Goal: Communication & Community: Answer question/provide support

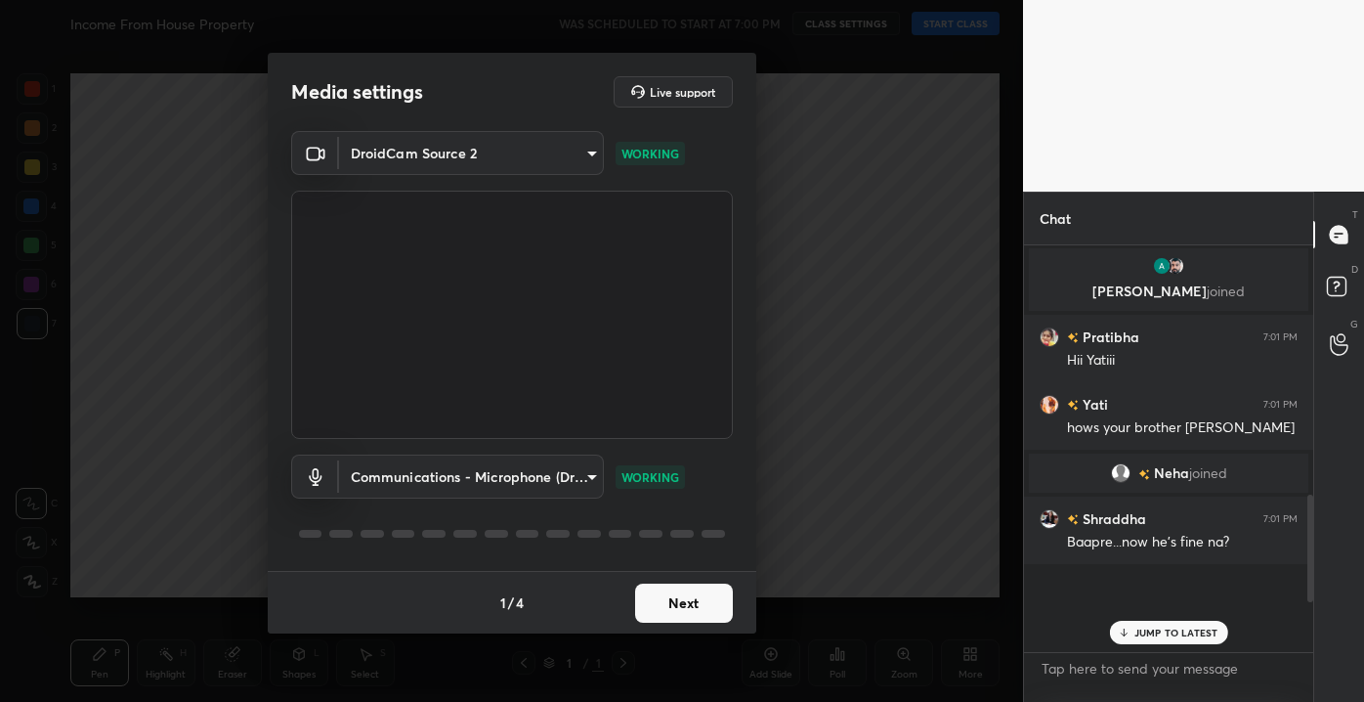
scroll to position [912, 0]
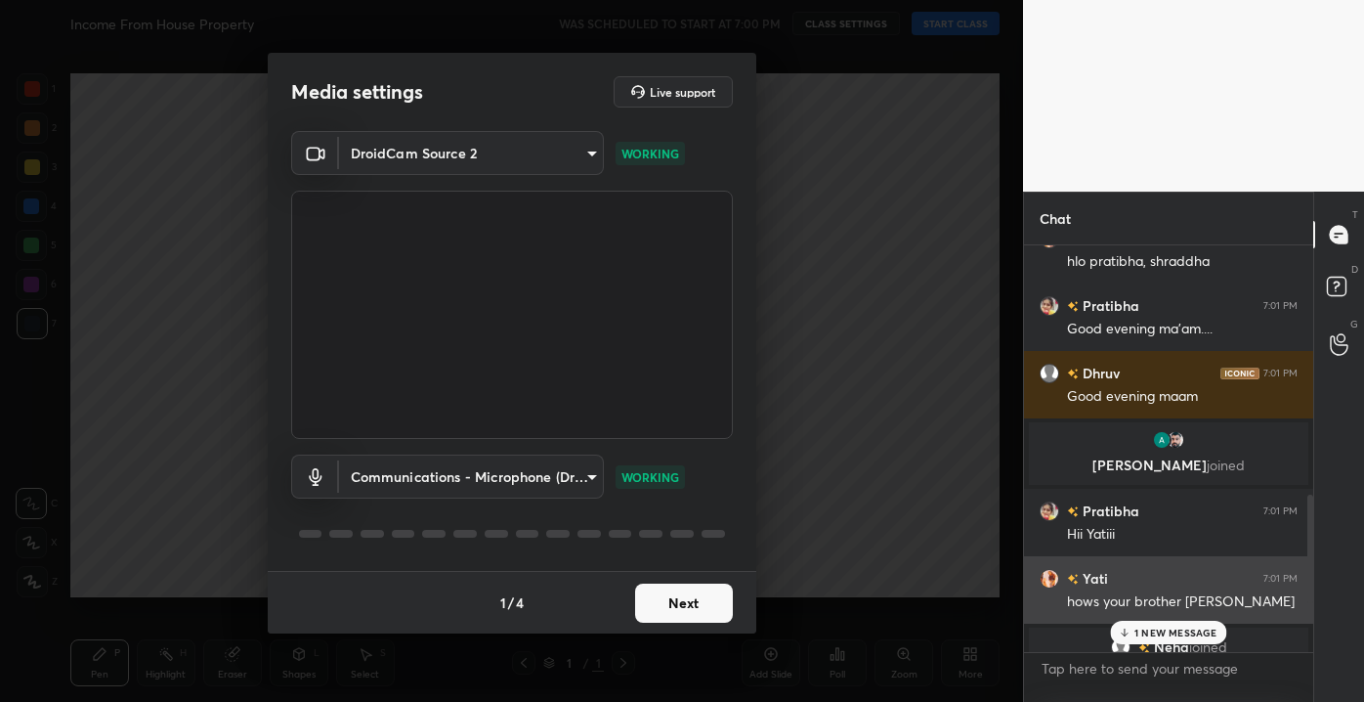
click at [978, 620] on div "Yati 7:01 PM hows your brother pratibha" at bounding box center [1168, 589] width 289 height 67
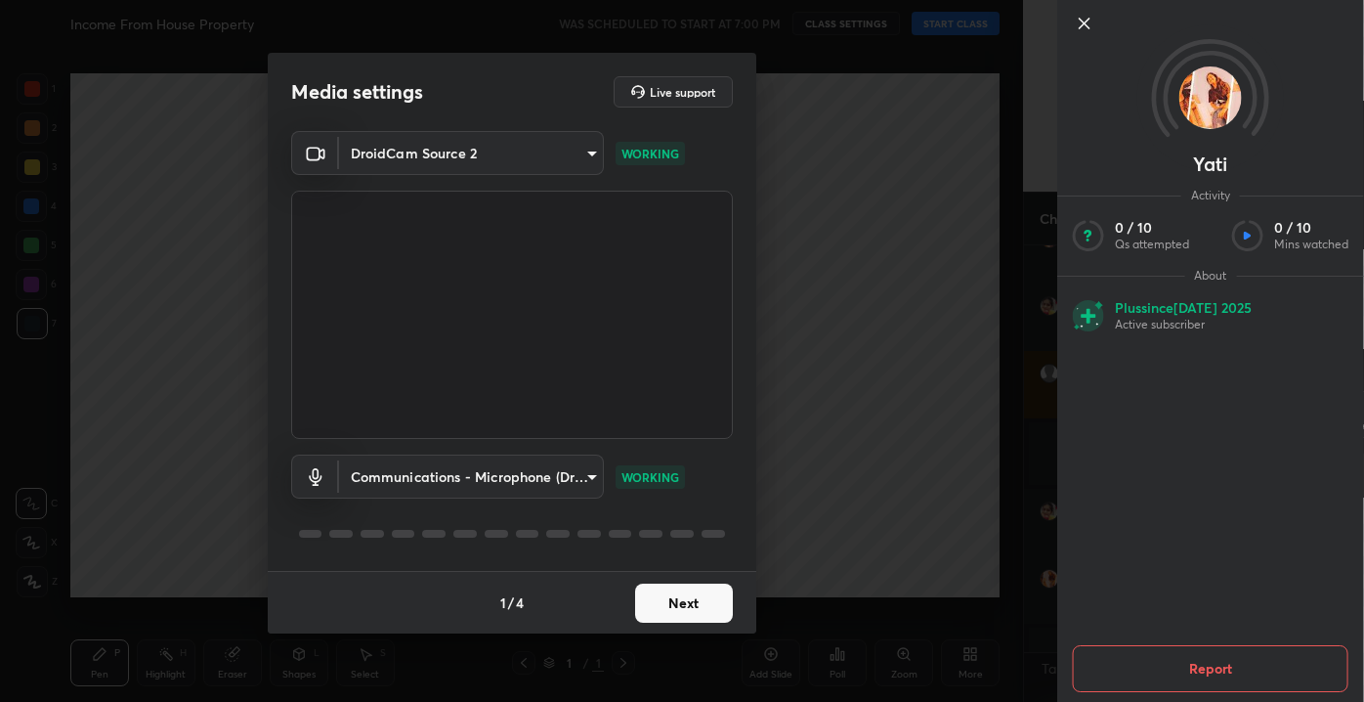
click at [978, 22] on icon at bounding box center [1084, 23] width 23 height 23
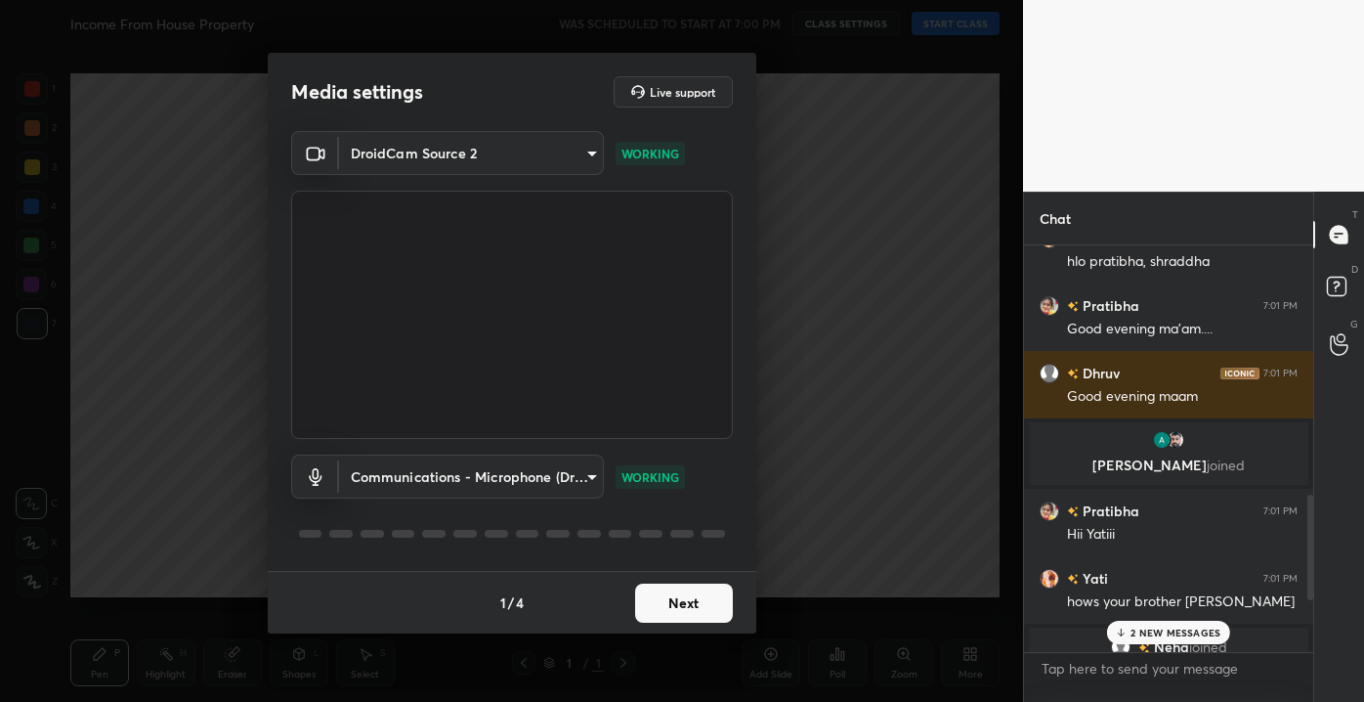
click at [978, 631] on p "2 NEW MESSAGES" at bounding box center [1176, 632] width 90 height 12
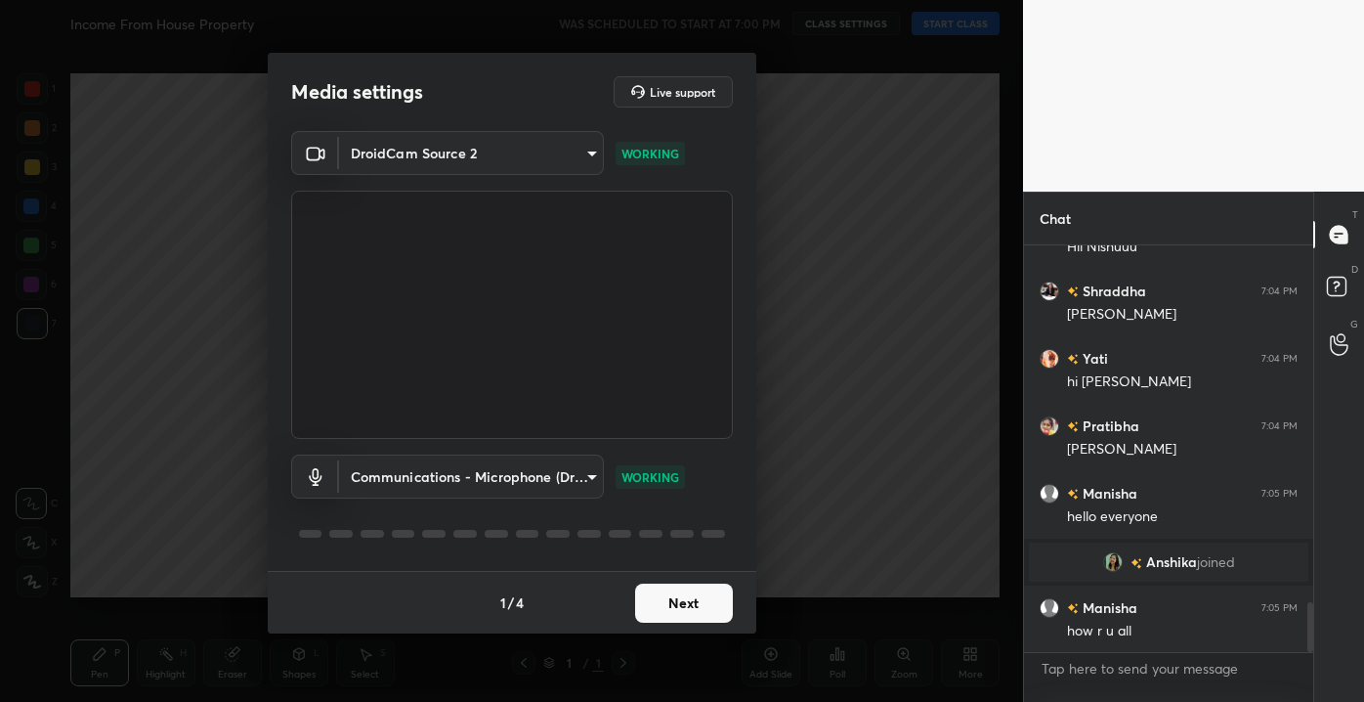
scroll to position [2932, 0]
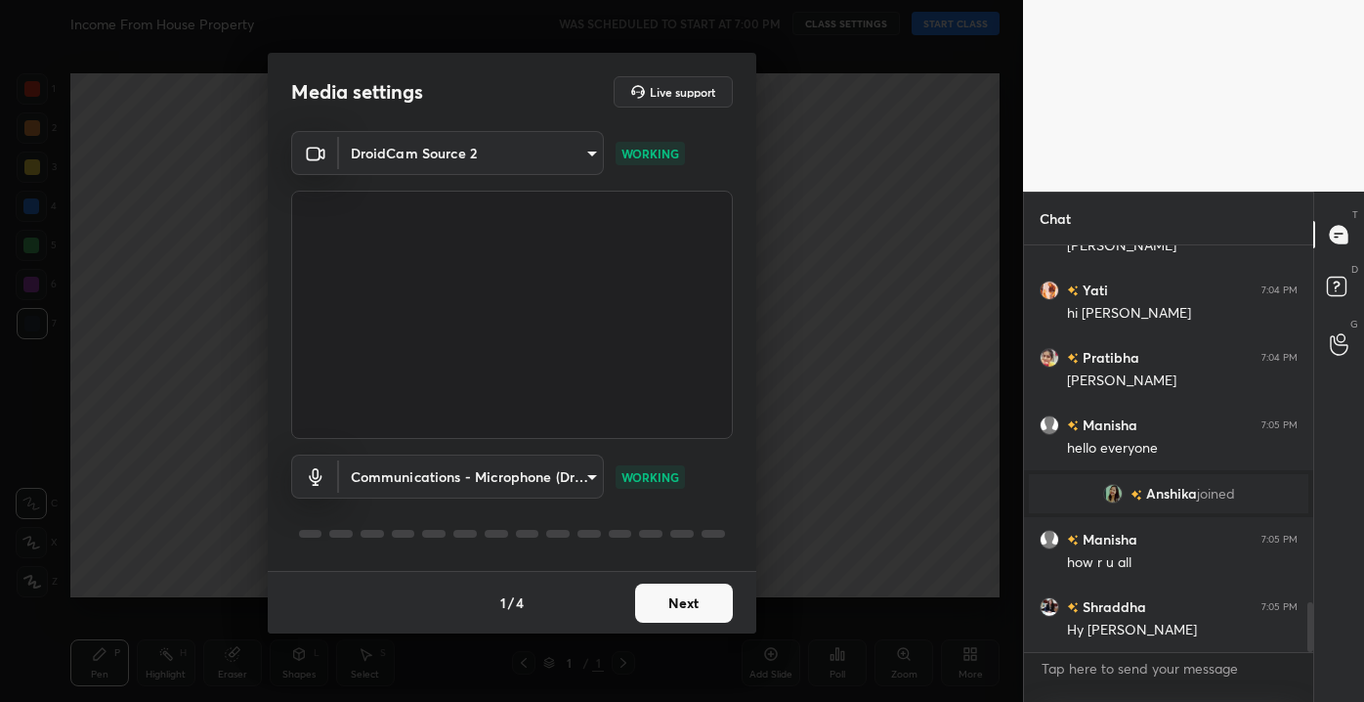
click at [978, 625] on div "Hy manisha anshika" at bounding box center [1182, 631] width 231 height 20
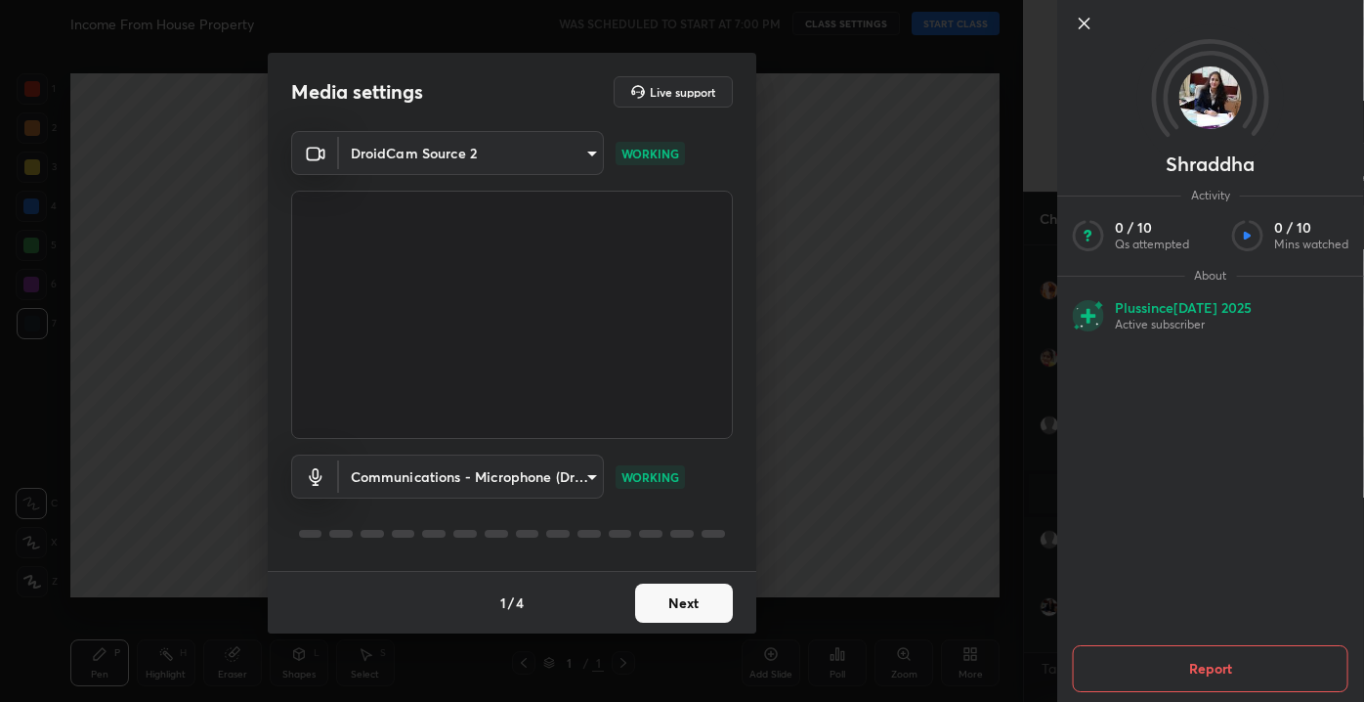
click at [695, 619] on button "Next" at bounding box center [684, 602] width 98 height 39
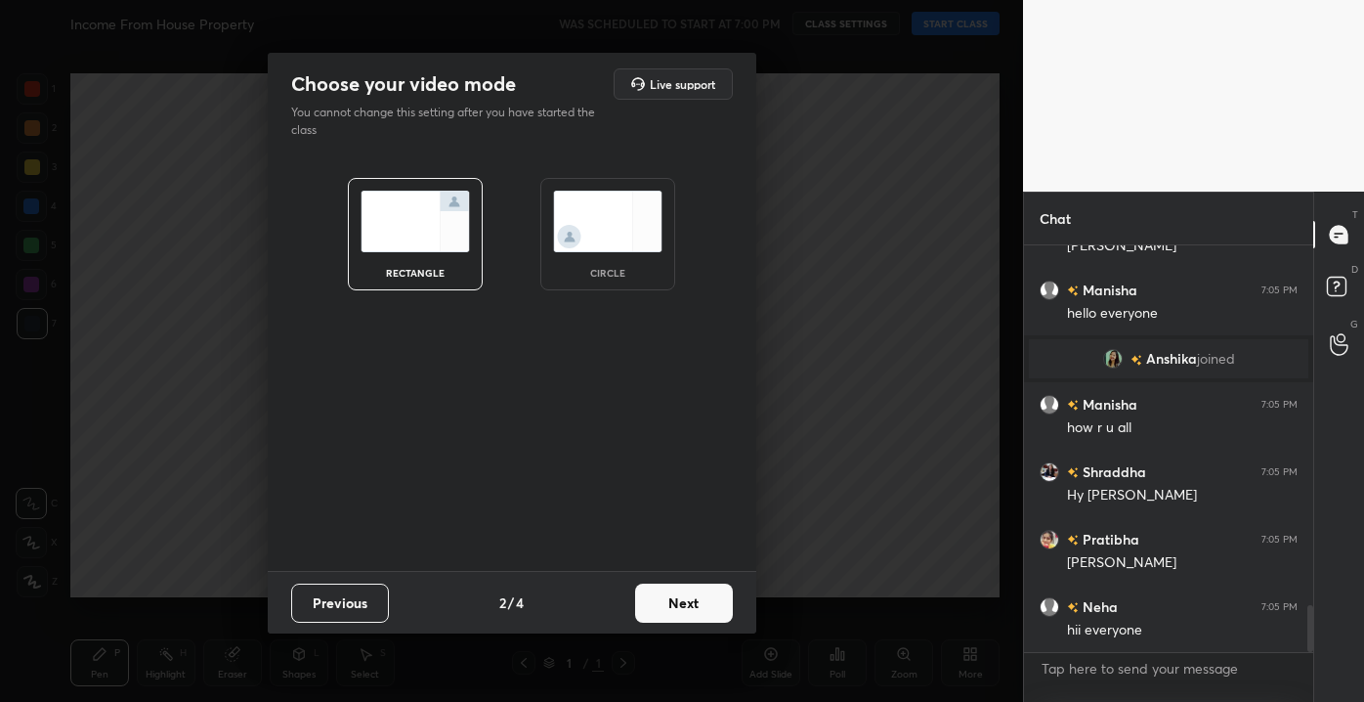
scroll to position [3114, 0]
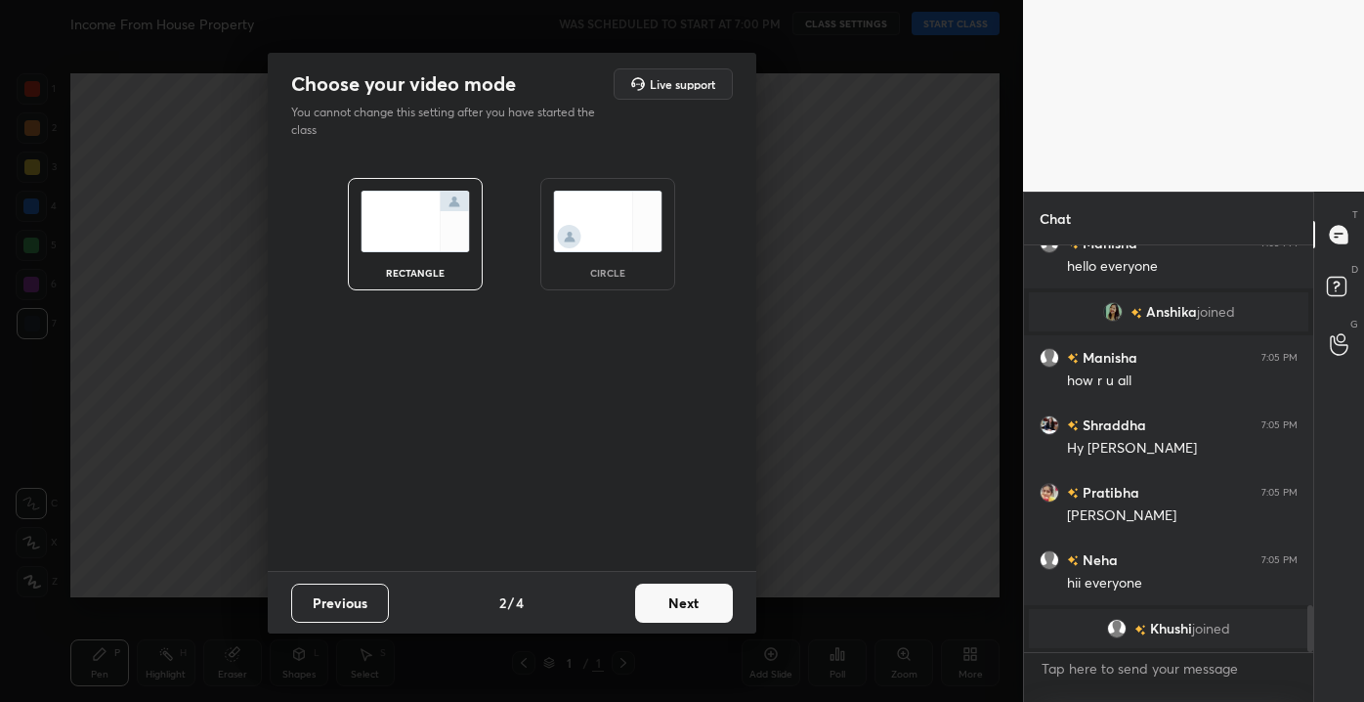
click at [943, 423] on div "Choose your video mode Live support You cannot change this setting after you ha…" at bounding box center [511, 351] width 1023 height 702
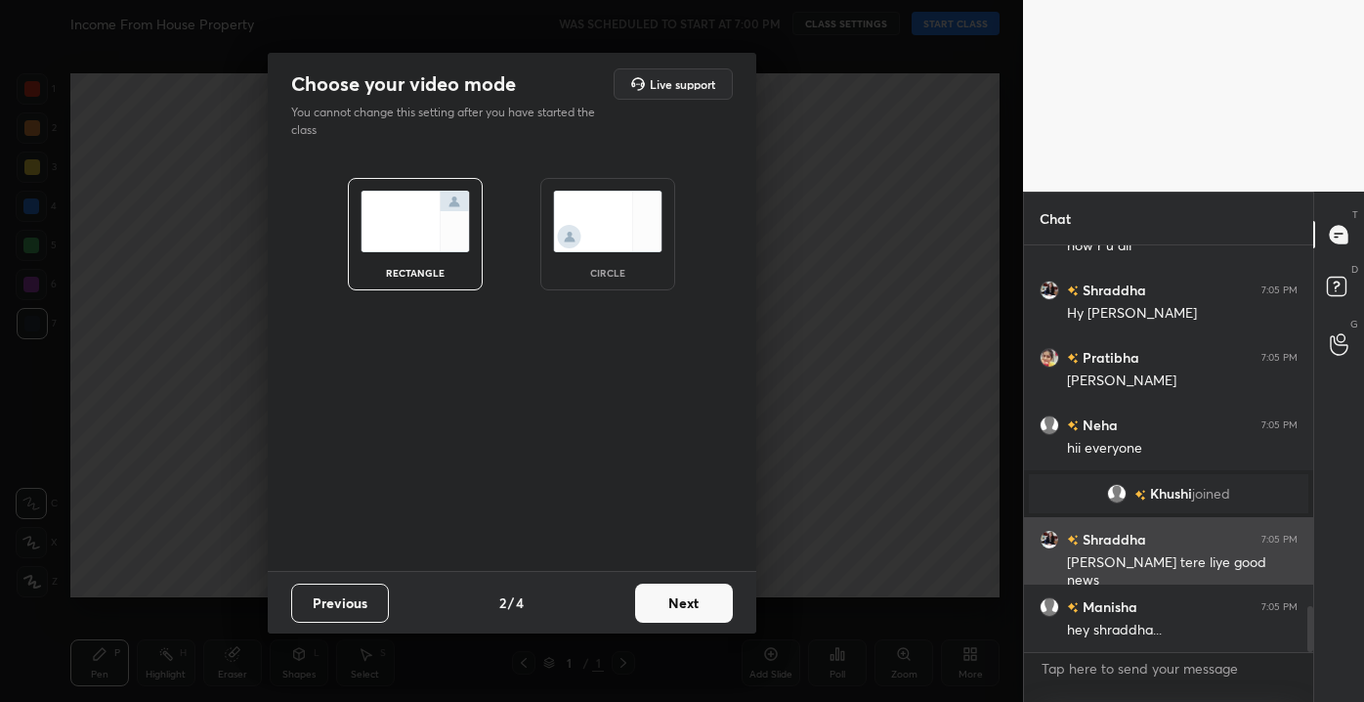
scroll to position [3150, 0]
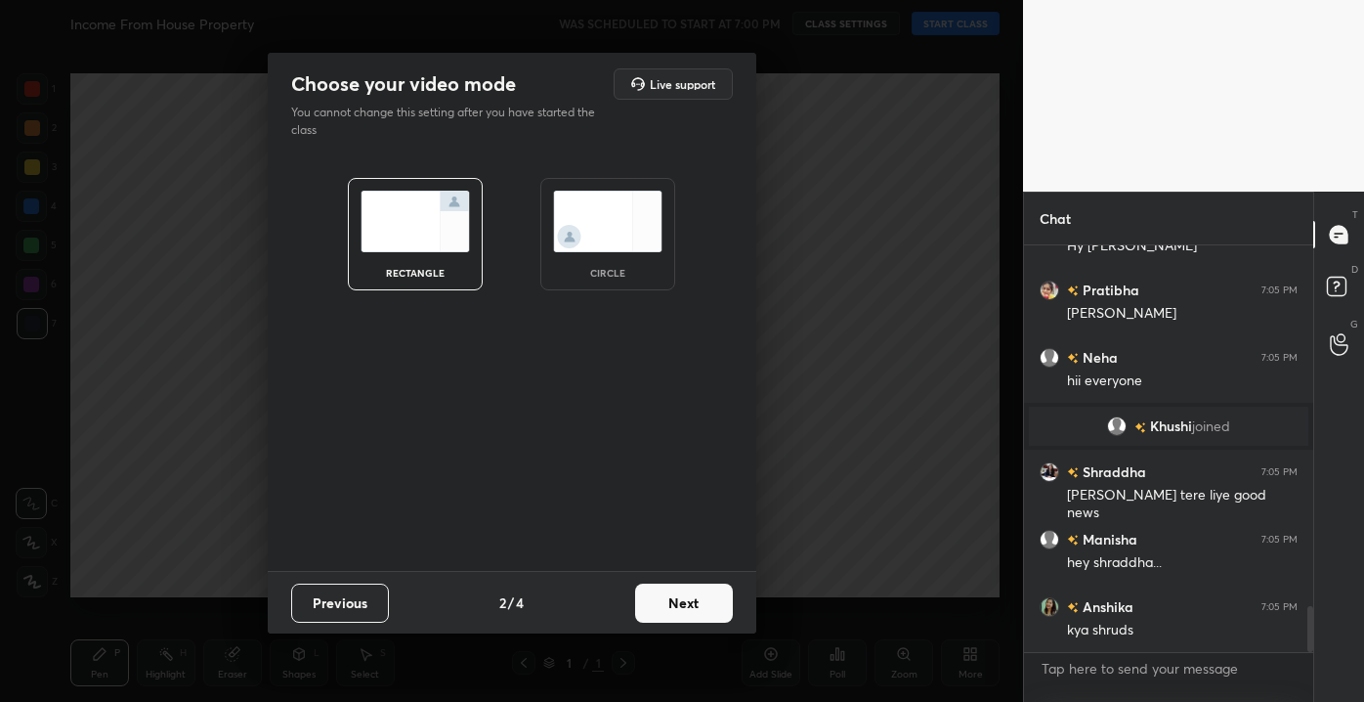
click at [709, 609] on button "Next" at bounding box center [684, 602] width 98 height 39
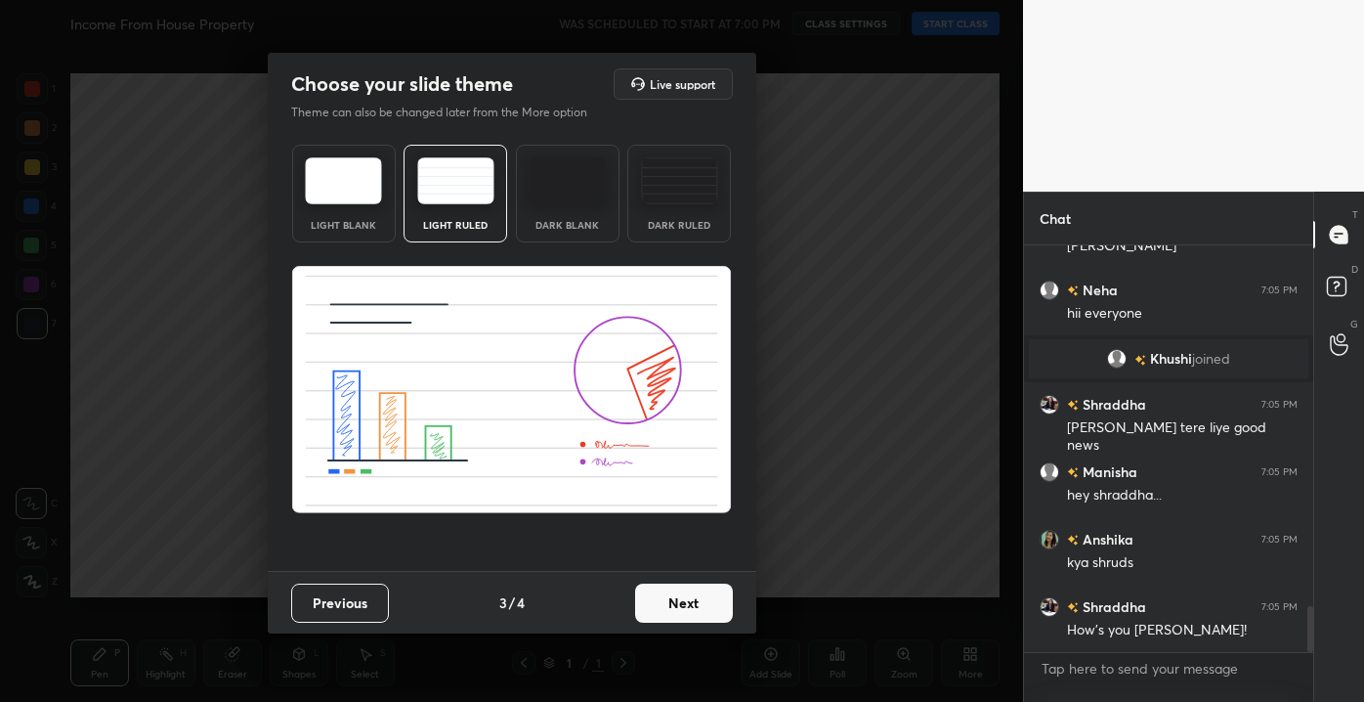
click at [709, 609] on button "Next" at bounding box center [684, 602] width 98 height 39
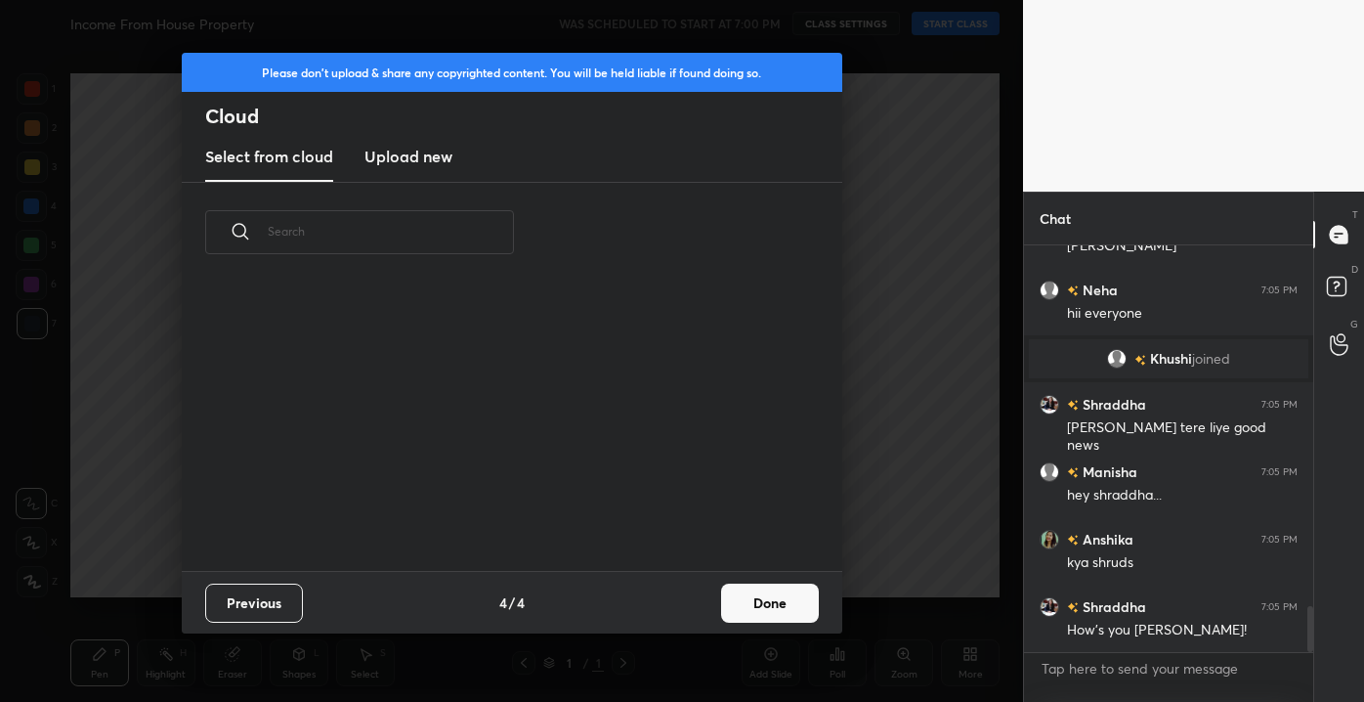
scroll to position [288, 627]
click at [778, 616] on button "Done" at bounding box center [770, 602] width 98 height 39
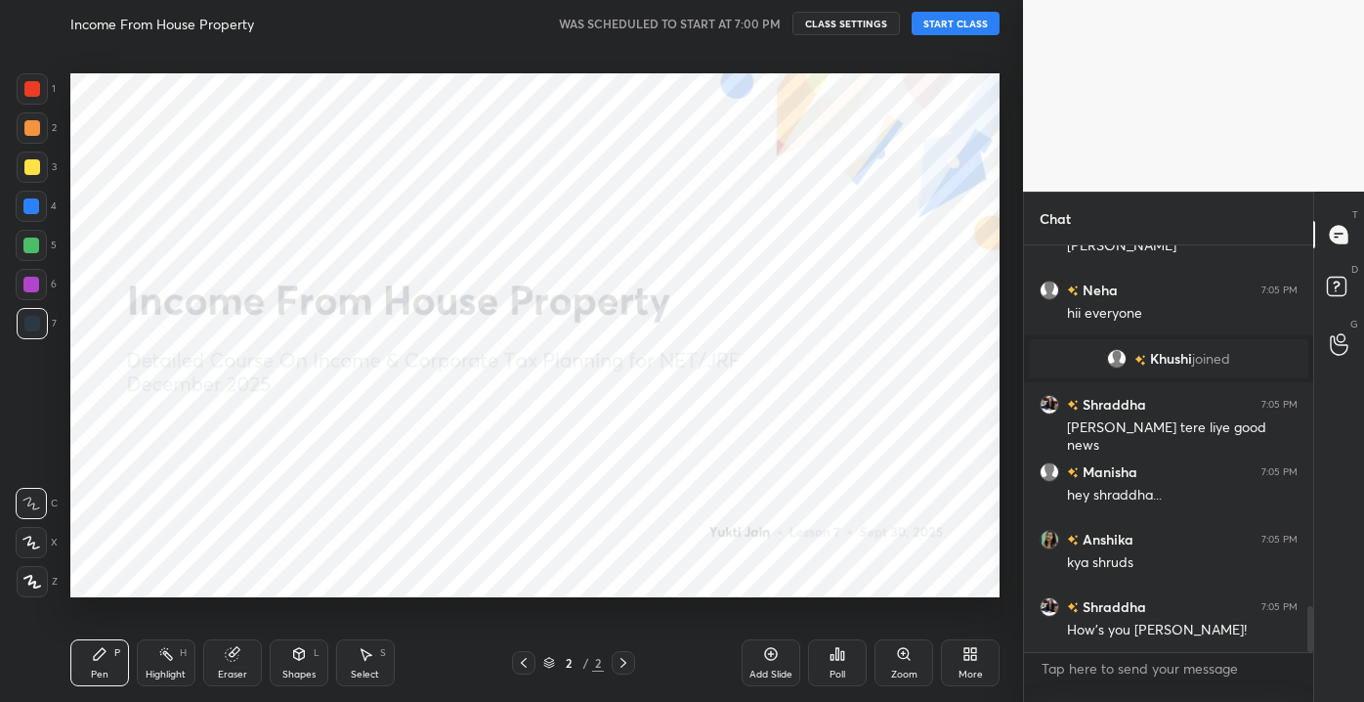
click at [947, 22] on button "START CLASS" at bounding box center [956, 23] width 88 height 23
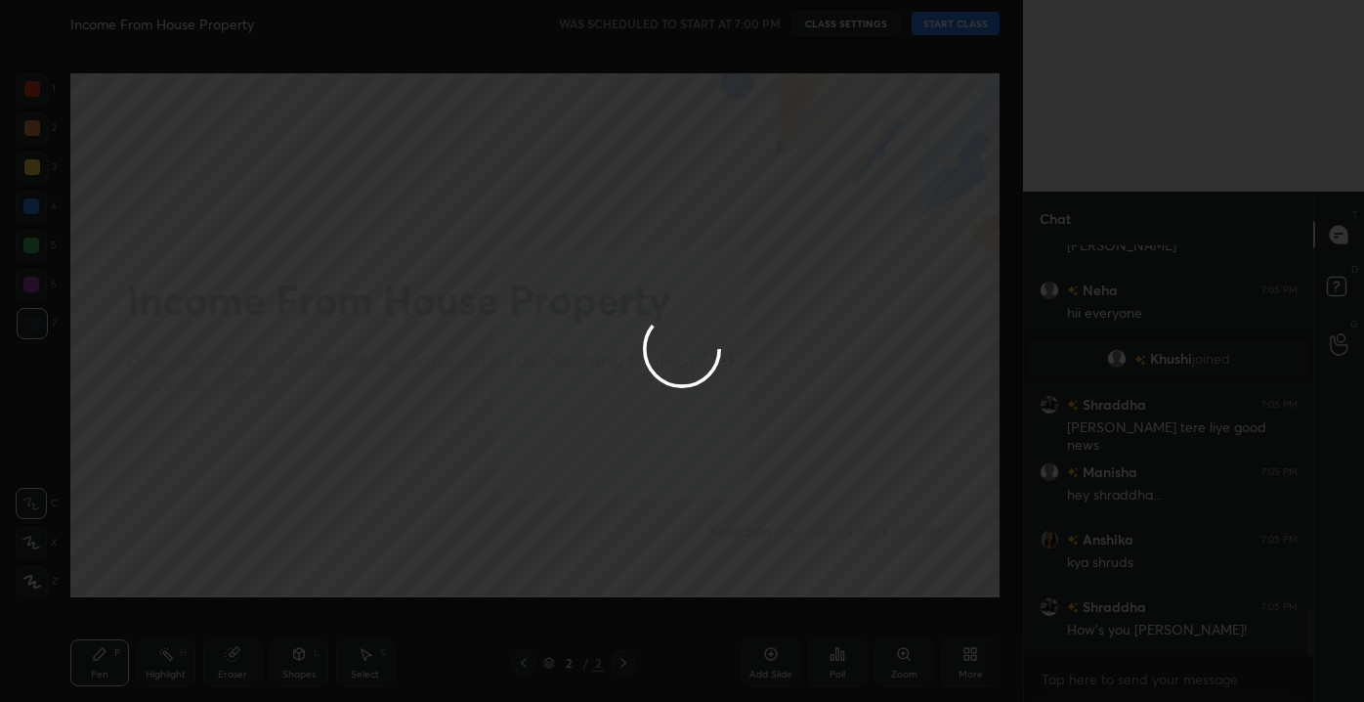
type textarea "x"
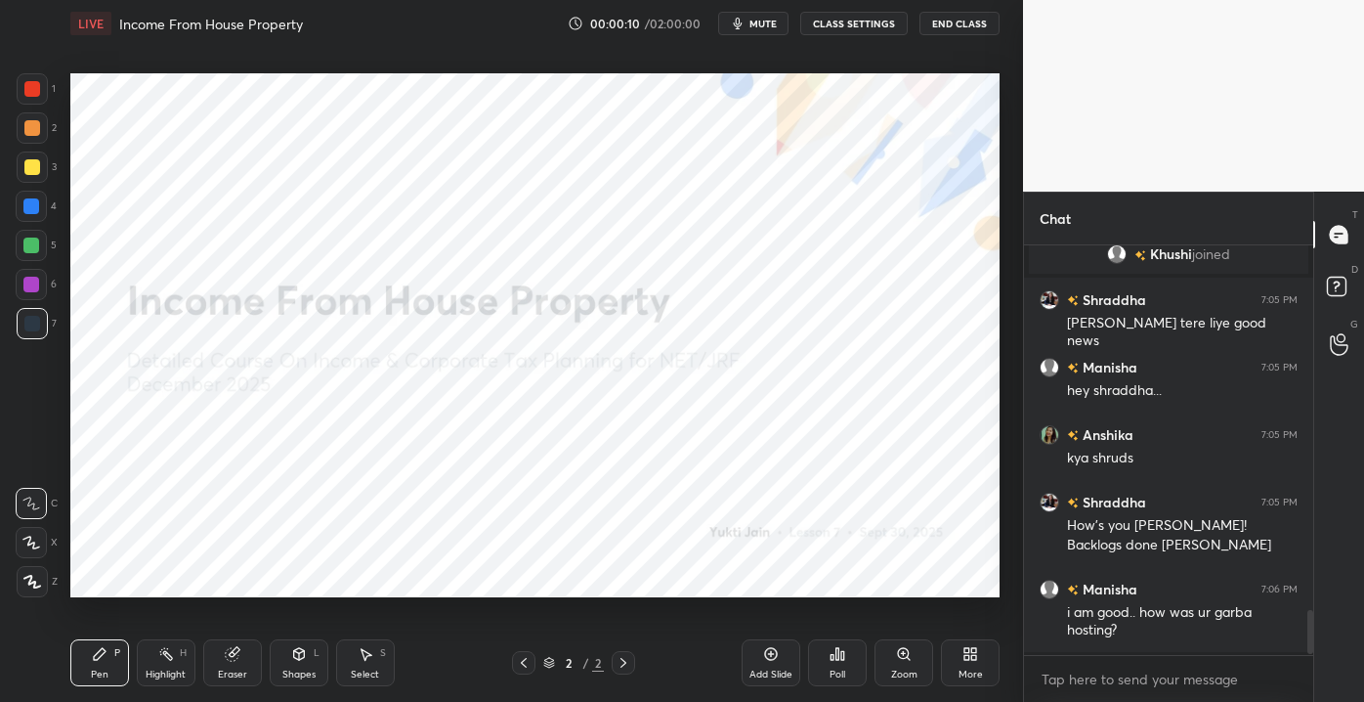
scroll to position [3389, 0]
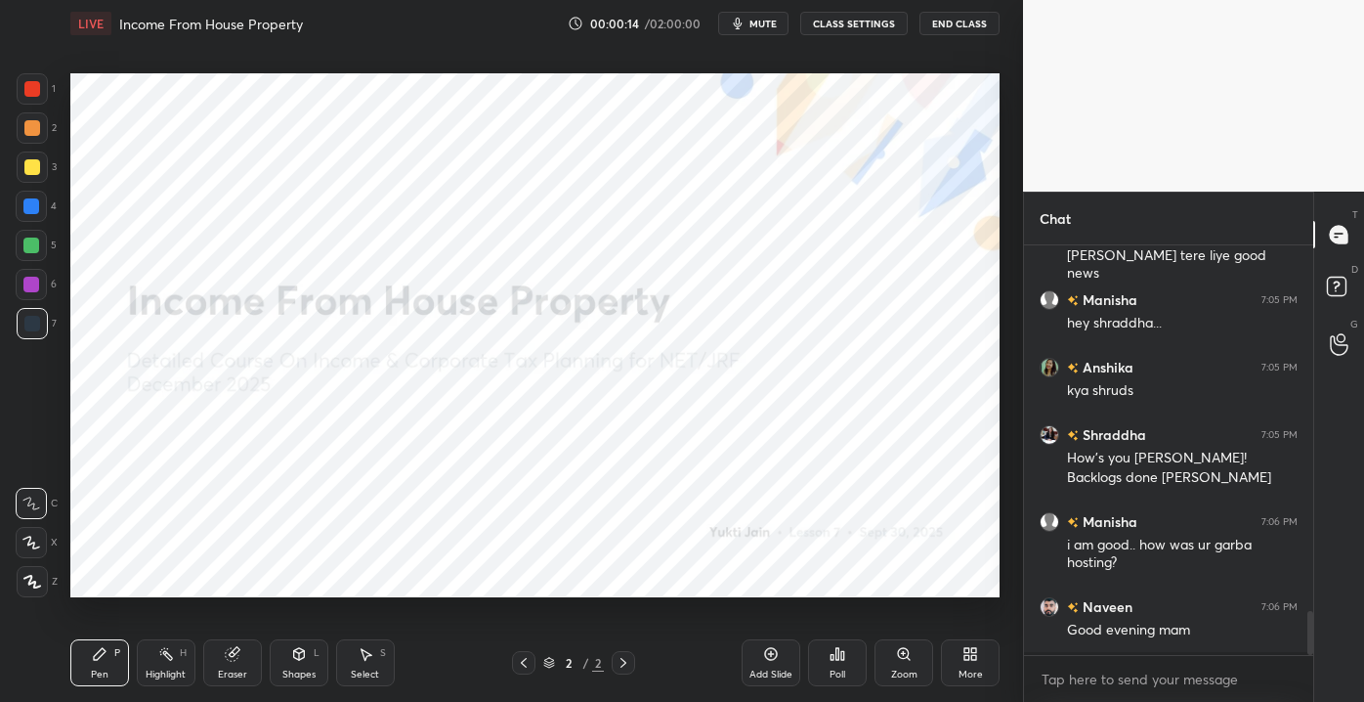
click at [768, 22] on span "mute" at bounding box center [763, 24] width 27 height 14
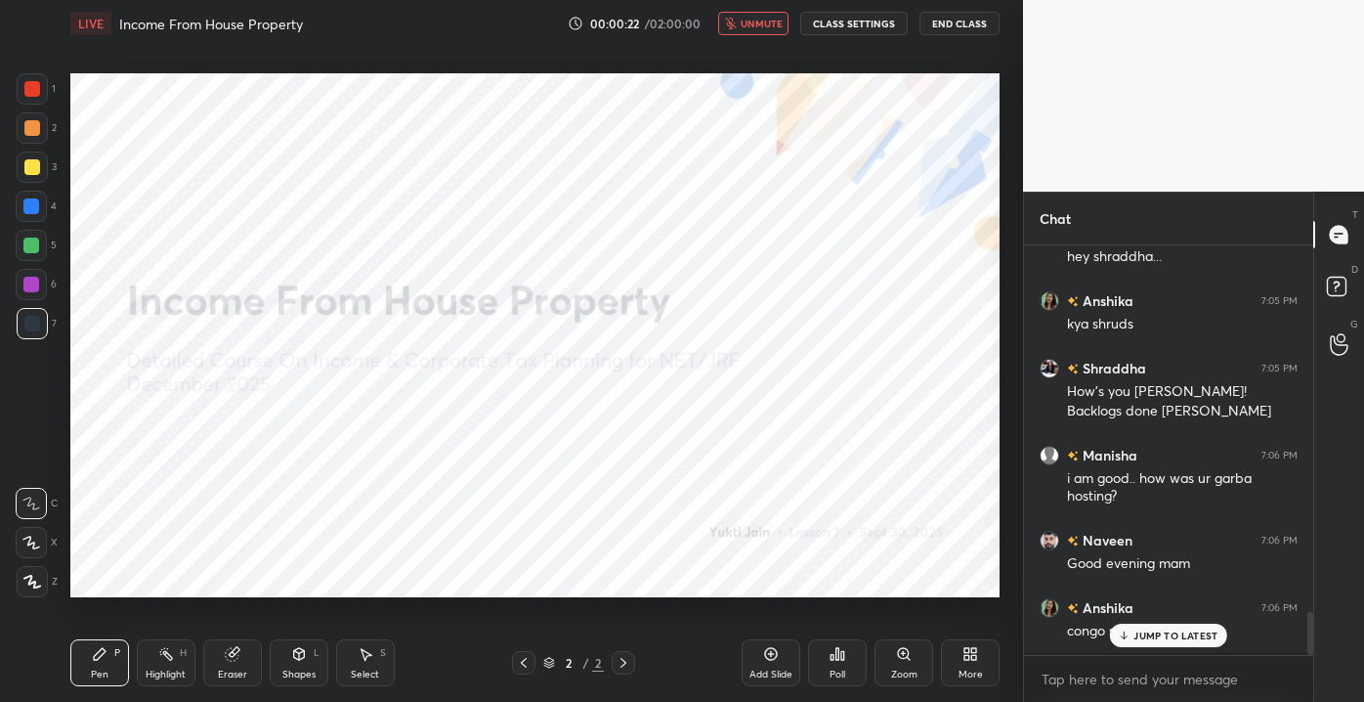
scroll to position [3503, 0]
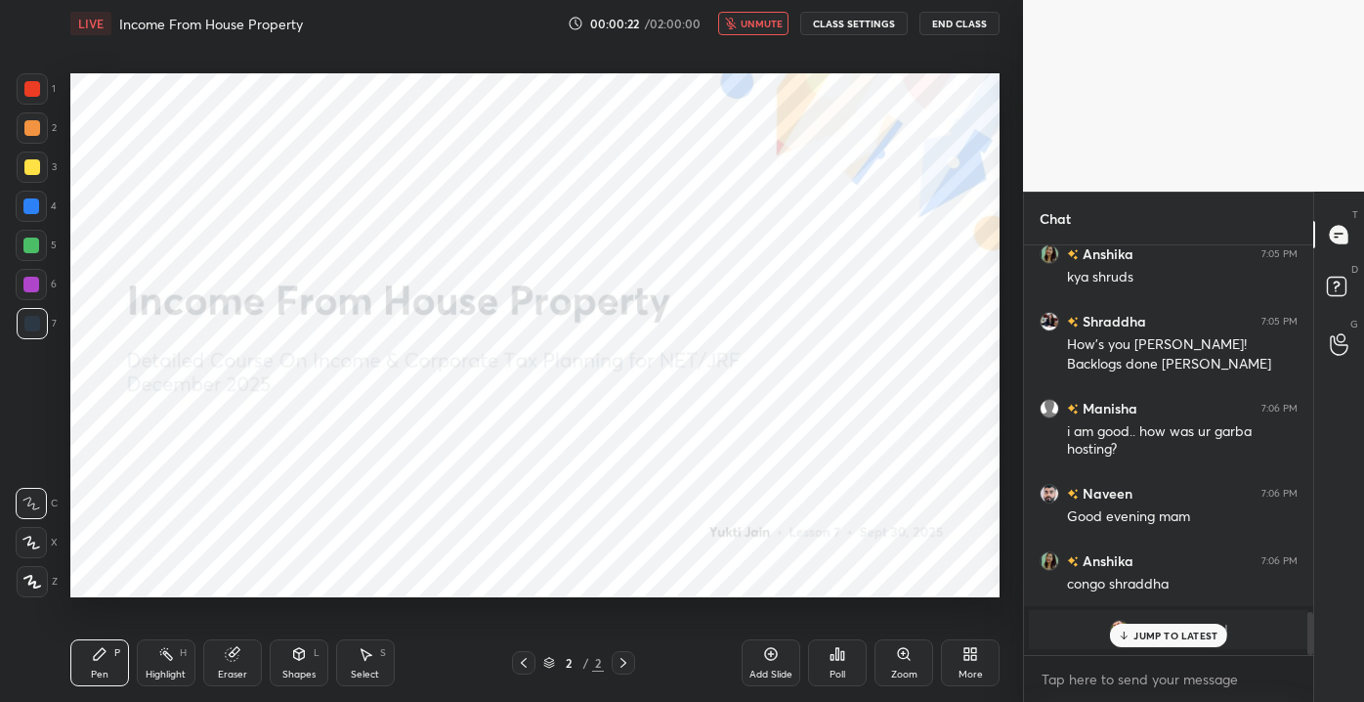
click at [978, 638] on icon at bounding box center [1124, 635] width 13 height 12
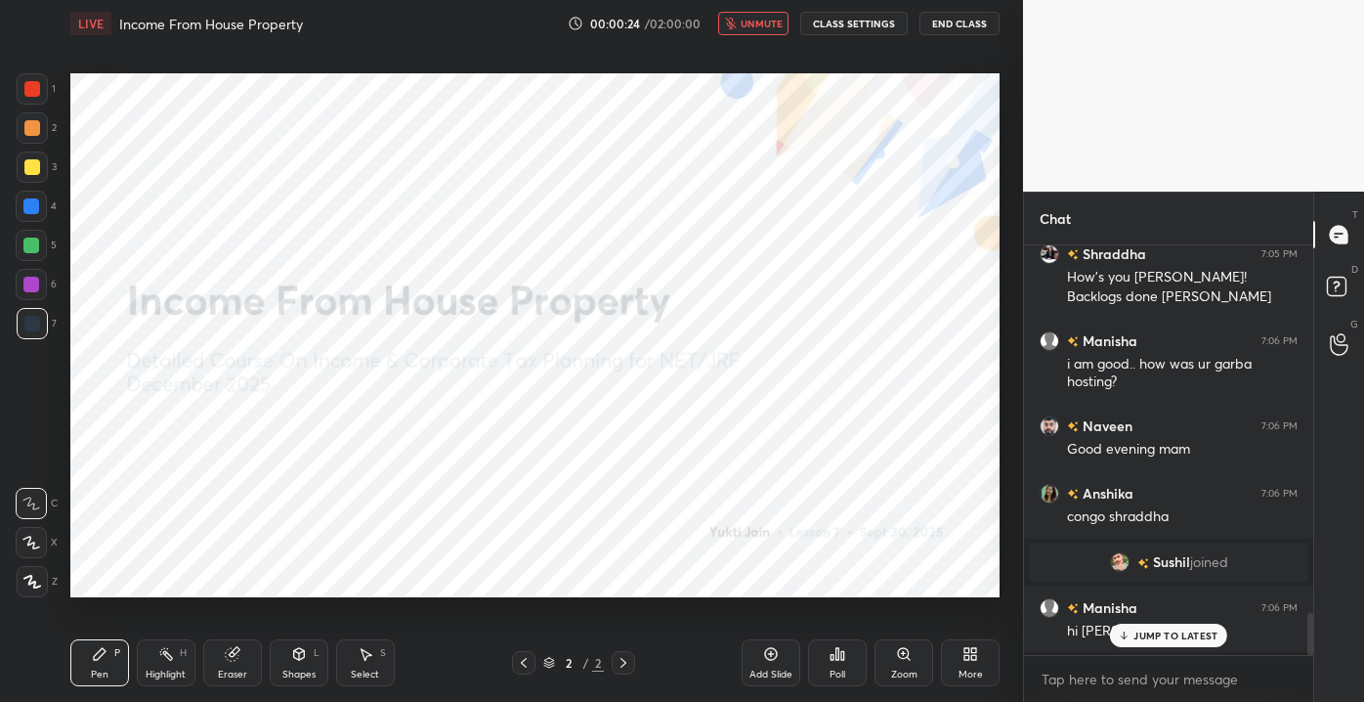
click at [978, 637] on p "JUMP TO LATEST" at bounding box center [1176, 635] width 84 height 12
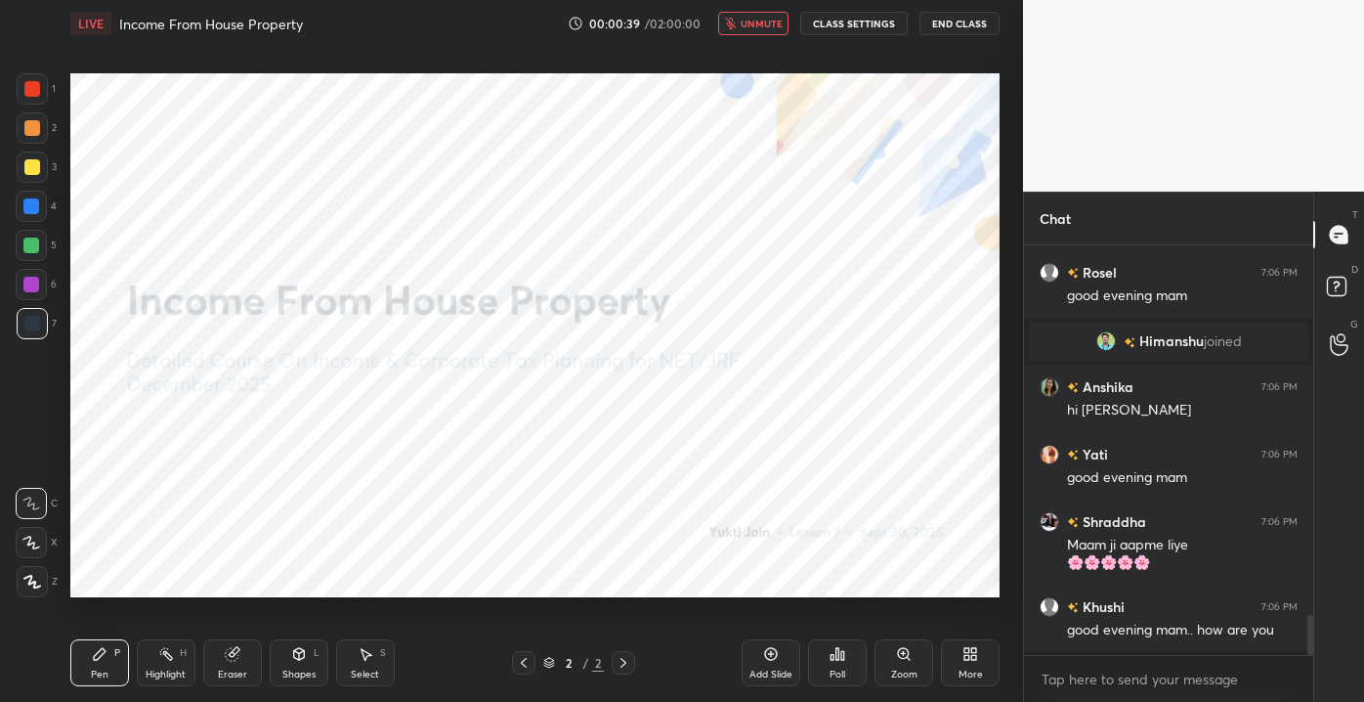
scroll to position [3819, 0]
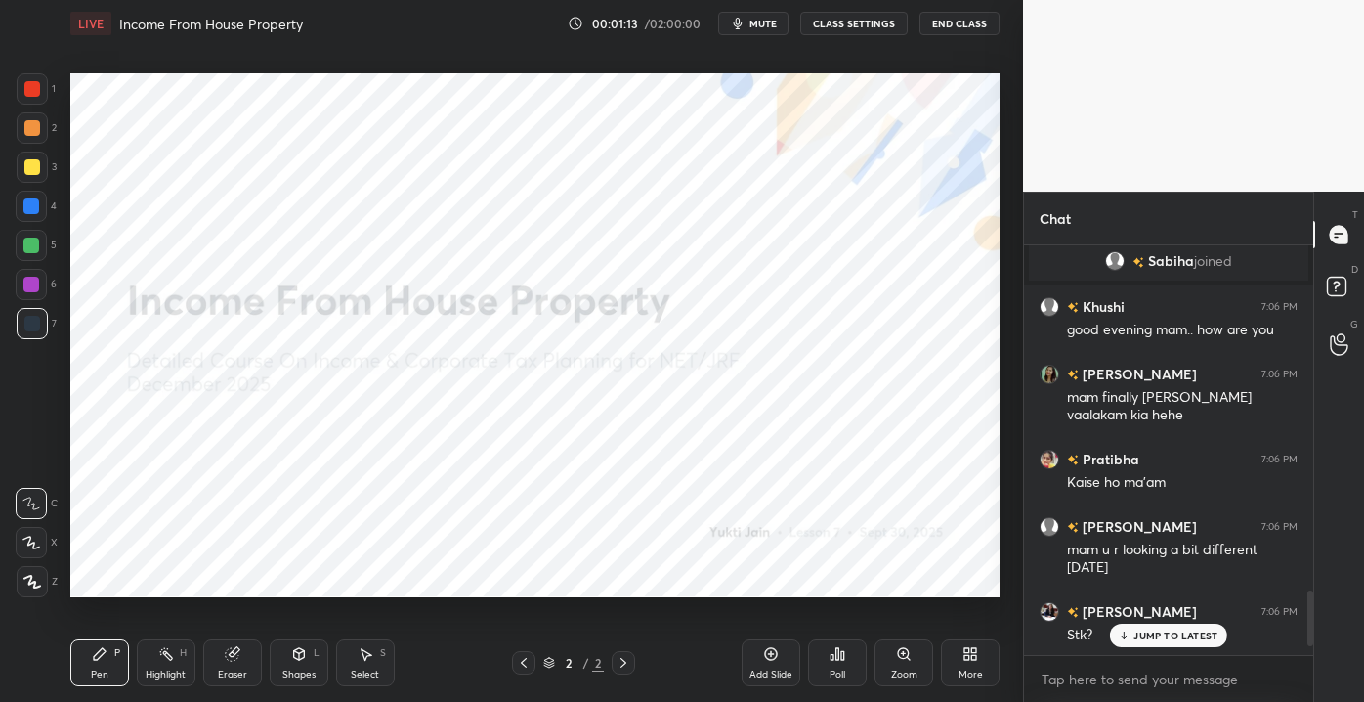
scroll to position [2697, 0]
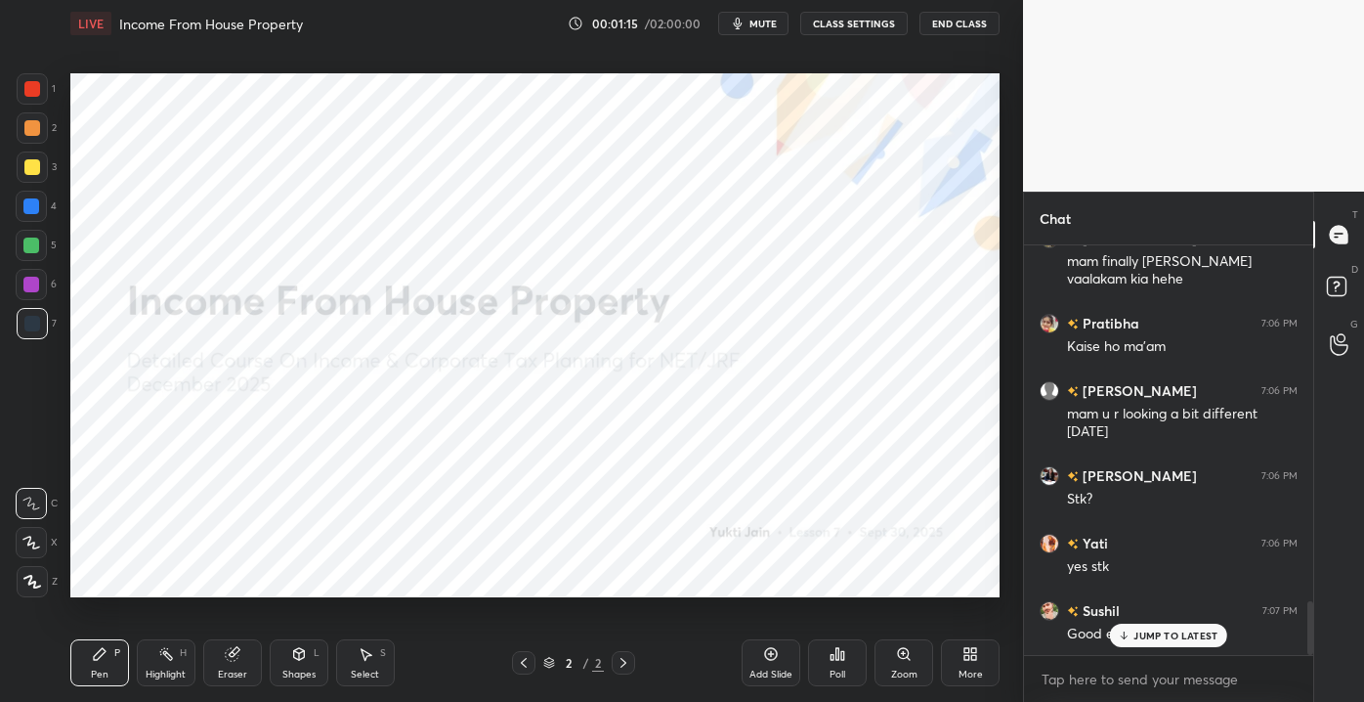
click at [1119, 632] on icon at bounding box center [1124, 635] width 13 height 12
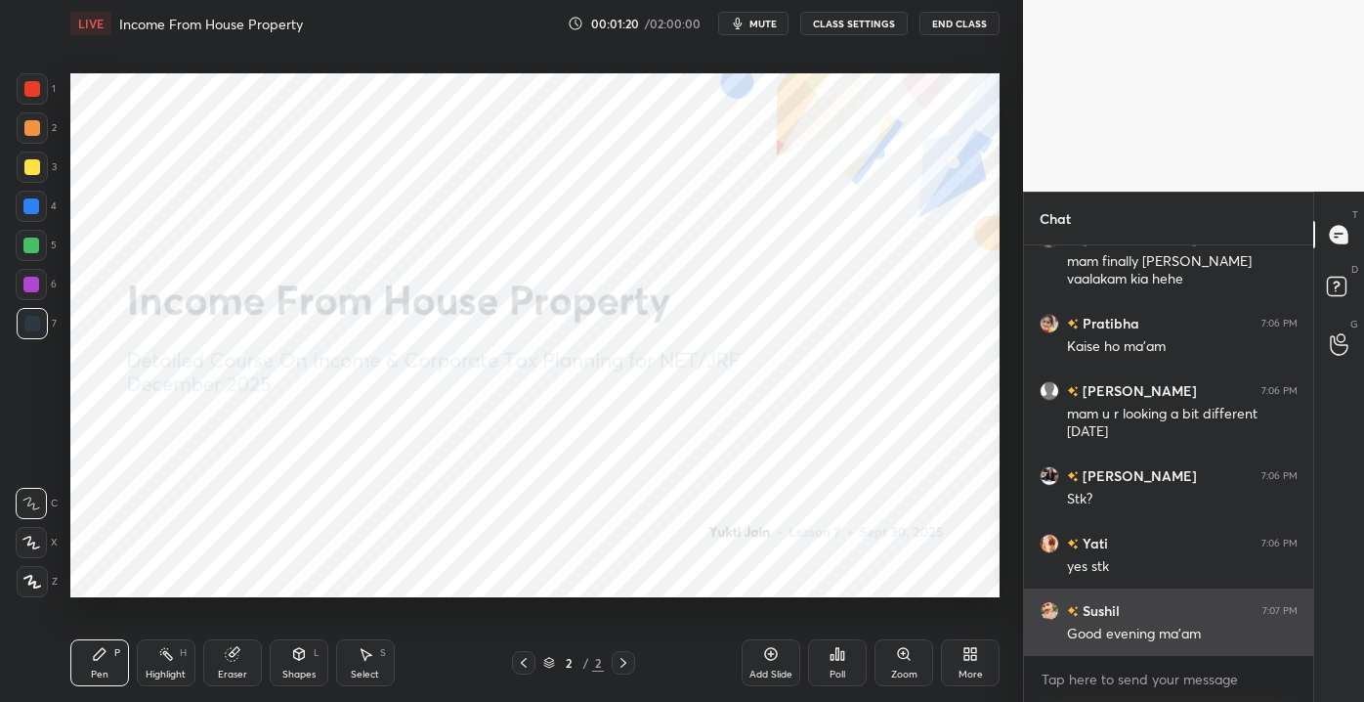
scroll to position [2765, 0]
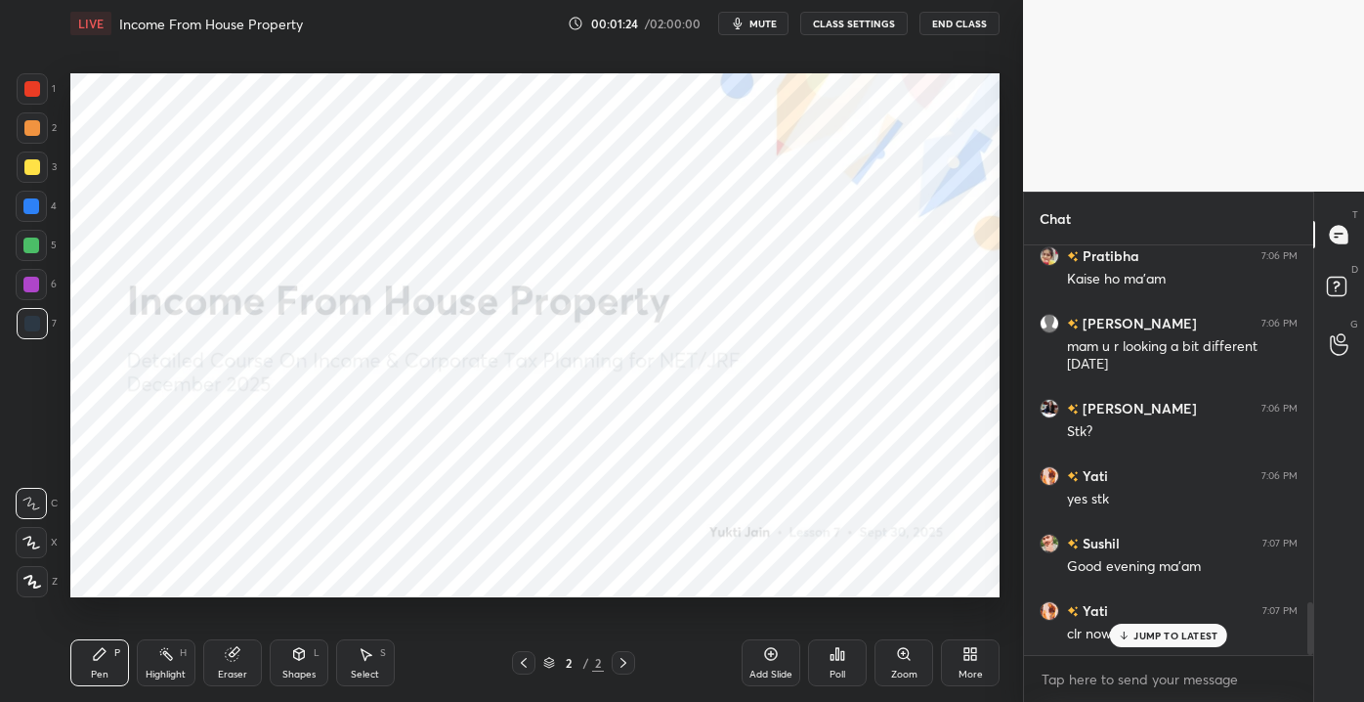
click at [1139, 631] on p "JUMP TO LATEST" at bounding box center [1176, 635] width 84 height 12
click at [782, 675] on div "Add Slide" at bounding box center [771, 674] width 43 height 10
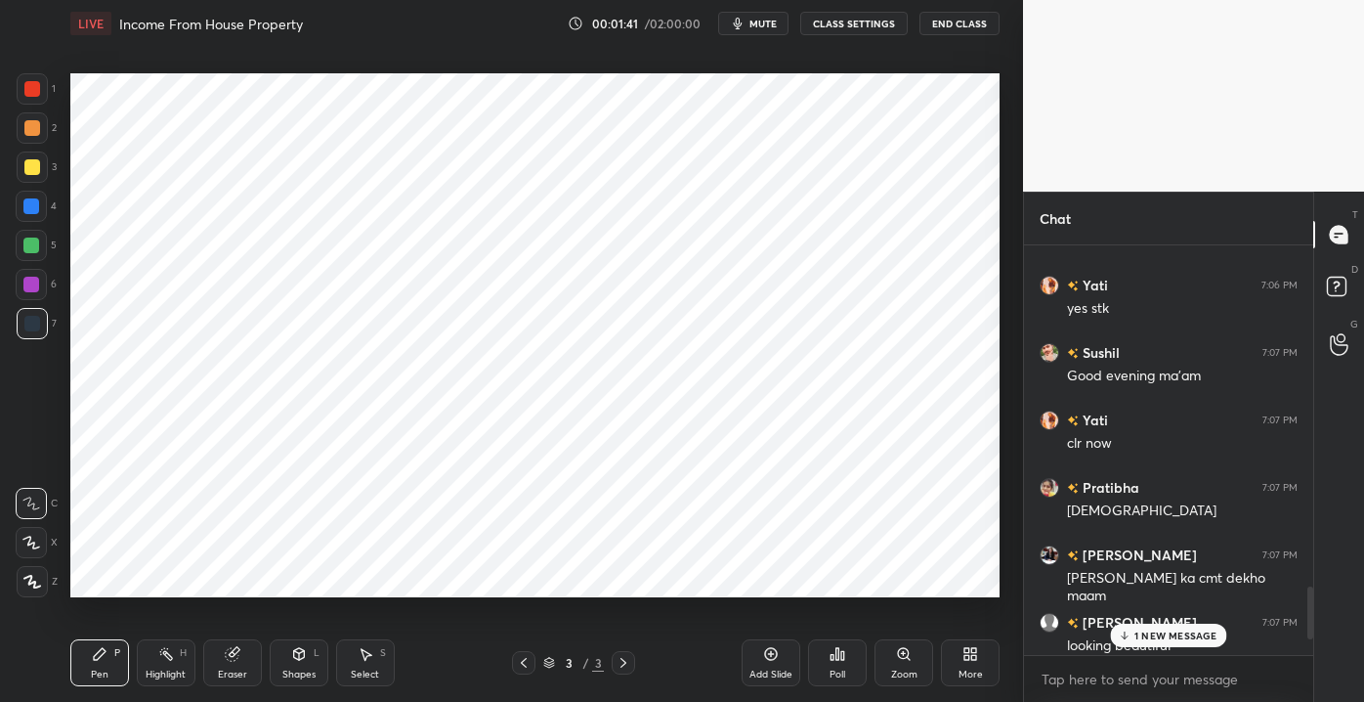
scroll to position [3061, 0]
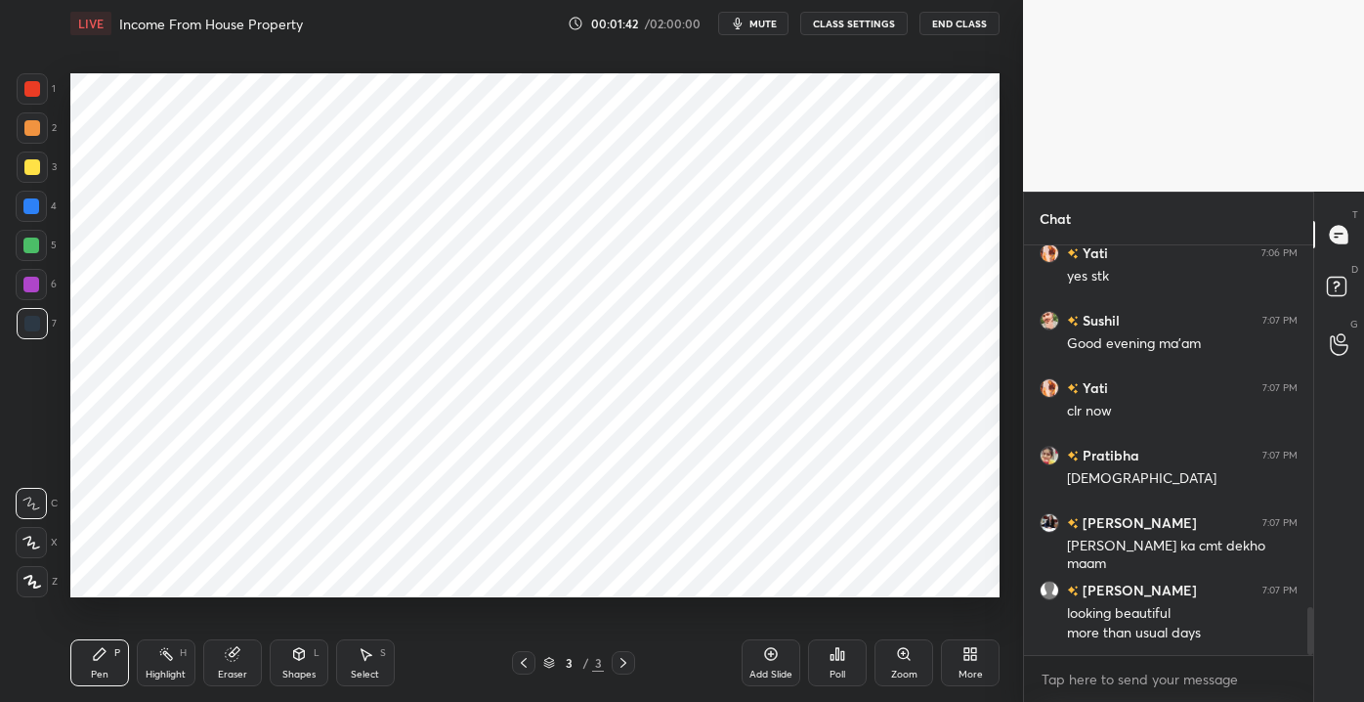
drag, startPoint x: 1311, startPoint y: 635, endPoint x: 1313, endPoint y: 684, distance: 49.0
click at [1308, 692] on div "[PERSON_NAME] 7:06 PM Stk? Yati 7:06 PM yes stk Sushil 7:07 PM Good evening ma'…" at bounding box center [1168, 473] width 289 height 456
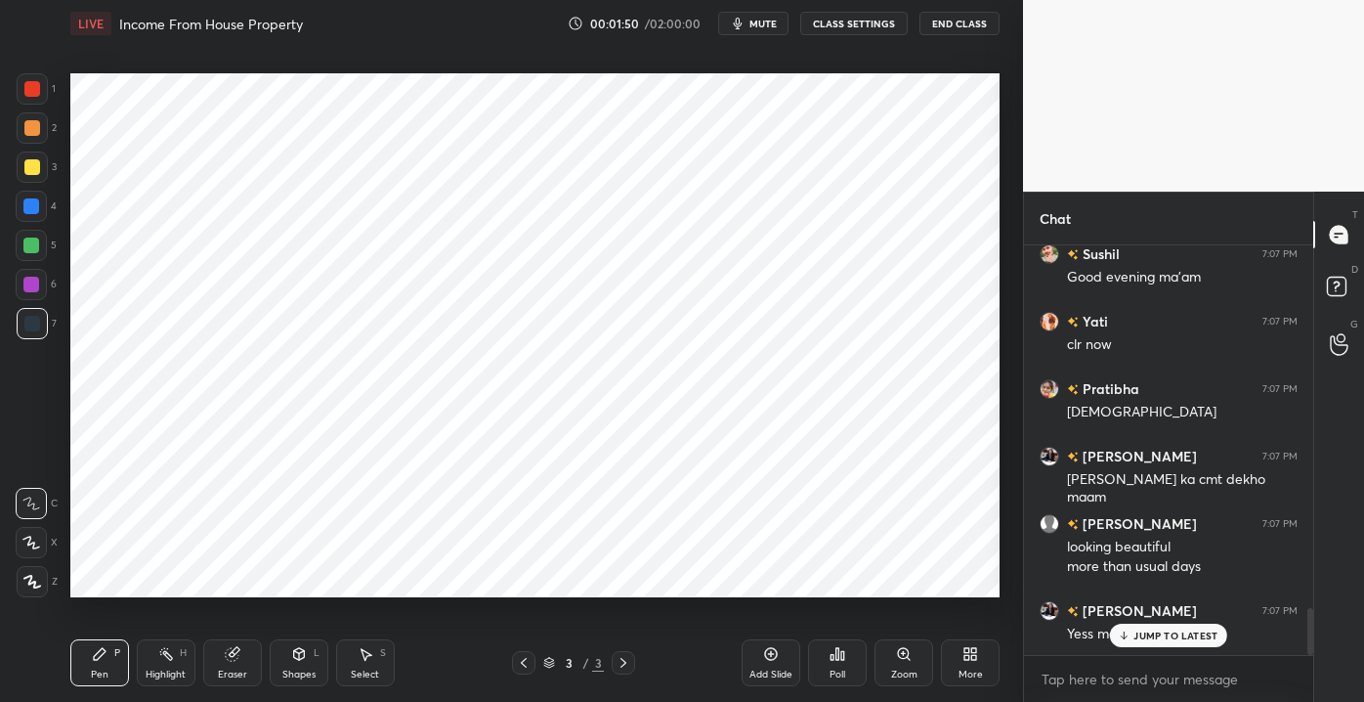
click at [29, 95] on div at bounding box center [32, 89] width 16 height 16
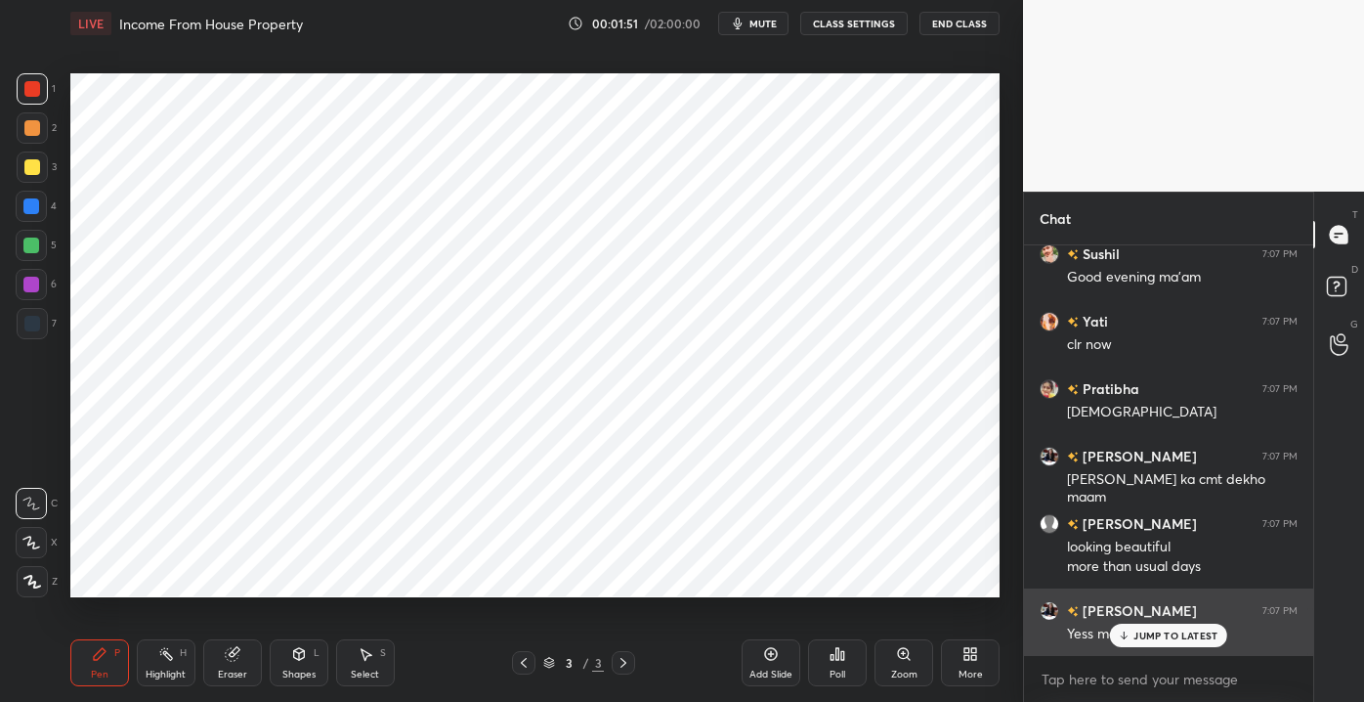
click at [1145, 638] on p "JUMP TO LATEST" at bounding box center [1176, 635] width 84 height 12
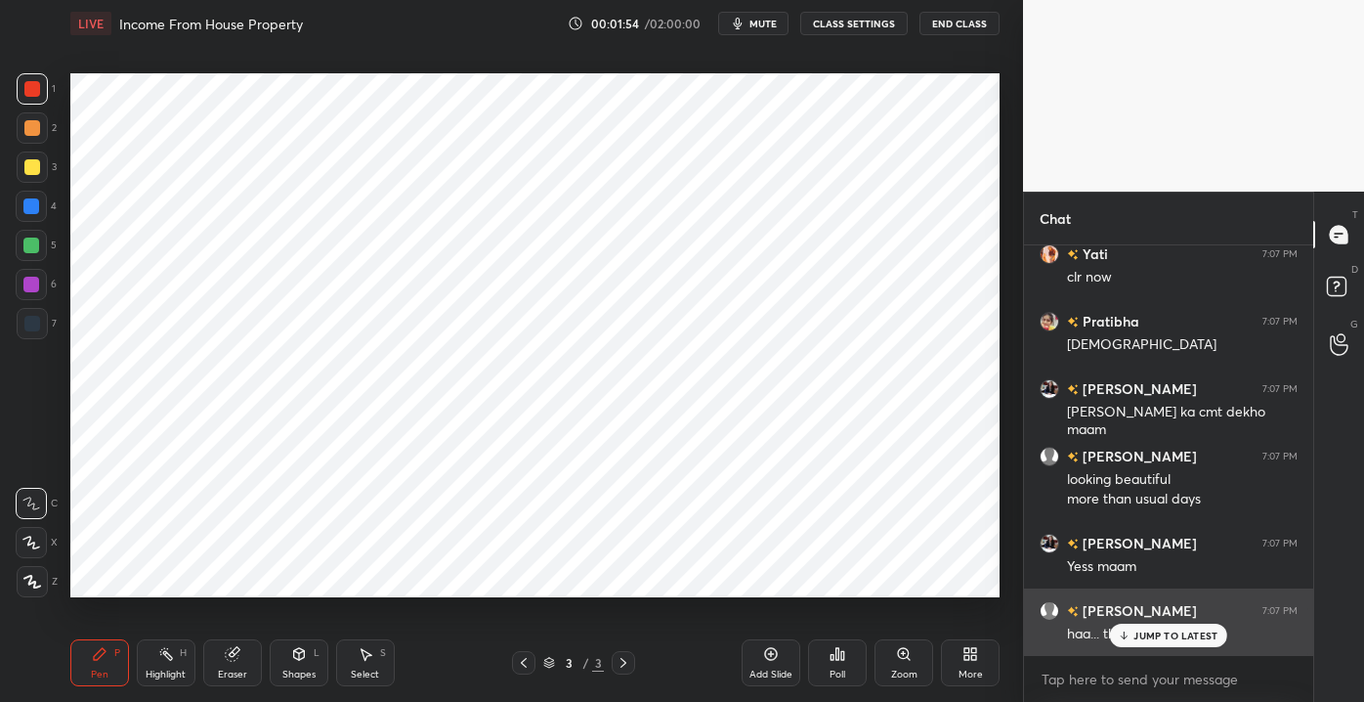
click at [1151, 637] on p "JUMP TO LATEST" at bounding box center [1176, 635] width 84 height 12
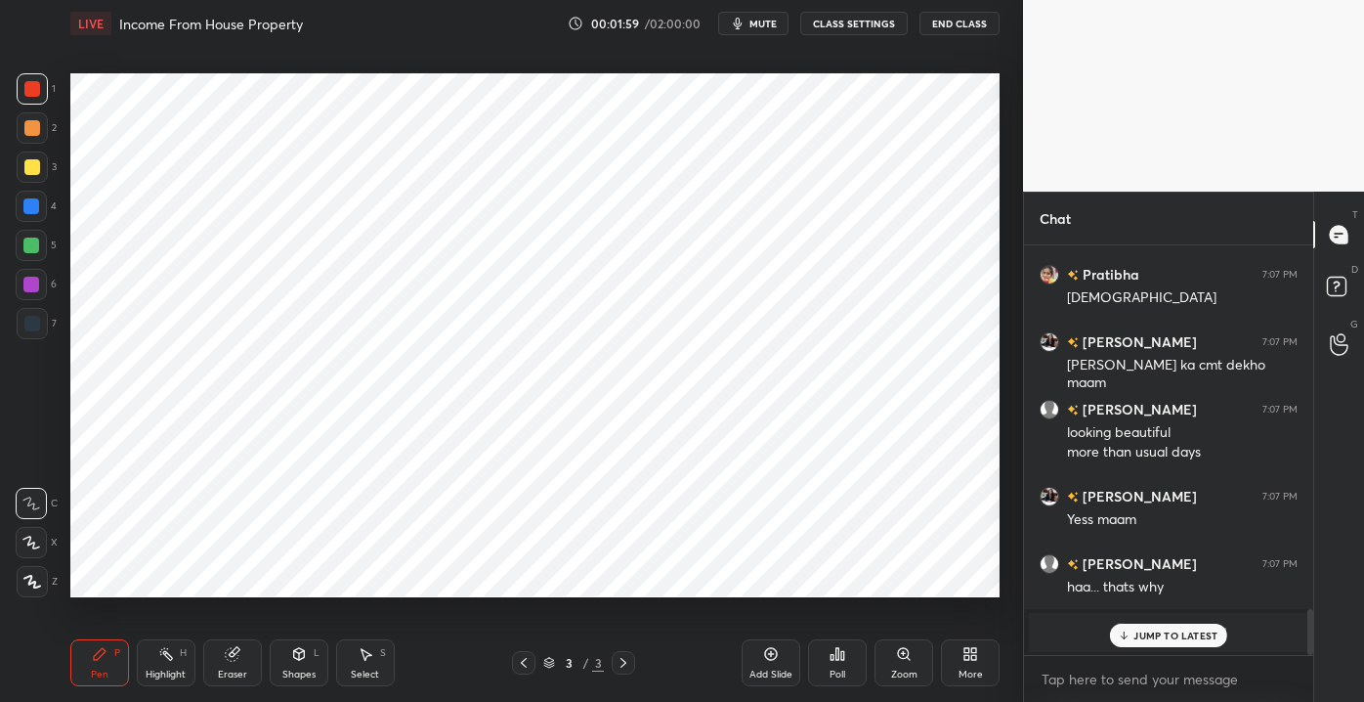
scroll to position [2710, 0]
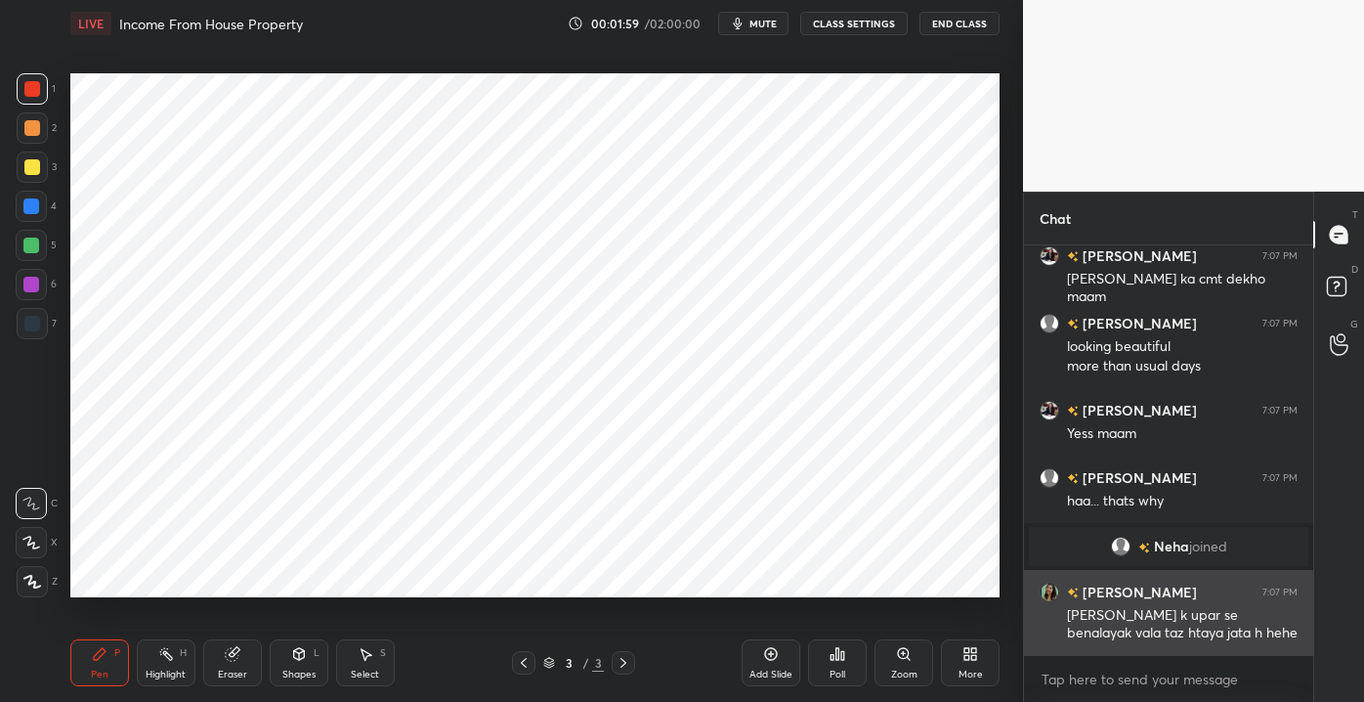
click at [1152, 631] on div "[PERSON_NAME] k upar se benalayak vala taz htaya jata h hehe" at bounding box center [1182, 624] width 231 height 37
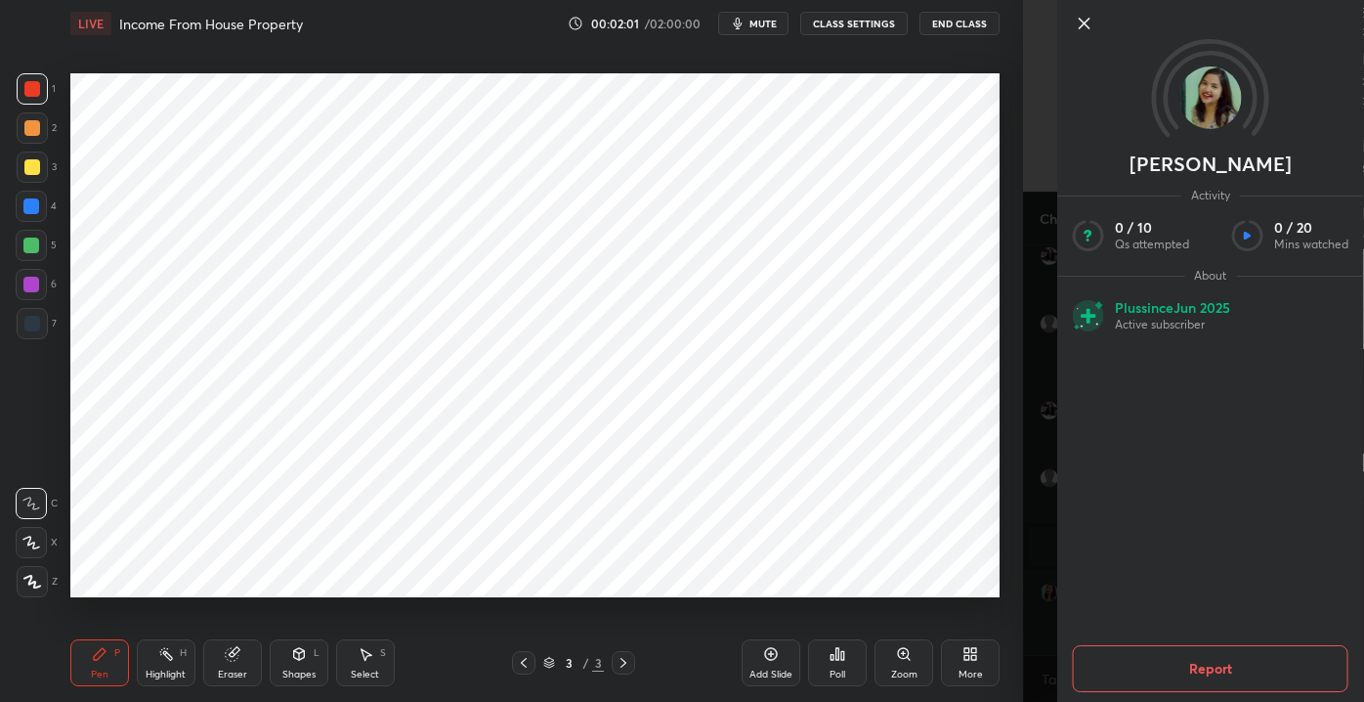
click at [1079, 22] on icon at bounding box center [1084, 23] width 23 height 23
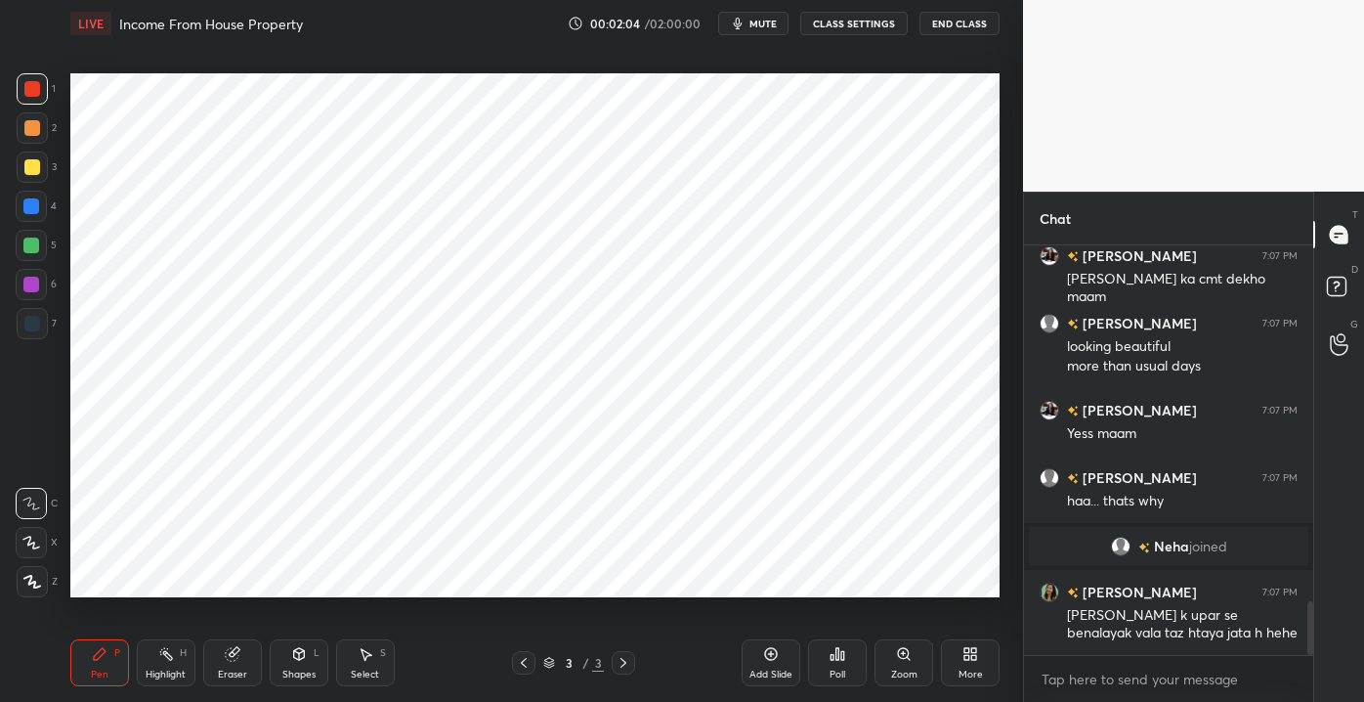
drag, startPoint x: 1311, startPoint y: 631, endPoint x: 1318, endPoint y: 658, distance: 27.5
click at [1318, 666] on div "Chat Pratibha 7:07 PM Anshiiii [PERSON_NAME] 7:07 PM [PERSON_NAME] ka cmt dekho…" at bounding box center [1193, 447] width 341 height 510
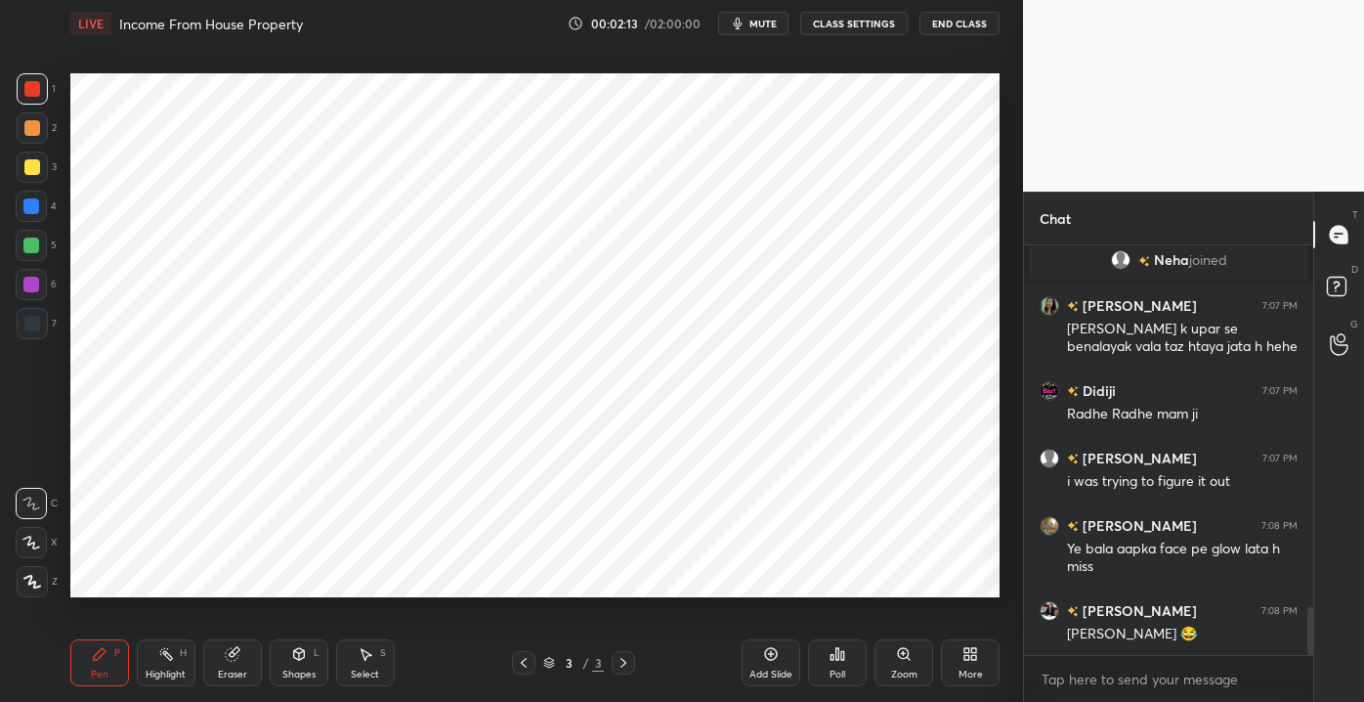
scroll to position [3065, 0]
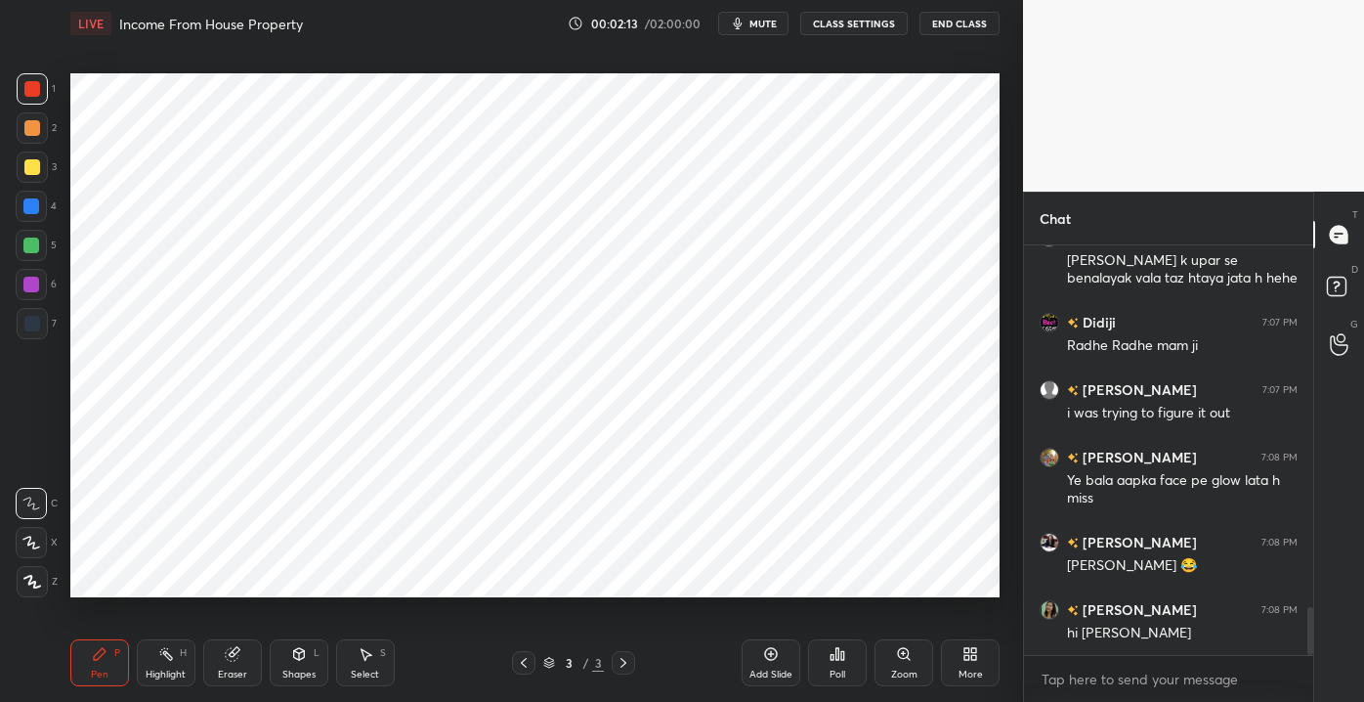
click at [1157, 638] on div "hi [PERSON_NAME]" at bounding box center [1182, 634] width 231 height 20
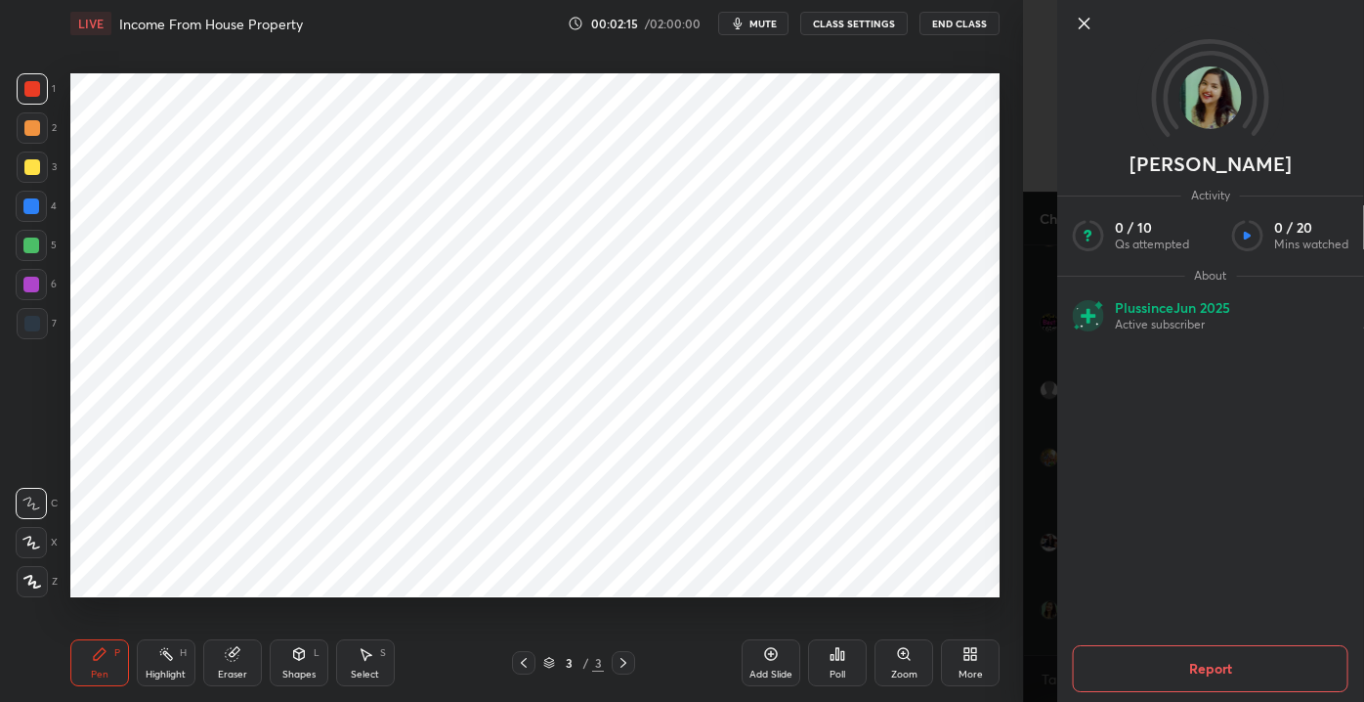
click at [1082, 31] on icon at bounding box center [1084, 23] width 23 height 23
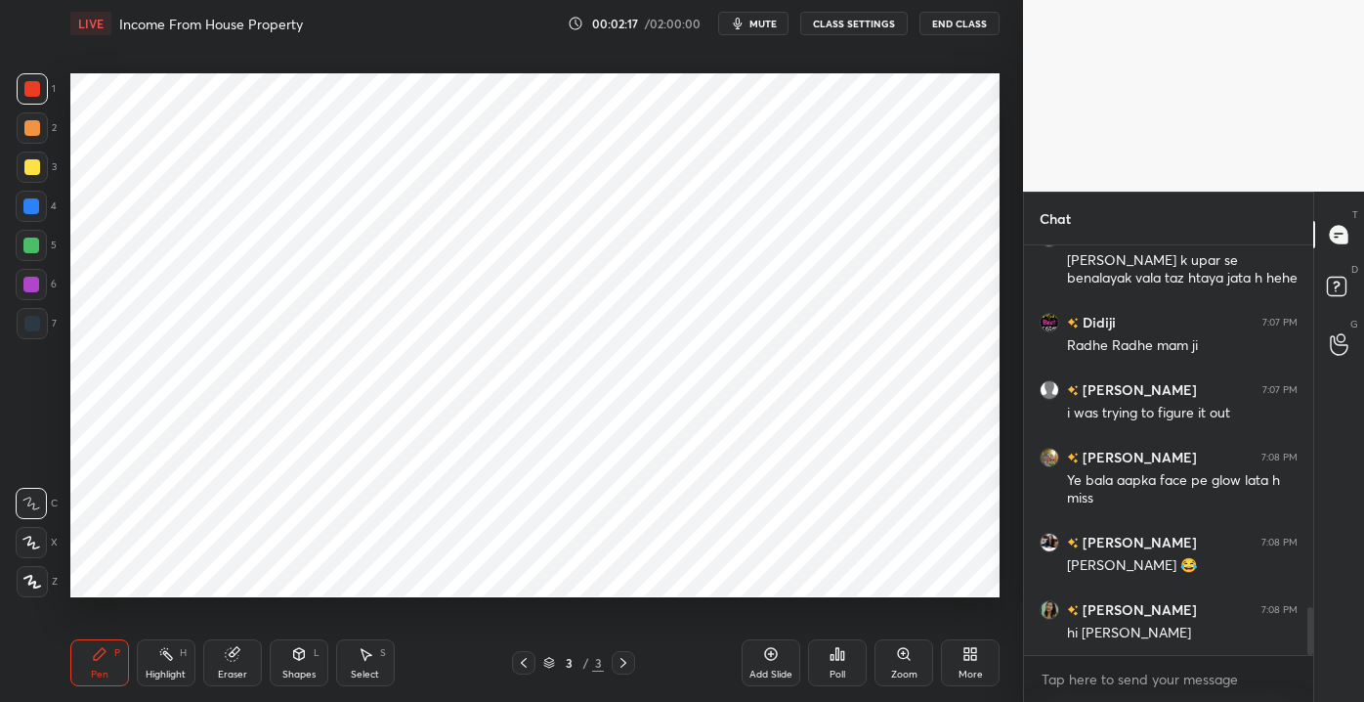
scroll to position [3112, 0]
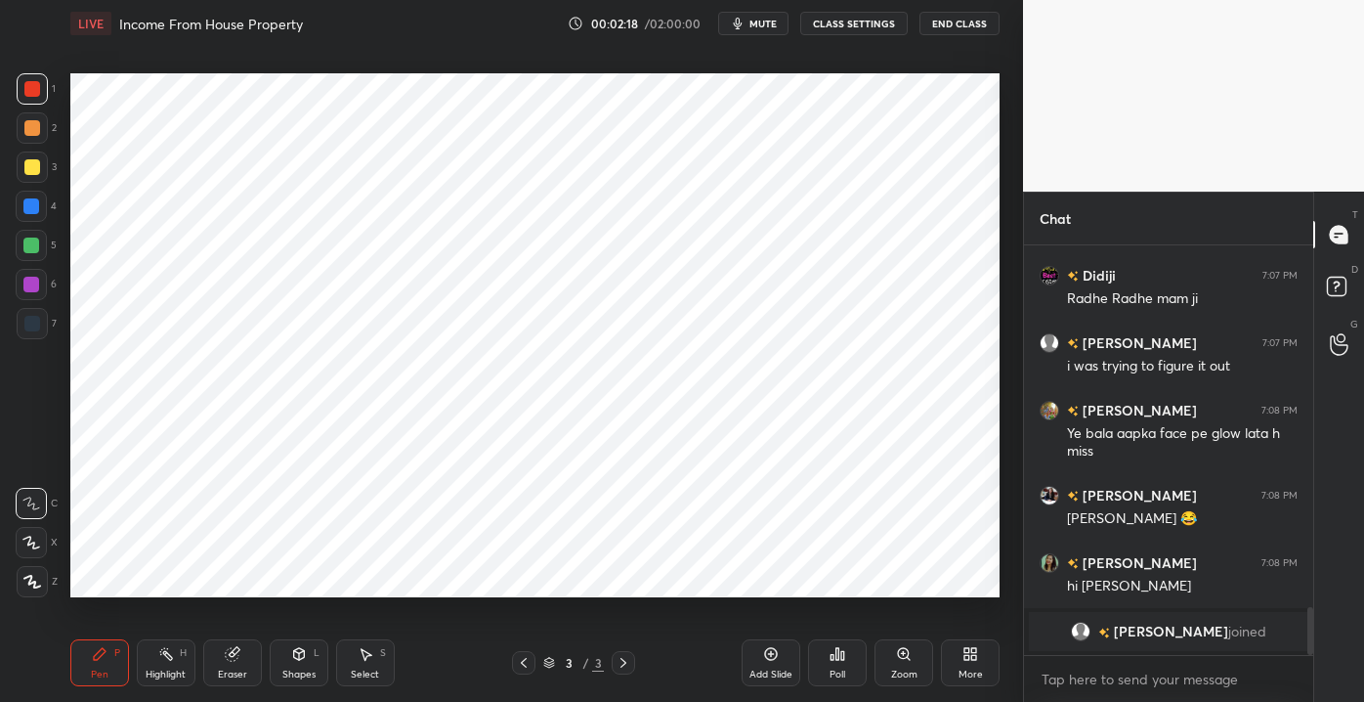
click at [987, 668] on div "More" at bounding box center [970, 662] width 59 height 47
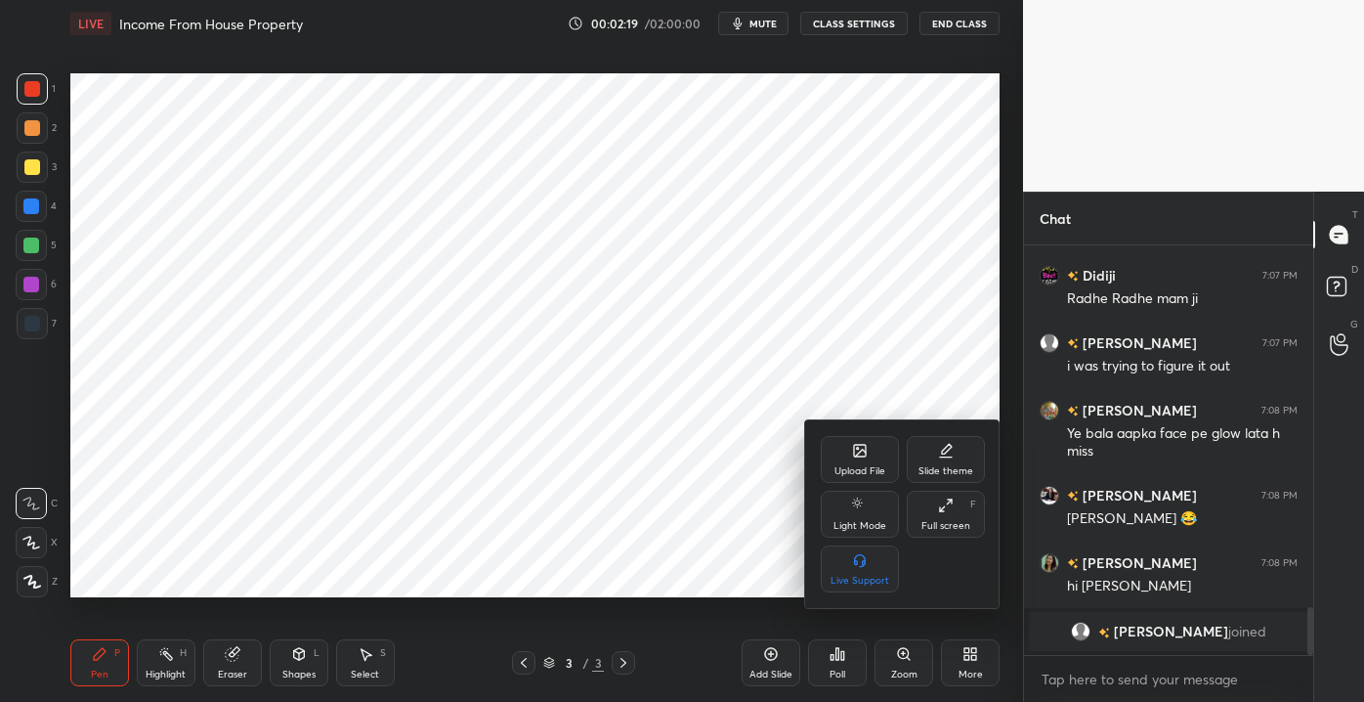
click at [862, 453] on icon at bounding box center [860, 451] width 16 height 16
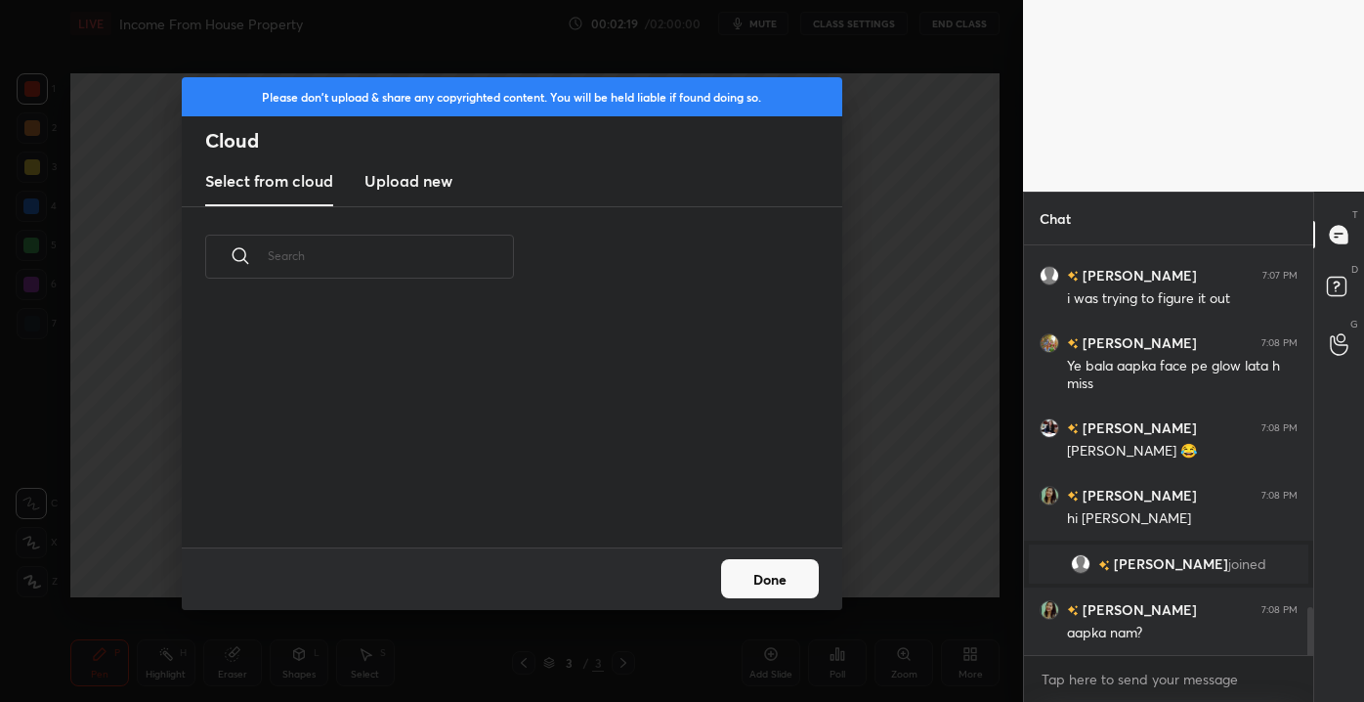
scroll to position [241, 627]
click at [399, 186] on h3 "Upload new" at bounding box center [409, 180] width 88 height 23
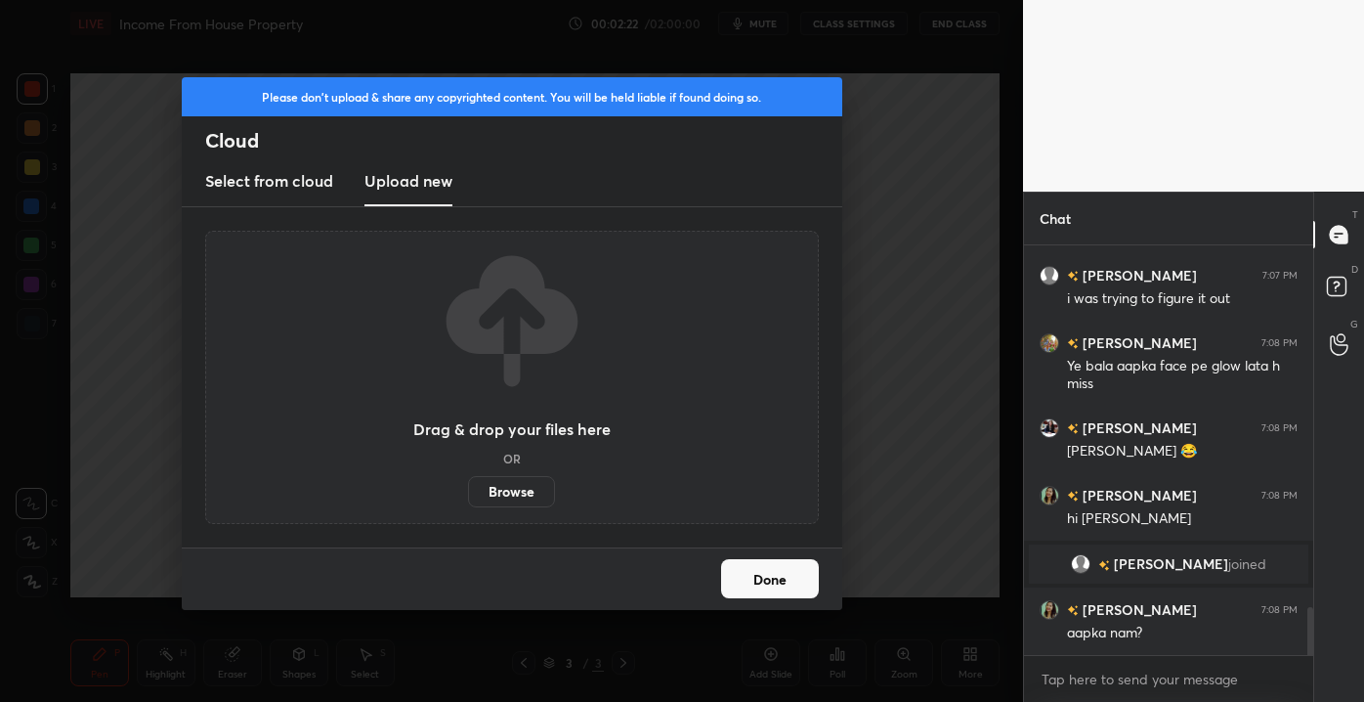
click at [516, 492] on label "Browse" at bounding box center [511, 491] width 87 height 31
click at [468, 492] on input "Browse" at bounding box center [468, 491] width 0 height 31
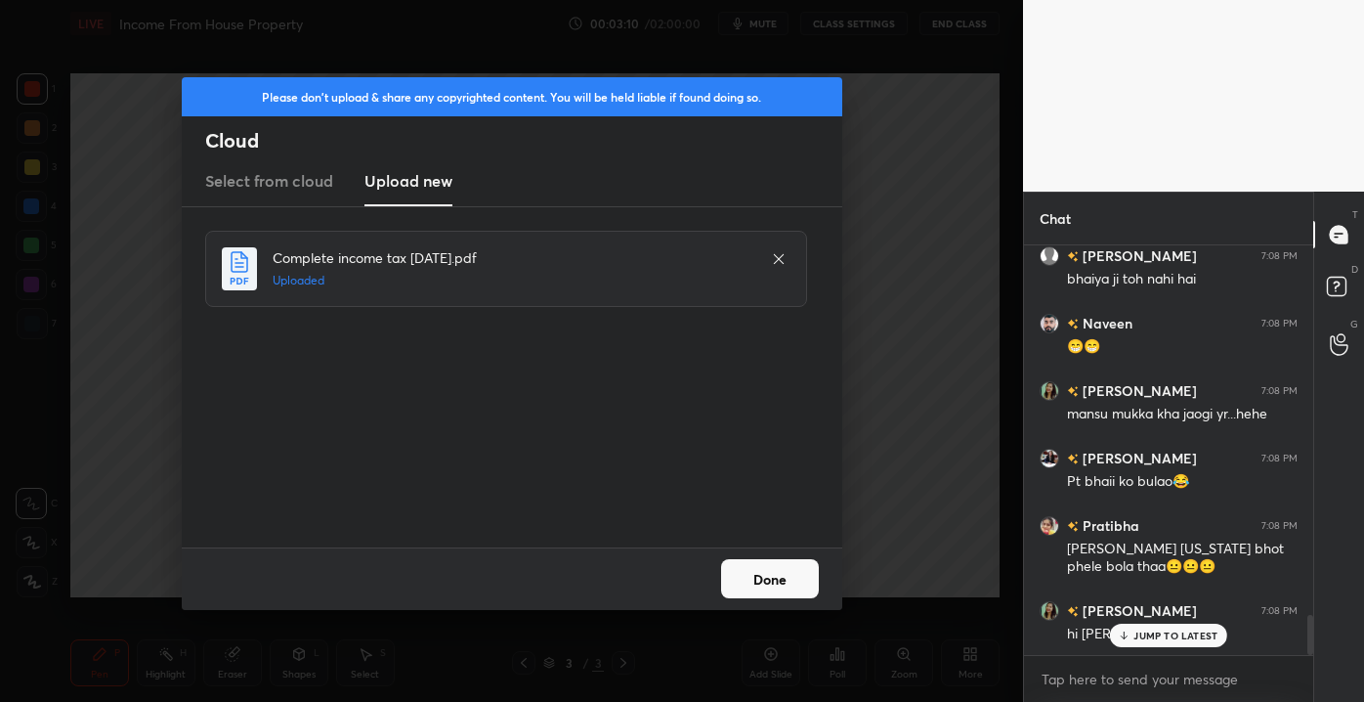
scroll to position [3831, 0]
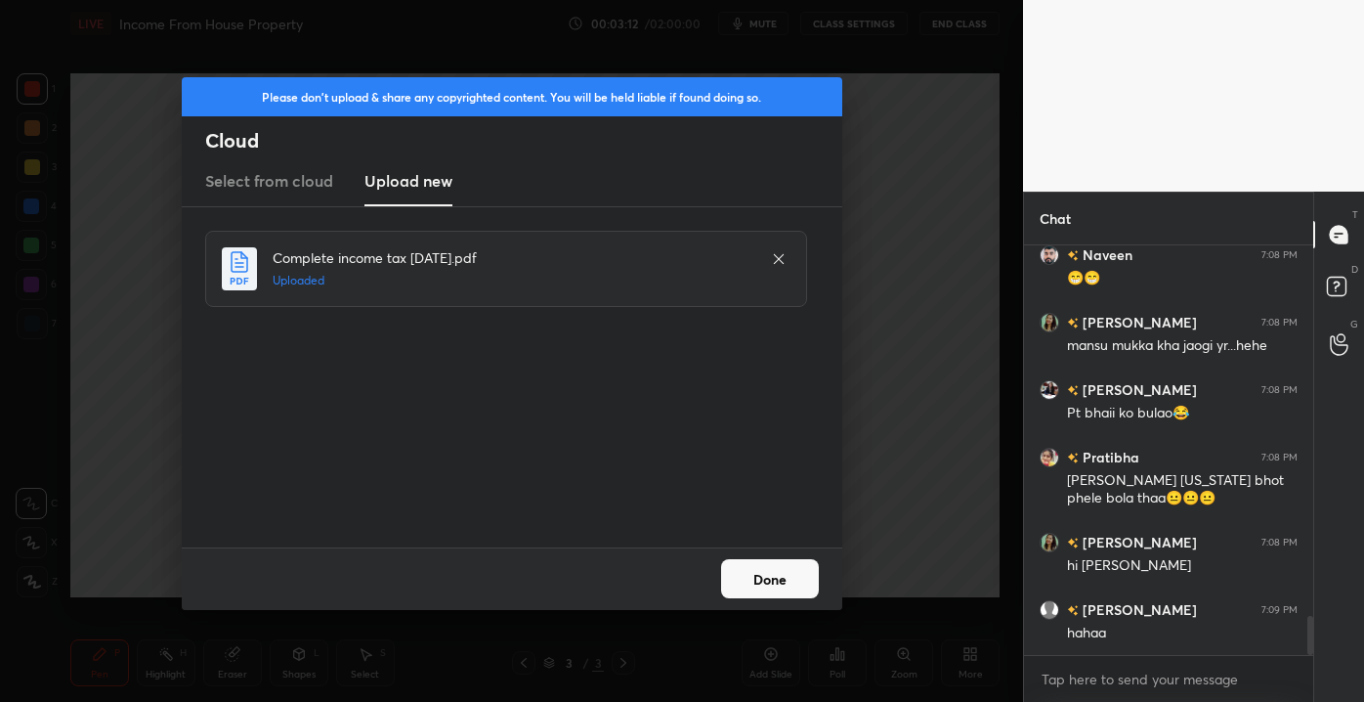
click at [749, 575] on button "Done" at bounding box center [770, 578] width 98 height 39
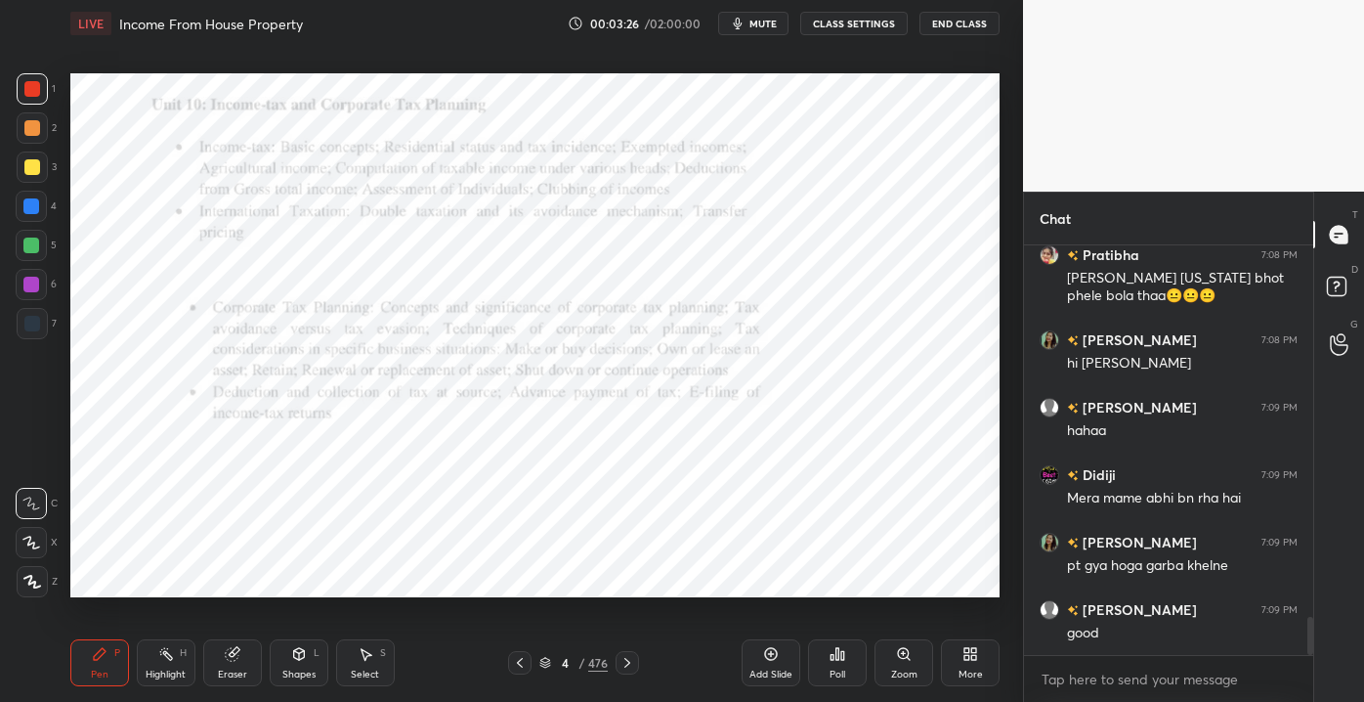
scroll to position [4101, 0]
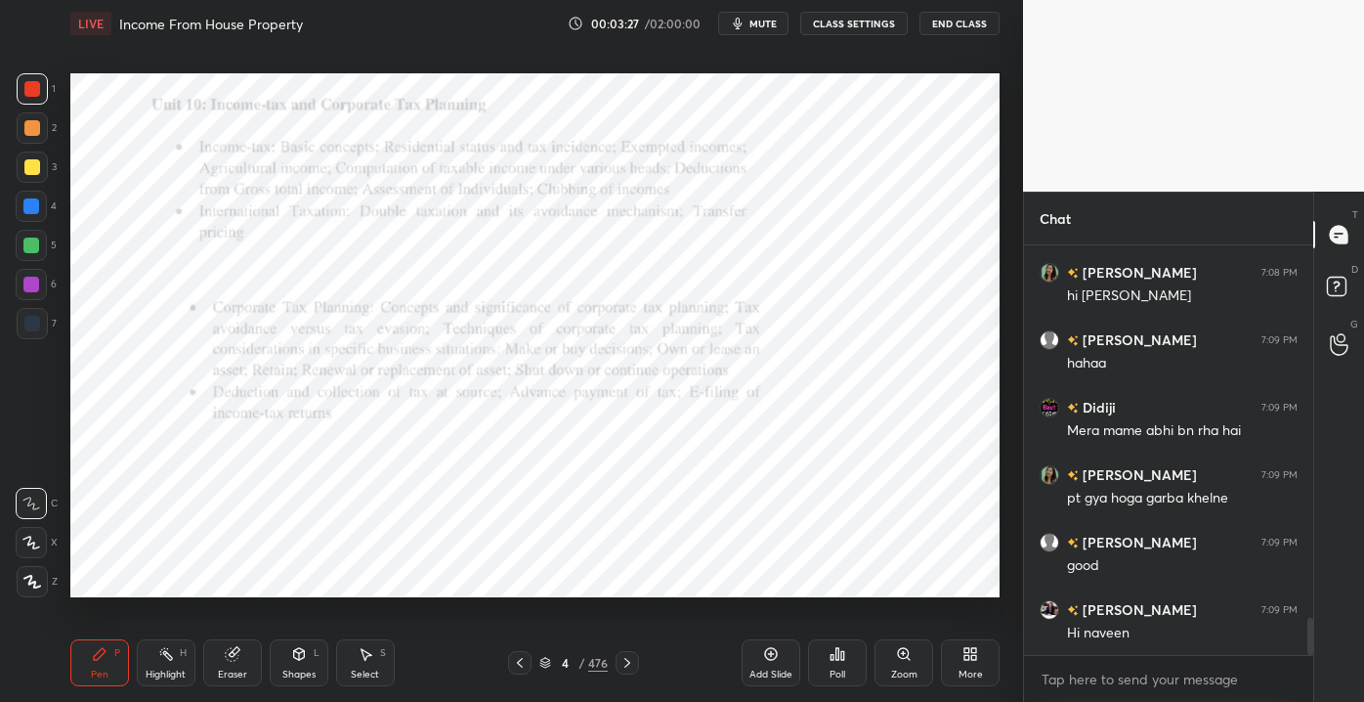
click at [567, 658] on div "4" at bounding box center [565, 663] width 20 height 12
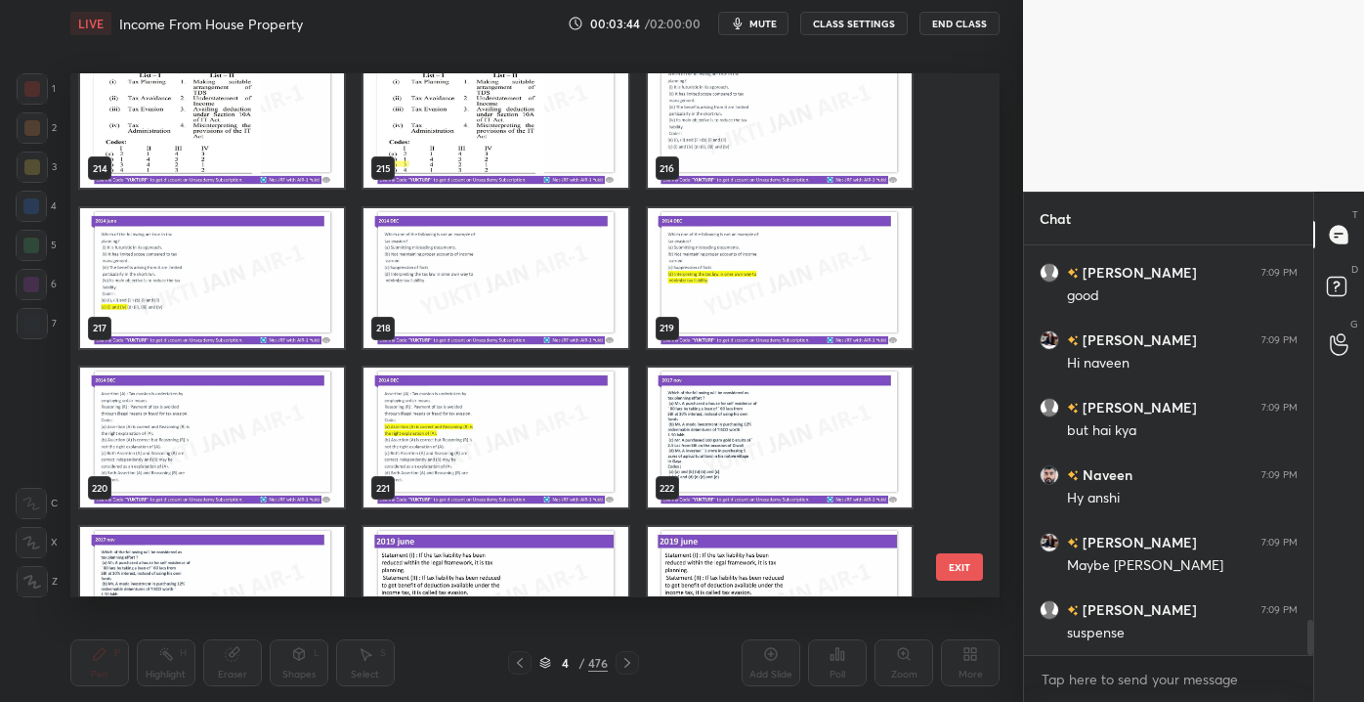
scroll to position [4456, 0]
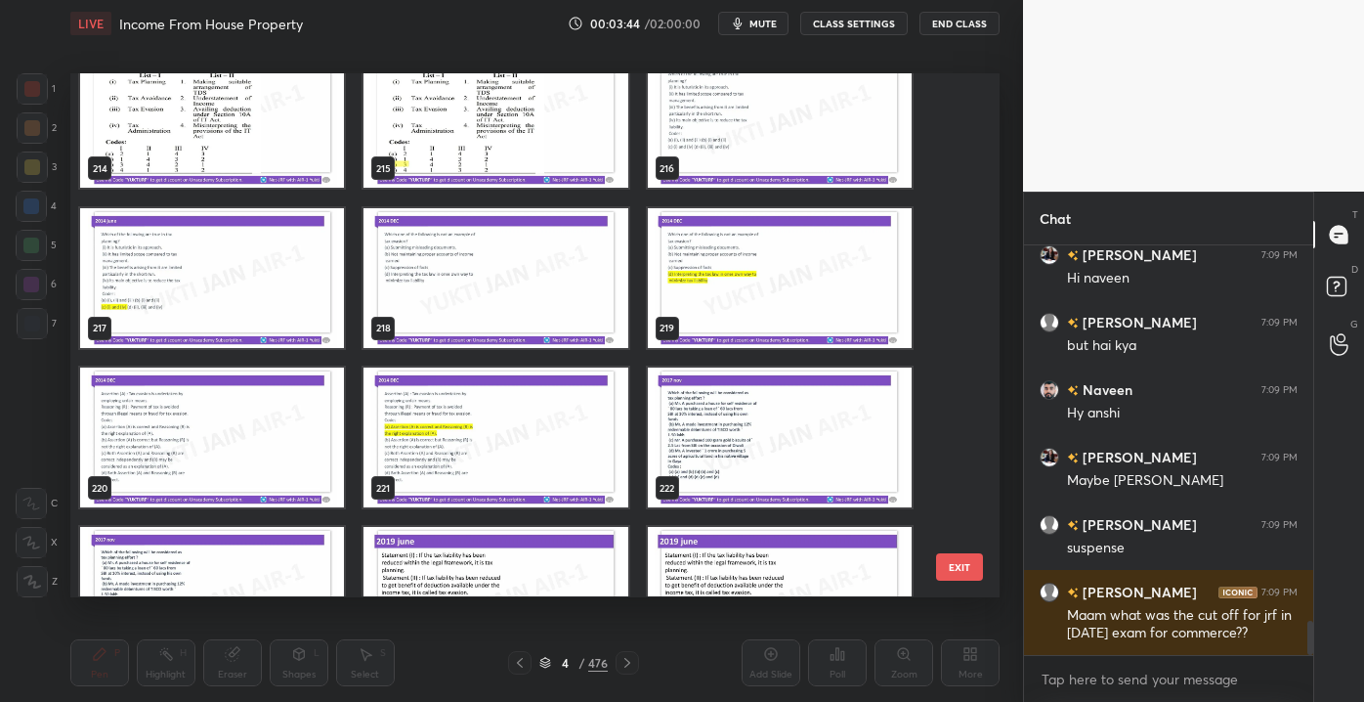
click at [957, 296] on div "211 212 213 214 215 216 217 218 219 220 221 222 223 224 225 EXIT" at bounding box center [534, 334] width 929 height 523
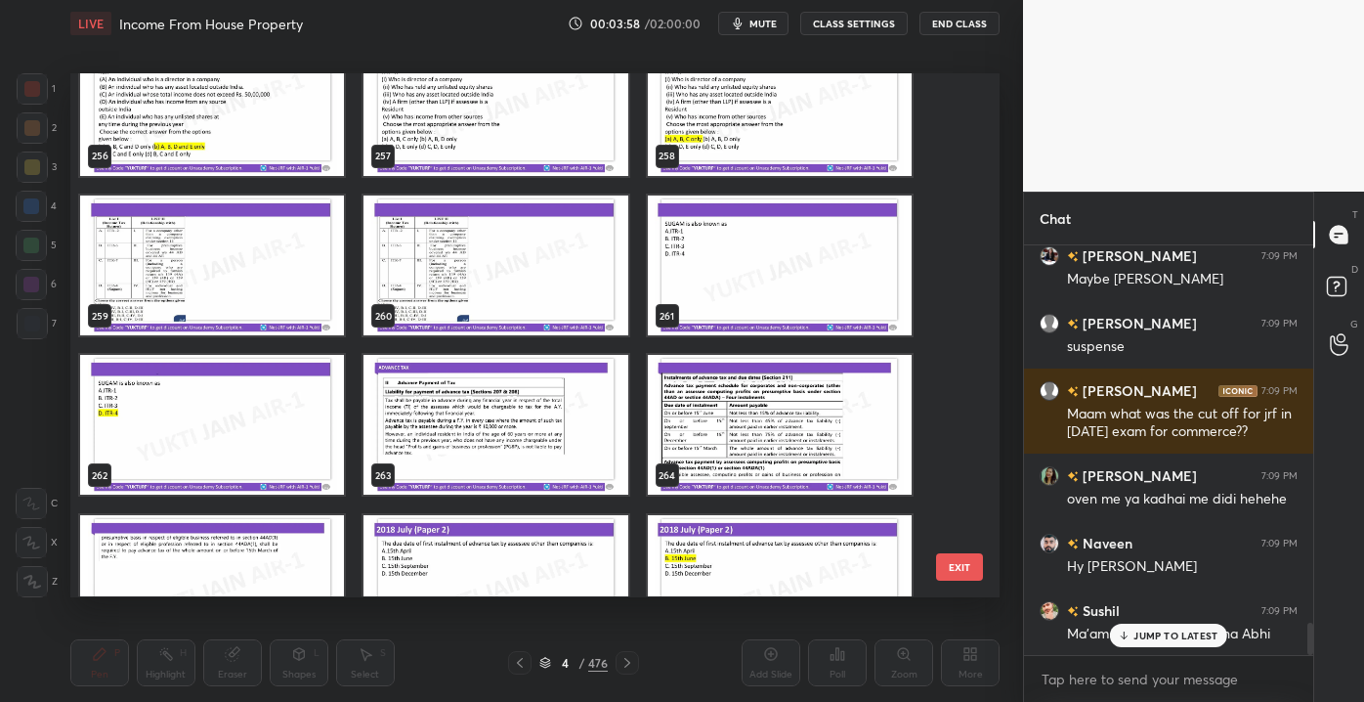
scroll to position [0, 0]
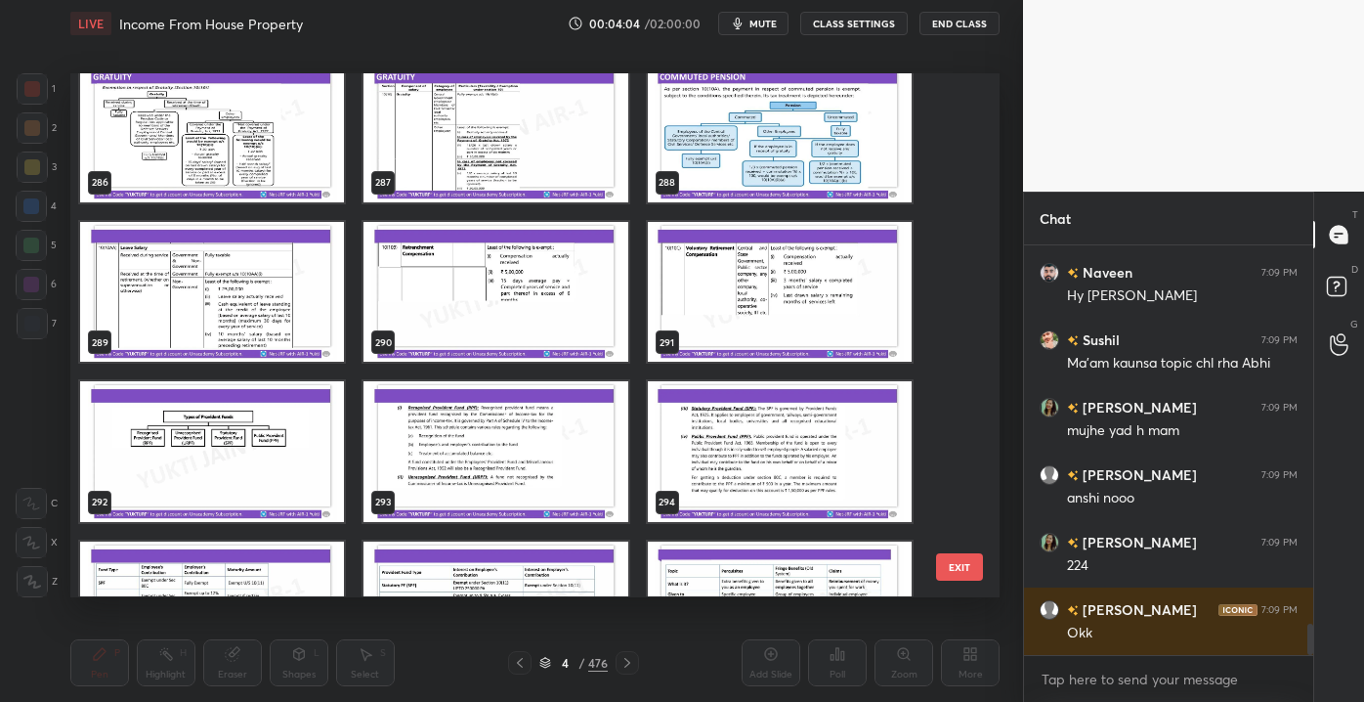
click at [494, 157] on img "grid" at bounding box center [496, 133] width 264 height 140
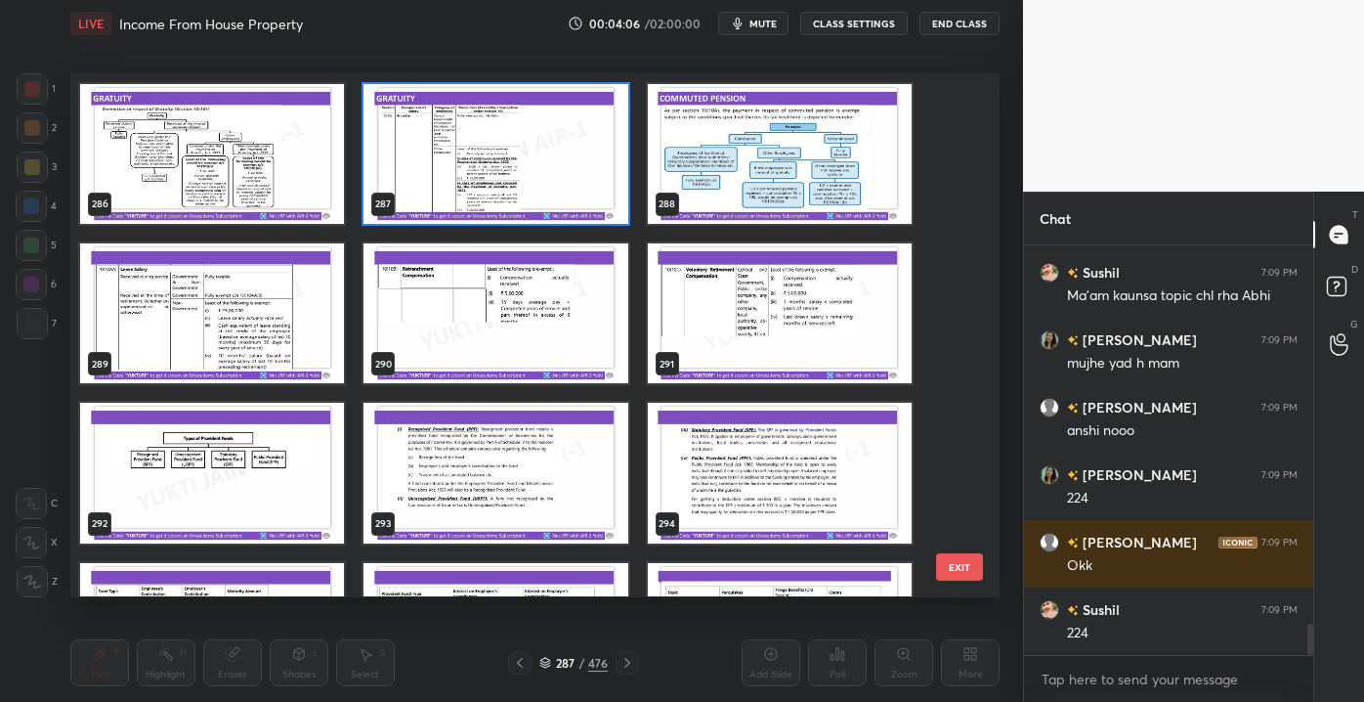
click at [483, 157] on img "grid" at bounding box center [496, 154] width 264 height 140
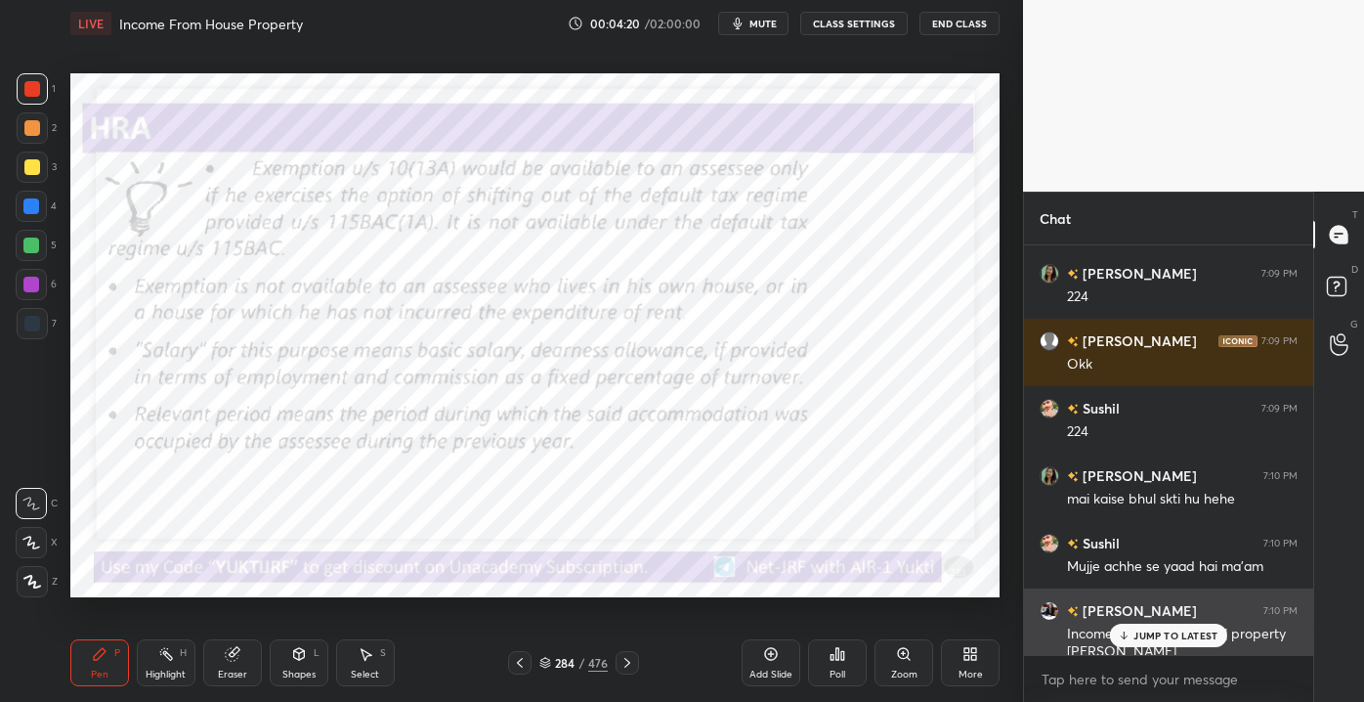
click at [1154, 639] on p "JUMP TO LATEST" at bounding box center [1176, 635] width 84 height 12
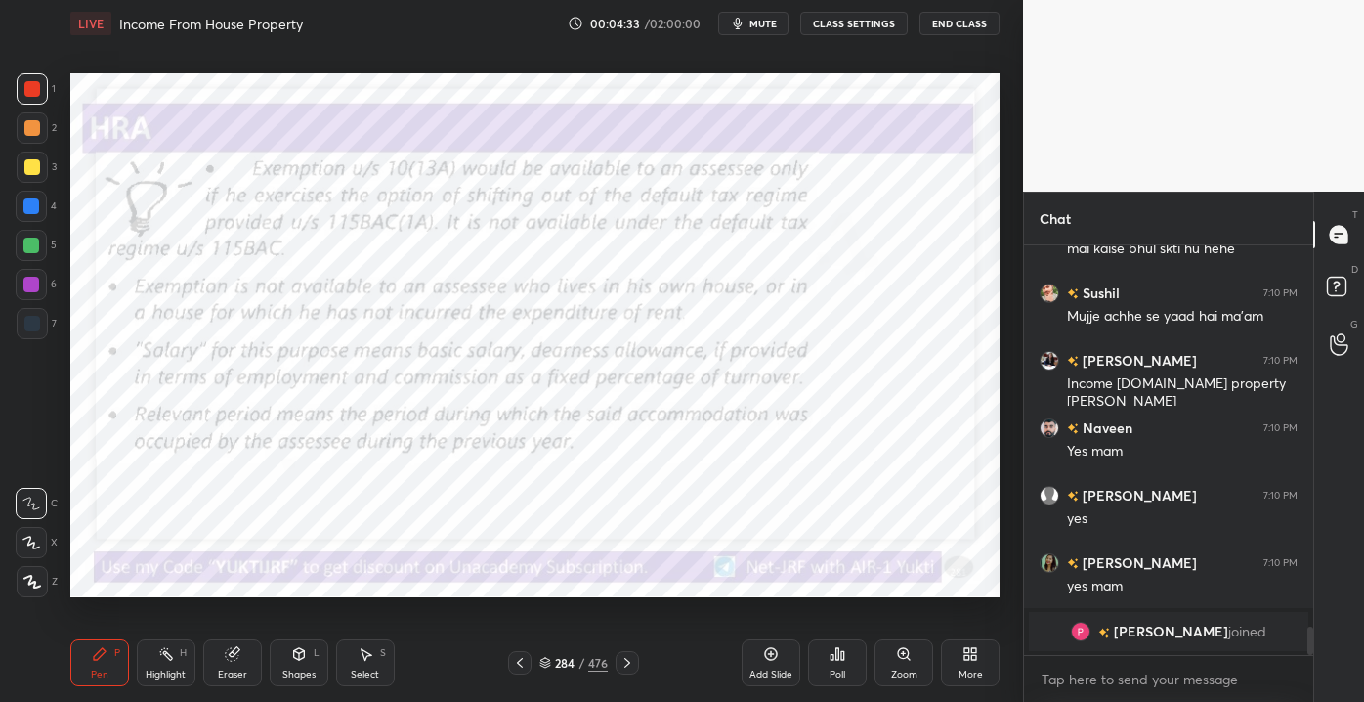
click at [754, 669] on div "Add Slide" at bounding box center [771, 674] width 43 height 10
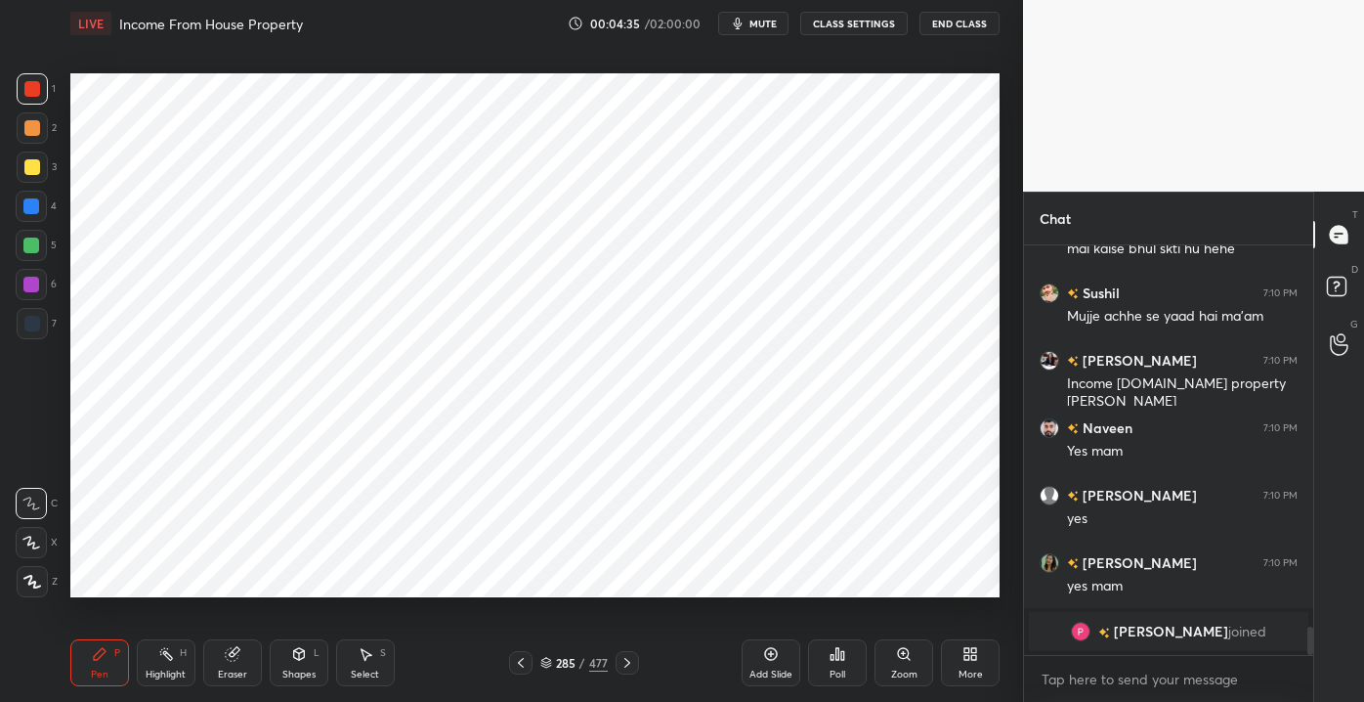
click at [288, 669] on div "Shapes" at bounding box center [298, 674] width 33 height 10
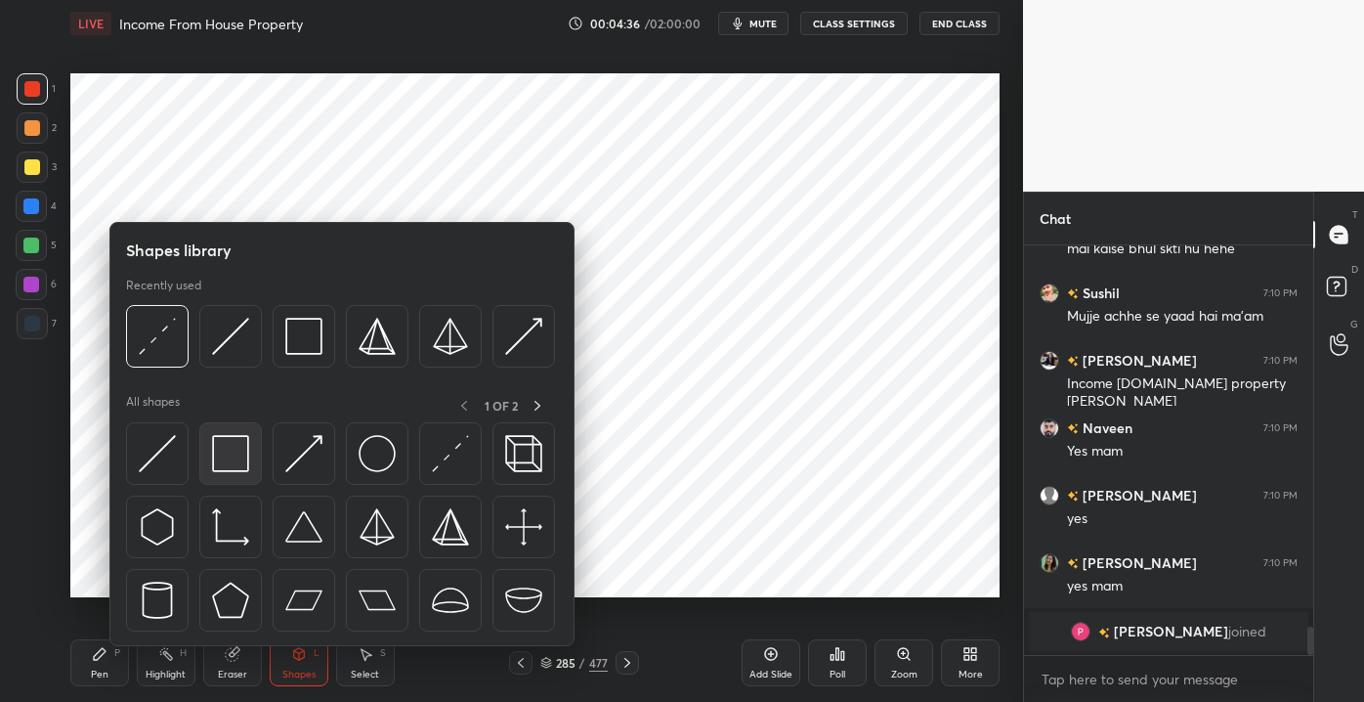
click at [219, 456] on img at bounding box center [230, 453] width 37 height 37
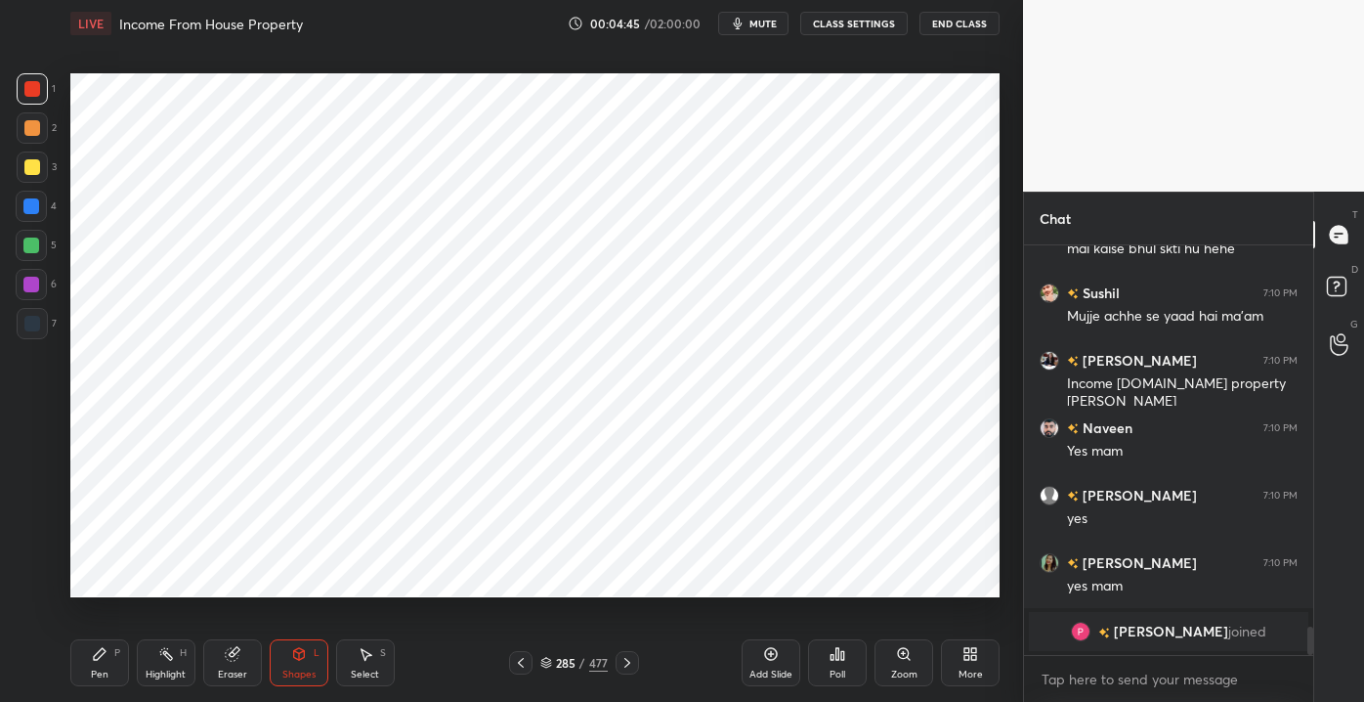
click at [96, 663] on div "Pen P" at bounding box center [99, 662] width 59 height 47
drag, startPoint x: 289, startPoint y: 666, endPoint x: 277, endPoint y: 650, distance: 20.1
click at [292, 666] on div "Shapes L" at bounding box center [299, 662] width 59 height 47
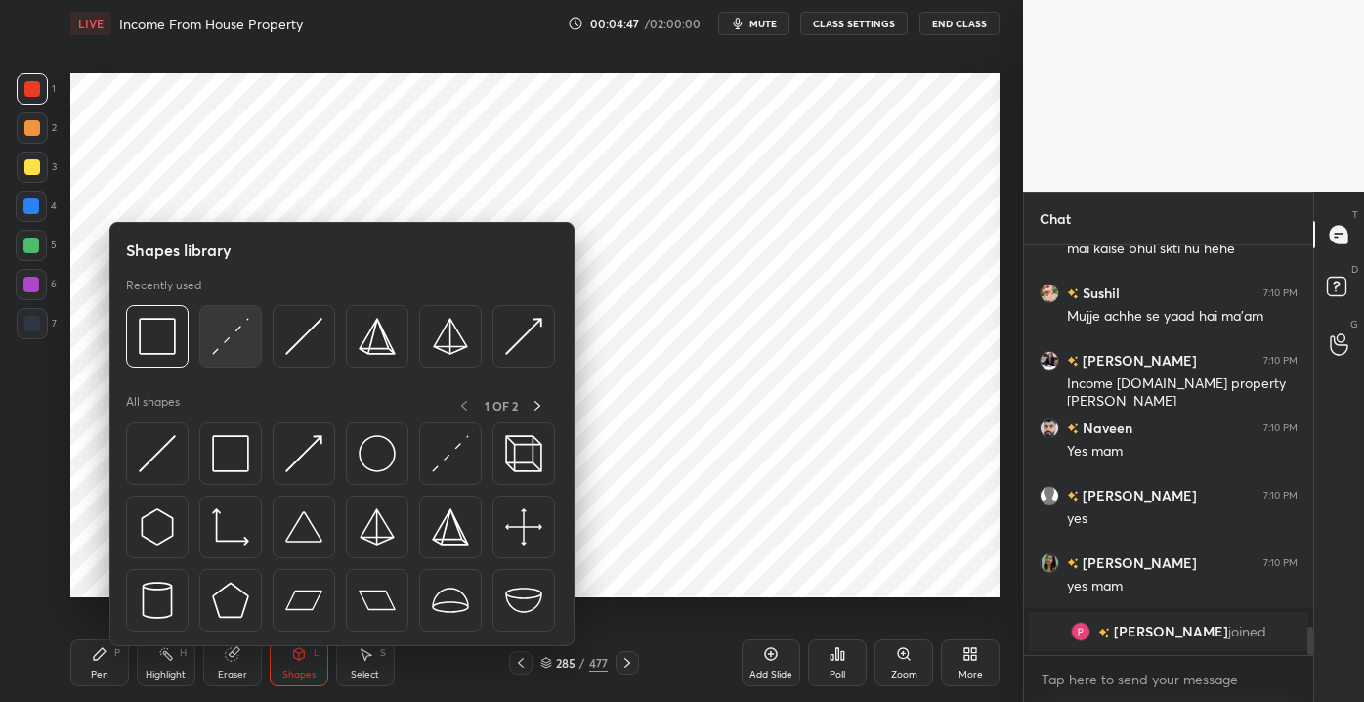
click at [235, 331] on img at bounding box center [230, 336] width 37 height 37
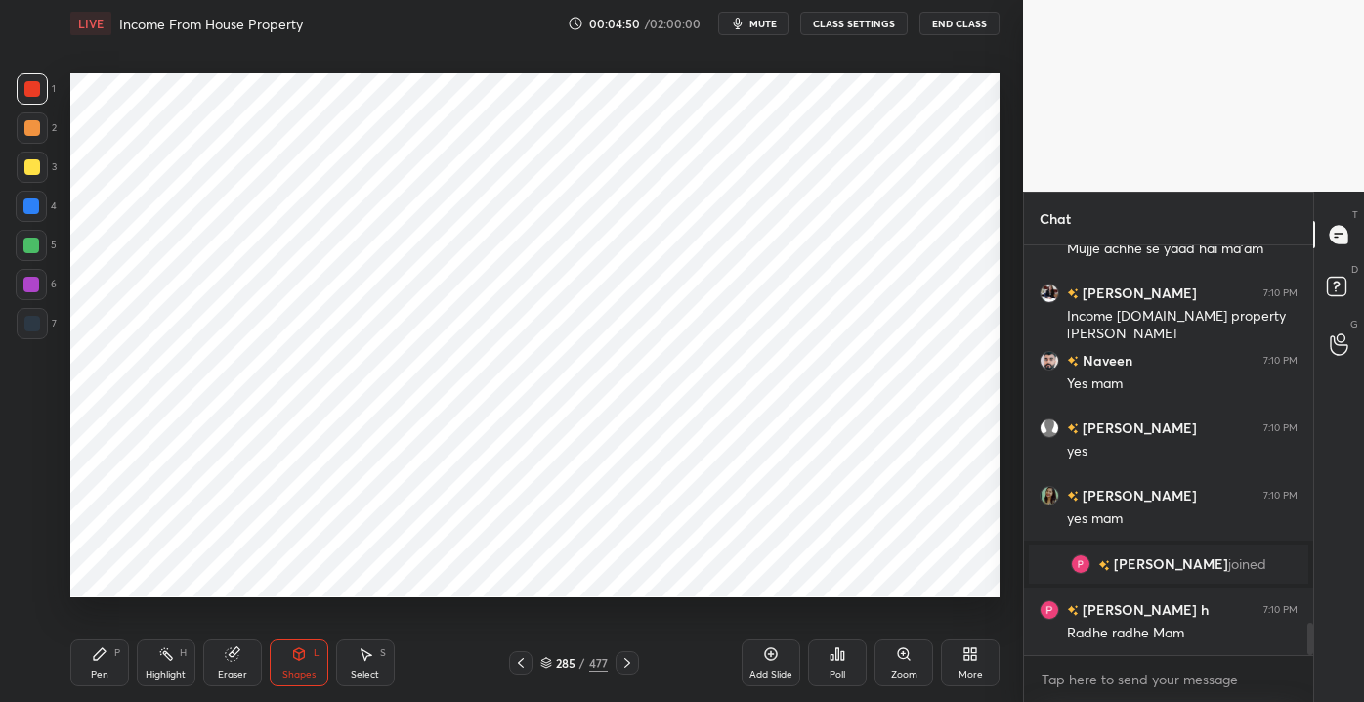
scroll to position [4797, 0]
click at [93, 671] on div "Pen" at bounding box center [100, 674] width 18 height 10
click at [34, 210] on div at bounding box center [31, 206] width 16 height 16
click at [305, 671] on div "Shapes" at bounding box center [298, 674] width 33 height 10
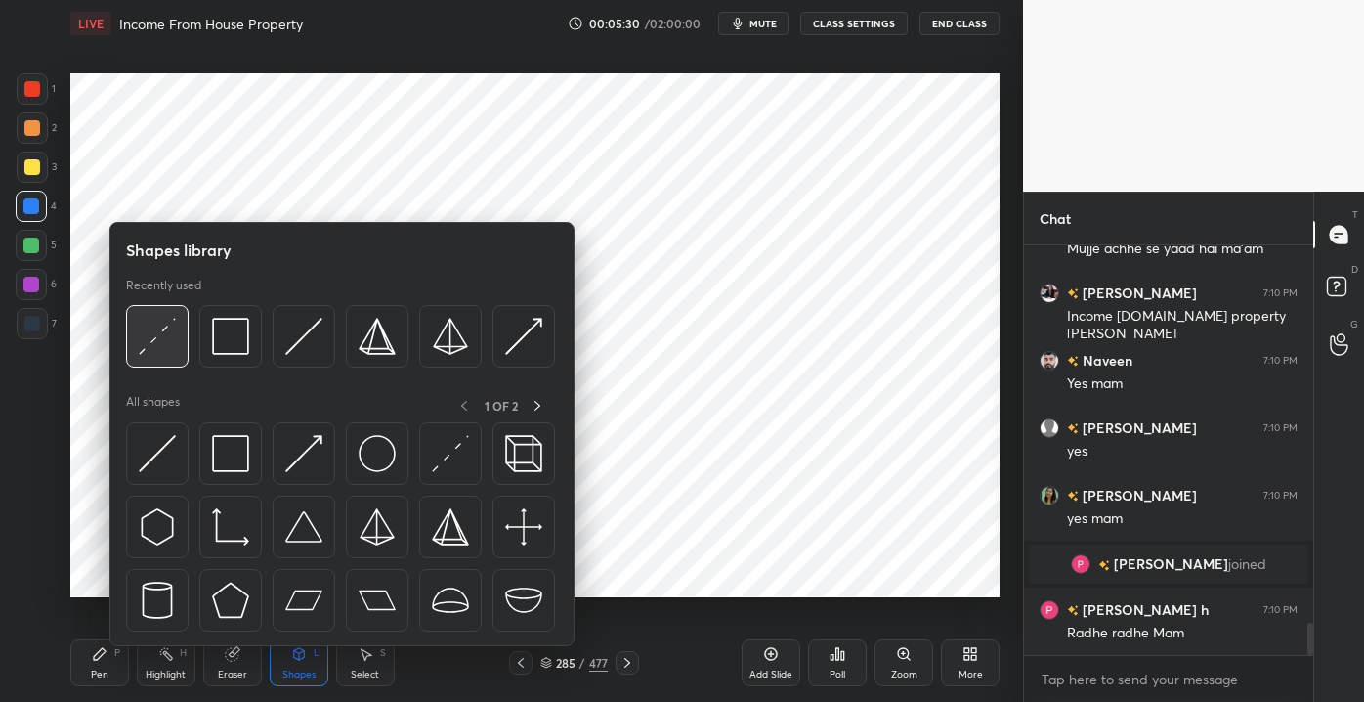
click at [162, 340] on img at bounding box center [157, 336] width 37 height 37
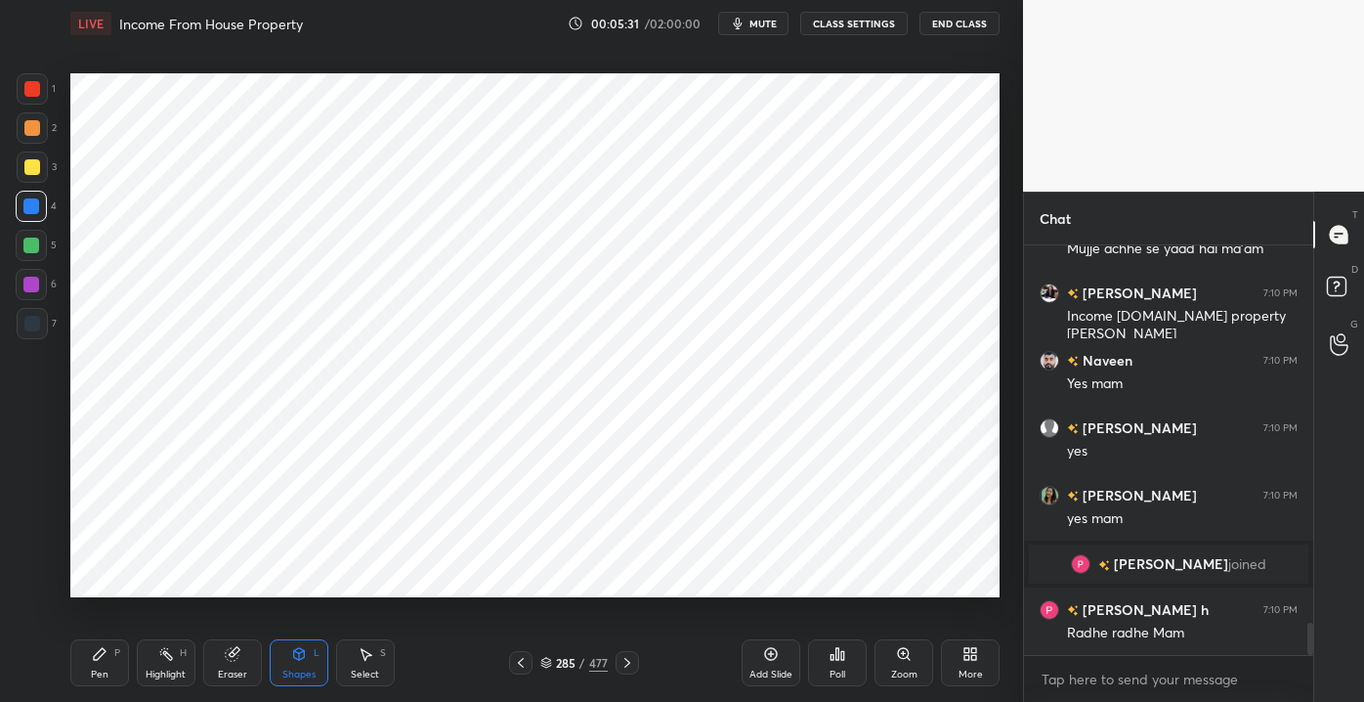
click at [24, 92] on div at bounding box center [32, 89] width 16 height 16
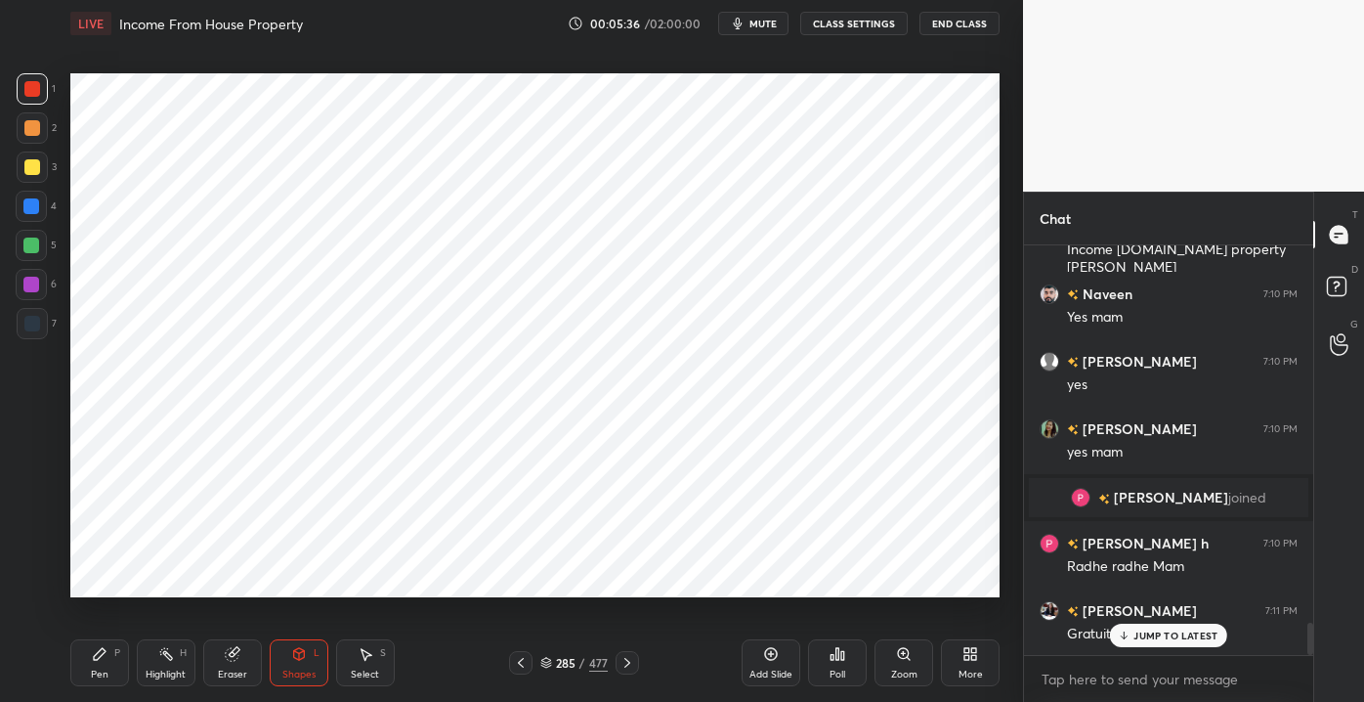
click at [1128, 637] on icon at bounding box center [1124, 635] width 13 height 12
click at [25, 215] on div at bounding box center [31, 206] width 31 height 31
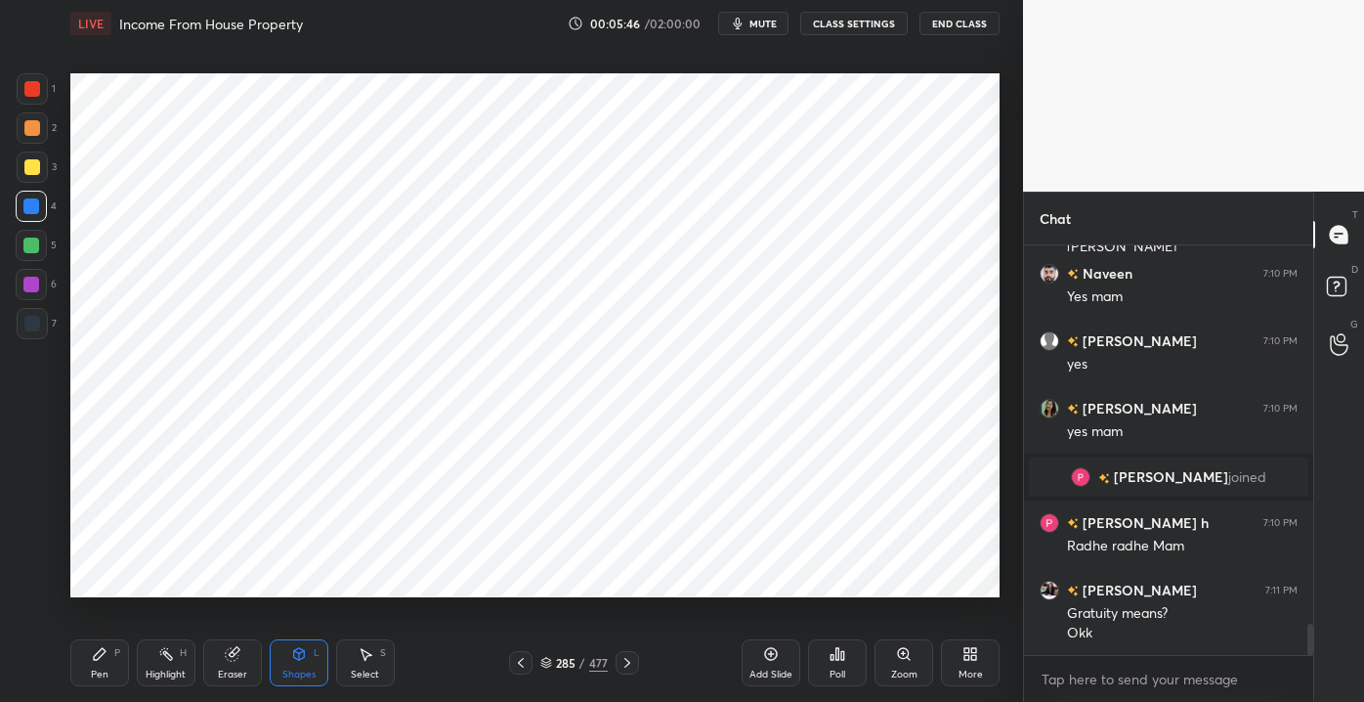
click at [161, 663] on div "Highlight H" at bounding box center [166, 662] width 59 height 47
click at [88, 673] on div "Pen P" at bounding box center [99, 662] width 59 height 47
click at [224, 669] on div "Eraser" at bounding box center [232, 674] width 29 height 10
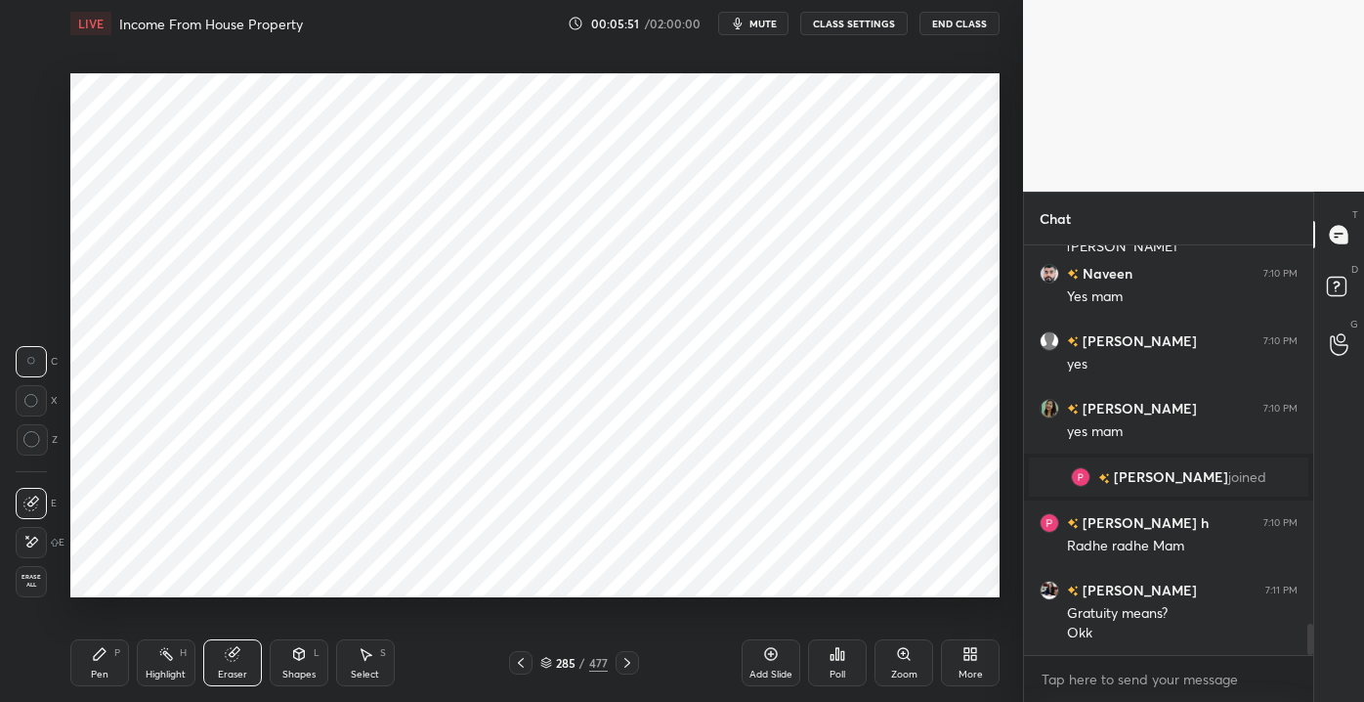
click at [86, 665] on div "Pen P" at bounding box center [99, 662] width 59 height 47
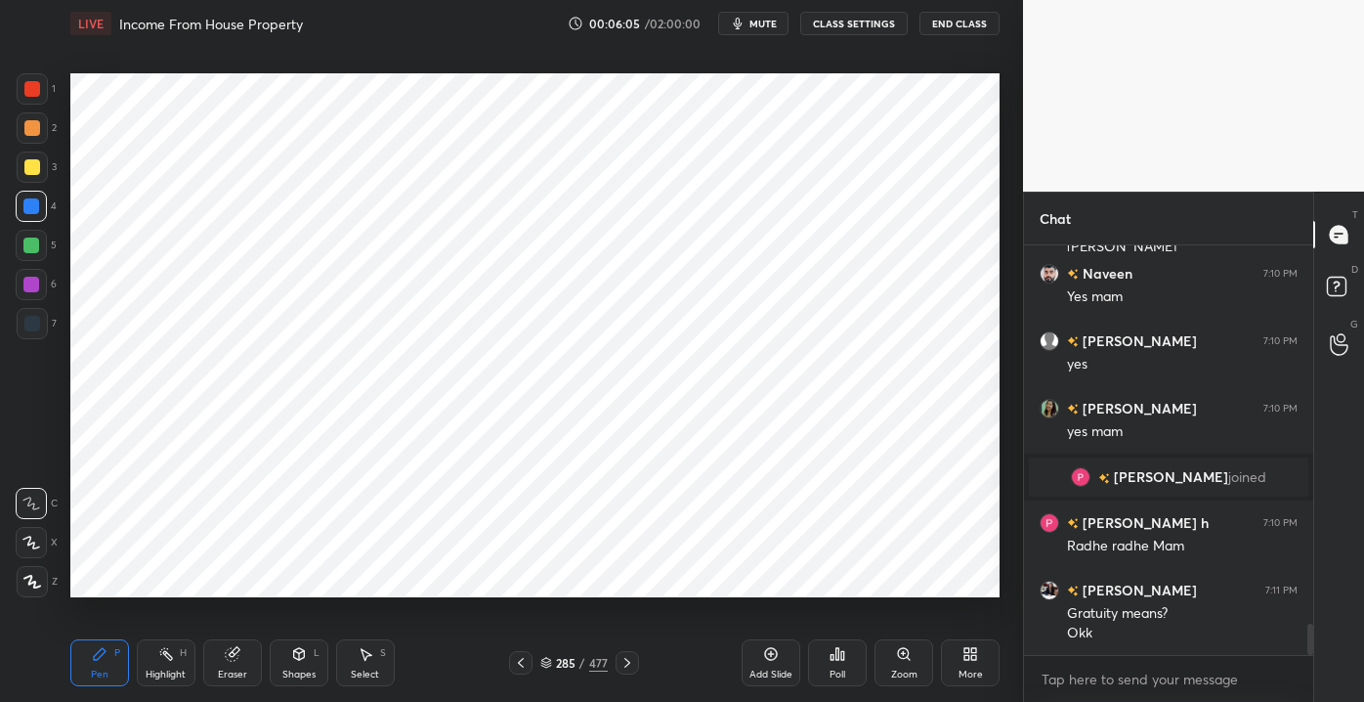
click at [296, 666] on div "Shapes L" at bounding box center [299, 662] width 59 height 47
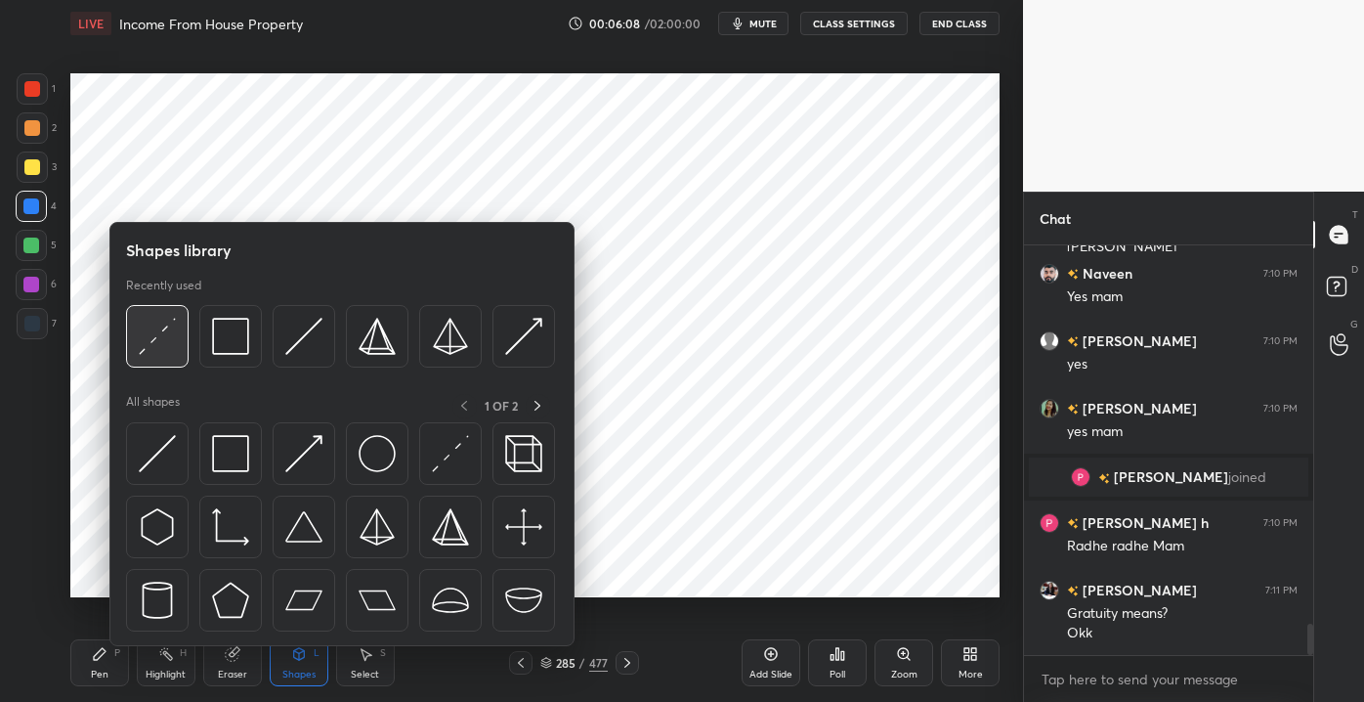
click at [156, 331] on img at bounding box center [157, 336] width 37 height 37
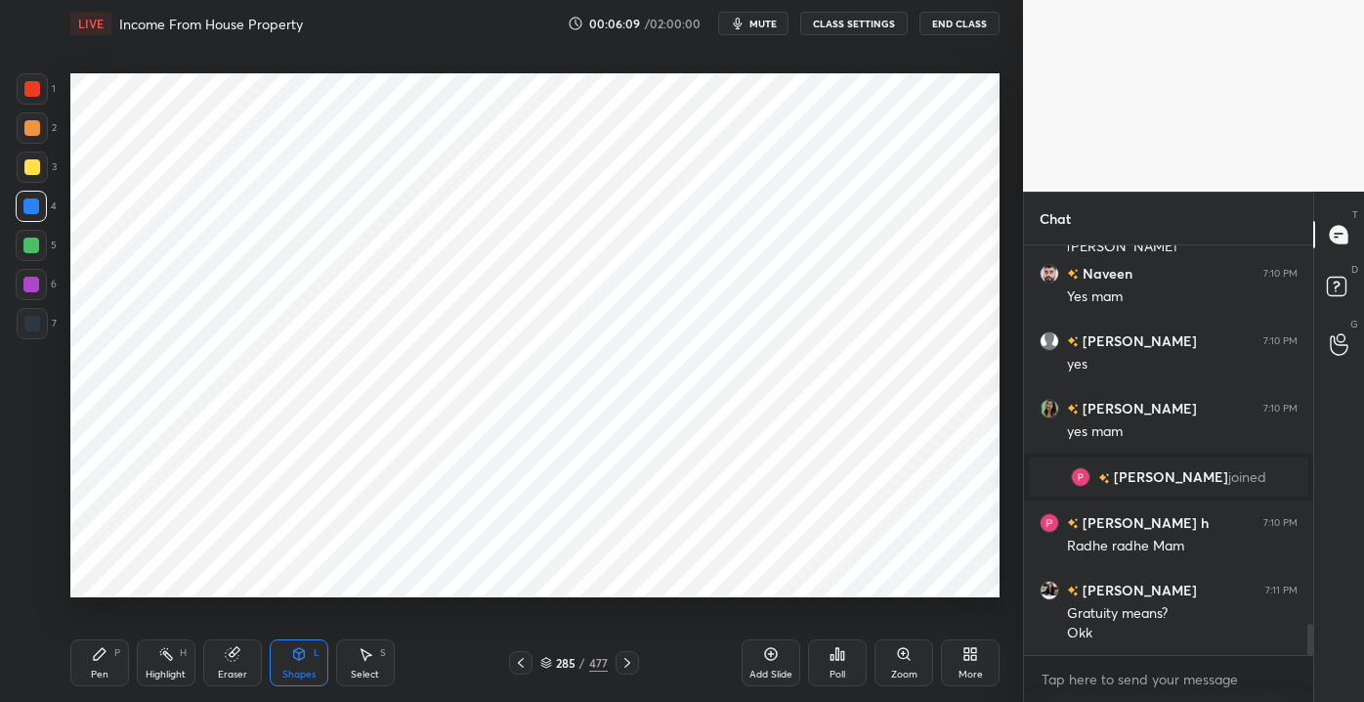
click at [28, 94] on div at bounding box center [32, 89] width 16 height 16
click at [100, 661] on div "Pen P" at bounding box center [99, 662] width 59 height 47
click at [28, 194] on div at bounding box center [31, 206] width 31 height 31
click at [299, 666] on div "Shapes L" at bounding box center [299, 662] width 59 height 47
click at [117, 655] on div "P" at bounding box center [117, 653] width 6 height 10
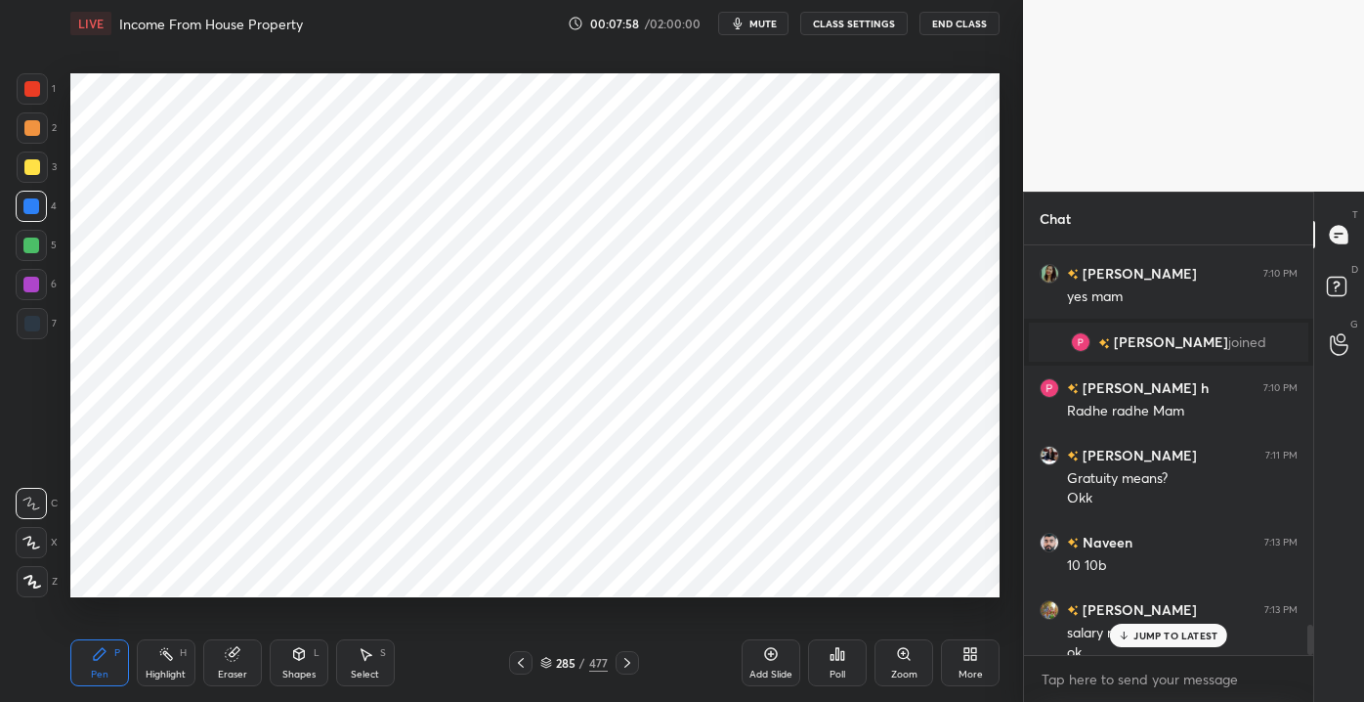
scroll to position [5037, 0]
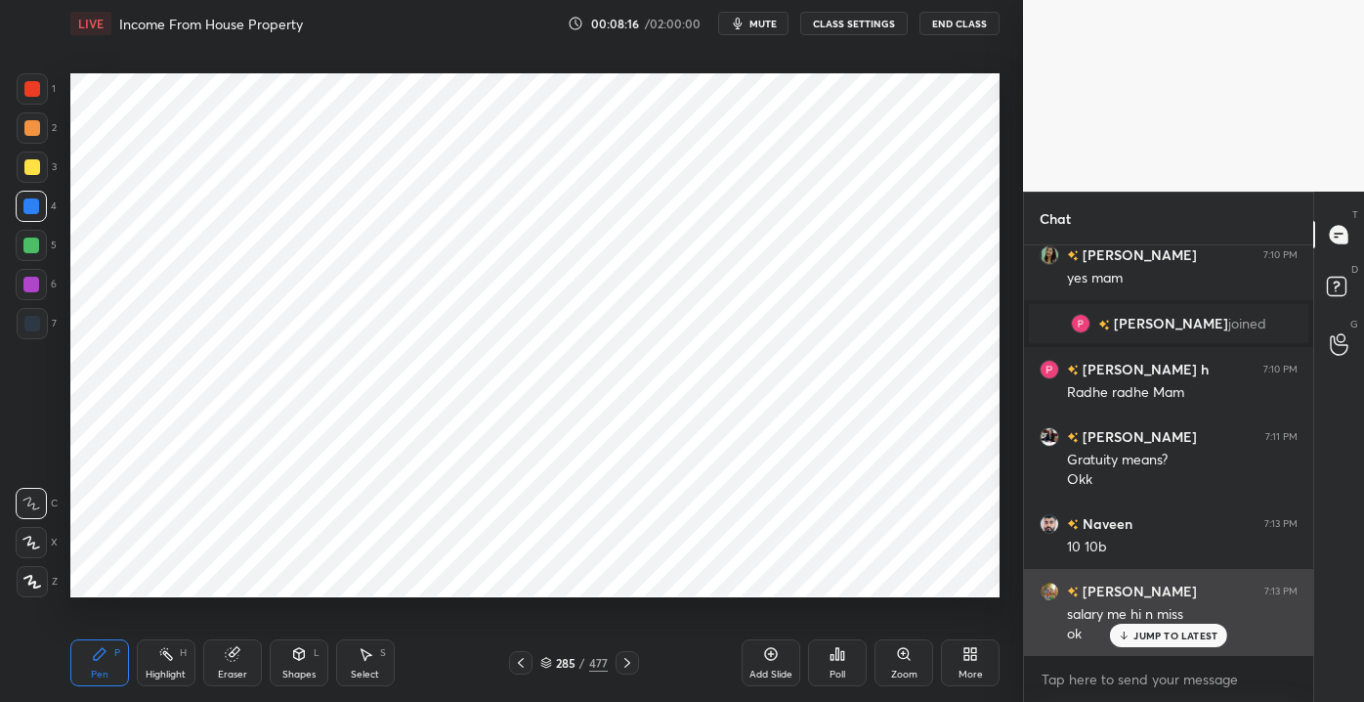
click at [1147, 634] on p "JUMP TO LATEST" at bounding box center [1176, 635] width 84 height 12
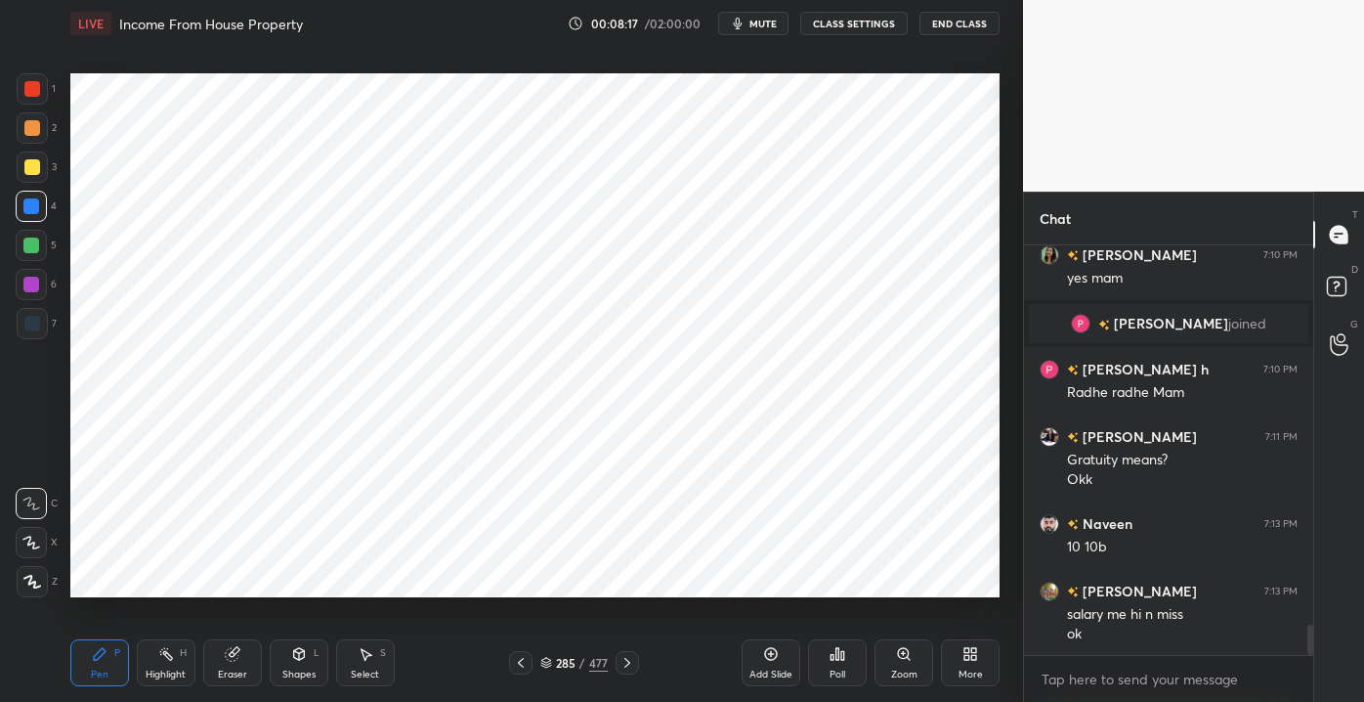
click at [236, 667] on div "Eraser" at bounding box center [232, 662] width 59 height 47
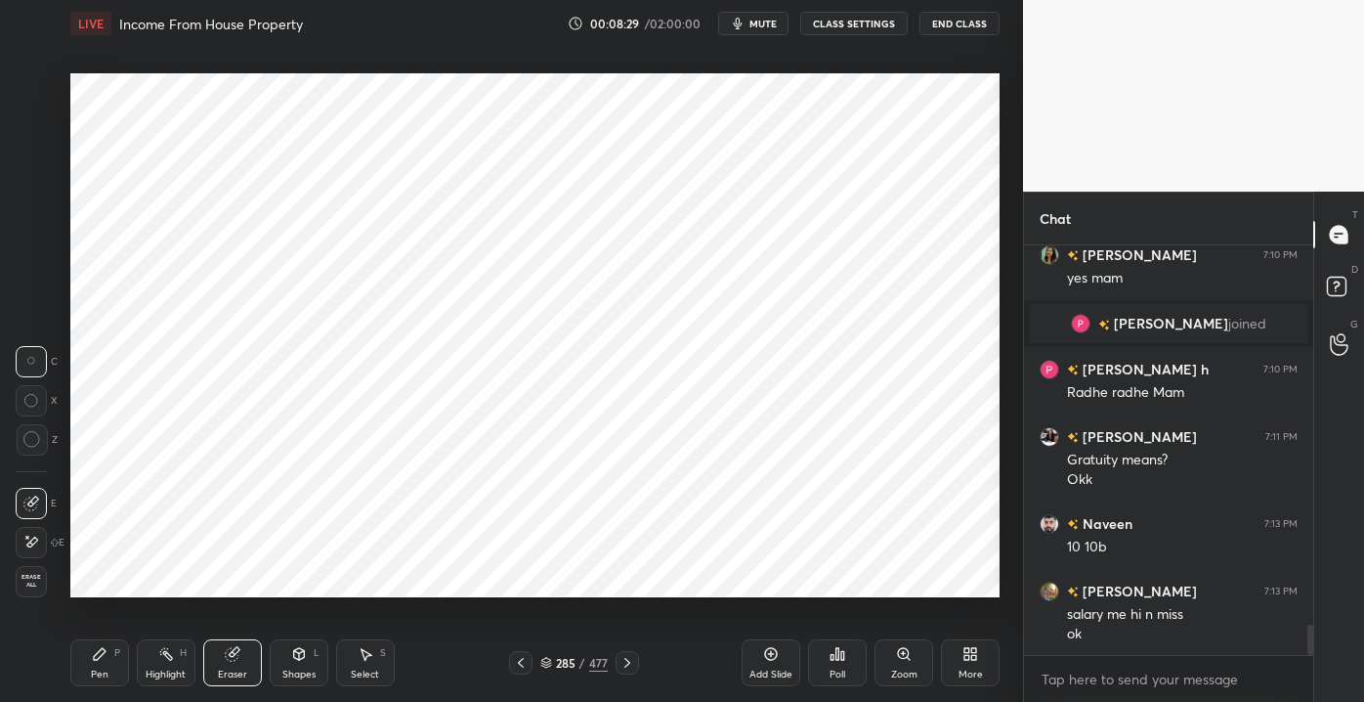
click at [288, 670] on div "Shapes" at bounding box center [298, 674] width 33 height 10
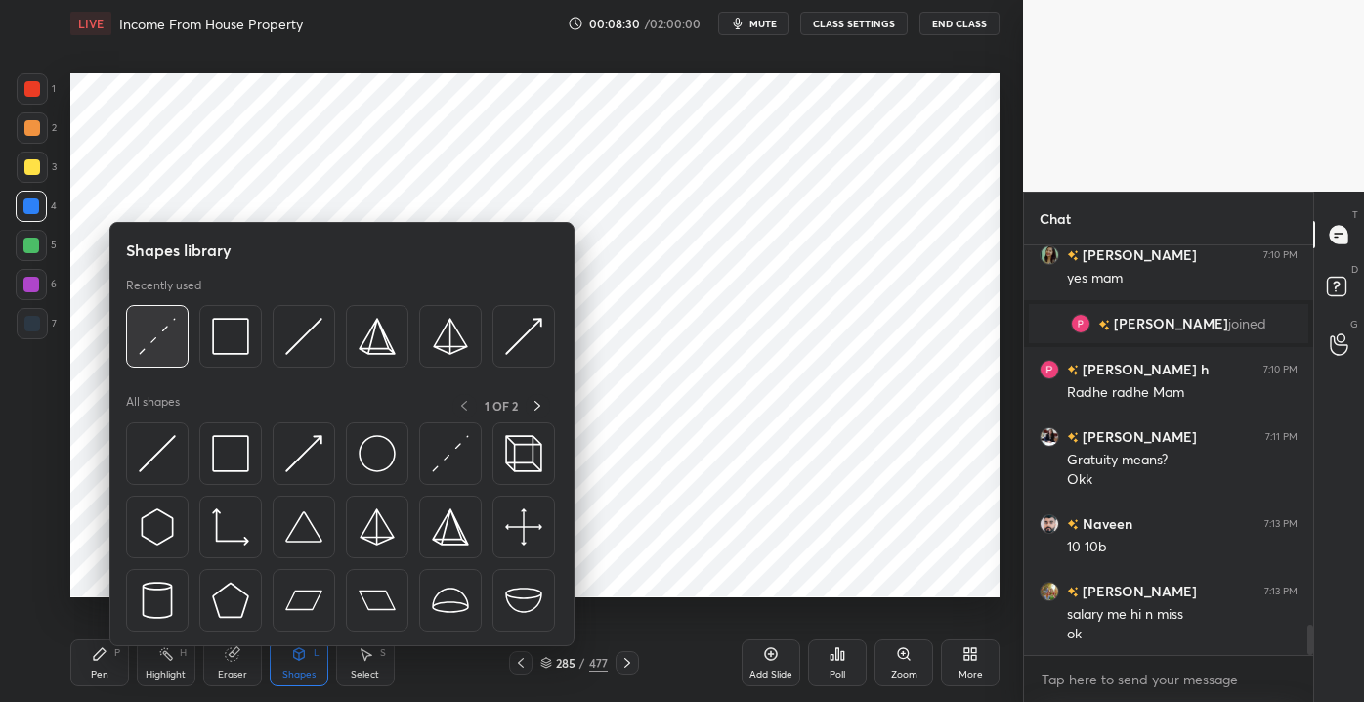
click at [145, 336] on img at bounding box center [157, 336] width 37 height 37
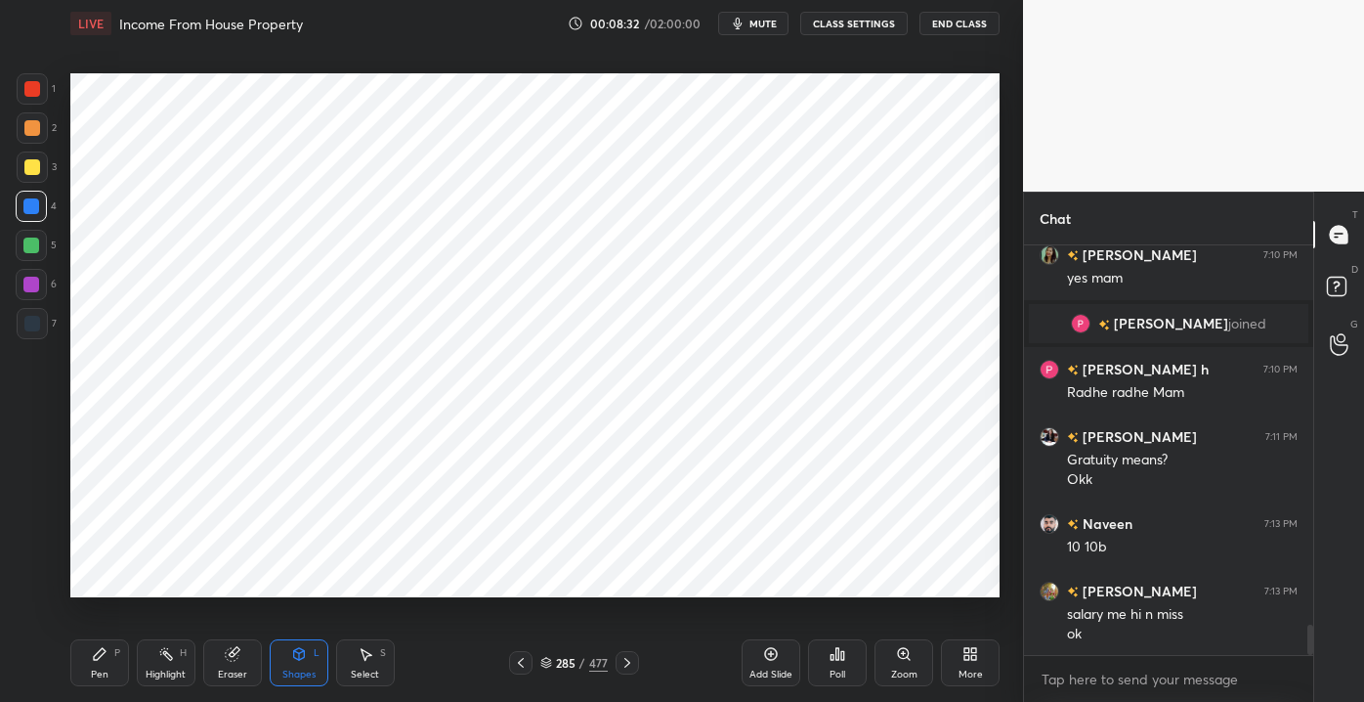
click at [31, 79] on div at bounding box center [32, 88] width 31 height 31
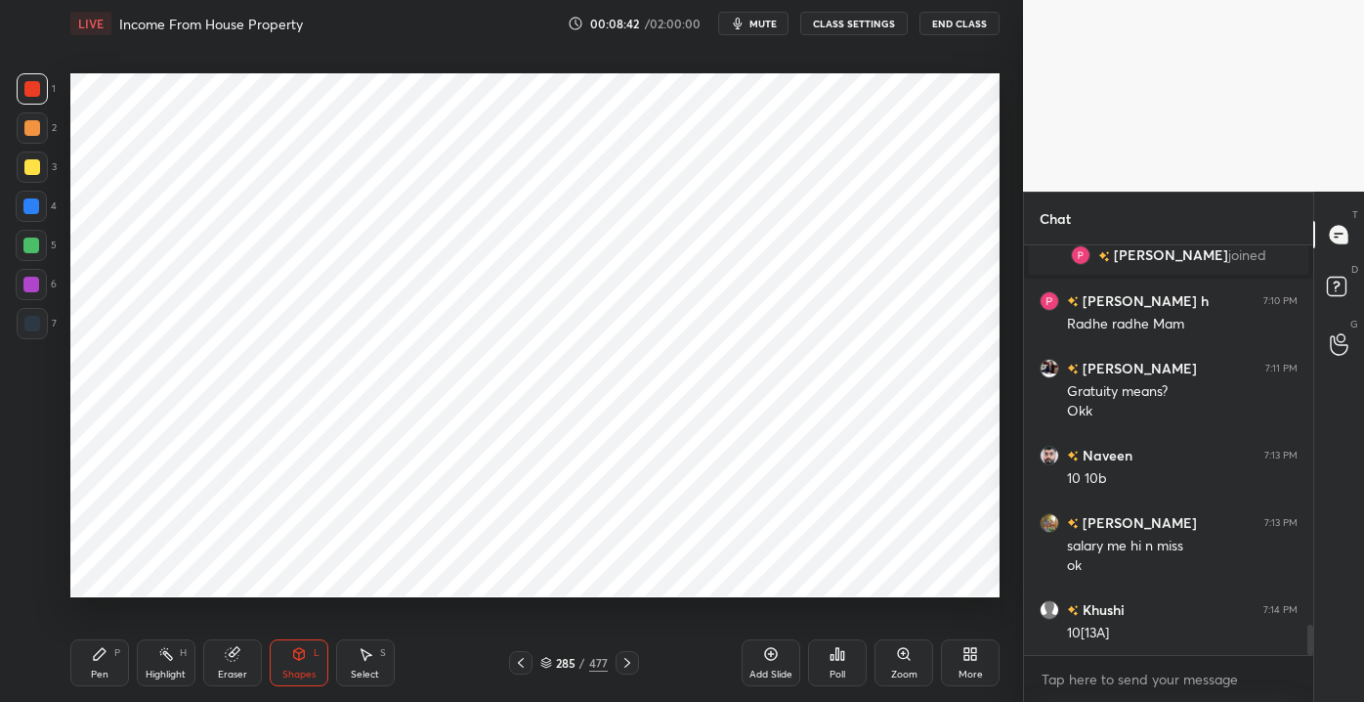
drag, startPoint x: 97, startPoint y: 666, endPoint x: 89, endPoint y: 651, distance: 16.6
click at [99, 666] on div "Pen P" at bounding box center [99, 662] width 59 height 47
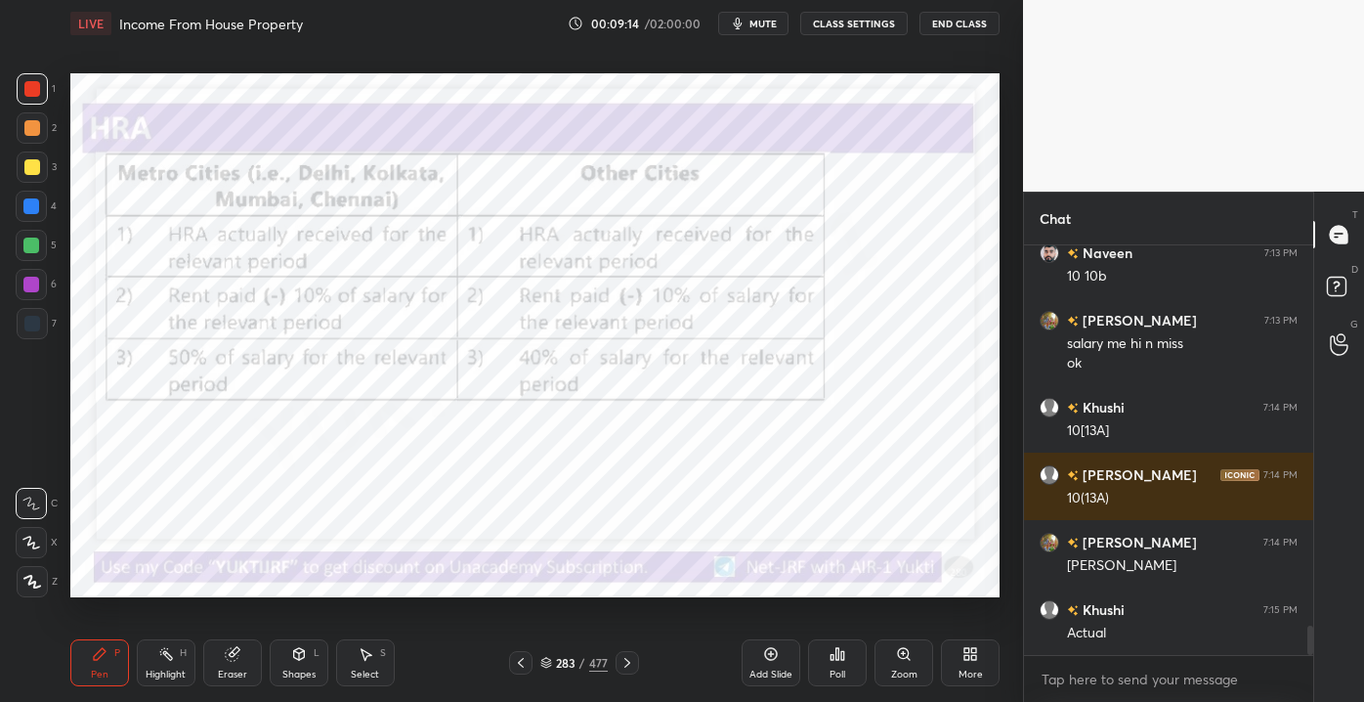
scroll to position [5392, 0]
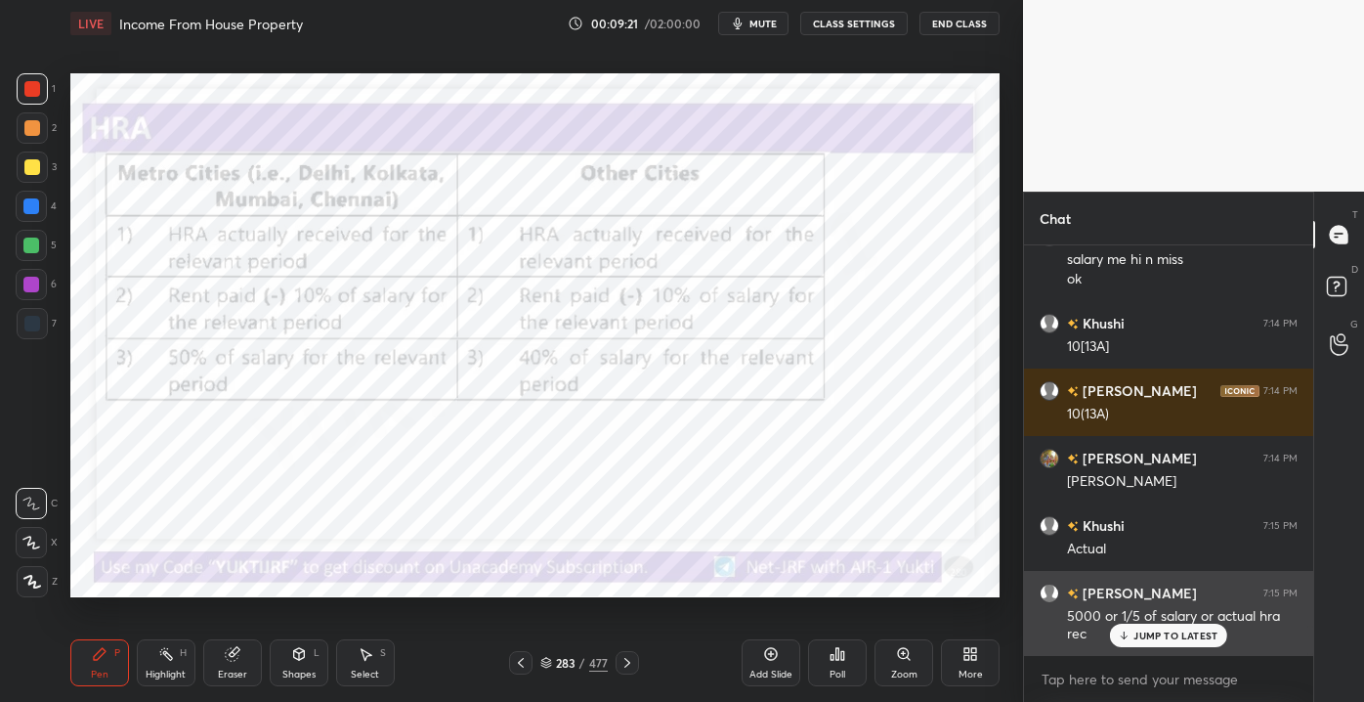
click at [1139, 639] on p "JUMP TO LATEST" at bounding box center [1176, 635] width 84 height 12
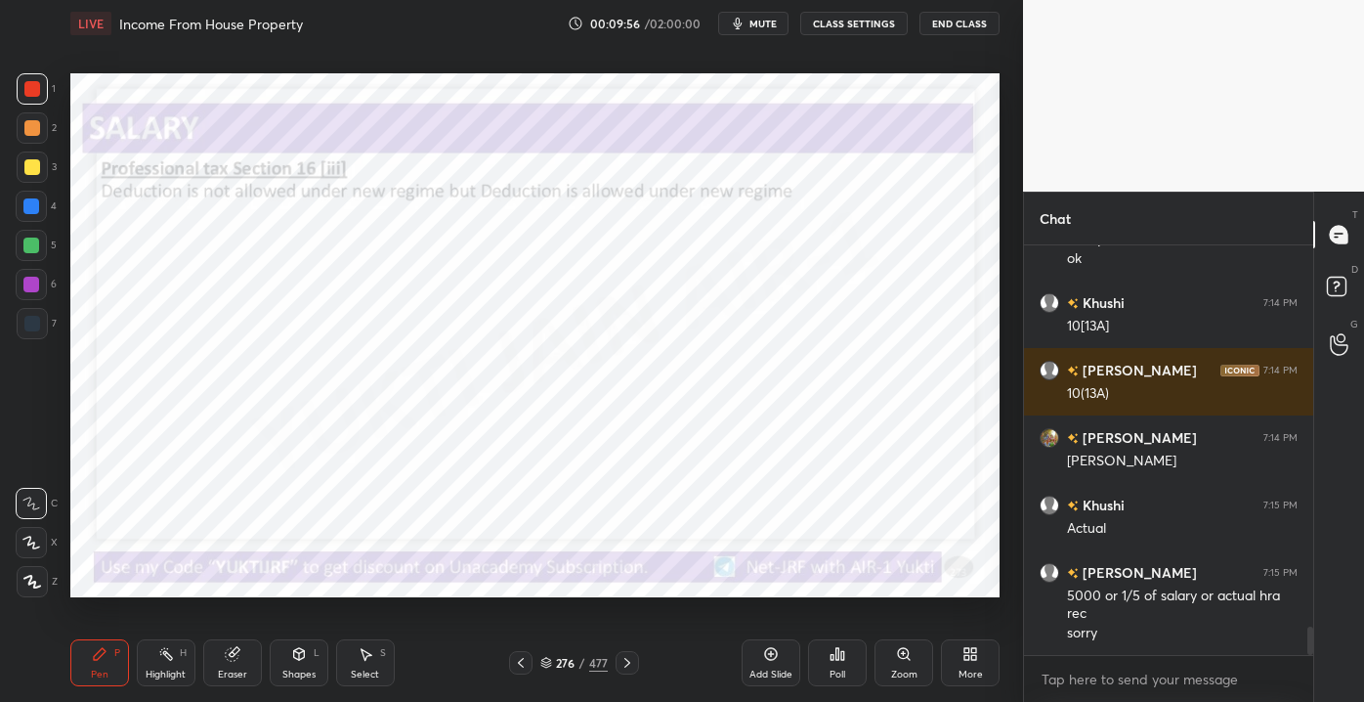
scroll to position [5459, 0]
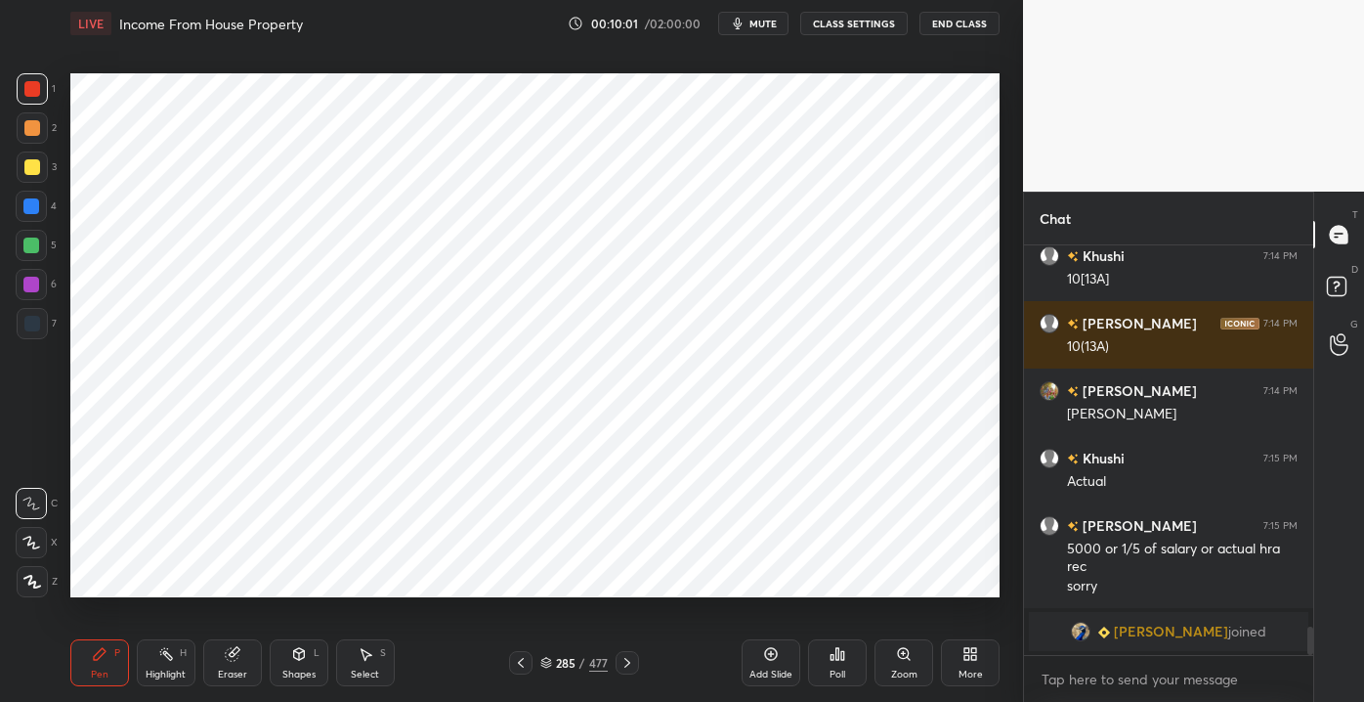
drag, startPoint x: 246, startPoint y: 658, endPoint x: 288, endPoint y: 644, distance: 44.2
click at [243, 655] on div "Eraser" at bounding box center [232, 662] width 59 height 47
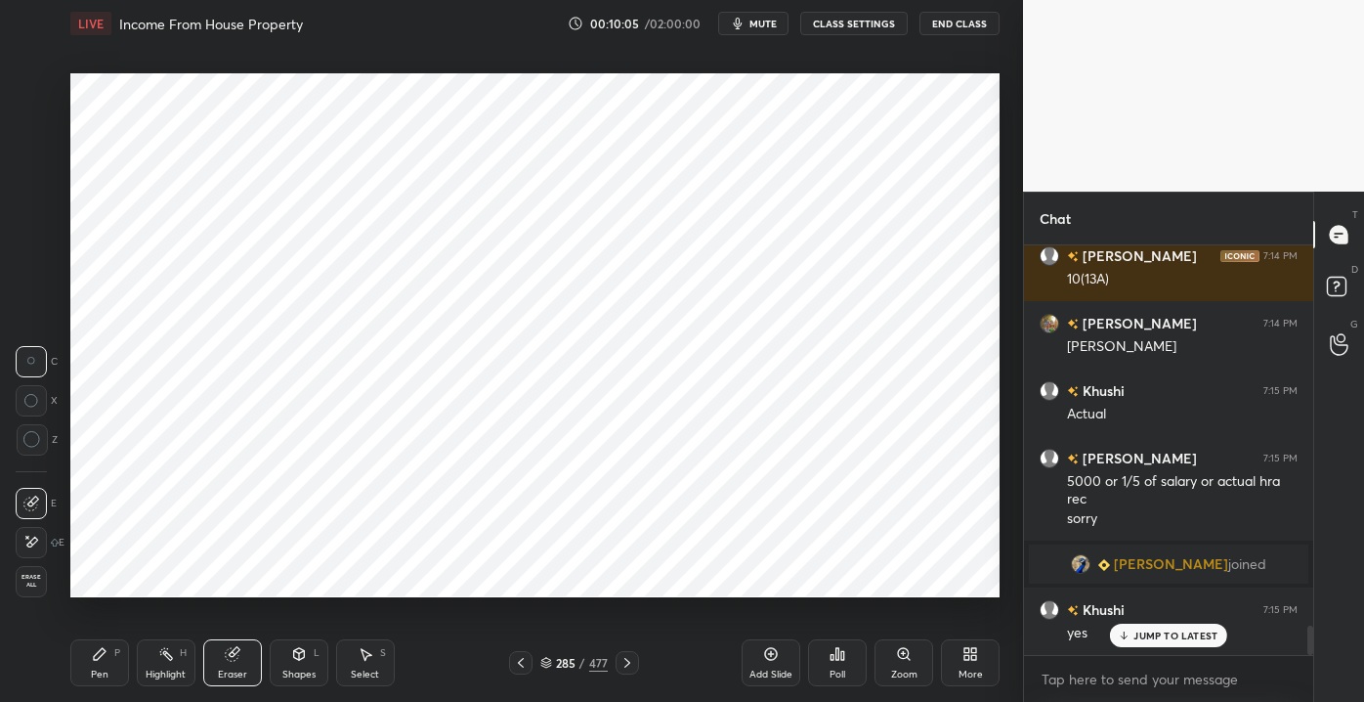
scroll to position [5285, 0]
click at [1126, 639] on icon at bounding box center [1124, 637] width 6 height 3
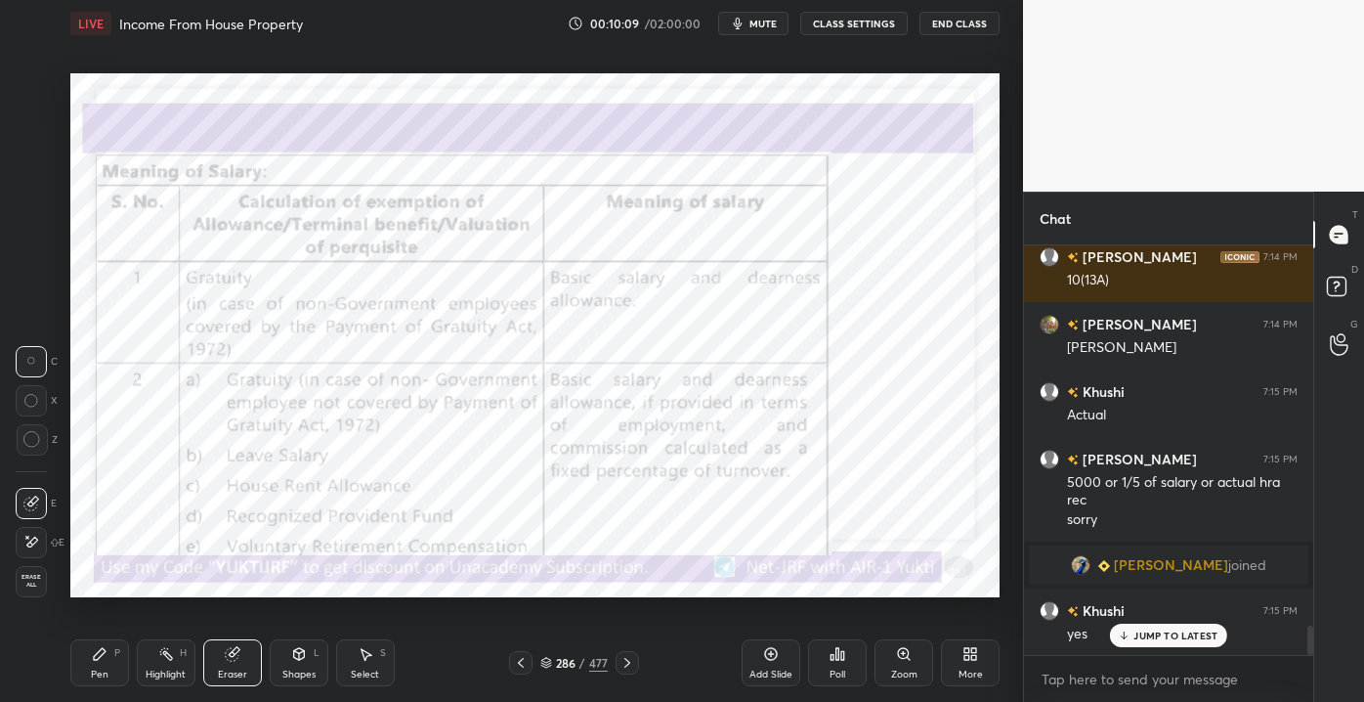
scroll to position [5353, 0]
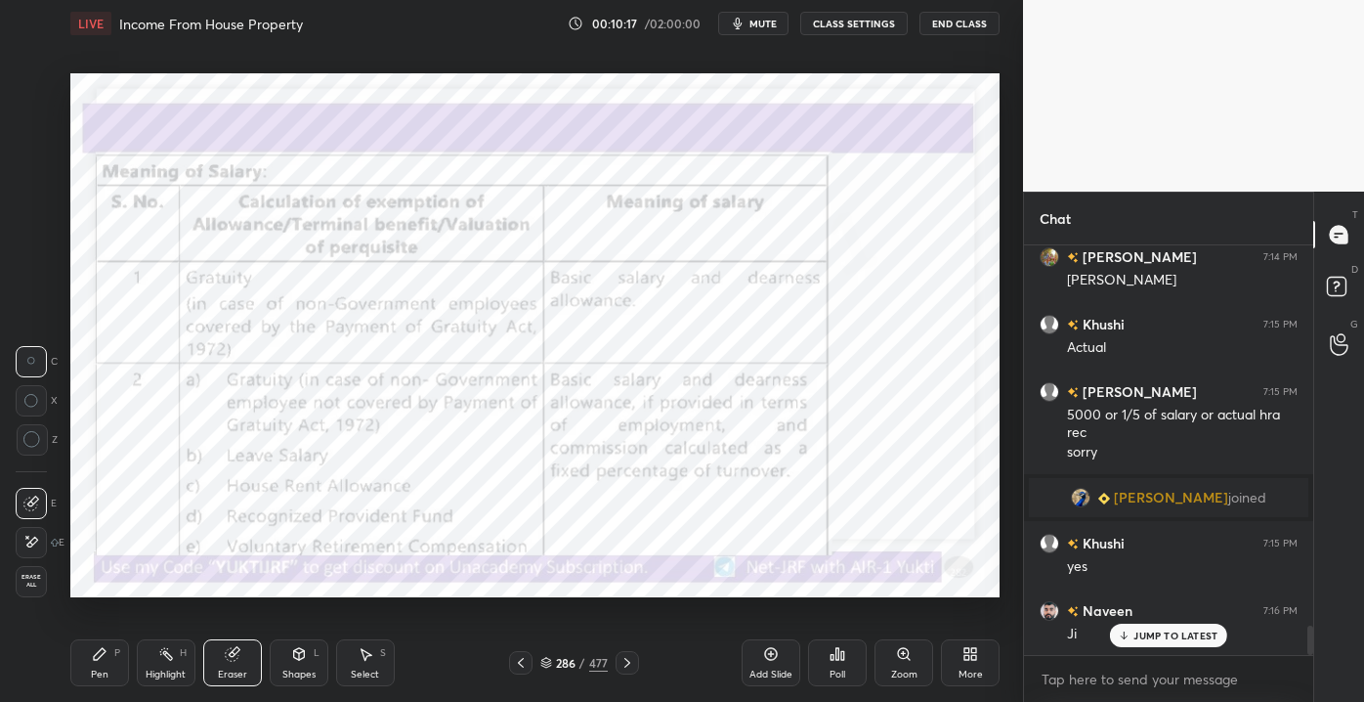
click at [1158, 641] on p "JUMP TO LATEST" at bounding box center [1176, 635] width 84 height 12
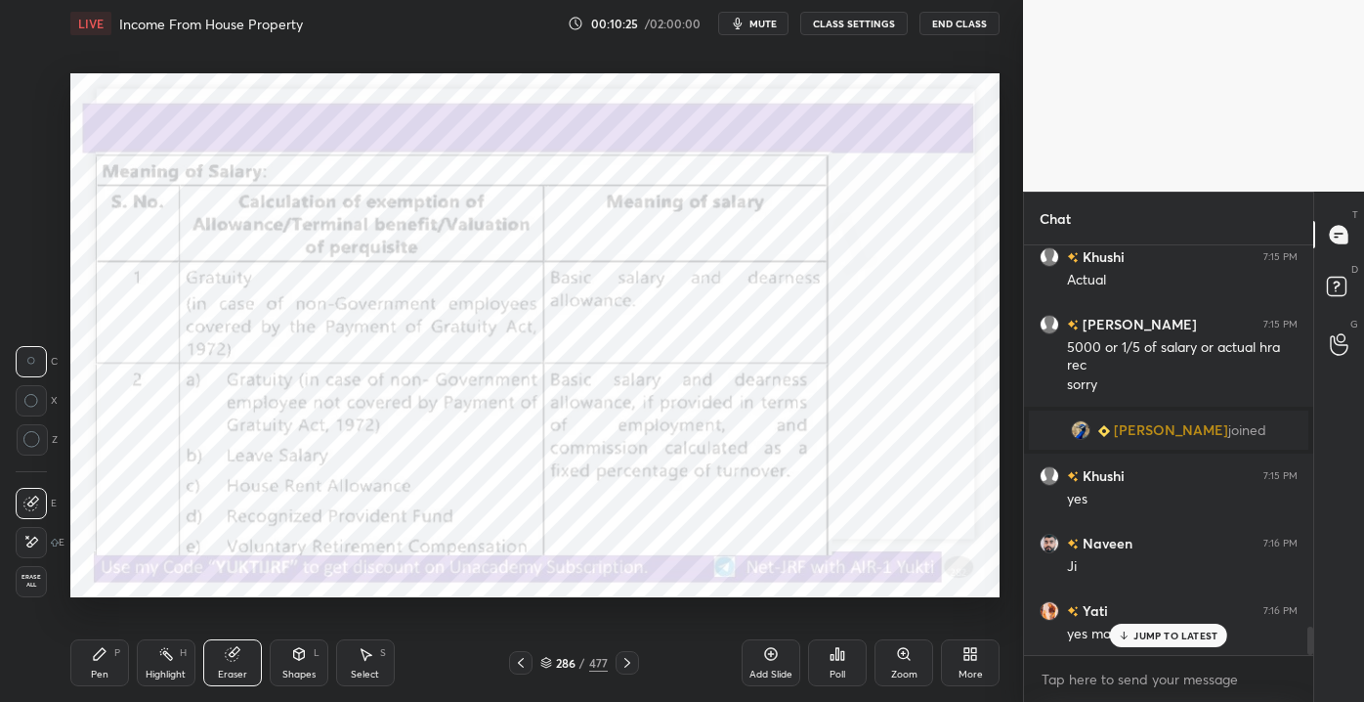
click at [1138, 638] on p "JUMP TO LATEST" at bounding box center [1176, 635] width 84 height 12
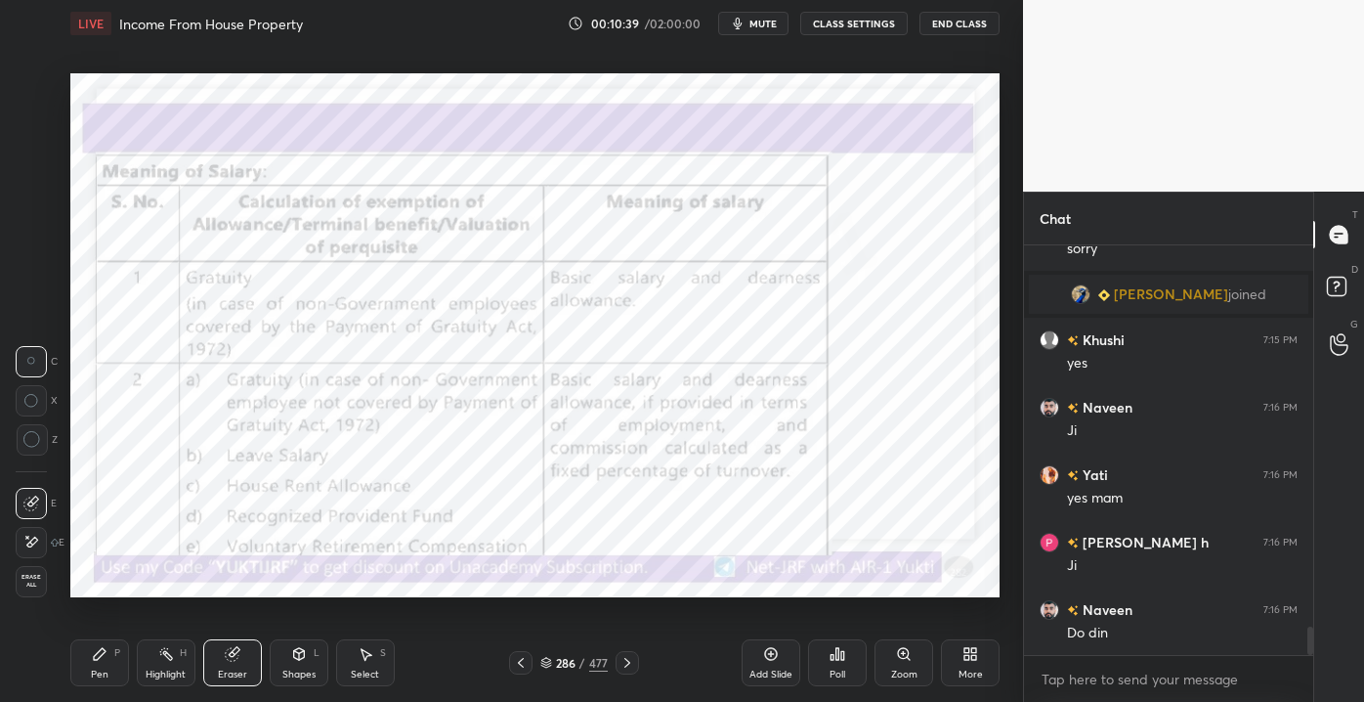
scroll to position [5623, 0]
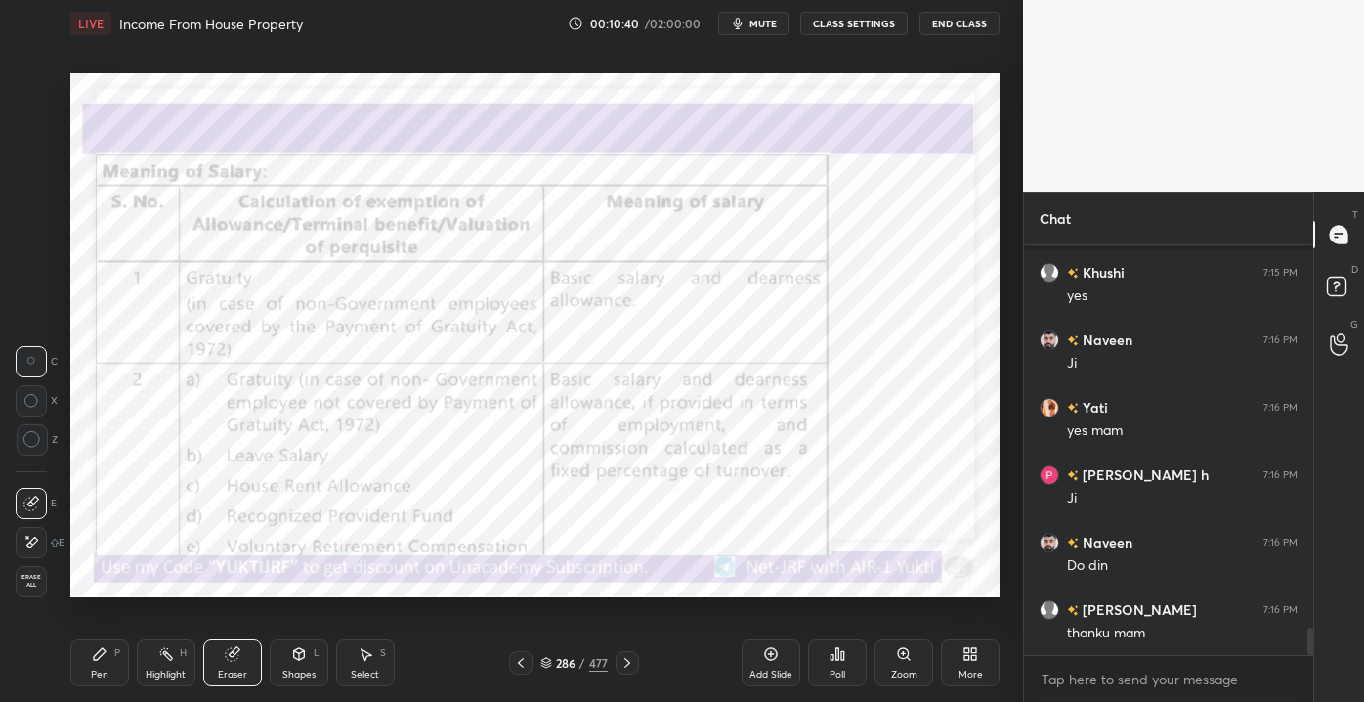
click at [752, 664] on div "Add Slide" at bounding box center [771, 662] width 59 height 47
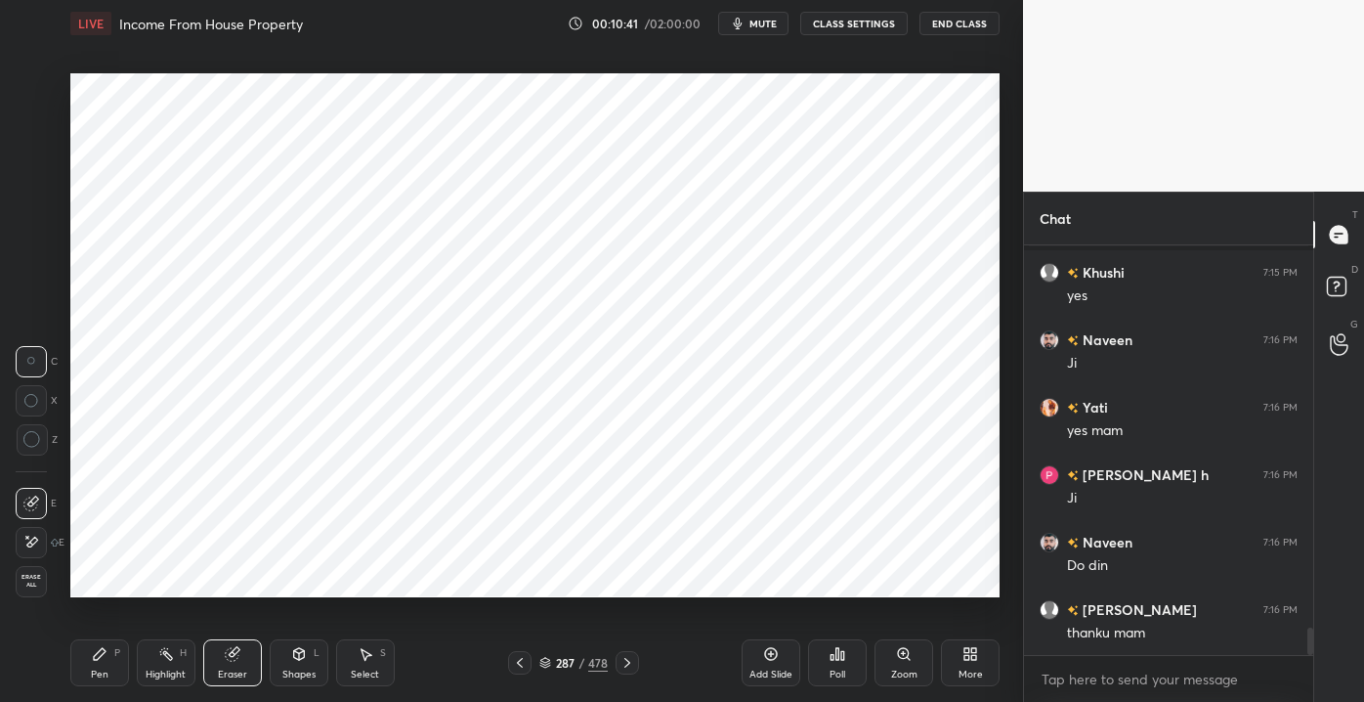
drag, startPoint x: 109, startPoint y: 667, endPoint x: 121, endPoint y: 668, distance: 11.9
click at [109, 665] on div "Pen P" at bounding box center [99, 662] width 59 height 47
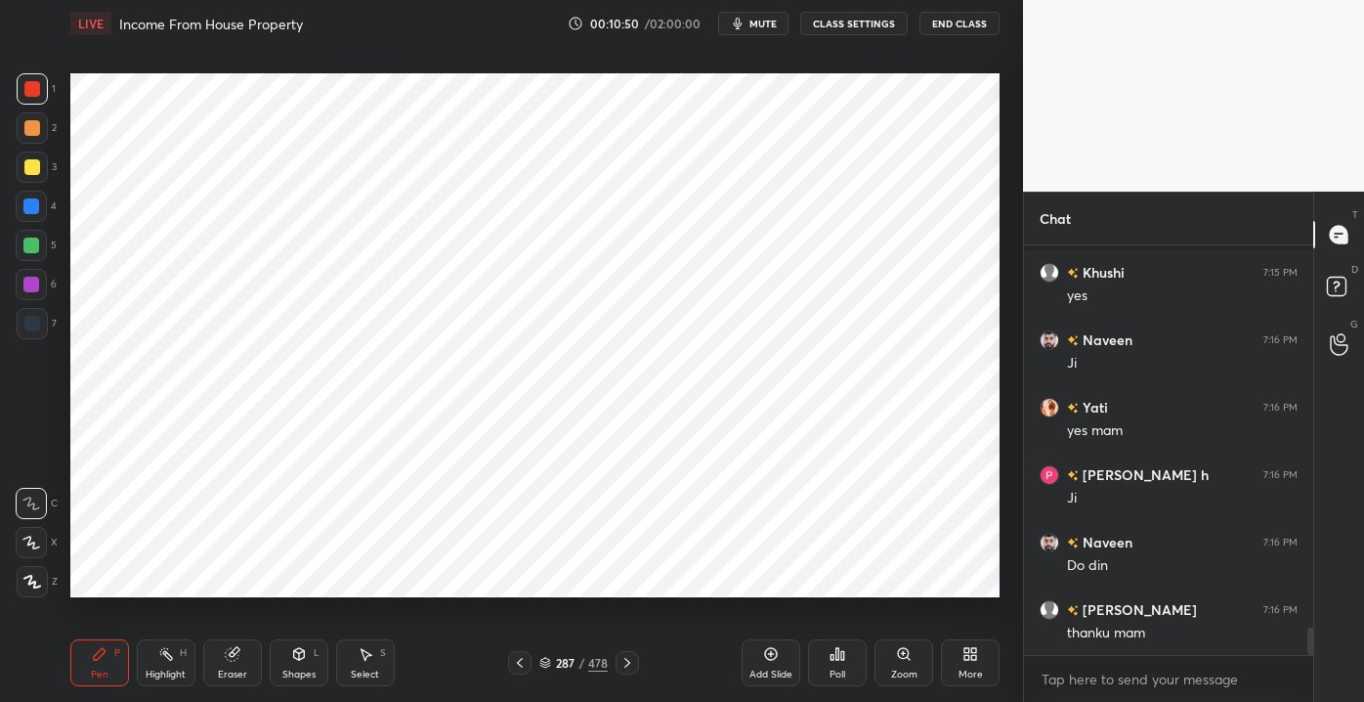
click at [237, 663] on div "Eraser" at bounding box center [232, 662] width 59 height 47
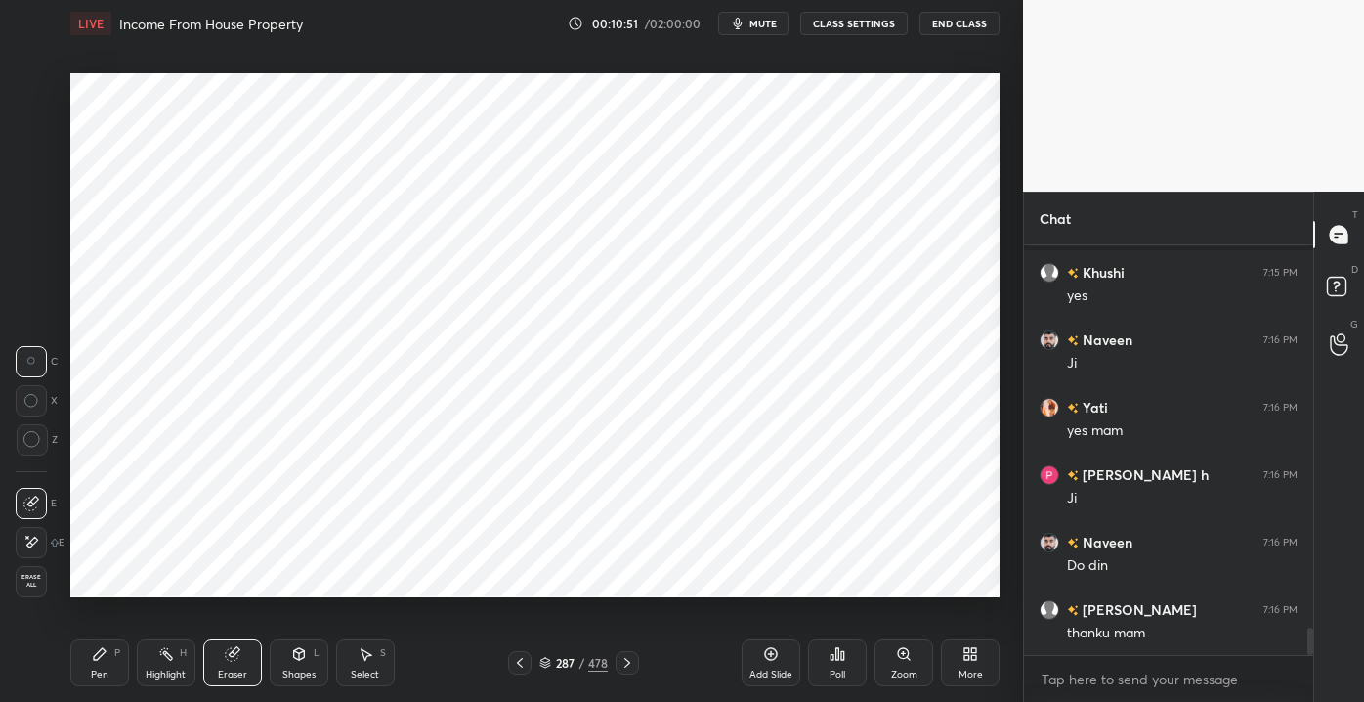
click at [25, 542] on icon at bounding box center [31, 542] width 16 height 17
click at [109, 655] on div "Pen P" at bounding box center [99, 662] width 59 height 47
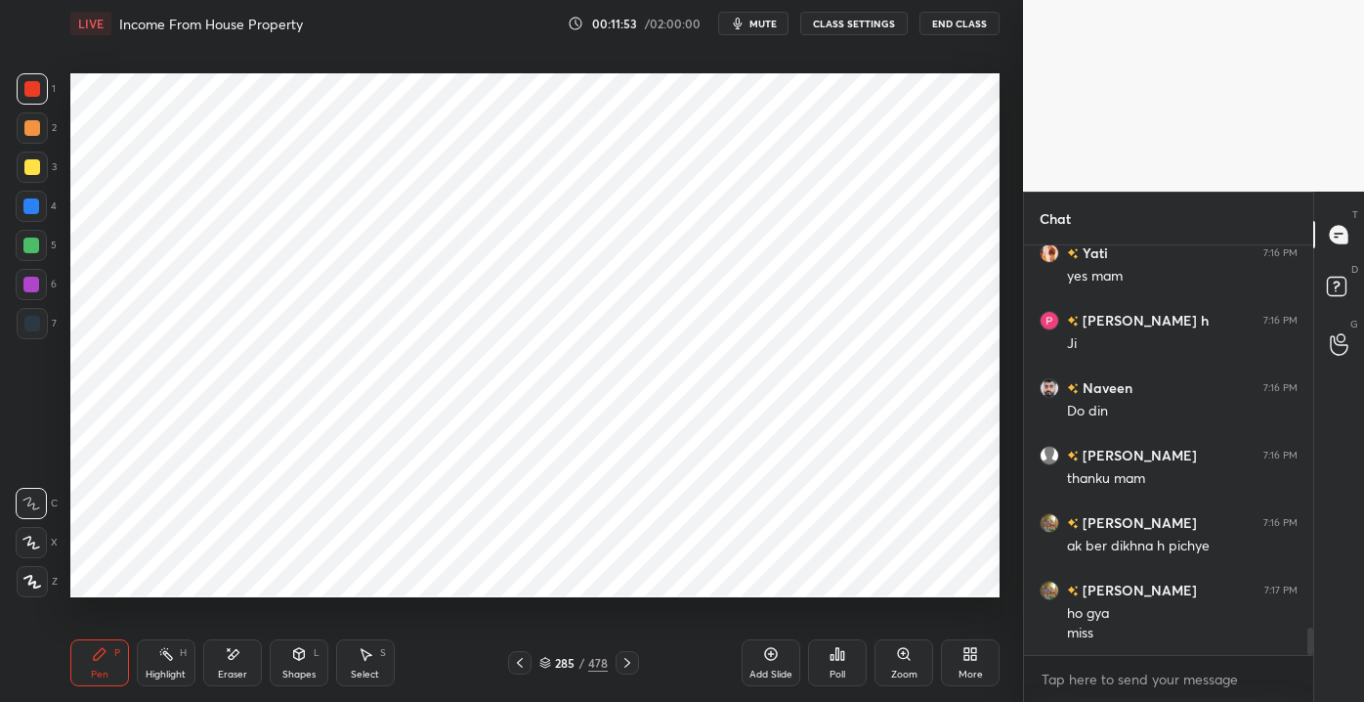
scroll to position [5797, 0]
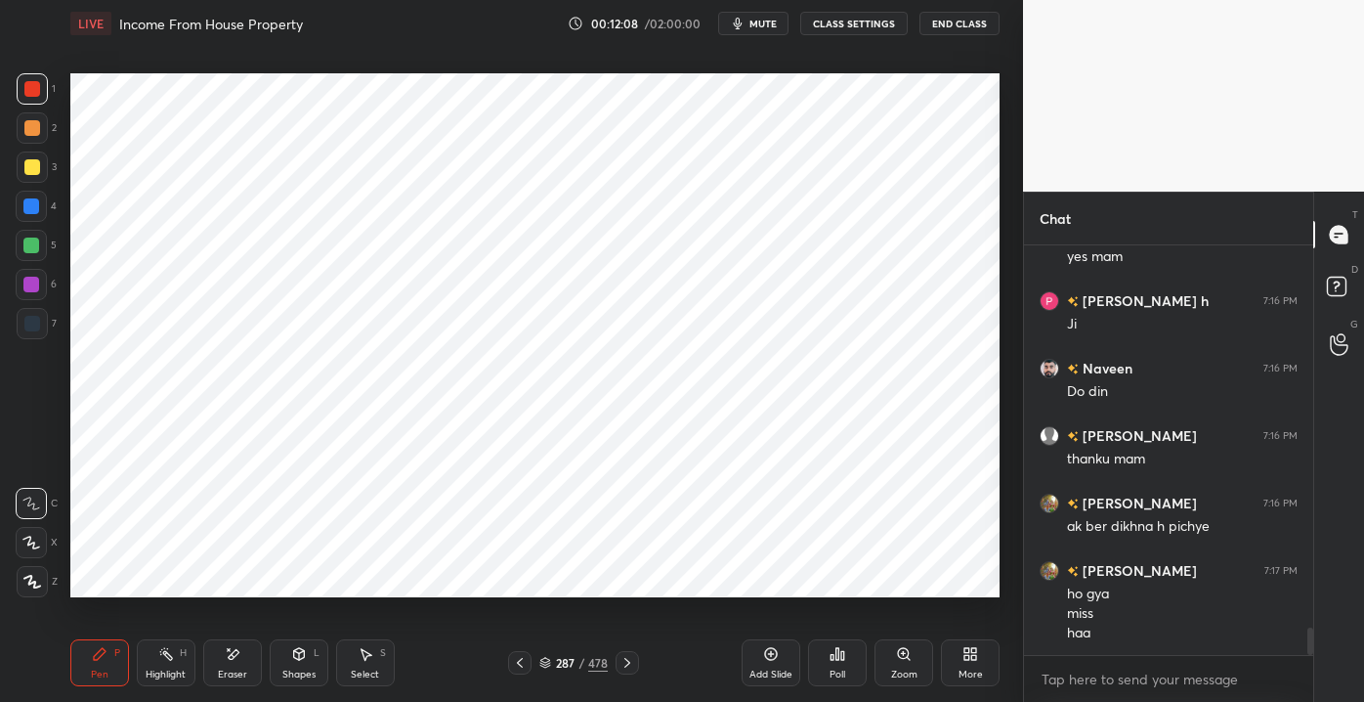
drag, startPoint x: 245, startPoint y: 673, endPoint x: 234, endPoint y: 669, distance: 12.4
click at [244, 673] on div "Eraser" at bounding box center [232, 674] width 29 height 10
click at [238, 671] on div "Eraser" at bounding box center [232, 674] width 29 height 10
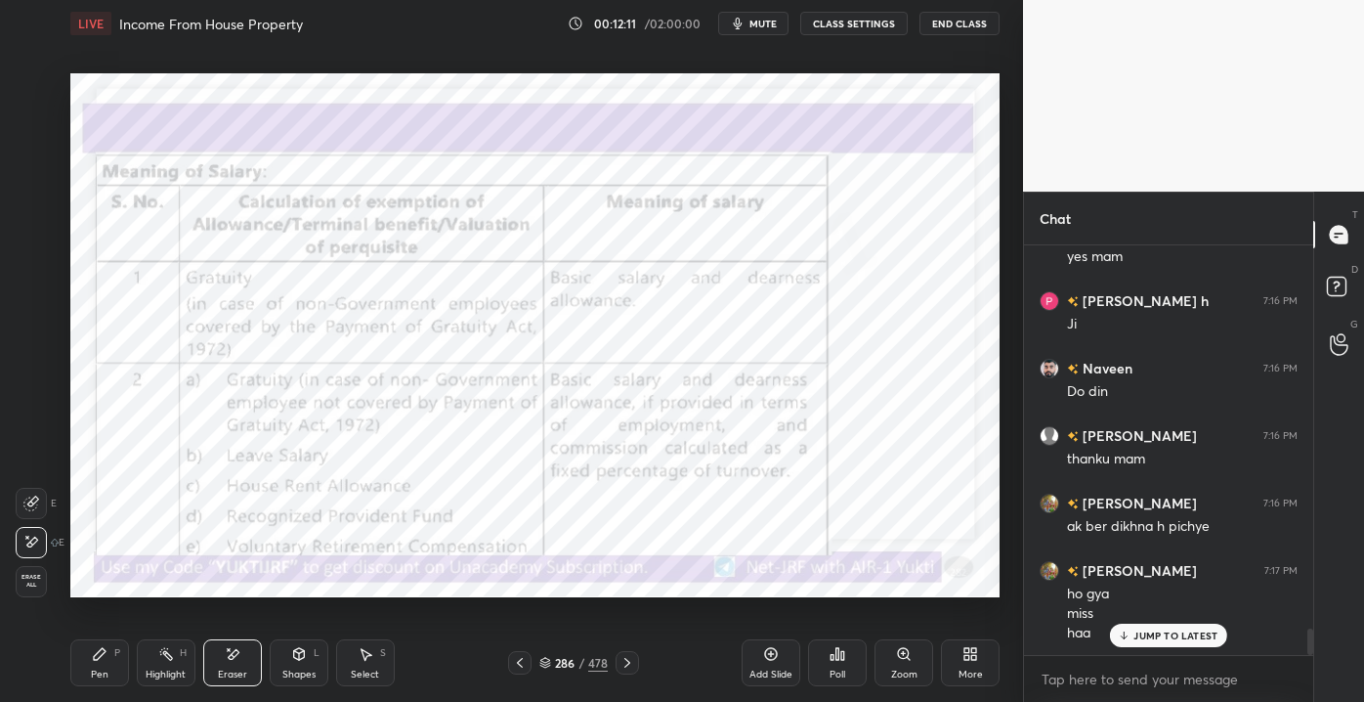
scroll to position [5881, 0]
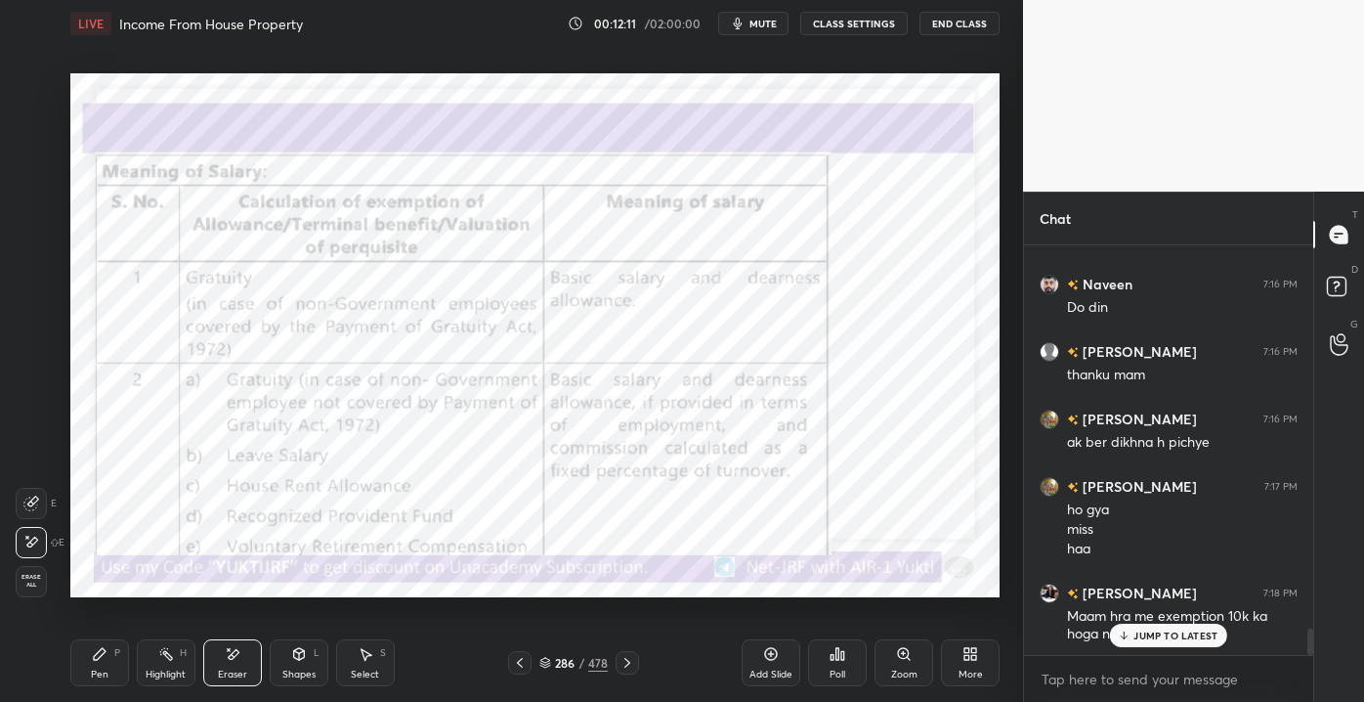
click at [92, 669] on div "Pen" at bounding box center [100, 674] width 18 height 10
click at [1175, 629] on p "JUMP TO LATEST" at bounding box center [1176, 635] width 84 height 12
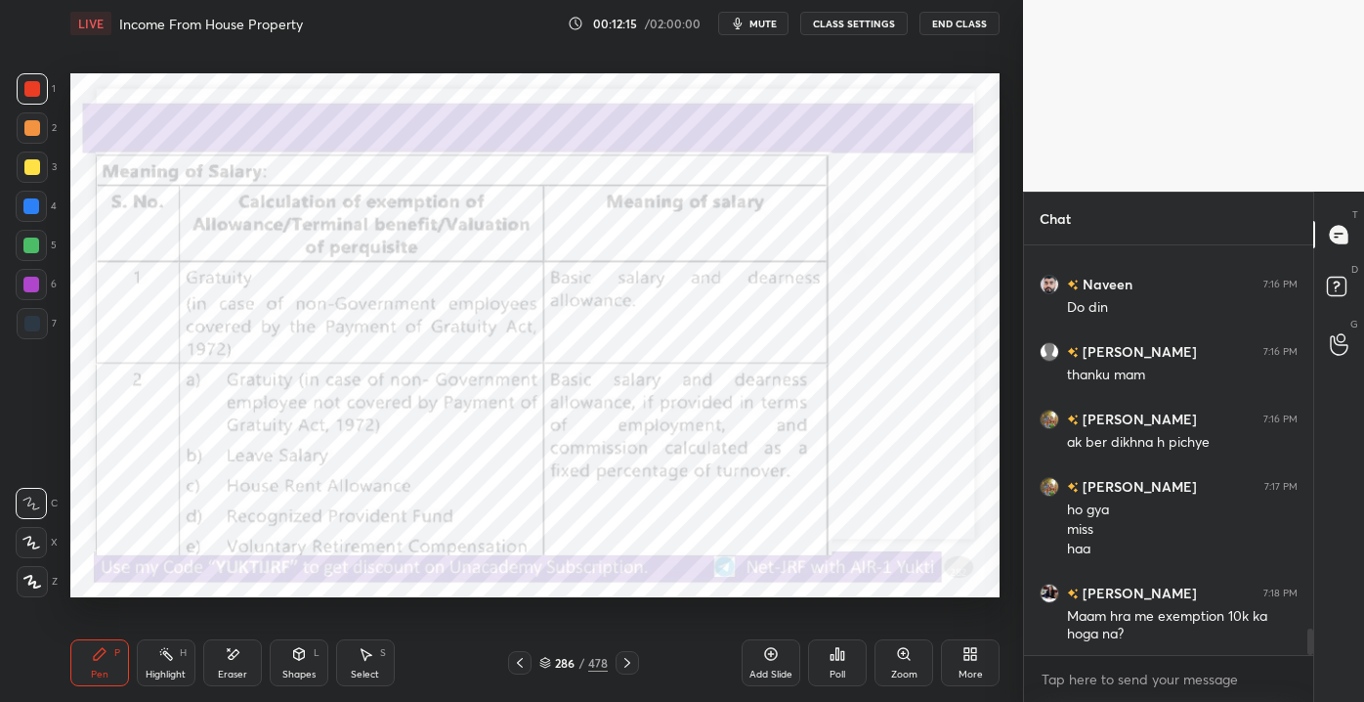
click at [231, 669] on div "Eraser" at bounding box center [232, 674] width 29 height 10
click at [112, 673] on div "Pen P" at bounding box center [99, 662] width 59 height 47
click at [228, 648] on icon at bounding box center [229, 649] width 2 height 2
click at [99, 645] on div "Pen P" at bounding box center [99, 662] width 59 height 47
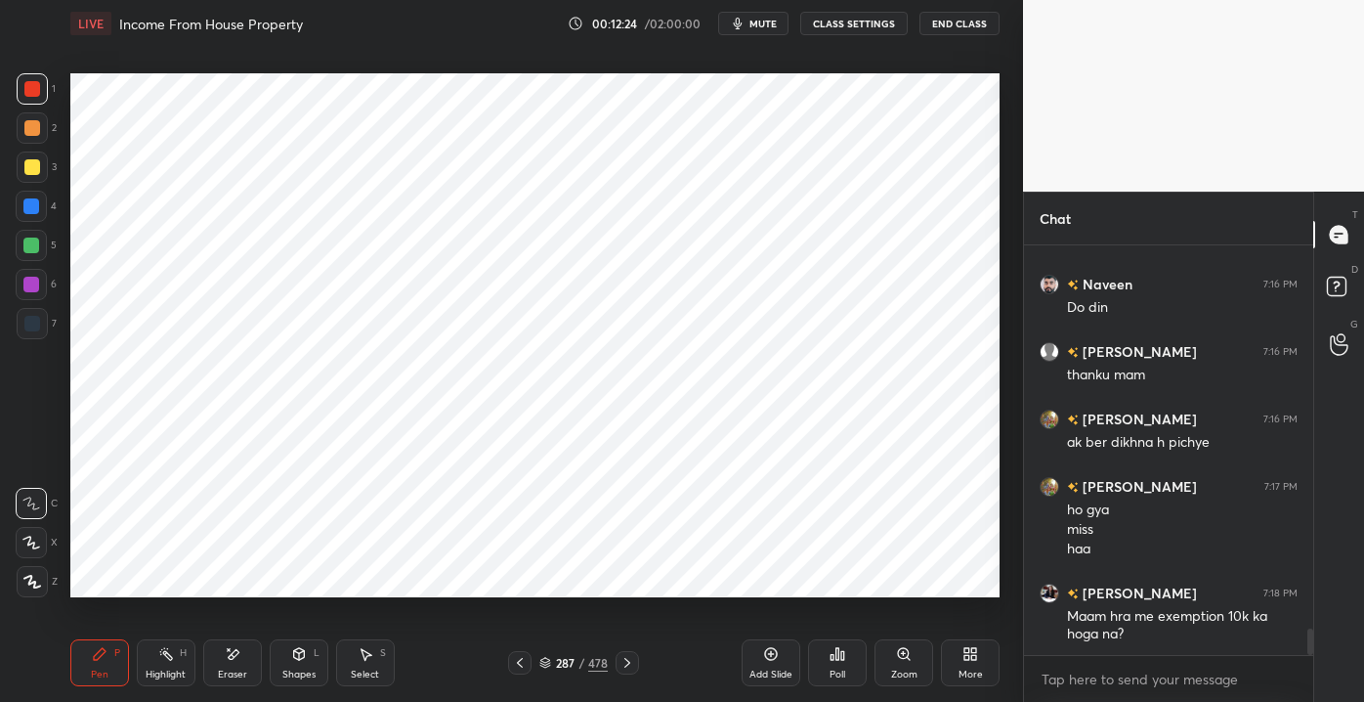
drag, startPoint x: 237, startPoint y: 652, endPoint x: 149, endPoint y: 631, distance: 91.3
click at [236, 651] on div "Eraser" at bounding box center [232, 662] width 59 height 47
click at [55, 581] on div "E E Erase all" at bounding box center [40, 538] width 49 height 117
click at [37, 583] on span "Erase all" at bounding box center [31, 581] width 29 height 14
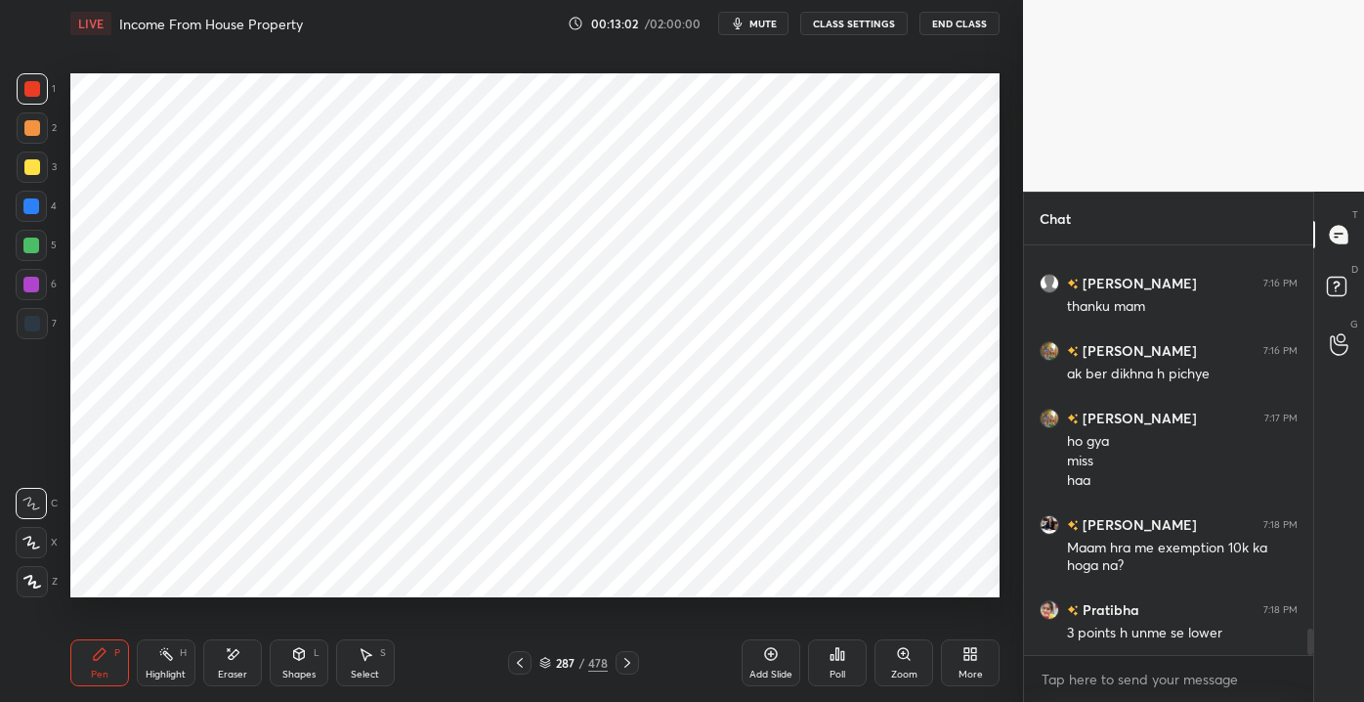
click at [286, 665] on div "Shapes L" at bounding box center [299, 662] width 59 height 47
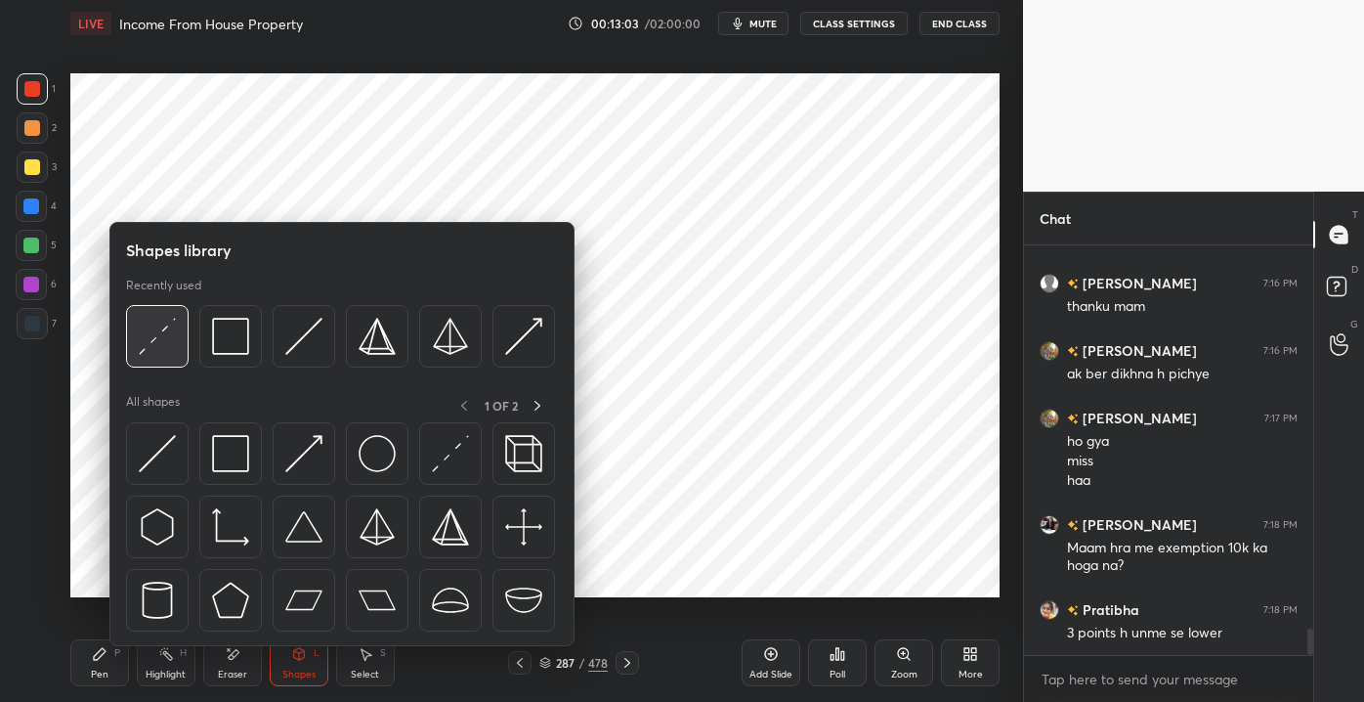
click at [152, 348] on img at bounding box center [157, 336] width 37 height 37
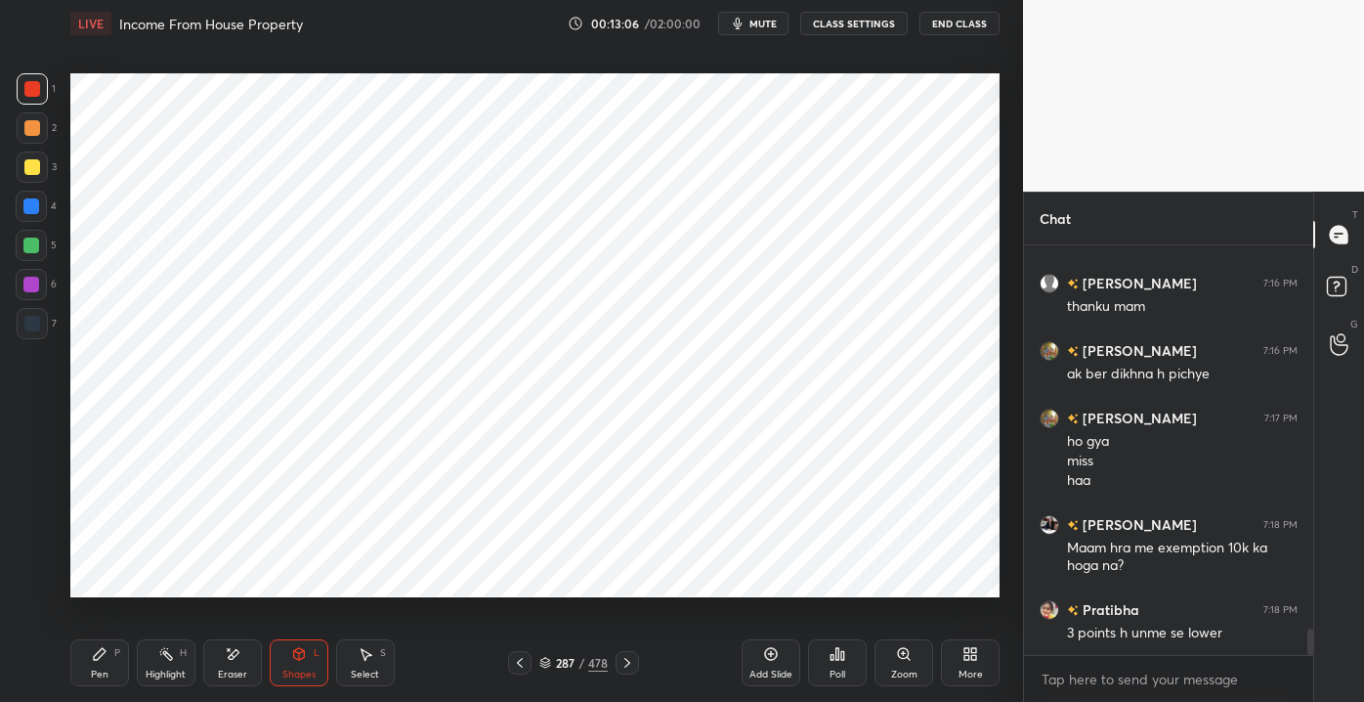
click at [69, 210] on div "Setting up your live class Poll for secs No correct answer Start poll" at bounding box center [535, 335] width 945 height 577
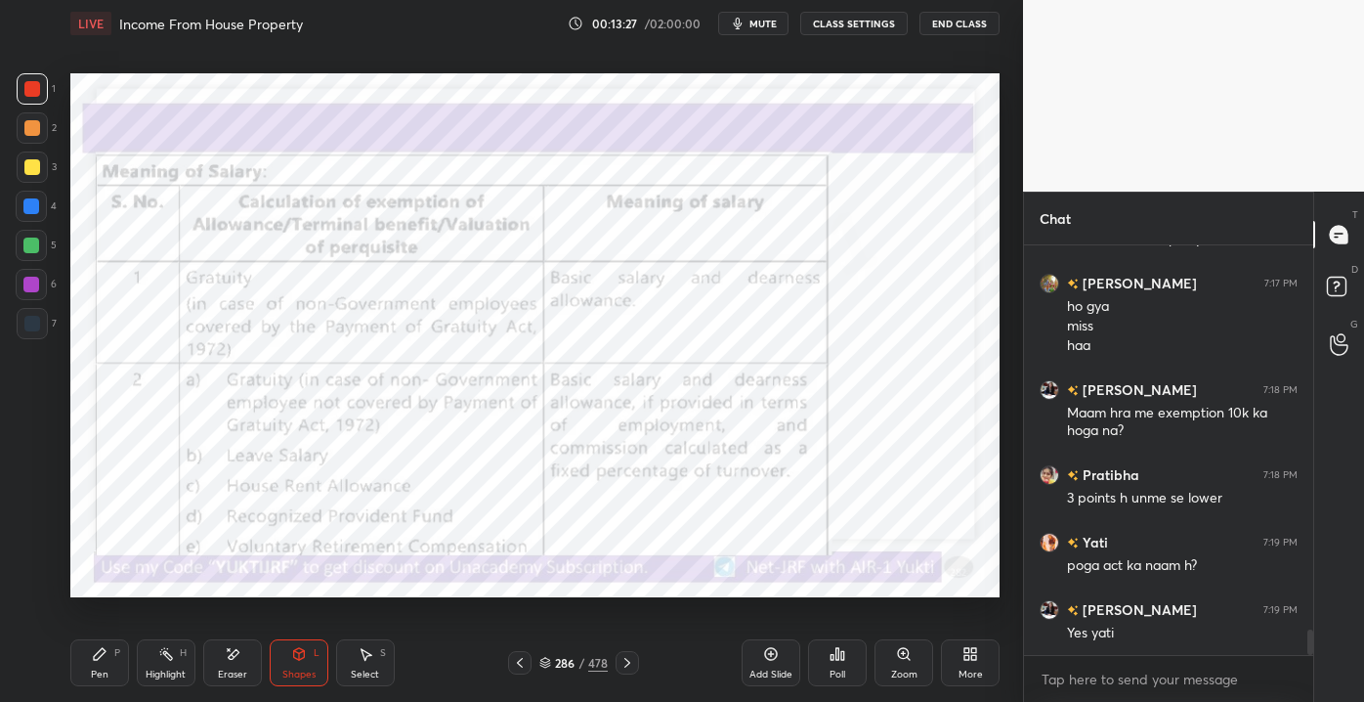
scroll to position [6152, 0]
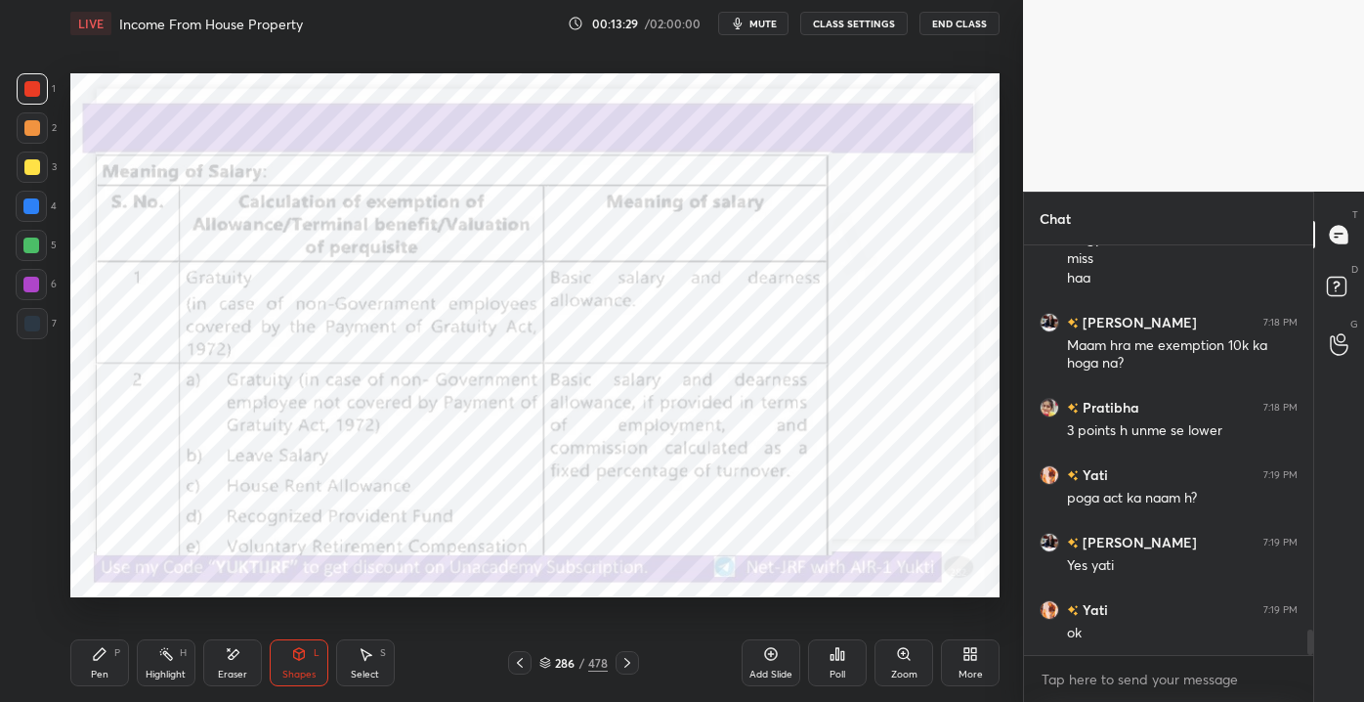
click at [88, 670] on div "Pen P" at bounding box center [99, 662] width 59 height 47
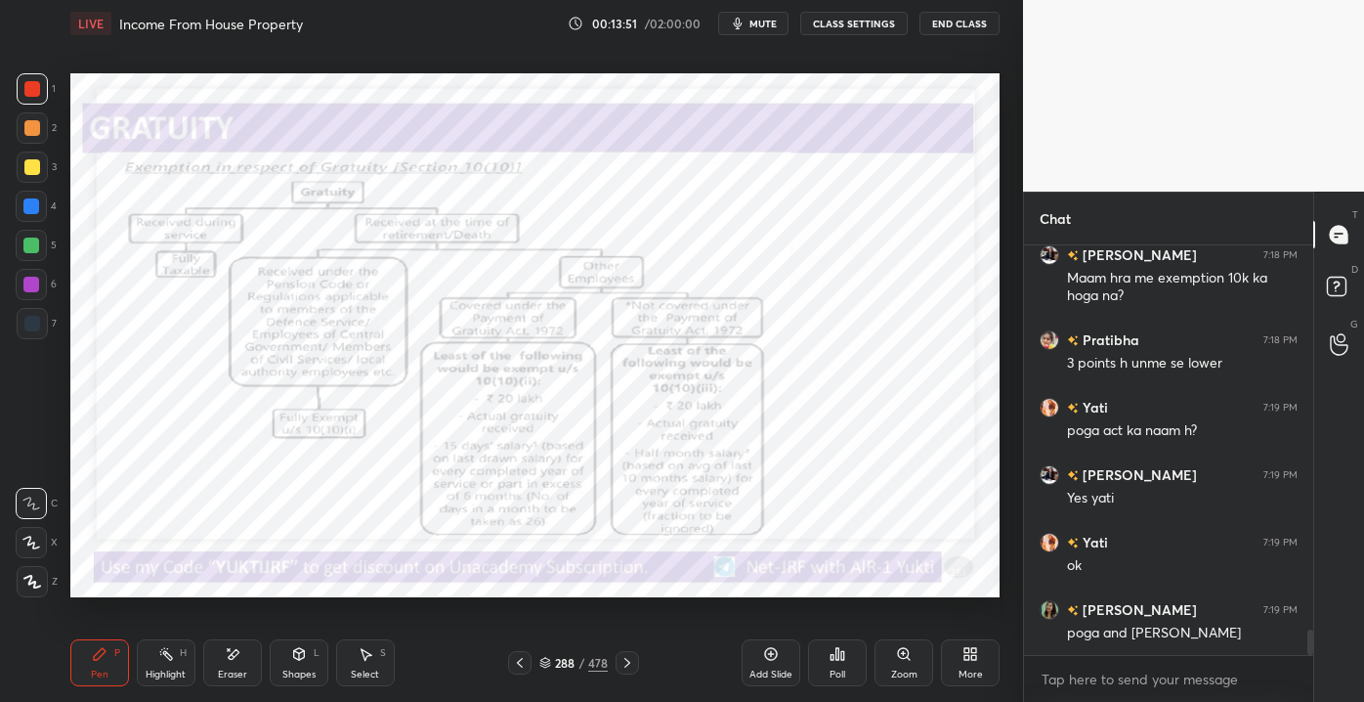
scroll to position [6286, 0]
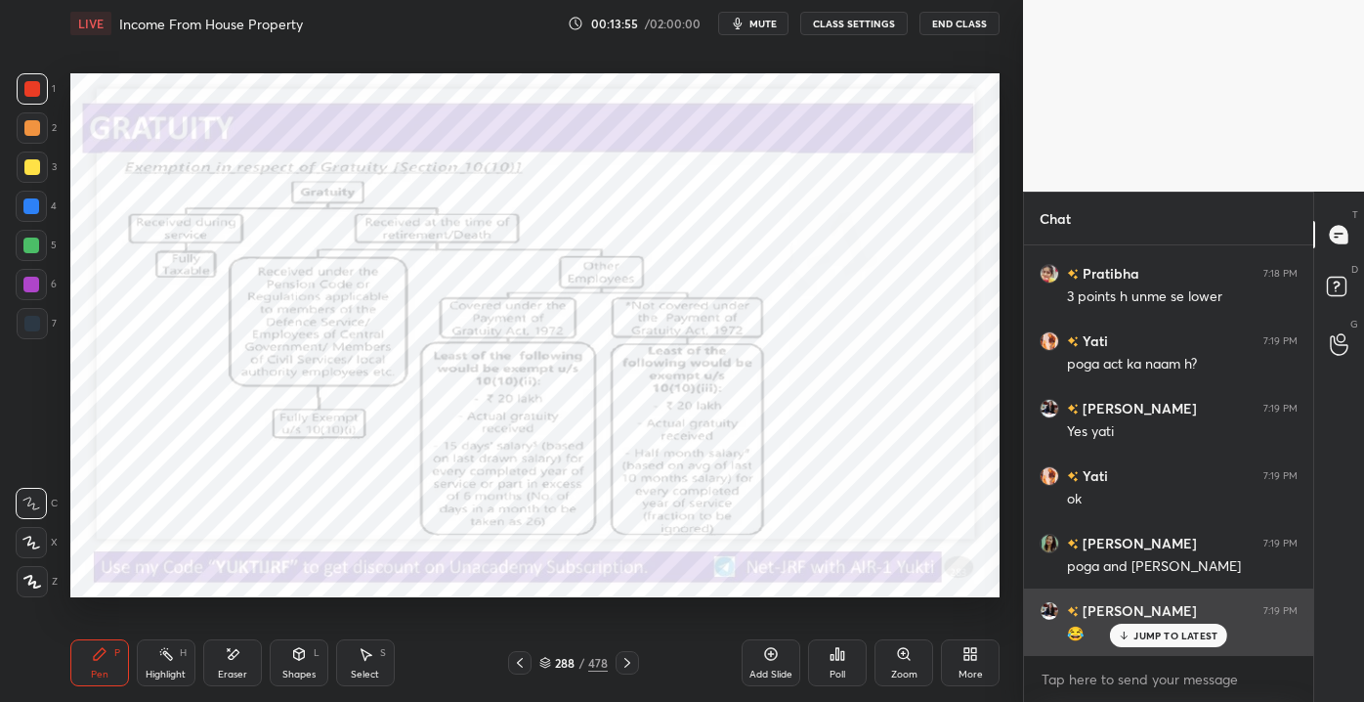
click at [1114, 632] on div "JUMP TO LATEST" at bounding box center [1168, 635] width 117 height 23
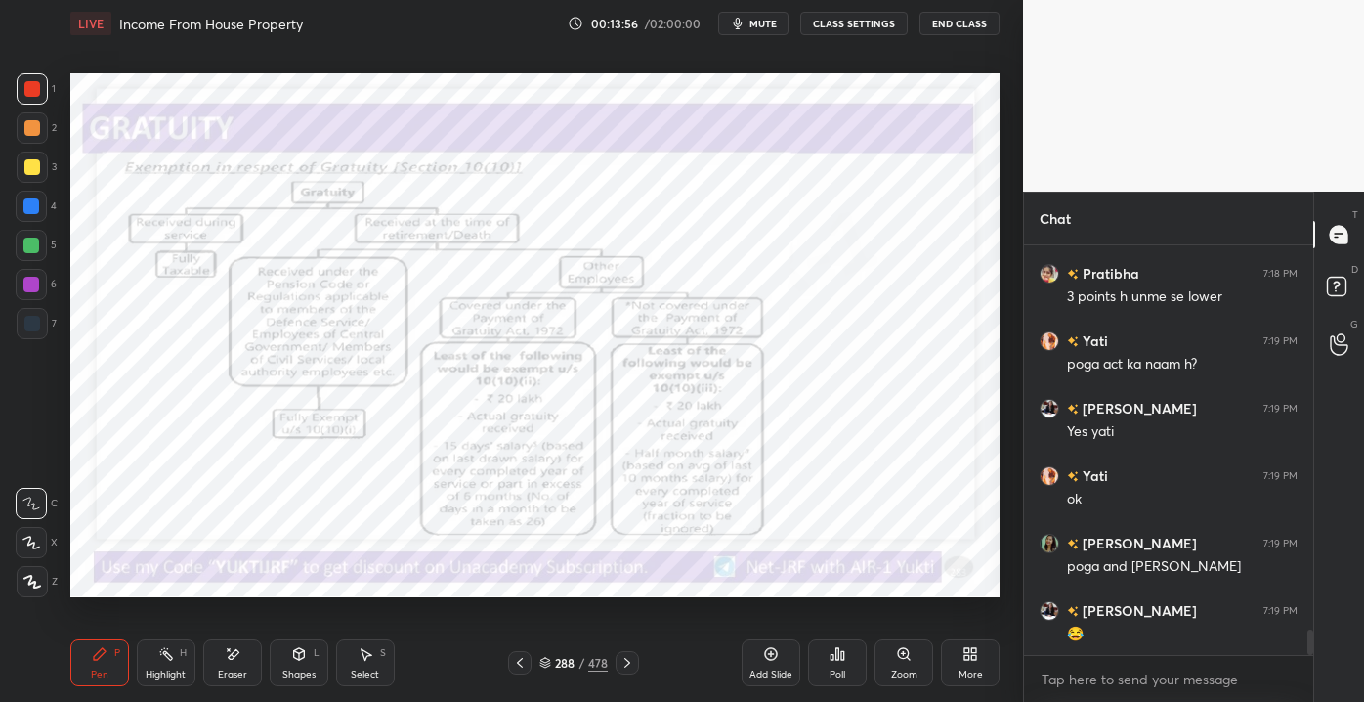
click at [893, 670] on div "Zoom" at bounding box center [904, 674] width 26 height 10
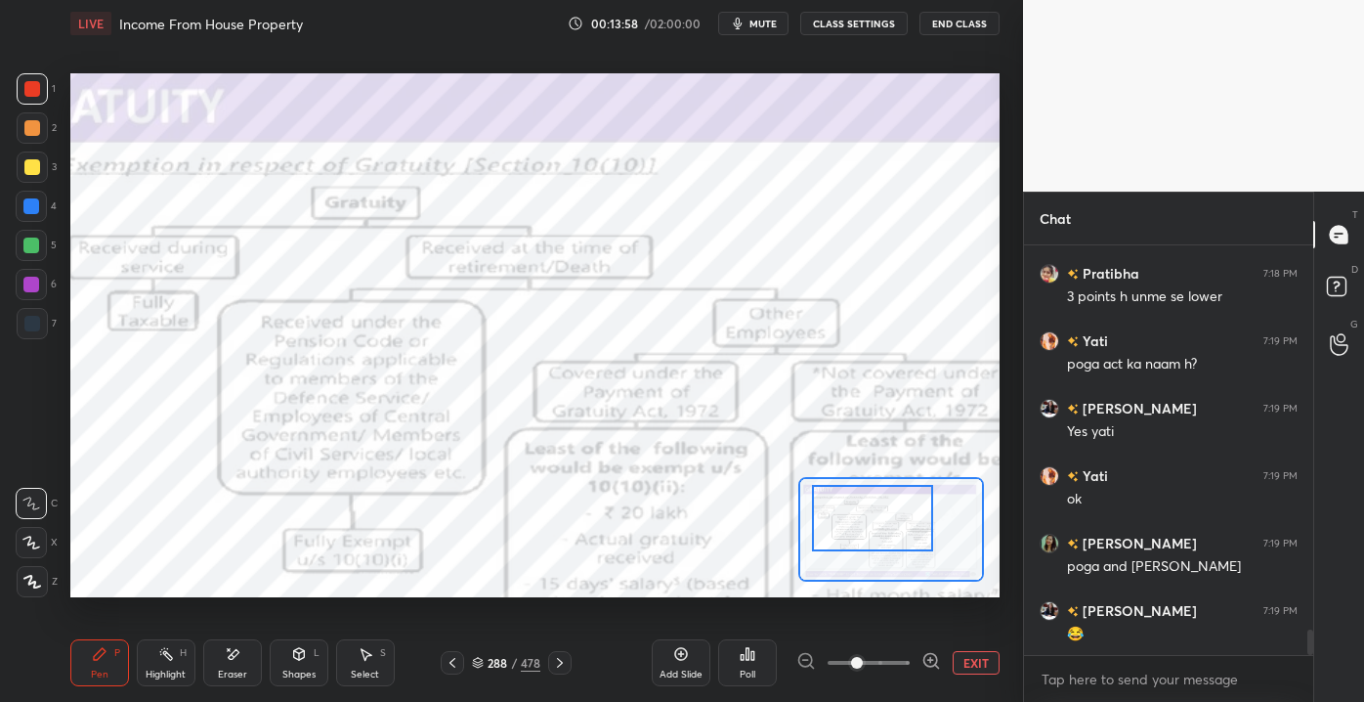
drag, startPoint x: 860, startPoint y: 540, endPoint x: 851, endPoint y: 536, distance: 10.1
click at [851, 536] on div at bounding box center [872, 518] width 121 height 67
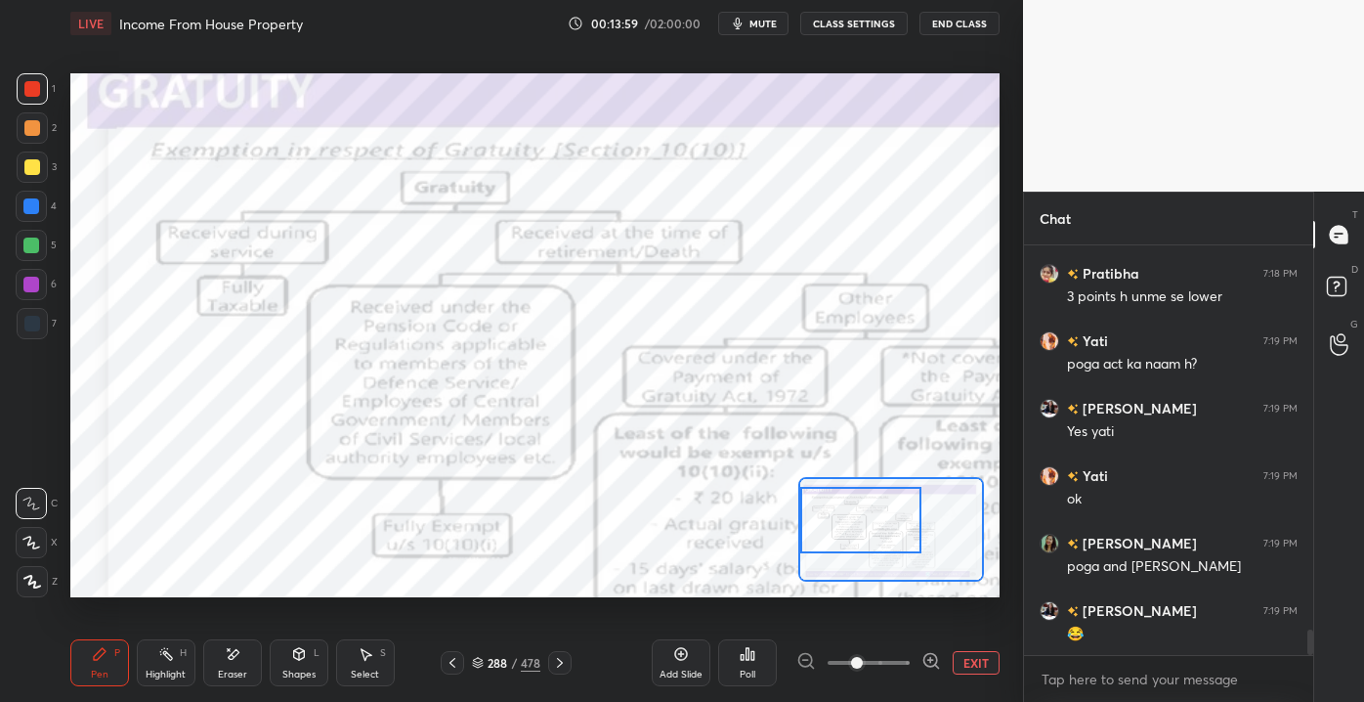
drag, startPoint x: 847, startPoint y: 533, endPoint x: 837, endPoint y: 535, distance: 10.9
click at [837, 535] on div at bounding box center [860, 520] width 121 height 67
drag, startPoint x: 172, startPoint y: 692, endPoint x: 179, endPoint y: 684, distance: 10.4
click at [170, 692] on div "Pen P Highlight H Eraser Shapes L Select S 288 / 478 Add Slide Poll EXIT" at bounding box center [534, 663] width 929 height 78
drag, startPoint x: 233, startPoint y: 670, endPoint x: 224, endPoint y: 663, distance: 11.8
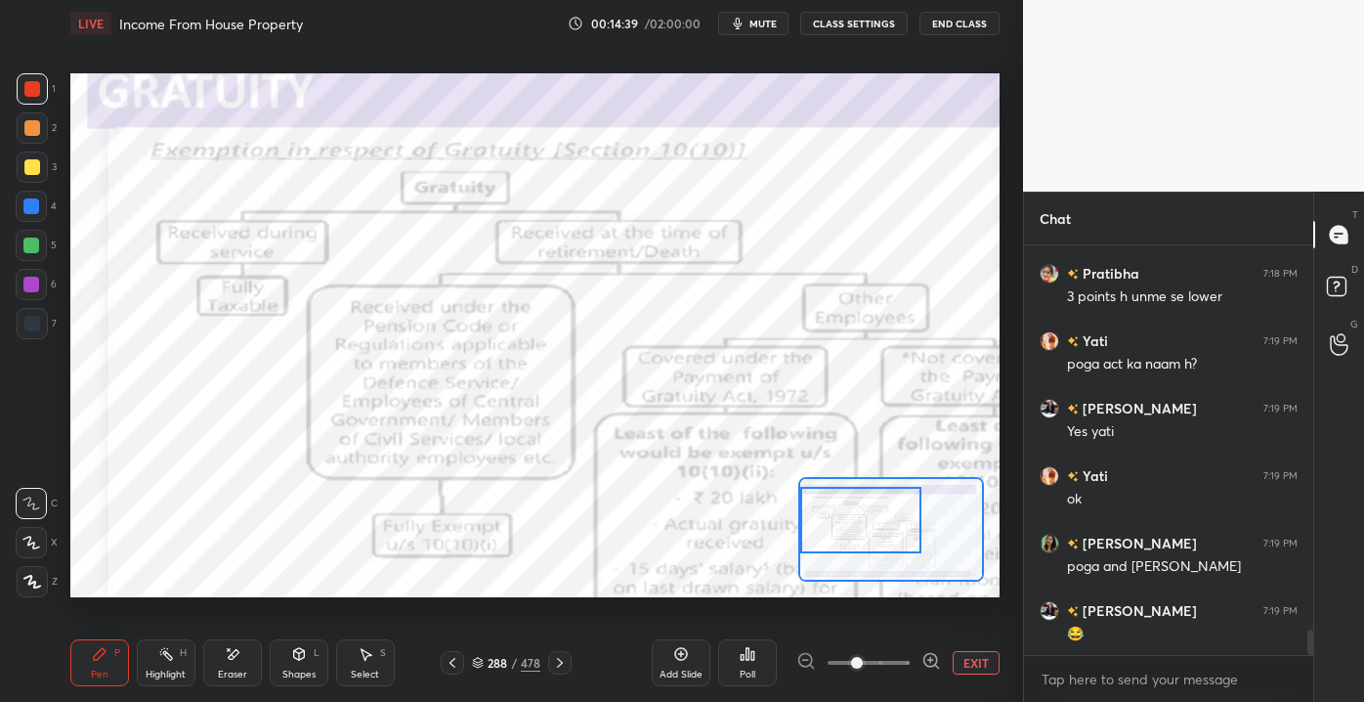
click at [229, 667] on div "Eraser" at bounding box center [232, 662] width 59 height 47
click at [22, 601] on div "1 2 3 4 5 6 7 C X Z E E Erase all H H LIVE Income From House Property 00:14:40 …" at bounding box center [504, 351] width 1008 height 702
drag, startPoint x: 27, startPoint y: 592, endPoint x: 41, endPoint y: 580, distance: 18.7
click at [28, 591] on div "Erase all" at bounding box center [31, 581] width 31 height 31
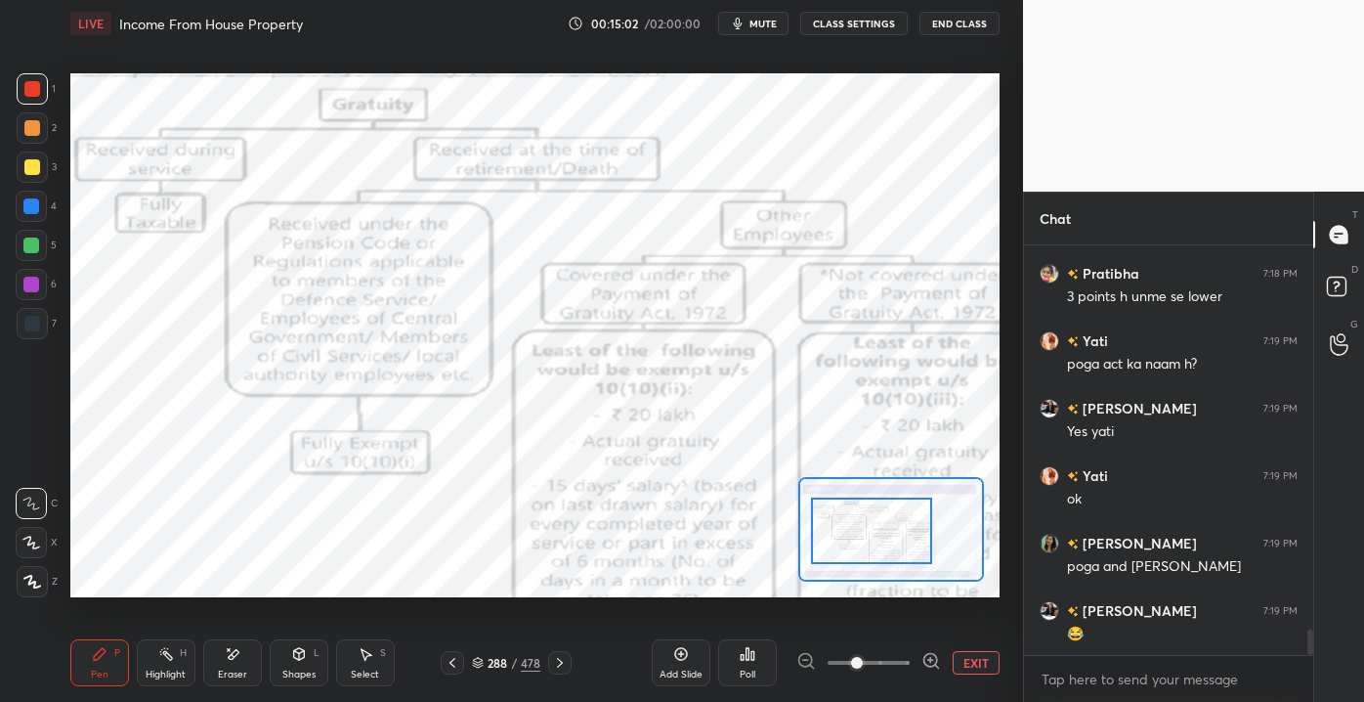
drag, startPoint x: 857, startPoint y: 534, endPoint x: 868, endPoint y: 544, distance: 15.2
click at [868, 544] on div at bounding box center [871, 530] width 121 height 67
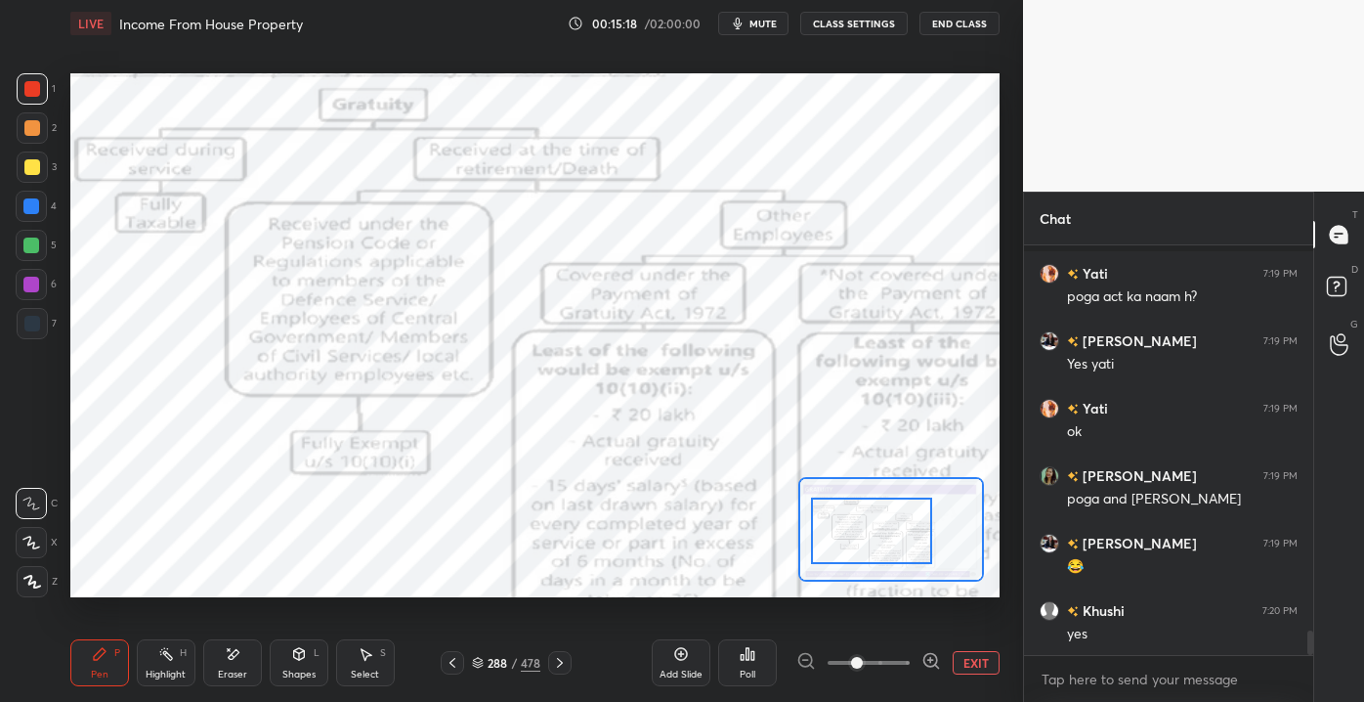
scroll to position [6439, 0]
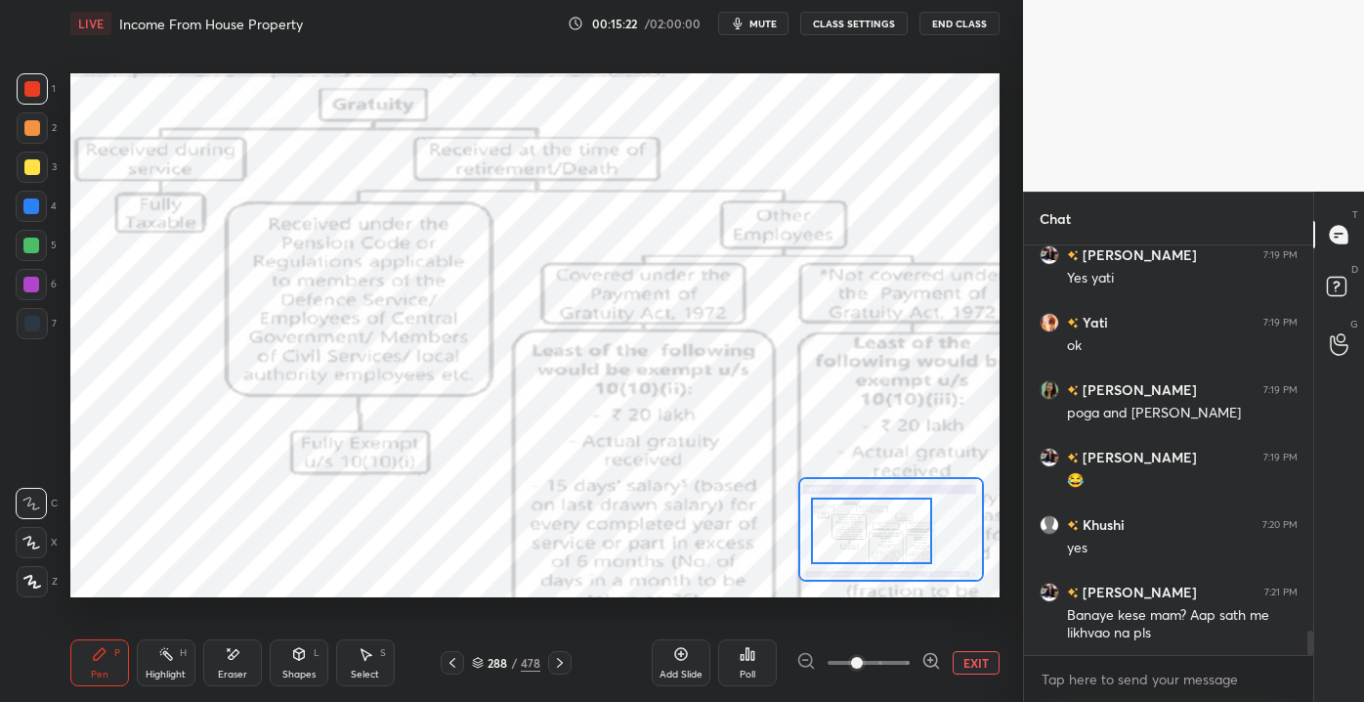
click at [976, 662] on button "EXIT" at bounding box center [976, 662] width 47 height 23
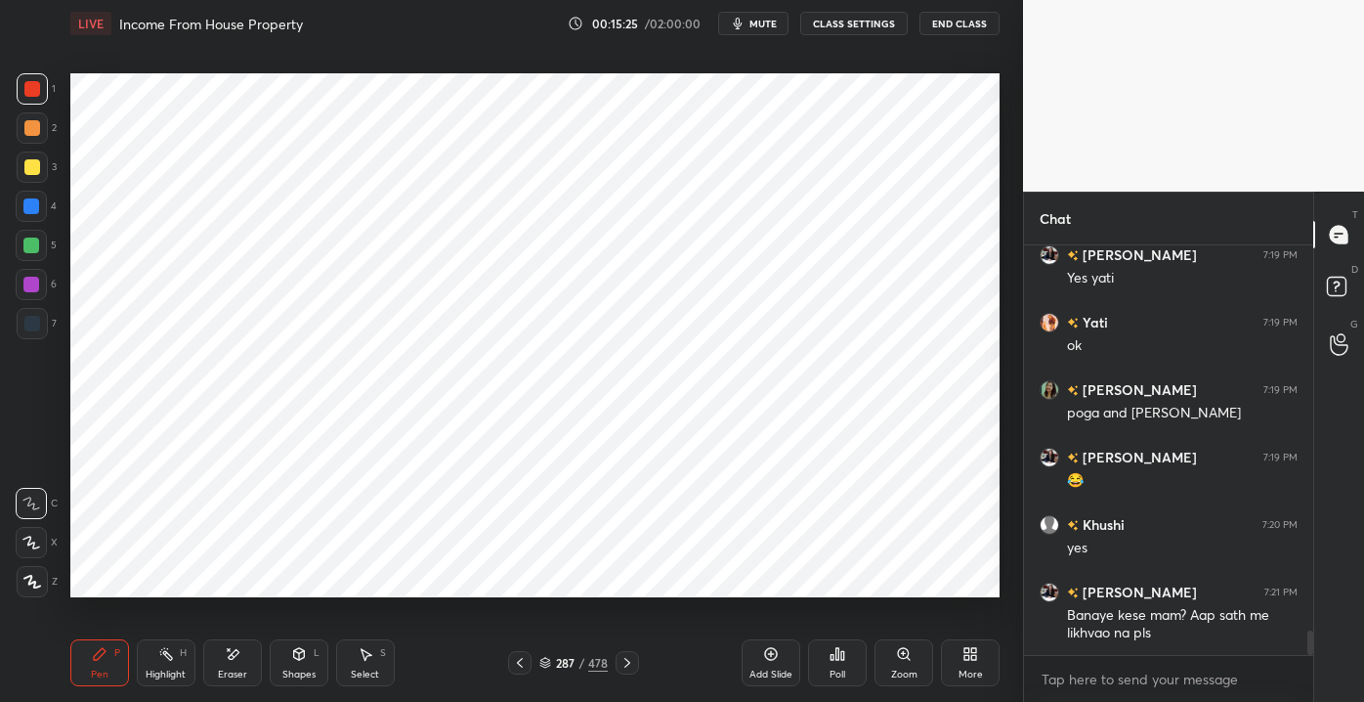
click at [322, 675] on div "Shapes L" at bounding box center [299, 662] width 59 height 47
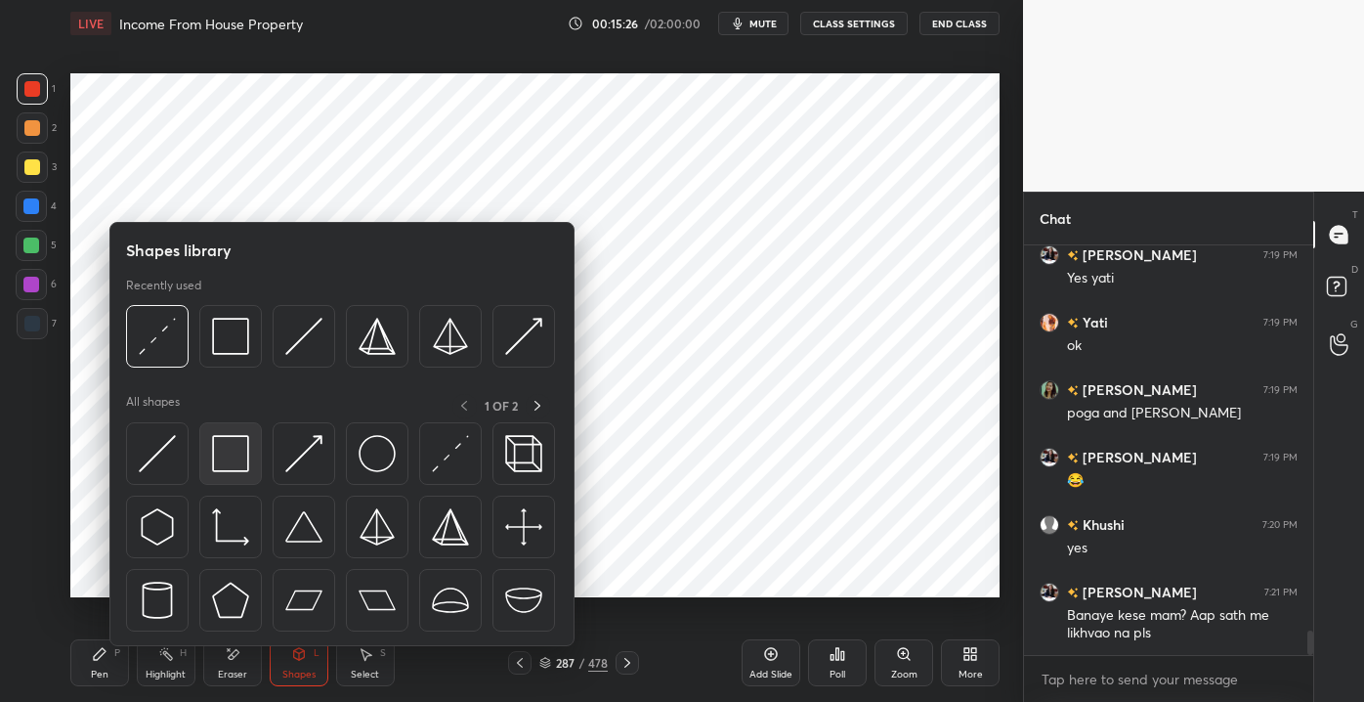
click at [242, 450] on img at bounding box center [230, 453] width 37 height 37
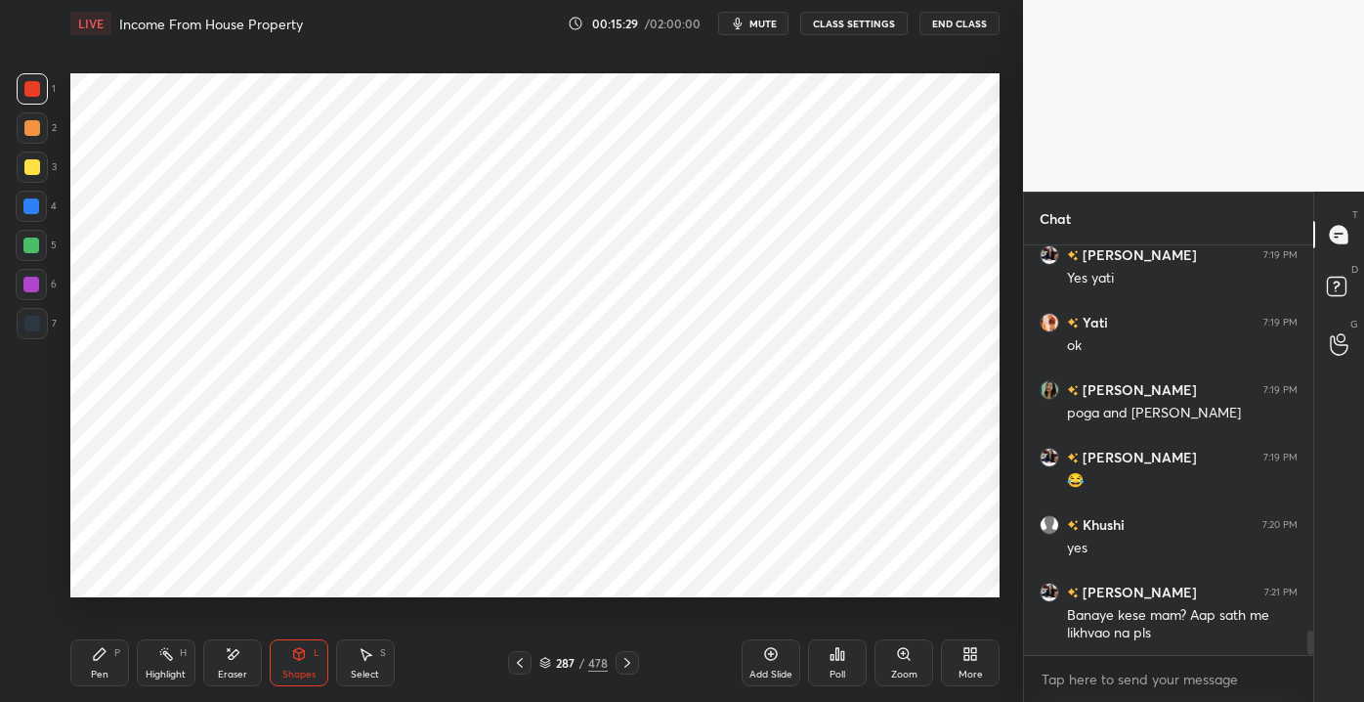
click at [98, 664] on div "Pen P" at bounding box center [99, 662] width 59 height 47
click at [297, 661] on icon at bounding box center [299, 654] width 16 height 16
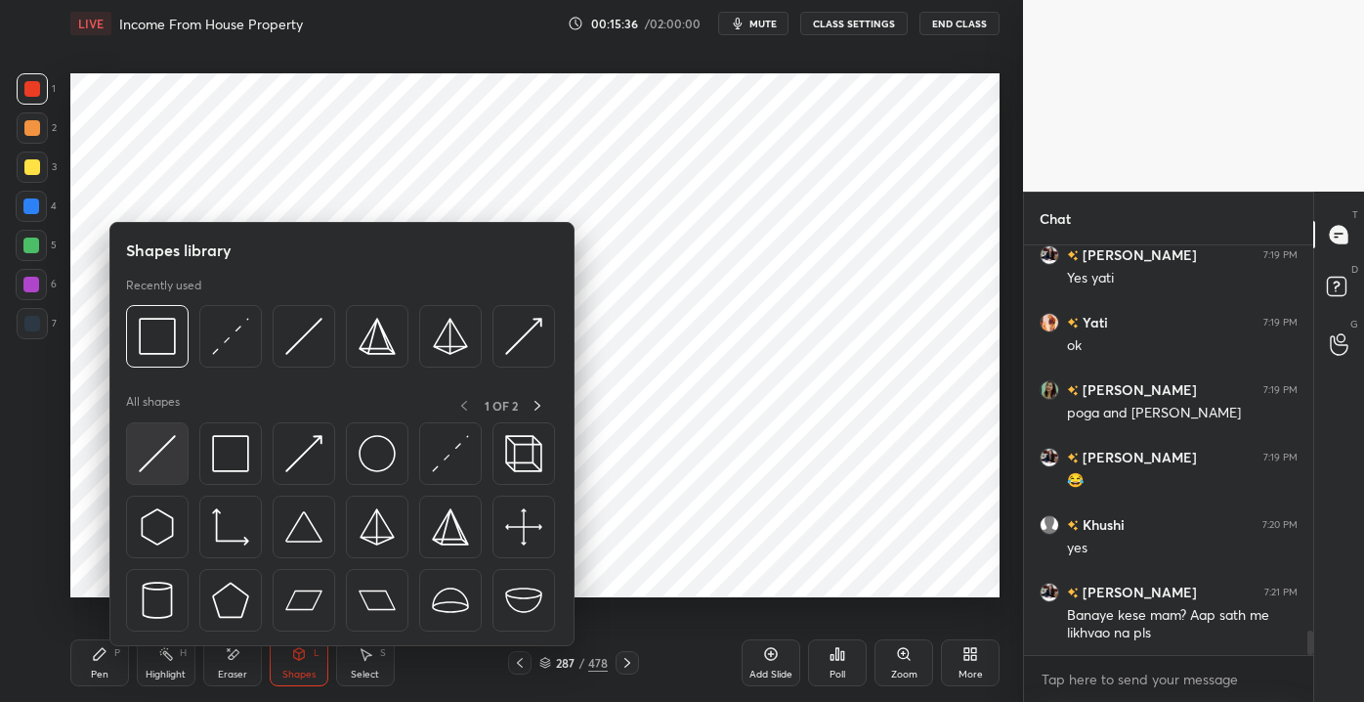
click at [164, 442] on img at bounding box center [157, 453] width 37 height 37
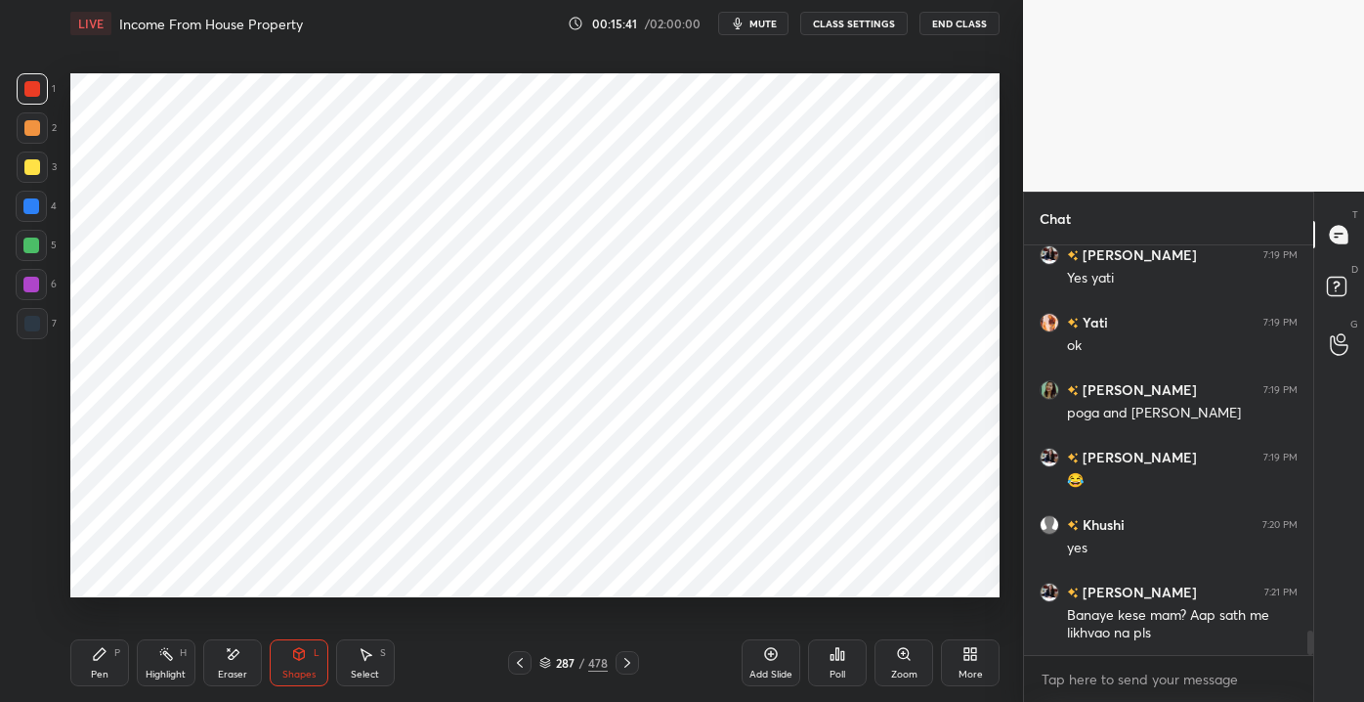
click at [91, 653] on div "Pen P" at bounding box center [99, 662] width 59 height 47
click at [299, 663] on div "Shapes L" at bounding box center [299, 662] width 59 height 47
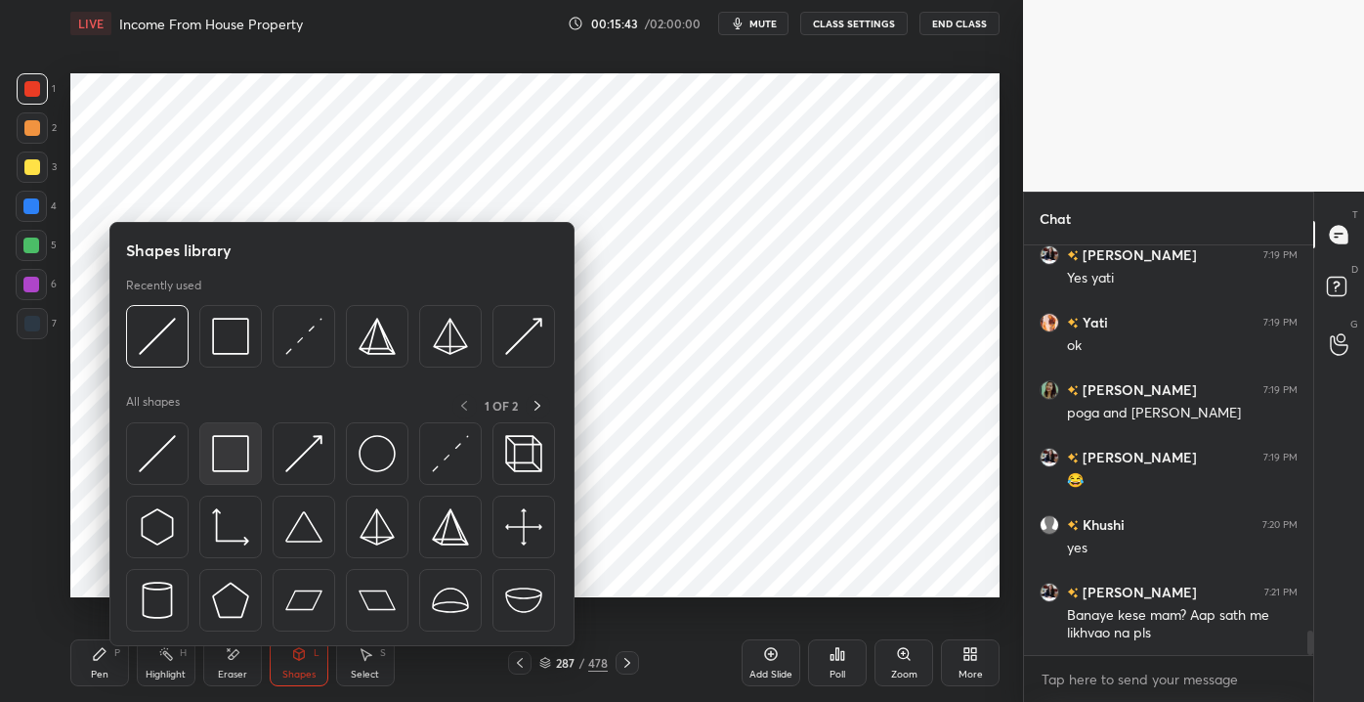
click at [218, 466] on img at bounding box center [230, 453] width 37 height 37
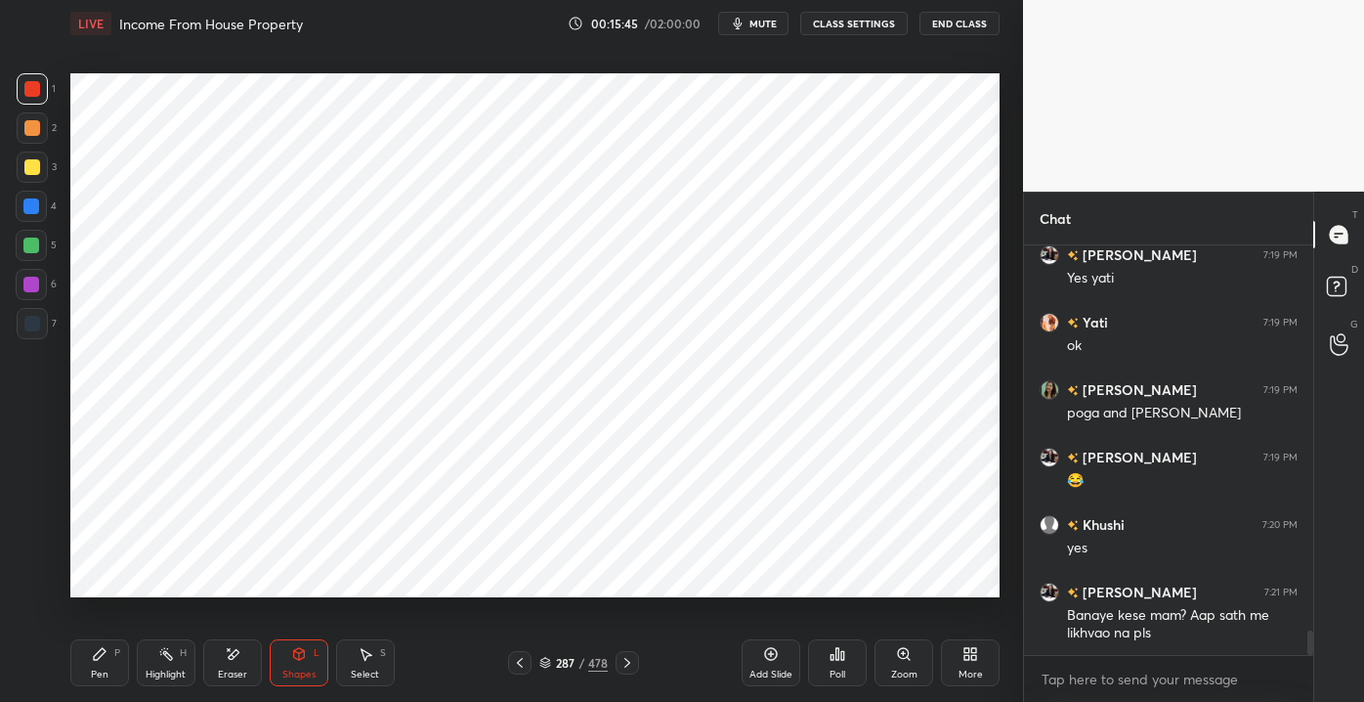
click at [99, 667] on div "Pen P" at bounding box center [99, 662] width 59 height 47
click at [302, 673] on div "Shapes" at bounding box center [298, 674] width 33 height 10
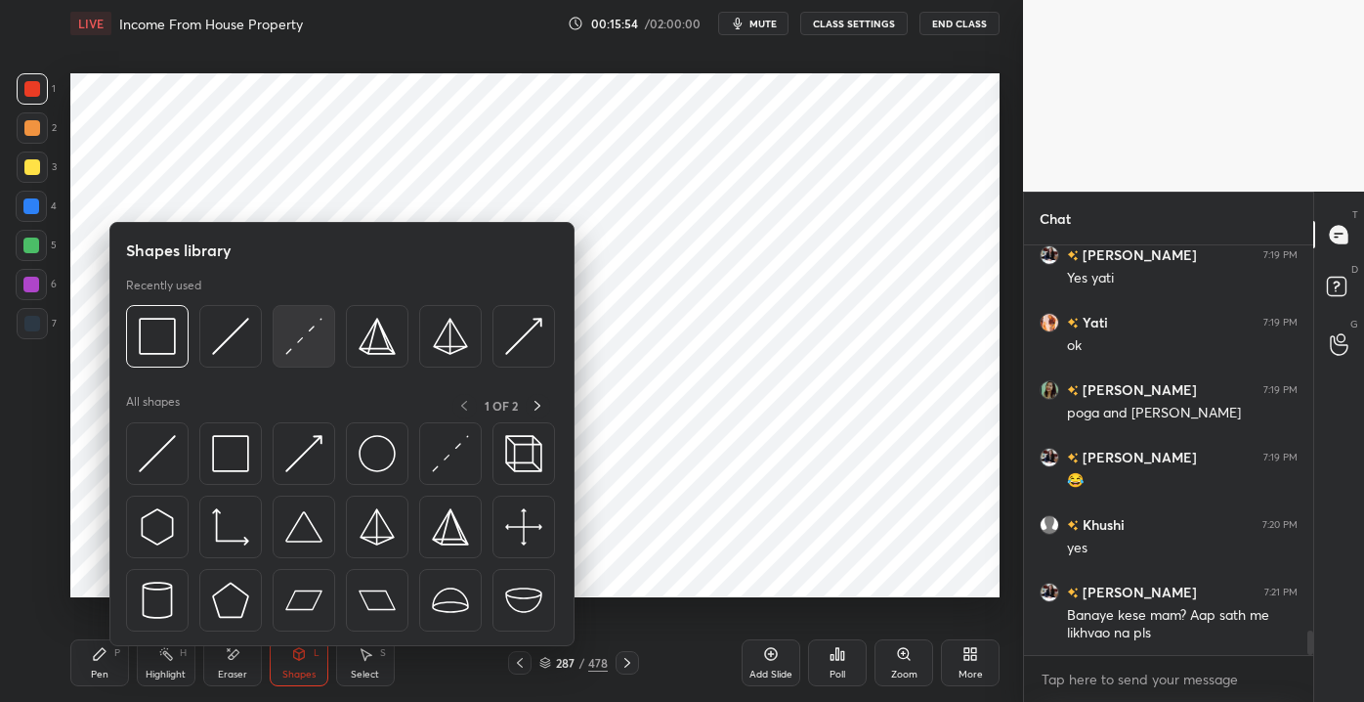
click at [289, 351] on img at bounding box center [303, 336] width 37 height 37
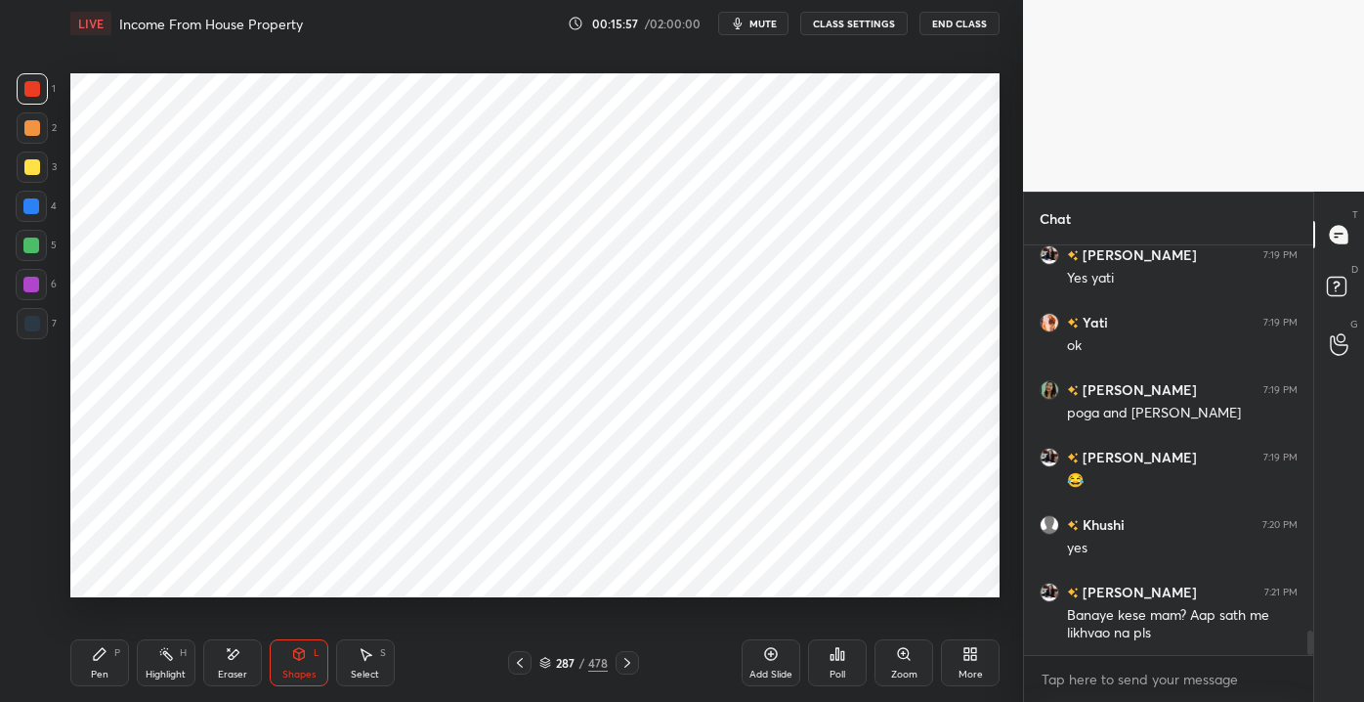
click at [132, 640] on div "Pen P Highlight H Eraser Shapes L Select S" at bounding box center [238, 662] width 336 height 47
click at [116, 661] on div "Pen P" at bounding box center [99, 662] width 59 height 47
drag, startPoint x: 305, startPoint y: 671, endPoint x: 289, endPoint y: 652, distance: 25.0
click at [303, 669] on div "Shapes" at bounding box center [298, 674] width 33 height 10
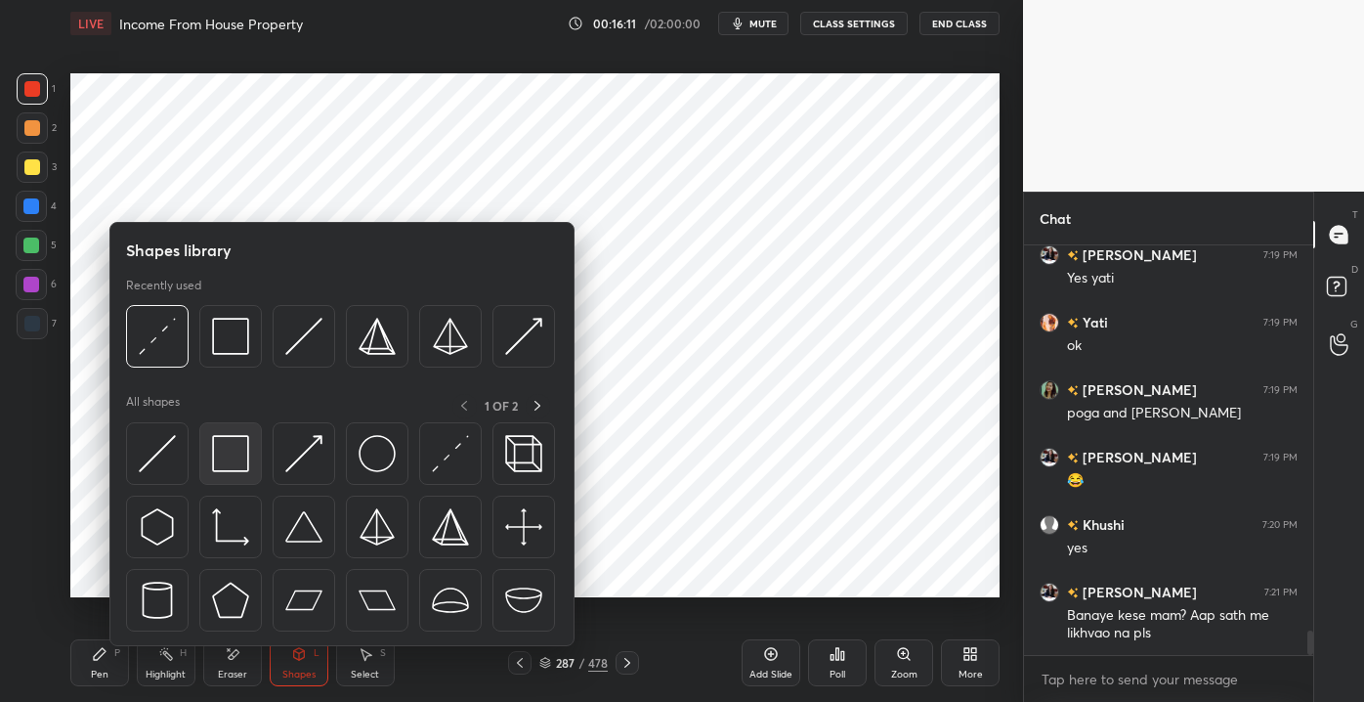
click at [233, 469] on img at bounding box center [230, 453] width 37 height 37
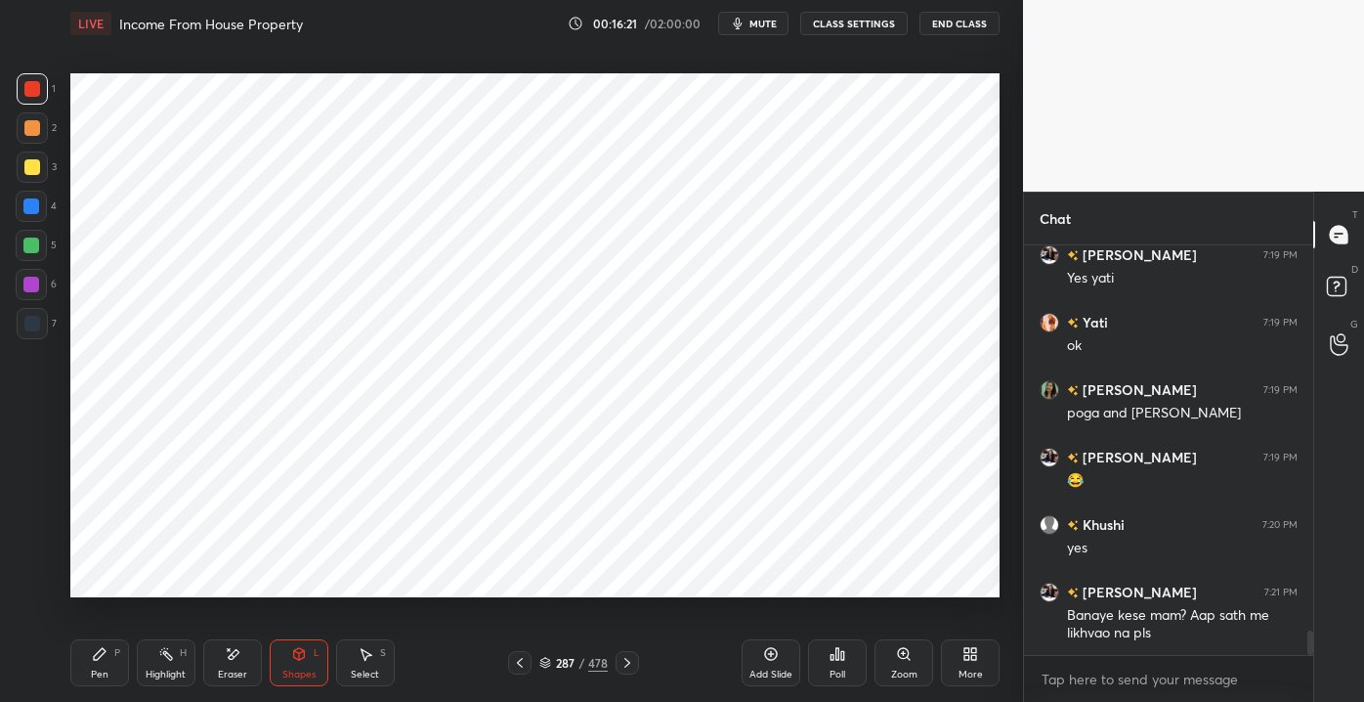
click at [103, 663] on div "Pen P" at bounding box center [99, 662] width 59 height 47
click at [291, 672] on div "Shapes" at bounding box center [298, 674] width 33 height 10
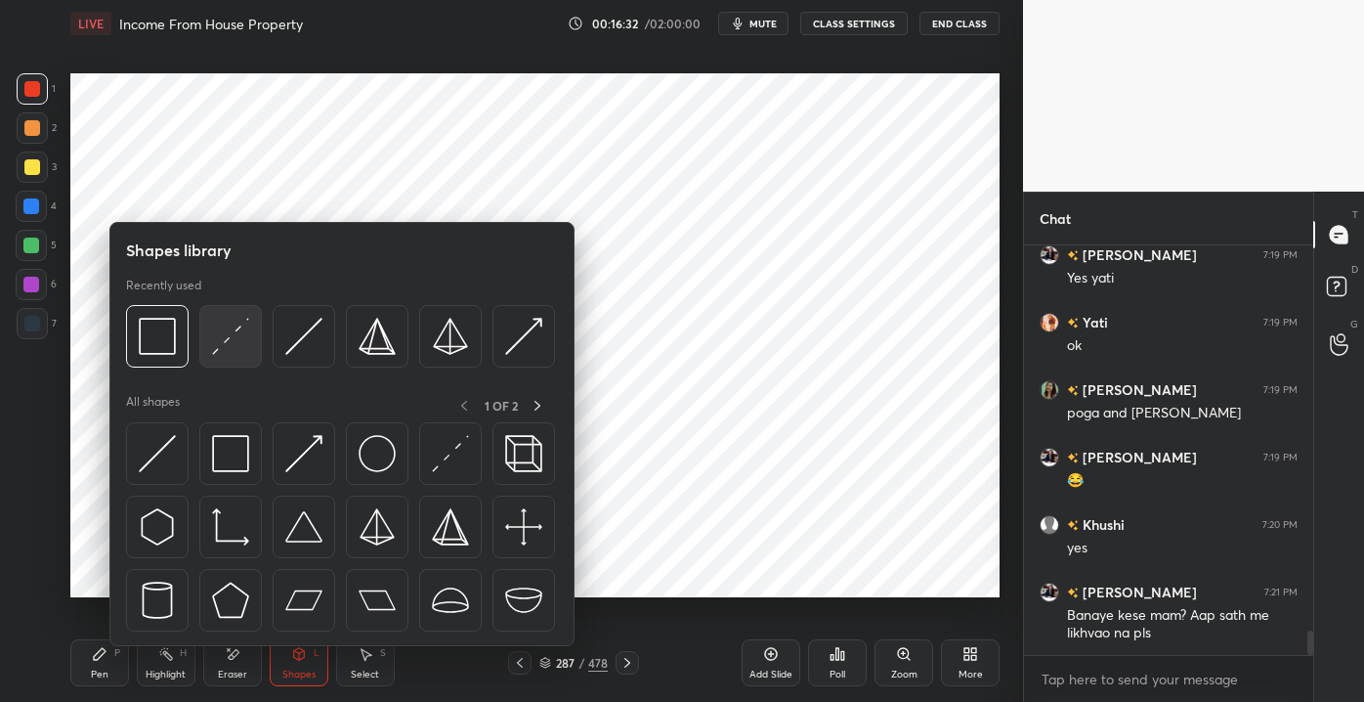
click at [237, 366] on div at bounding box center [230, 336] width 63 height 63
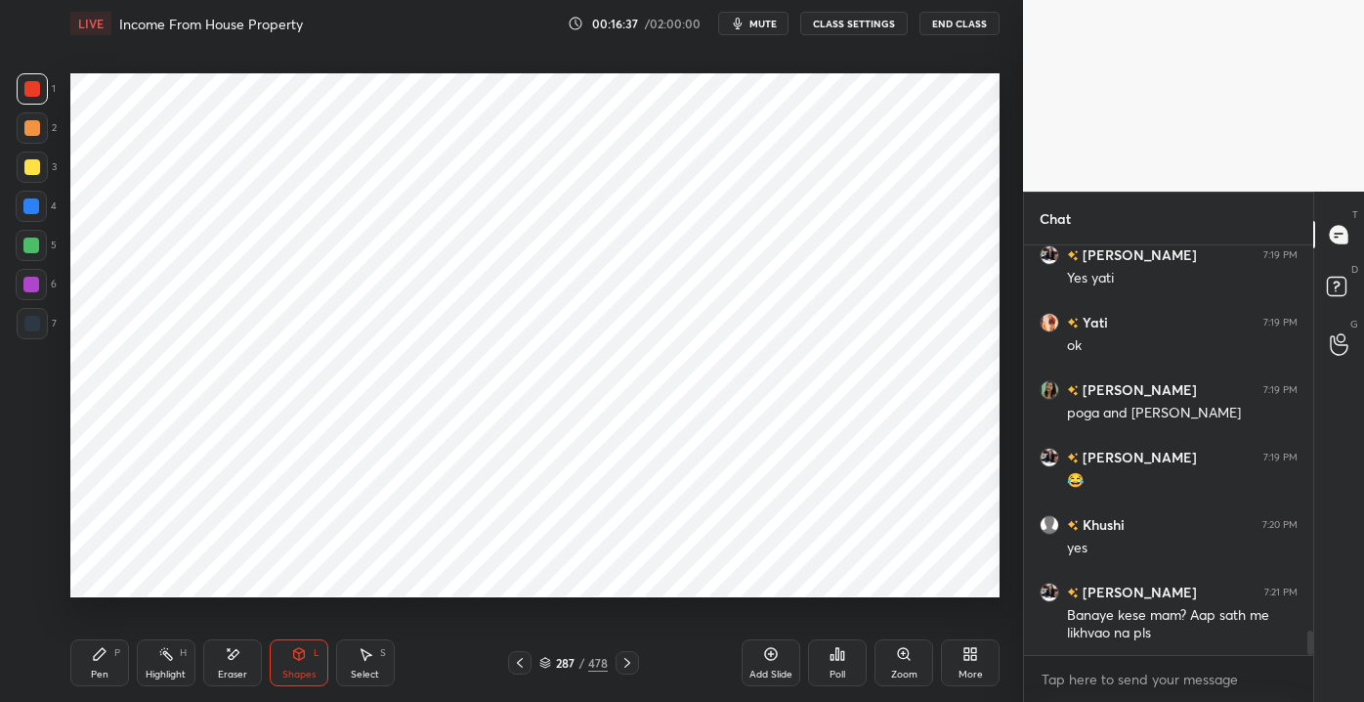
click at [126, 665] on div "Pen P" at bounding box center [99, 662] width 59 height 47
click at [285, 669] on div "Shapes" at bounding box center [298, 674] width 33 height 10
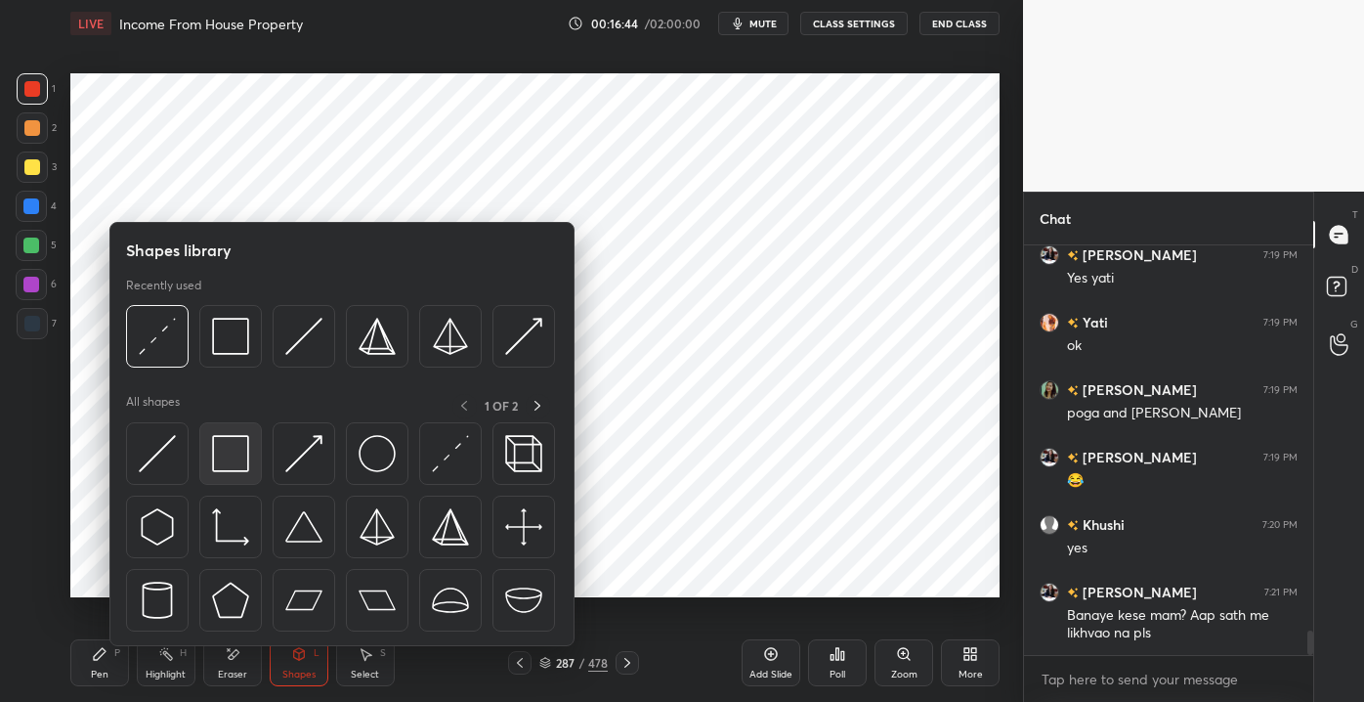
click at [207, 469] on div at bounding box center [230, 453] width 63 height 63
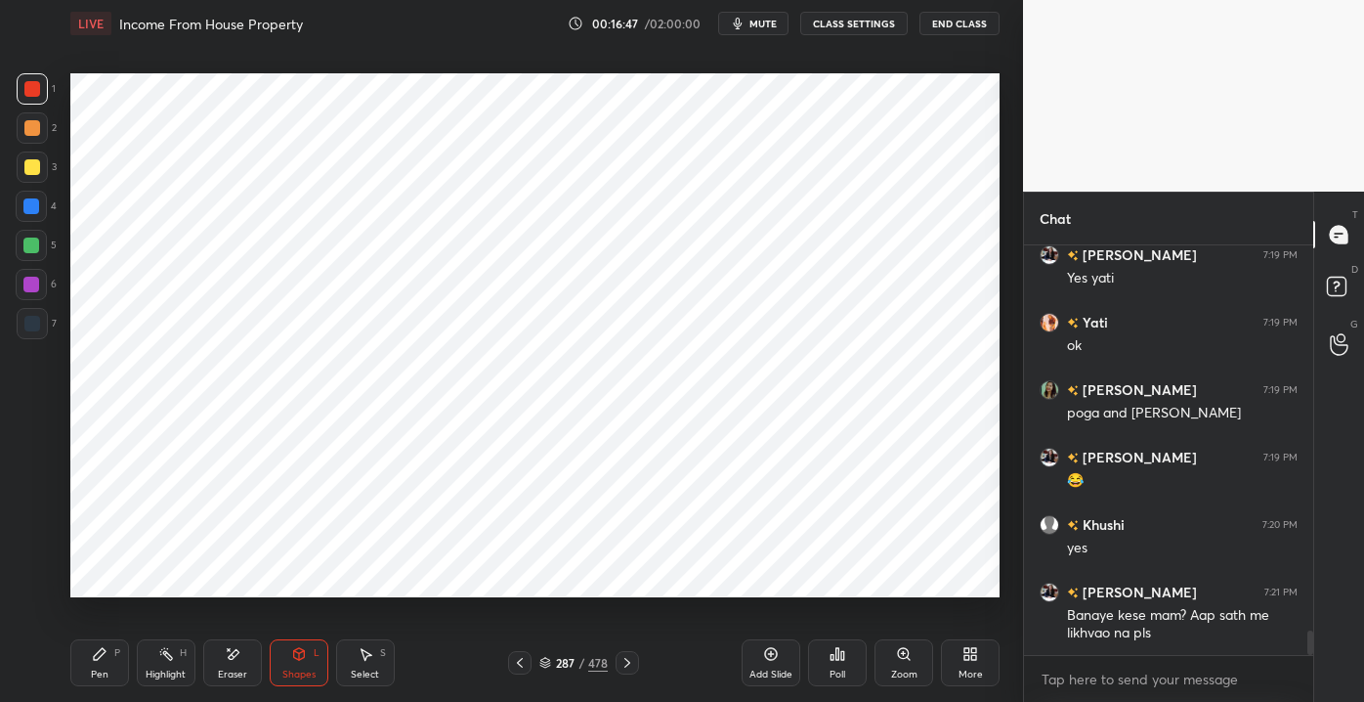
click at [29, 200] on div at bounding box center [31, 206] width 16 height 16
drag, startPoint x: 101, startPoint y: 659, endPoint x: 174, endPoint y: 655, distance: 73.4
click at [103, 659] on icon at bounding box center [100, 654] width 16 height 16
click at [299, 657] on icon at bounding box center [299, 656] width 0 height 7
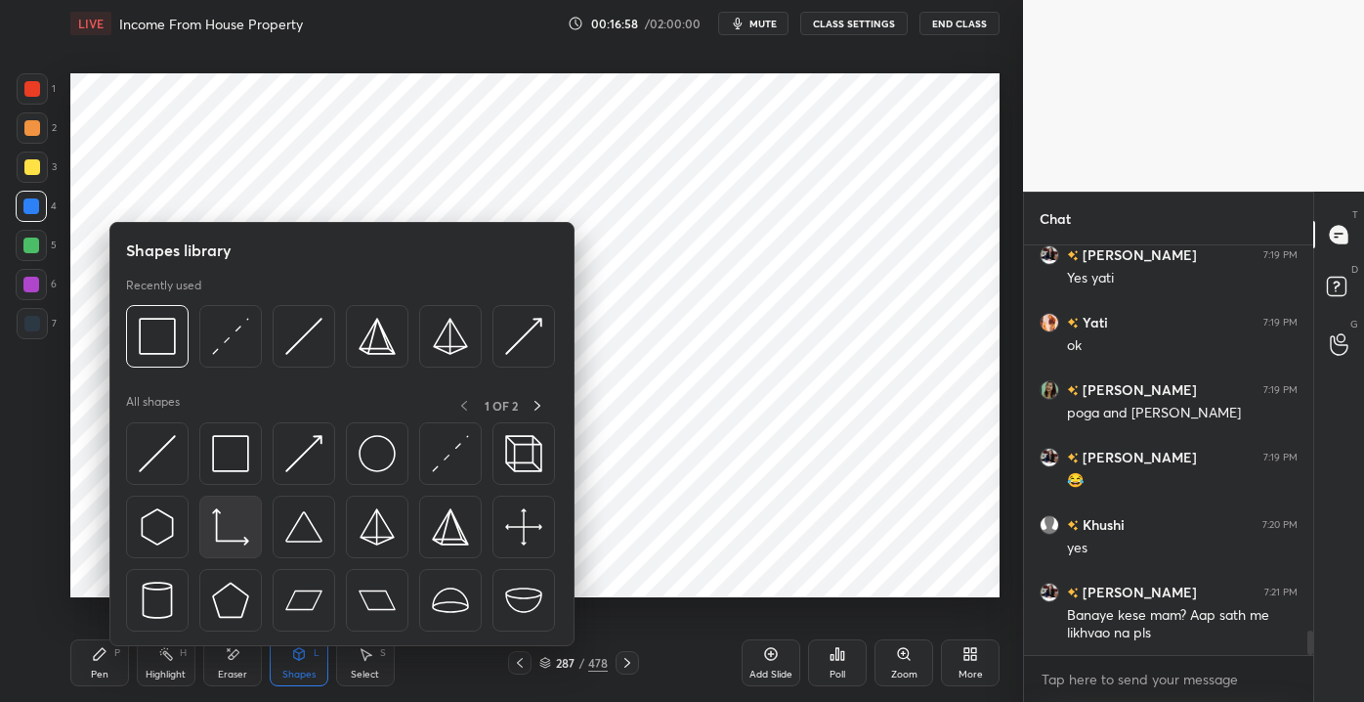
drag, startPoint x: 238, startPoint y: 496, endPoint x: 237, endPoint y: 486, distance: 10.9
click at [239, 492] on div at bounding box center [342, 532] width 432 height 220
click at [227, 464] on img at bounding box center [230, 453] width 37 height 37
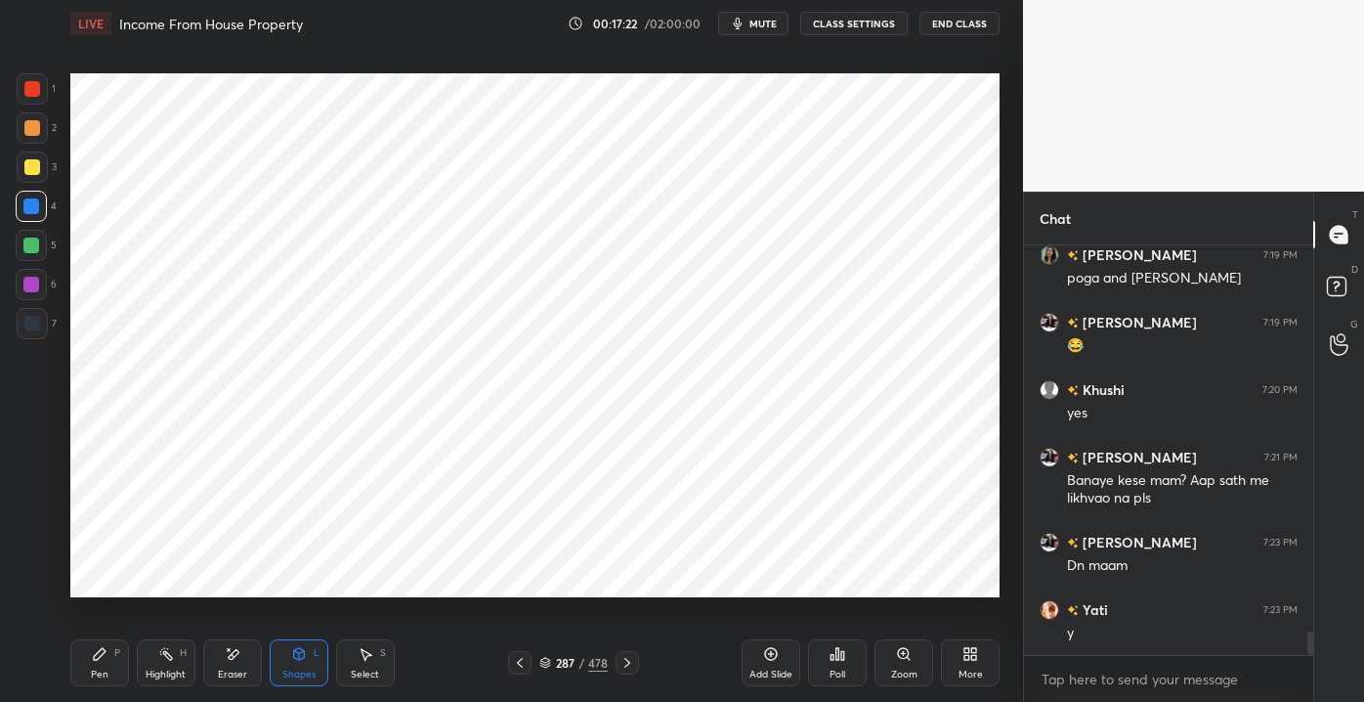
scroll to position [6642, 0]
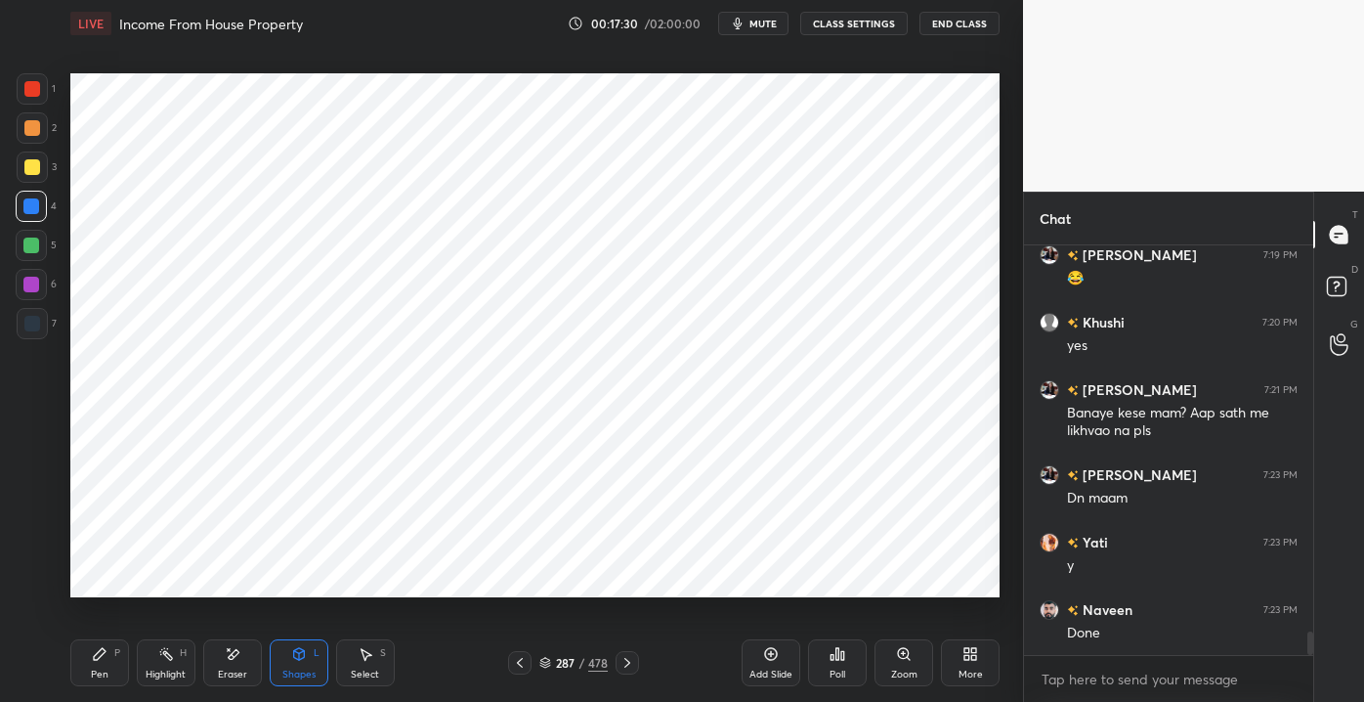
click at [109, 661] on div "Pen P" at bounding box center [99, 662] width 59 height 47
click at [300, 672] on div "Shapes" at bounding box center [298, 674] width 33 height 10
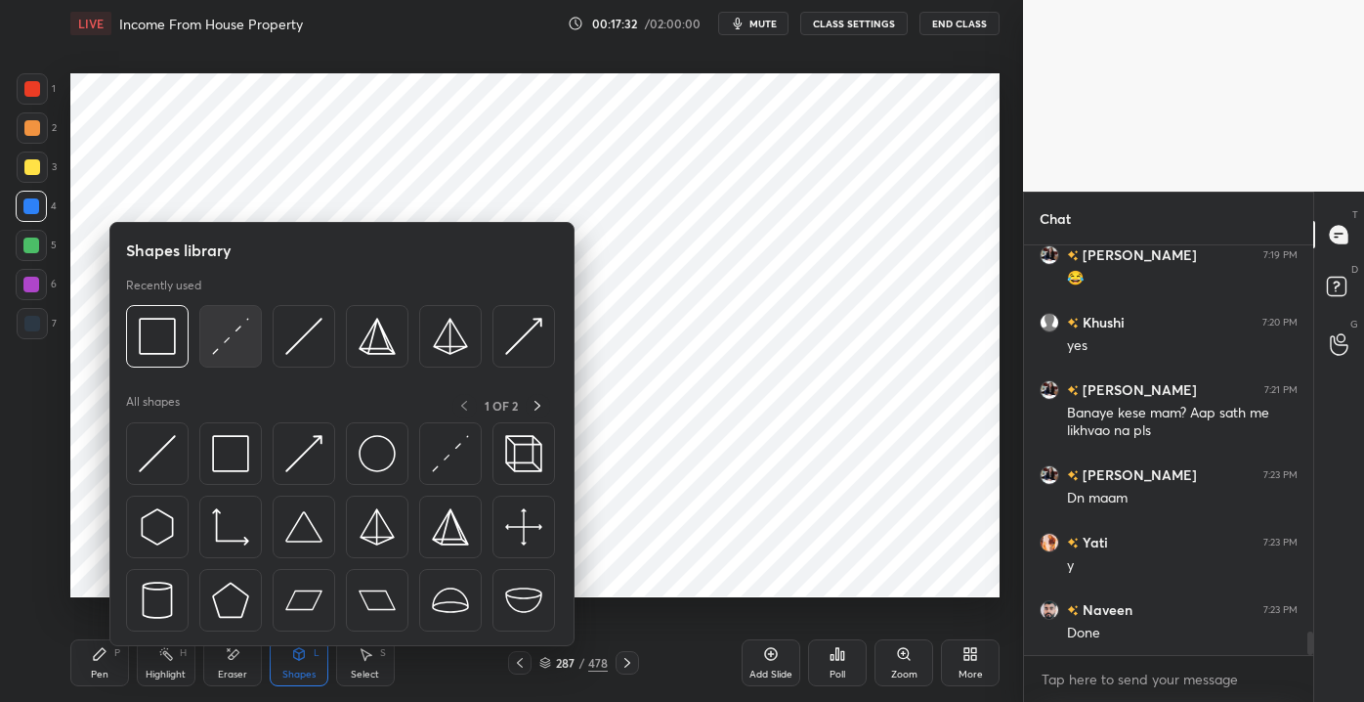
click at [249, 333] on div at bounding box center [230, 336] width 63 height 63
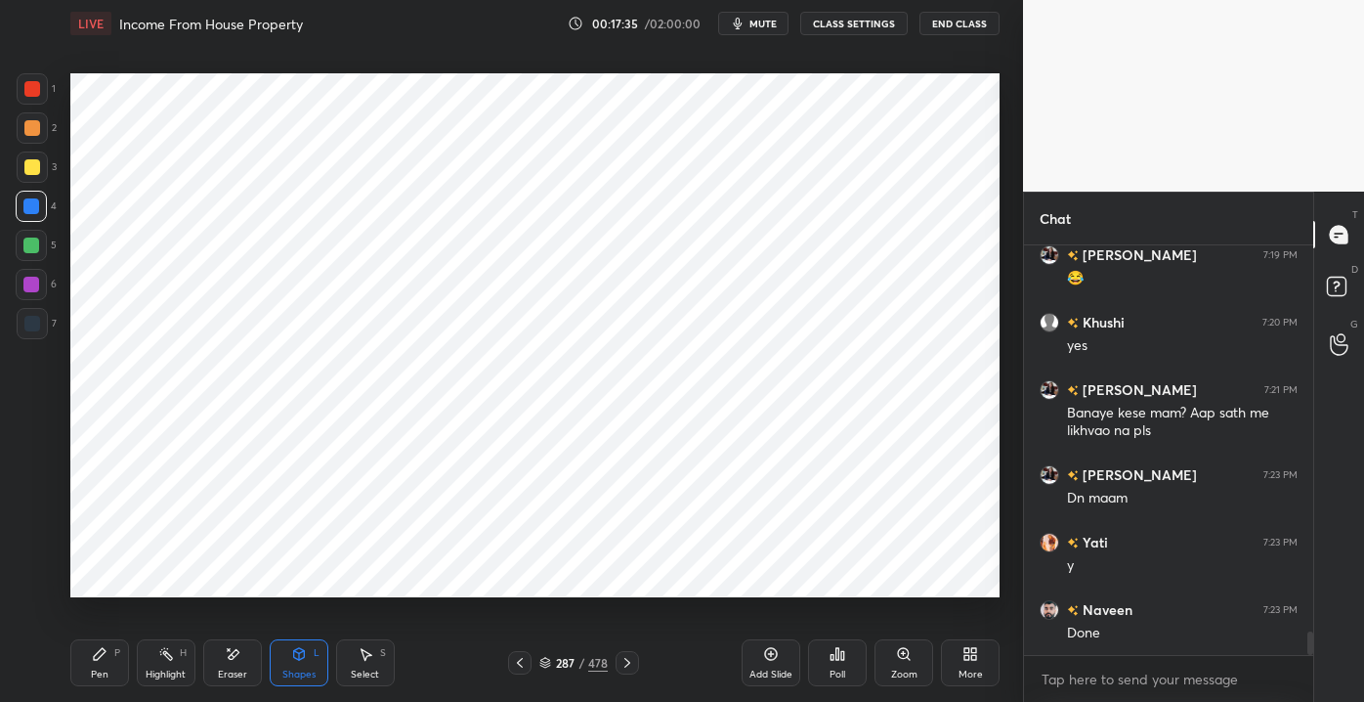
click at [44, 81] on div at bounding box center [32, 88] width 31 height 31
click at [88, 653] on div "Pen P" at bounding box center [99, 662] width 59 height 47
drag, startPoint x: 314, startPoint y: 668, endPoint x: 302, endPoint y: 663, distance: 13.1
click at [313, 669] on div "Shapes" at bounding box center [298, 674] width 33 height 10
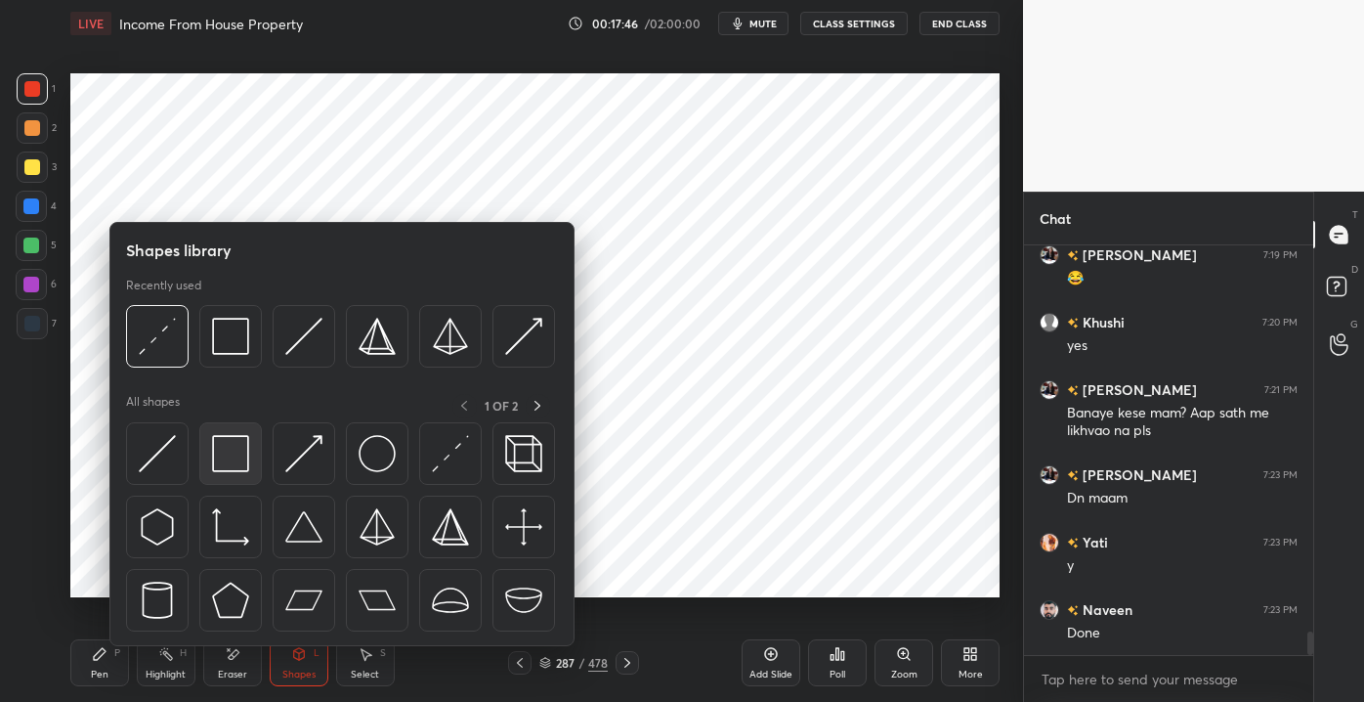
click at [239, 461] on img at bounding box center [230, 453] width 37 height 37
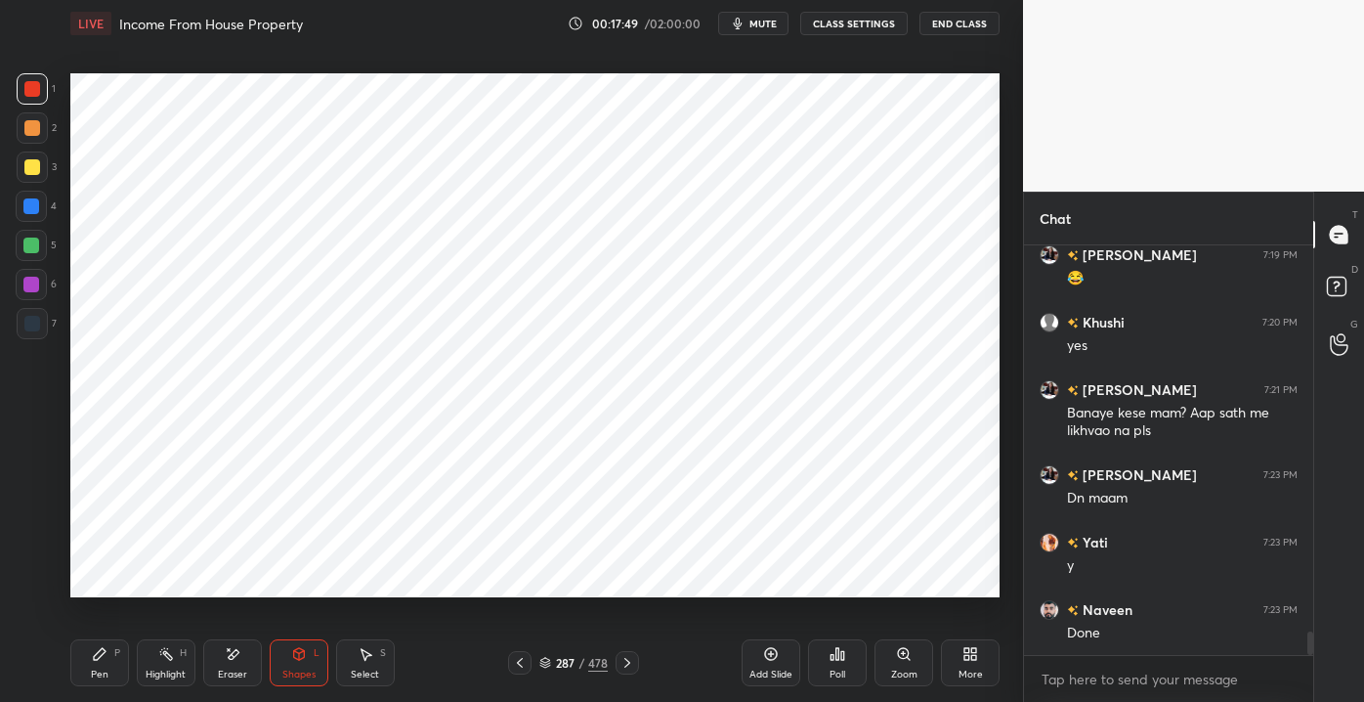
click at [97, 667] on div "Pen P" at bounding box center [99, 662] width 59 height 47
click at [283, 647] on div "Shapes L" at bounding box center [299, 662] width 59 height 47
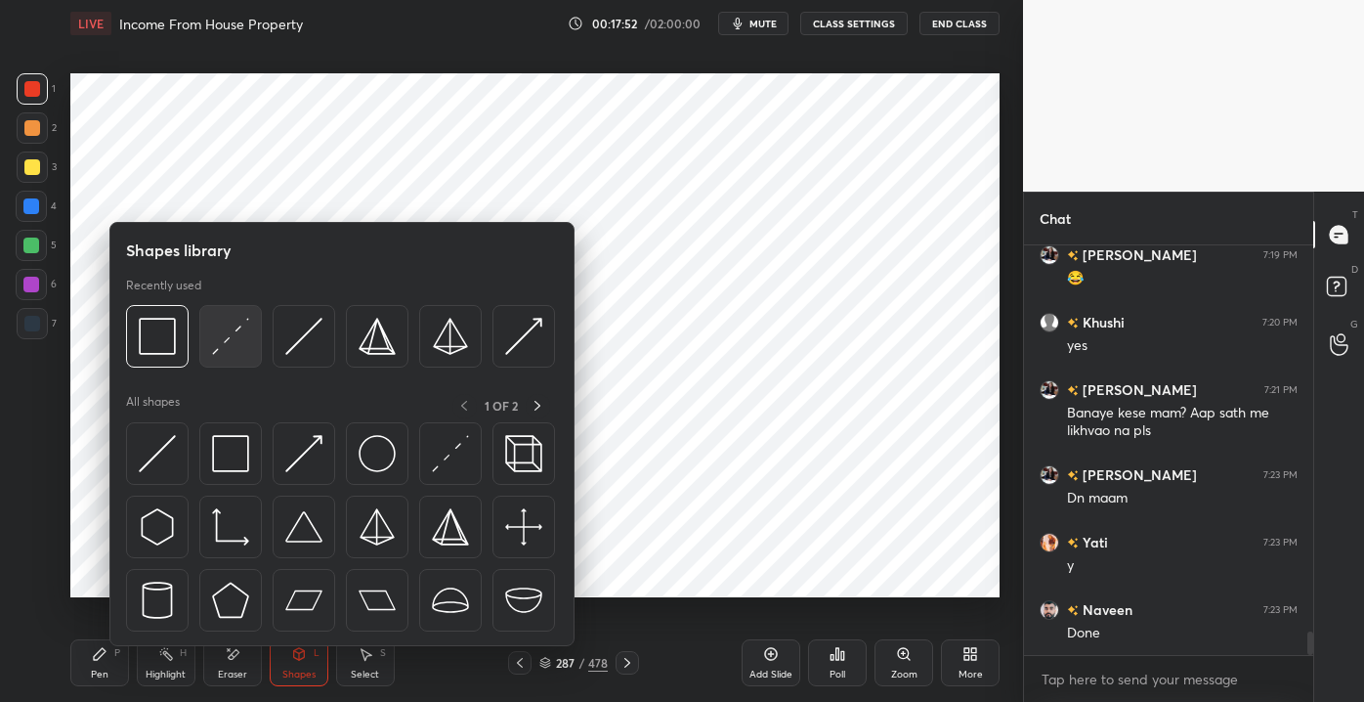
click at [227, 352] on img at bounding box center [230, 336] width 37 height 37
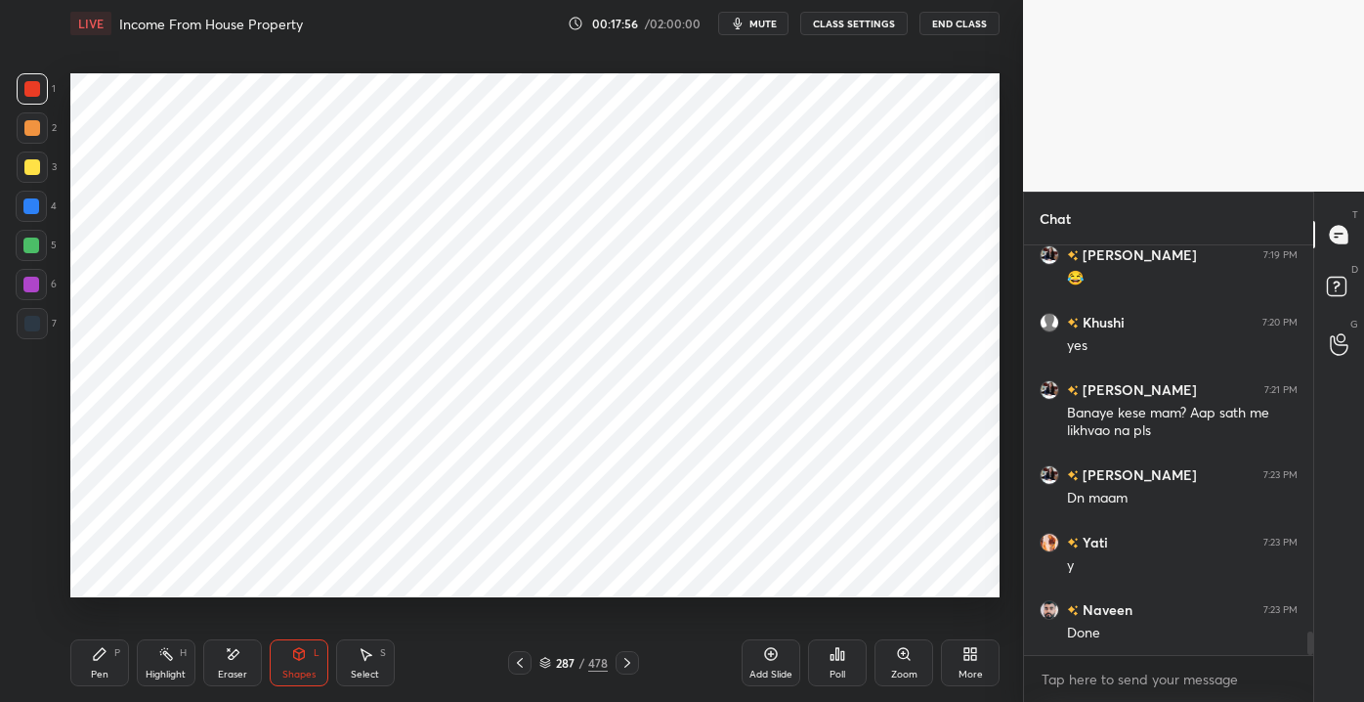
click at [90, 656] on div "Pen P" at bounding box center [99, 662] width 59 height 47
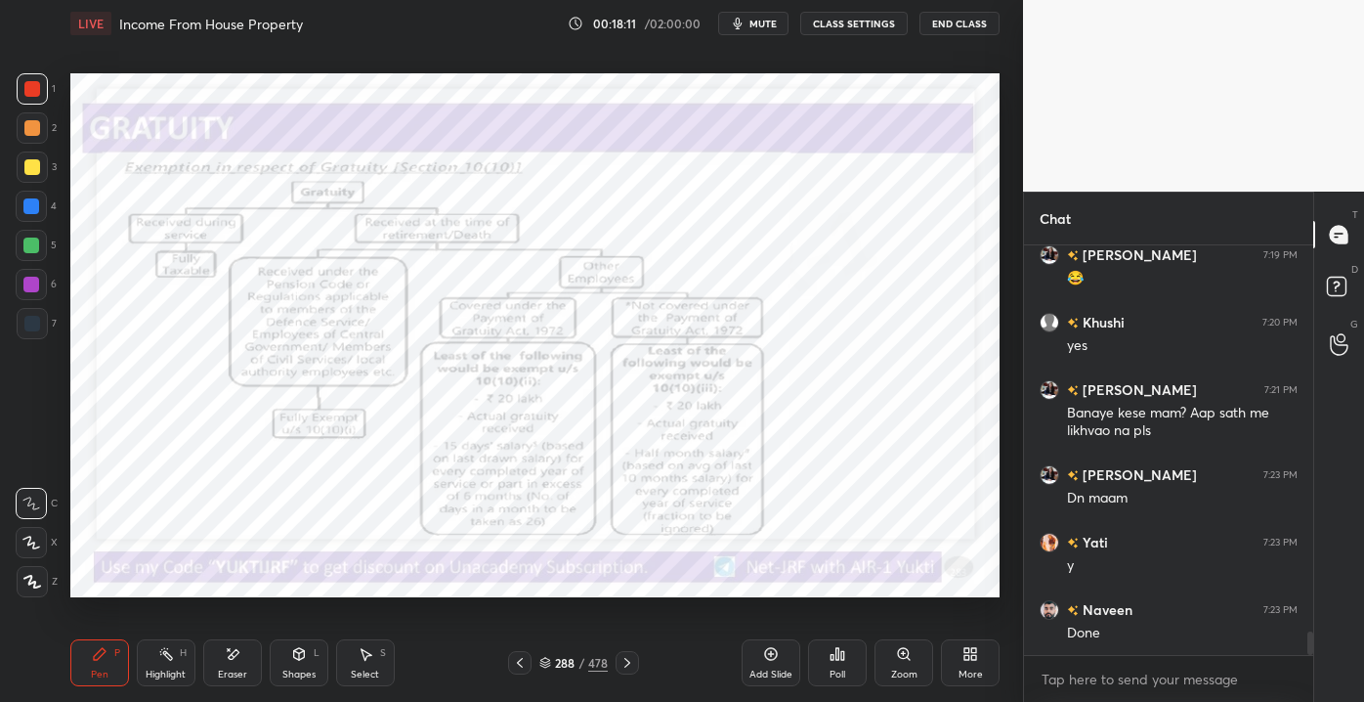
scroll to position [6708, 0]
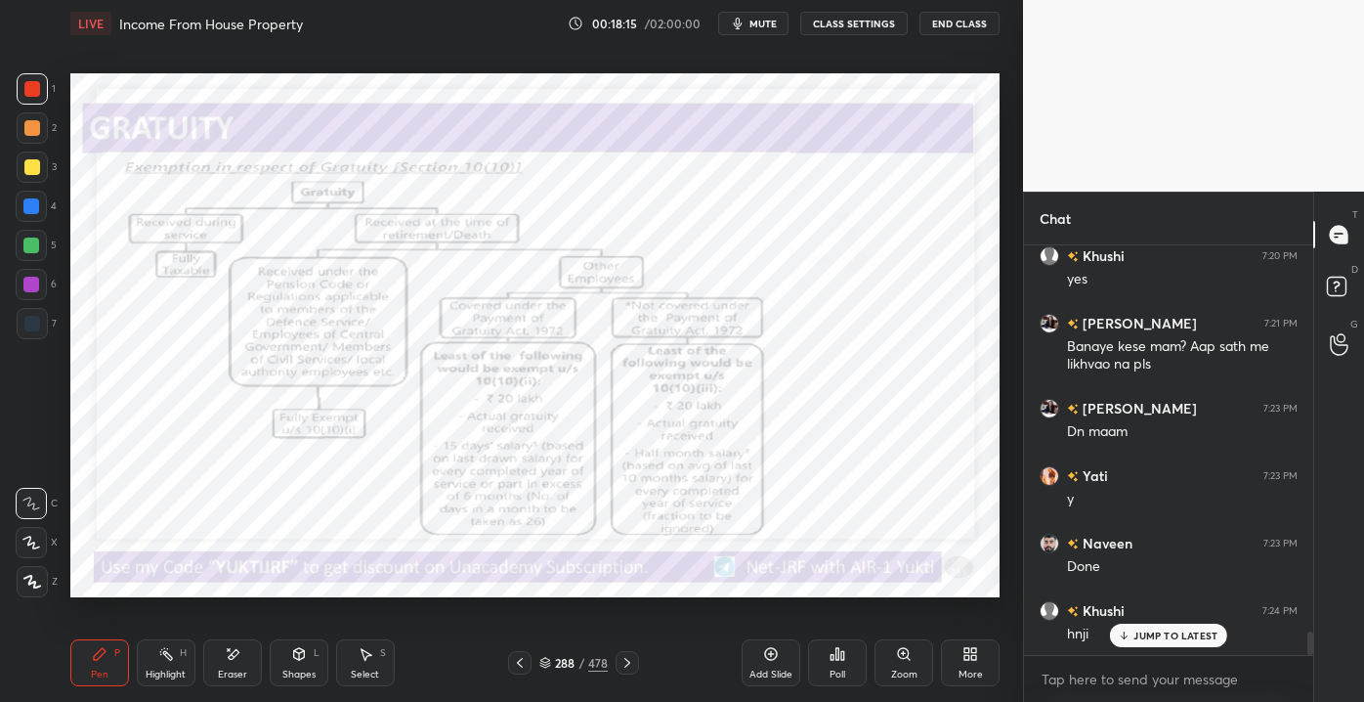
click at [1142, 639] on p "JUMP TO LATEST" at bounding box center [1176, 635] width 84 height 12
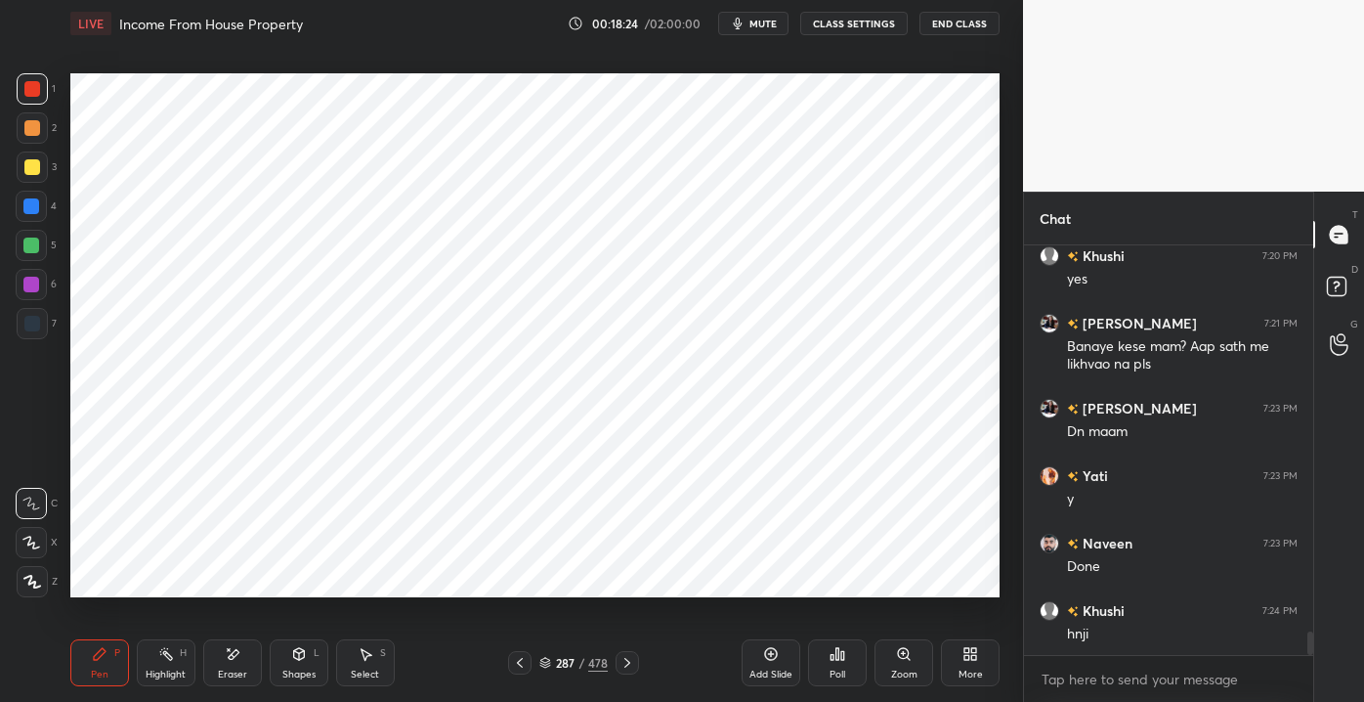
drag, startPoint x: 205, startPoint y: 663, endPoint x: 147, endPoint y: 700, distance: 69.4
click at [205, 661] on div "Eraser" at bounding box center [232, 662] width 59 height 47
click at [113, 655] on div "Pen P" at bounding box center [99, 662] width 59 height 47
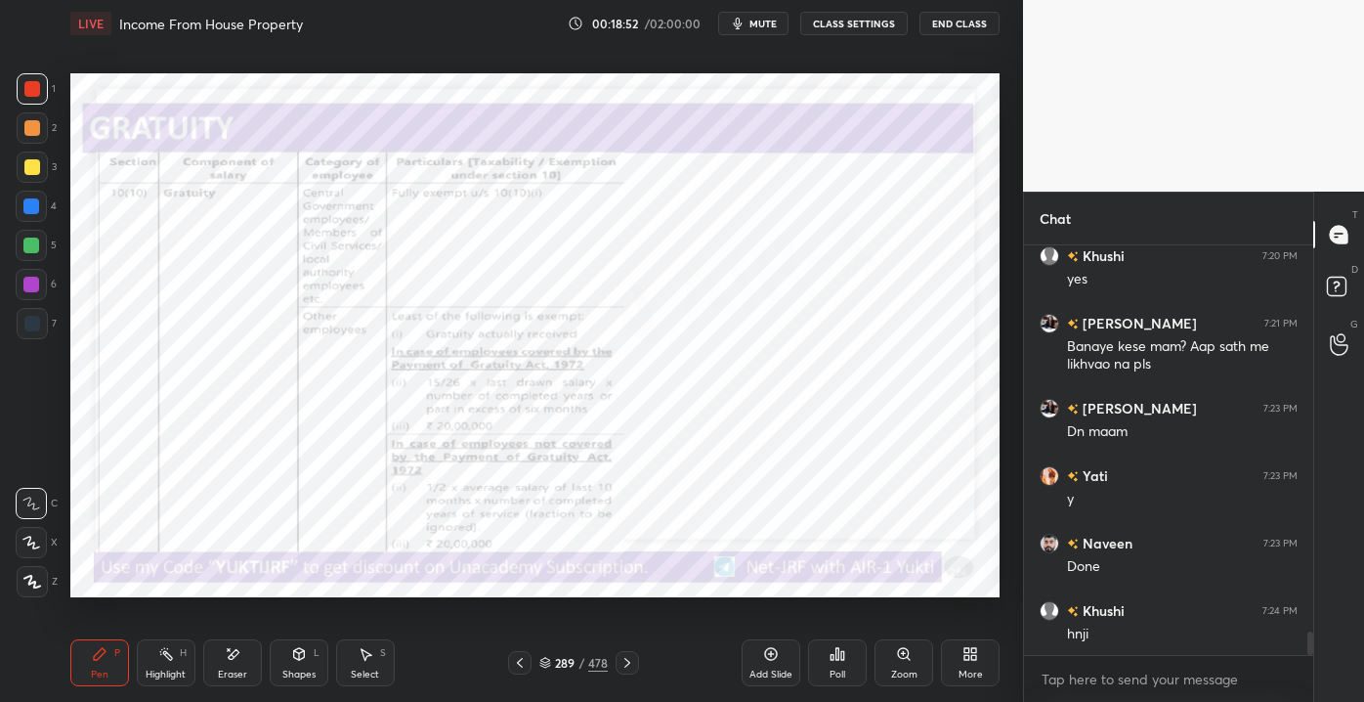
scroll to position [6776, 0]
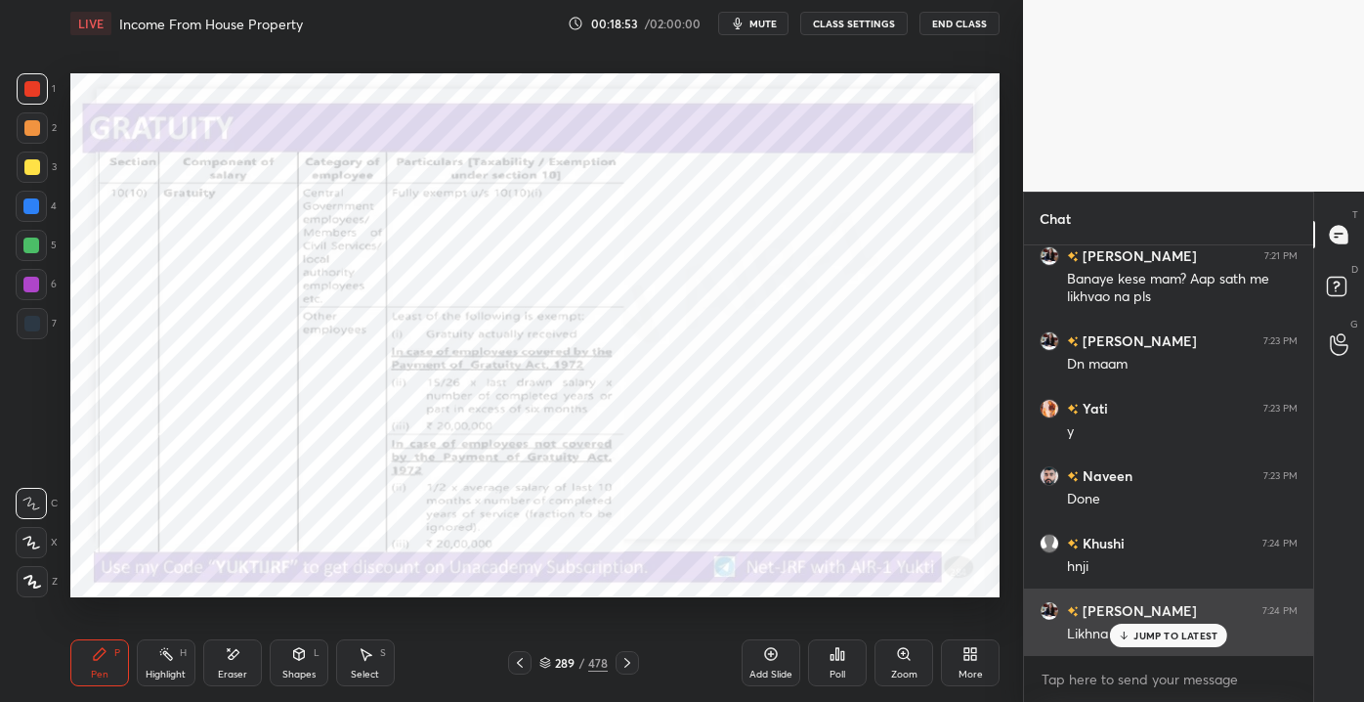
drag, startPoint x: 1128, startPoint y: 647, endPoint x: 1064, endPoint y: 614, distance: 71.7
click at [1128, 644] on div "JUMP TO LATEST" at bounding box center [1168, 635] width 117 height 23
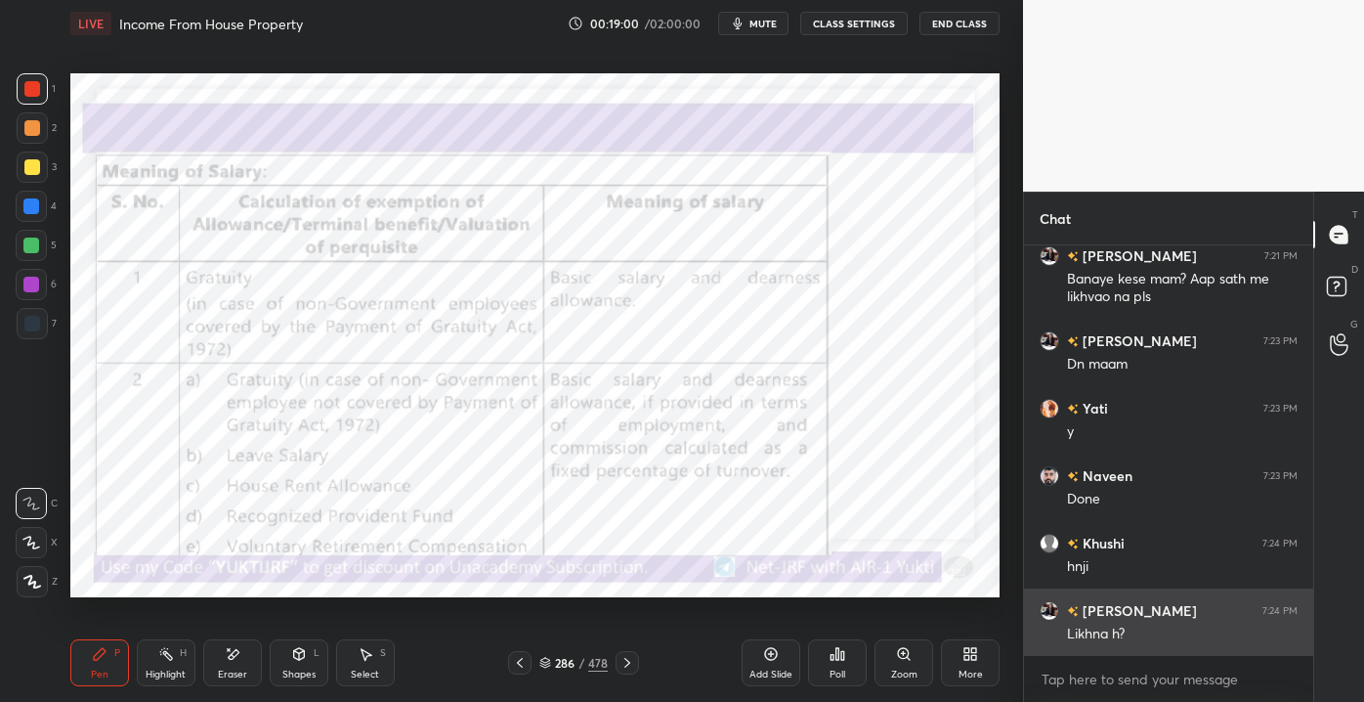
scroll to position [6796, 0]
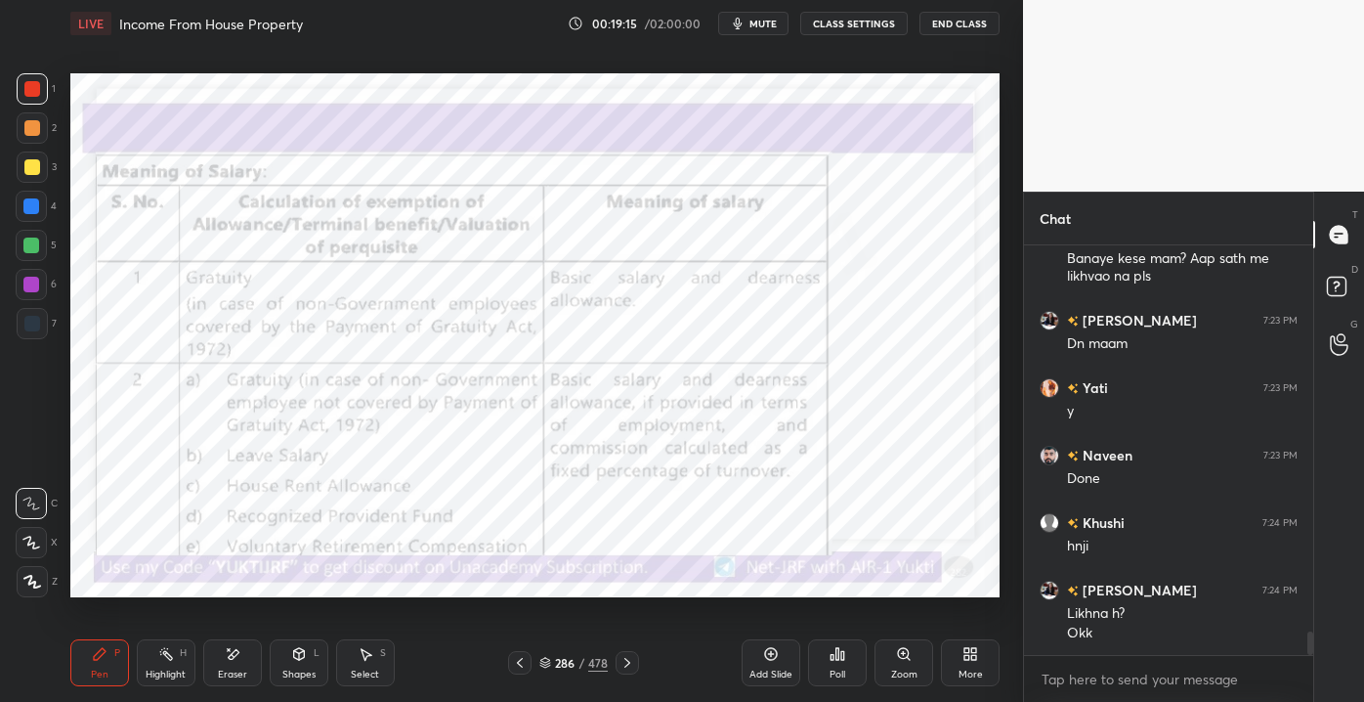
click at [769, 655] on icon at bounding box center [771, 654] width 16 height 16
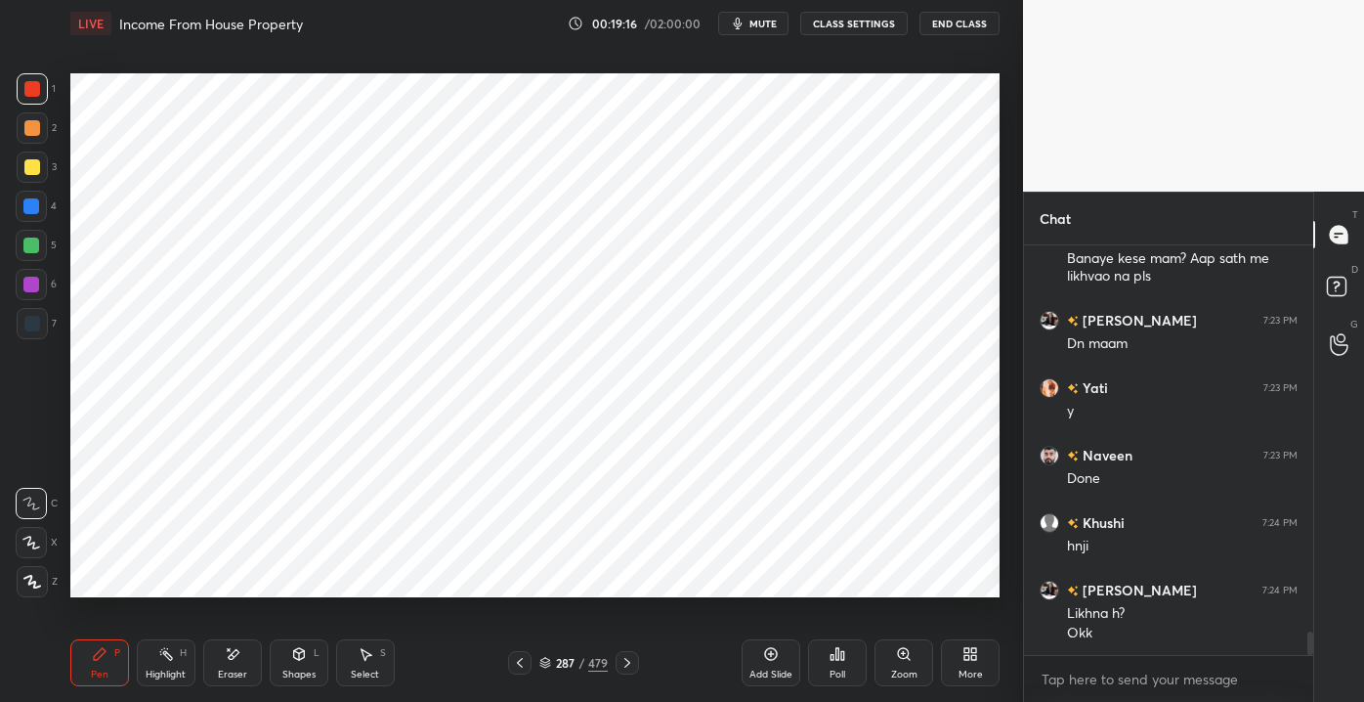
click at [288, 661] on div "Shapes L" at bounding box center [299, 662] width 59 height 47
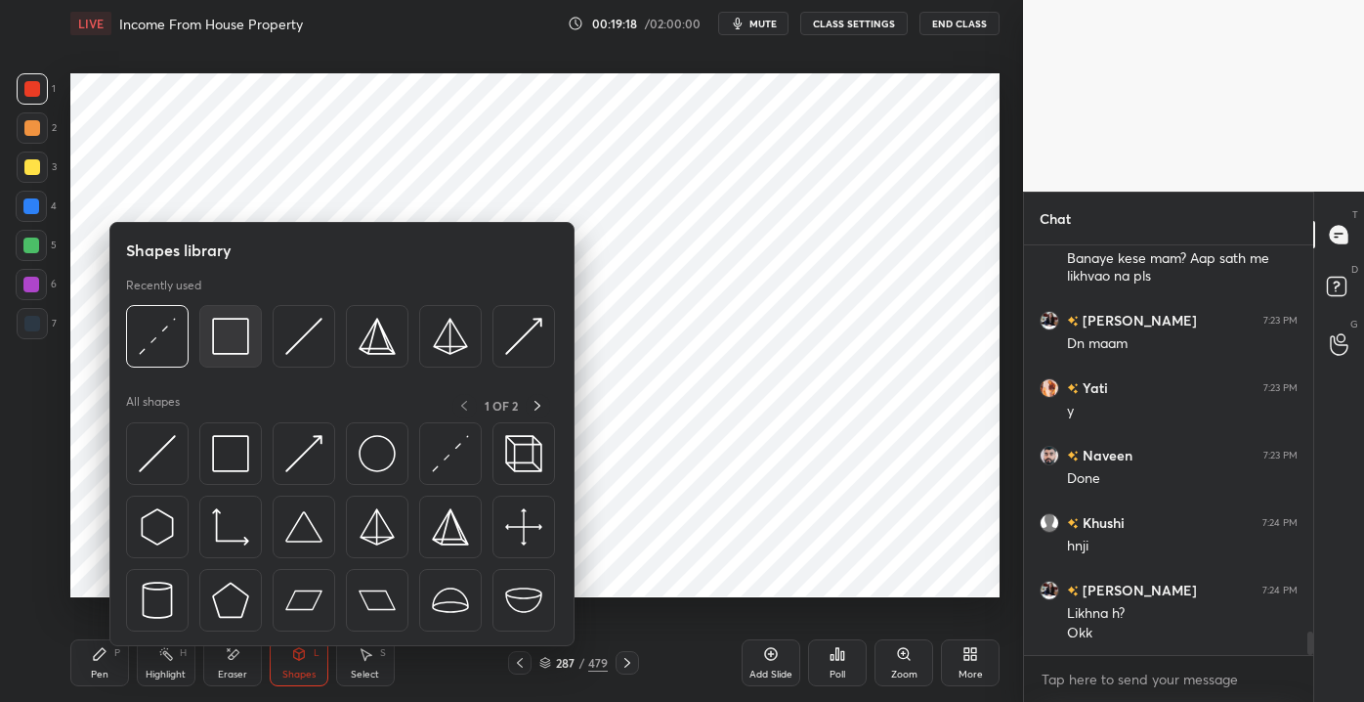
click at [230, 334] on img at bounding box center [230, 336] width 37 height 37
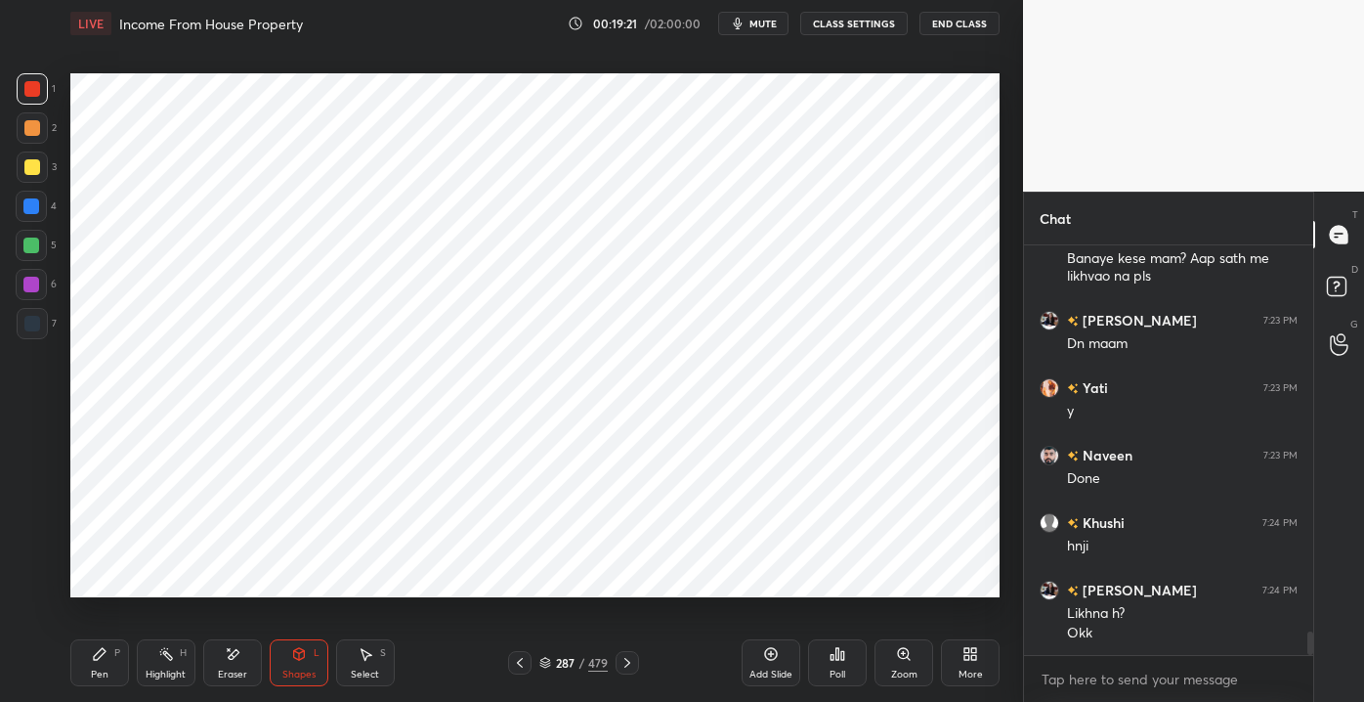
drag, startPoint x: 87, startPoint y: 661, endPoint x: 98, endPoint y: 643, distance: 20.6
click at [91, 661] on div "Pen P" at bounding box center [99, 662] width 59 height 47
click at [305, 655] on div "Shapes L" at bounding box center [299, 662] width 59 height 47
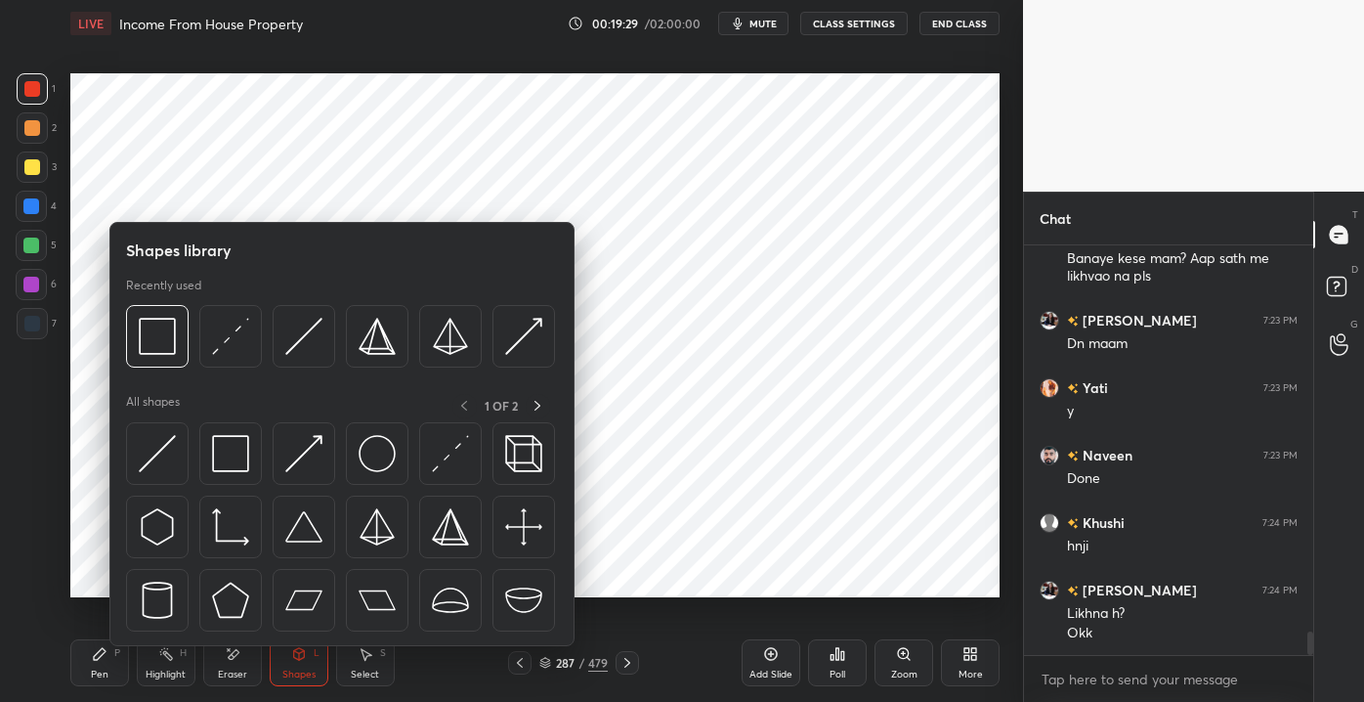
click at [218, 372] on div at bounding box center [340, 341] width 429 height 73
click at [215, 342] on img at bounding box center [230, 336] width 37 height 37
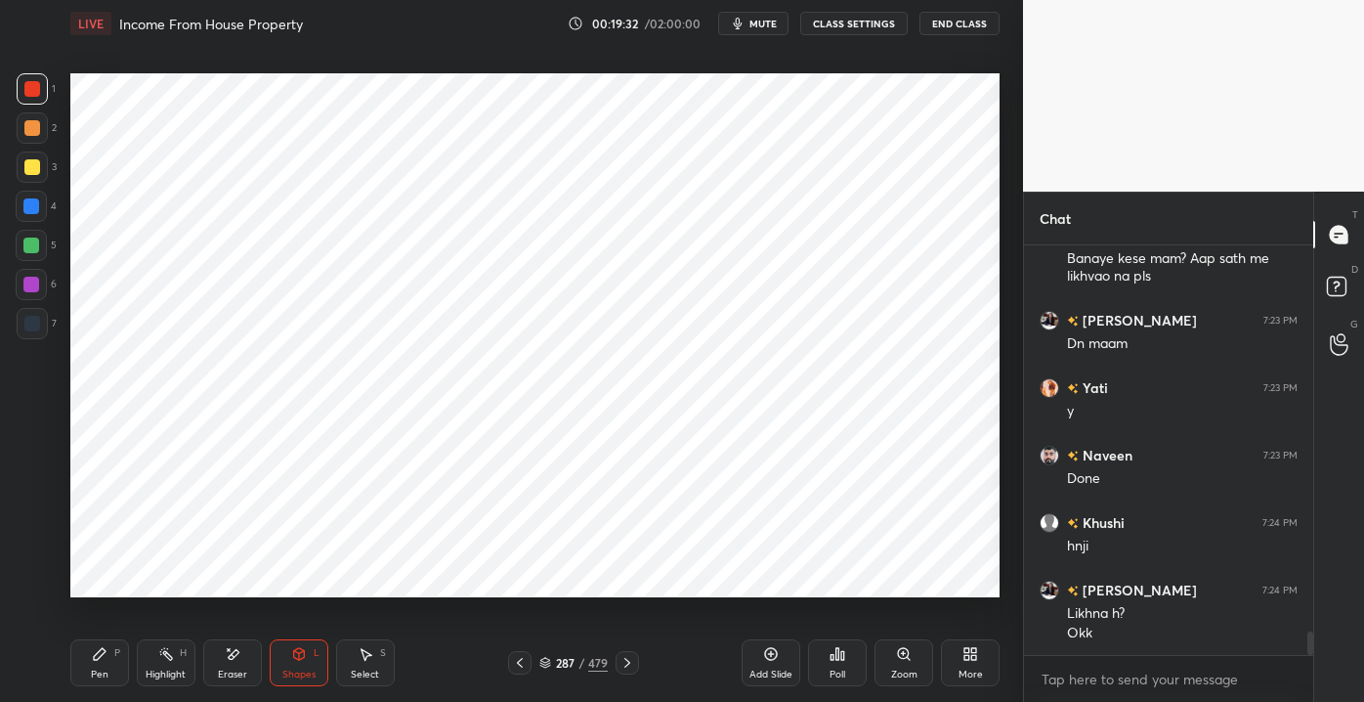
drag, startPoint x: 94, startPoint y: 663, endPoint x: 93, endPoint y: 644, distance: 18.6
click at [94, 661] on div "Pen P" at bounding box center [99, 662] width 59 height 47
click at [299, 661] on icon at bounding box center [299, 654] width 16 height 16
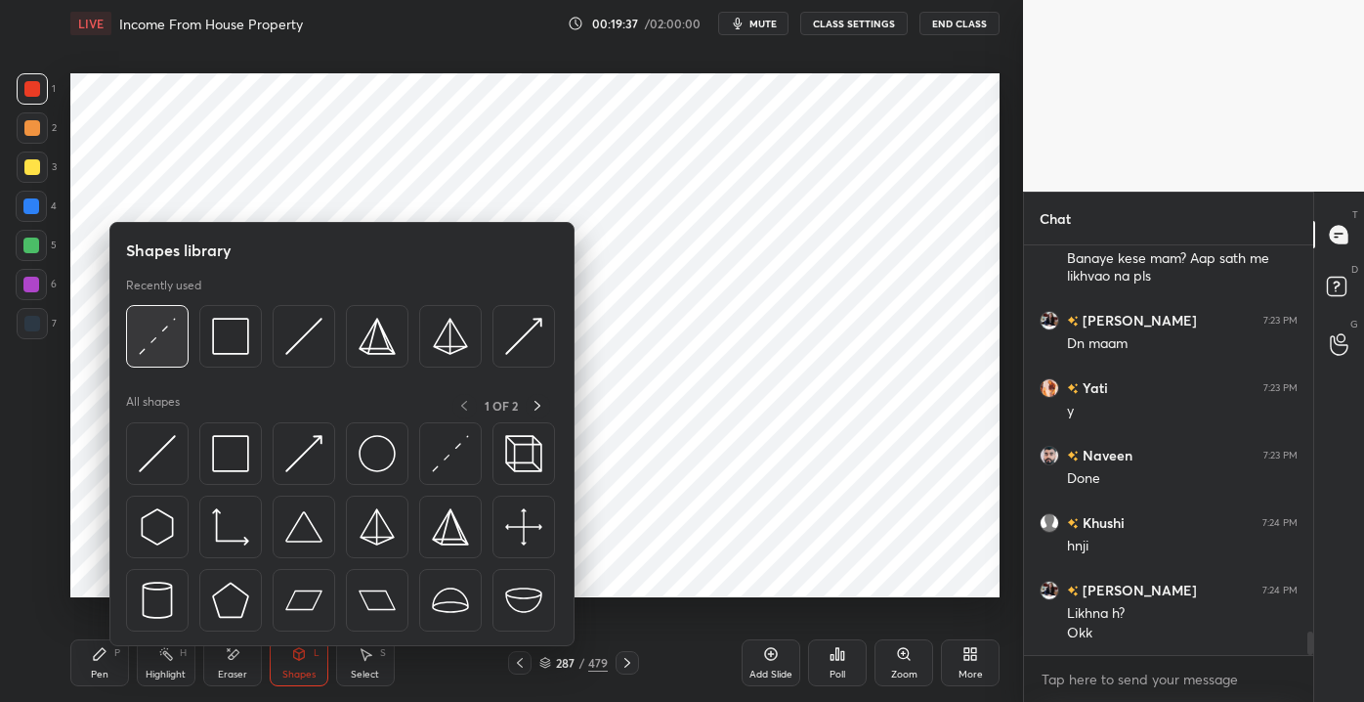
click at [160, 338] on img at bounding box center [157, 336] width 37 height 37
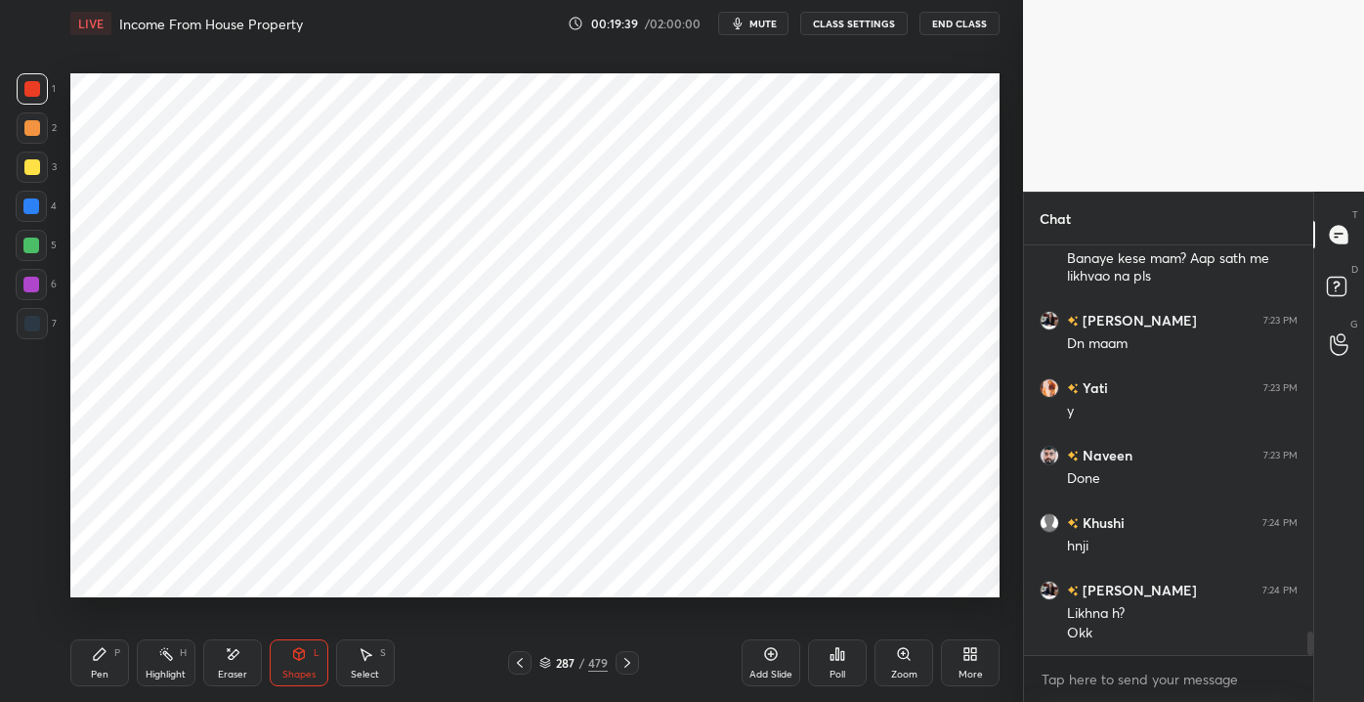
click at [109, 669] on div "Pen P" at bounding box center [99, 662] width 59 height 47
click at [289, 657] on div "Shapes L" at bounding box center [299, 662] width 59 height 47
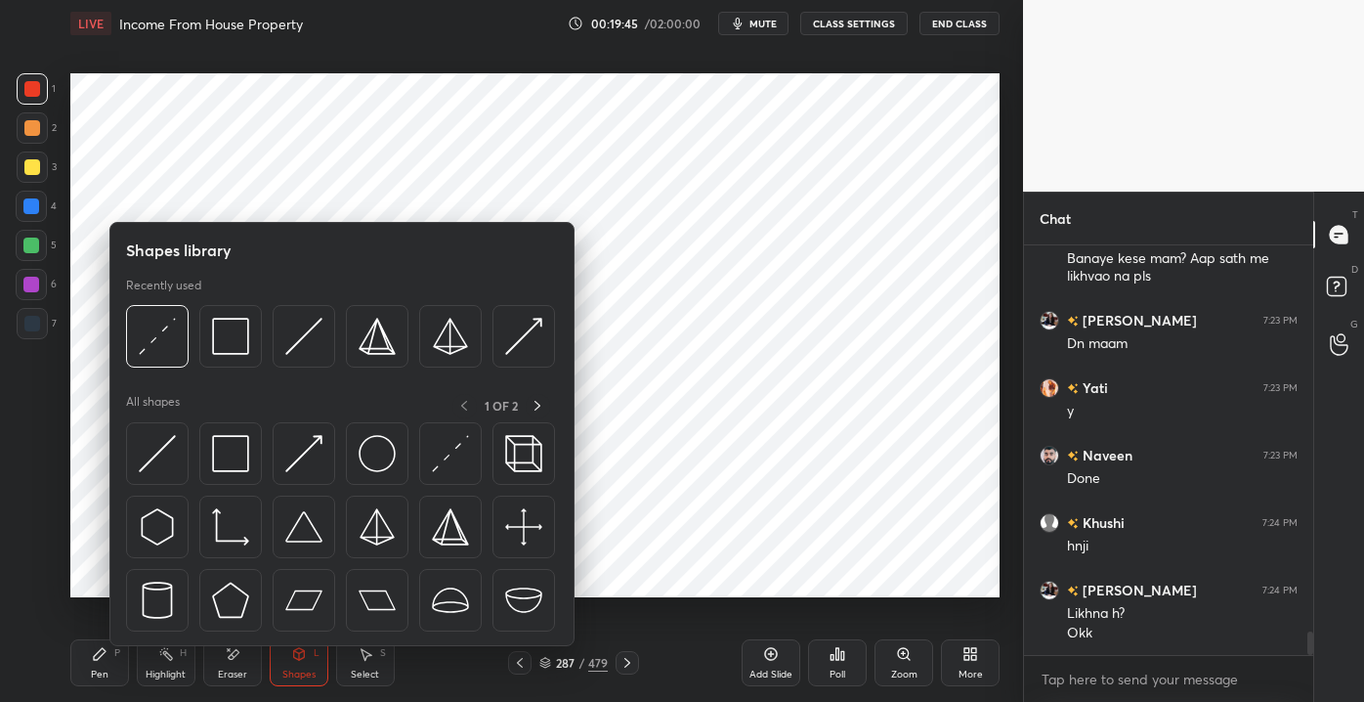
click at [94, 672] on div "Pen" at bounding box center [100, 674] width 18 height 10
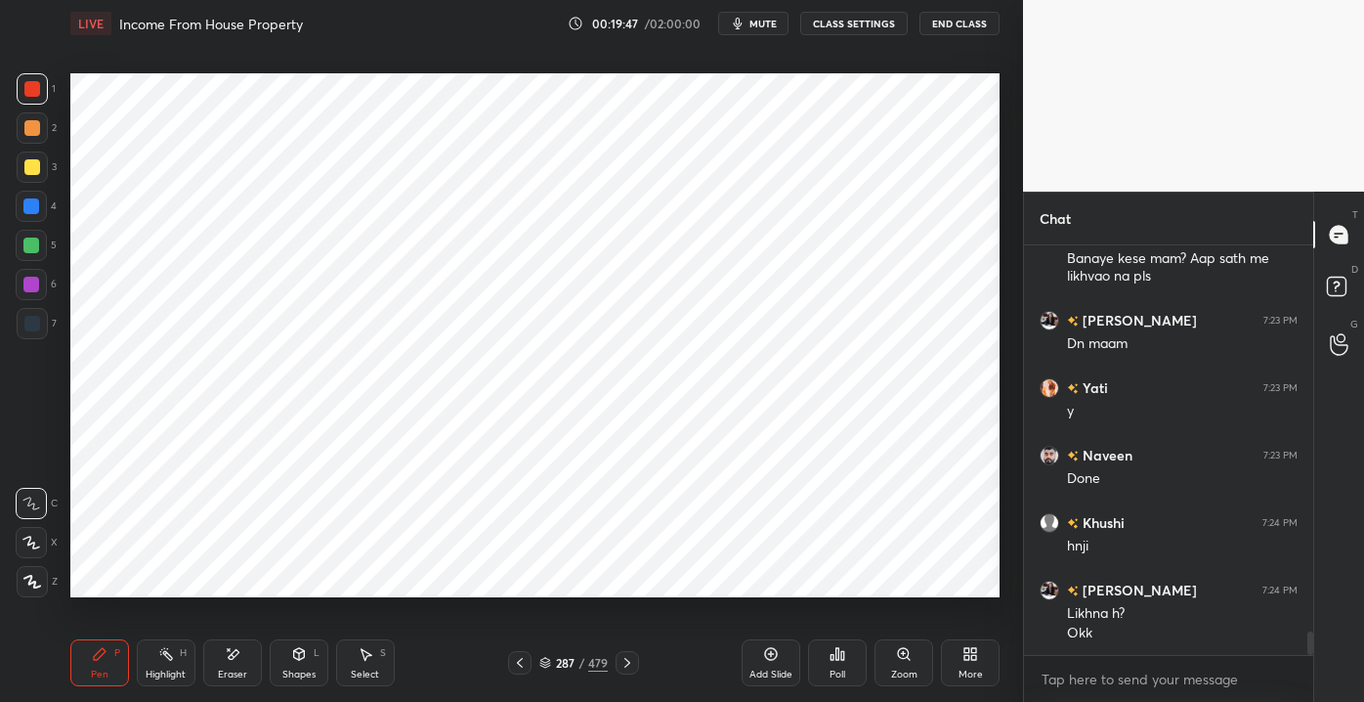
click at [285, 666] on div "Shapes L" at bounding box center [299, 662] width 59 height 47
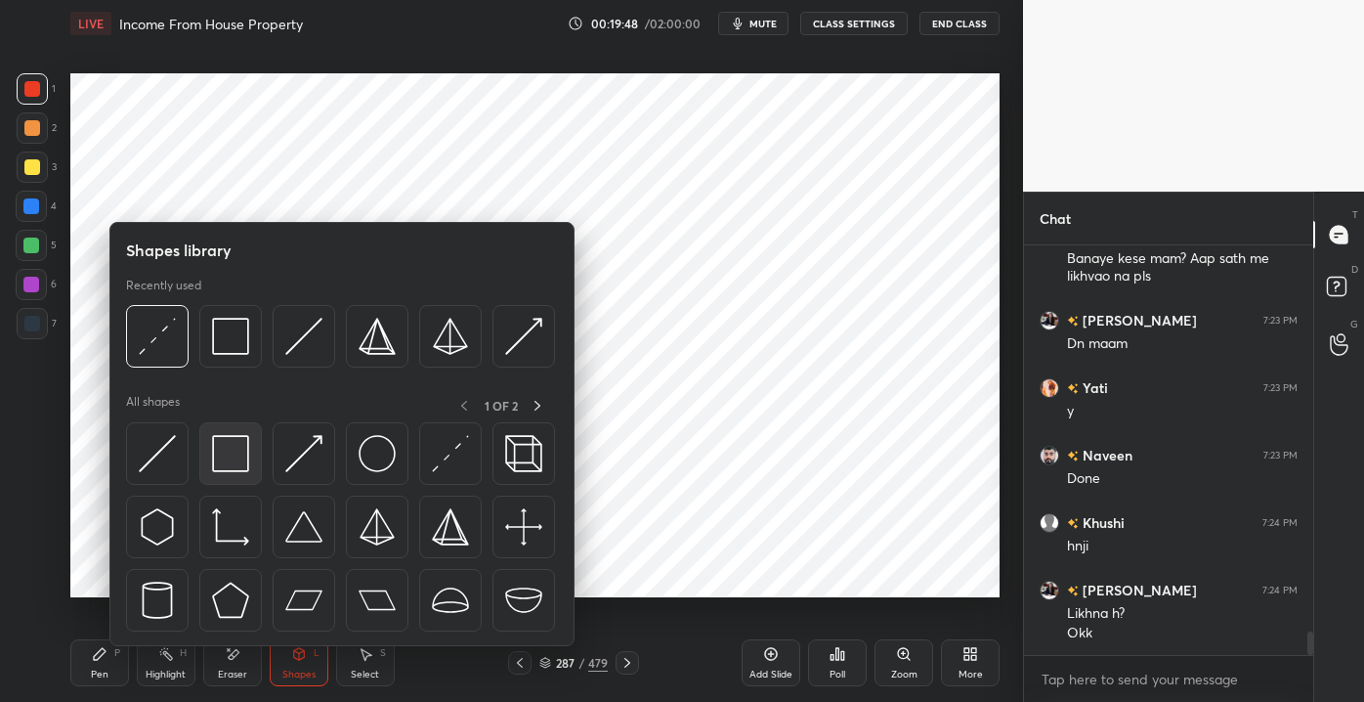
click at [219, 454] on img at bounding box center [230, 453] width 37 height 37
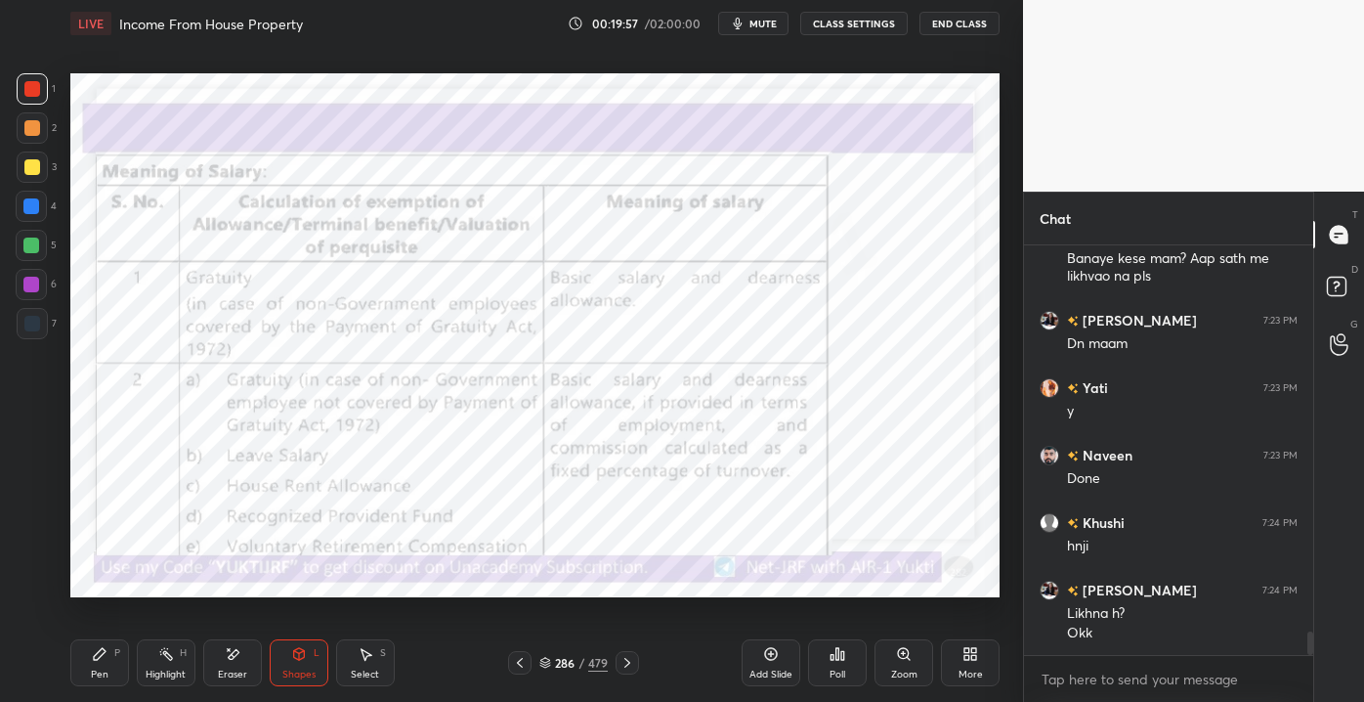
click at [771, 663] on div "Add Slide" at bounding box center [771, 662] width 59 height 47
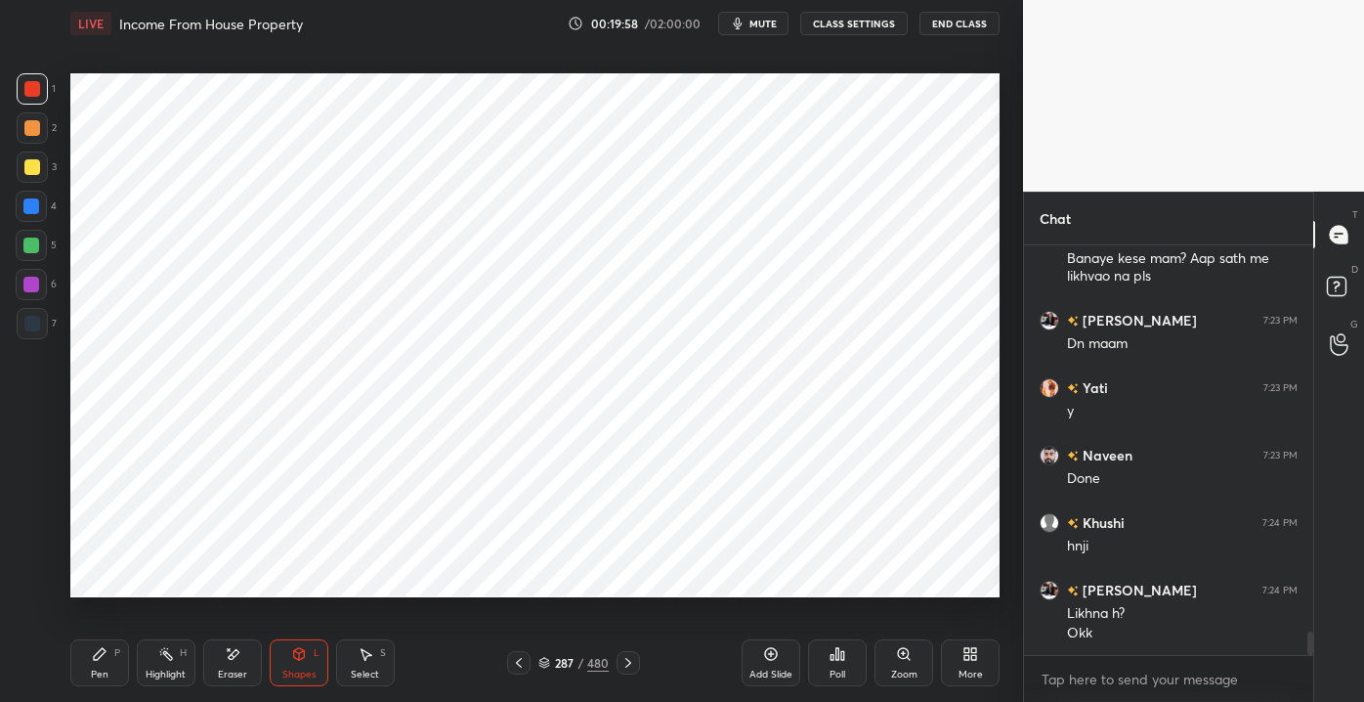
click at [84, 668] on div "Pen P" at bounding box center [99, 662] width 59 height 47
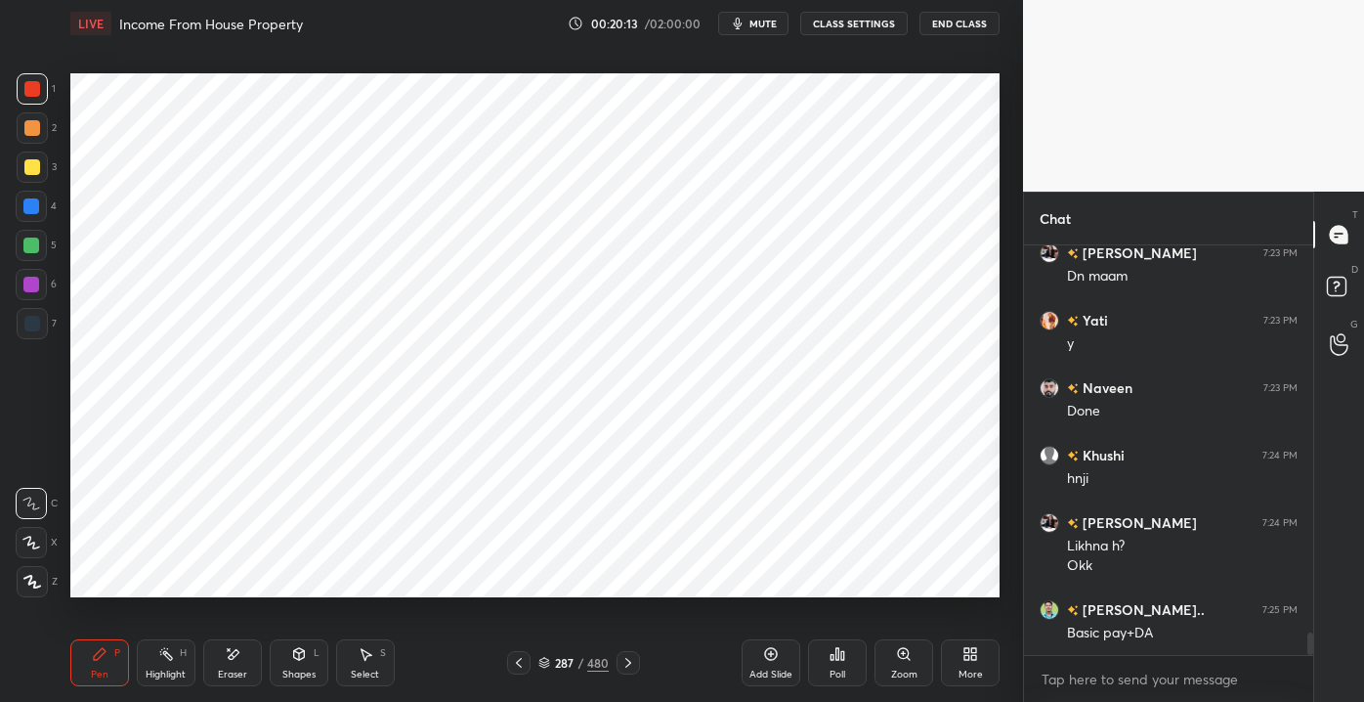
scroll to position [6931, 0]
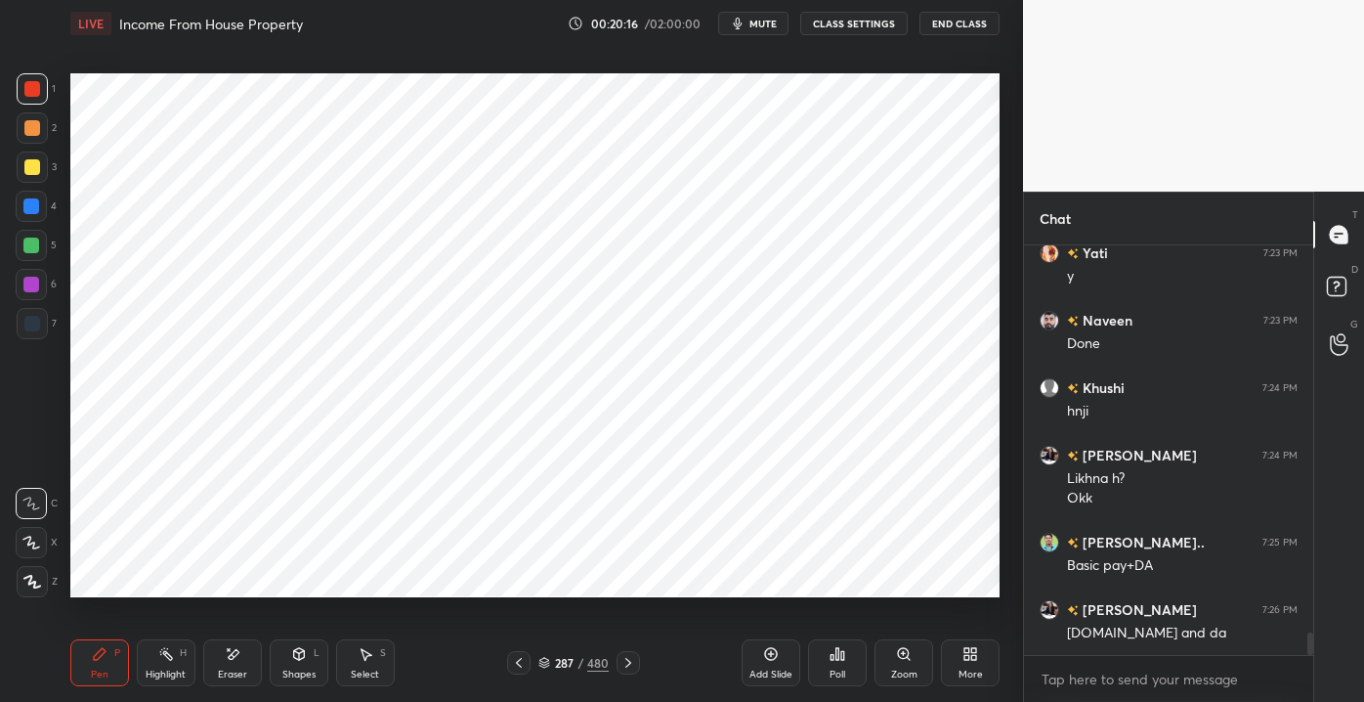
click at [44, 204] on div at bounding box center [31, 206] width 31 height 31
click at [288, 678] on div "Shapes" at bounding box center [298, 674] width 33 height 10
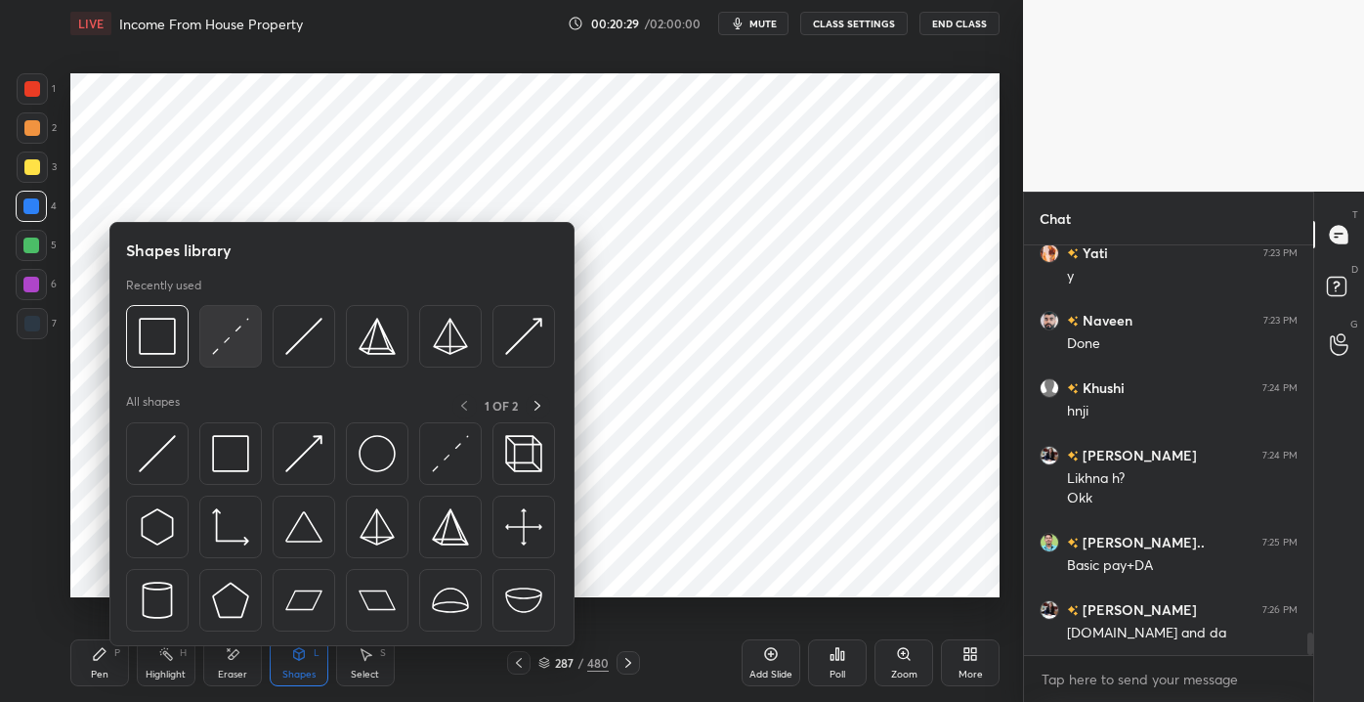
click at [229, 366] on div at bounding box center [230, 336] width 63 height 63
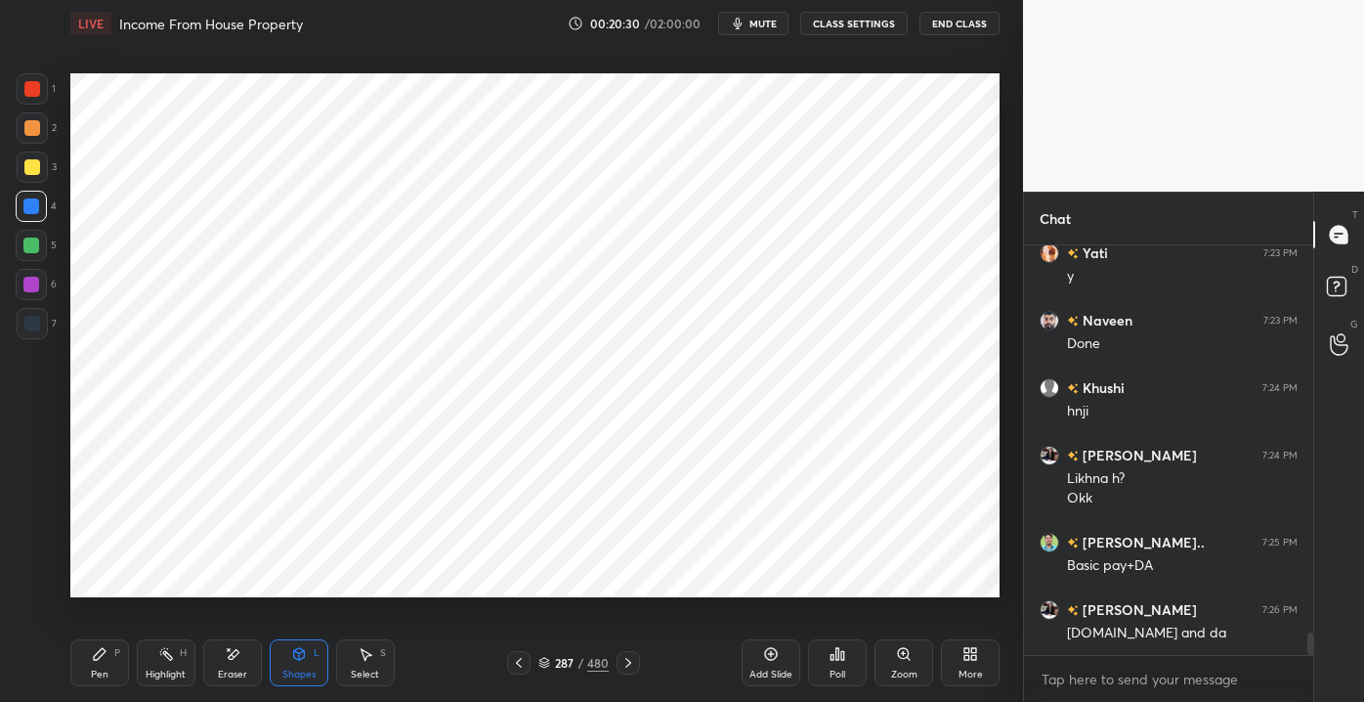
click at [50, 238] on div "5" at bounding box center [36, 245] width 41 height 31
click at [105, 660] on icon at bounding box center [100, 654] width 16 height 16
click at [30, 91] on div at bounding box center [32, 89] width 16 height 16
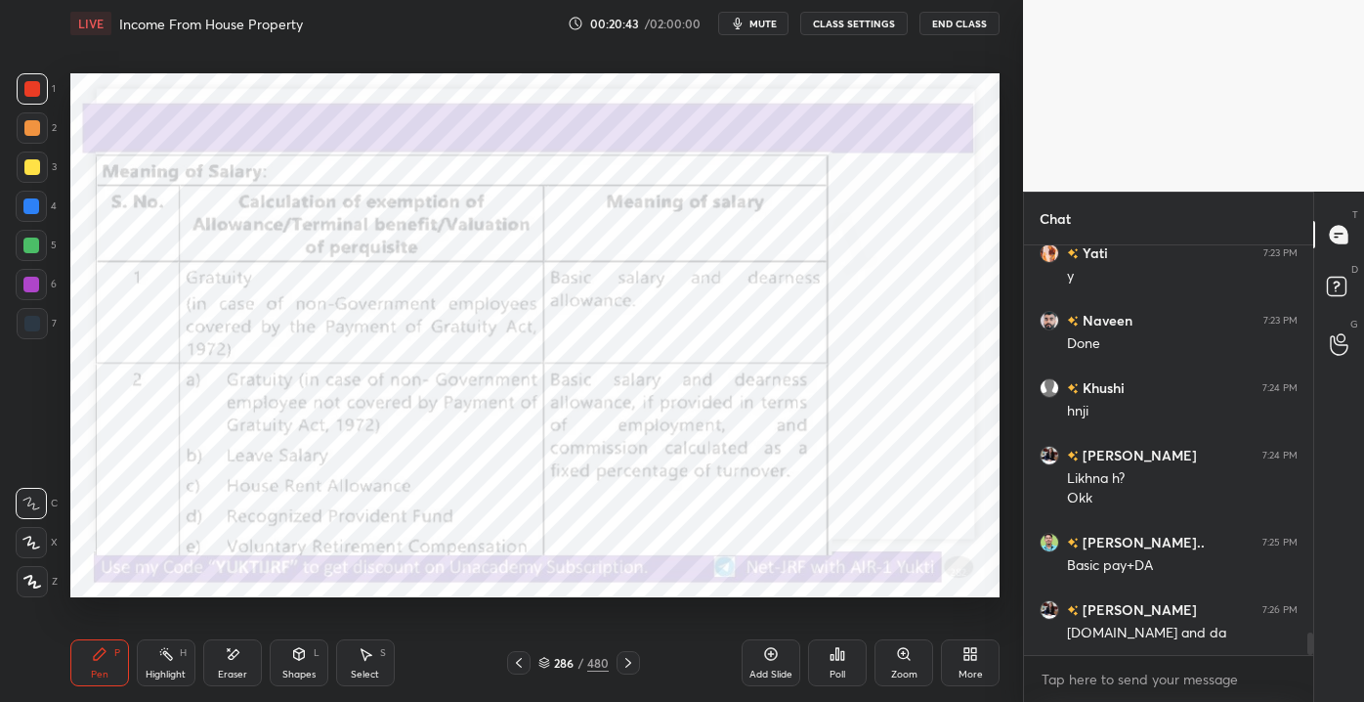
scroll to position [6998, 0]
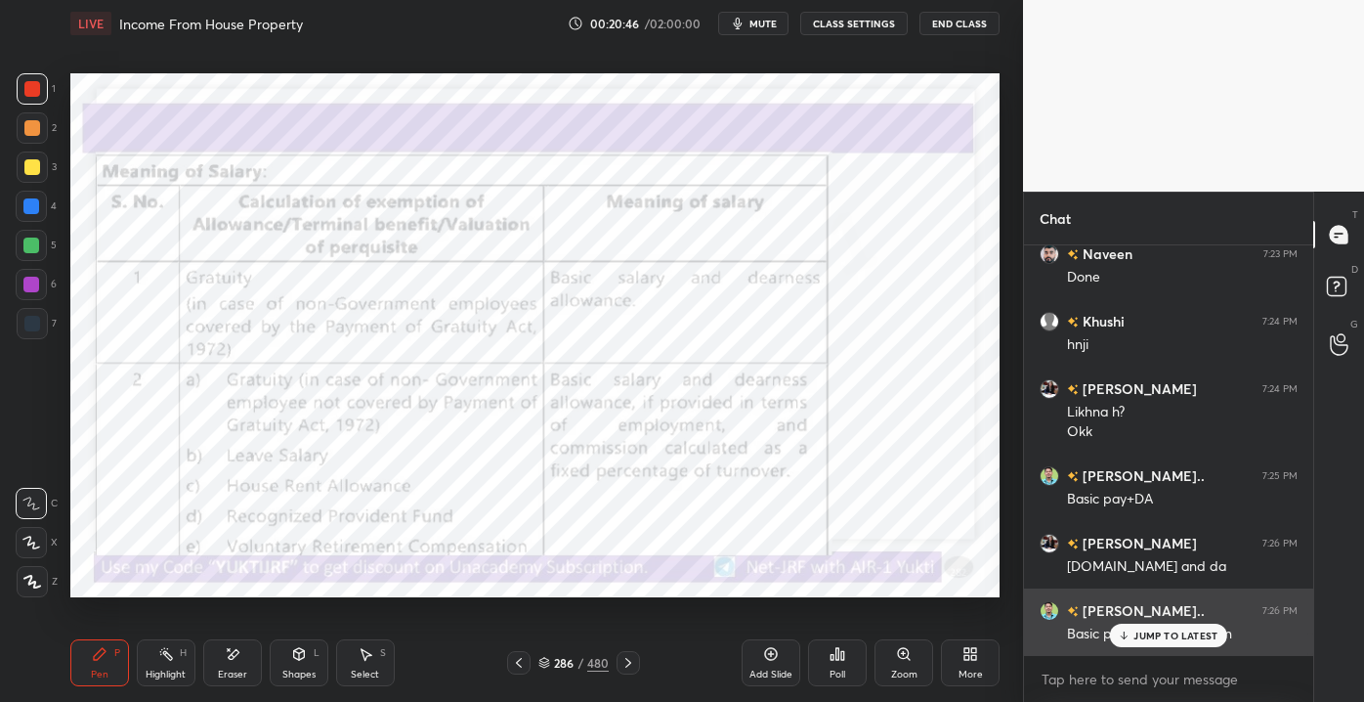
click at [1132, 640] on div "JUMP TO LATEST" at bounding box center [1168, 635] width 117 height 23
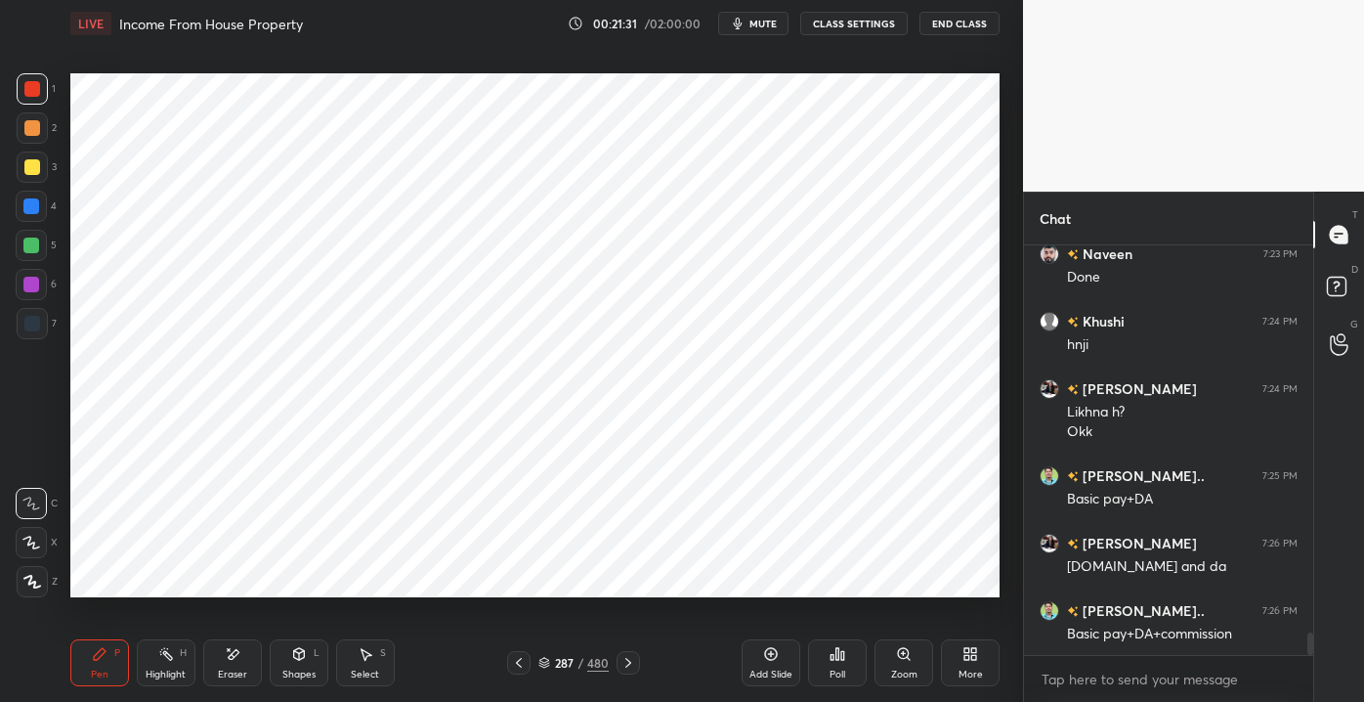
scroll to position [7065, 0]
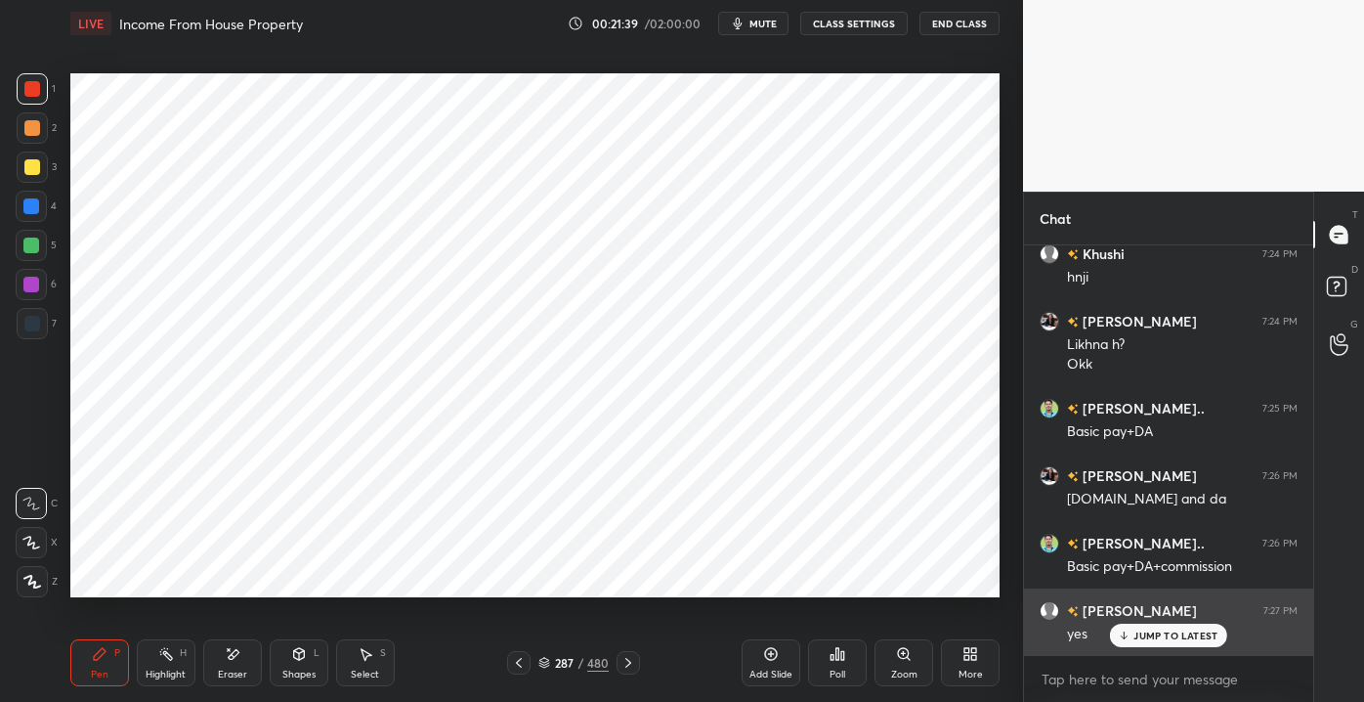
click at [1120, 629] on icon at bounding box center [1124, 635] width 13 height 12
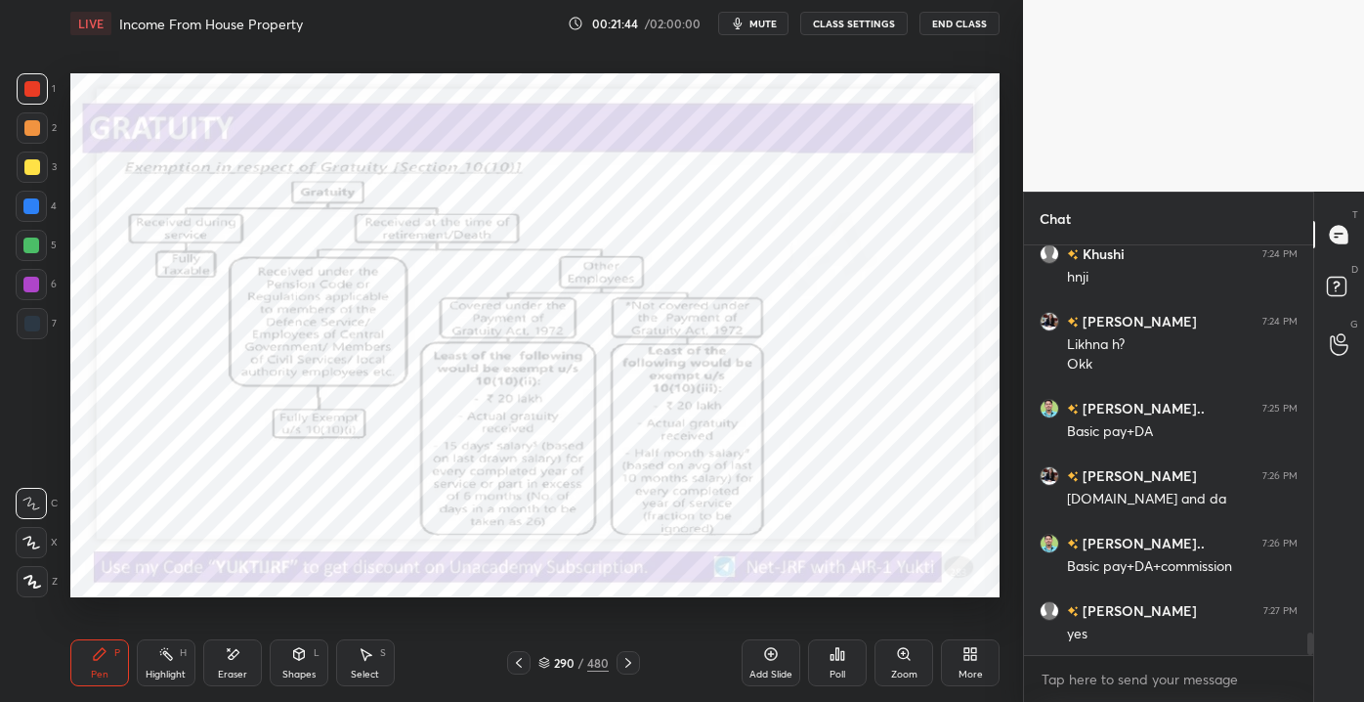
scroll to position [7151, 0]
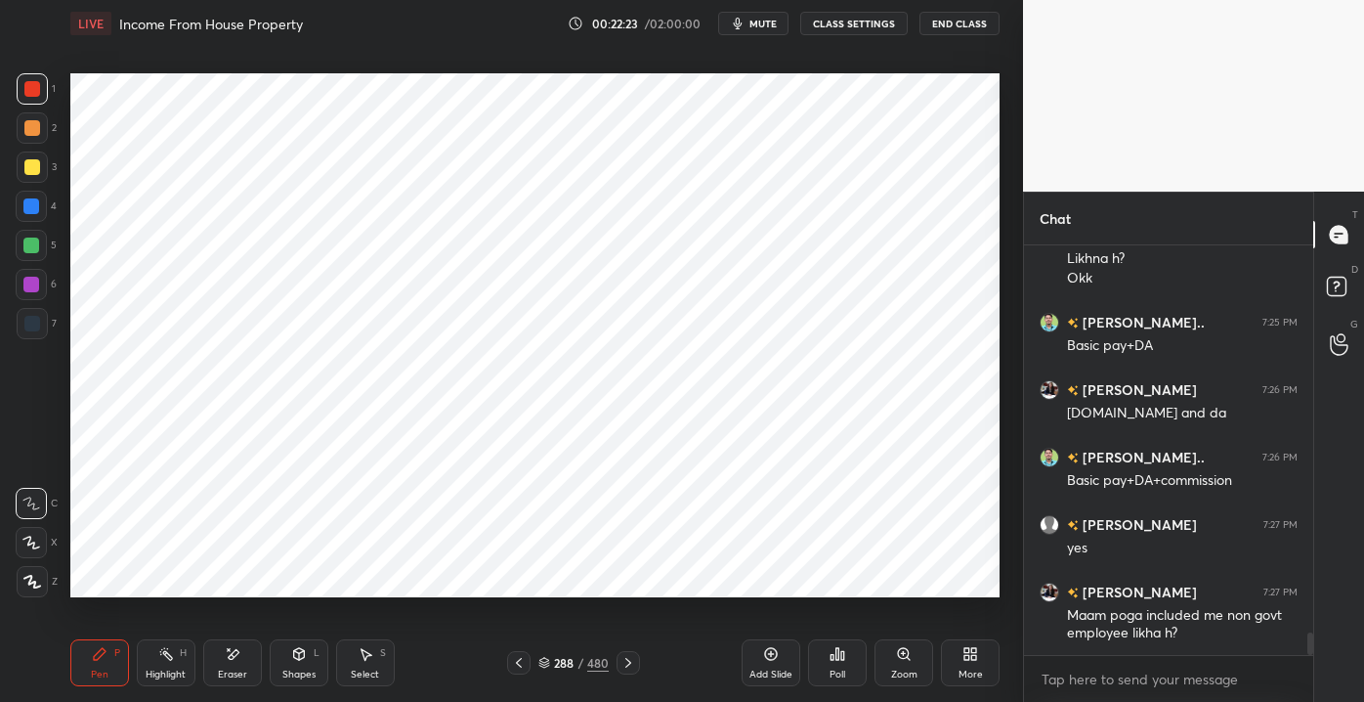
click at [282, 673] on div "Shapes" at bounding box center [298, 674] width 33 height 10
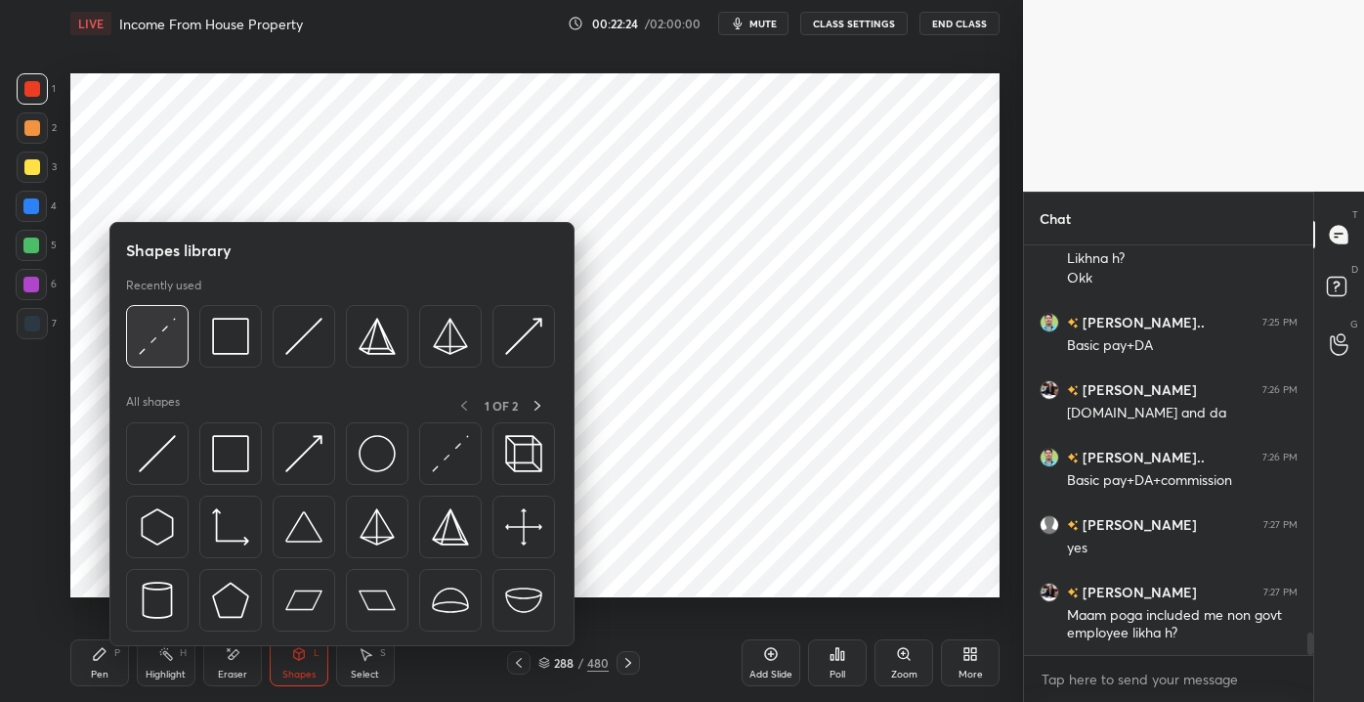
click at [151, 351] on img at bounding box center [157, 336] width 37 height 37
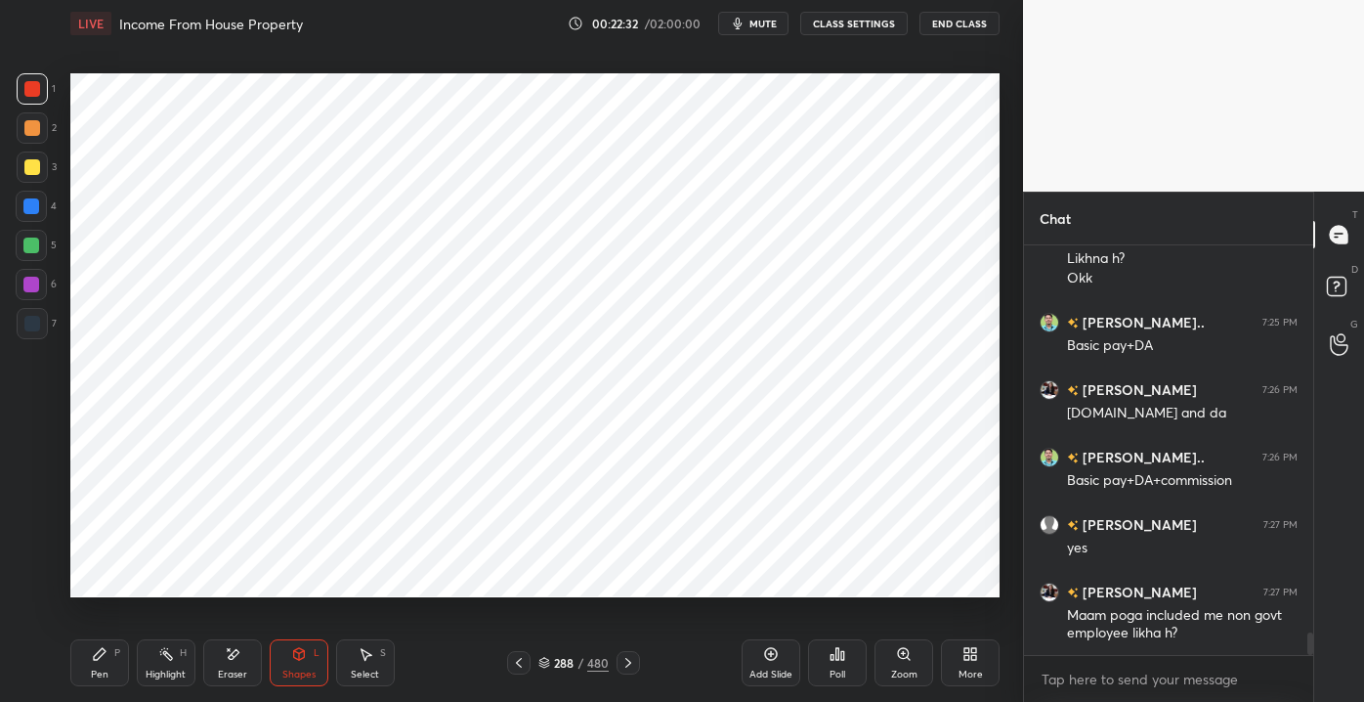
click at [108, 676] on div "Pen" at bounding box center [100, 674] width 18 height 10
click at [302, 656] on icon at bounding box center [299, 654] width 11 height 12
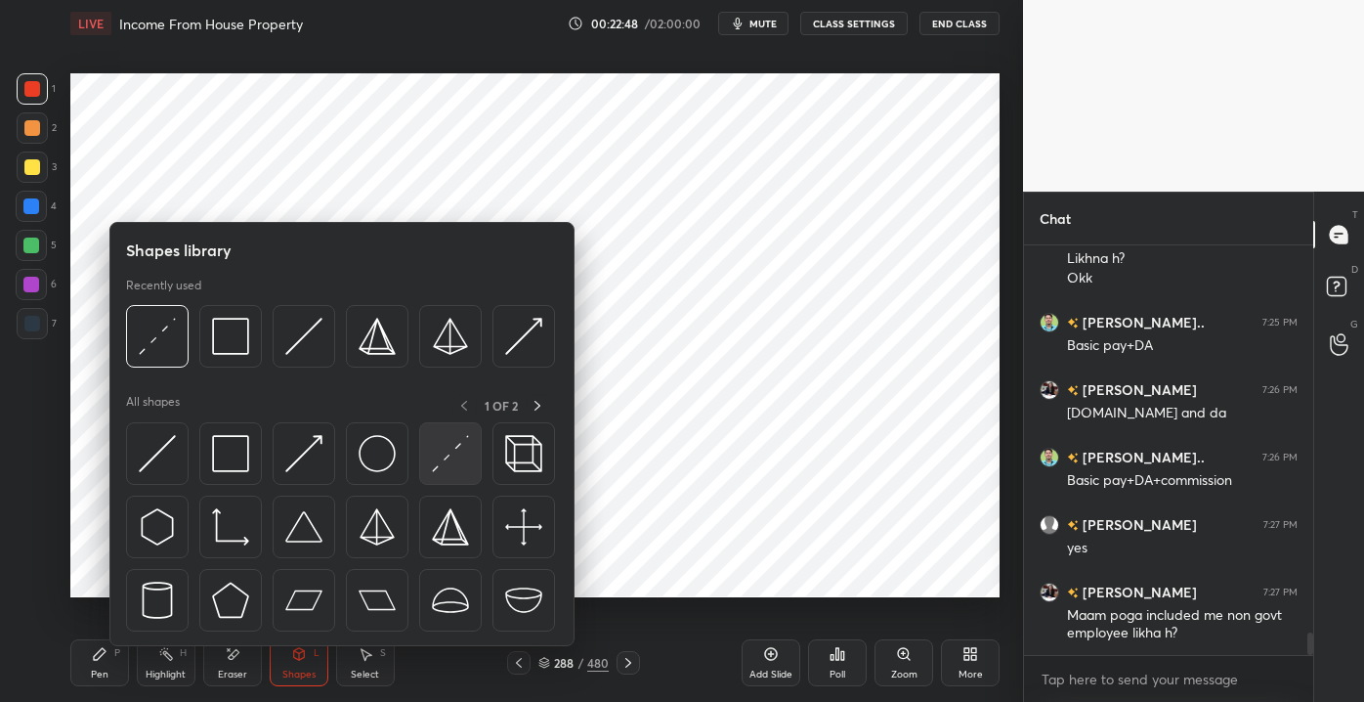
click at [459, 442] on img at bounding box center [450, 453] width 37 height 37
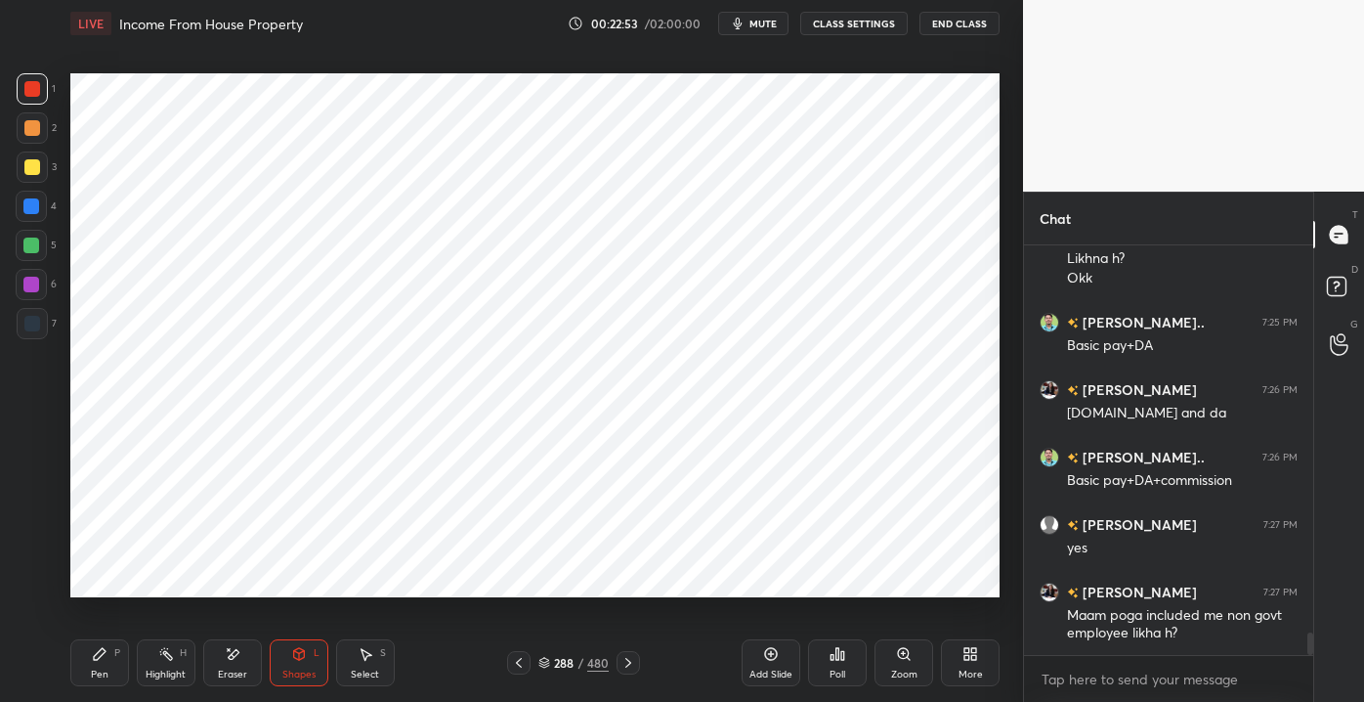
click at [106, 654] on icon at bounding box center [100, 654] width 16 height 16
click at [305, 685] on div "Shapes L" at bounding box center [299, 662] width 59 height 47
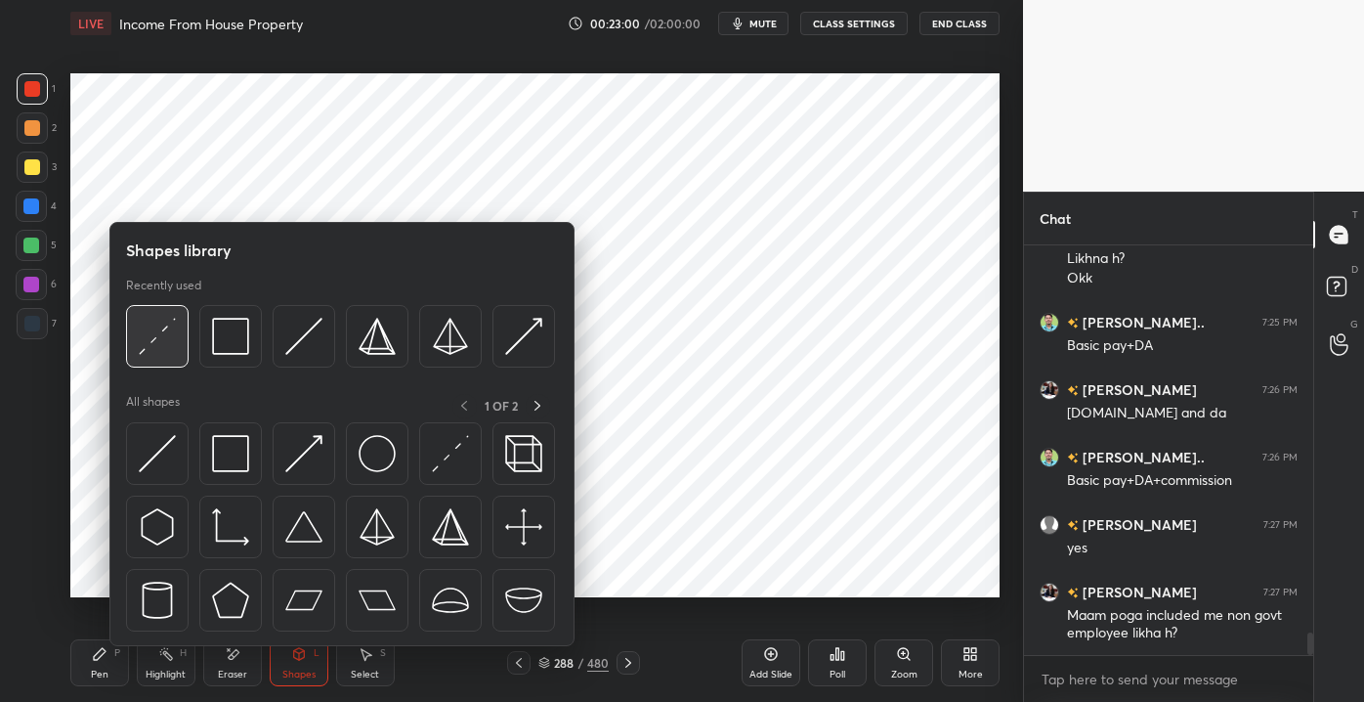
click at [147, 336] on img at bounding box center [157, 336] width 37 height 37
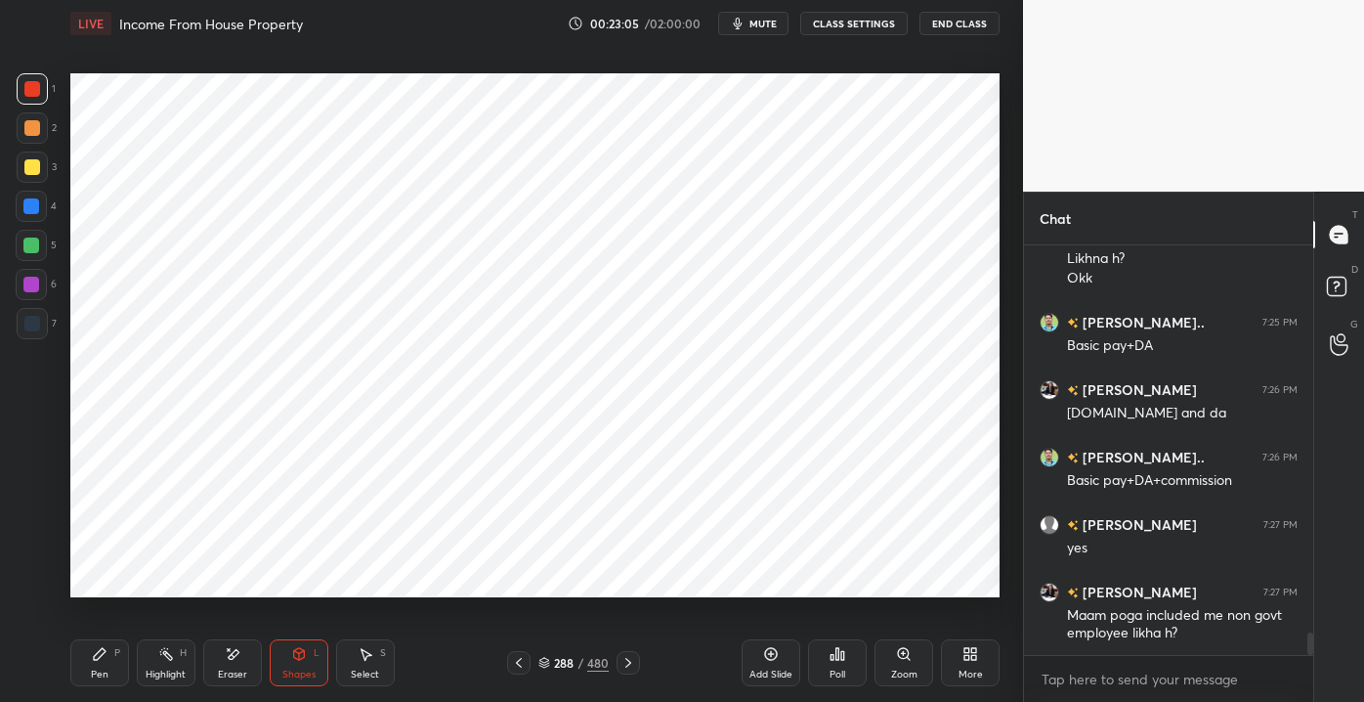
drag, startPoint x: 107, startPoint y: 667, endPoint x: 109, endPoint y: 652, distance: 15.9
click at [108, 662] on div "Pen P" at bounding box center [99, 662] width 59 height 47
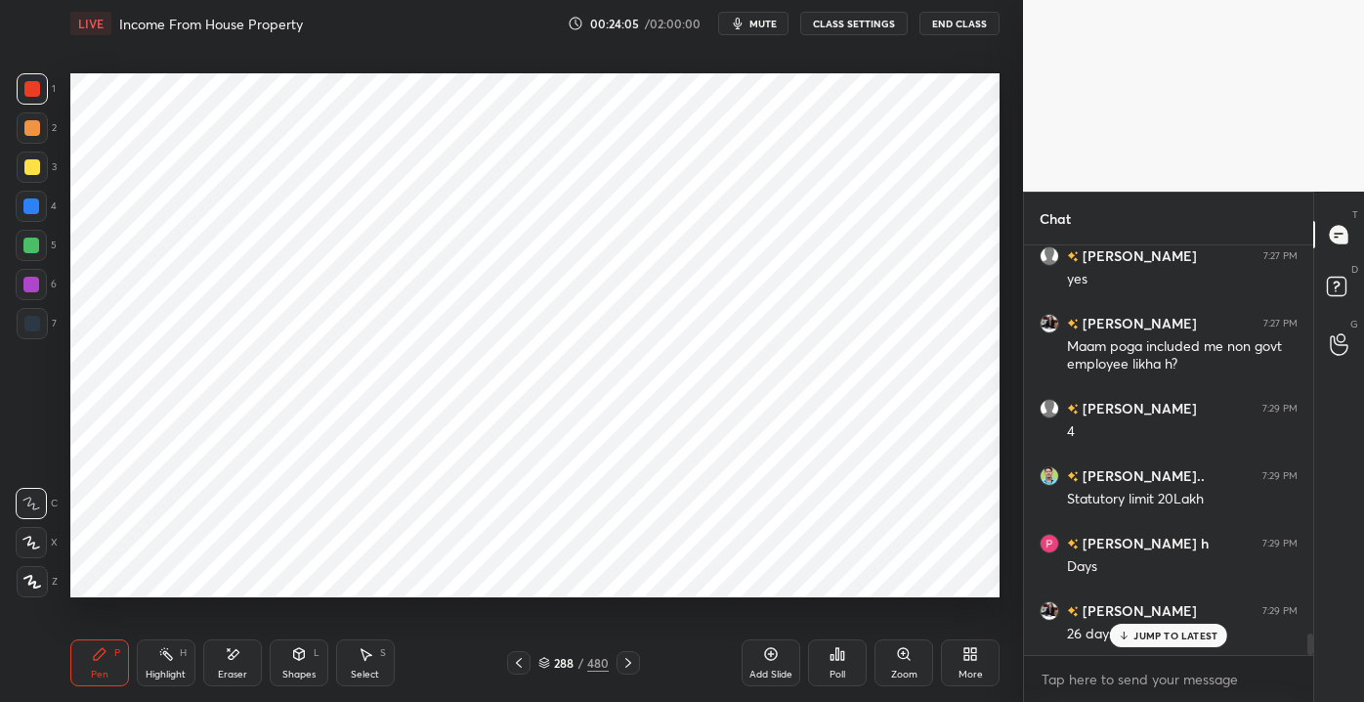
scroll to position [7487, 0]
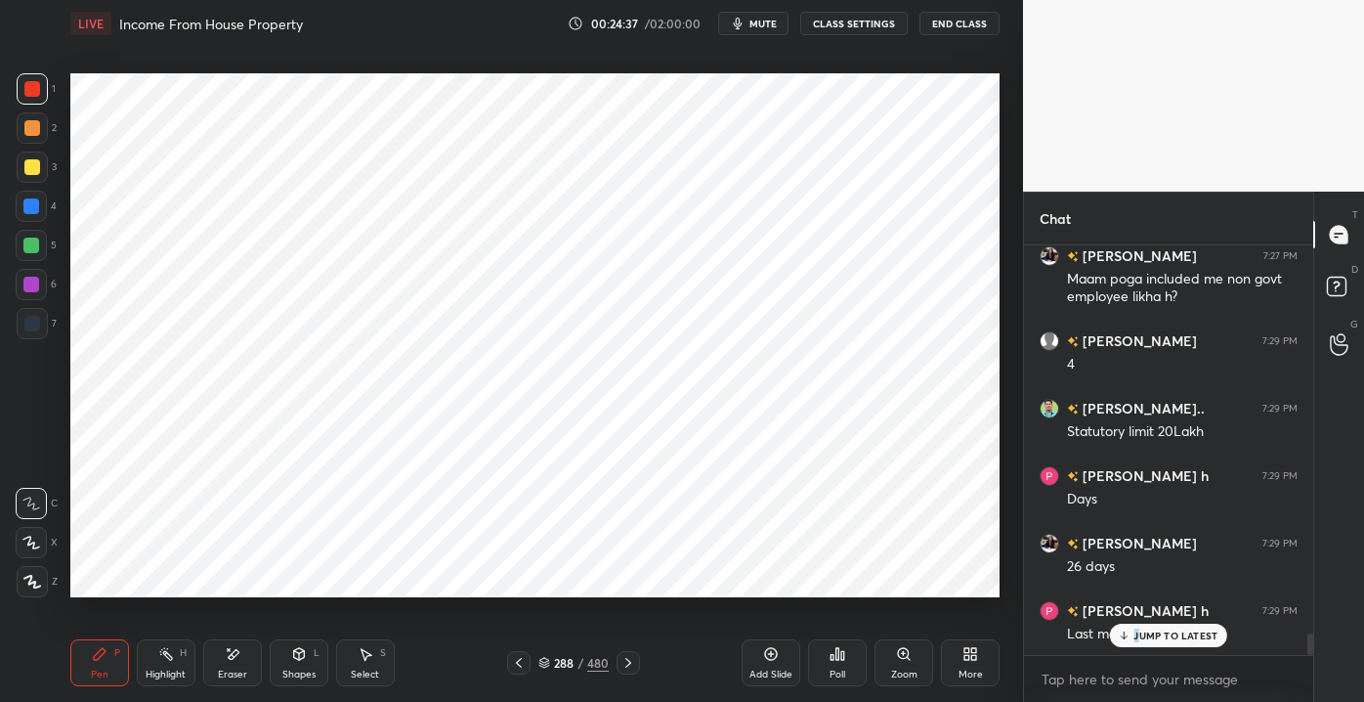
click at [1137, 640] on p "JUMP TO LATEST" at bounding box center [1176, 635] width 84 height 12
click at [236, 670] on div "Eraser" at bounding box center [232, 674] width 29 height 10
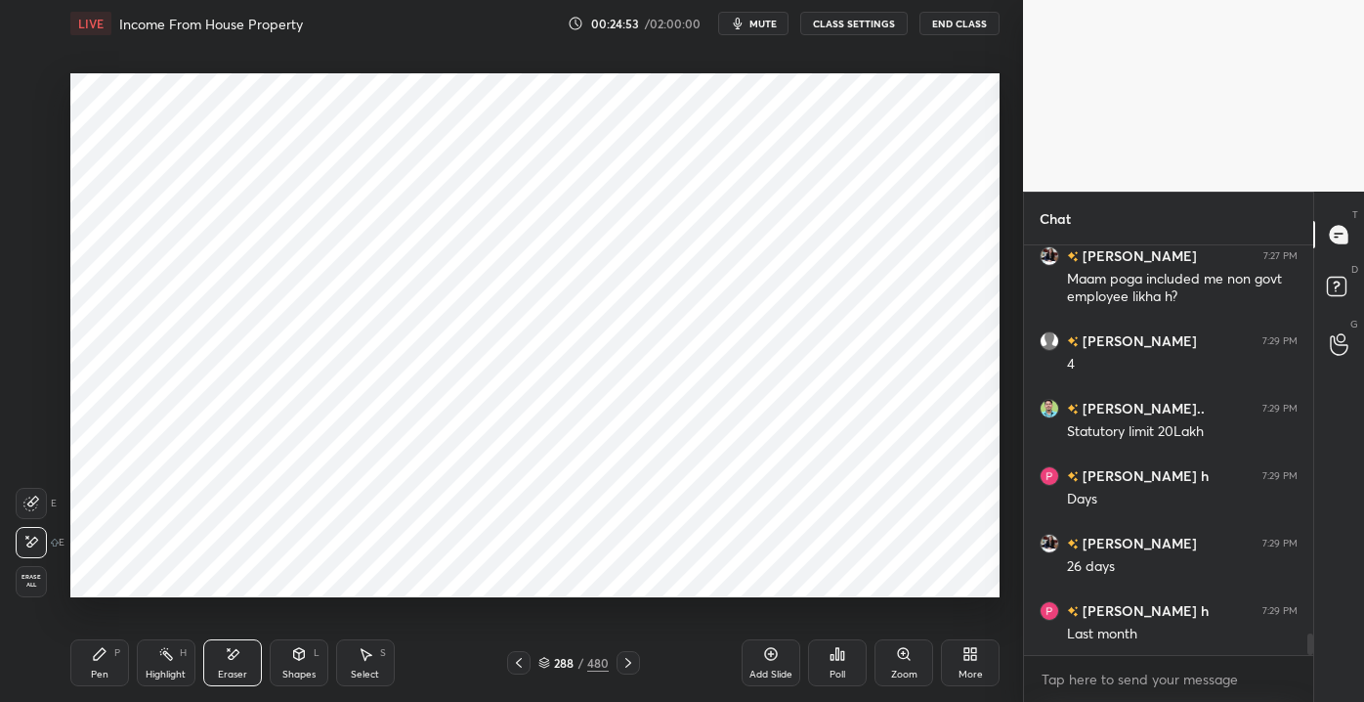
click at [110, 668] on div "Pen P" at bounding box center [99, 662] width 59 height 47
click at [214, 658] on div "Eraser" at bounding box center [232, 662] width 59 height 47
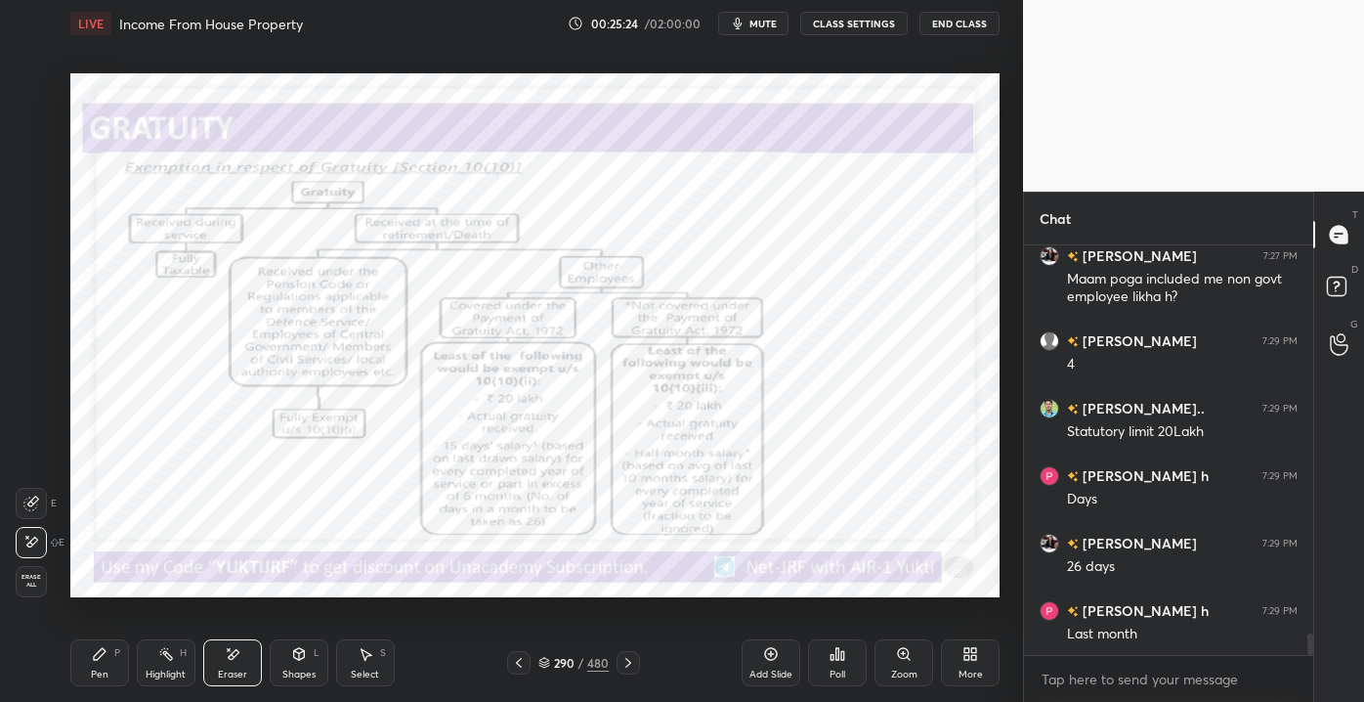
drag, startPoint x: 94, startPoint y: 678, endPoint x: 88, endPoint y: 688, distance: 11.4
click at [94, 678] on div "Pen" at bounding box center [100, 674] width 18 height 10
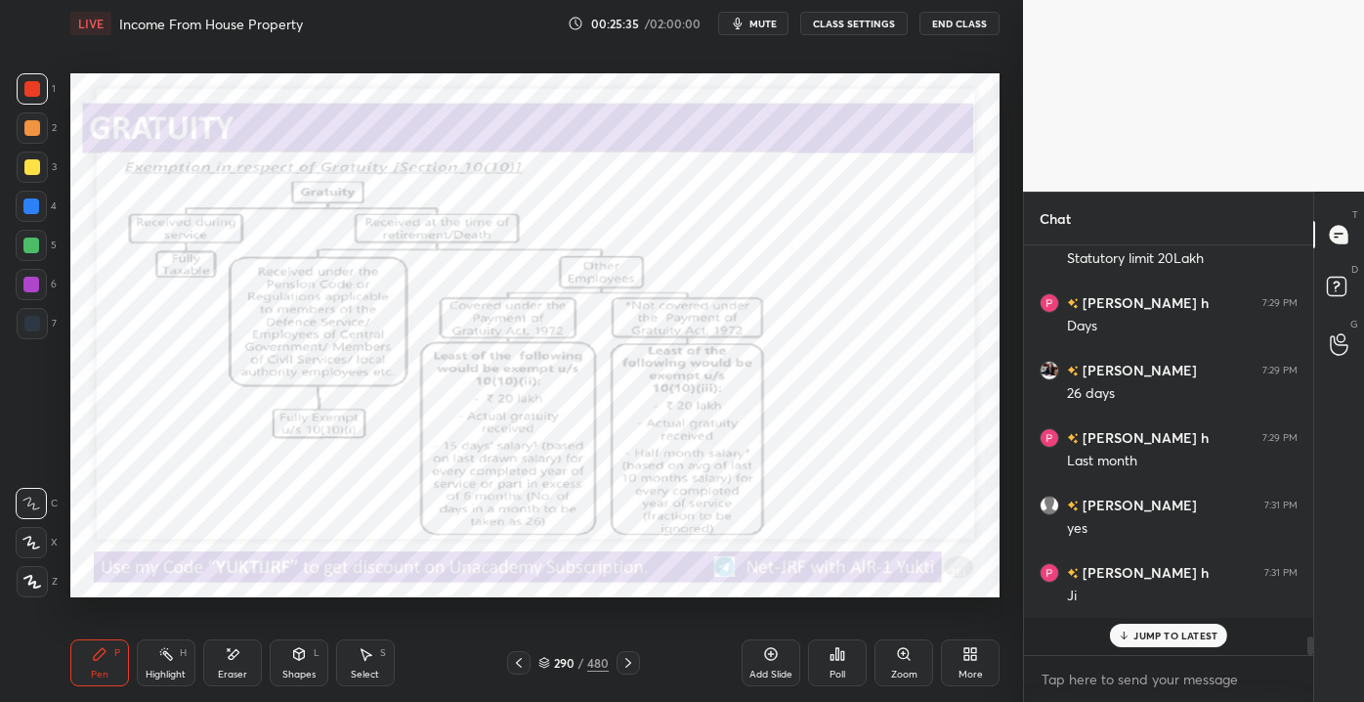
scroll to position [7623, 0]
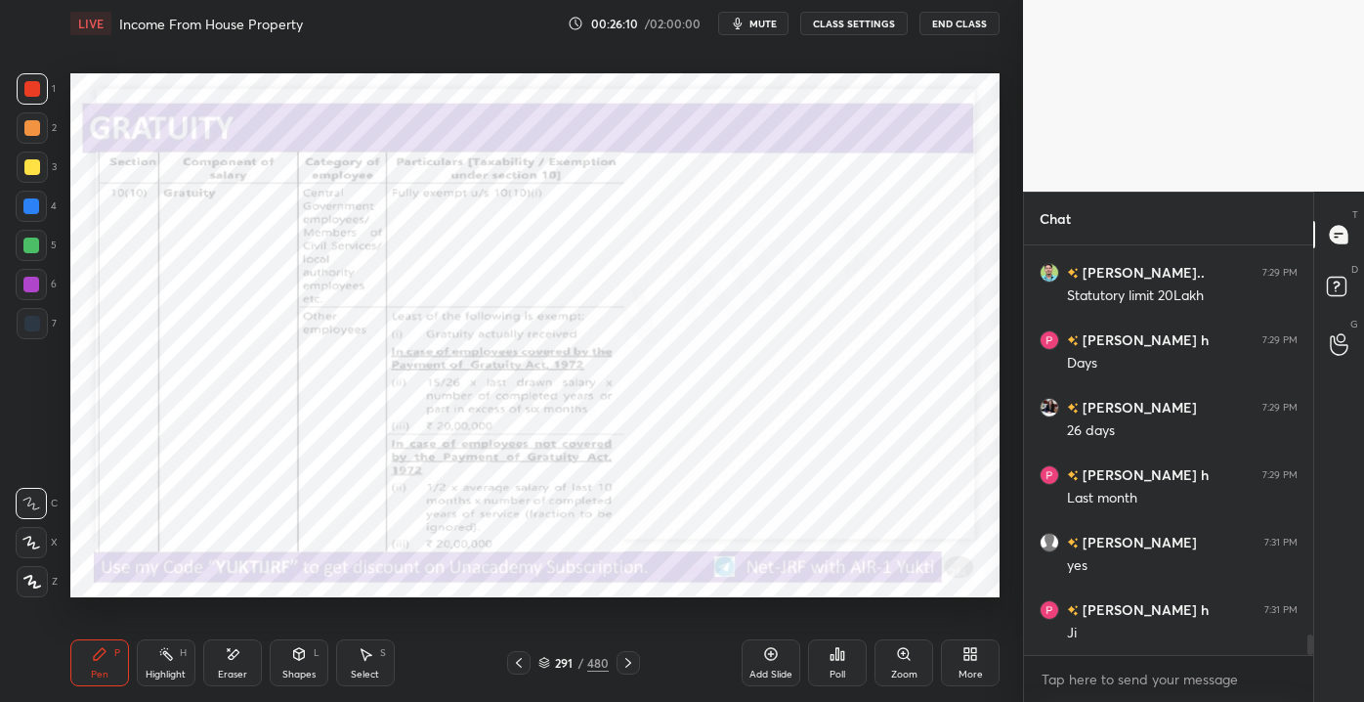
click at [237, 661] on div "Eraser" at bounding box center [232, 662] width 59 height 47
click at [39, 579] on span "Erase all" at bounding box center [31, 581] width 29 height 14
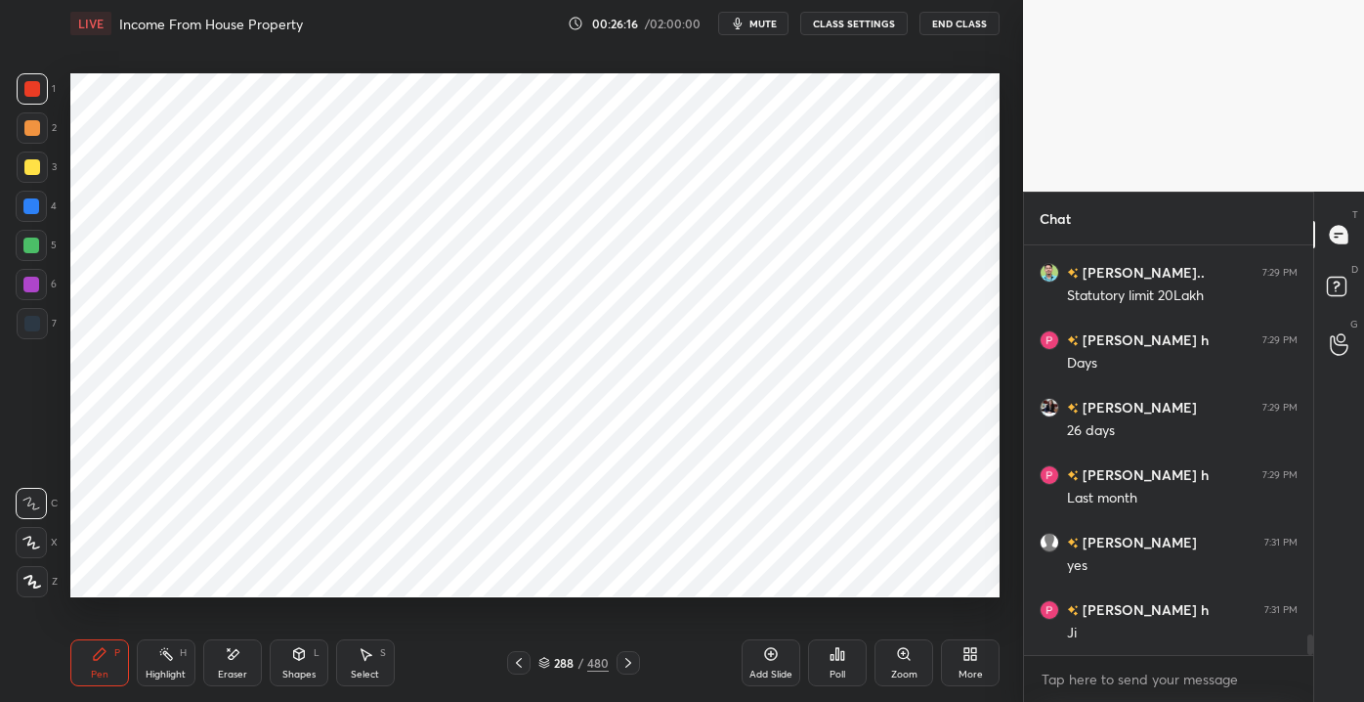
click at [776, 650] on icon at bounding box center [771, 654] width 16 height 16
click at [38, 129] on div at bounding box center [32, 128] width 16 height 16
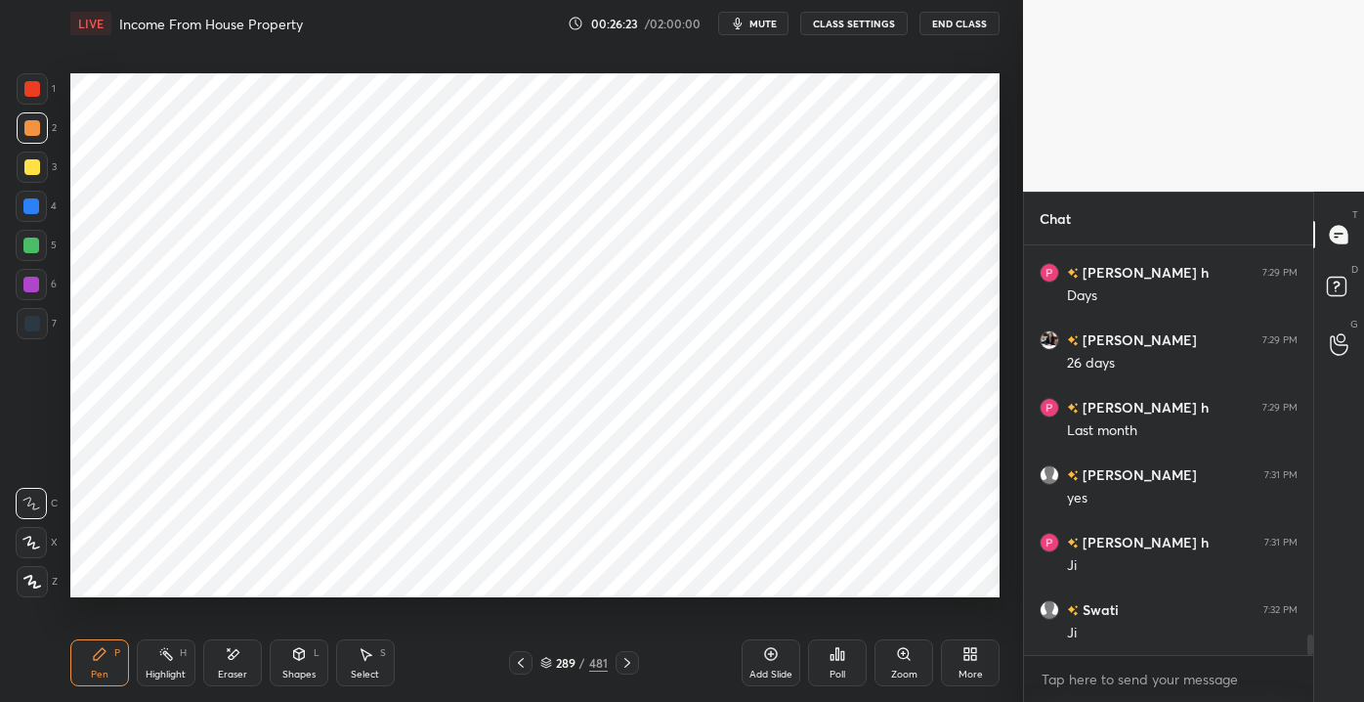
scroll to position [7758, 0]
click at [31, 95] on div at bounding box center [32, 89] width 16 height 16
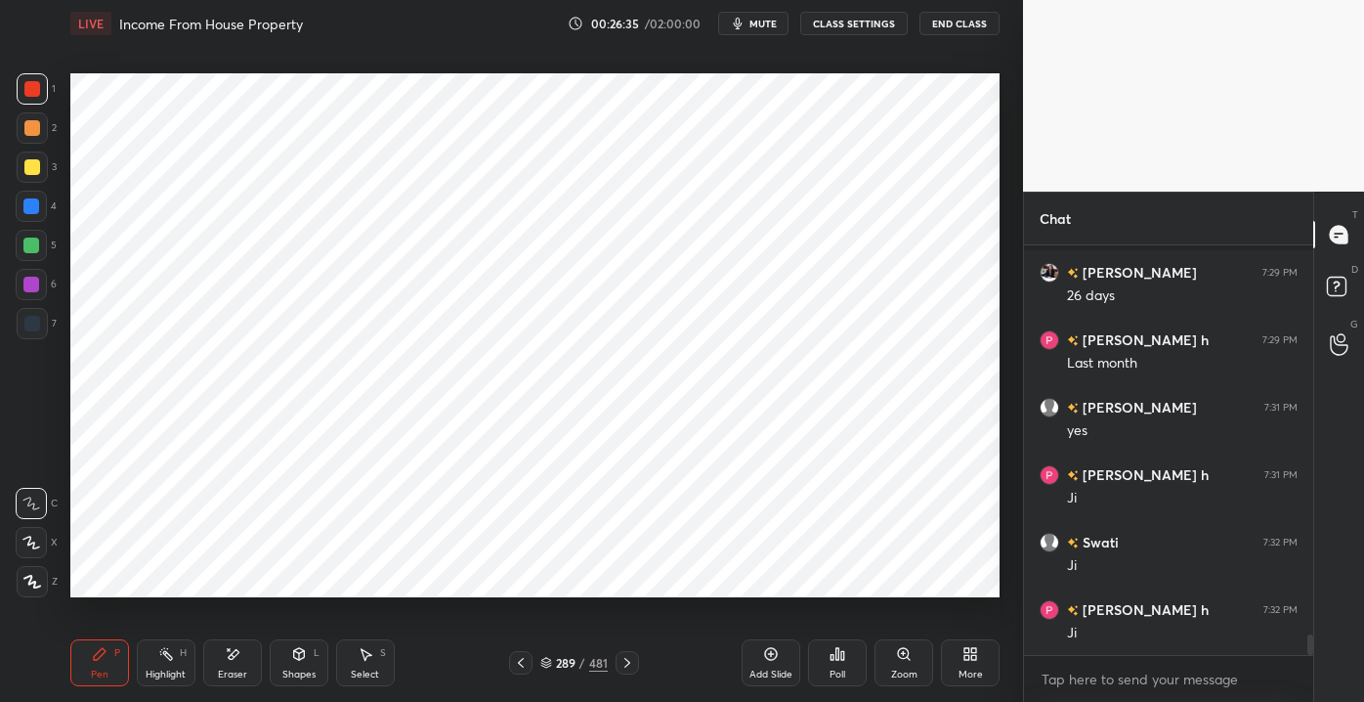
scroll to position [7842, 0]
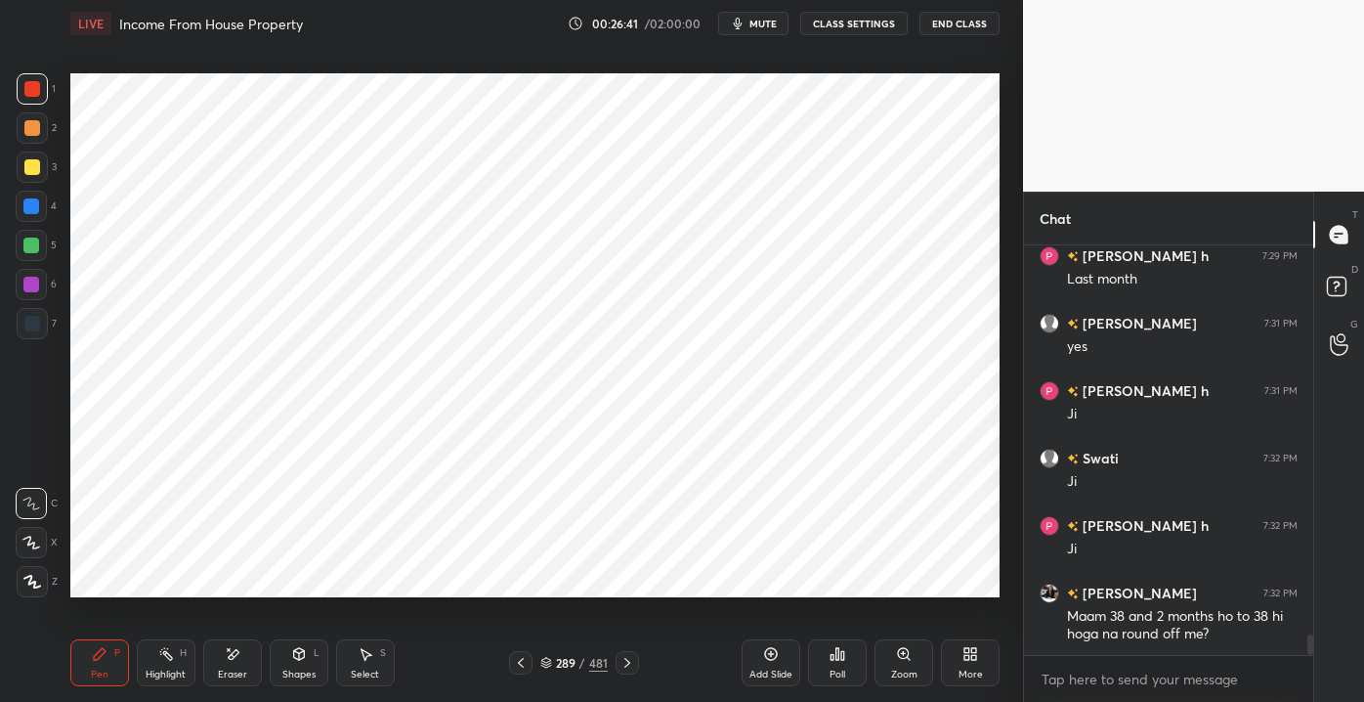
click at [31, 210] on div at bounding box center [31, 206] width 31 height 31
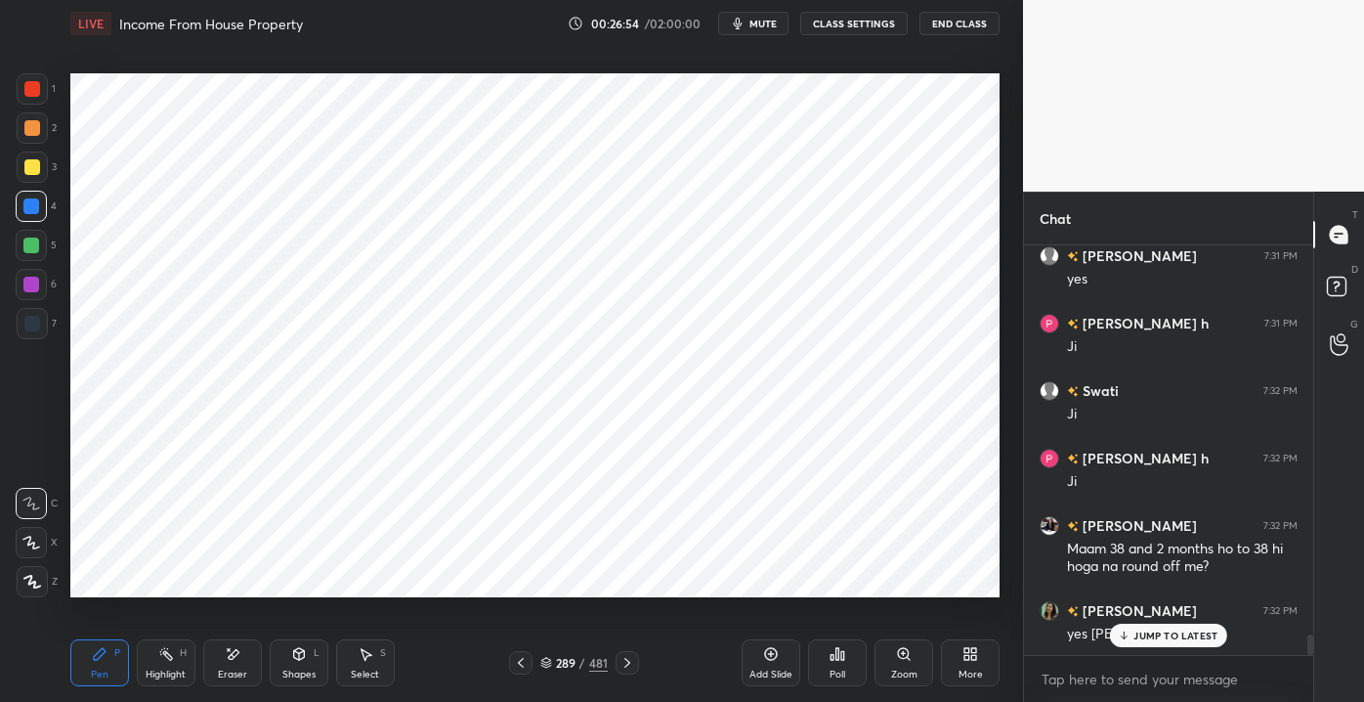
scroll to position [7977, 0]
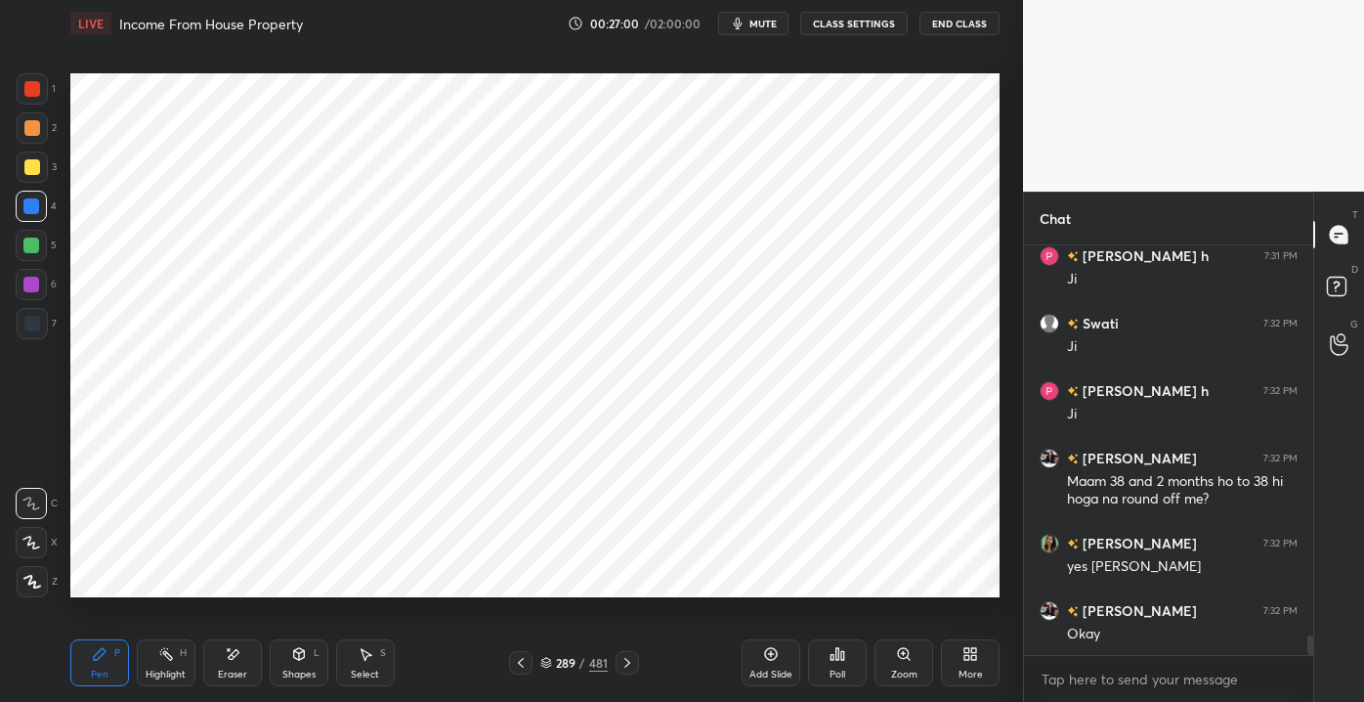
drag, startPoint x: 244, startPoint y: 664, endPoint x: 237, endPoint y: 654, distance: 11.9
click at [243, 660] on div "Eraser" at bounding box center [232, 662] width 59 height 47
click at [117, 668] on div "Pen P" at bounding box center [99, 662] width 59 height 47
click at [306, 675] on div "Shapes" at bounding box center [298, 674] width 33 height 10
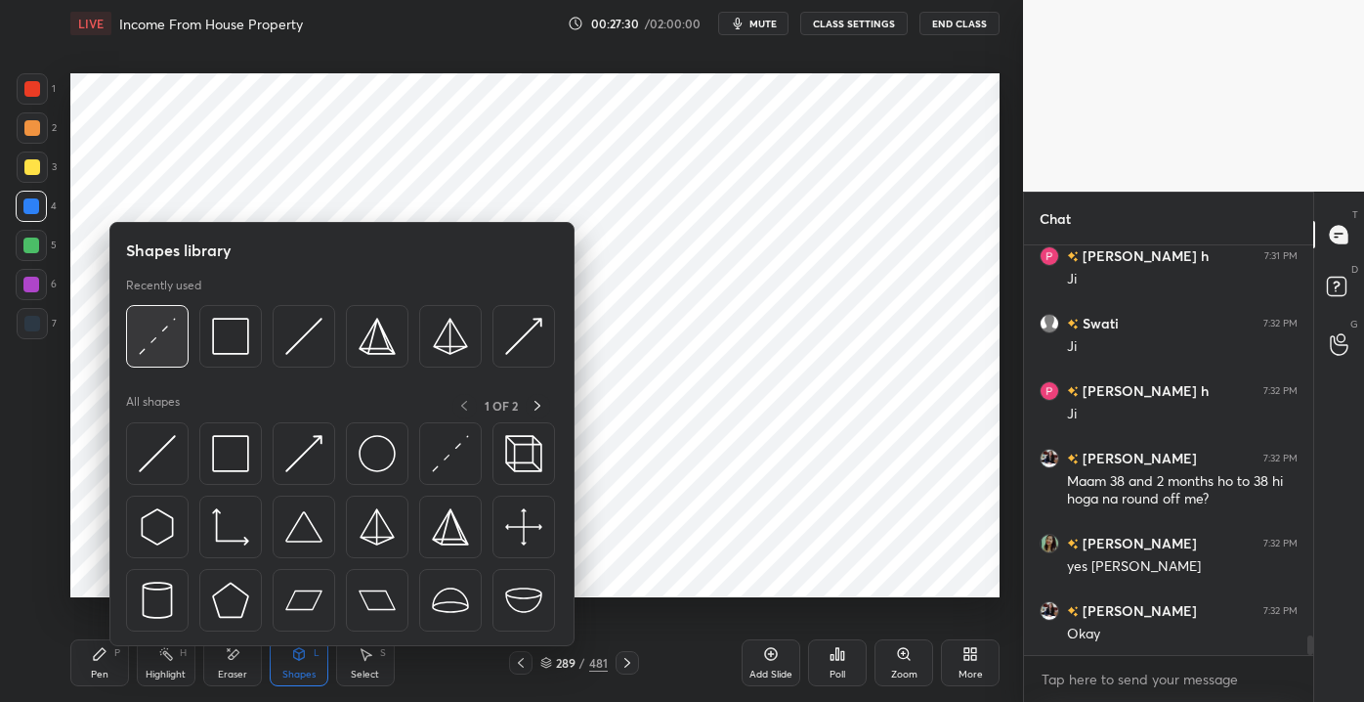
click at [166, 360] on div at bounding box center [157, 336] width 63 height 63
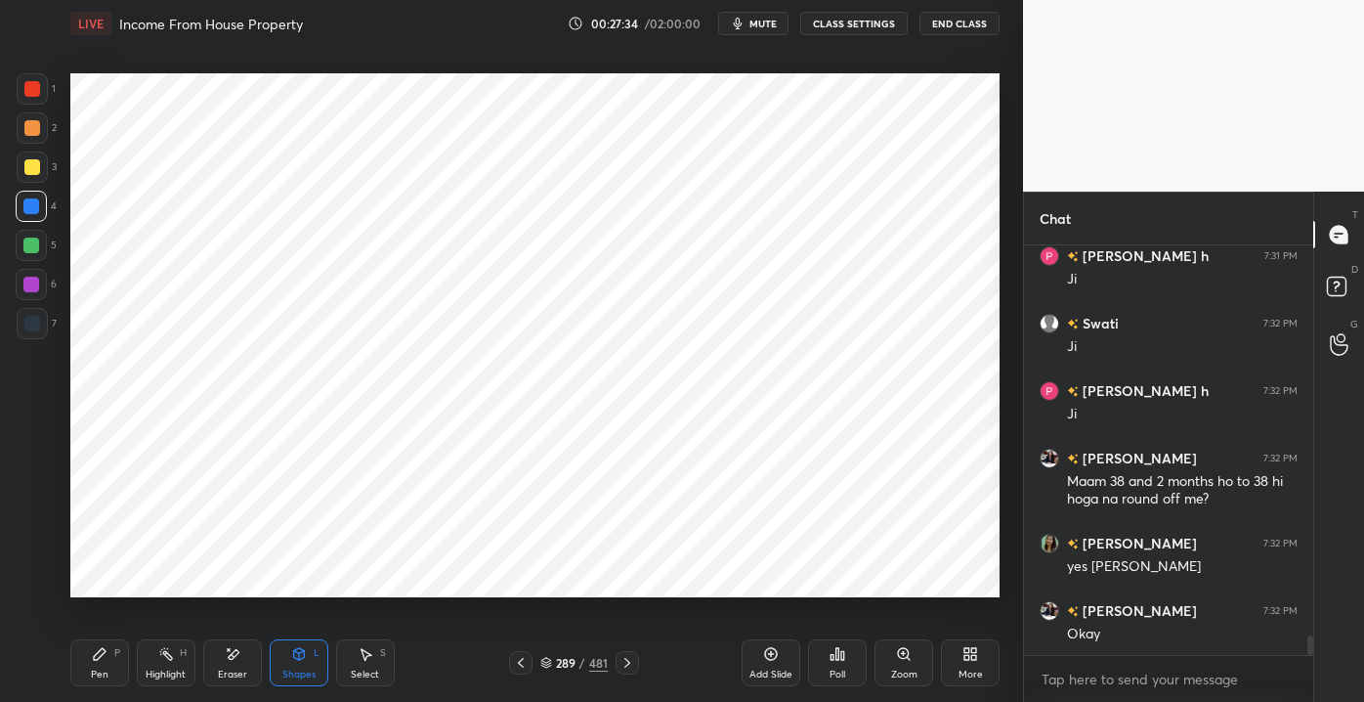
click at [30, 92] on div at bounding box center [32, 89] width 16 height 16
click at [102, 663] on div "Pen P" at bounding box center [99, 662] width 59 height 47
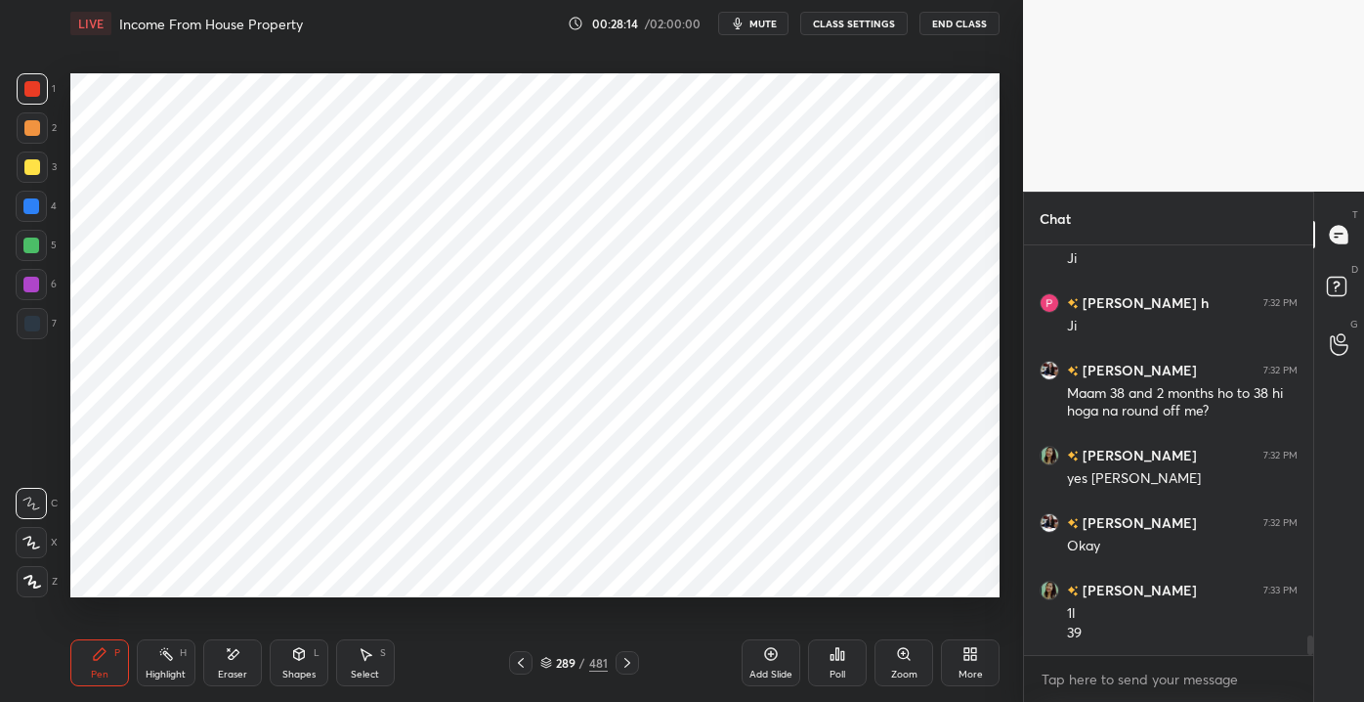
scroll to position [8131, 0]
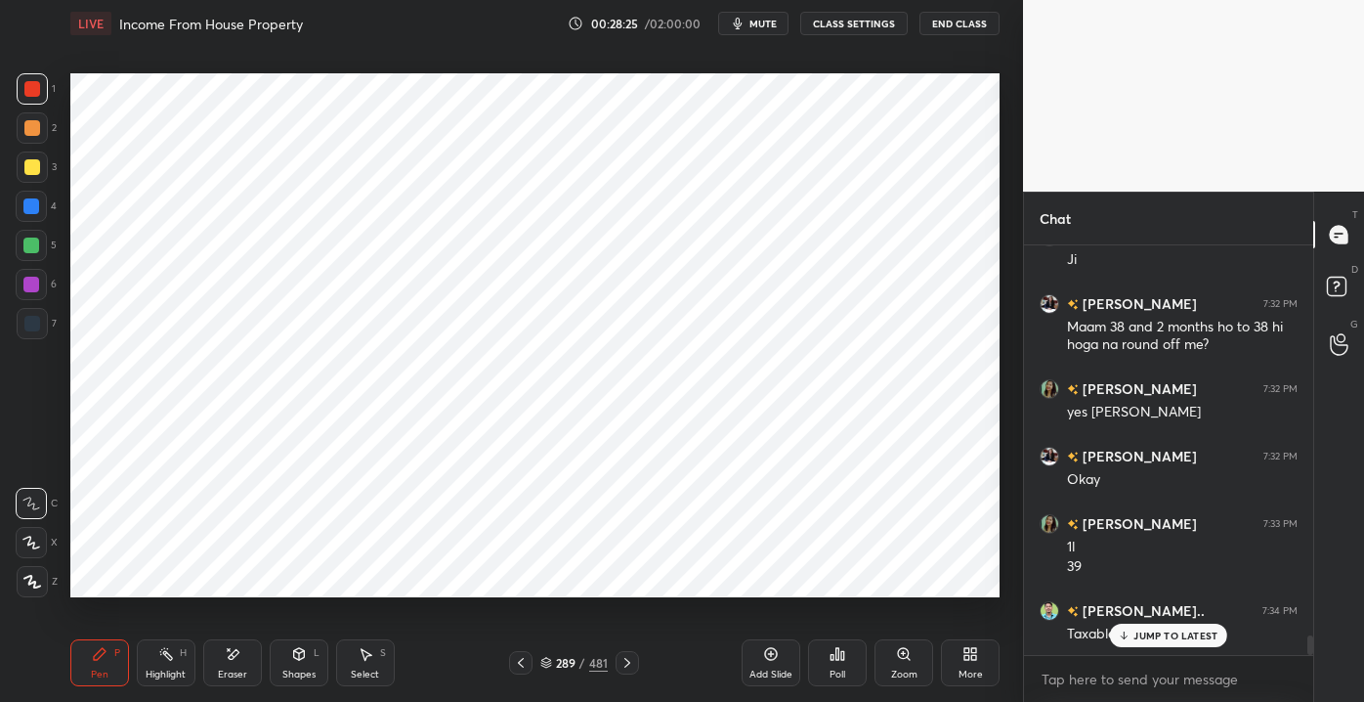
click at [1134, 625] on div "[PERSON_NAME] 7:27 PM yes [PERSON_NAME] 7:27 PM Maam poga included me non govt …" at bounding box center [1168, 449] width 289 height 409
click at [1140, 638] on p "JUMP TO LATEST" at bounding box center [1176, 635] width 84 height 12
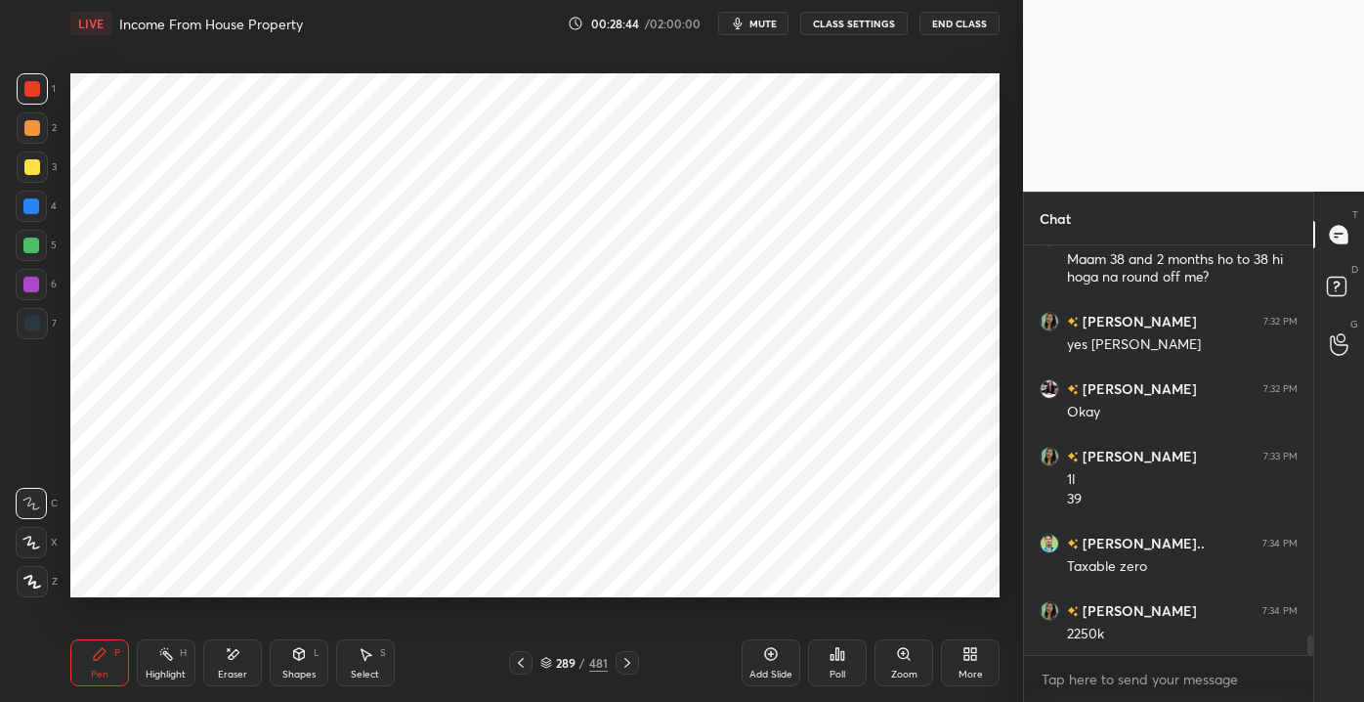
click at [754, 17] on button "mute" at bounding box center [753, 23] width 70 height 23
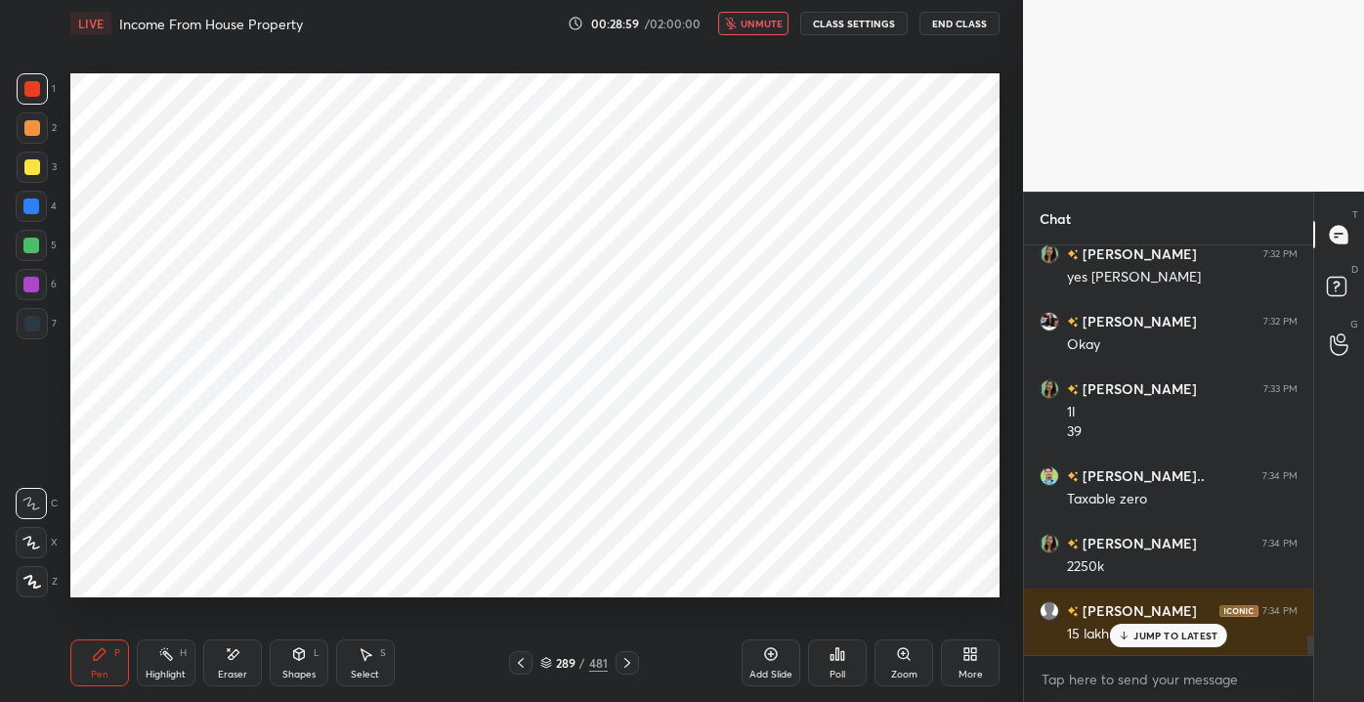
click at [1142, 638] on p "JUMP TO LATEST" at bounding box center [1176, 635] width 84 height 12
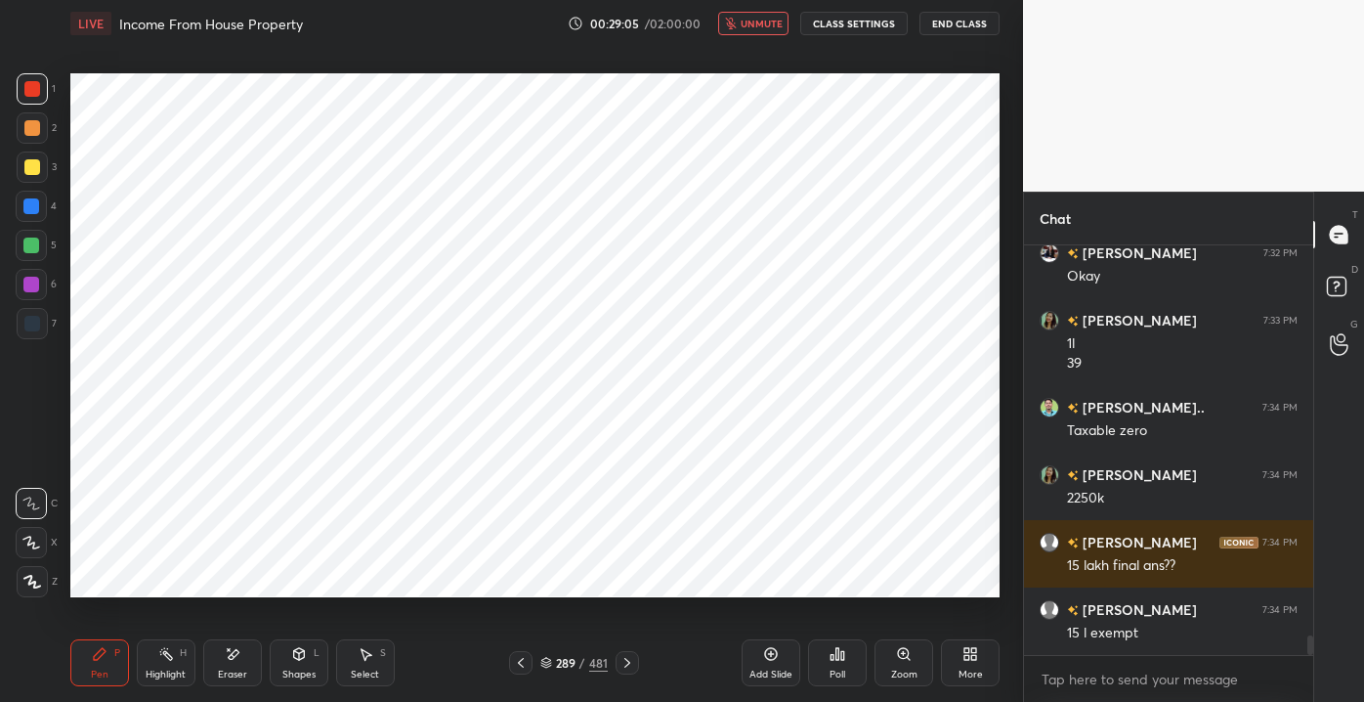
click at [740, 29] on button "unmute" at bounding box center [753, 23] width 70 height 23
click at [271, 668] on div "Shapes L" at bounding box center [299, 662] width 59 height 47
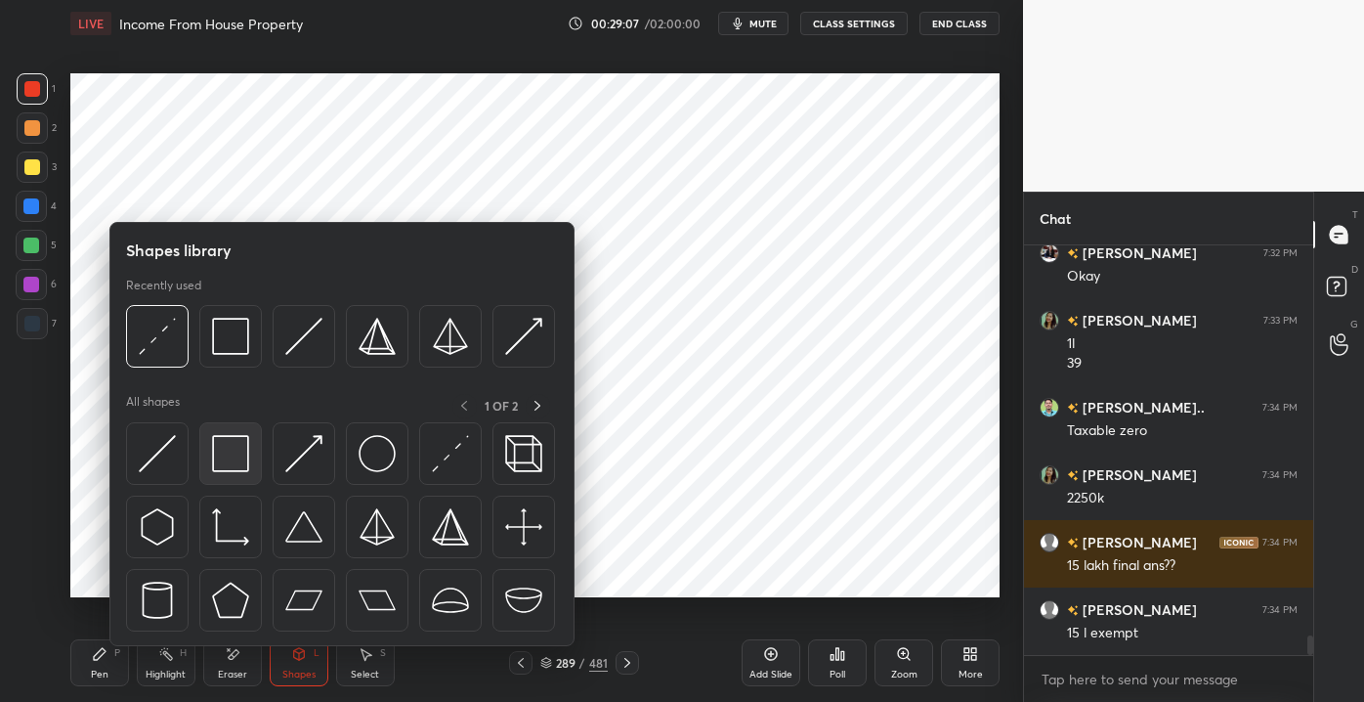
click at [243, 452] on img at bounding box center [230, 453] width 37 height 37
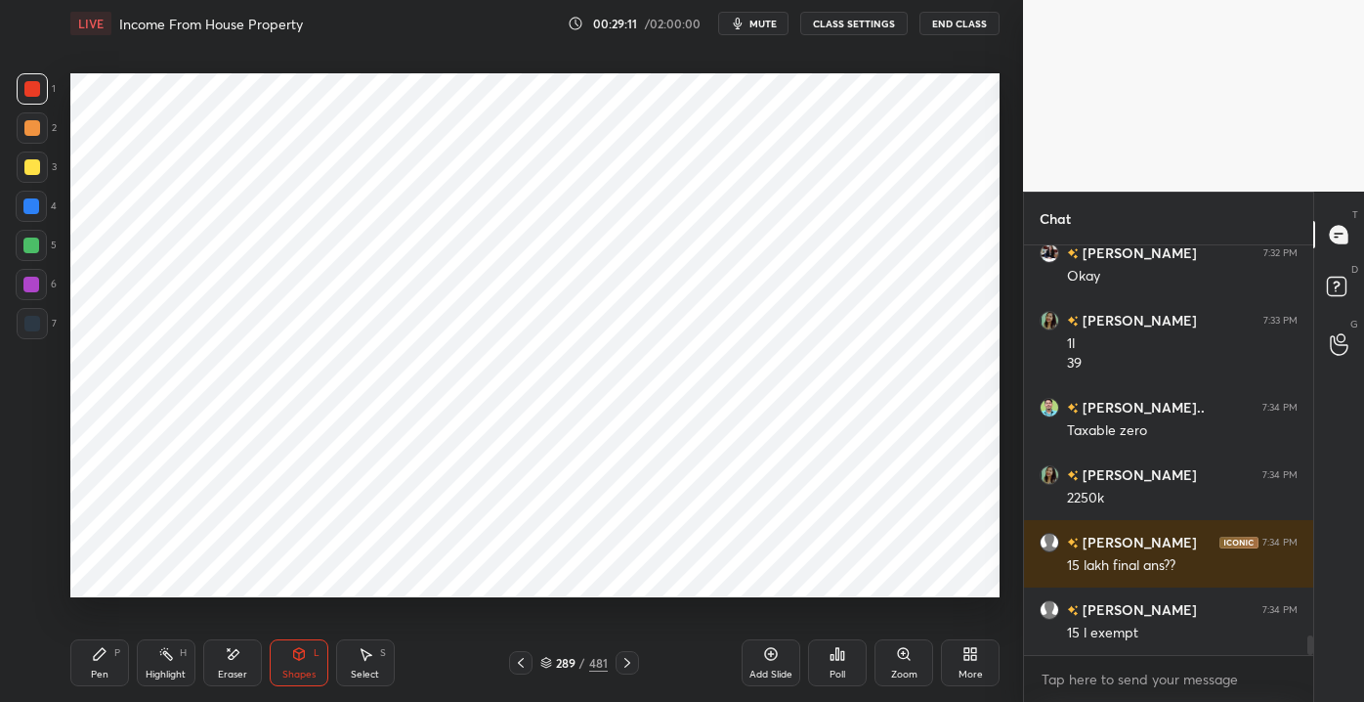
click at [87, 671] on div "Pen P" at bounding box center [99, 662] width 59 height 47
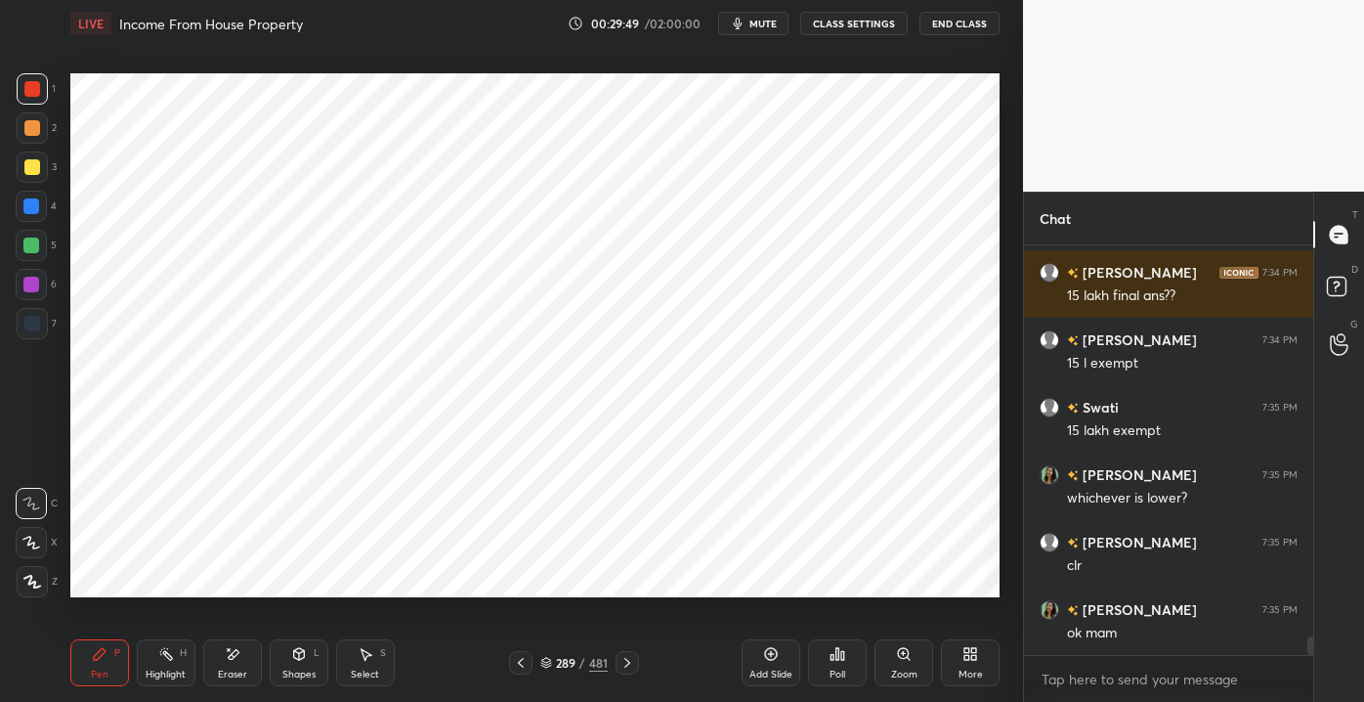
scroll to position [8671, 0]
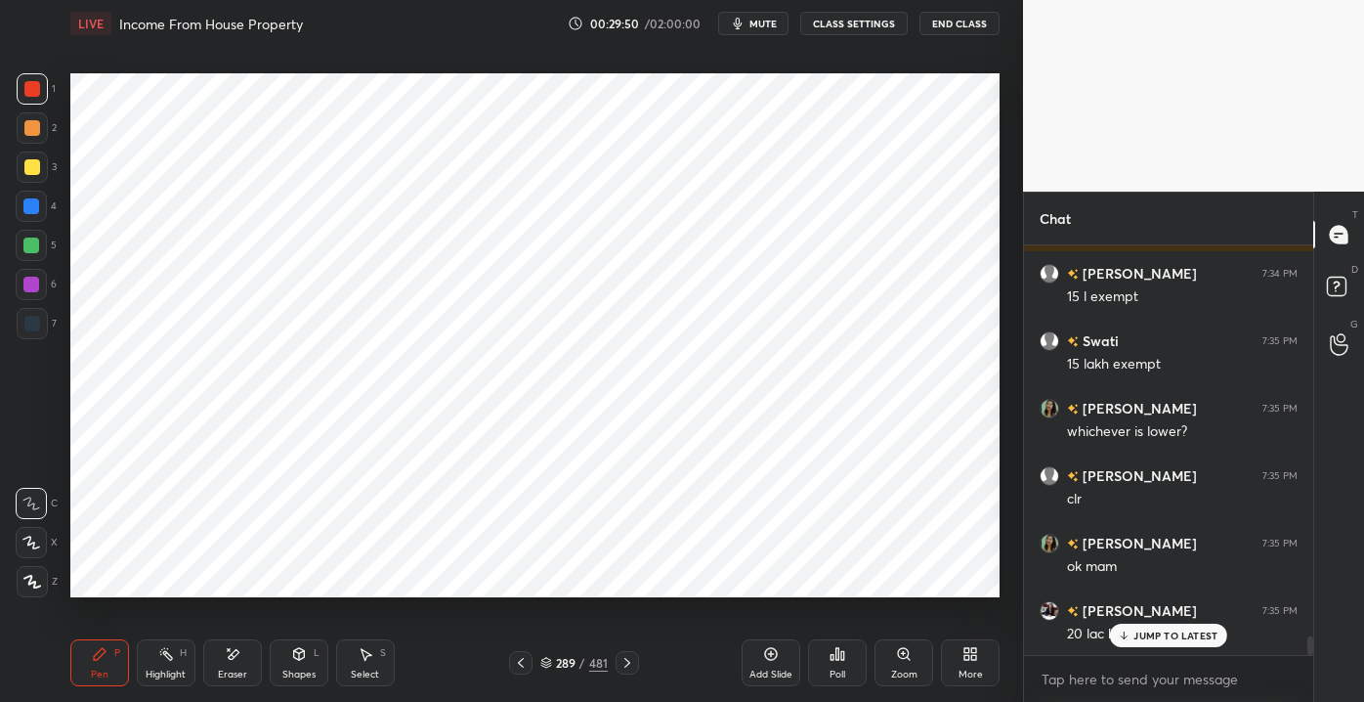
click at [1165, 647] on div "[PERSON_NAME] 7:31 PM yes [PERSON_NAME] h 7:31 PM [PERSON_NAME] 7:32 PM [PERSON…" at bounding box center [1168, 449] width 289 height 409
click at [1167, 637] on p "JUMP TO LATEST" at bounding box center [1176, 635] width 84 height 12
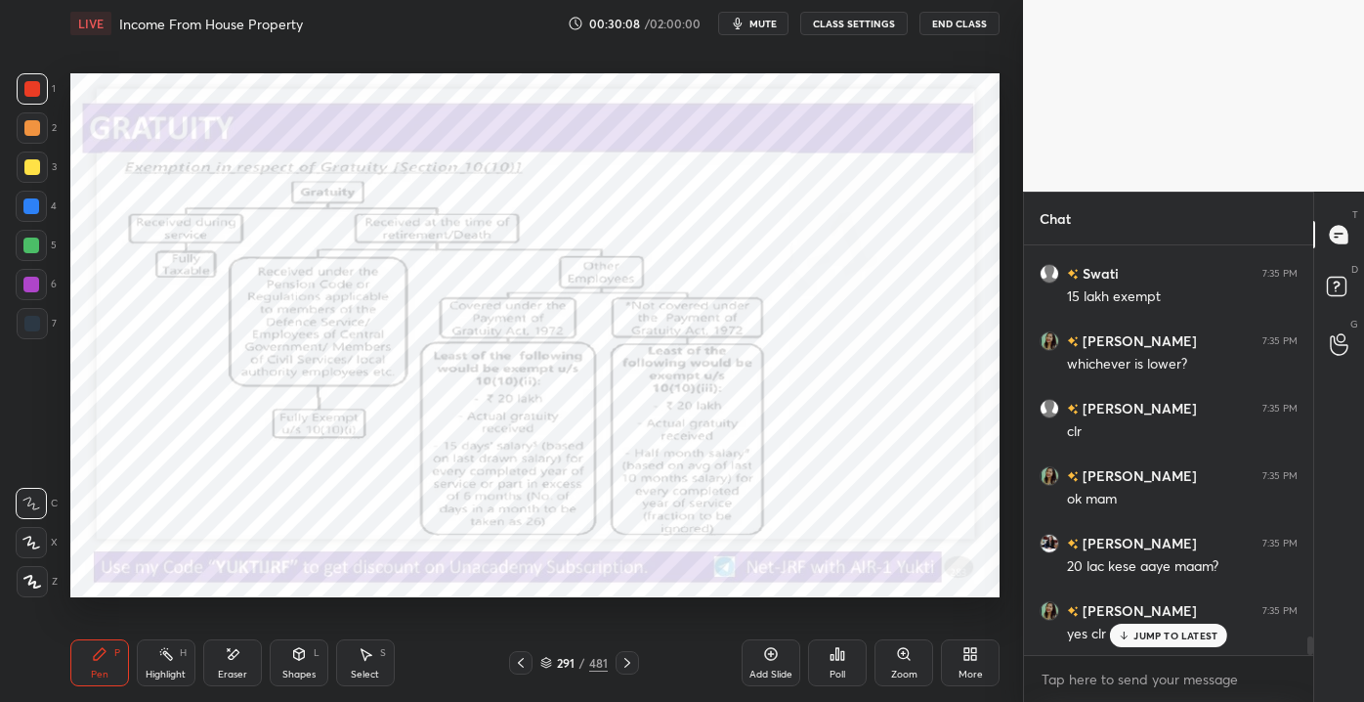
scroll to position [8806, 0]
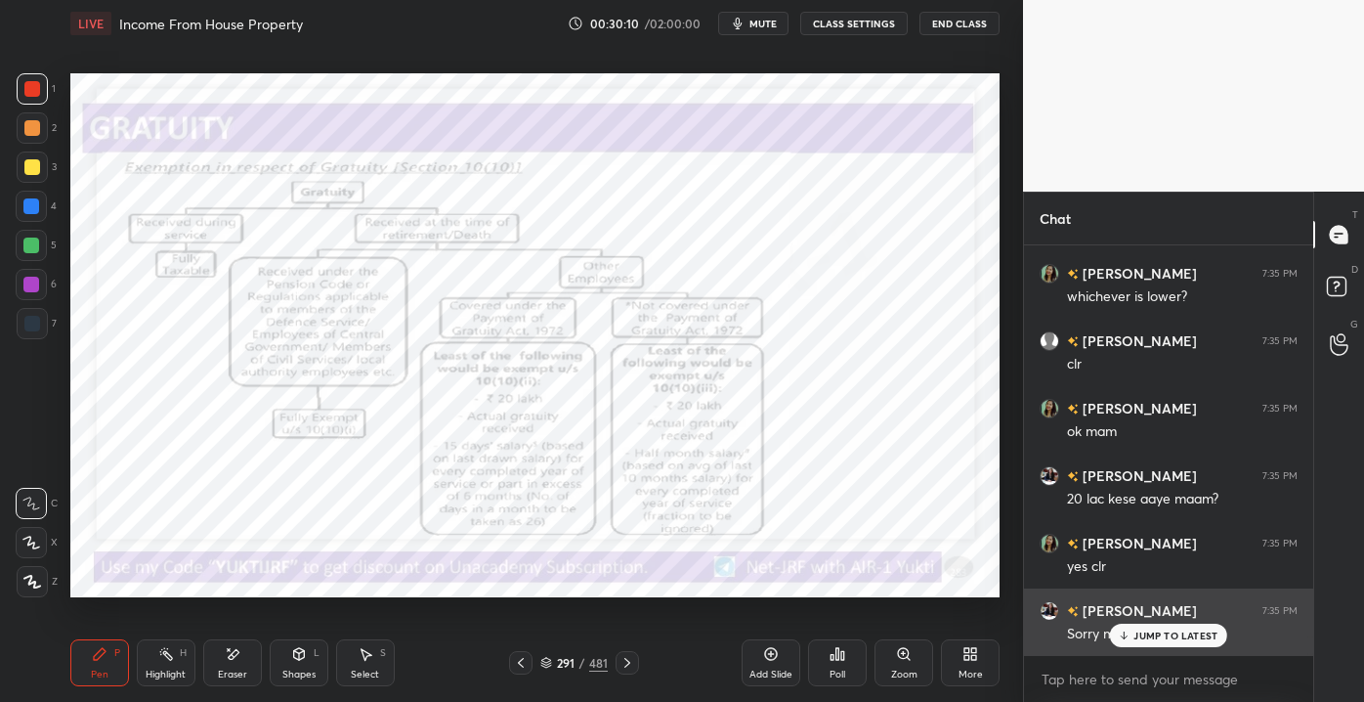
click at [1121, 634] on icon at bounding box center [1124, 635] width 13 height 12
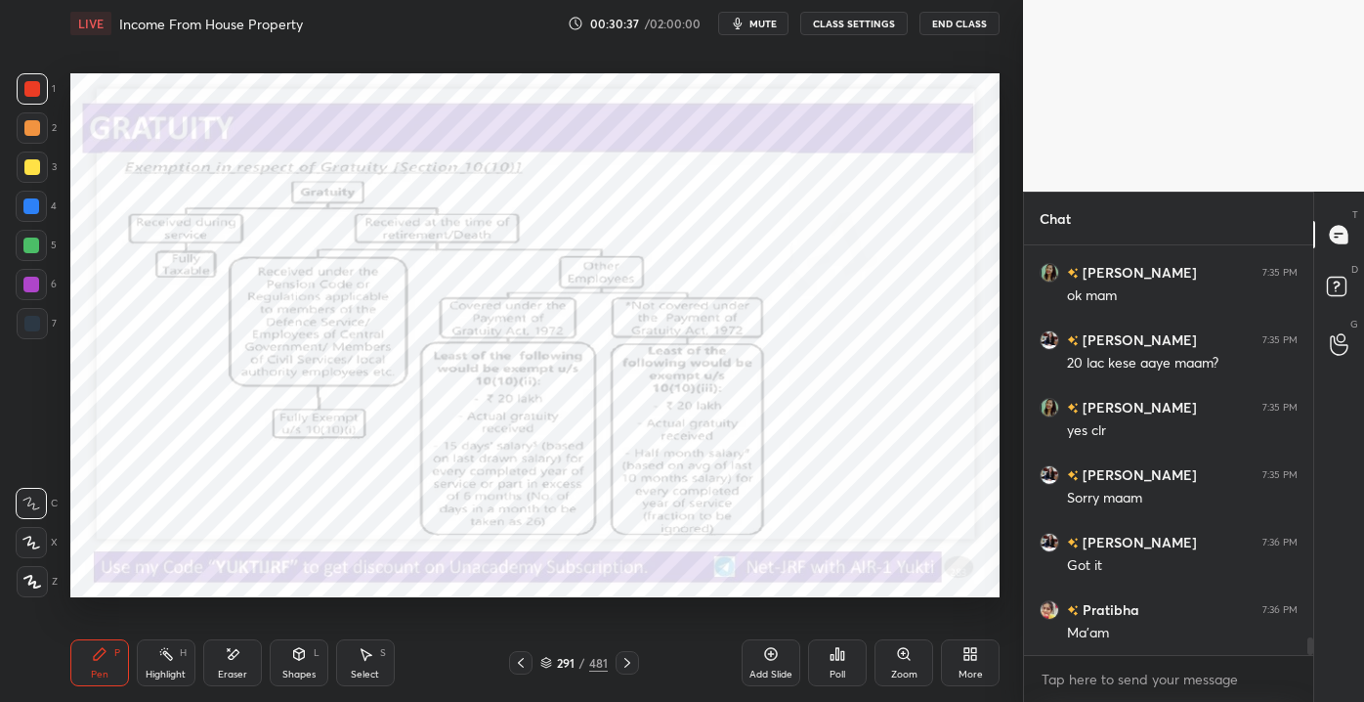
scroll to position [8988, 0]
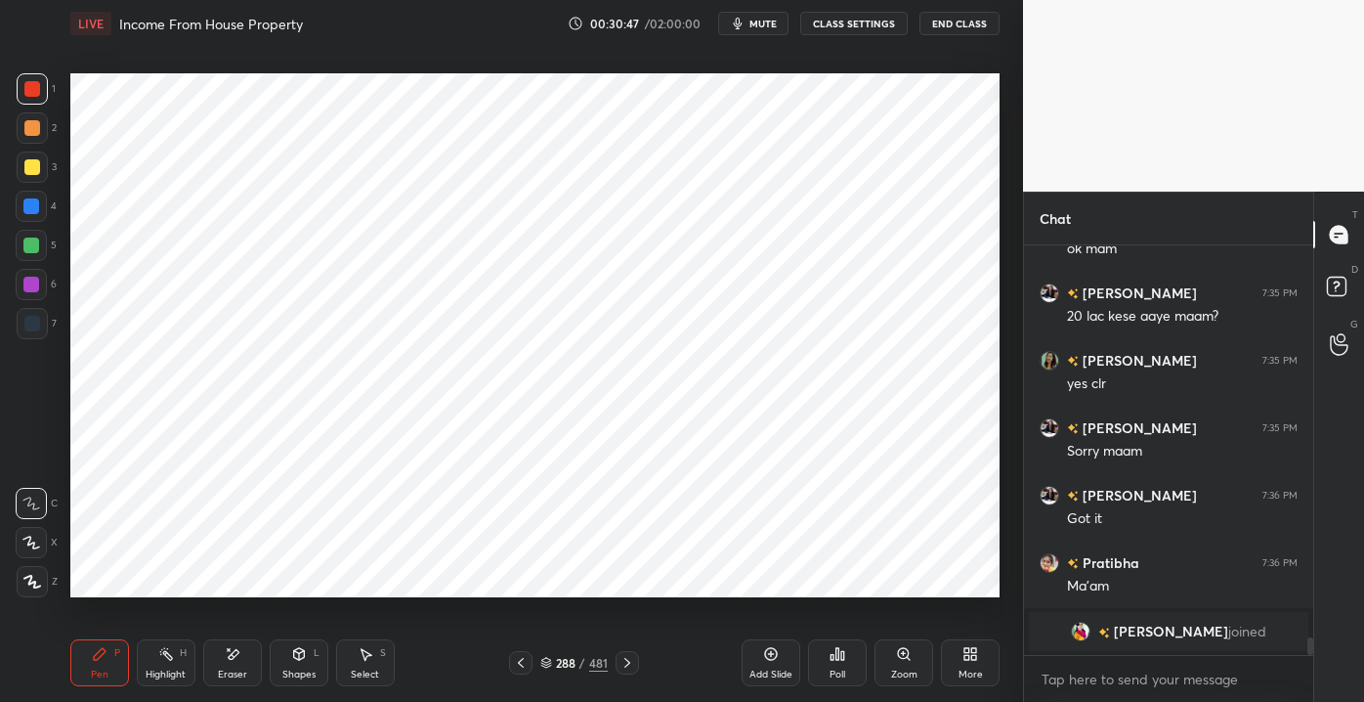
click at [235, 671] on div "Eraser" at bounding box center [232, 674] width 29 height 10
click at [299, 666] on div "Shapes L" at bounding box center [299, 662] width 59 height 47
click at [167, 663] on div "Highlight H" at bounding box center [166, 662] width 59 height 47
click at [97, 658] on icon at bounding box center [100, 654] width 12 height 12
click at [297, 663] on div "Shapes L" at bounding box center [299, 662] width 59 height 47
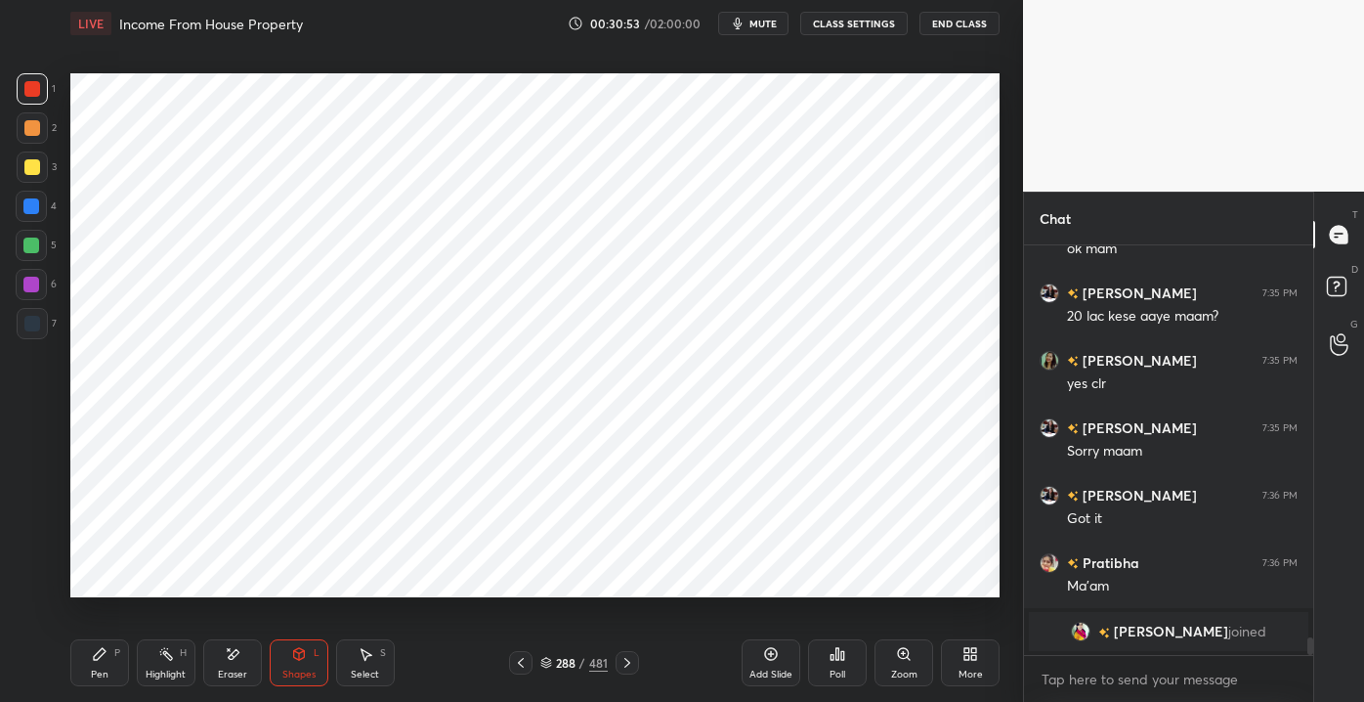
click at [374, 666] on div "Select S" at bounding box center [365, 662] width 59 height 47
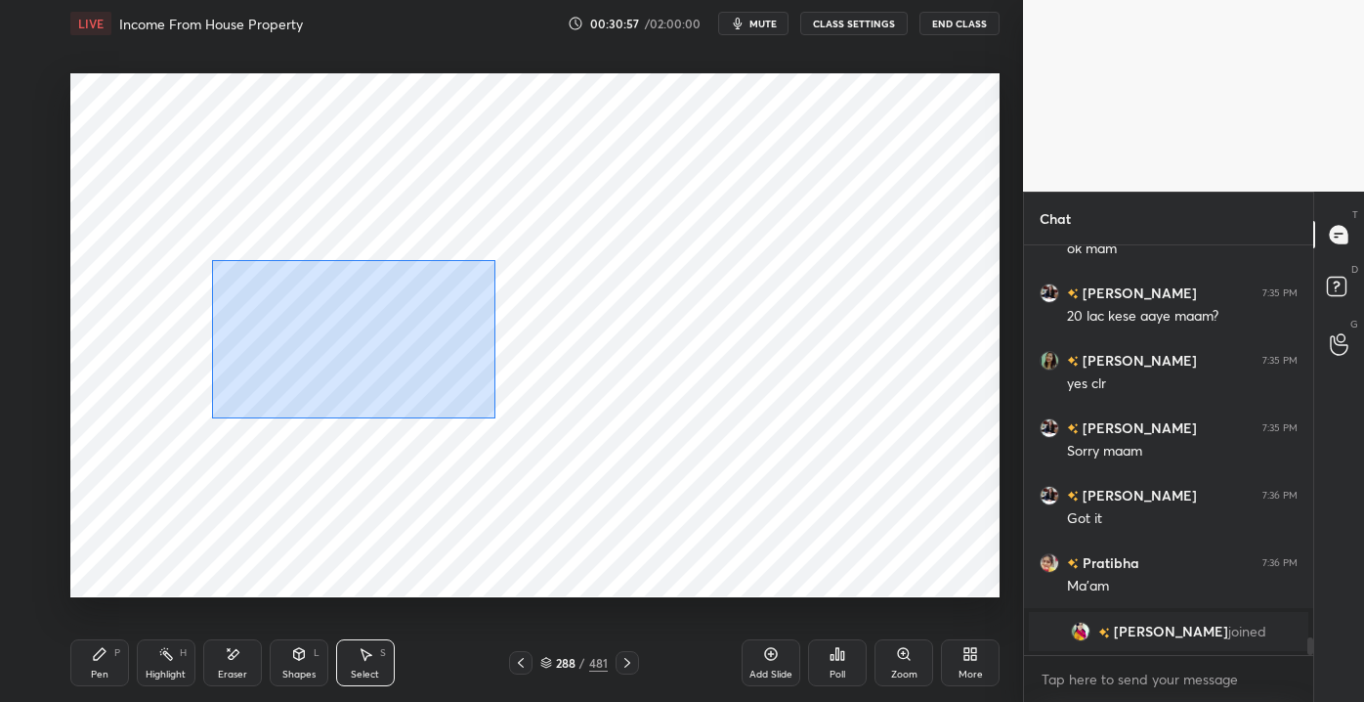
drag, startPoint x: 211, startPoint y: 260, endPoint x: 482, endPoint y: 405, distance: 306.9
click at [493, 417] on div "0 ° Undo Copy Duplicate Duplicate to new slide Delete" at bounding box center [534, 334] width 929 height 523
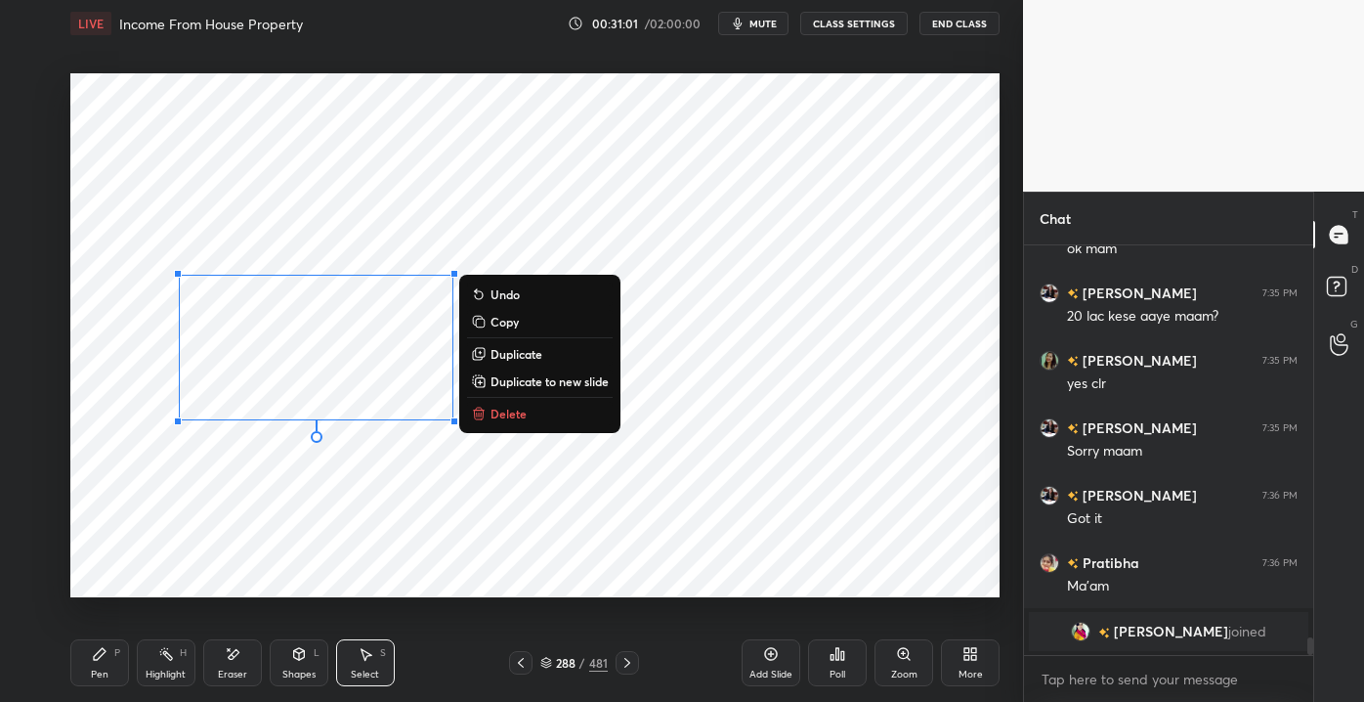
click at [512, 348] on p "Duplicate" at bounding box center [517, 354] width 52 height 16
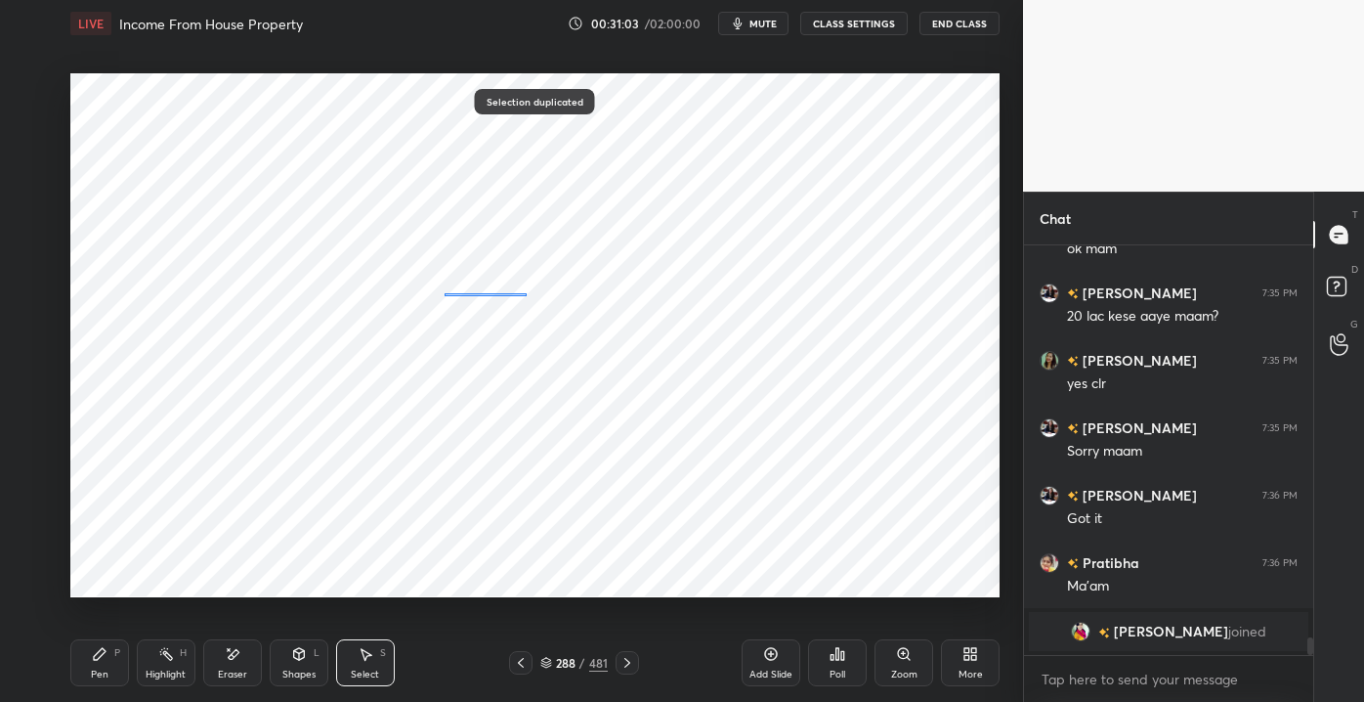
drag, startPoint x: 447, startPoint y: 294, endPoint x: 379, endPoint y: 322, distance: 72.8
click at [525, 295] on div "0 ° Undo Copy Duplicate Duplicate to new slide Delete" at bounding box center [534, 334] width 929 height 523
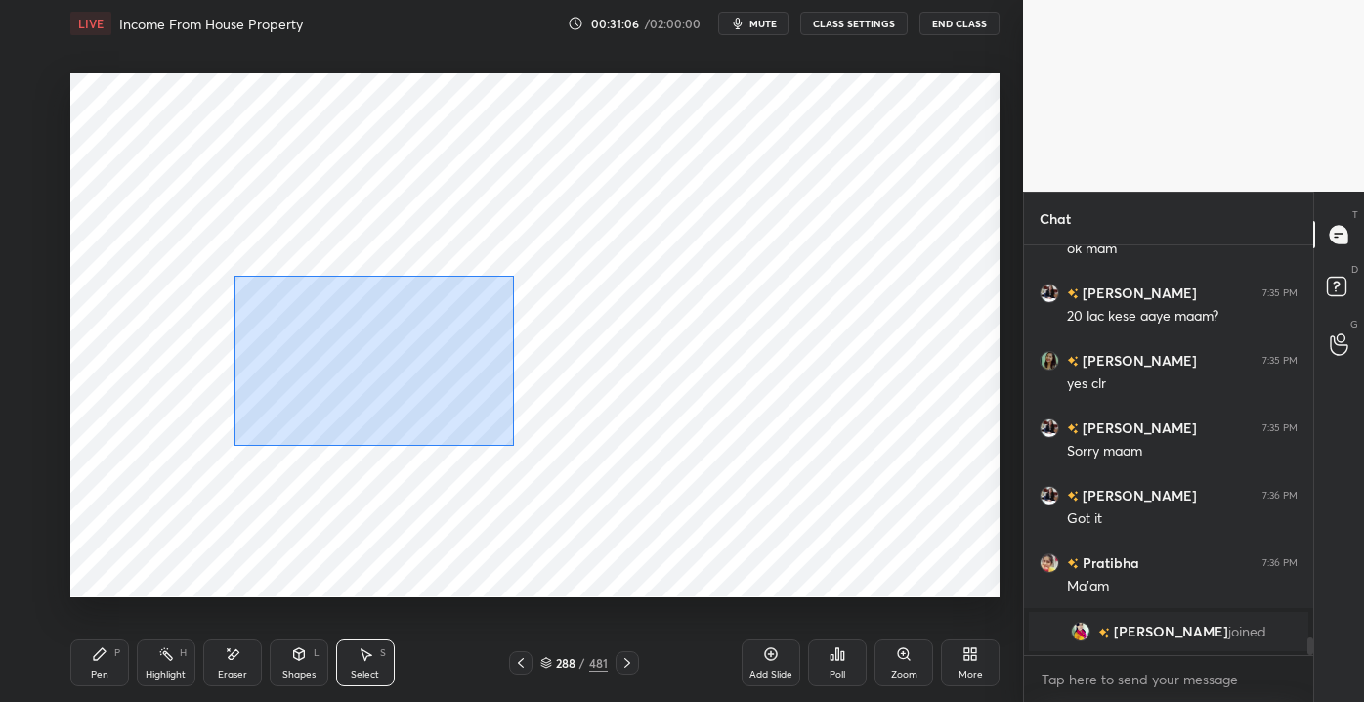
drag, startPoint x: 235, startPoint y: 276, endPoint x: 513, endPoint y: 445, distance: 325.8
click at [513, 445] on div "0 ° Undo Copy Duplicate Duplicate to new slide Delete" at bounding box center [534, 334] width 929 height 523
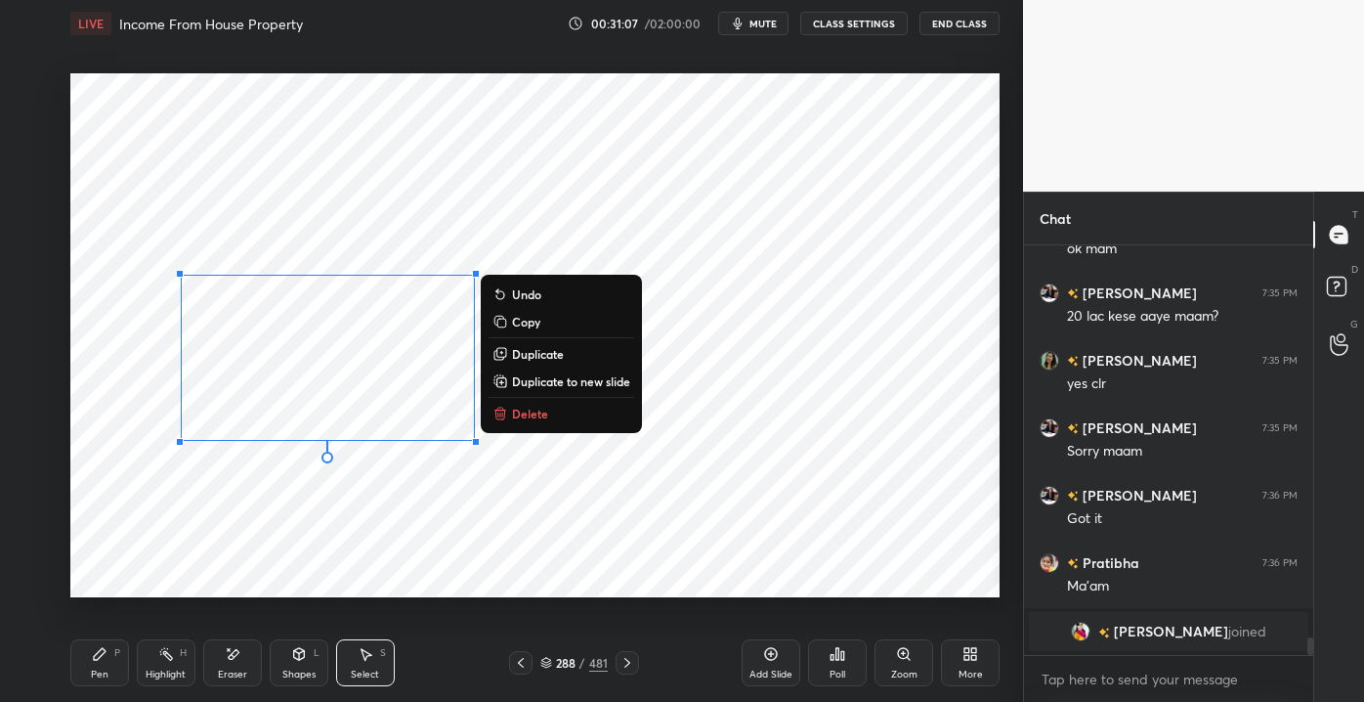
click at [520, 290] on p "Undo" at bounding box center [526, 294] width 29 height 16
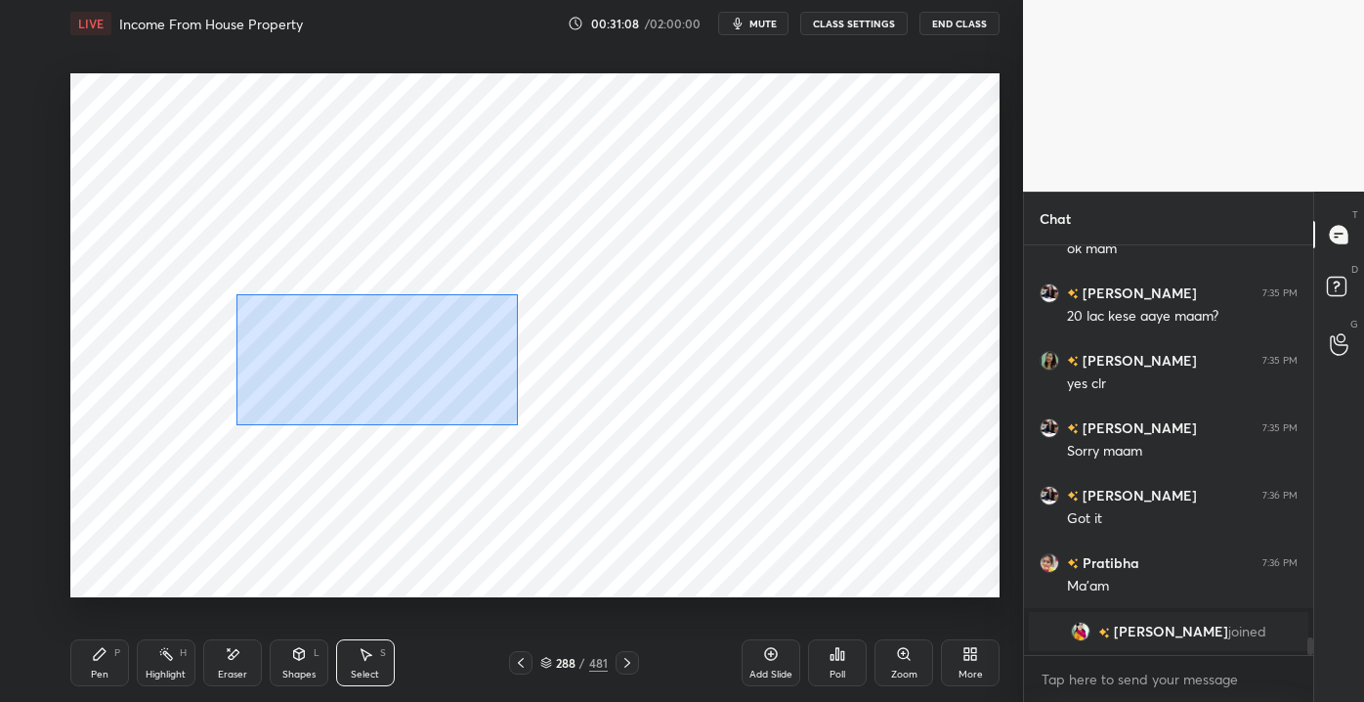
drag, startPoint x: 237, startPoint y: 294, endPoint x: 518, endPoint y: 425, distance: 310.4
click at [518, 425] on div "0 ° Undo Copy Duplicate Duplicate to new slide Delete" at bounding box center [534, 334] width 929 height 523
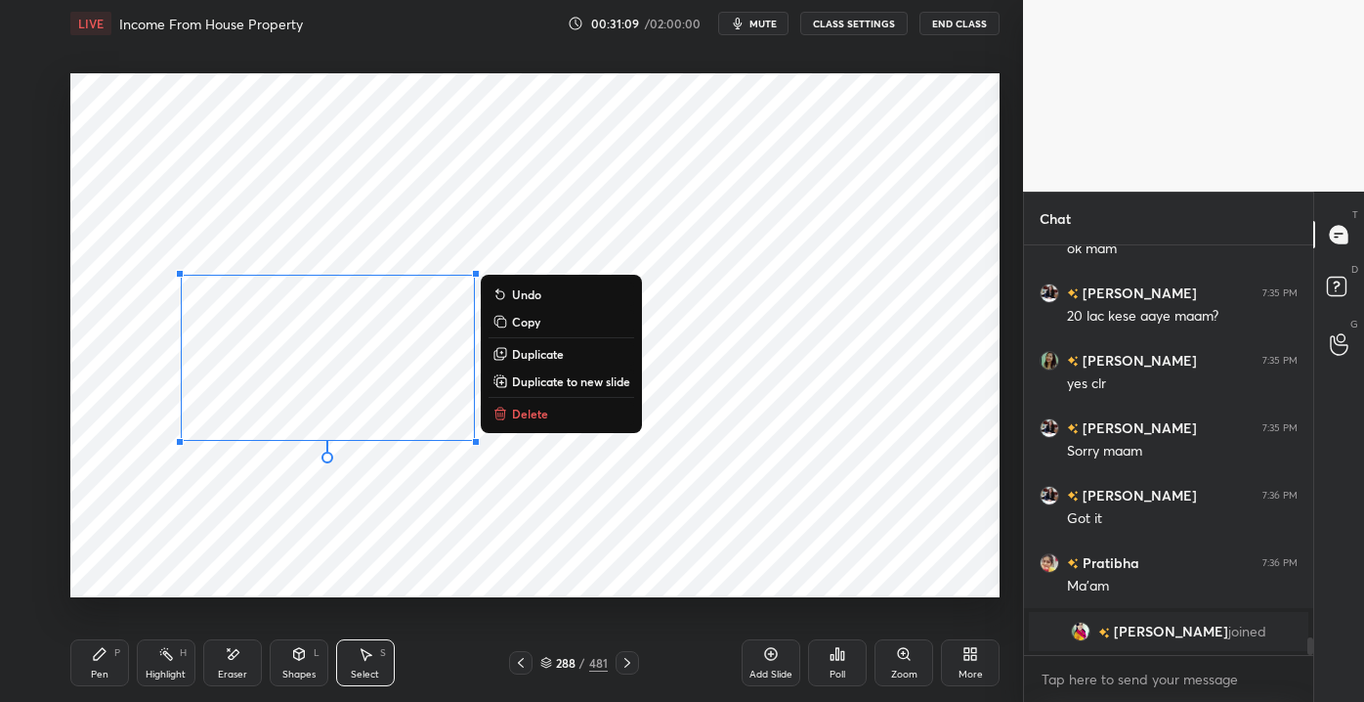
scroll to position [7979, 0]
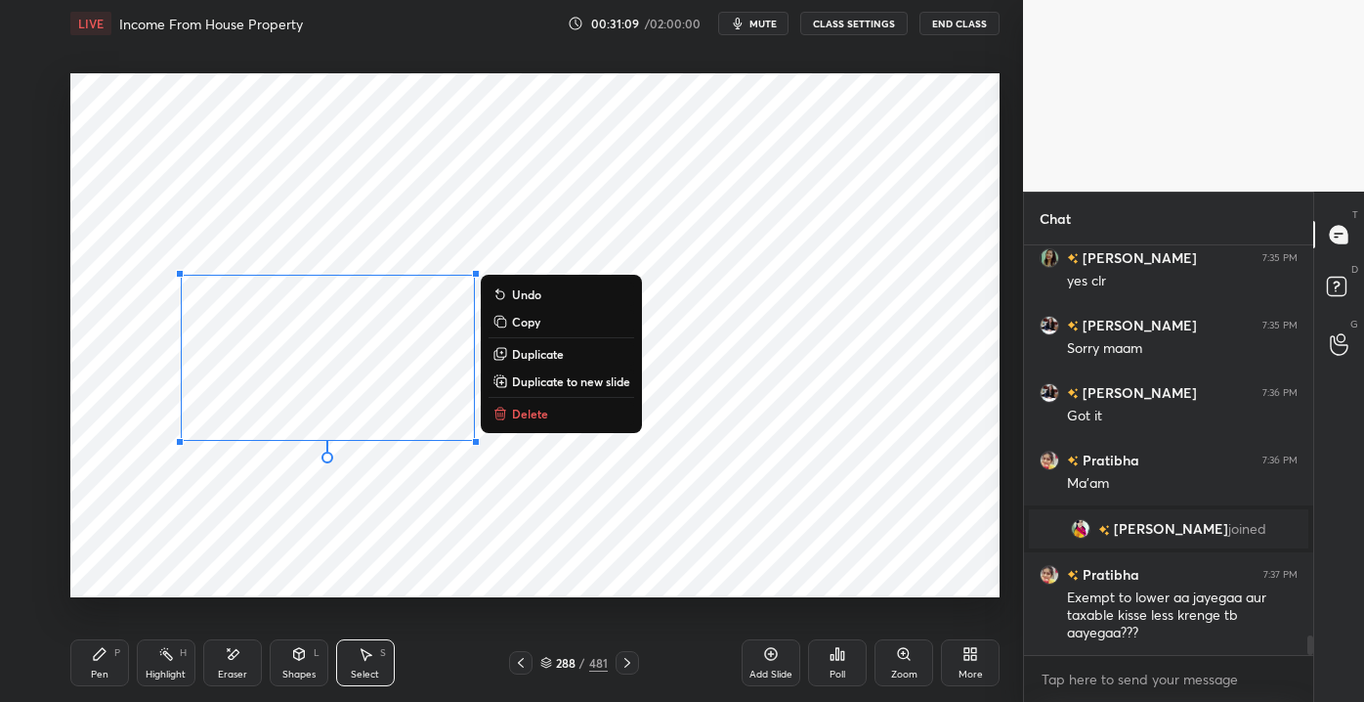
click at [509, 286] on button "Undo" at bounding box center [562, 293] width 146 height 23
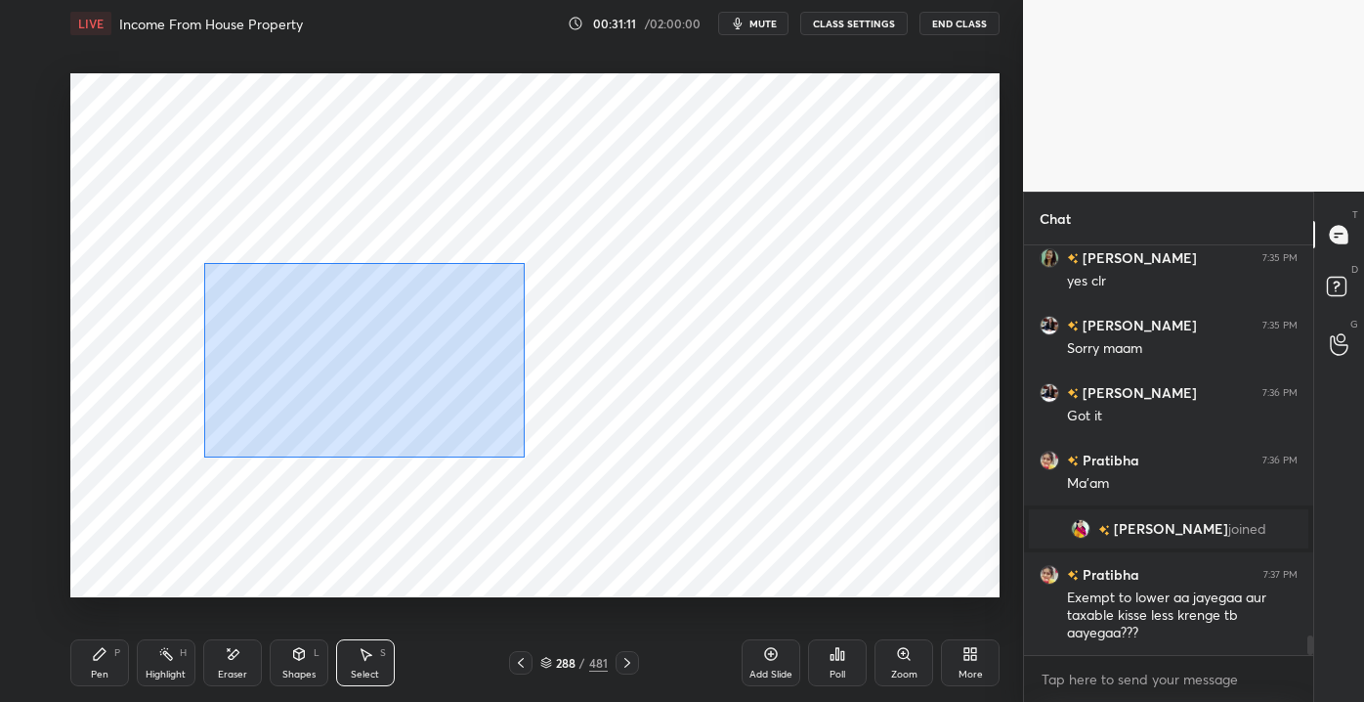
drag, startPoint x: 246, startPoint y: 303, endPoint x: 524, endPoint y: 454, distance: 316.2
click at [526, 455] on div "0 ° Undo Copy Duplicate Duplicate to new slide Delete" at bounding box center [534, 334] width 929 height 523
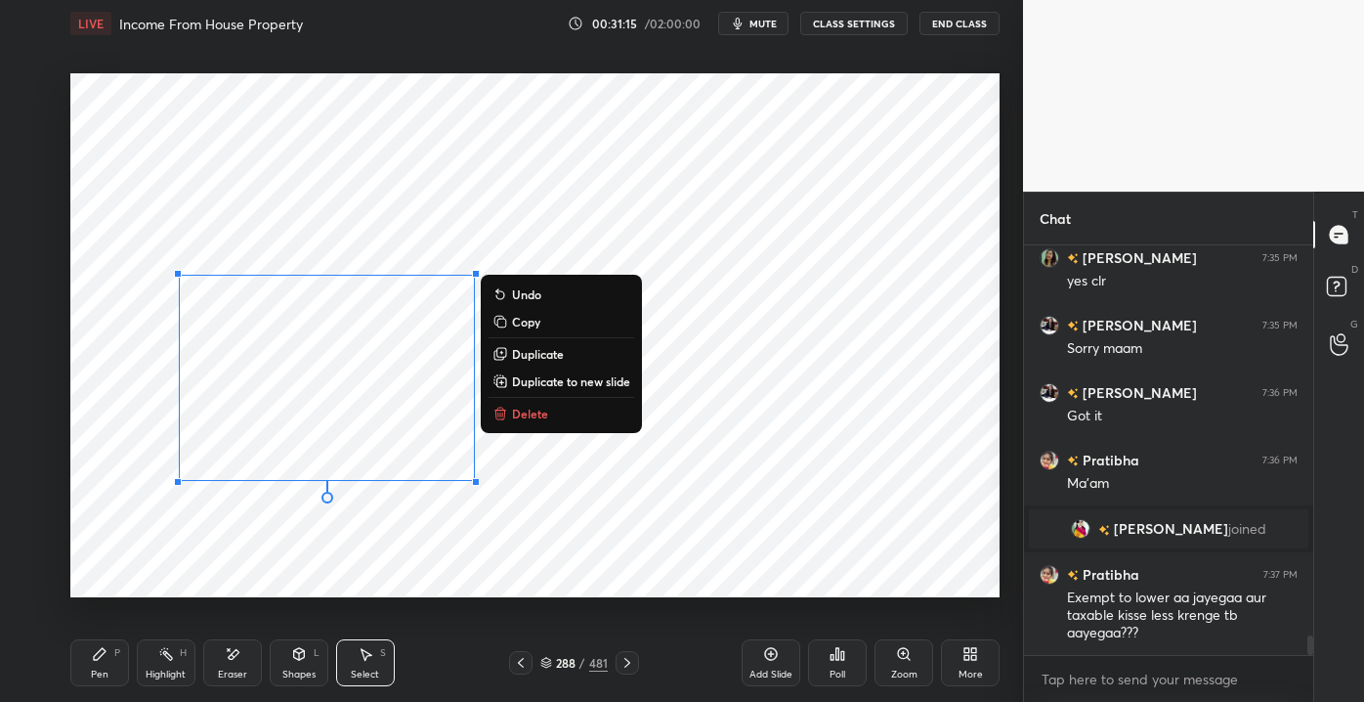
click at [727, 408] on div "0 ° Undo Copy Duplicate Duplicate to new slide Delete" at bounding box center [534, 334] width 929 height 523
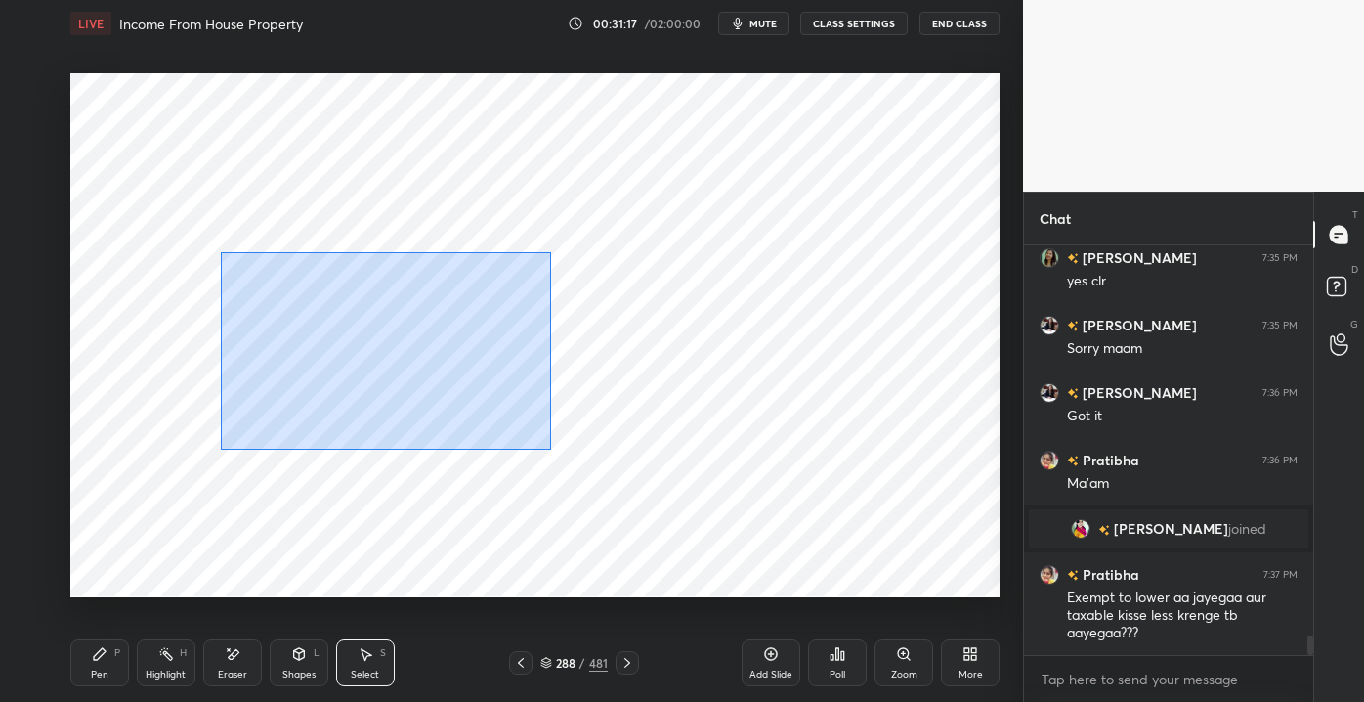
drag, startPoint x: 220, startPoint y: 252, endPoint x: 552, endPoint y: 455, distance: 389.5
click at [552, 455] on div "0 ° Undo Copy Duplicate Duplicate to new slide Delete" at bounding box center [534, 334] width 929 height 523
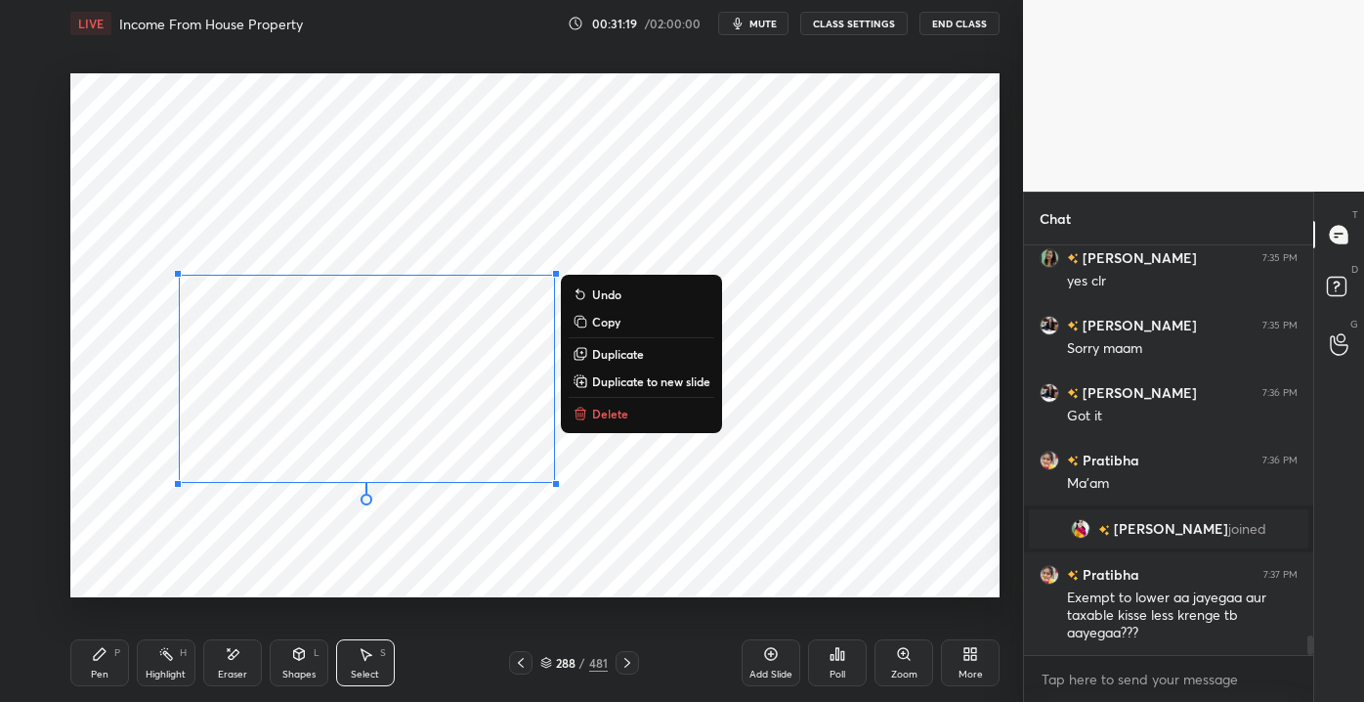
click at [591, 285] on button "Undo" at bounding box center [642, 293] width 146 height 23
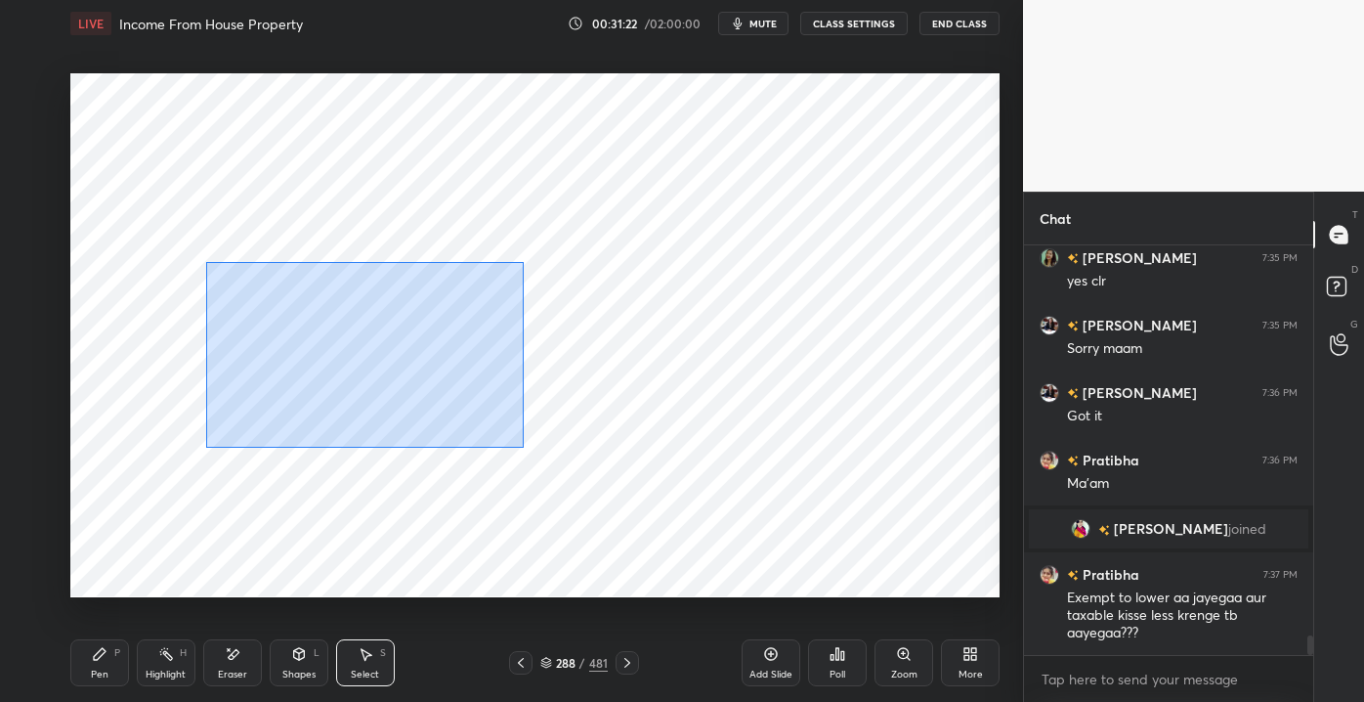
drag, startPoint x: 205, startPoint y: 262, endPoint x: 492, endPoint y: 442, distance: 338.1
click at [522, 444] on div "0 ° Undo Copy Duplicate Duplicate to new slide Delete" at bounding box center [534, 334] width 929 height 523
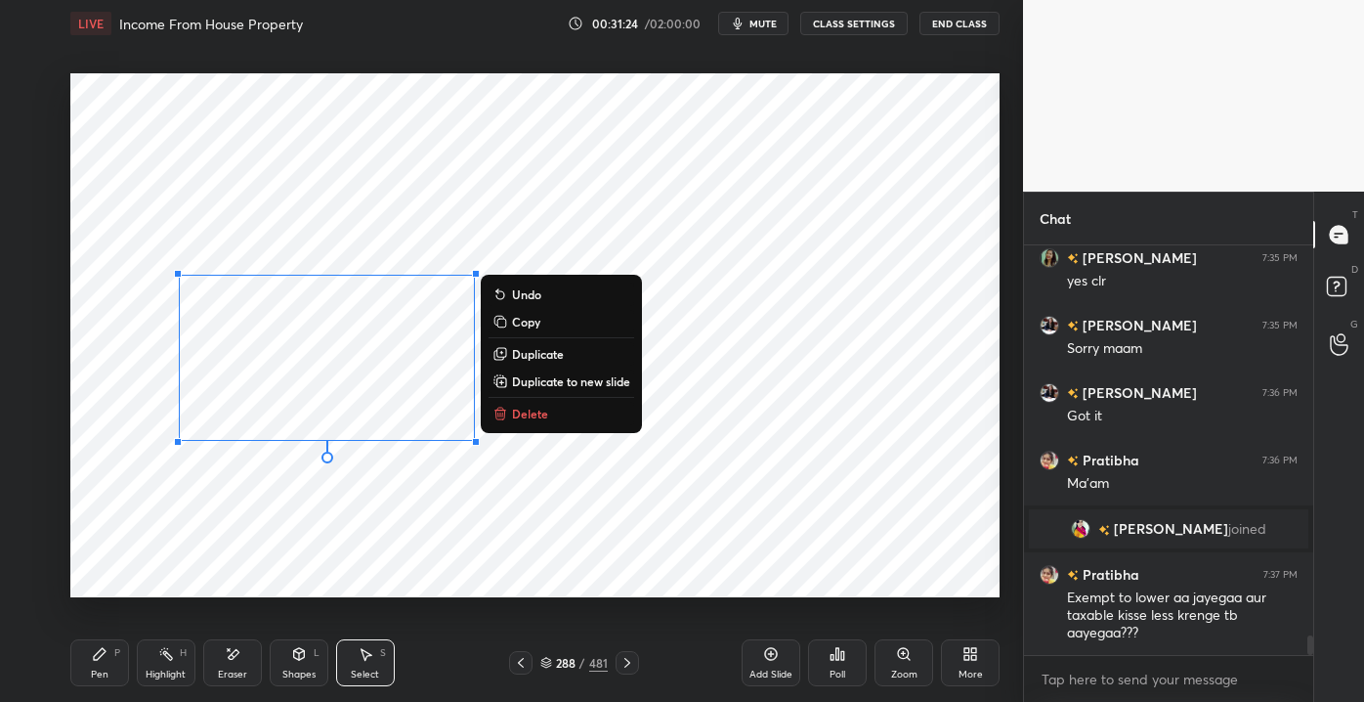
click at [512, 412] on p "Delete" at bounding box center [530, 414] width 36 height 16
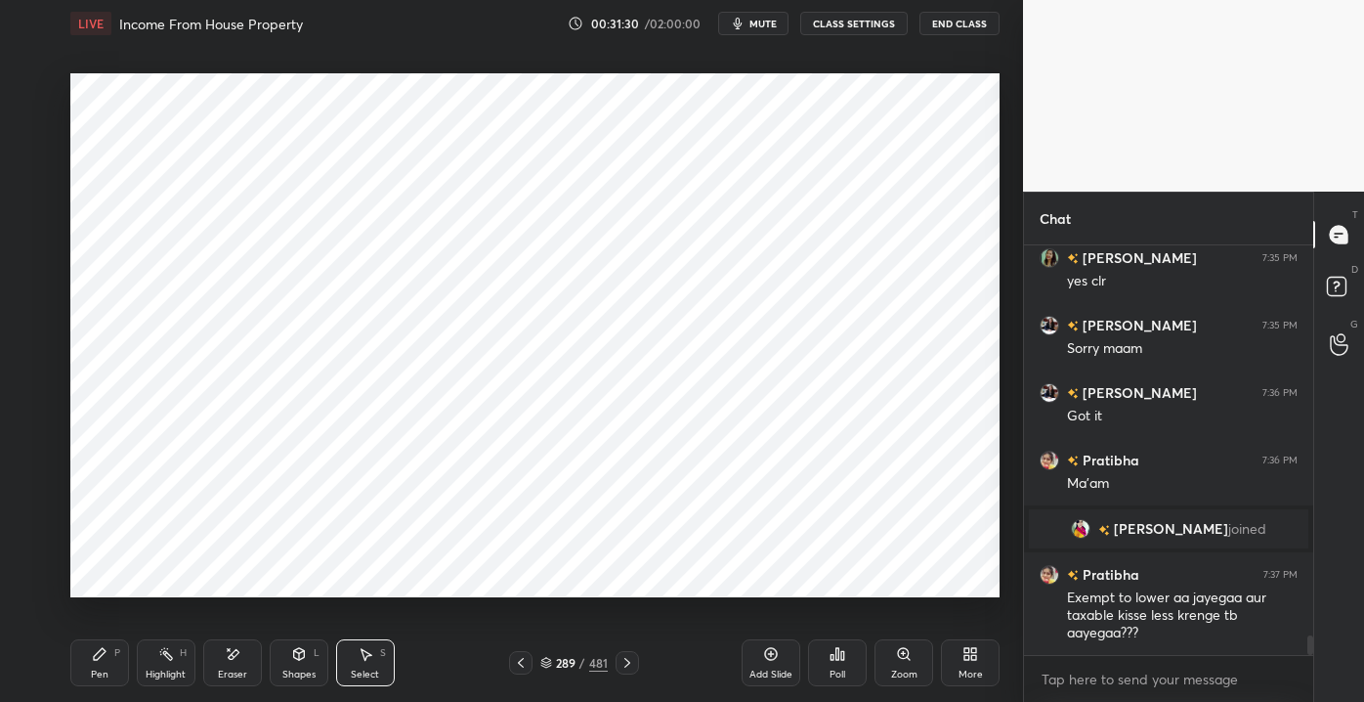
drag, startPoint x: 228, startPoint y: 667, endPoint x: 252, endPoint y: 688, distance: 31.9
click at [251, 689] on div "Pen P Highlight H Eraser Shapes L Select S 289 / 481 Add Slide Poll Zoom More" at bounding box center [534, 663] width 929 height 78
click at [235, 671] on div "Eraser" at bounding box center [232, 674] width 29 height 10
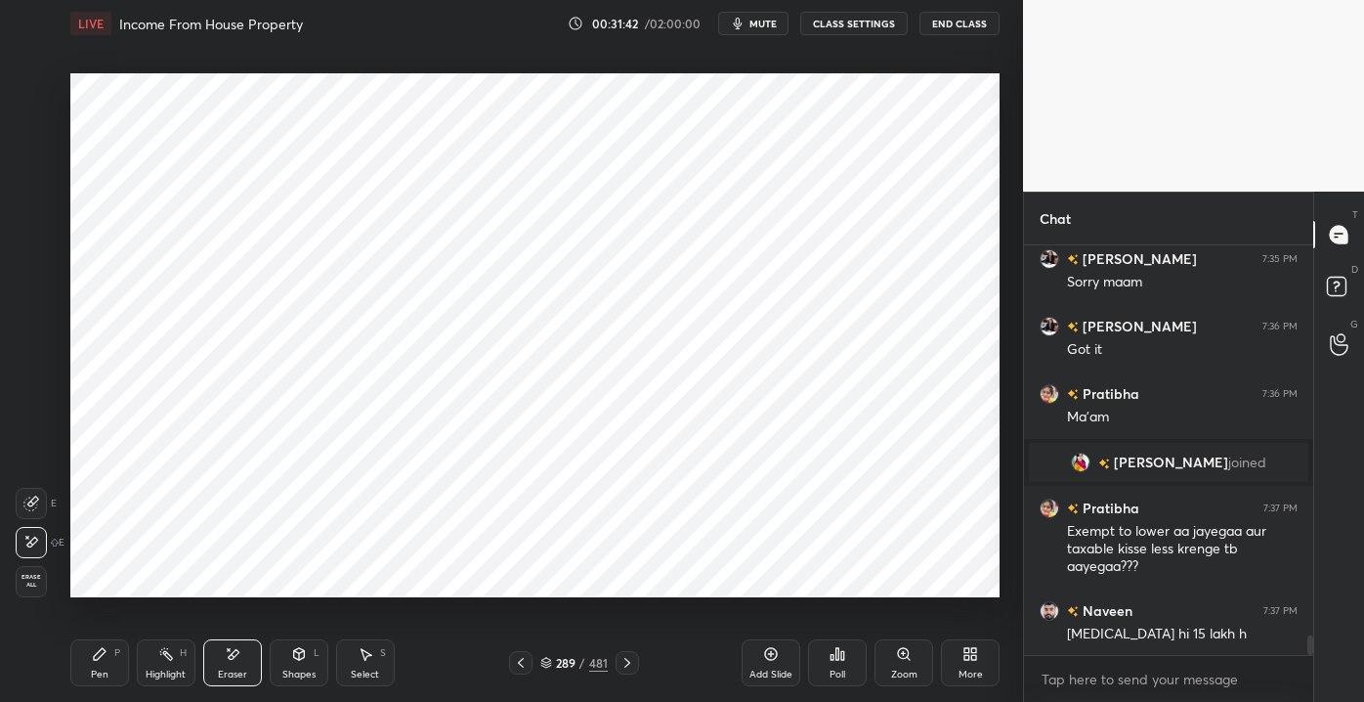
click at [83, 669] on div "Pen P" at bounding box center [99, 662] width 59 height 47
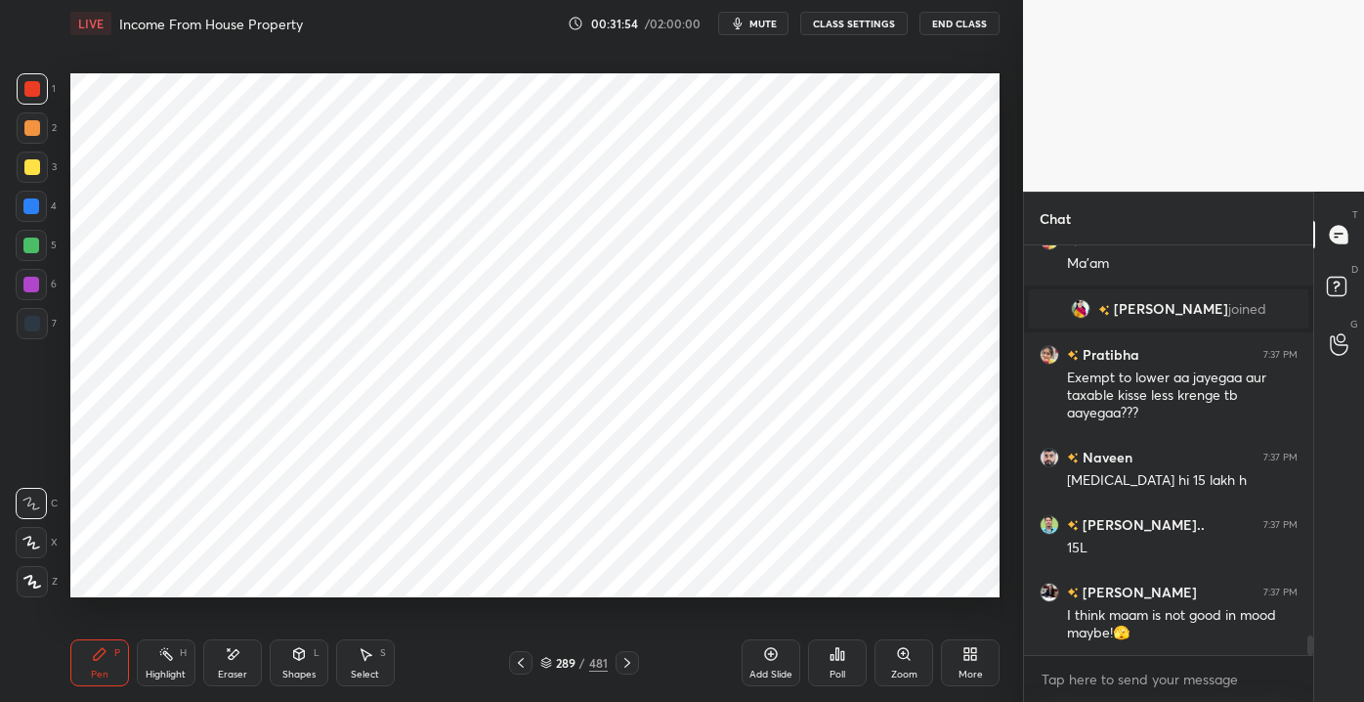
scroll to position [8266, 0]
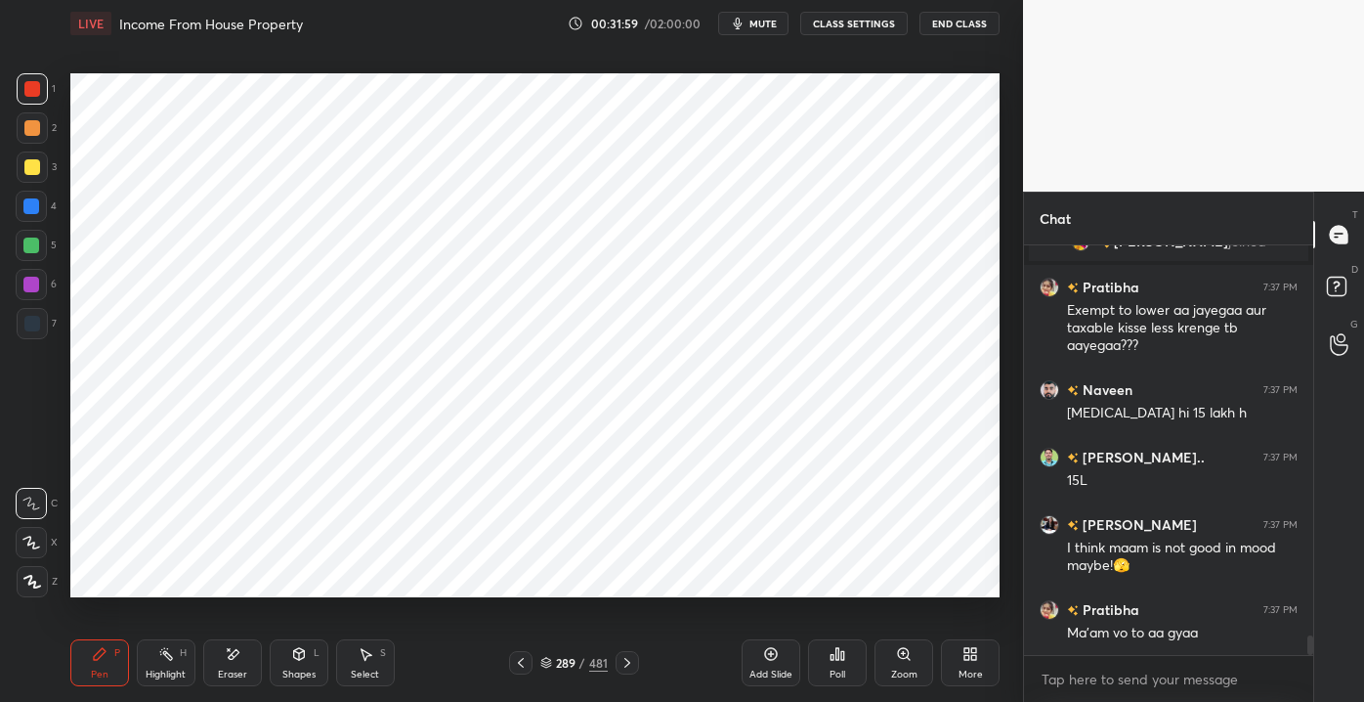
click at [241, 653] on div "Eraser" at bounding box center [232, 662] width 59 height 47
click at [104, 662] on icon at bounding box center [100, 654] width 16 height 16
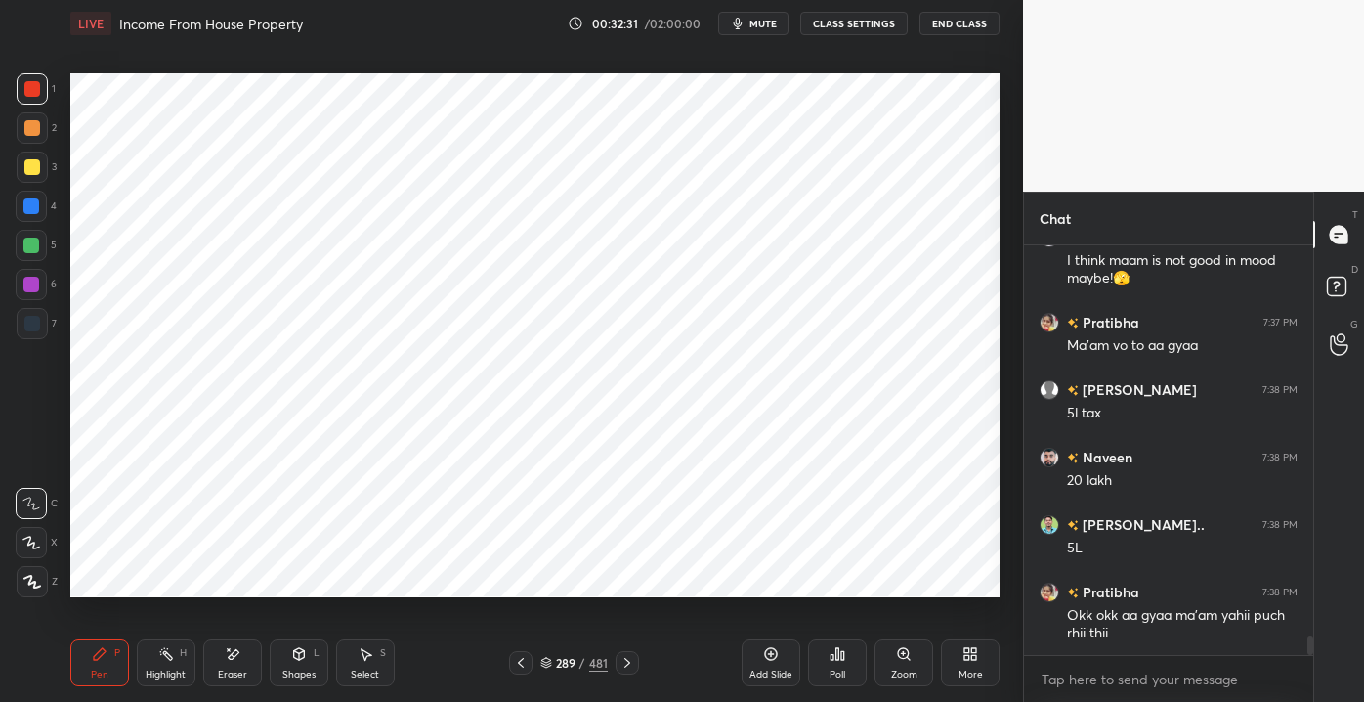
scroll to position [8621, 0]
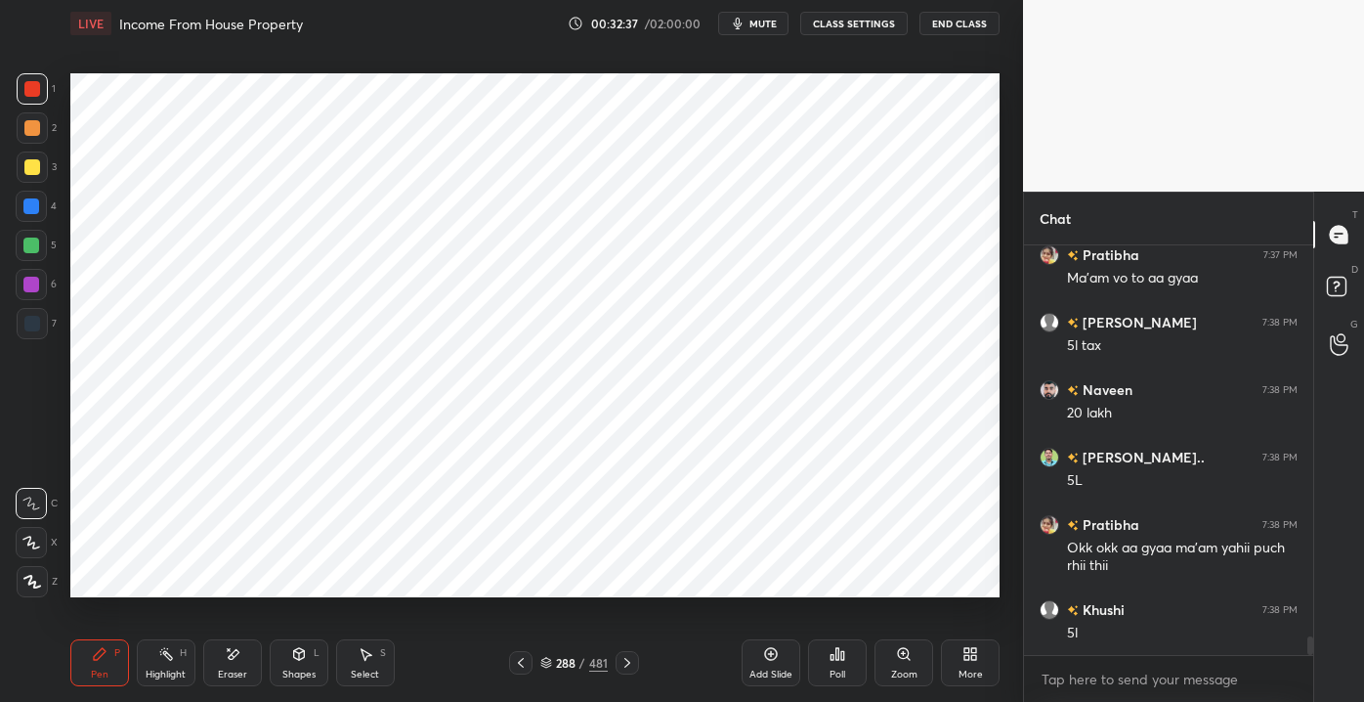
click at [753, 14] on button "mute" at bounding box center [753, 23] width 70 height 23
click at [287, 665] on div "Shapes L" at bounding box center [299, 662] width 59 height 47
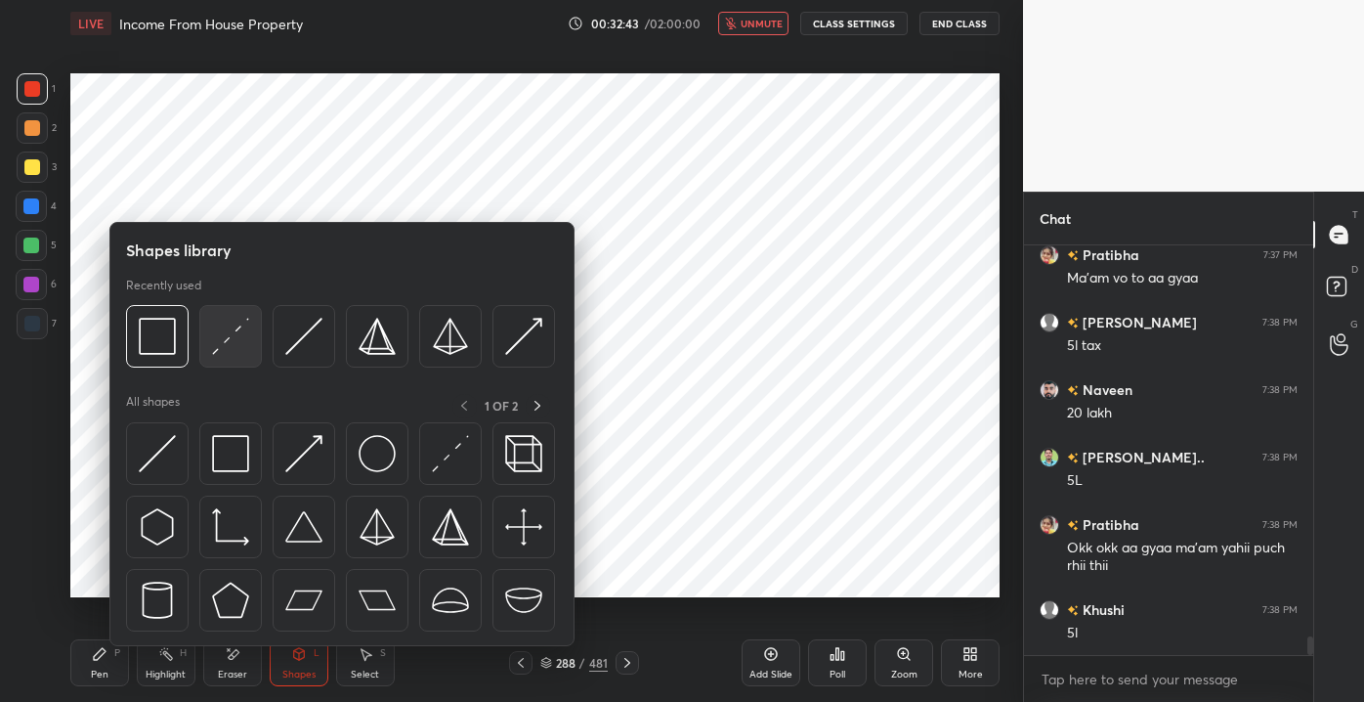
click at [234, 363] on div at bounding box center [230, 336] width 63 height 63
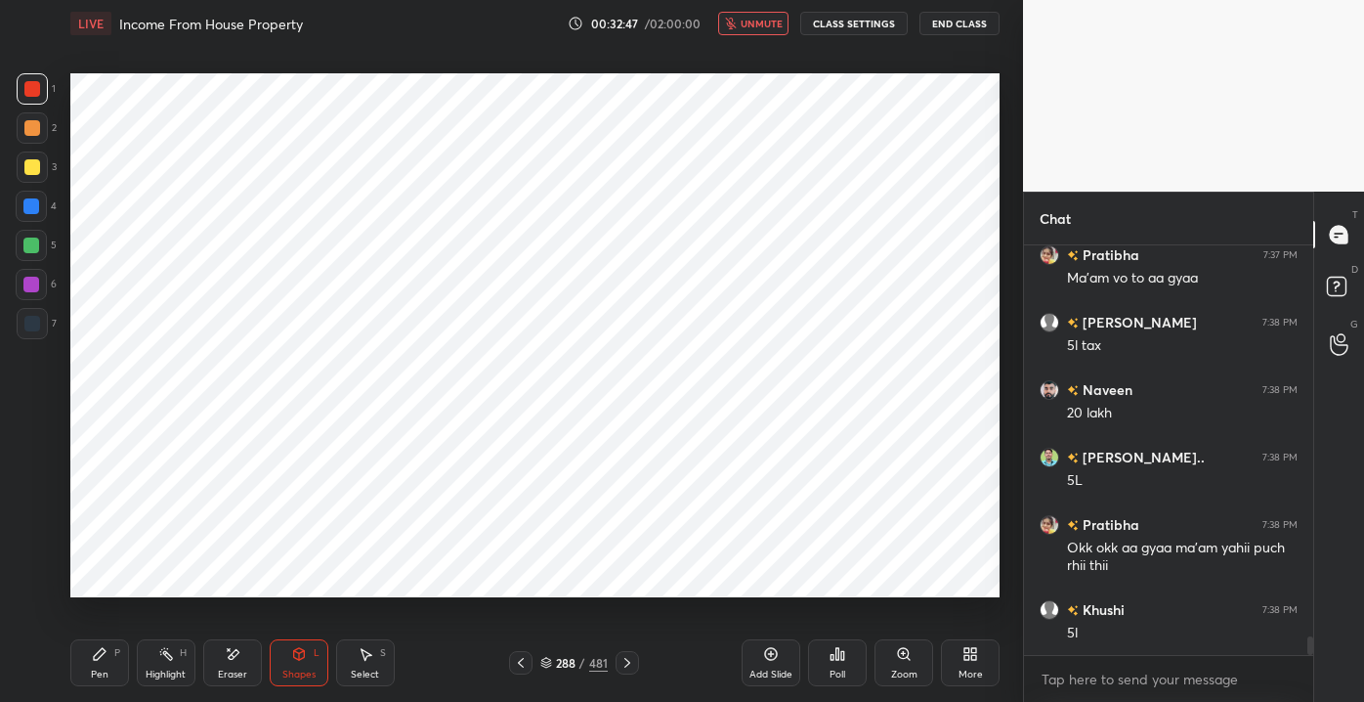
click at [107, 660] on icon at bounding box center [100, 654] width 16 height 16
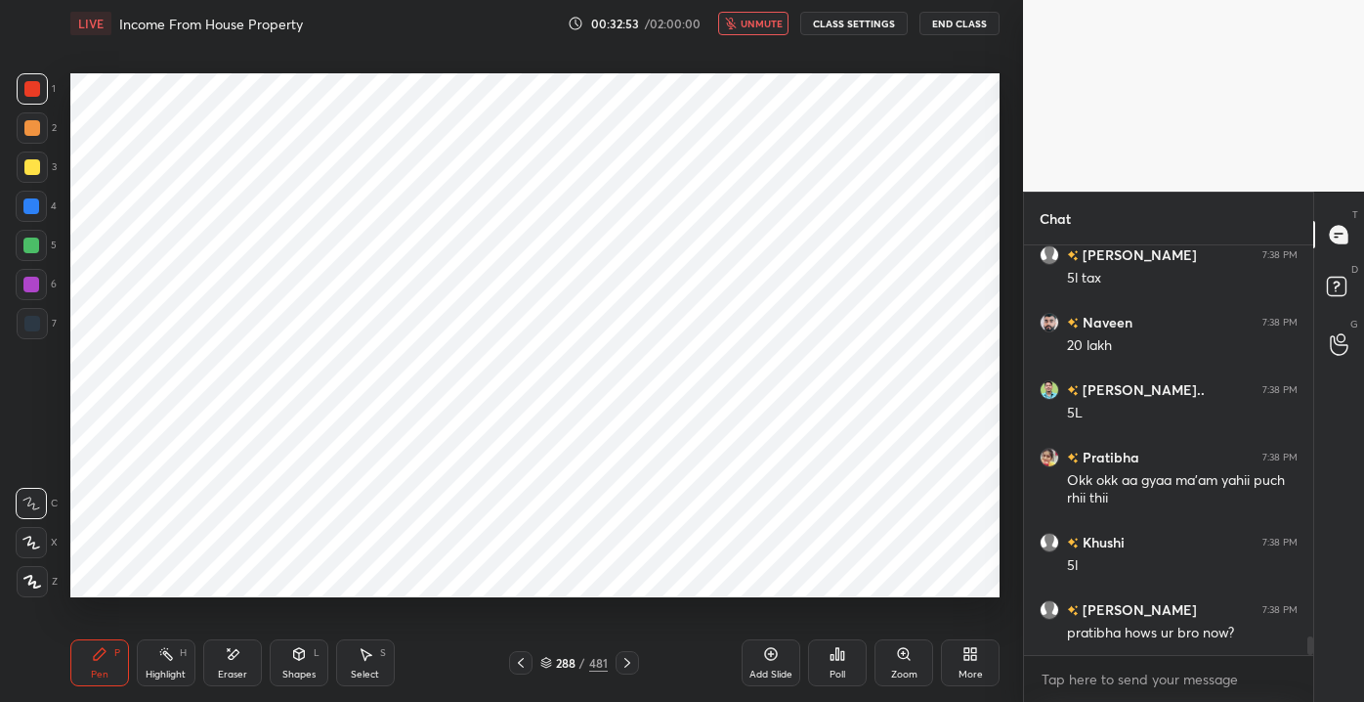
click at [775, 17] on span "unmute" at bounding box center [762, 24] width 42 height 14
click at [283, 669] on div "Shapes" at bounding box center [298, 674] width 33 height 10
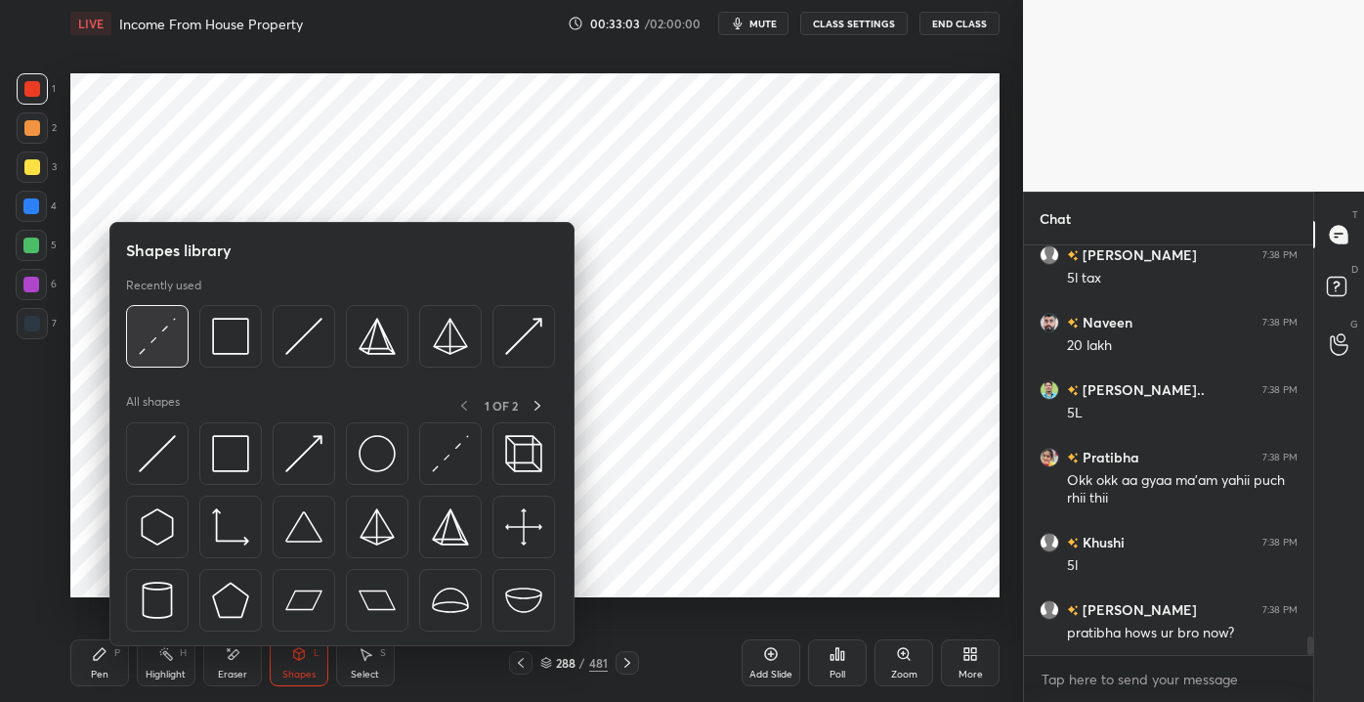
click at [160, 357] on div at bounding box center [157, 336] width 63 height 63
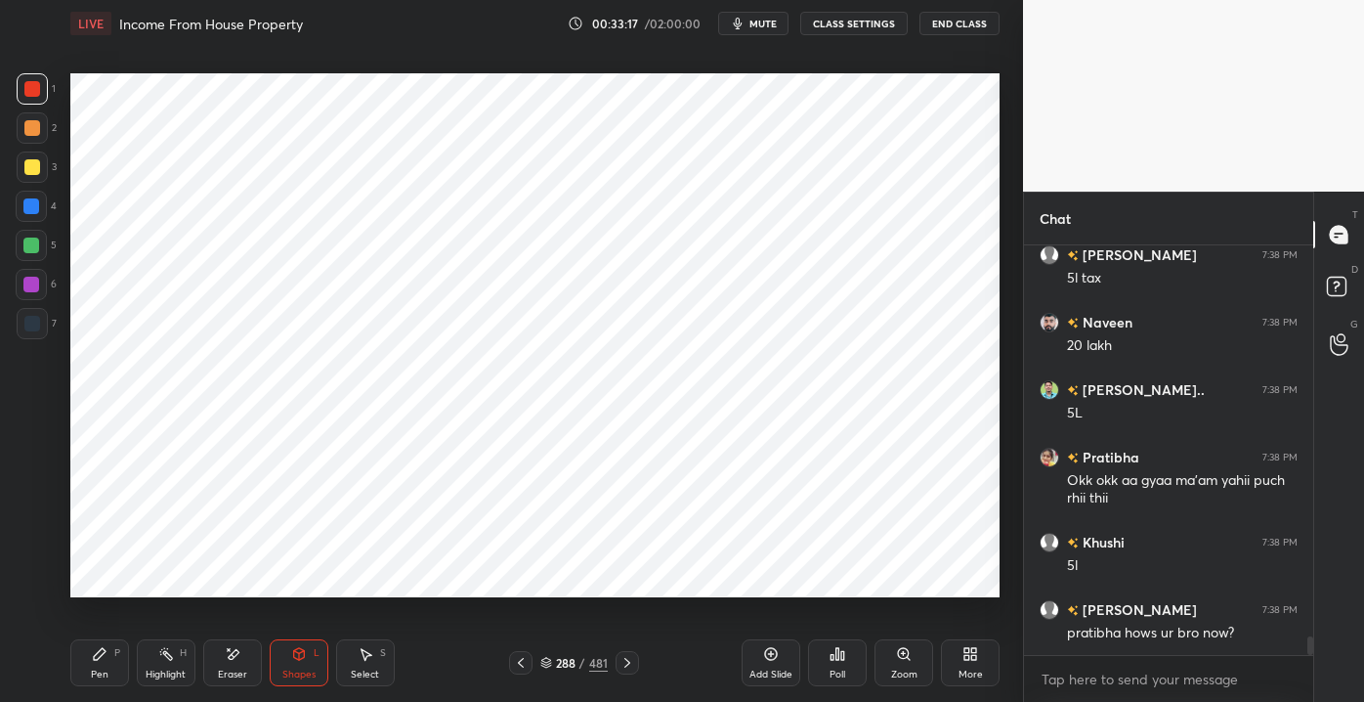
click at [117, 658] on div "P" at bounding box center [117, 653] width 6 height 10
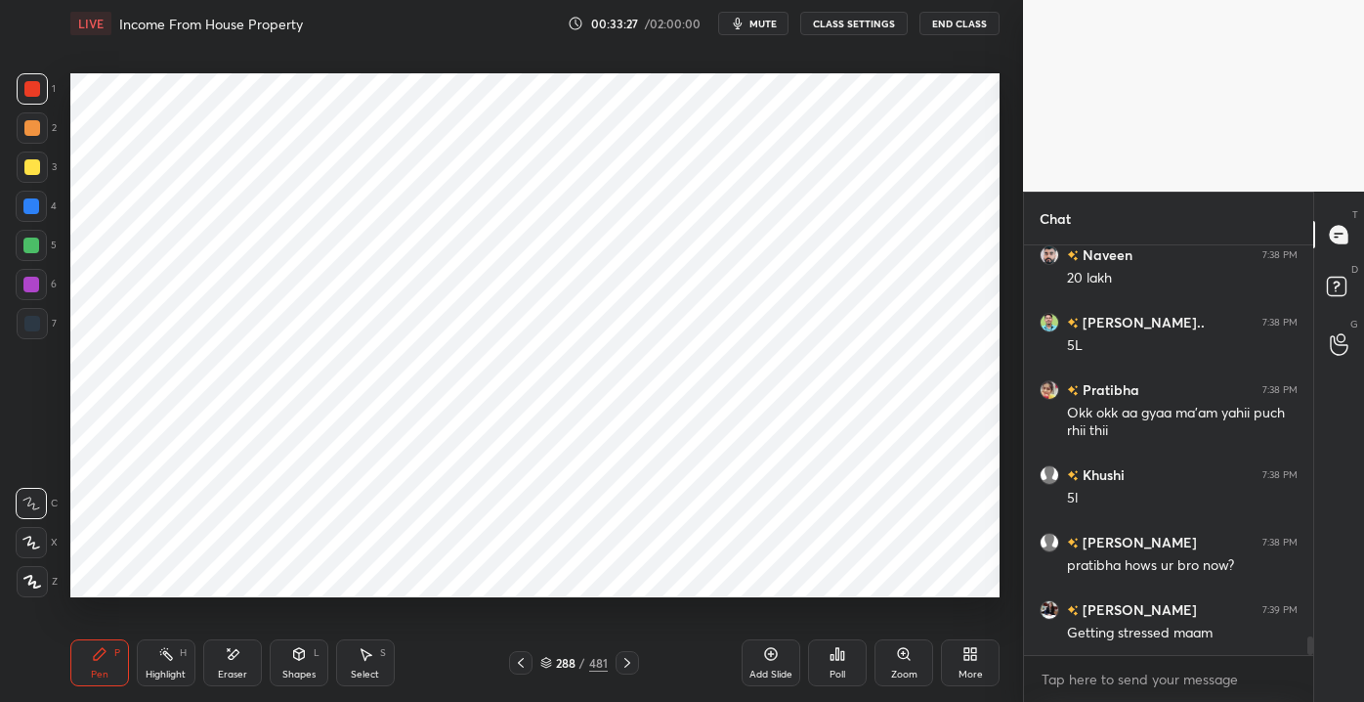
scroll to position [8858, 0]
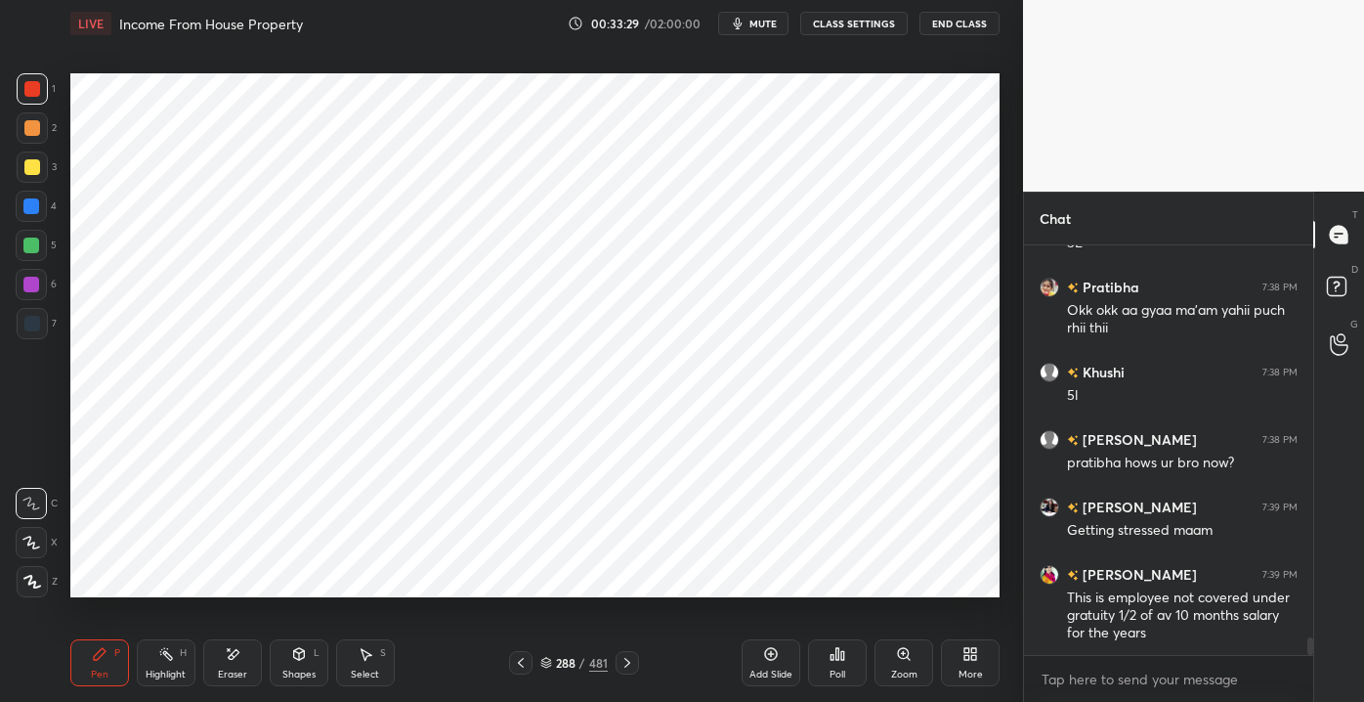
click at [280, 667] on div "Shapes L" at bounding box center [299, 662] width 59 height 47
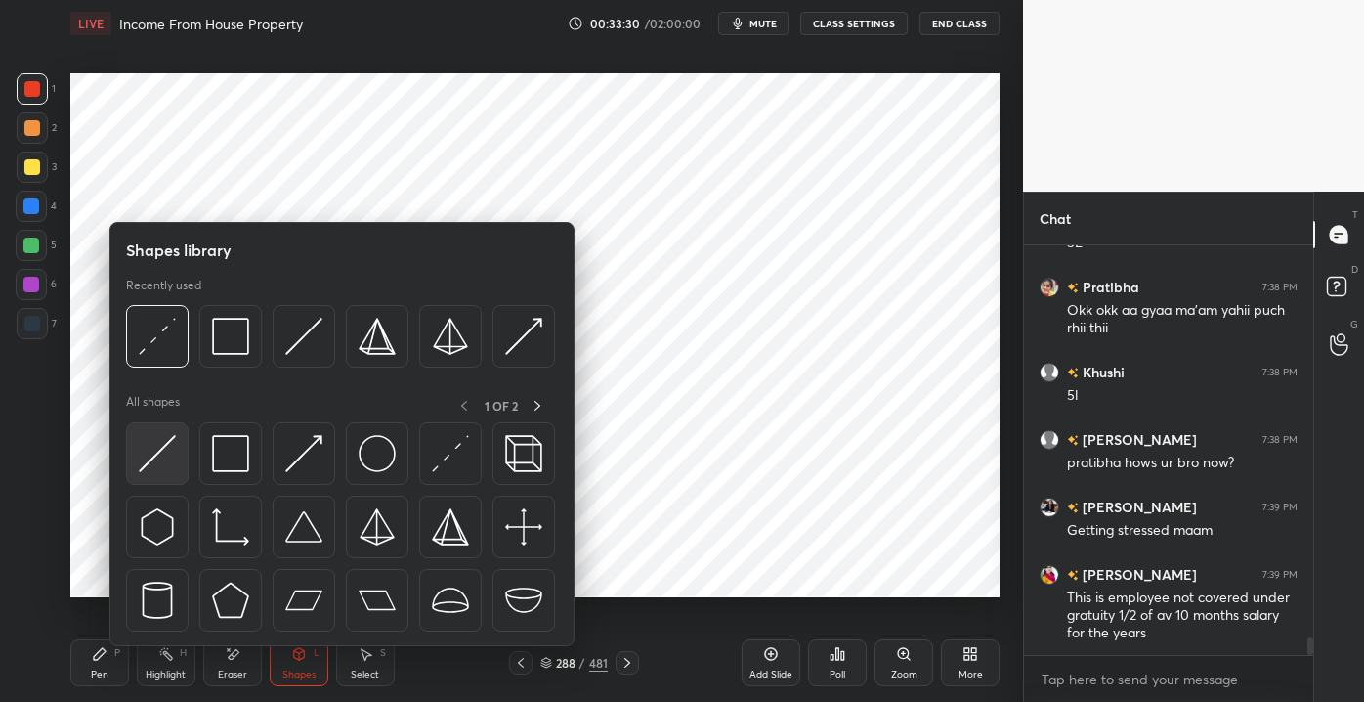
click at [160, 470] on img at bounding box center [157, 453] width 37 height 37
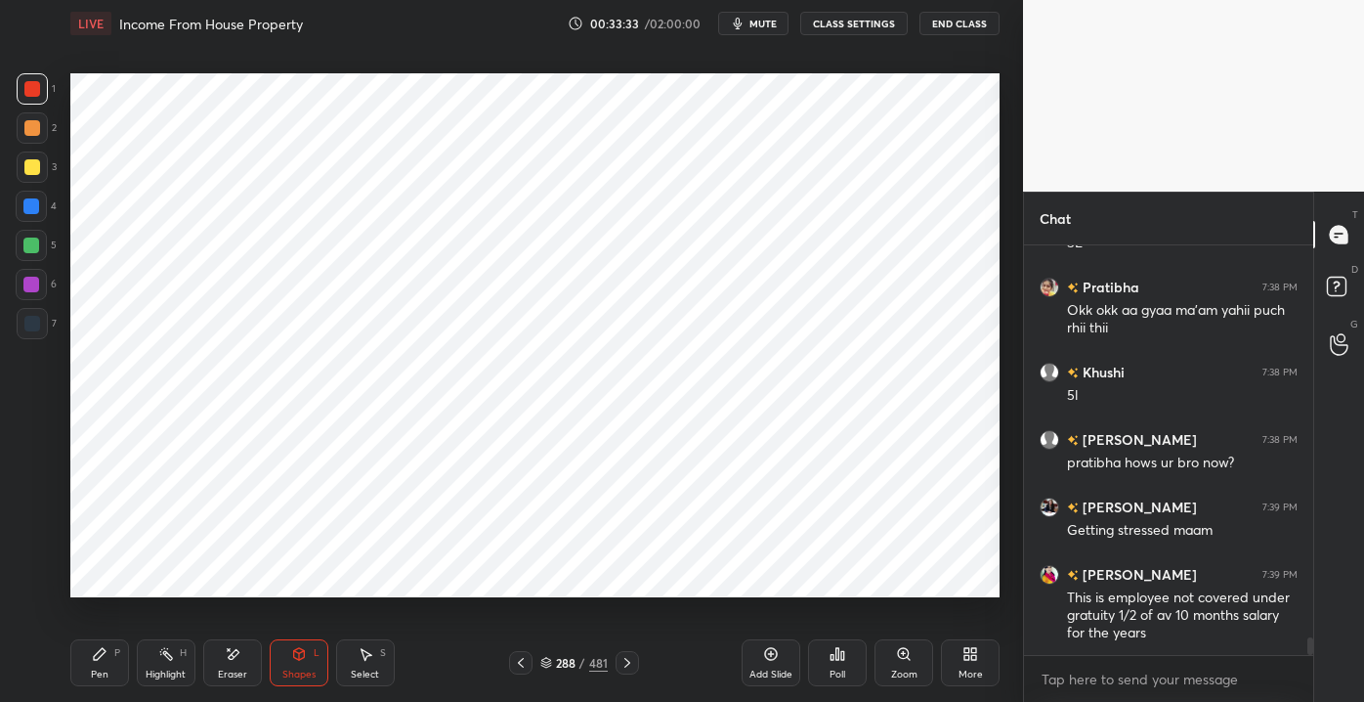
scroll to position [8926, 0]
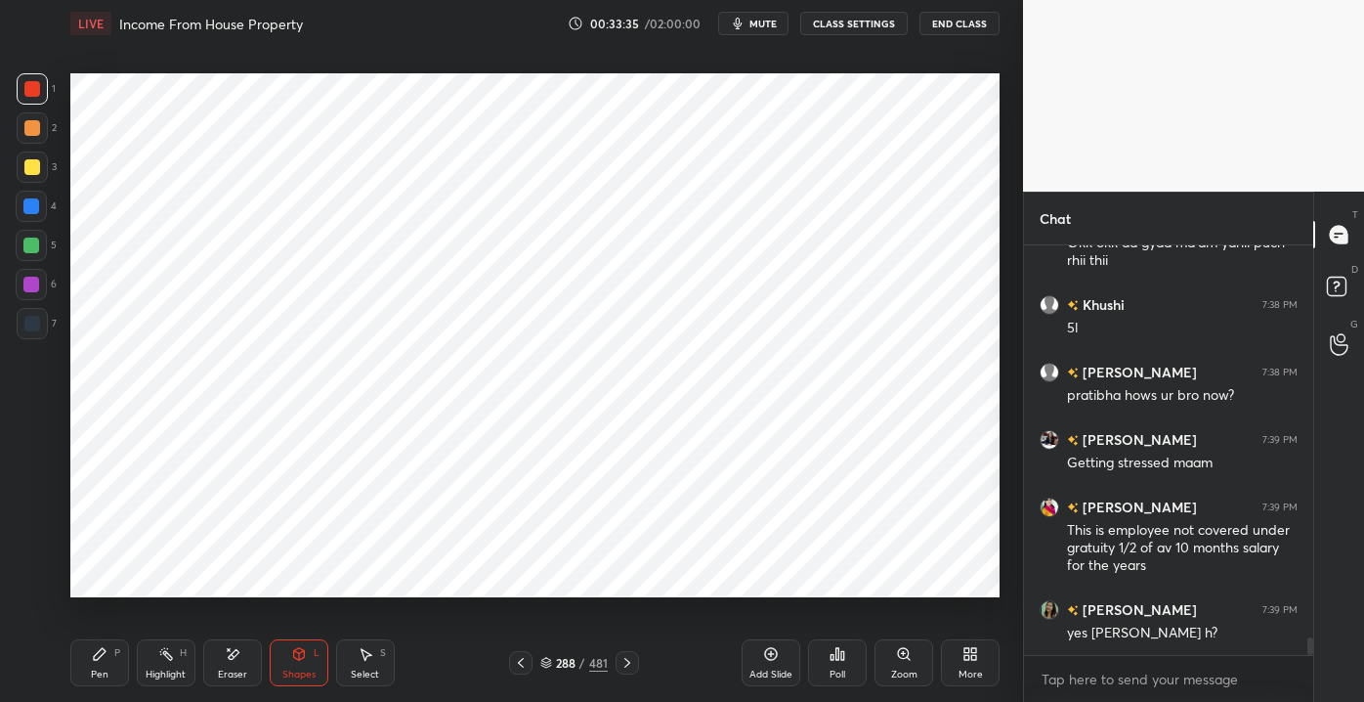
click at [108, 663] on div "Pen P" at bounding box center [99, 662] width 59 height 47
click at [316, 653] on div "L" at bounding box center [317, 653] width 6 height 10
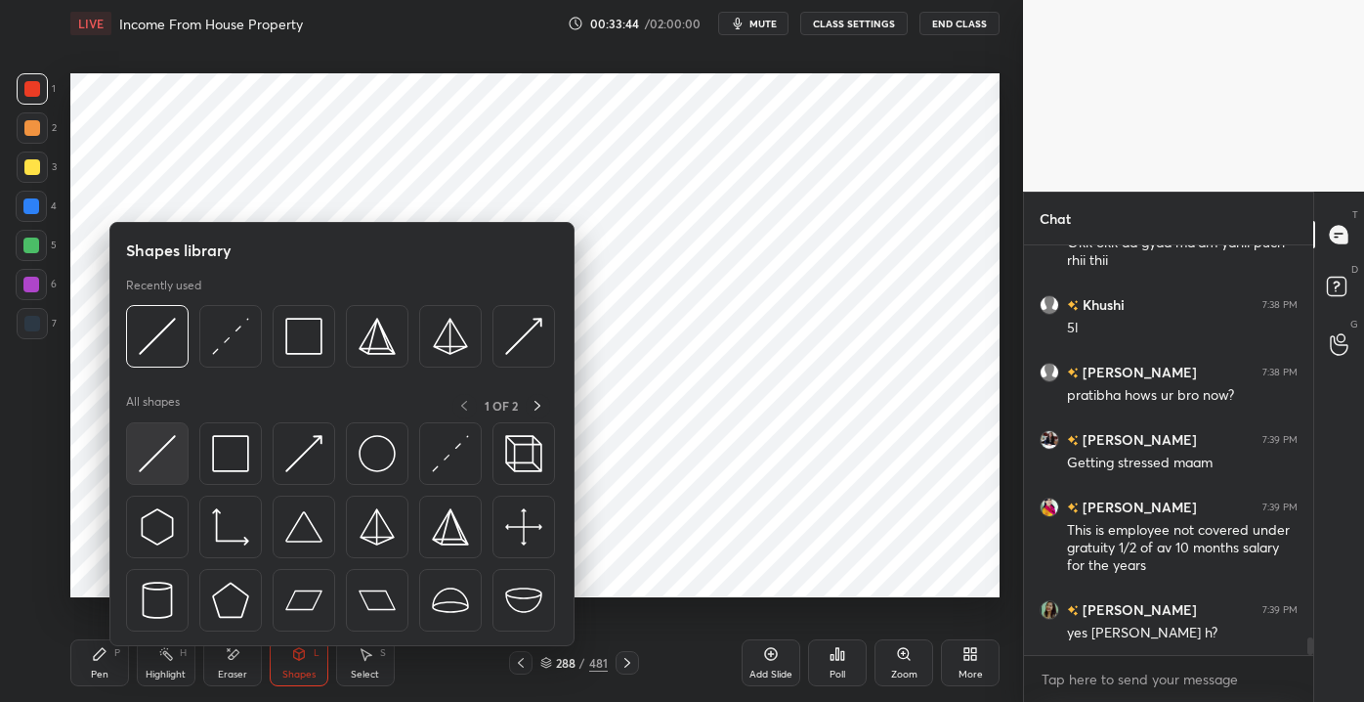
click at [178, 475] on div at bounding box center [157, 453] width 63 height 63
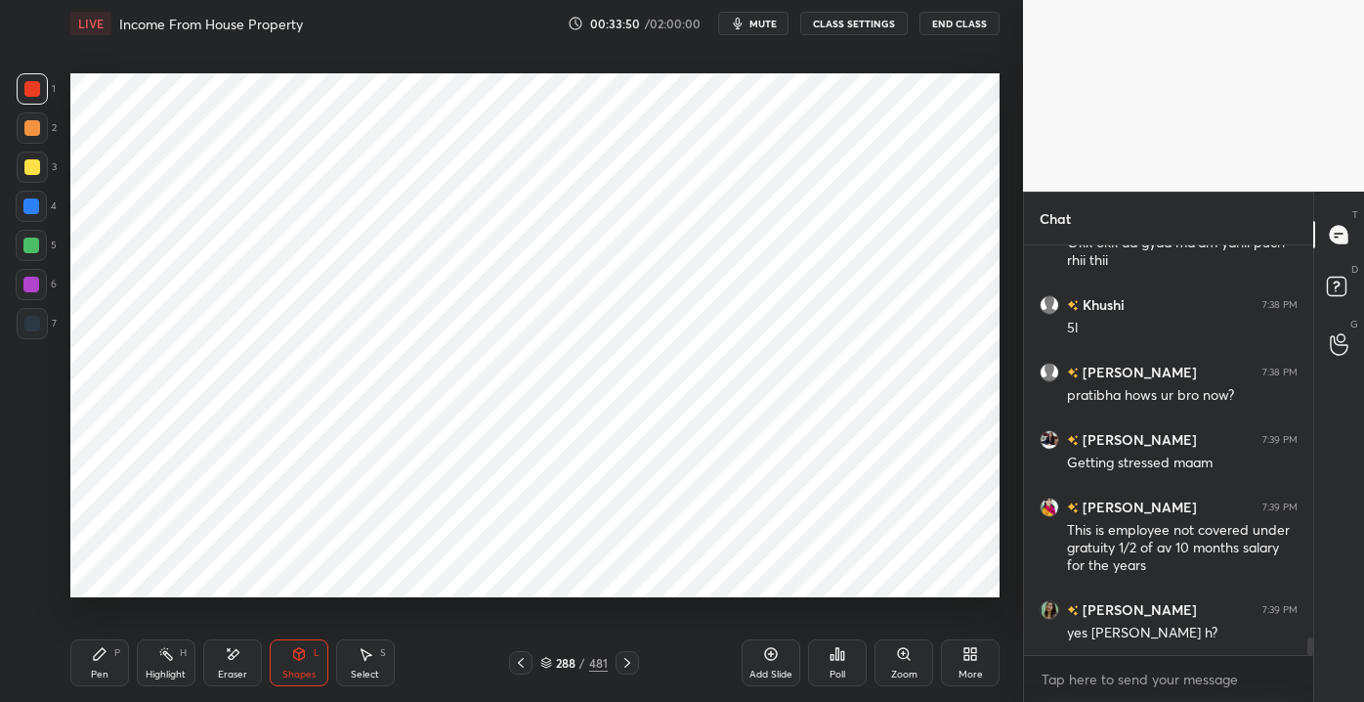
click at [98, 664] on div "Pen P" at bounding box center [99, 662] width 59 height 47
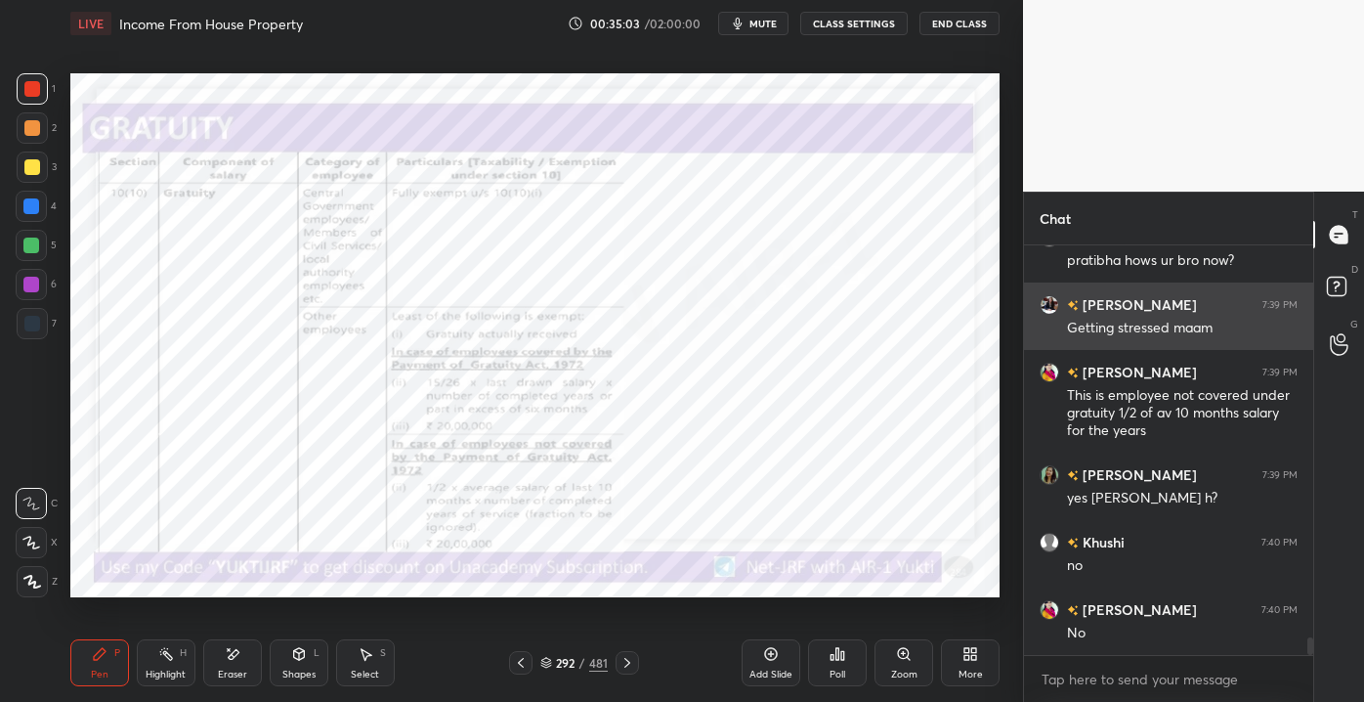
scroll to position [9128, 0]
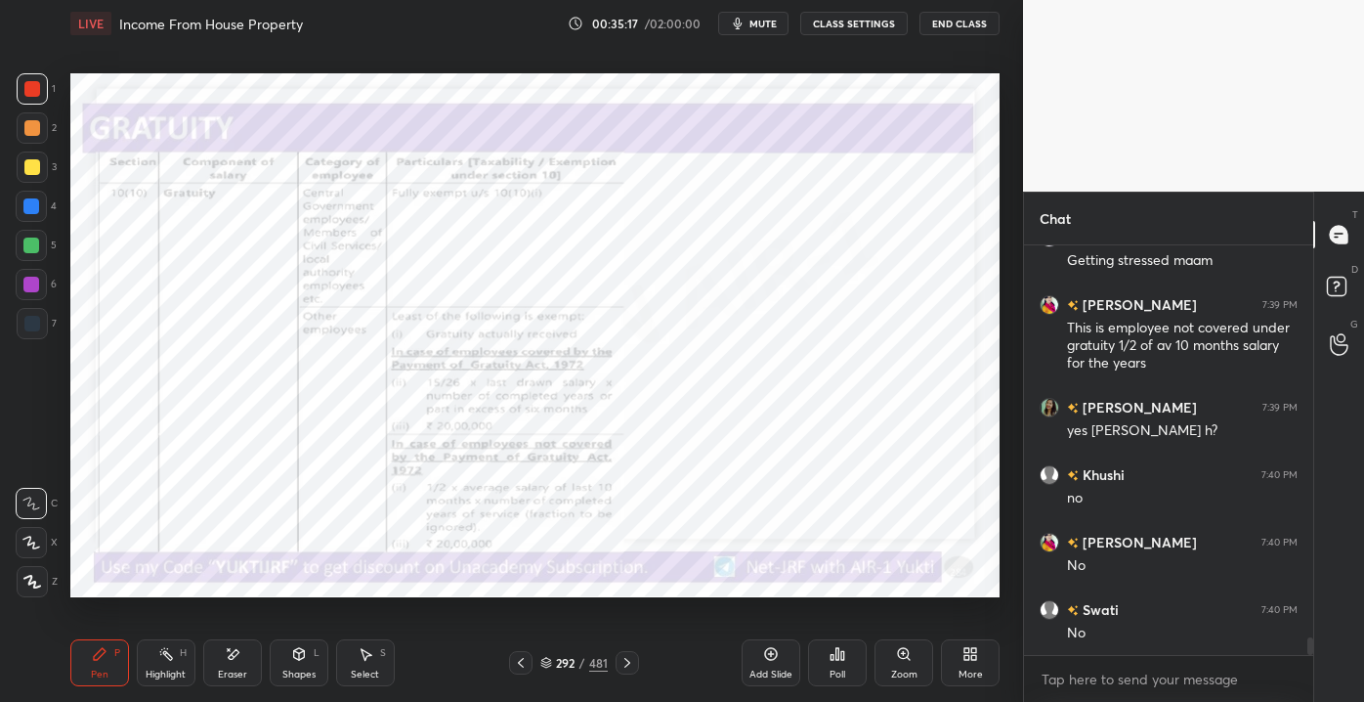
click at [301, 666] on div "Shapes L" at bounding box center [299, 662] width 59 height 47
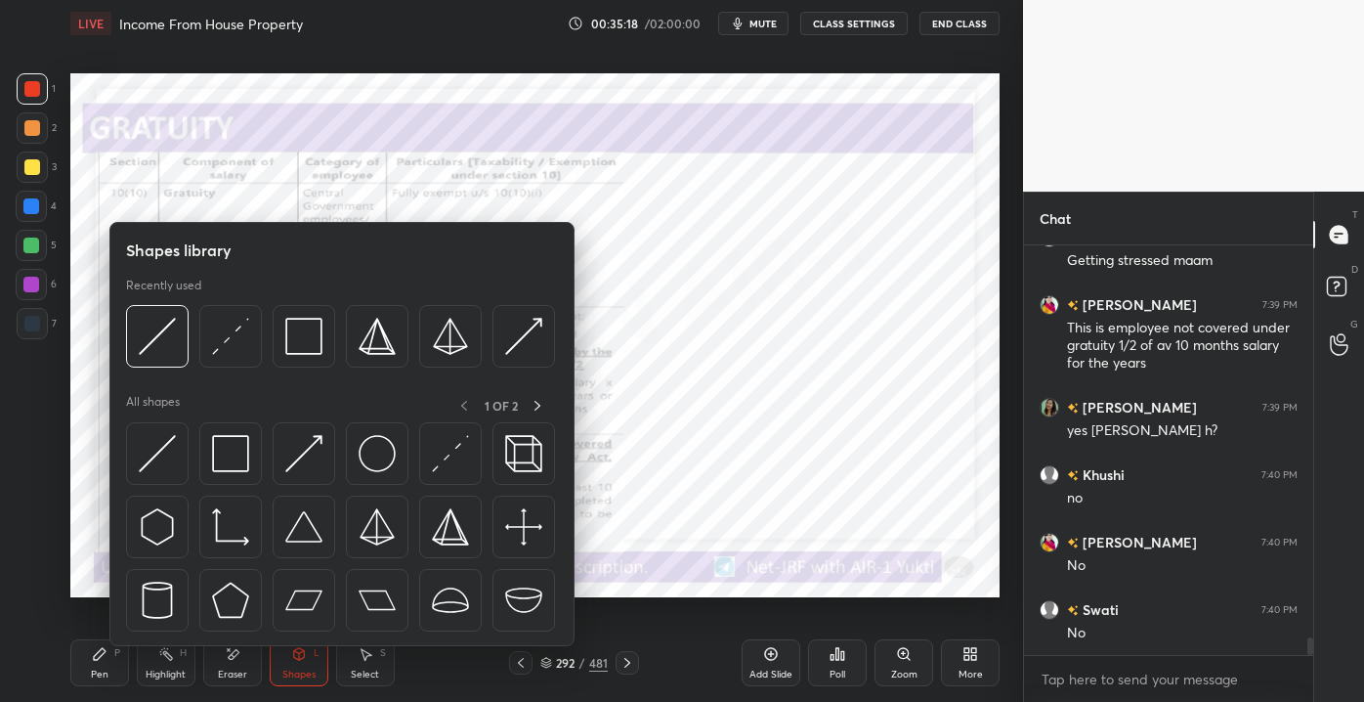
drag, startPoint x: 147, startPoint y: 686, endPoint x: 180, endPoint y: 684, distance: 33.3
click at [149, 686] on div "Highlight H" at bounding box center [166, 662] width 59 height 47
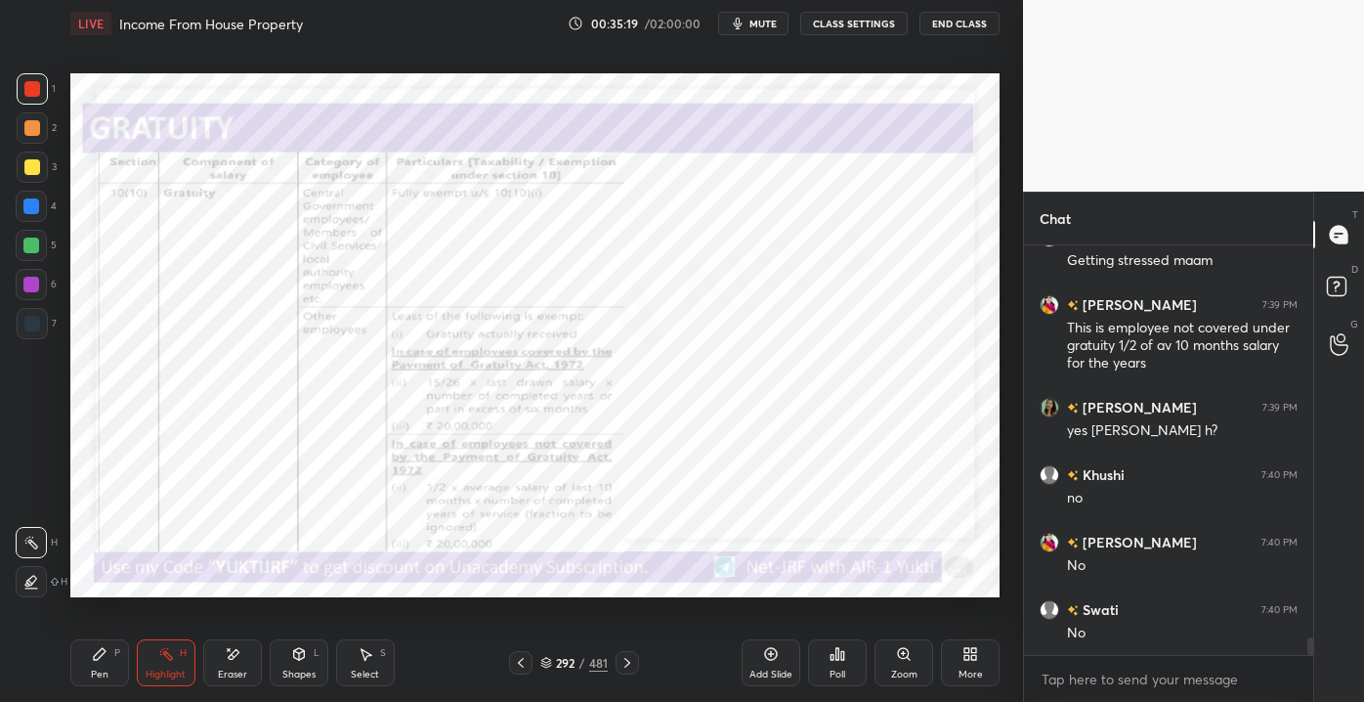
click at [362, 658] on icon at bounding box center [366, 654] width 16 height 16
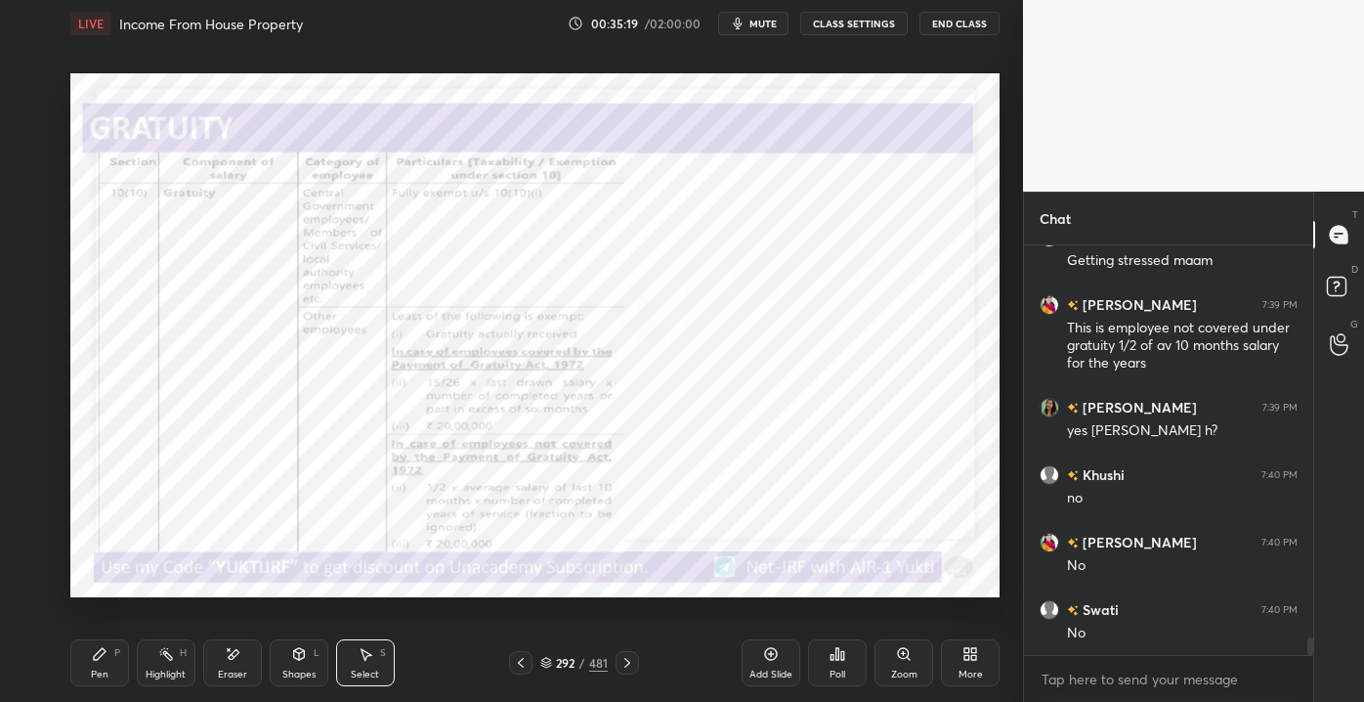
scroll to position [9194, 0]
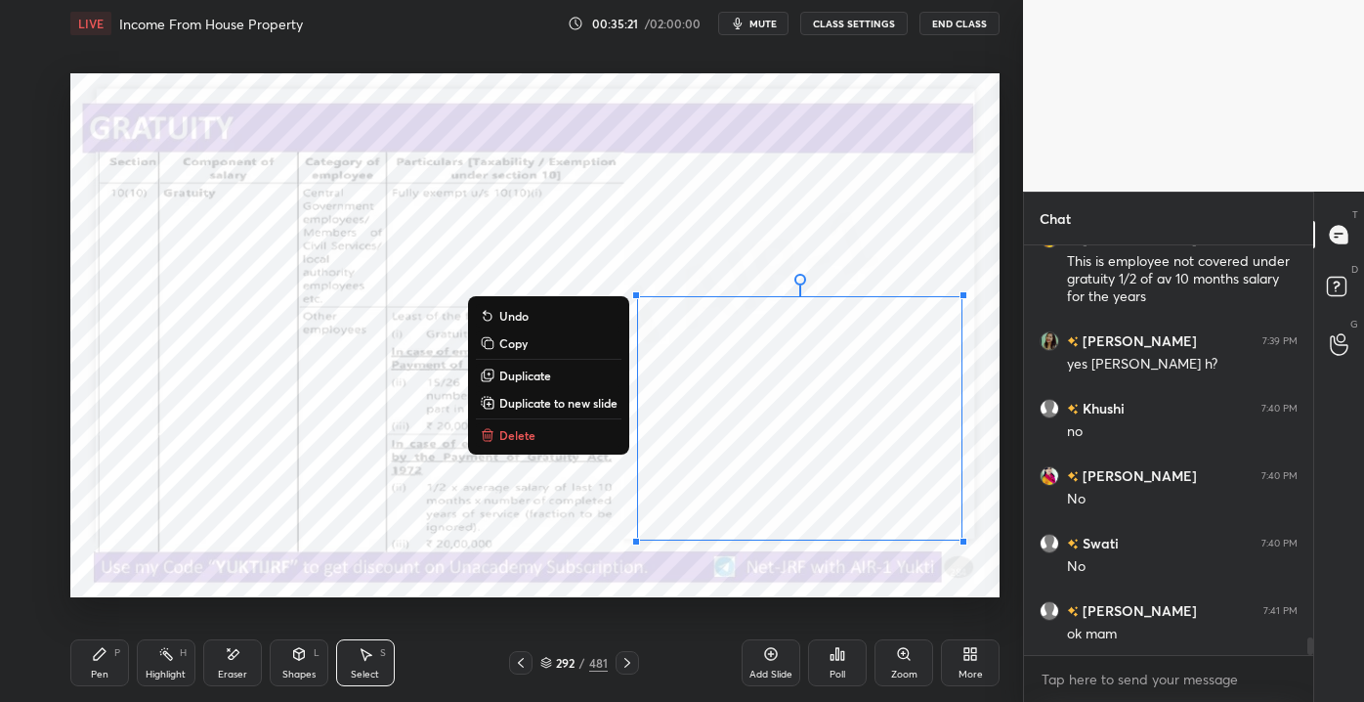
drag, startPoint x: 630, startPoint y: 264, endPoint x: 1024, endPoint y: 553, distance: 488.7
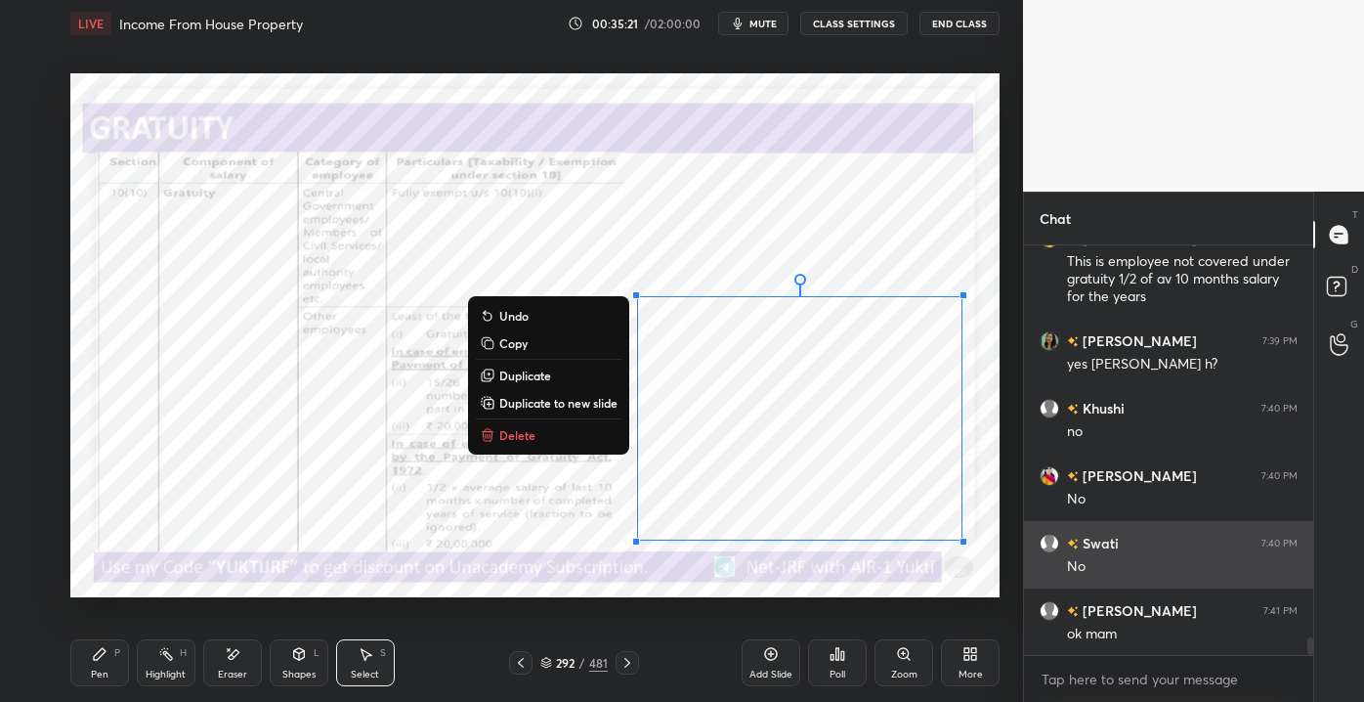
click at [1025, 558] on div "1 2 3 4 5 6 7 C X Z E E Erase all H H LIVE Income From House Property 00:35:21 …" at bounding box center [682, 351] width 1364 height 702
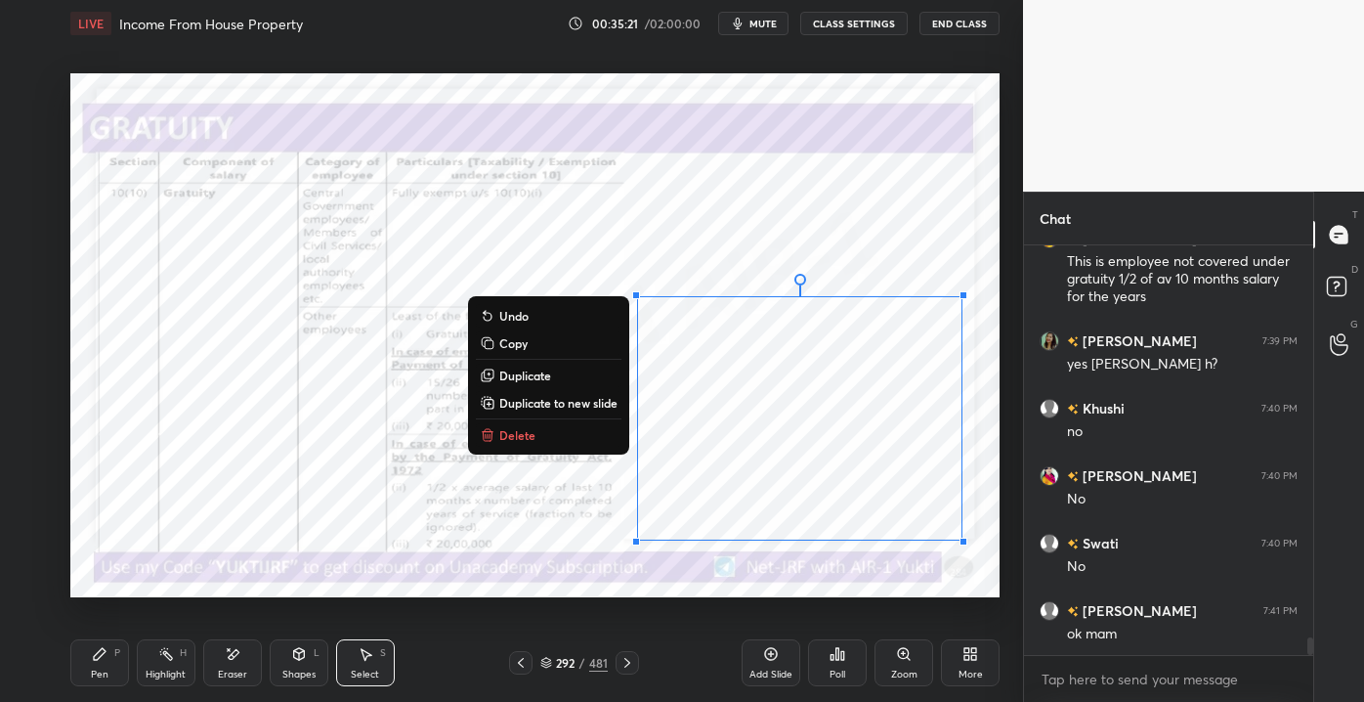
scroll to position [9215, 0]
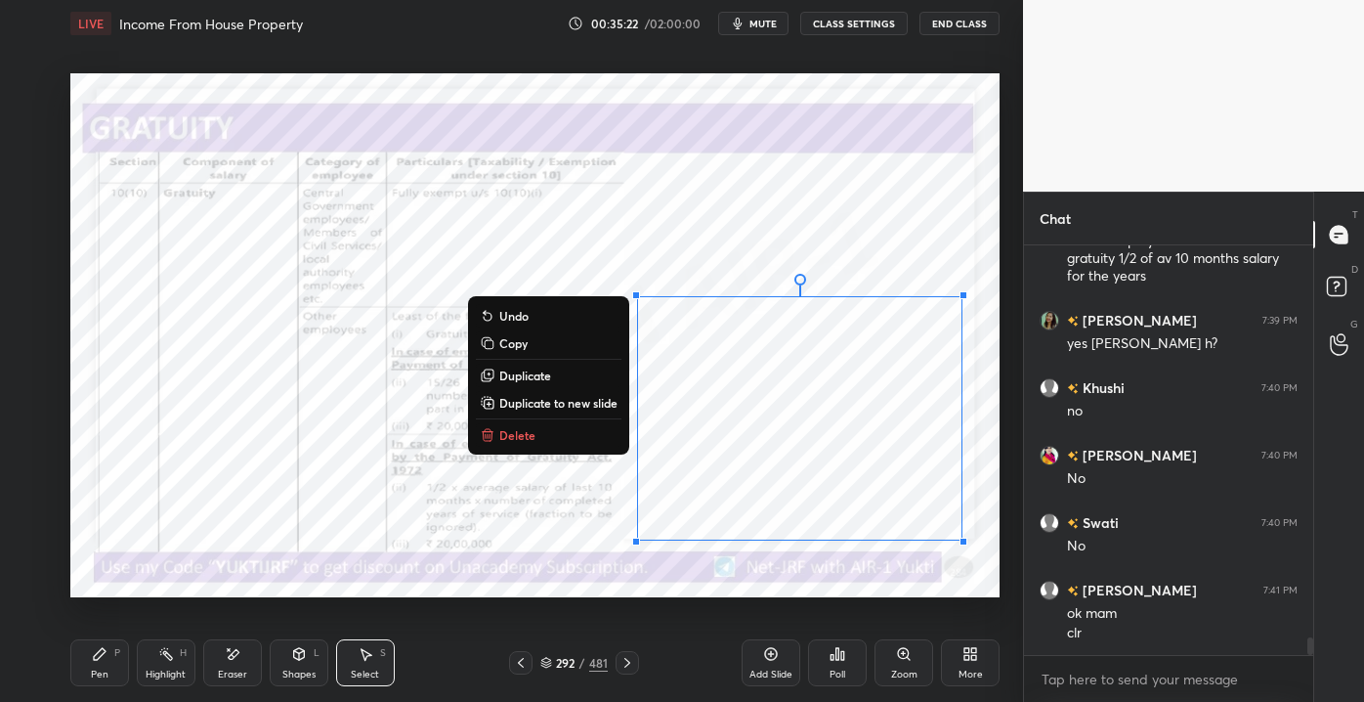
click at [499, 342] on p "Copy" at bounding box center [513, 343] width 28 height 16
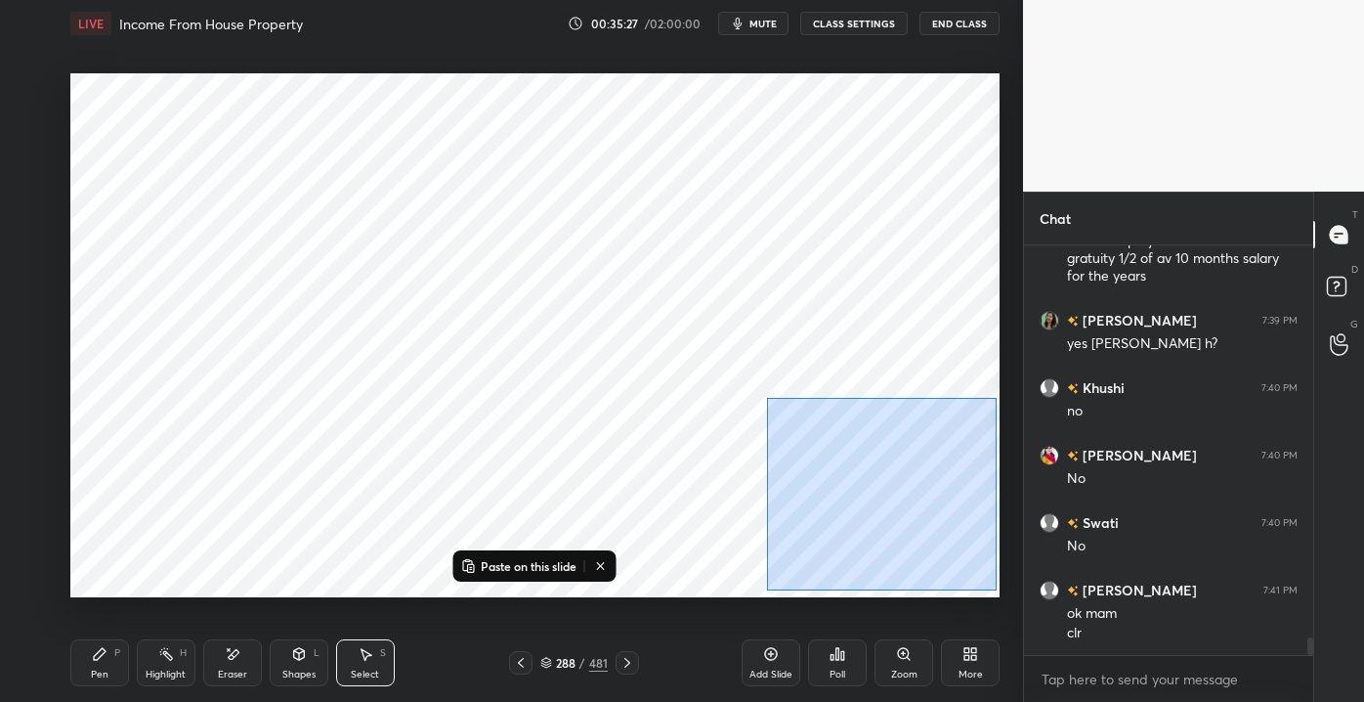
drag, startPoint x: 792, startPoint y: 433, endPoint x: 990, endPoint y: 592, distance: 254.4
click at [992, 592] on div "0 ° Undo Copy Paste here Duplicate Duplicate to new slide Delete" at bounding box center [534, 334] width 929 height 523
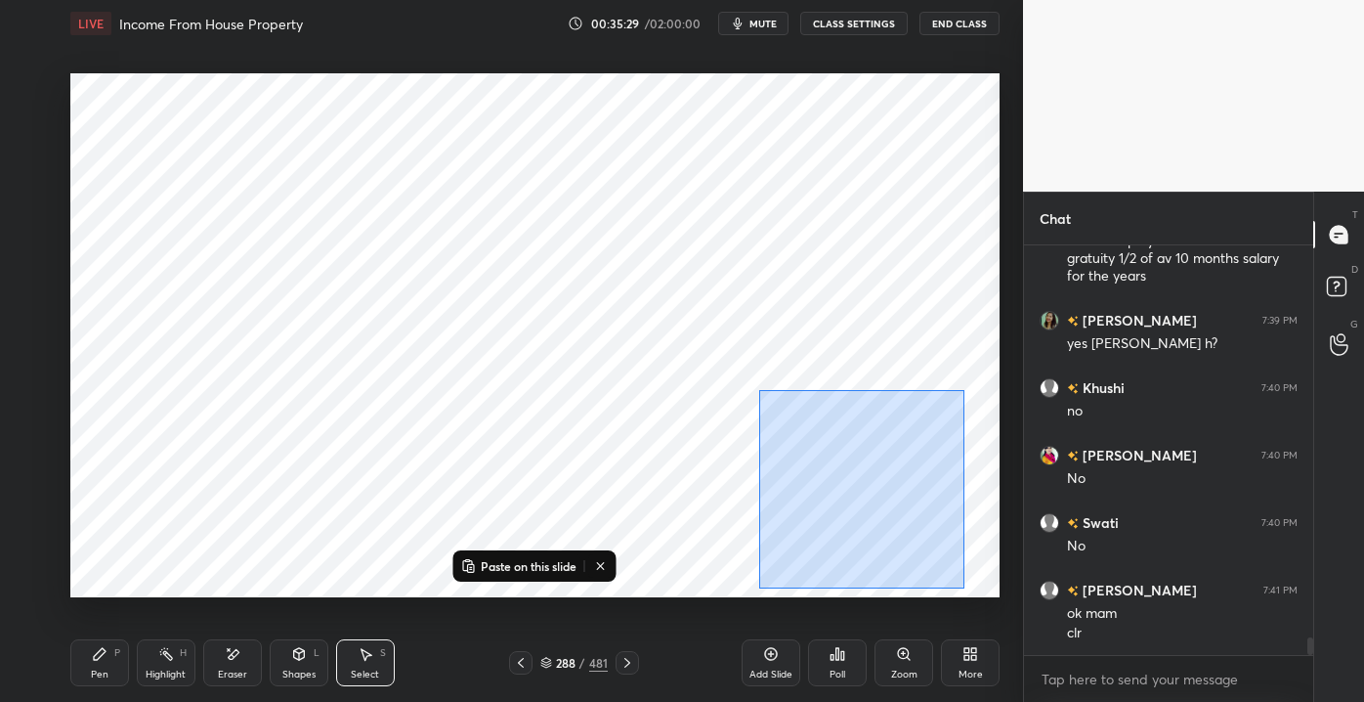
drag, startPoint x: 758, startPoint y: 390, endPoint x: 881, endPoint y: 551, distance: 202.3
click at [983, 594] on div "0 ° Undo Copy Paste here Duplicate Duplicate to new slide Delete" at bounding box center [534, 334] width 929 height 523
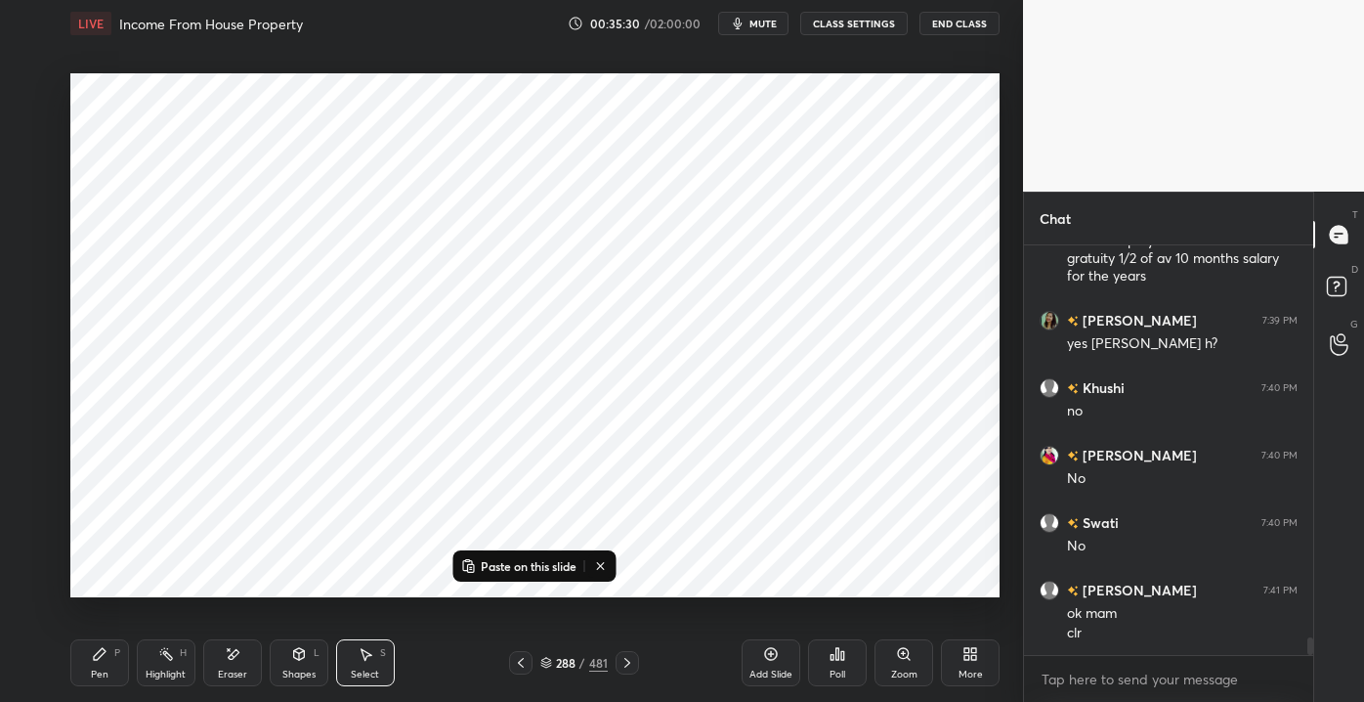
click at [538, 555] on button "Paste on this slide" at bounding box center [518, 565] width 123 height 23
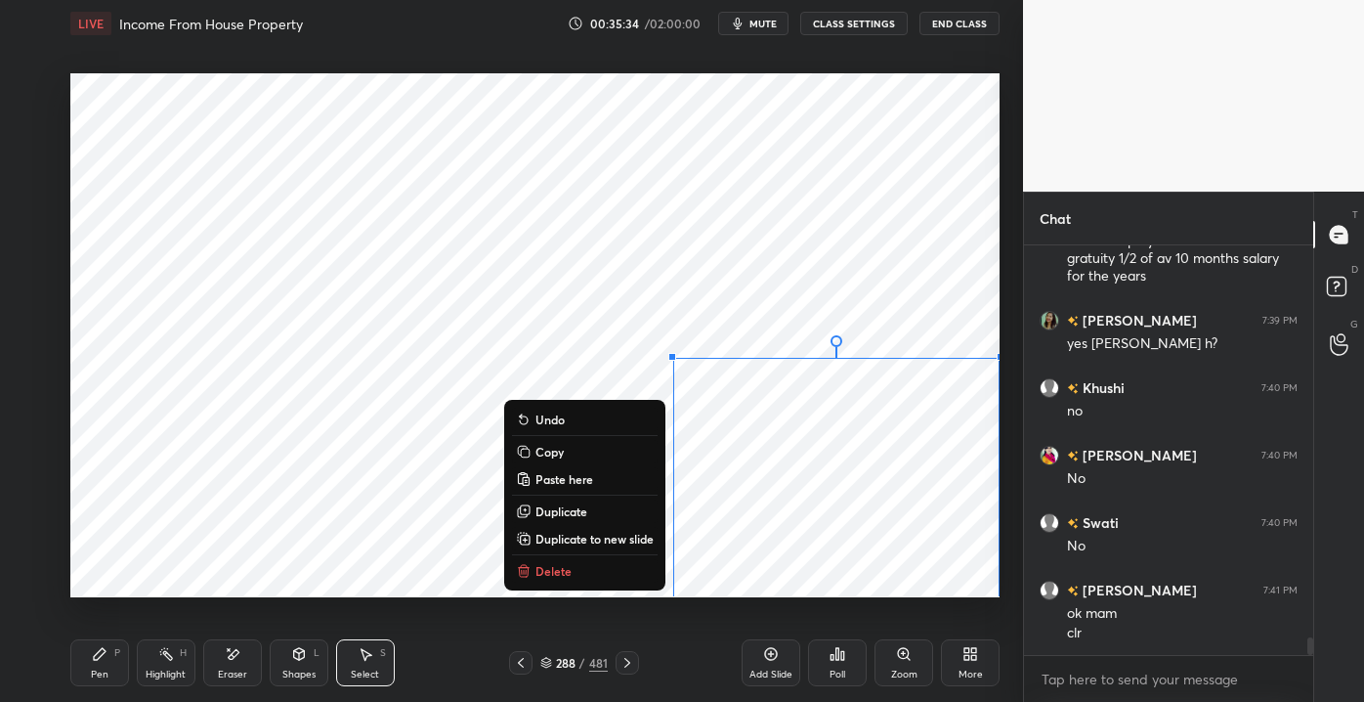
click at [784, 536] on div "0 ° Undo Copy Paste here Duplicate Duplicate to new slide Delete" at bounding box center [534, 334] width 929 height 523
click at [537, 417] on p "Undo" at bounding box center [550, 419] width 29 height 16
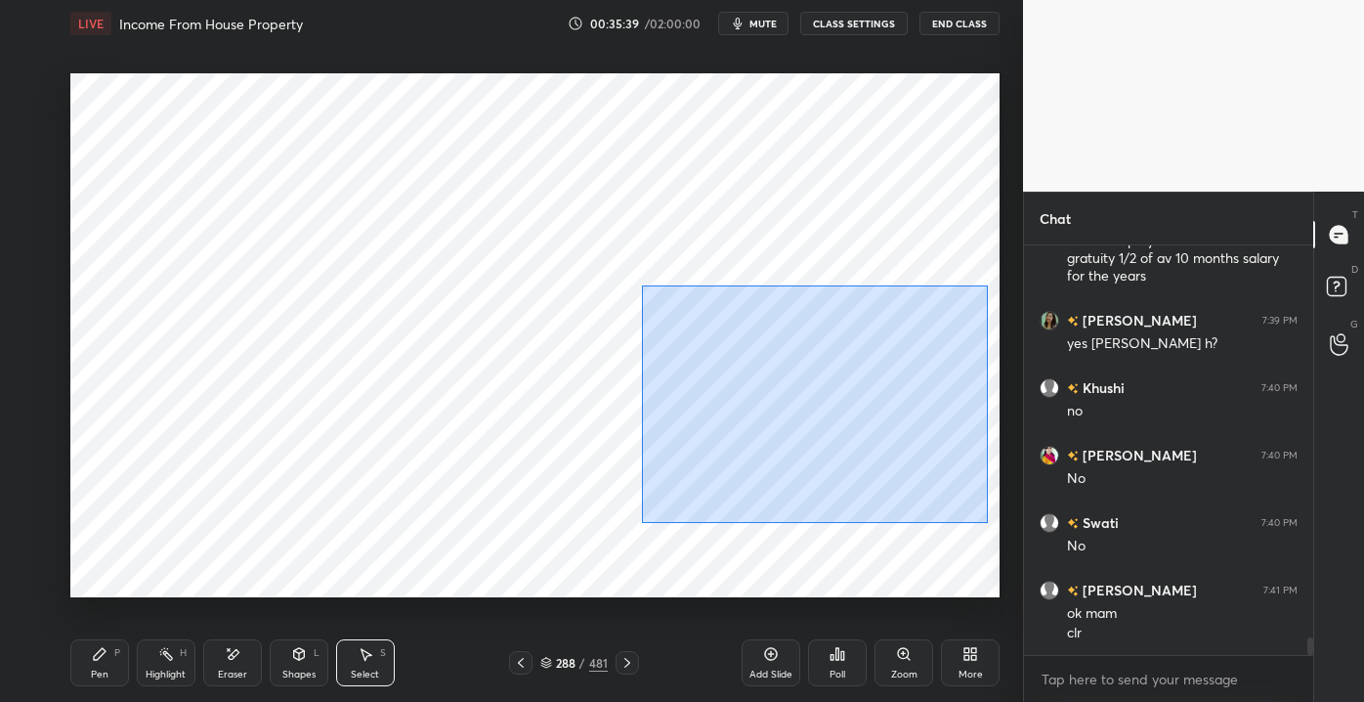
drag, startPoint x: 641, startPoint y: 286, endPoint x: 979, endPoint y: 529, distance: 416.0
click at [987, 533] on div "0 ° Undo Copy Paste here Duplicate Duplicate to new slide Delete" at bounding box center [534, 334] width 929 height 523
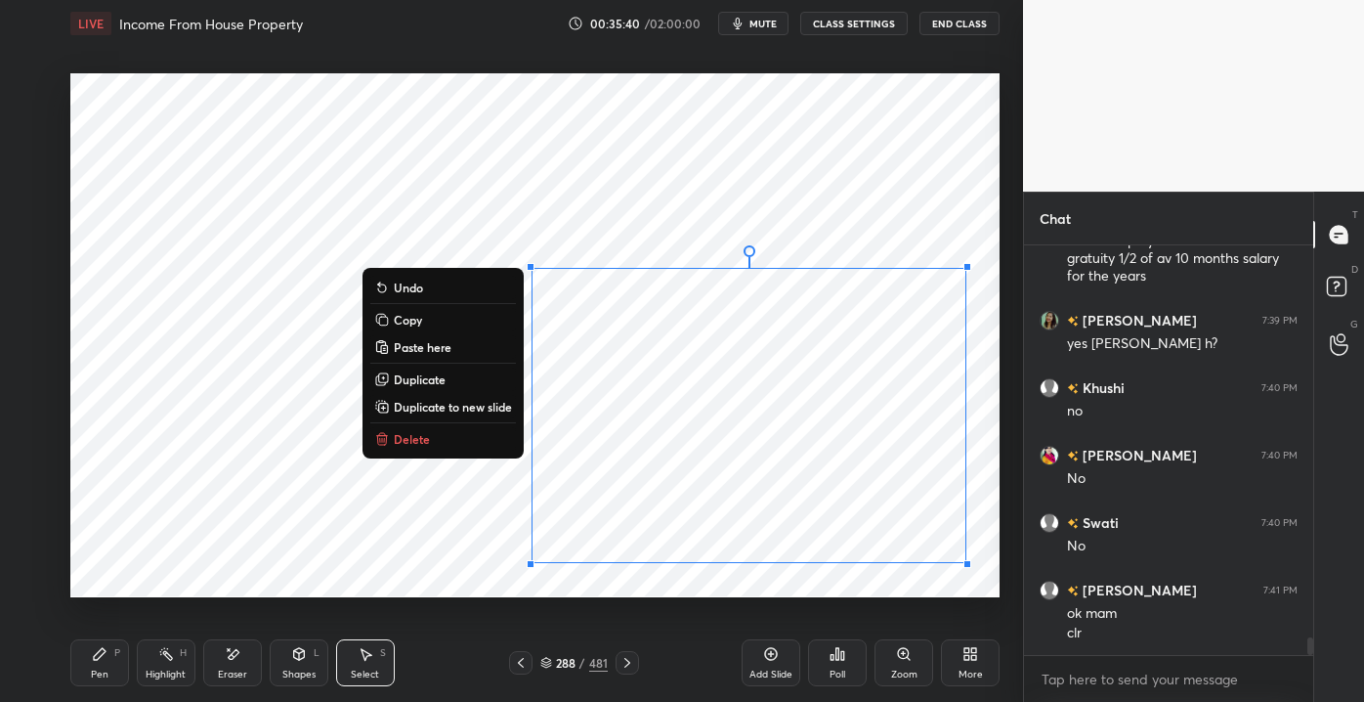
click at [400, 280] on p "Undo" at bounding box center [408, 288] width 29 height 16
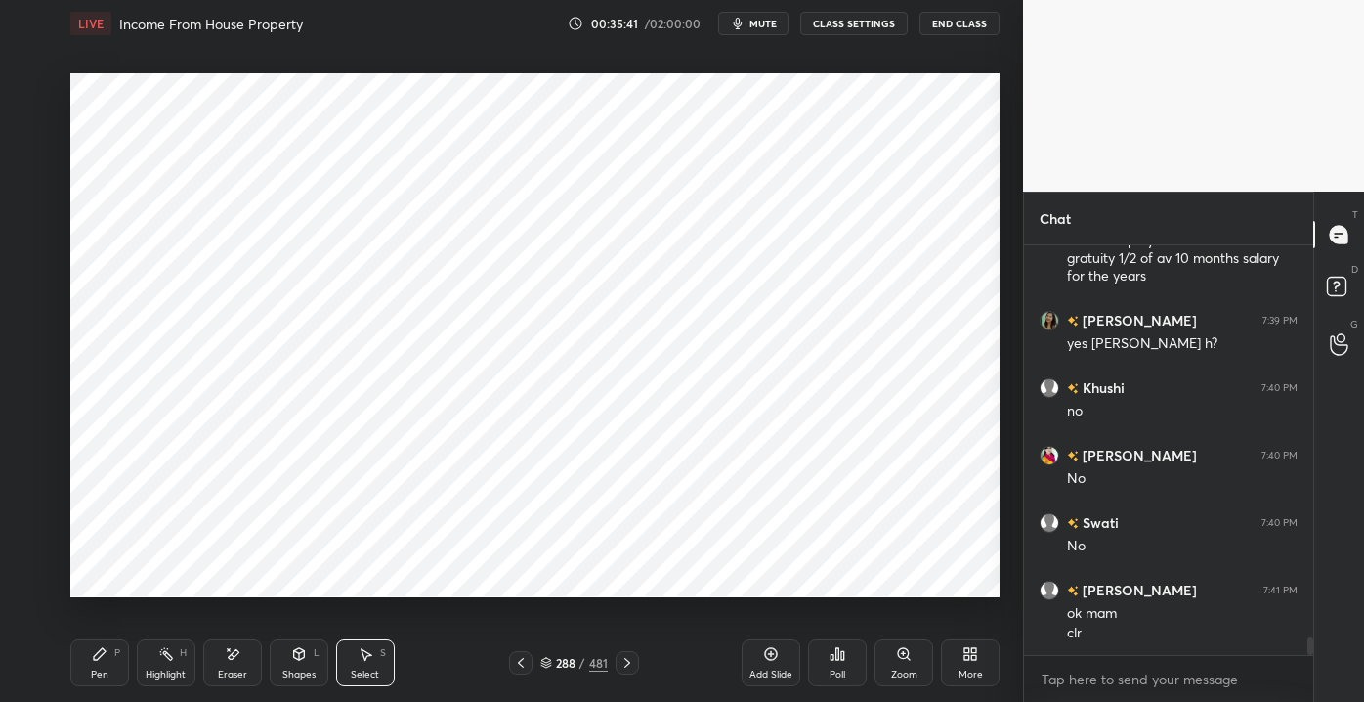
click at [195, 577] on div "0 ° Undo Copy Paste here Duplicate Duplicate to new slide Delete" at bounding box center [534, 334] width 929 height 523
click at [229, 665] on div "Eraser" at bounding box center [232, 662] width 59 height 47
click at [78, 642] on div "Pen P" at bounding box center [99, 662] width 59 height 47
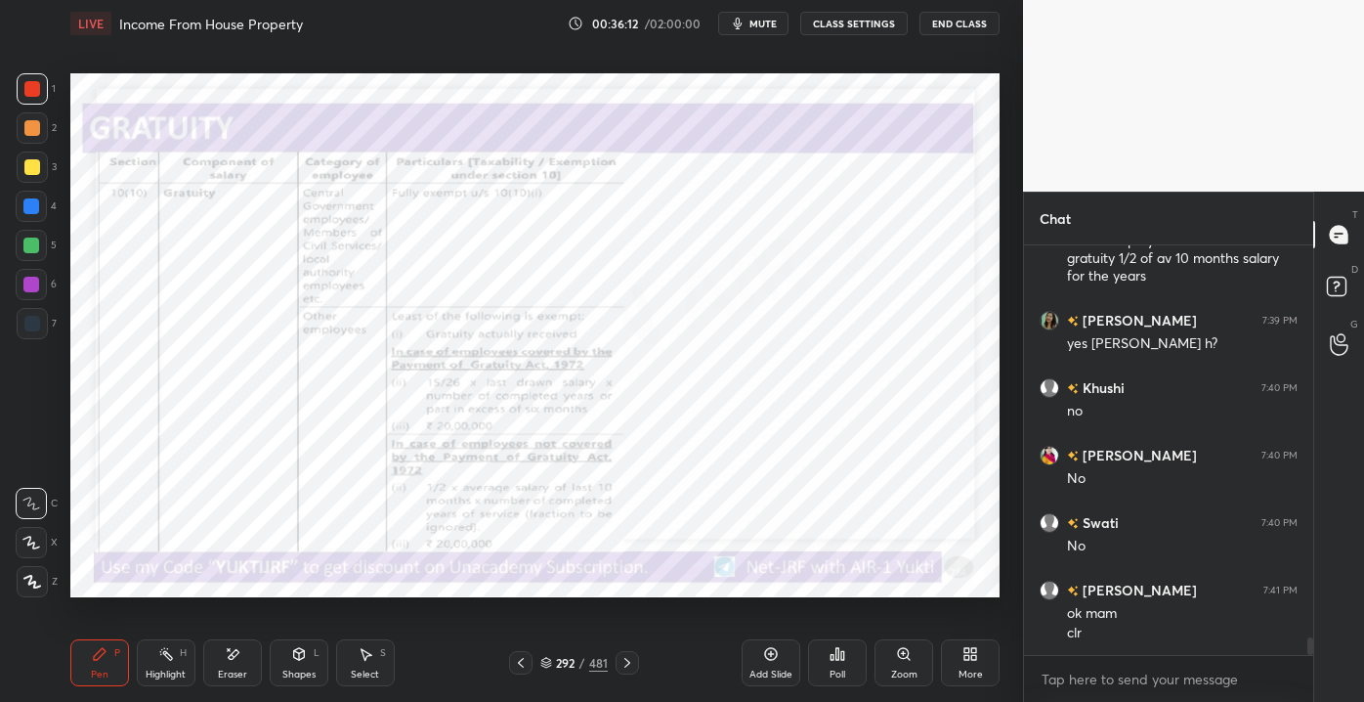
click at [215, 667] on div "Eraser" at bounding box center [232, 662] width 59 height 47
click at [33, 578] on span "Erase all" at bounding box center [31, 581] width 29 height 14
click at [958, 653] on div "More" at bounding box center [970, 662] width 59 height 47
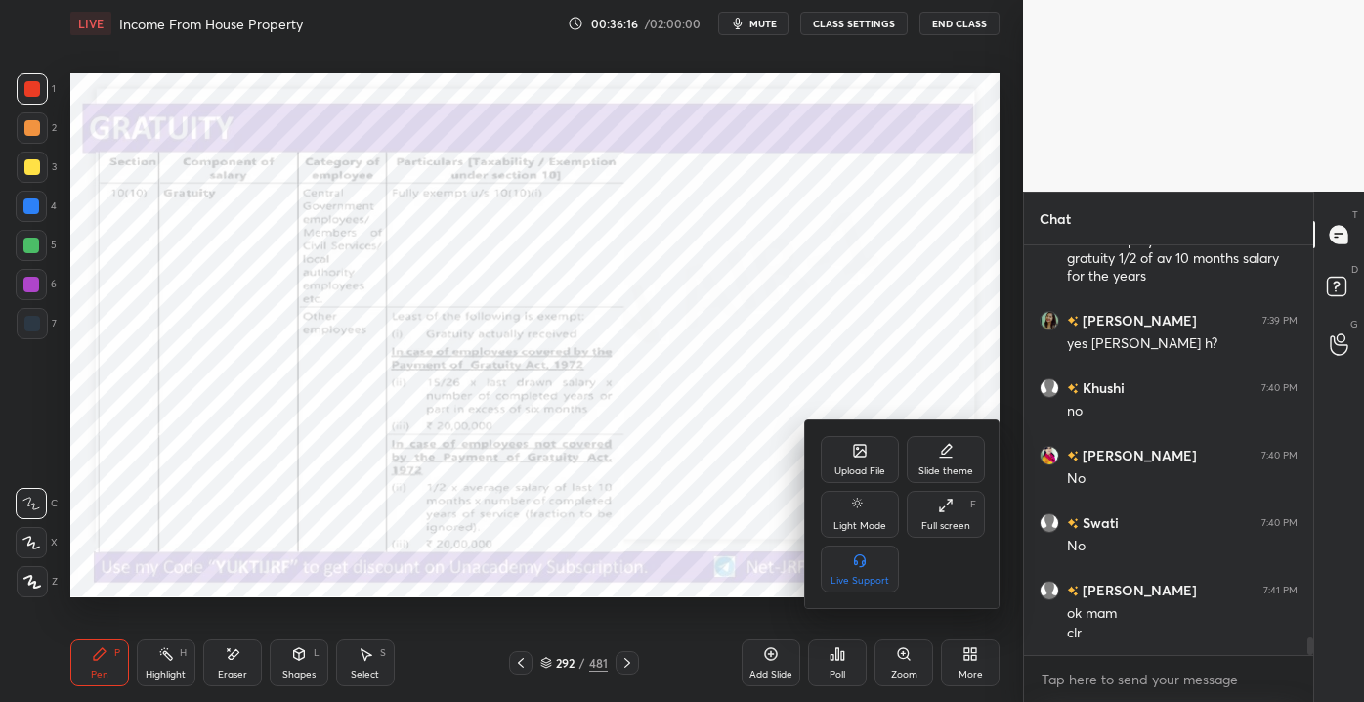
click at [837, 467] on div "Upload File" at bounding box center [860, 471] width 51 height 10
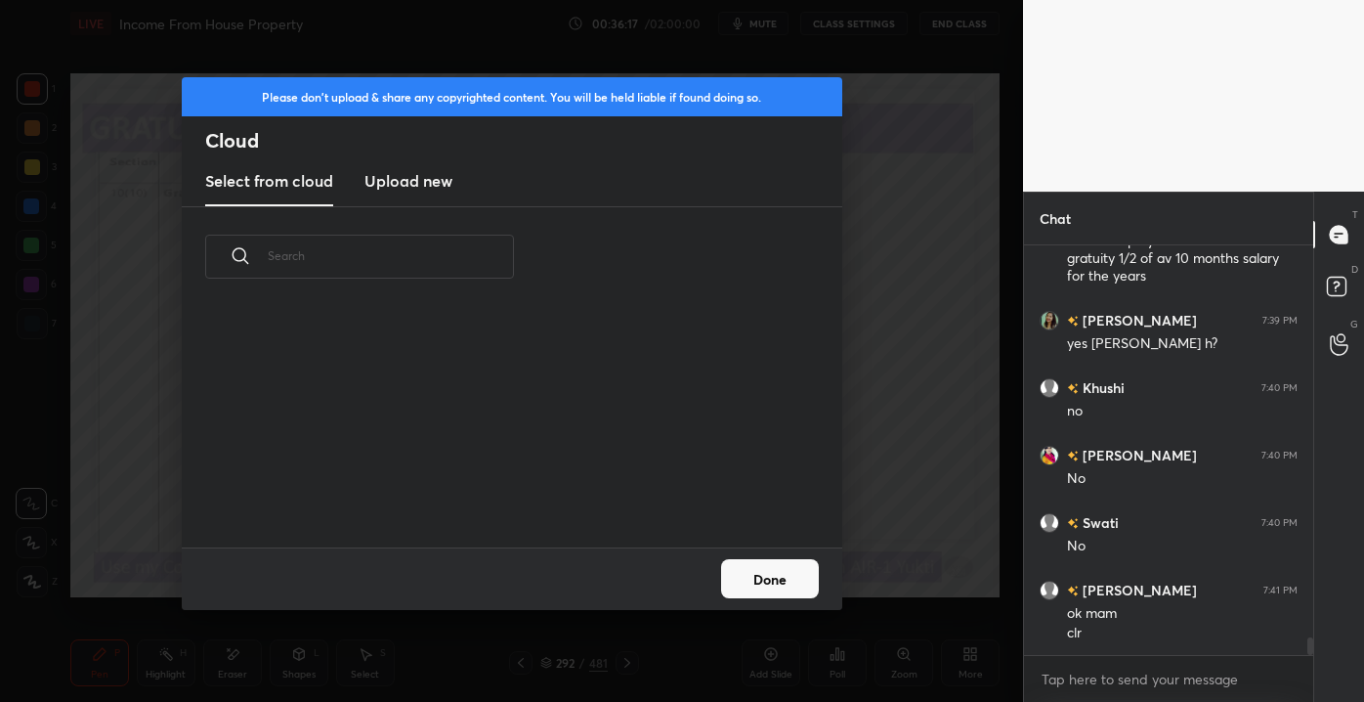
scroll to position [241, 627]
click at [390, 179] on h3 "Upload new" at bounding box center [409, 180] width 88 height 23
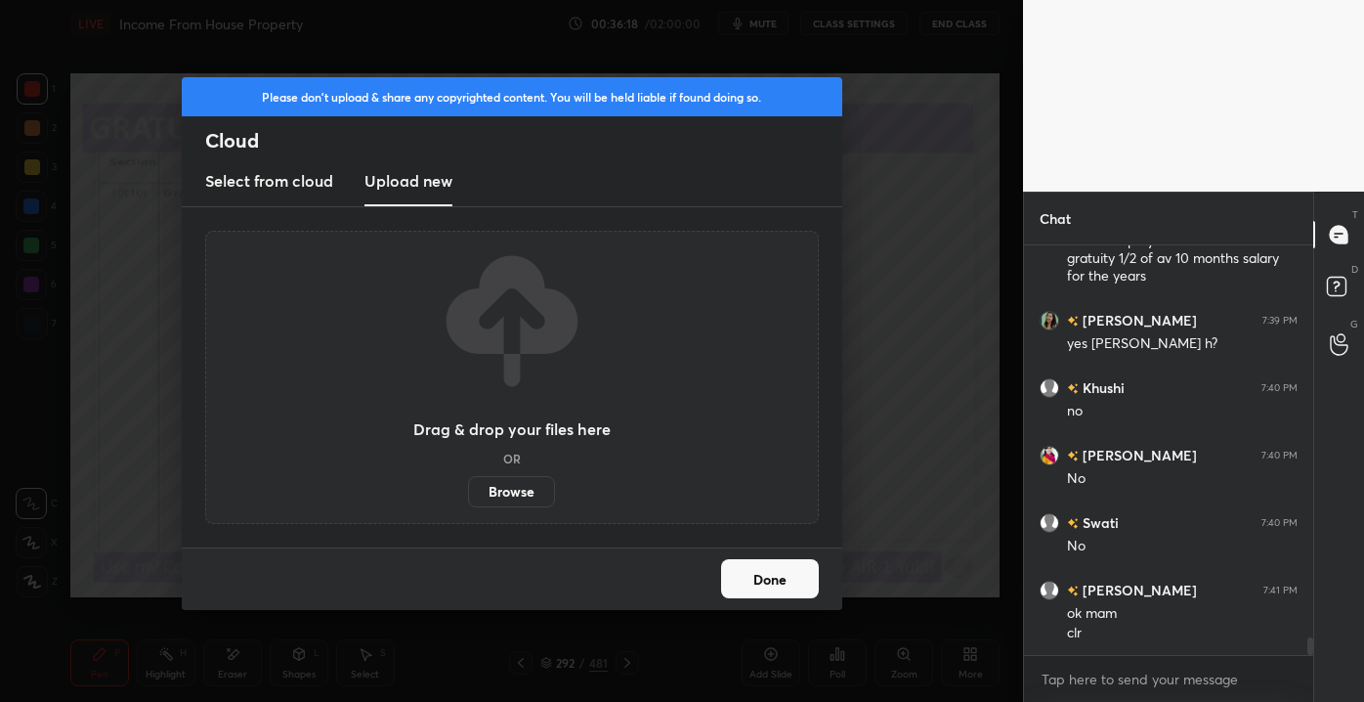
click at [510, 498] on label "Browse" at bounding box center [511, 491] width 87 height 31
click at [468, 498] on input "Browse" at bounding box center [468, 491] width 0 height 31
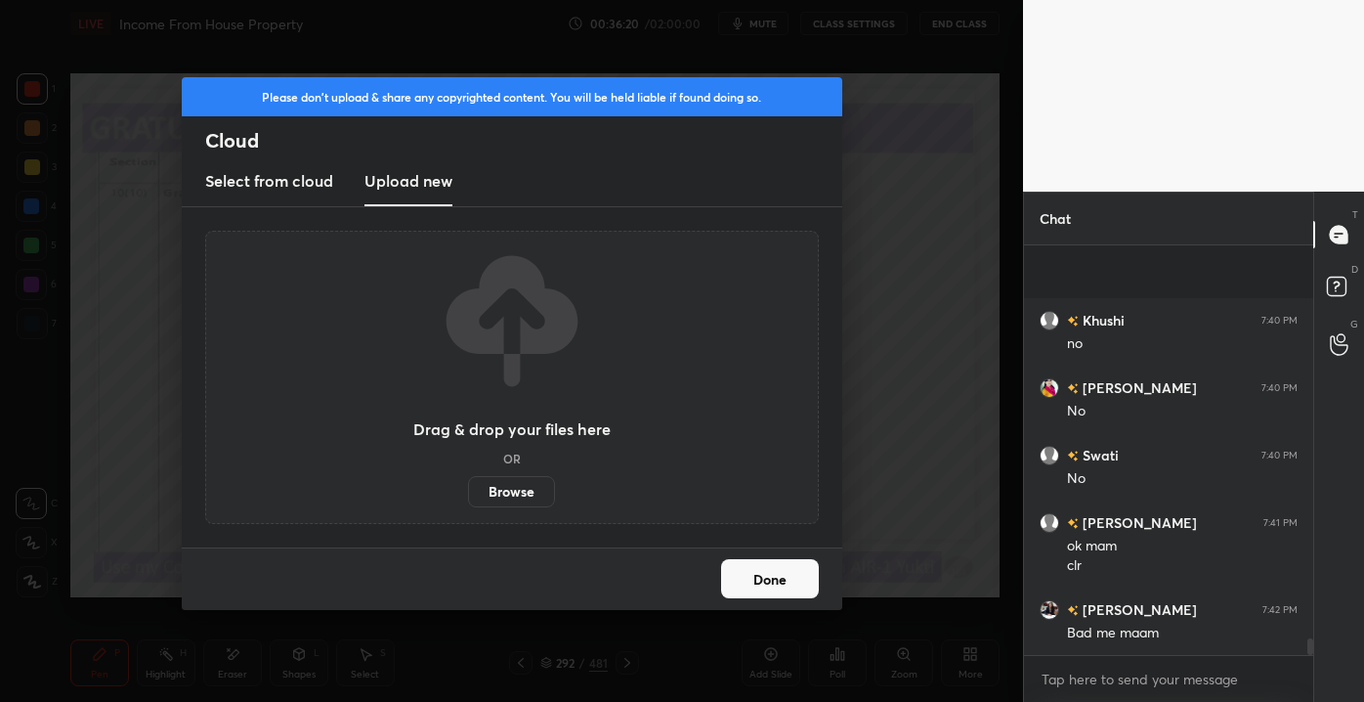
scroll to position [9417, 0]
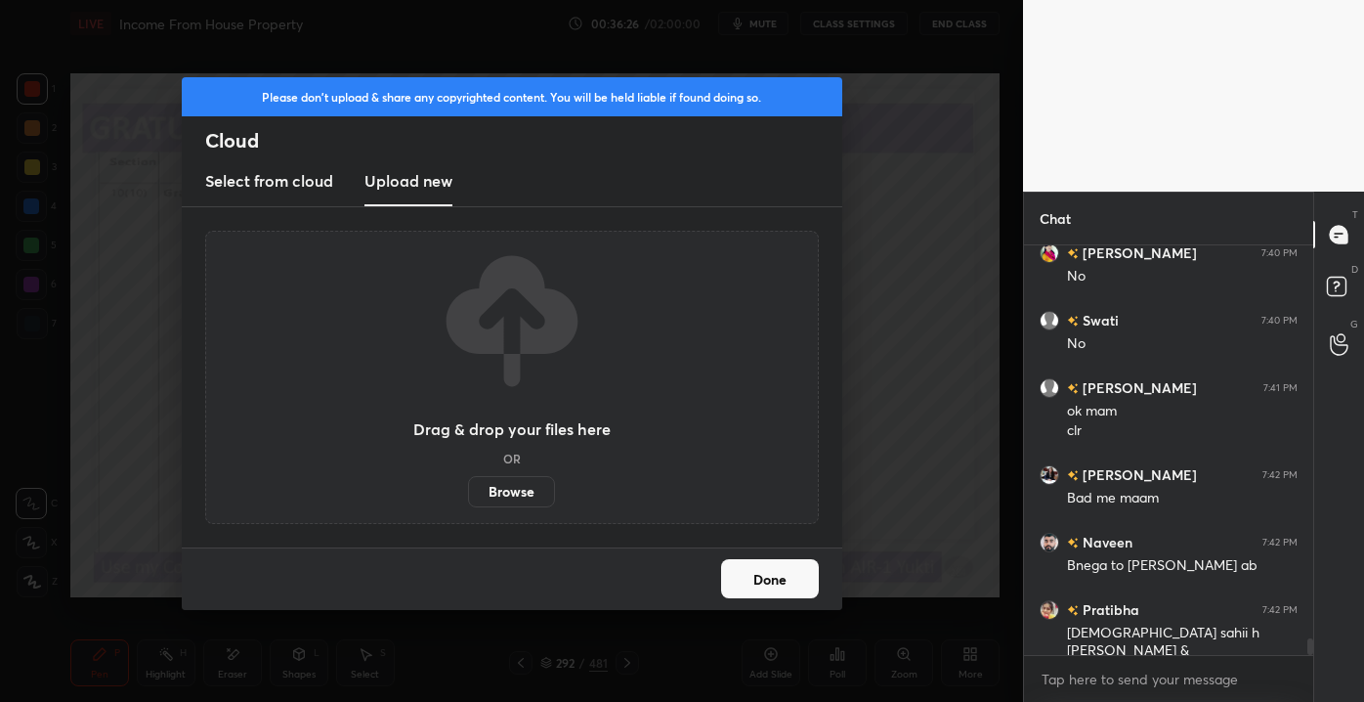
click at [746, 580] on button "Done" at bounding box center [770, 578] width 98 height 39
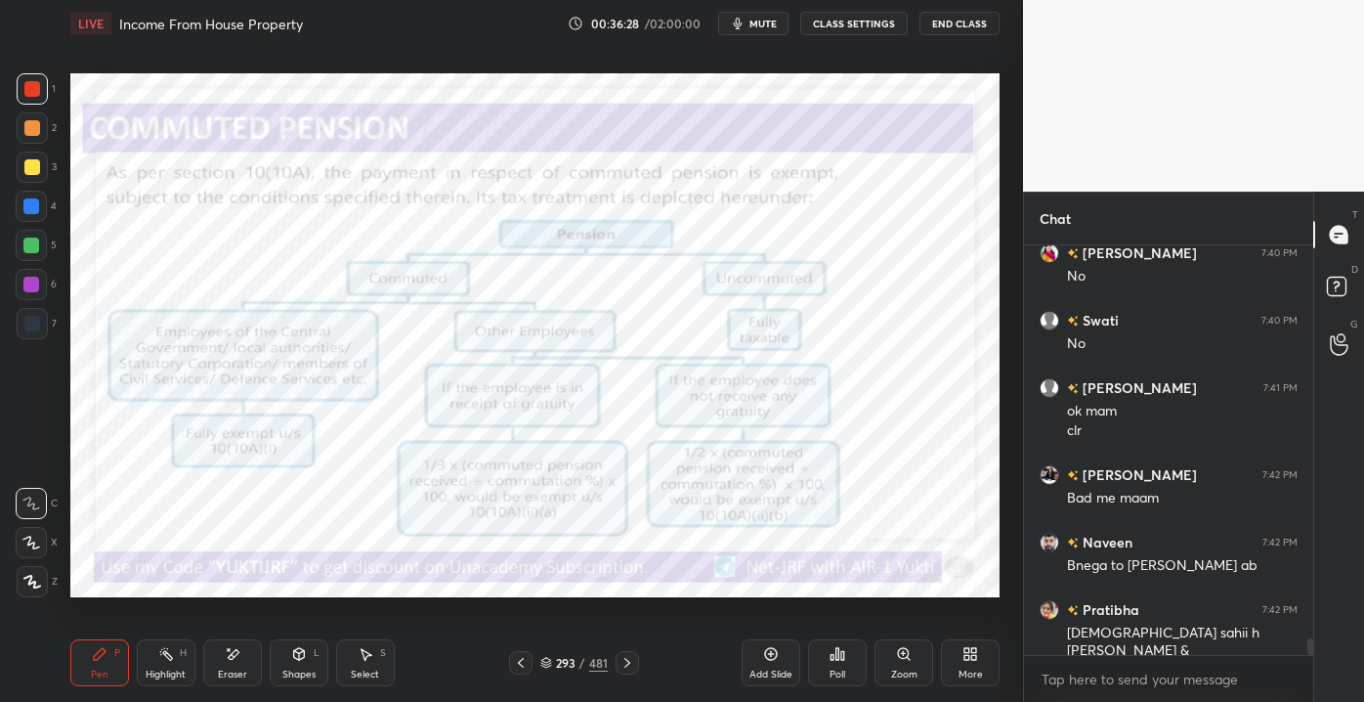
scroll to position [9484, 0]
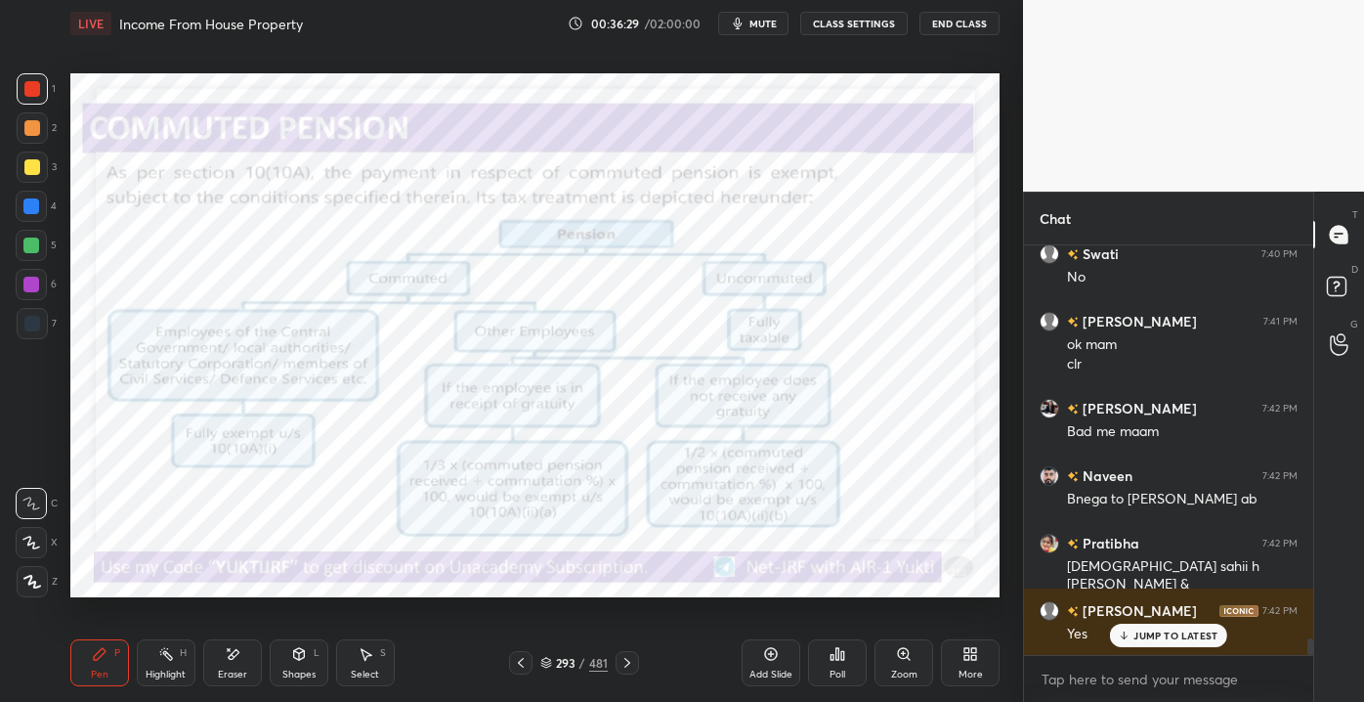
click at [1183, 647] on div "JUMP TO LATEST" at bounding box center [1168, 635] width 117 height 23
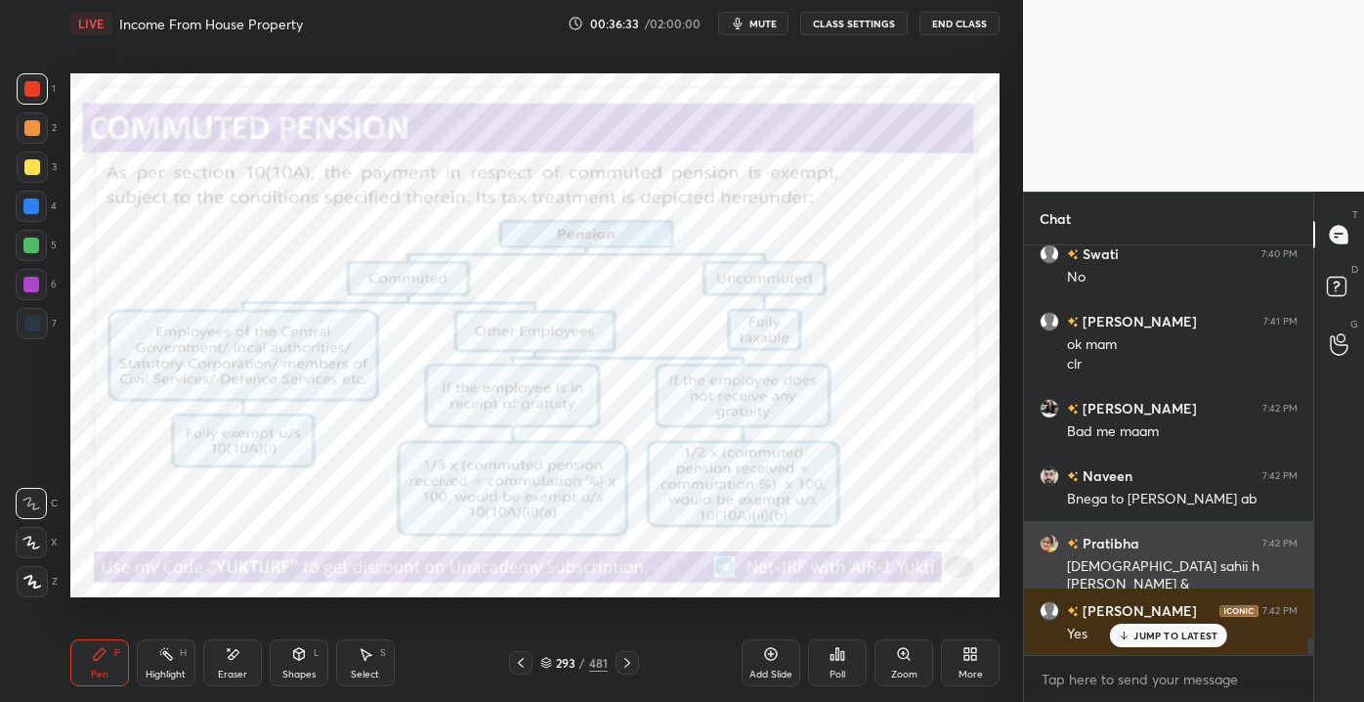
scroll to position [9551, 0]
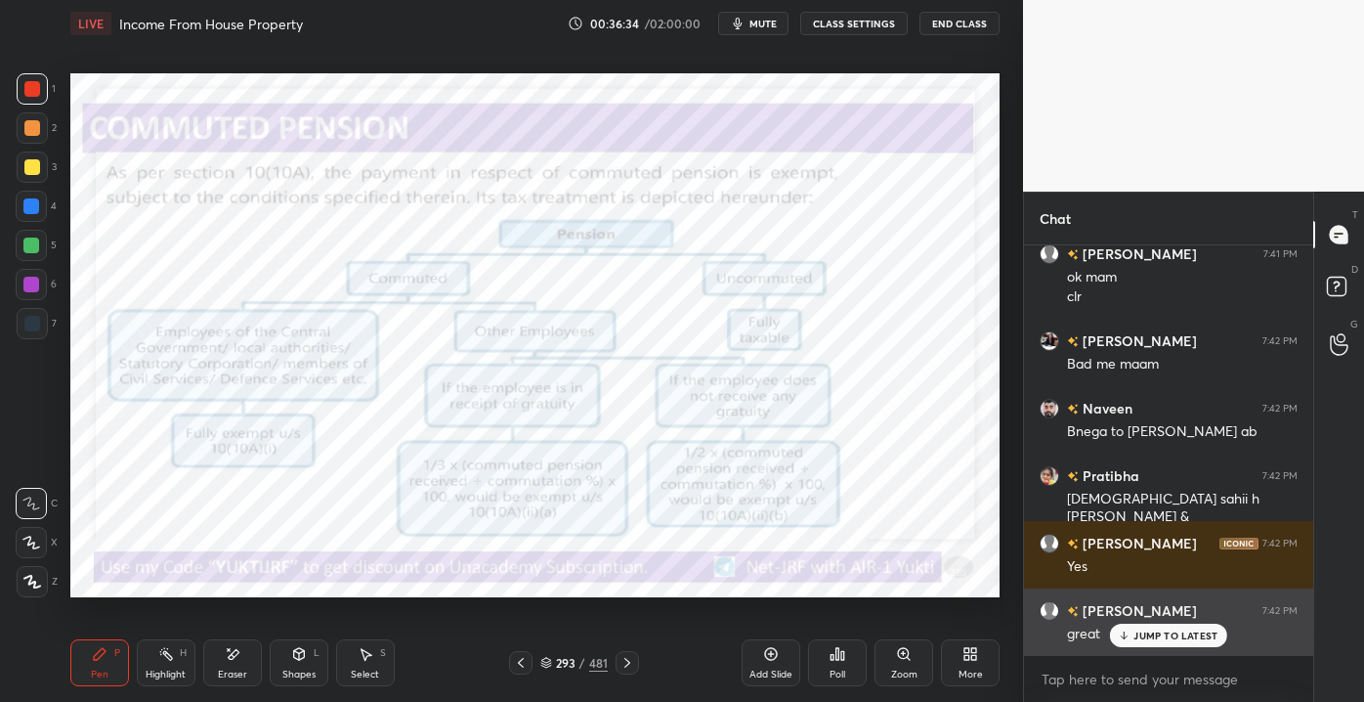
click at [1150, 639] on p "JUMP TO LATEST" at bounding box center [1176, 635] width 84 height 12
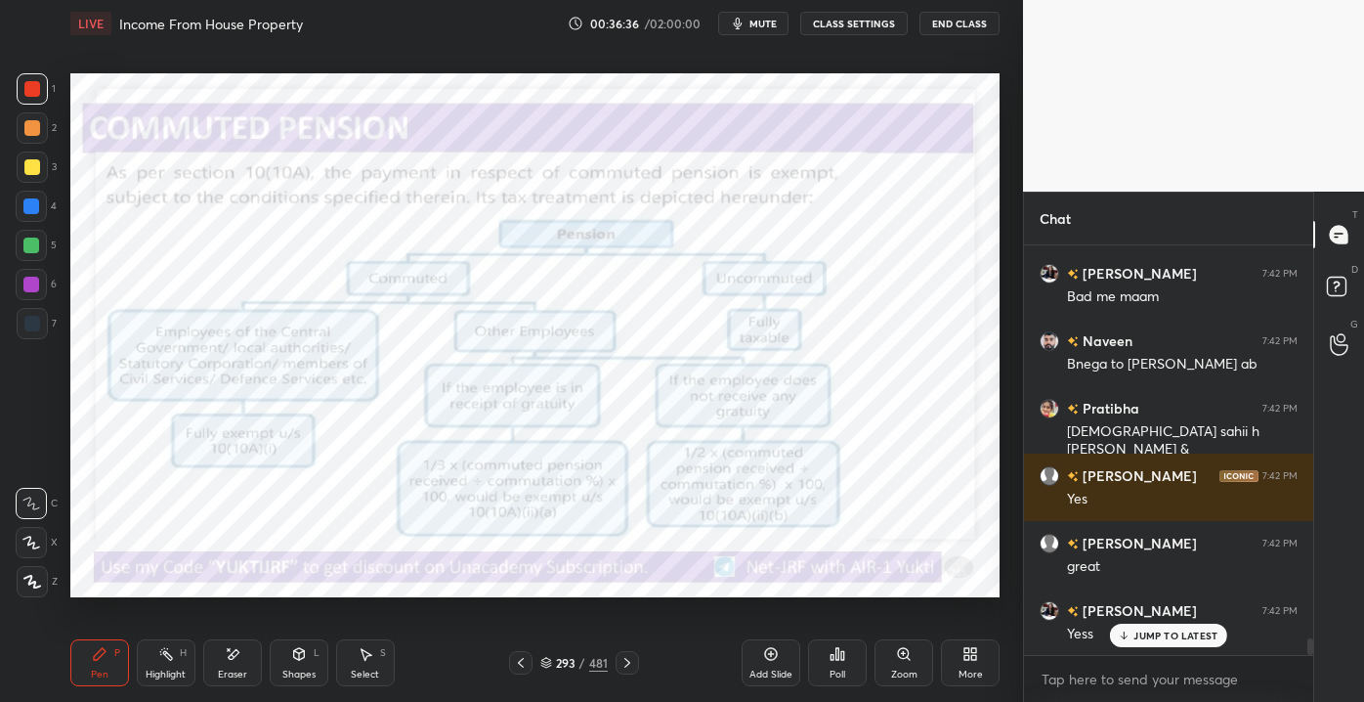
scroll to position [9687, 0]
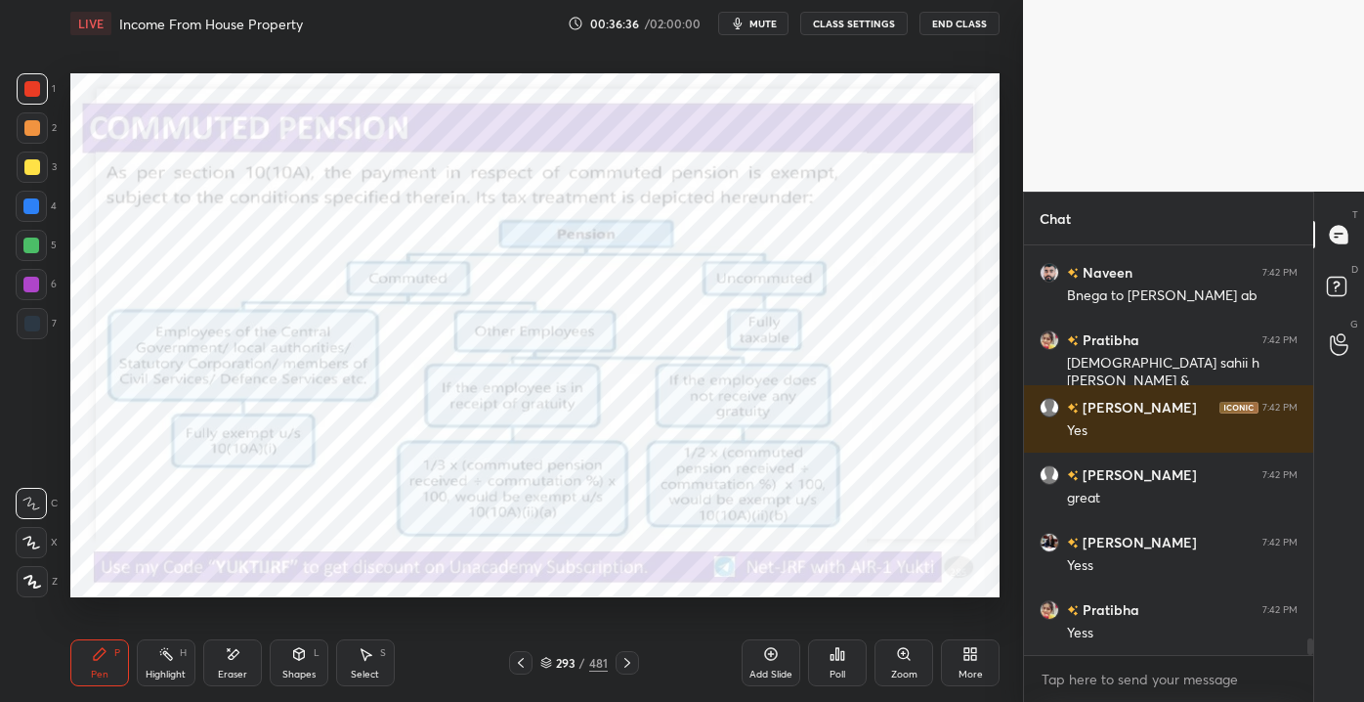
click at [1121, 628] on div "Yess" at bounding box center [1182, 634] width 231 height 20
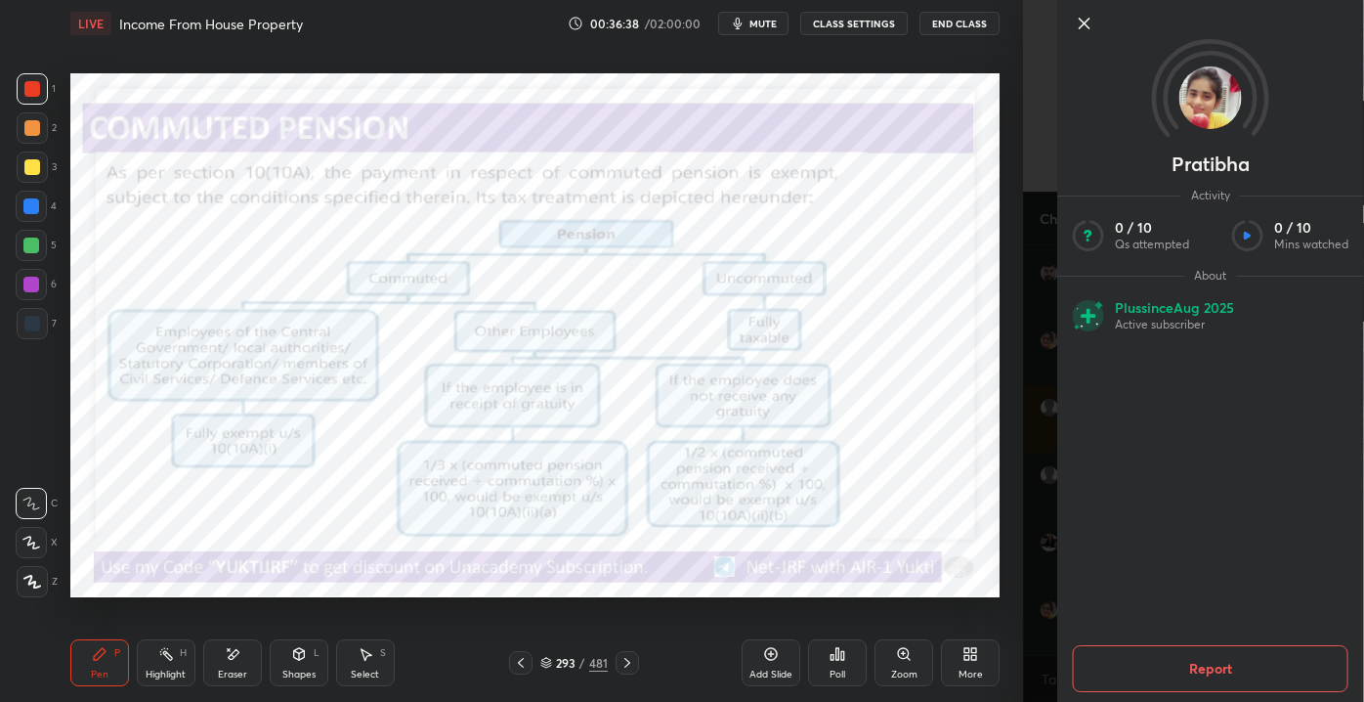
click at [1073, 32] on icon at bounding box center [1084, 23] width 23 height 23
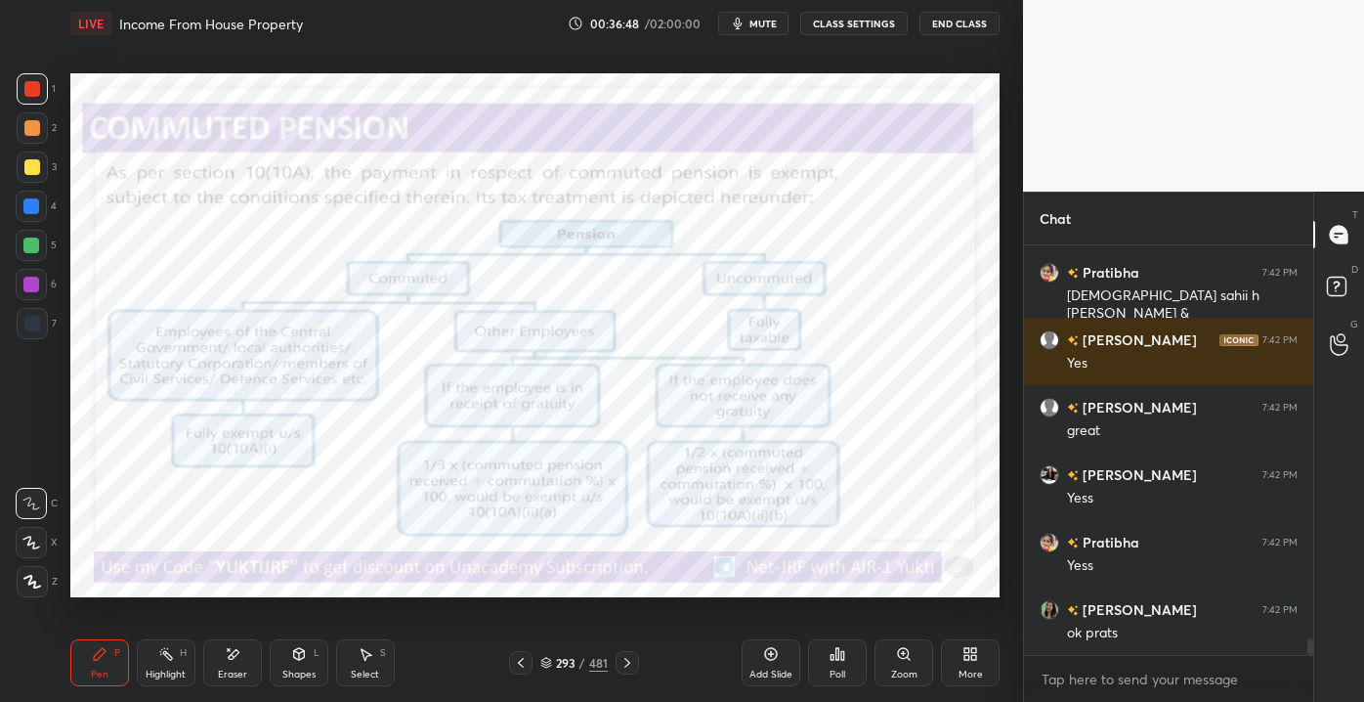
scroll to position [9773, 0]
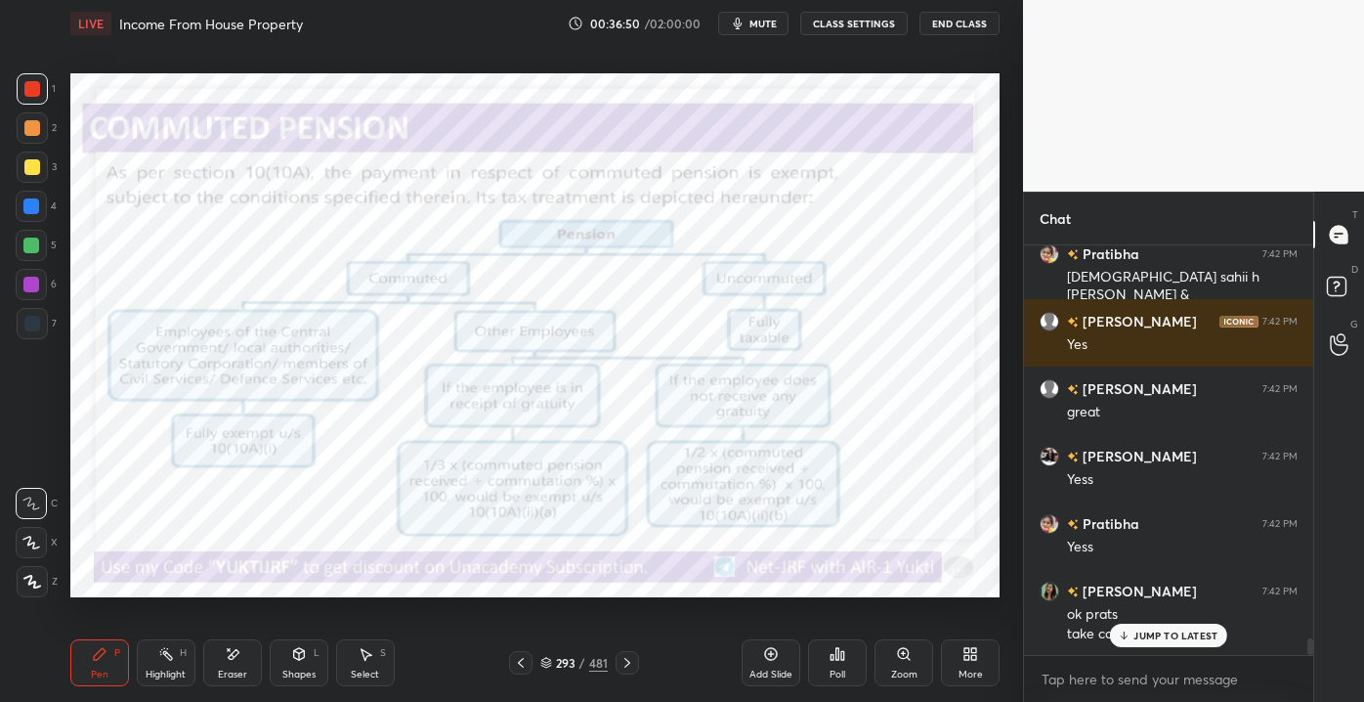
click at [1128, 641] on div "JUMP TO LATEST" at bounding box center [1168, 635] width 117 height 23
click at [768, 656] on icon at bounding box center [771, 654] width 16 height 16
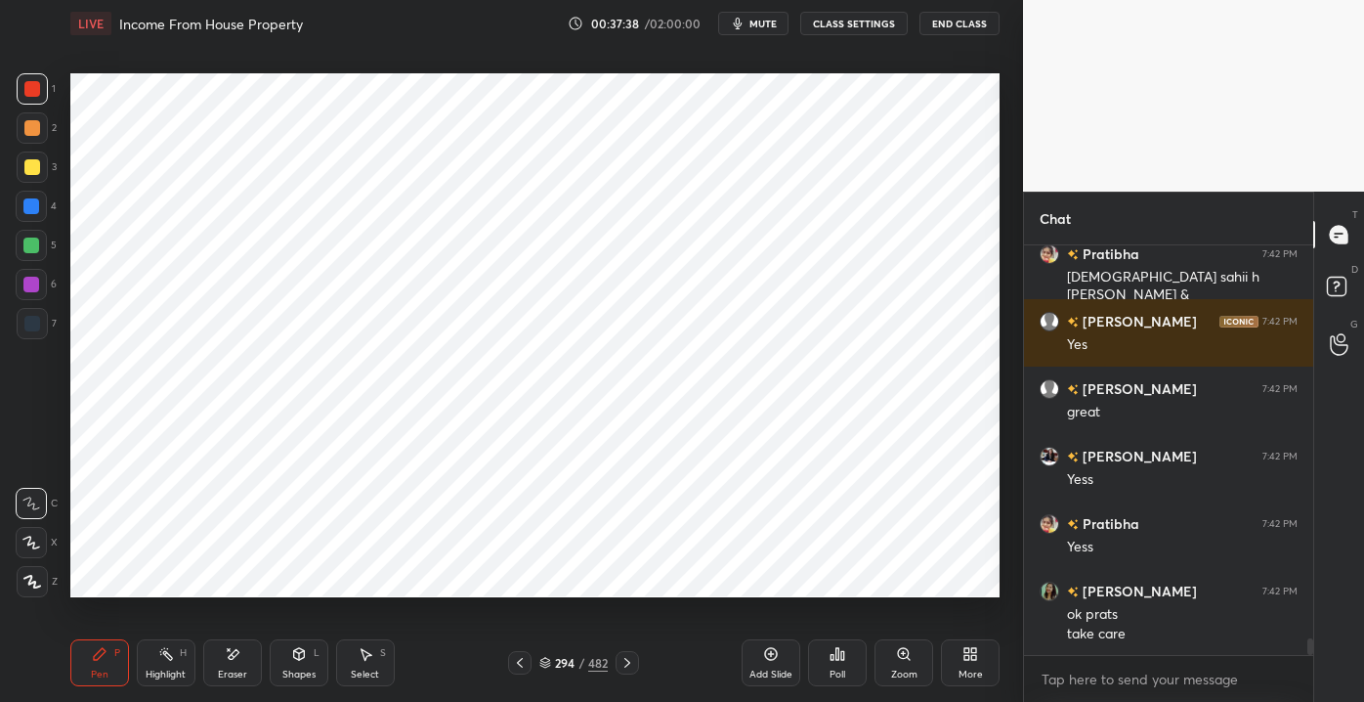
click at [305, 666] on div "Shapes L" at bounding box center [299, 662] width 59 height 47
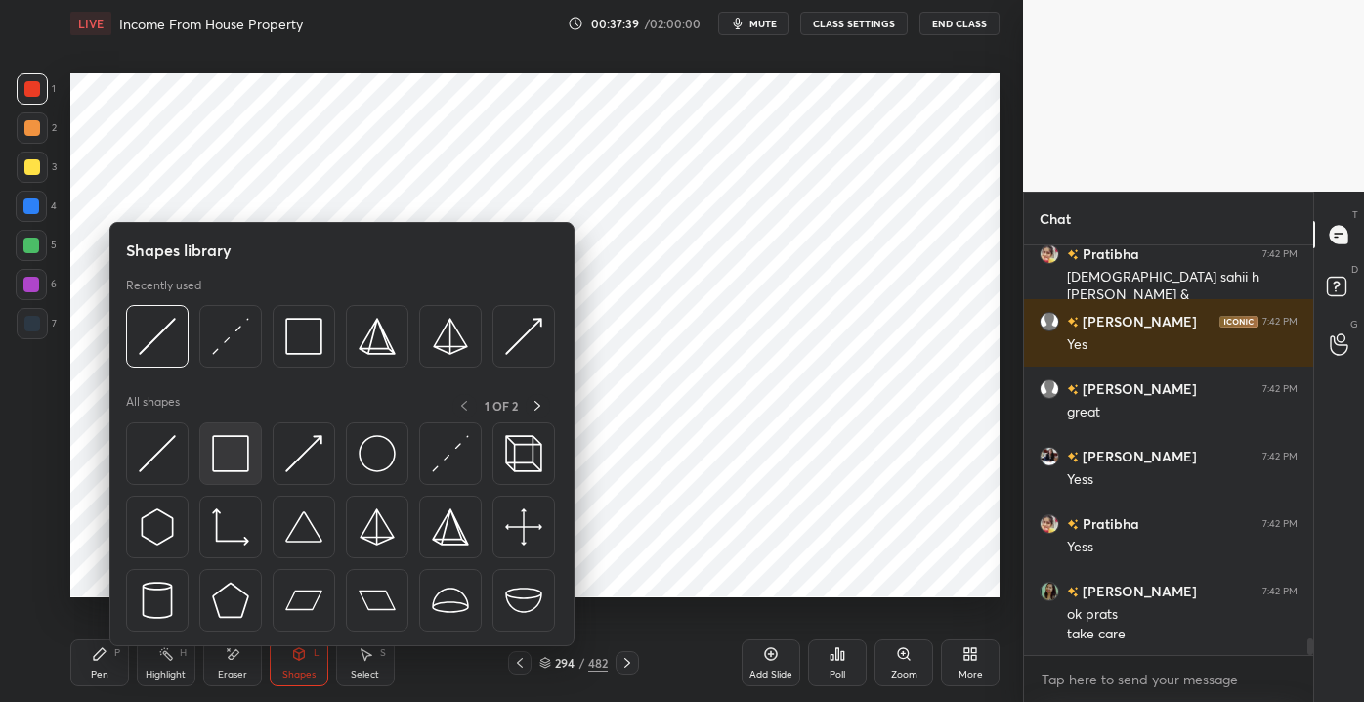
click at [233, 457] on img at bounding box center [230, 453] width 37 height 37
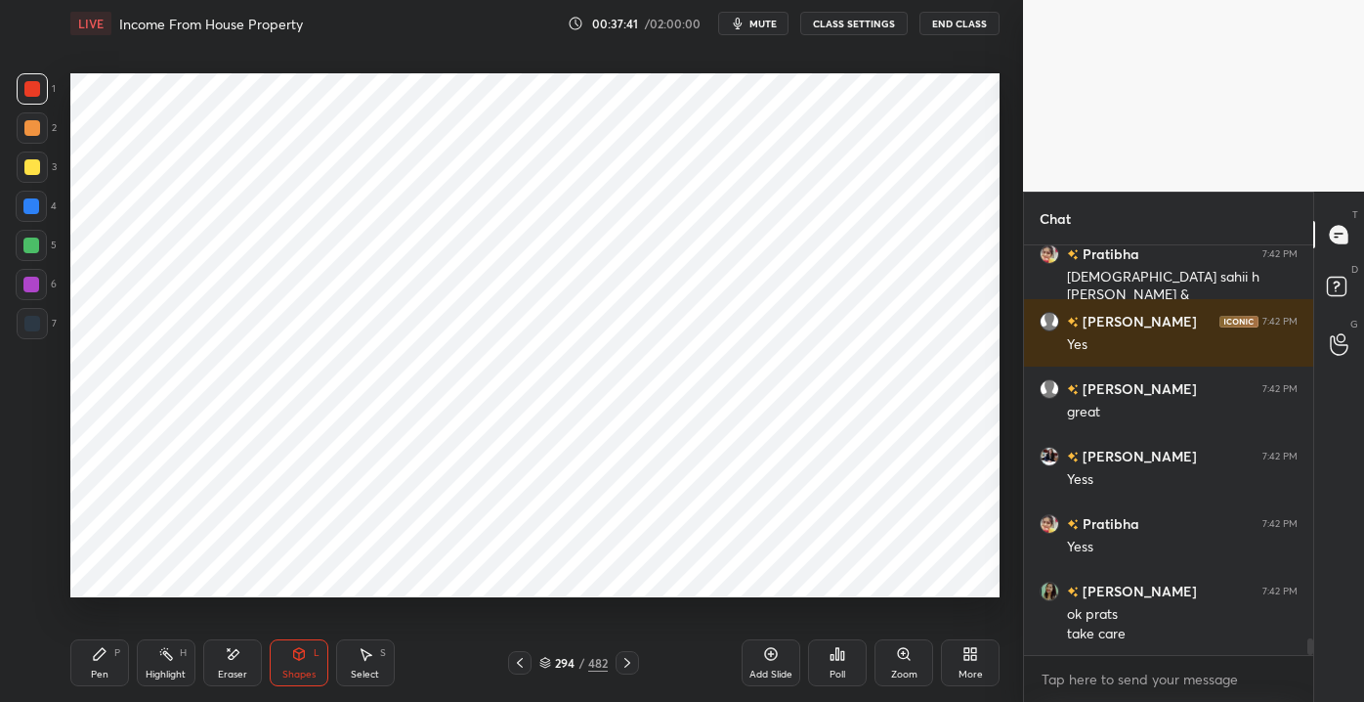
click at [111, 658] on div "Pen P" at bounding box center [99, 662] width 59 height 47
click at [296, 671] on div "Shapes" at bounding box center [298, 674] width 33 height 10
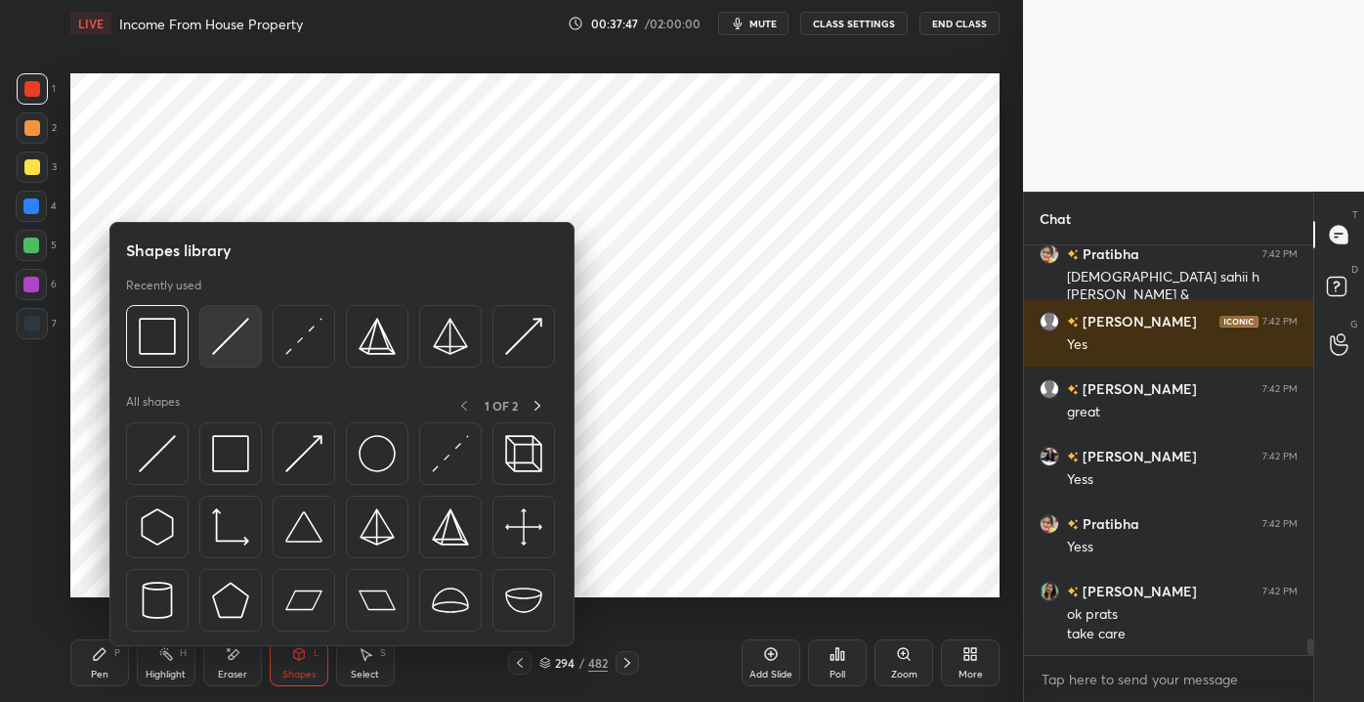
click at [219, 339] on img at bounding box center [230, 336] width 37 height 37
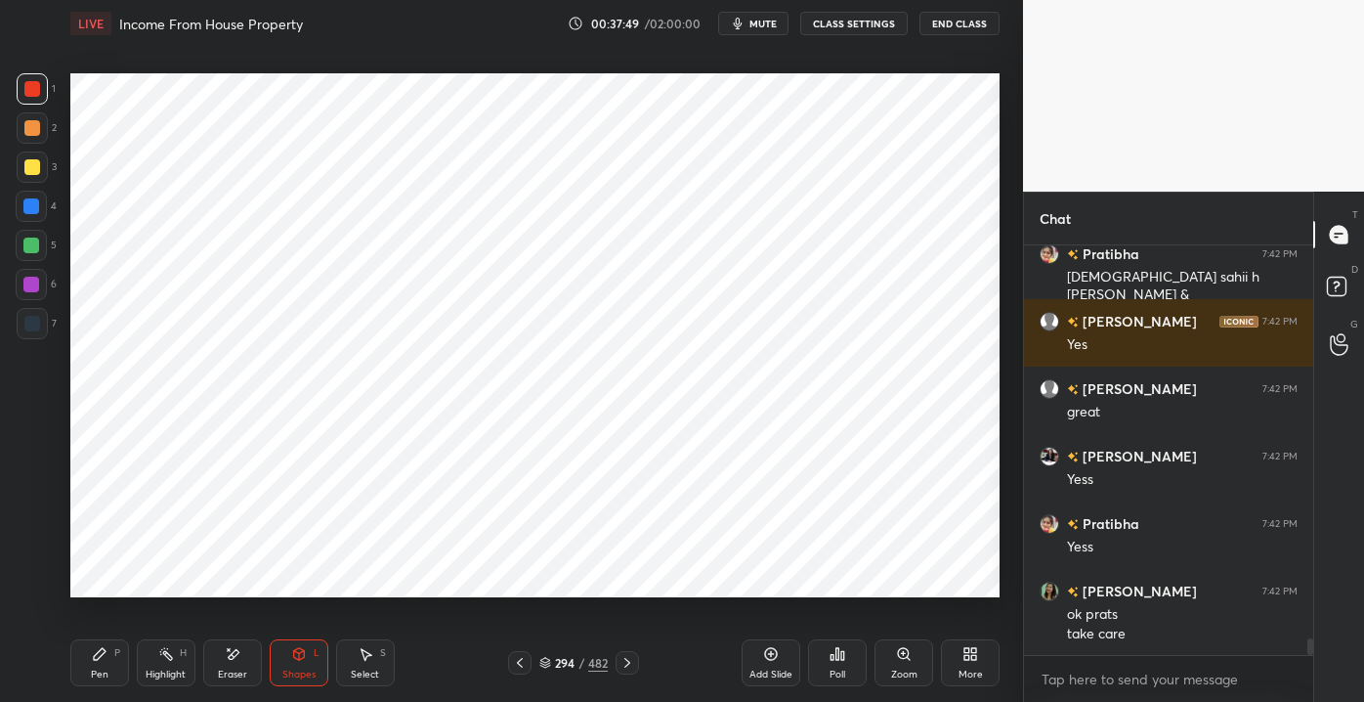
click at [115, 655] on div "P" at bounding box center [117, 653] width 6 height 10
click at [323, 650] on div "Shapes L" at bounding box center [299, 662] width 59 height 47
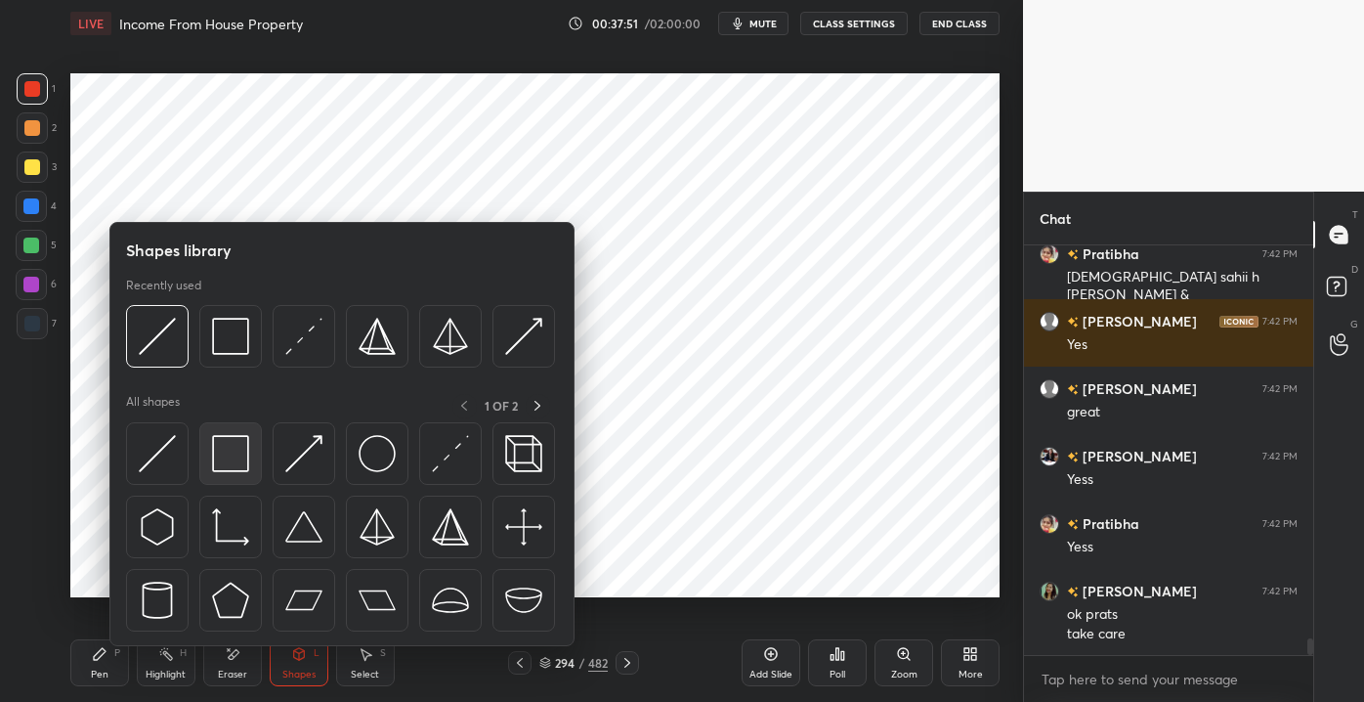
click at [241, 454] on img at bounding box center [230, 453] width 37 height 37
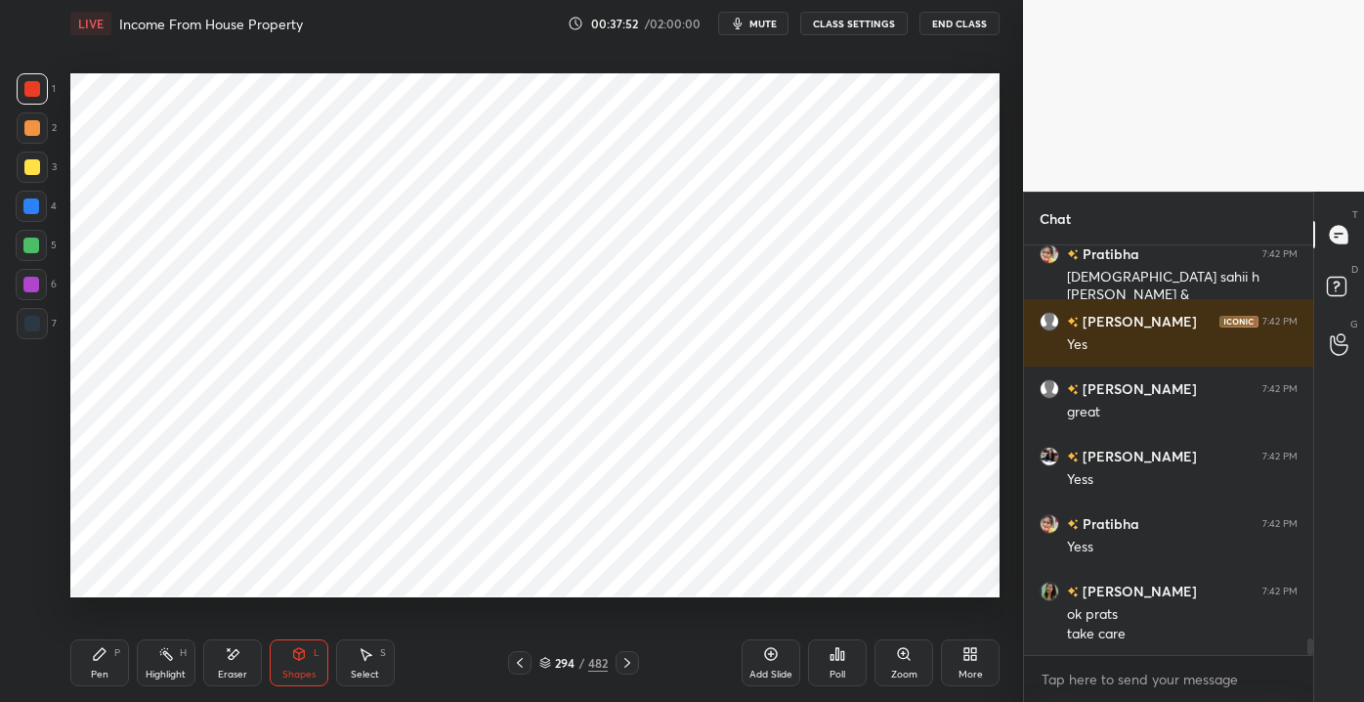
scroll to position [9820, 0]
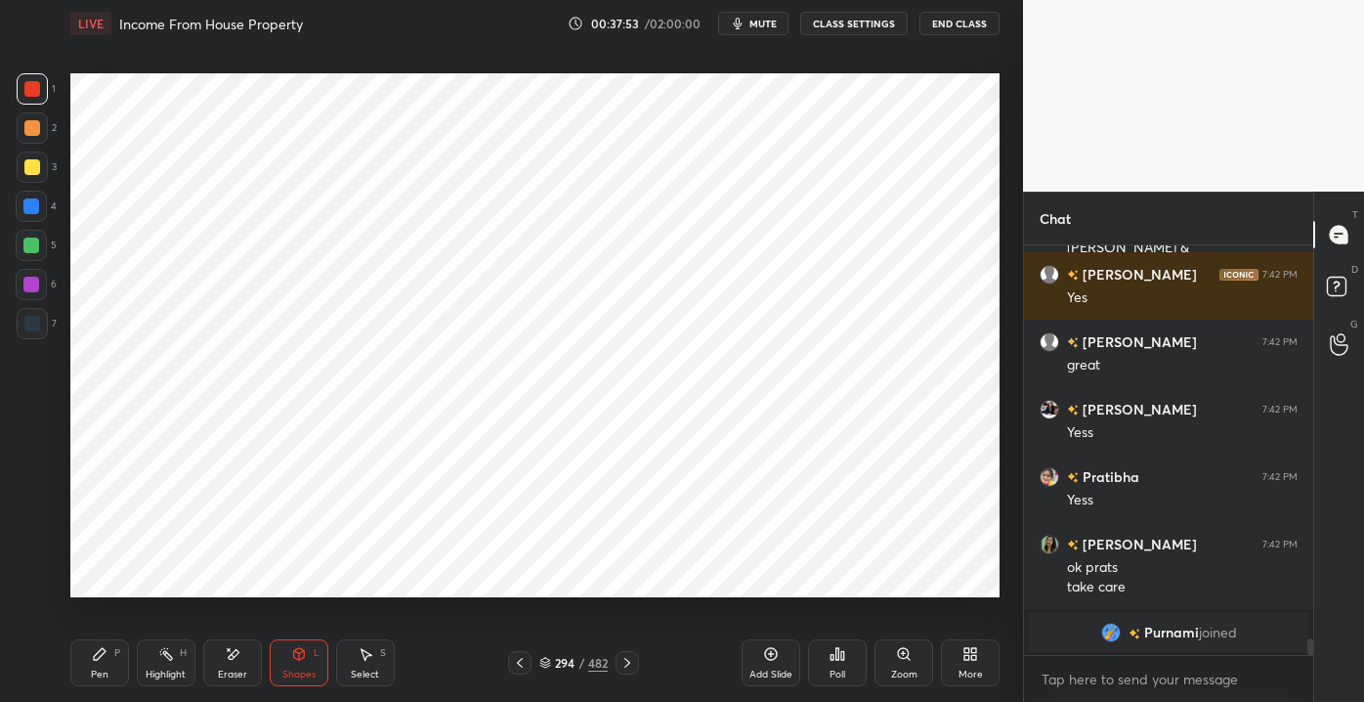
click at [122, 639] on div "Pen P Highlight H Eraser Shapes L Select S 294 / 482 Add Slide Poll Zoom More" at bounding box center [534, 663] width 929 height 78
drag, startPoint x: 107, startPoint y: 650, endPoint x: 113, endPoint y: 641, distance: 11.1
click at [108, 649] on div "Pen P" at bounding box center [99, 662] width 59 height 47
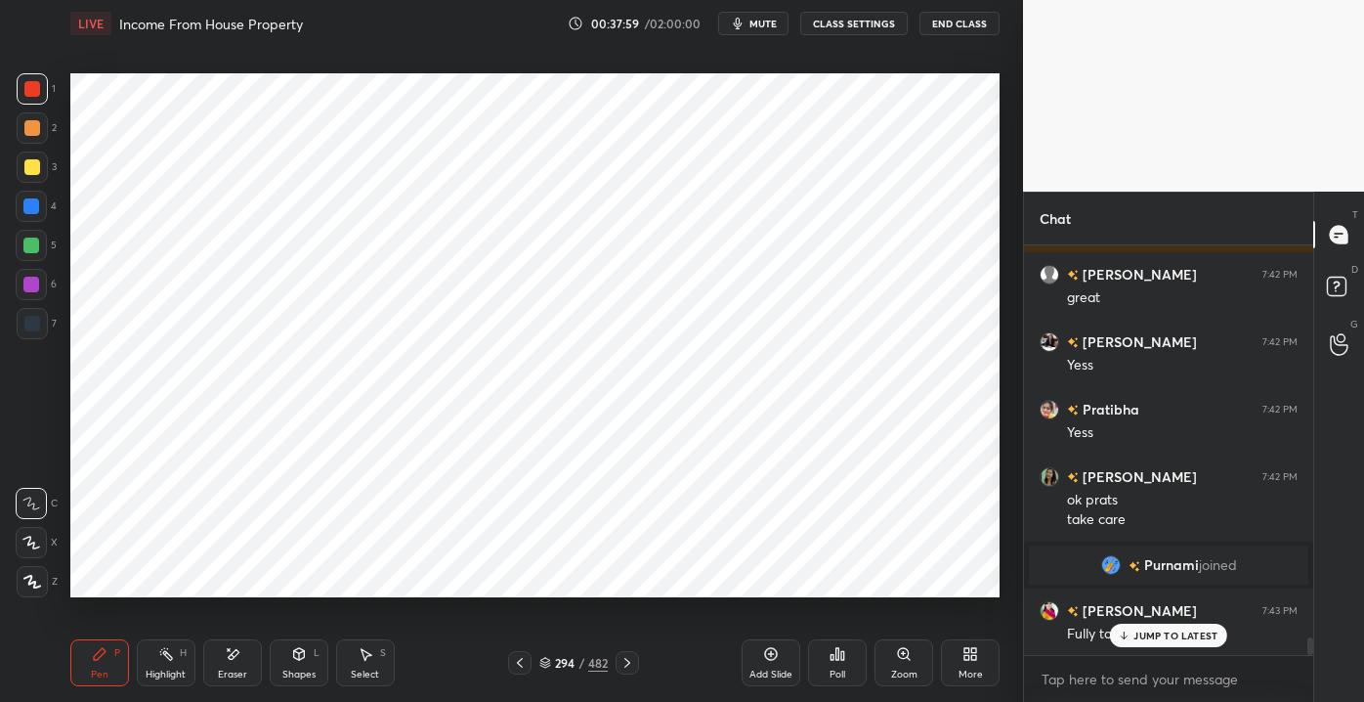
scroll to position [9329, 0]
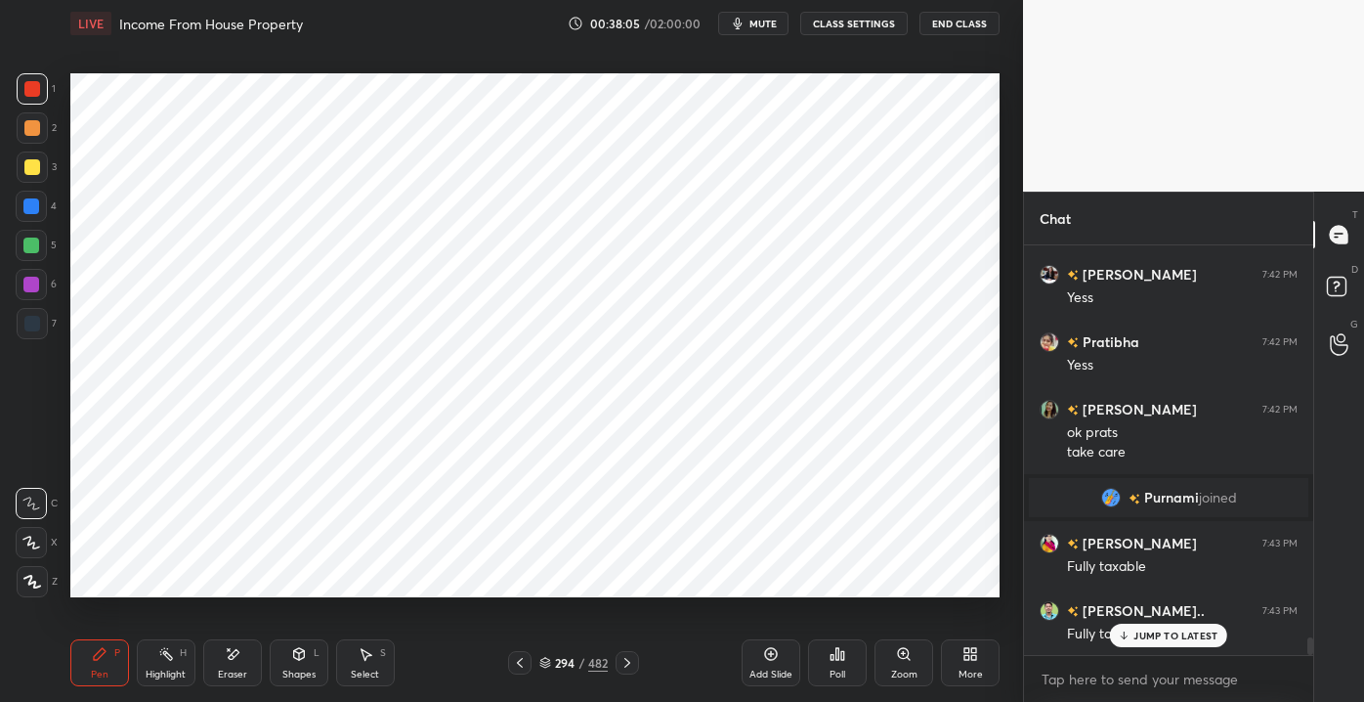
click at [281, 651] on div "Shapes L" at bounding box center [299, 662] width 59 height 47
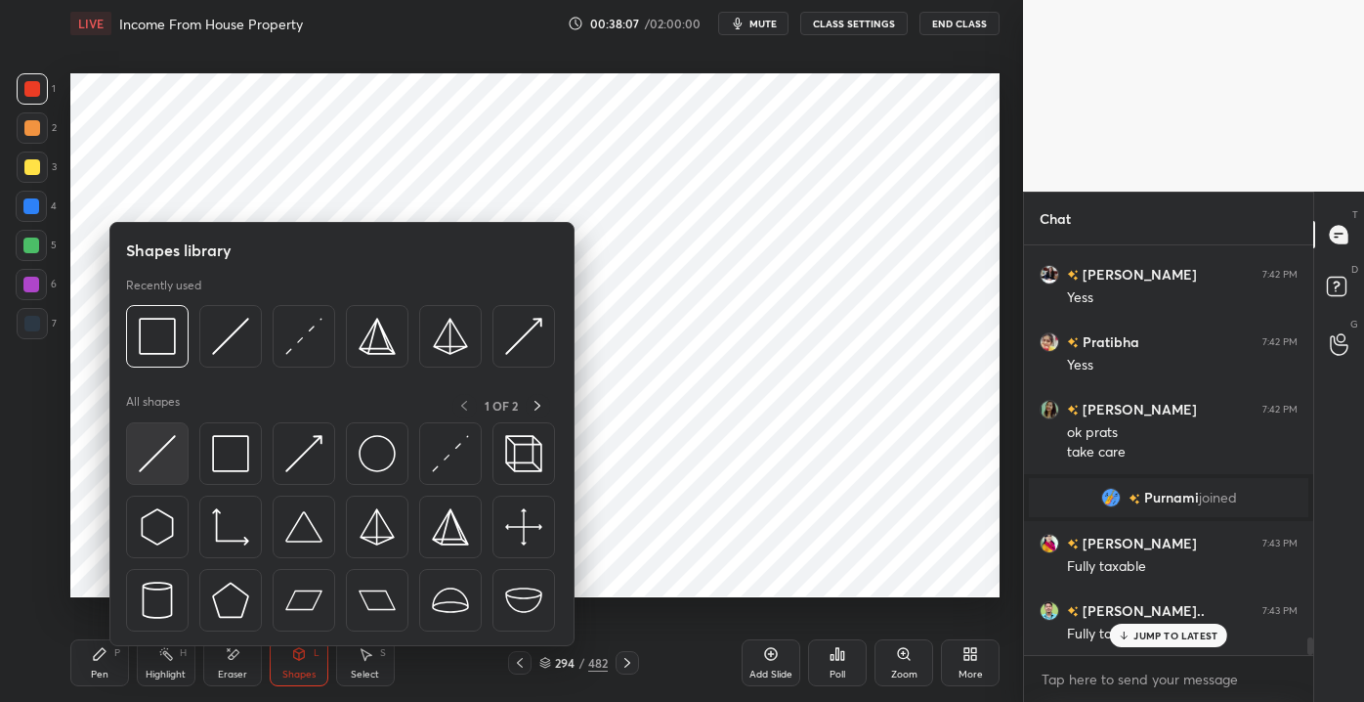
click at [163, 451] on img at bounding box center [157, 453] width 37 height 37
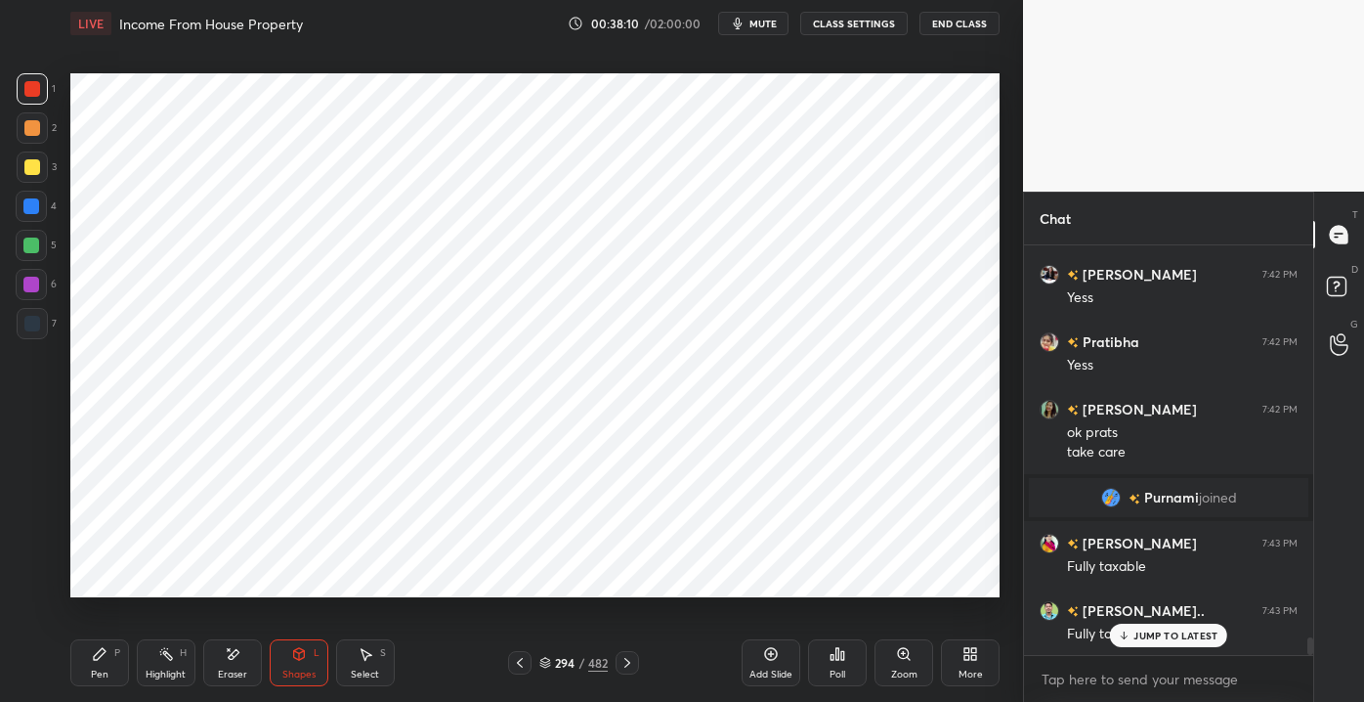
click at [305, 598] on div "Setting up your live class Poll for secs No correct answer Start poll" at bounding box center [535, 335] width 945 height 577
click at [302, 654] on icon at bounding box center [299, 654] width 16 height 16
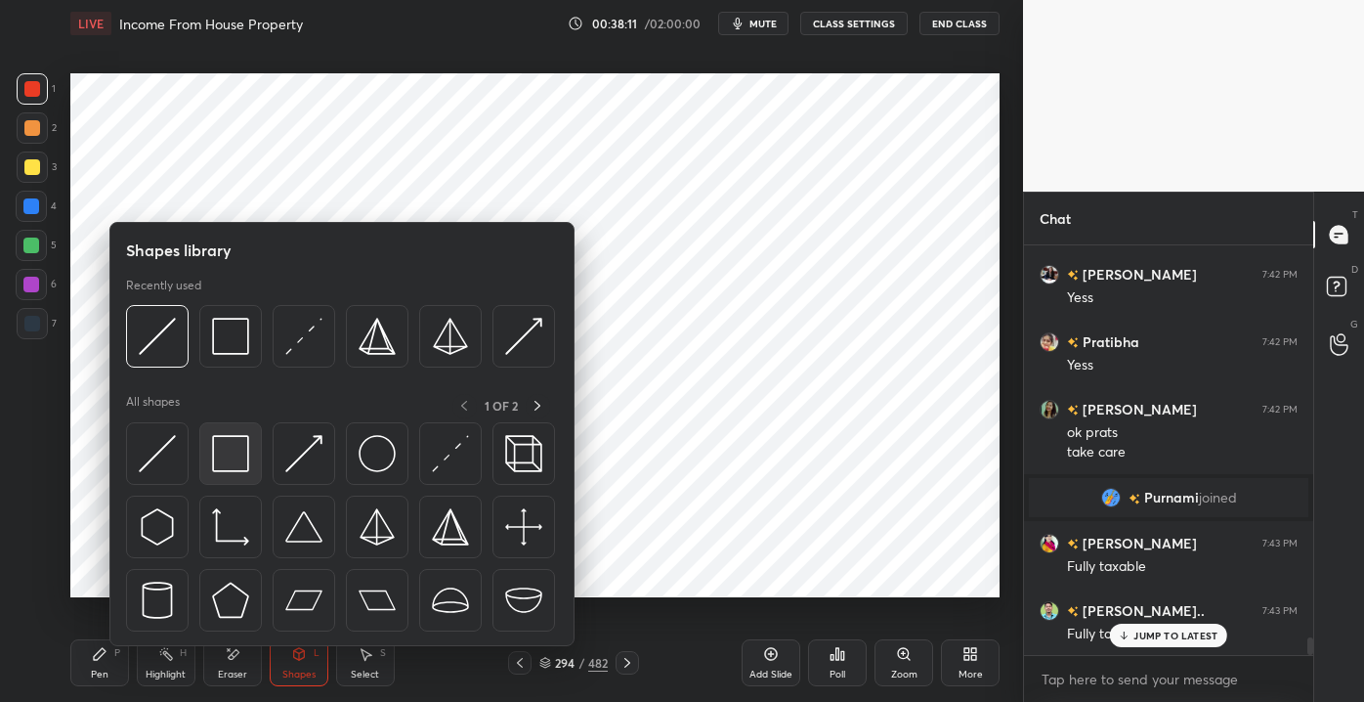
click at [229, 441] on img at bounding box center [230, 453] width 37 height 37
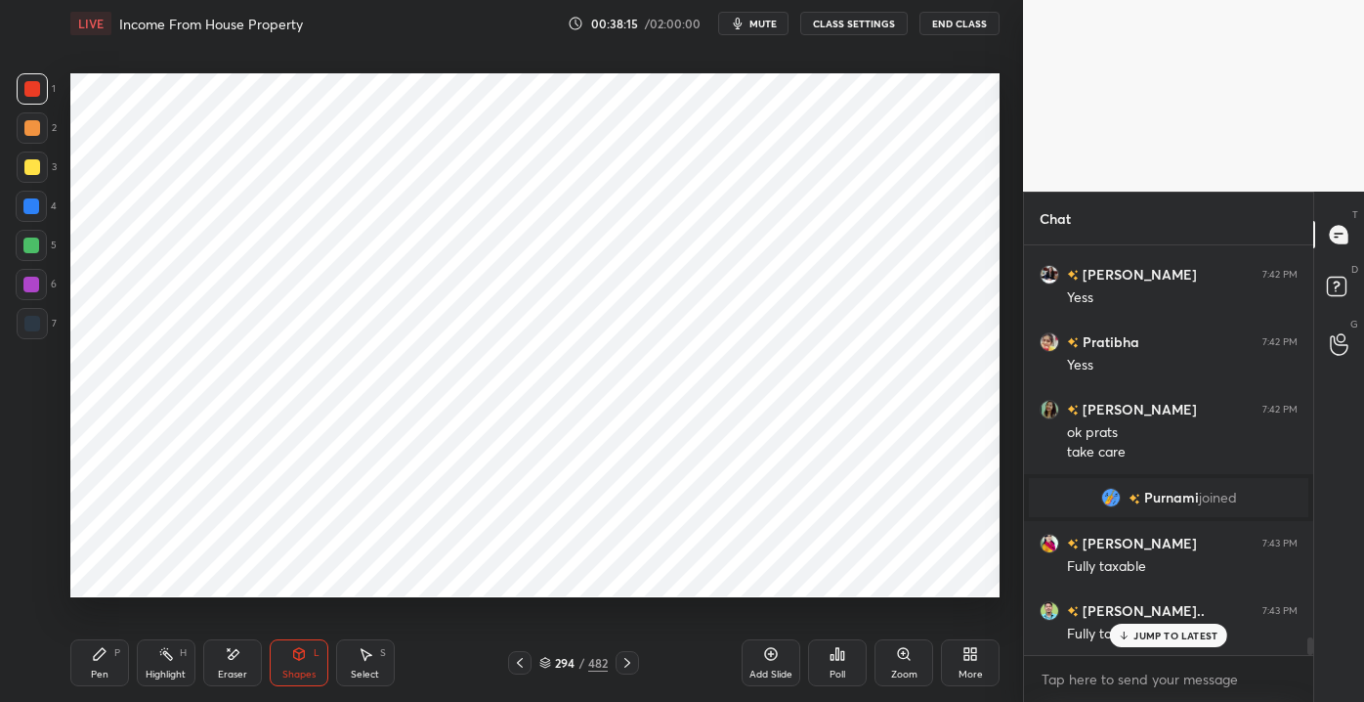
click at [79, 670] on div "Pen P" at bounding box center [99, 662] width 59 height 47
click at [297, 674] on div "Shapes" at bounding box center [298, 674] width 33 height 10
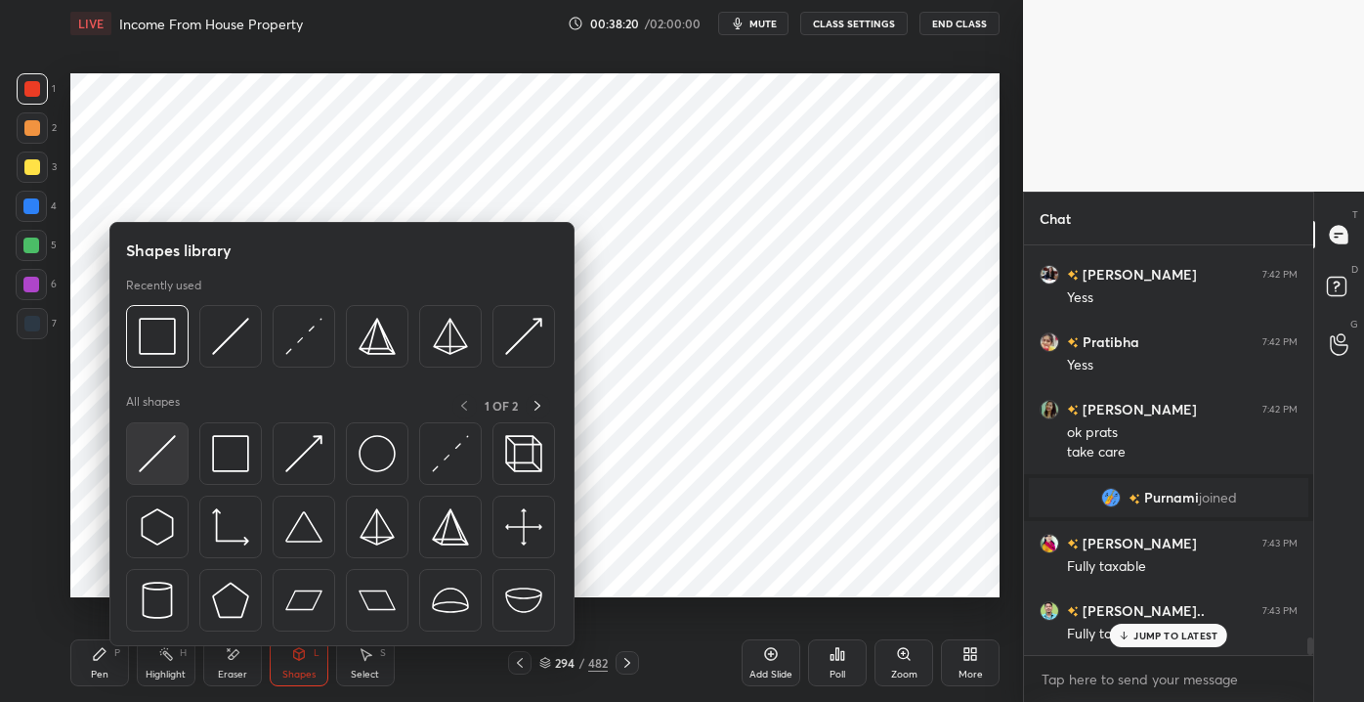
click at [165, 436] on img at bounding box center [157, 453] width 37 height 37
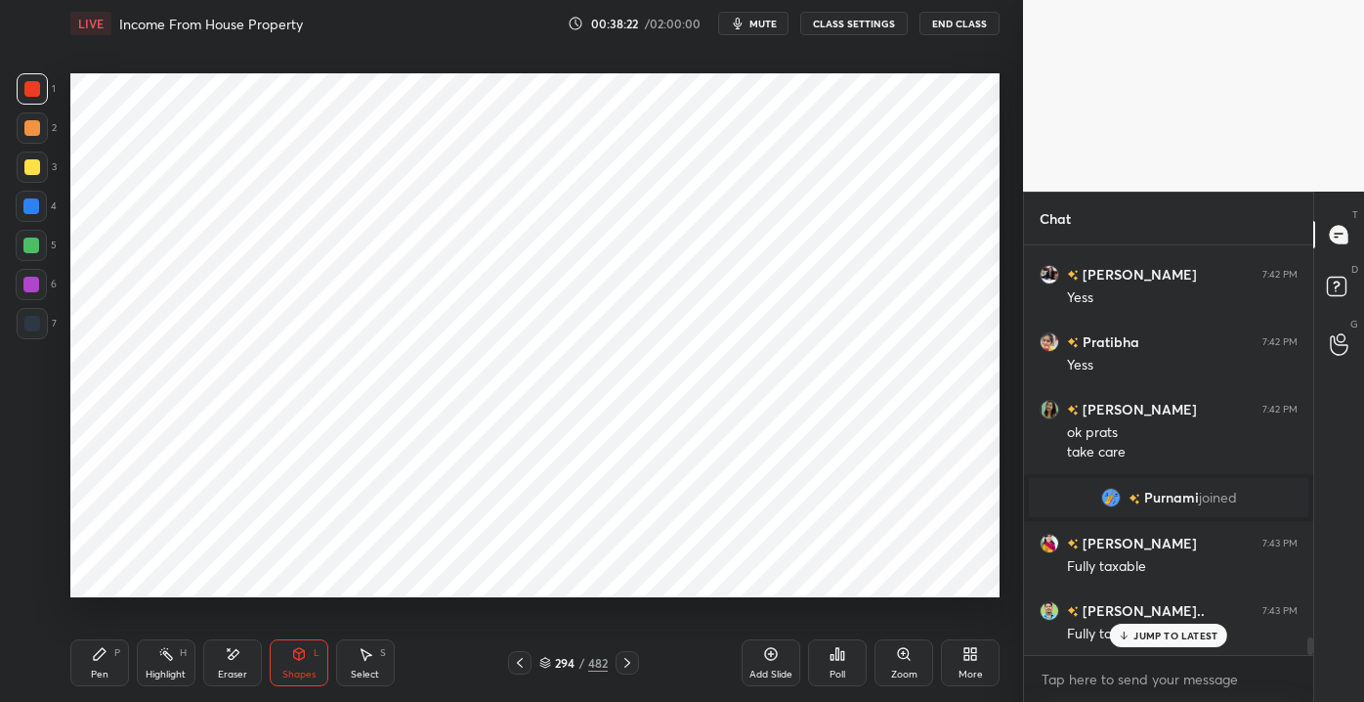
click at [110, 663] on div "Pen P" at bounding box center [99, 662] width 59 height 47
drag, startPoint x: 246, startPoint y: 668, endPoint x: 254, endPoint y: 655, distance: 15.8
click at [247, 666] on div "Eraser" at bounding box center [232, 662] width 59 height 47
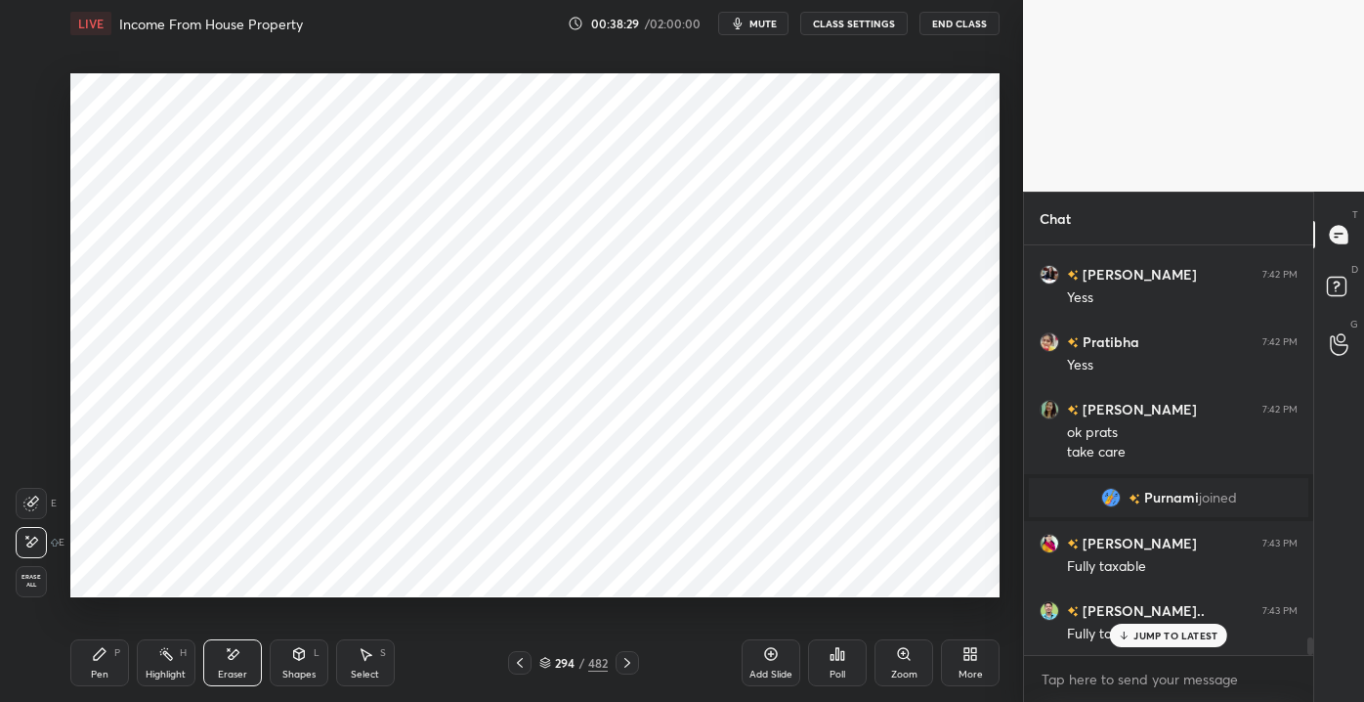
click at [114, 650] on div "P" at bounding box center [117, 653] width 6 height 10
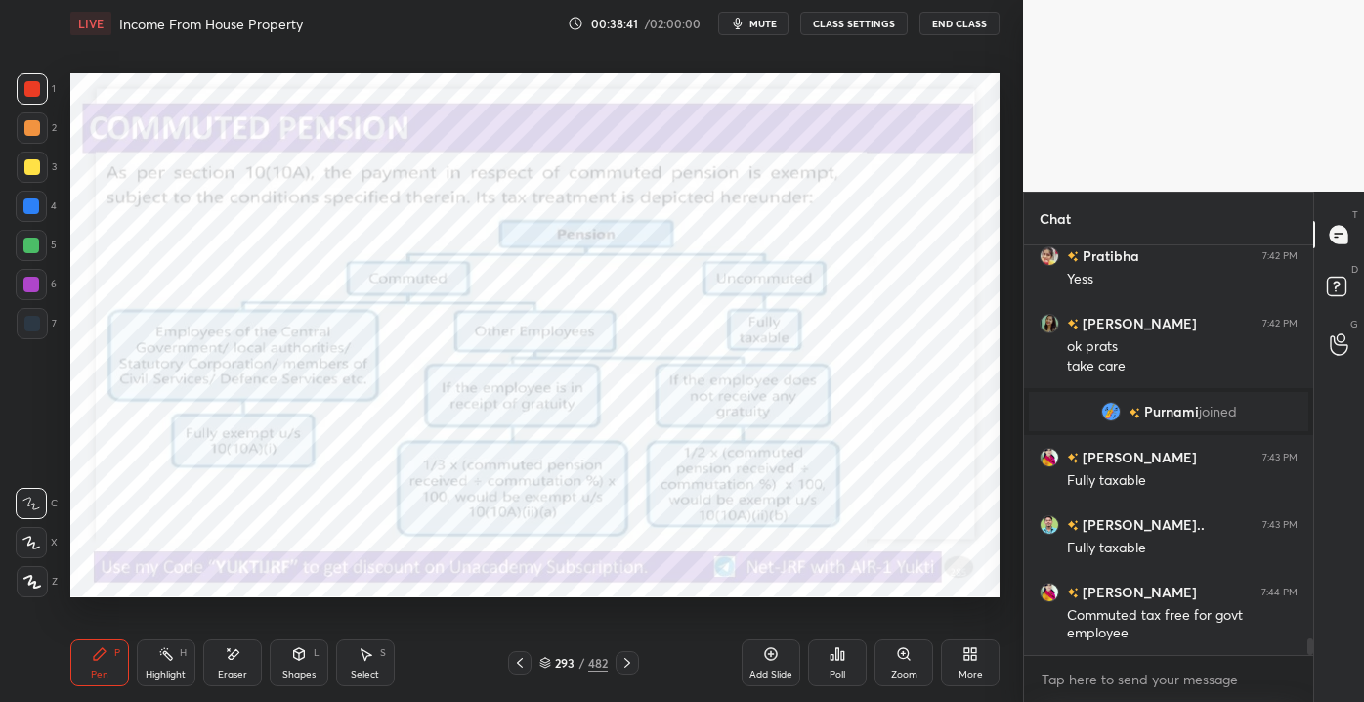
scroll to position [9483, 0]
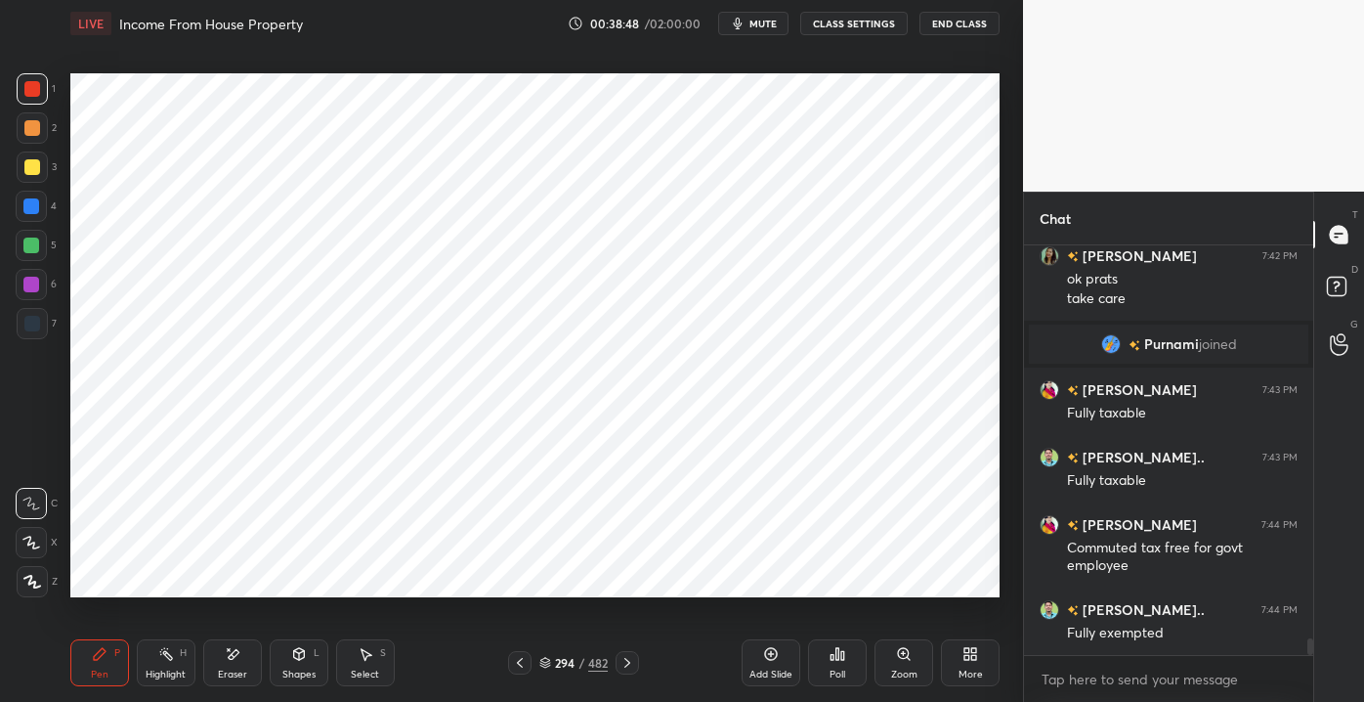
click at [291, 666] on div "Shapes L" at bounding box center [299, 662] width 59 height 47
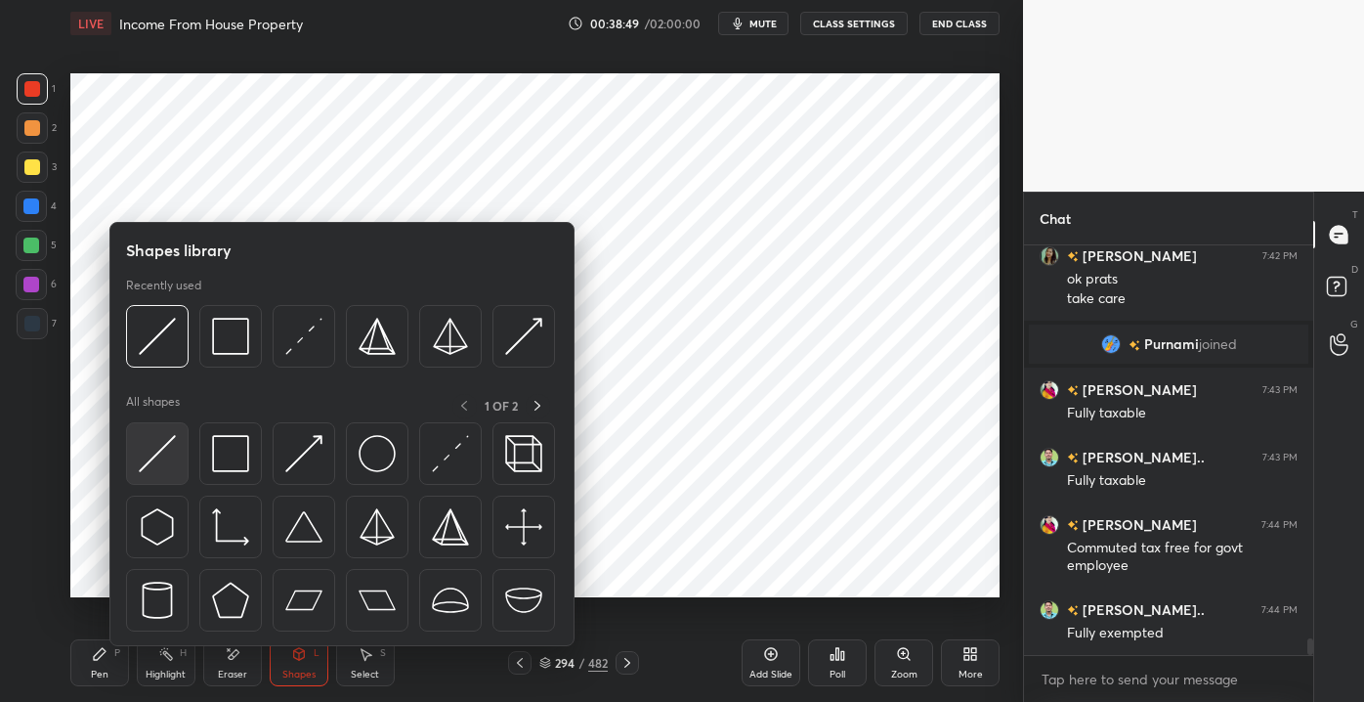
click at [181, 446] on div at bounding box center [157, 453] width 63 height 63
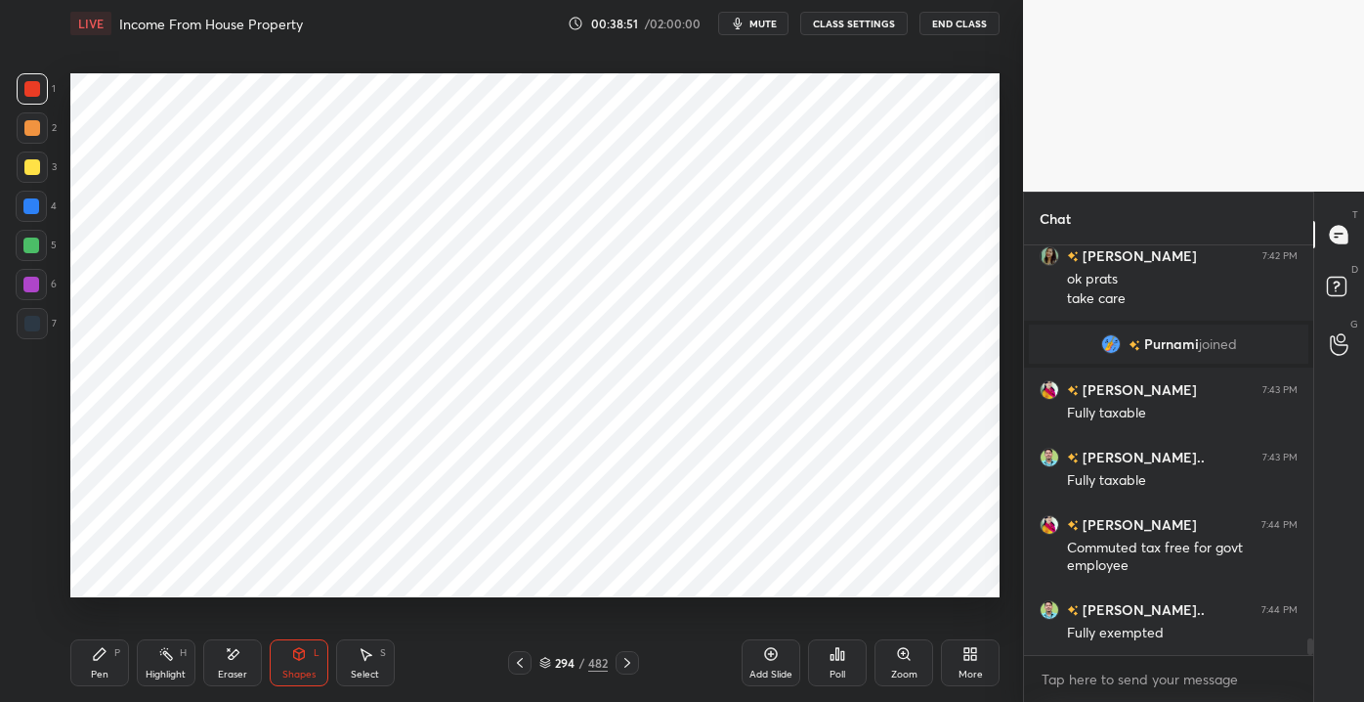
click at [56, 682] on div "1 2 3 4 5 6 7 C X Z E E Erase all H H LIVE Income From House Property 00:38:51 …" at bounding box center [504, 351] width 1008 height 702
click at [80, 668] on div "Pen P" at bounding box center [99, 662] width 59 height 47
click at [307, 655] on div "Shapes L" at bounding box center [299, 662] width 59 height 47
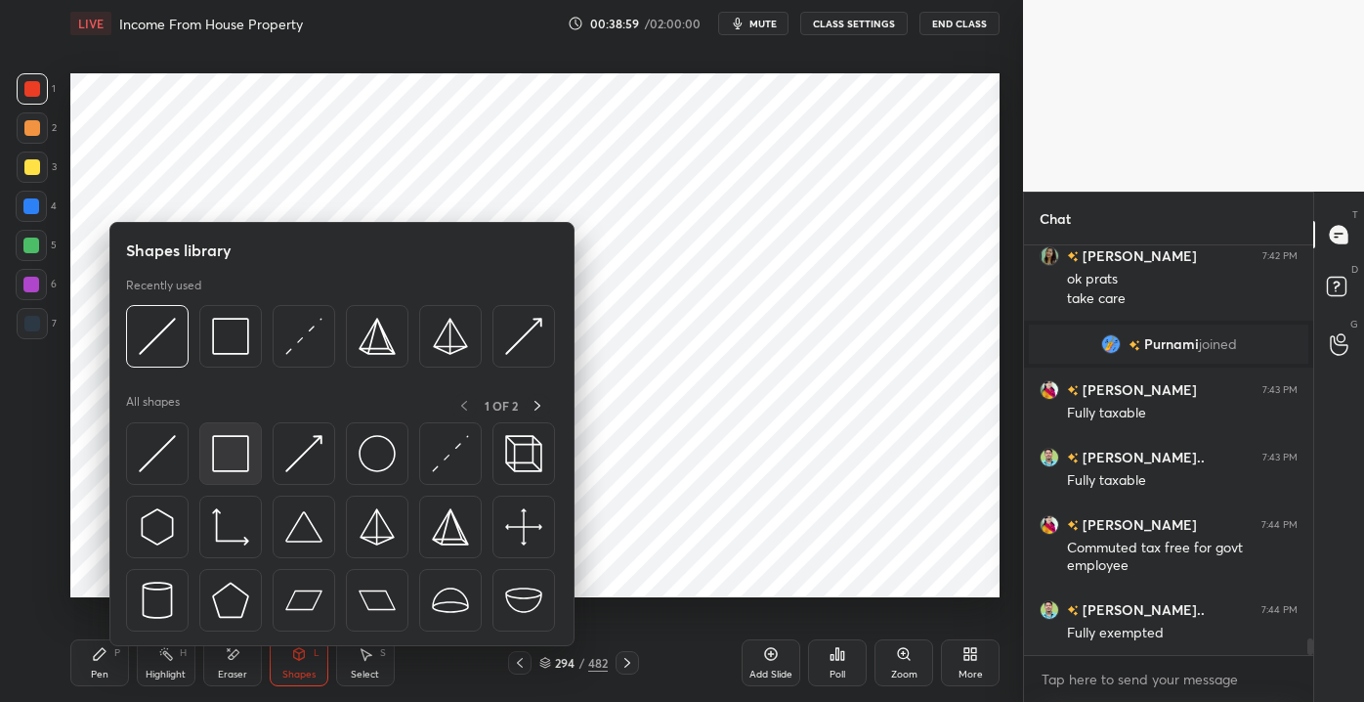
scroll to position [9550, 0]
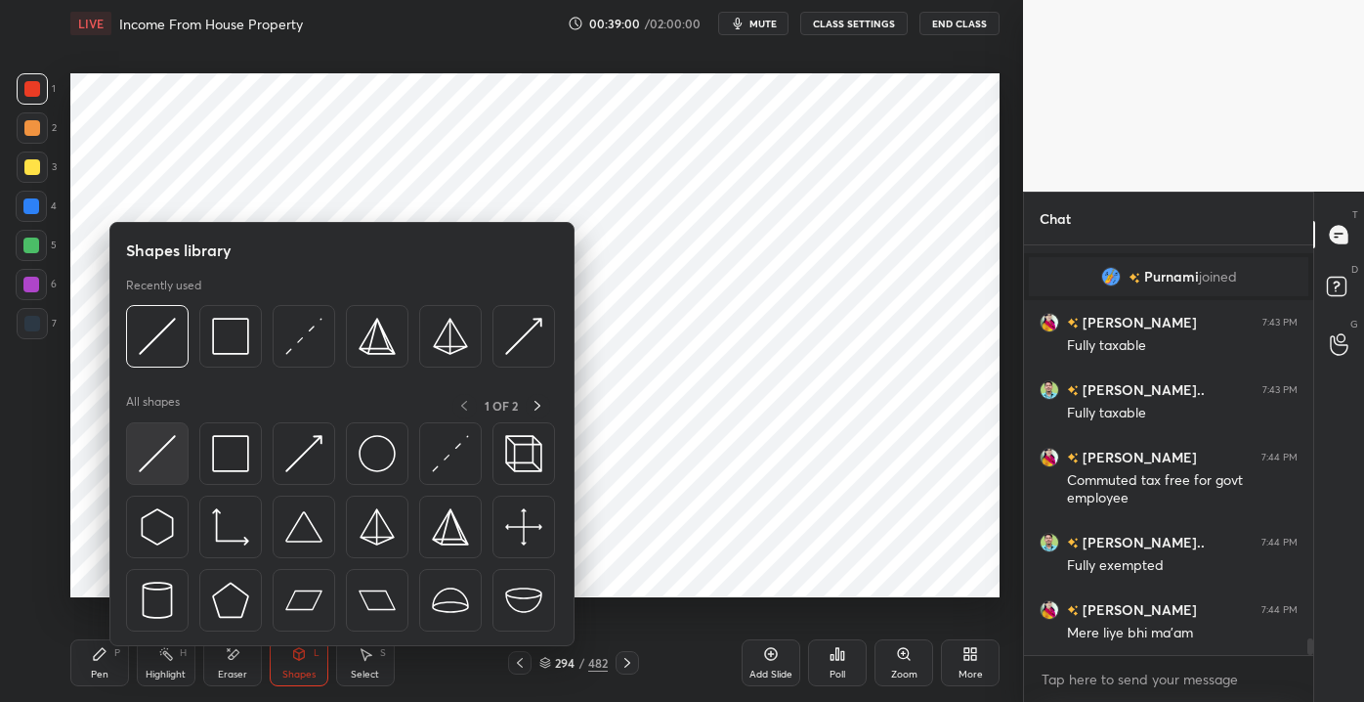
click at [169, 450] on img at bounding box center [157, 453] width 37 height 37
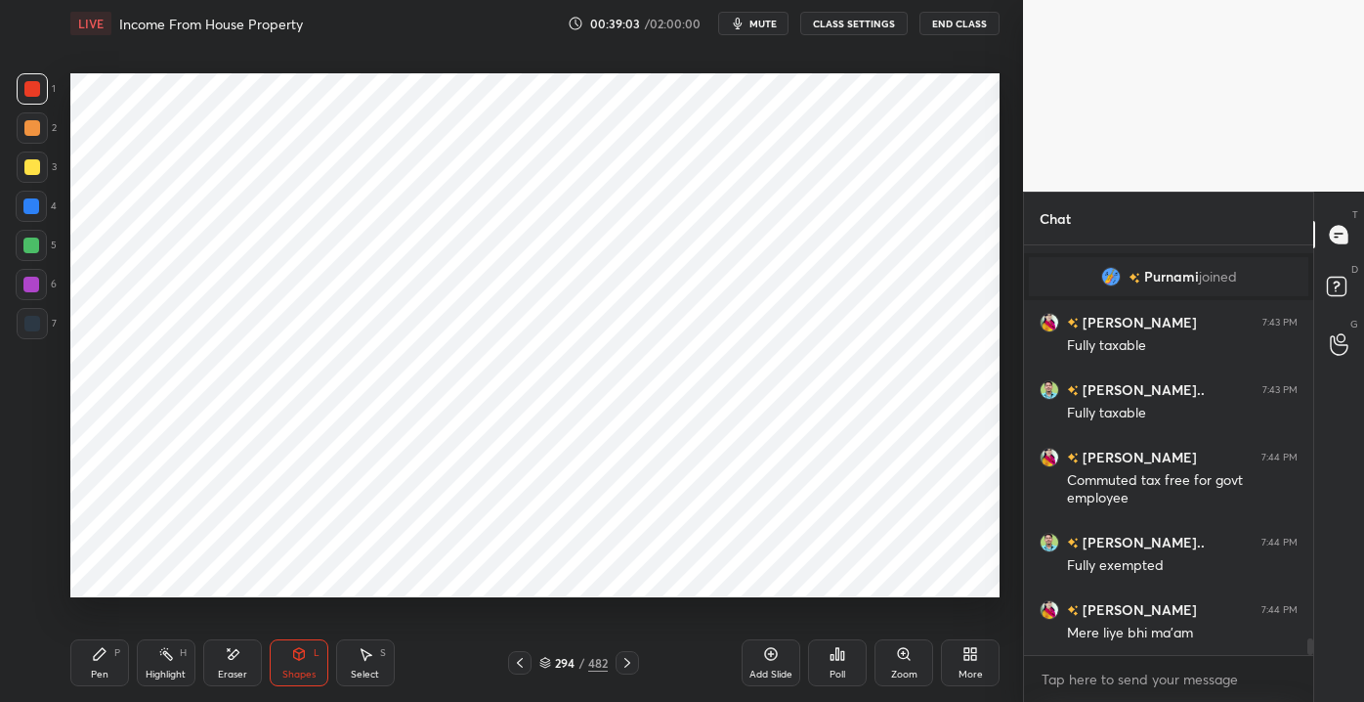
scroll to position [9634, 0]
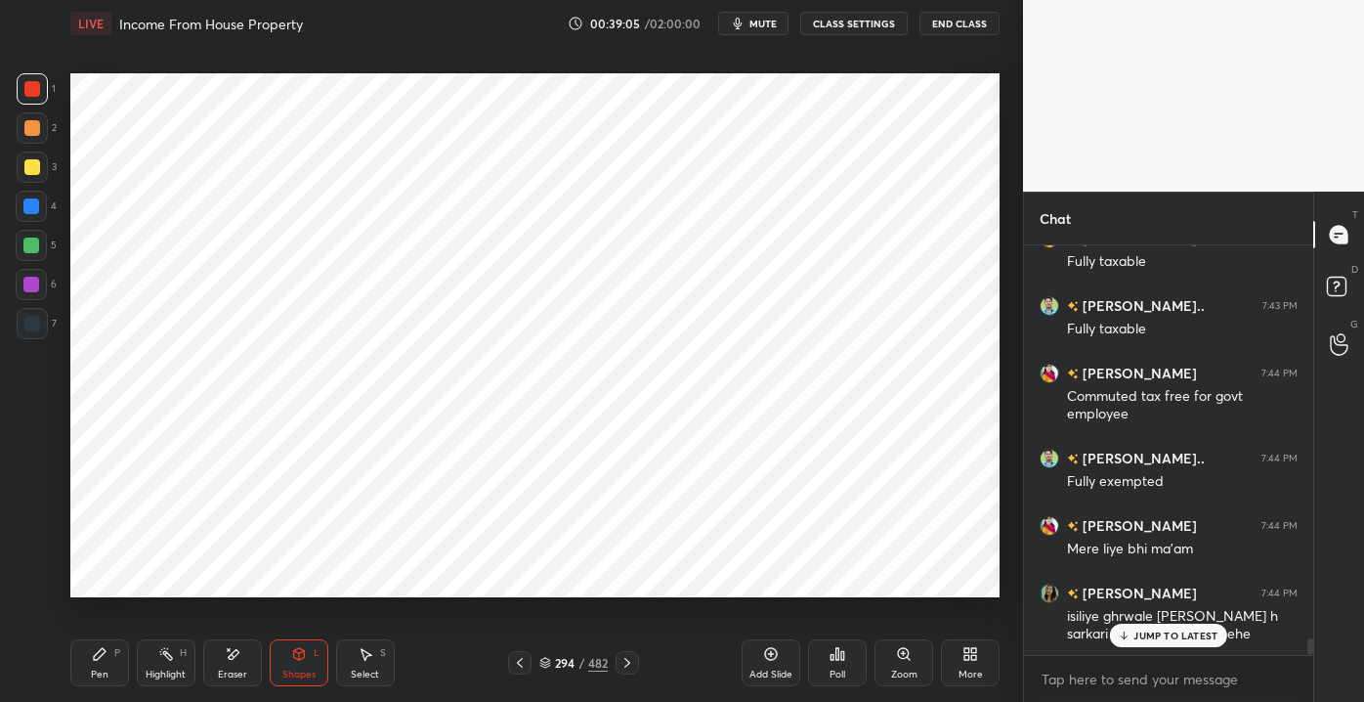
click at [1139, 635] on p "JUMP TO LATEST" at bounding box center [1176, 635] width 84 height 12
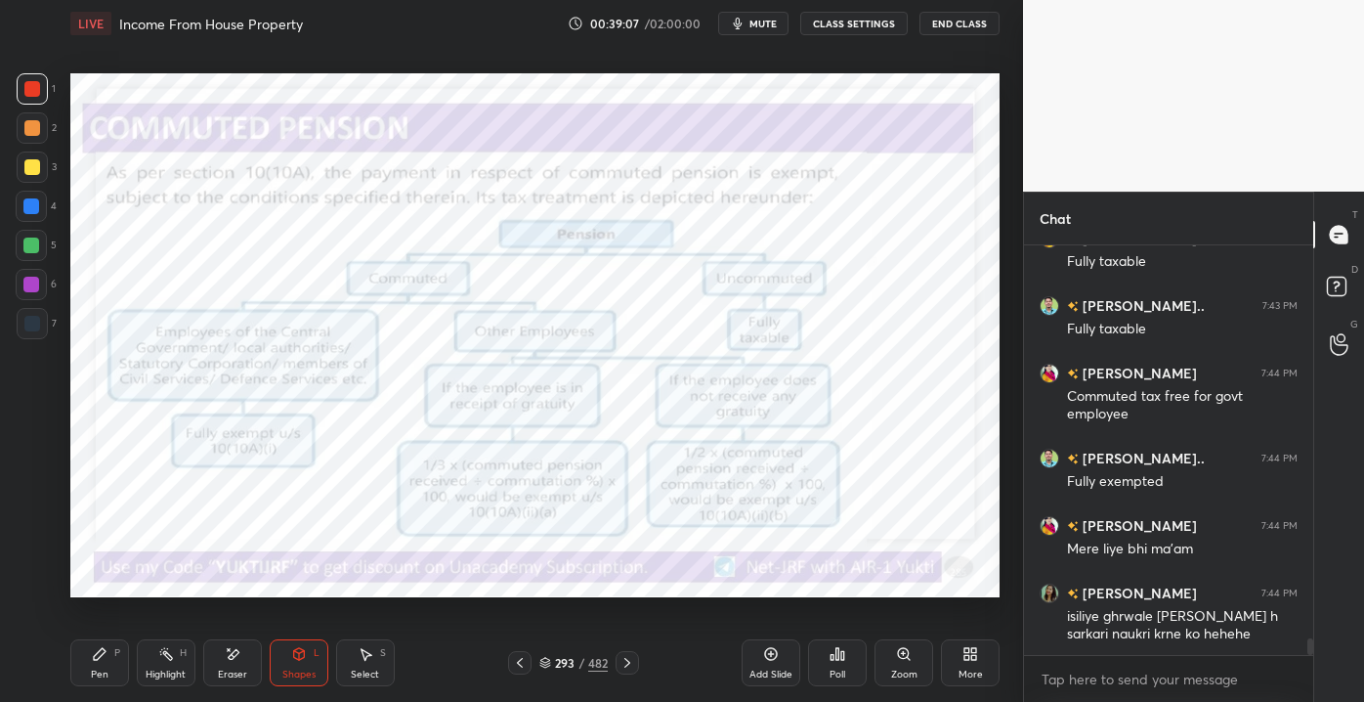
click at [107, 665] on div "Pen P" at bounding box center [99, 662] width 59 height 47
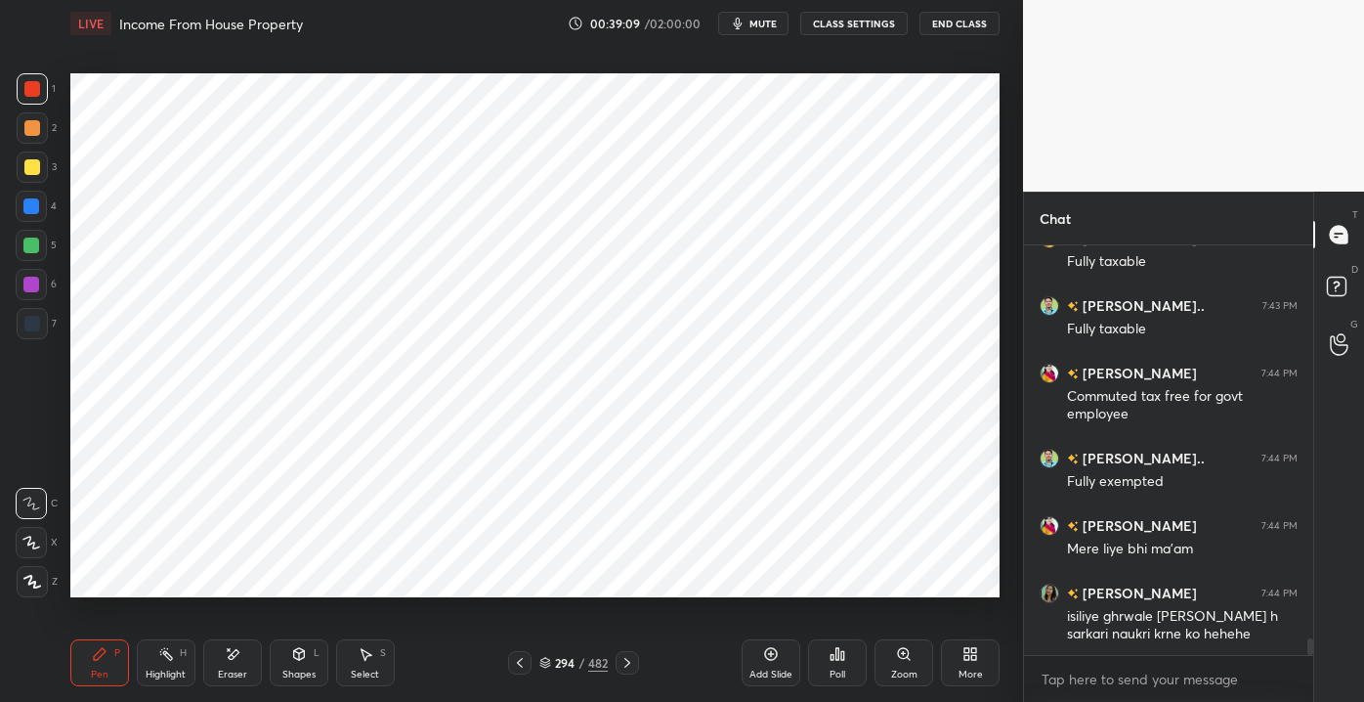
click at [308, 658] on div "Shapes L" at bounding box center [299, 662] width 59 height 47
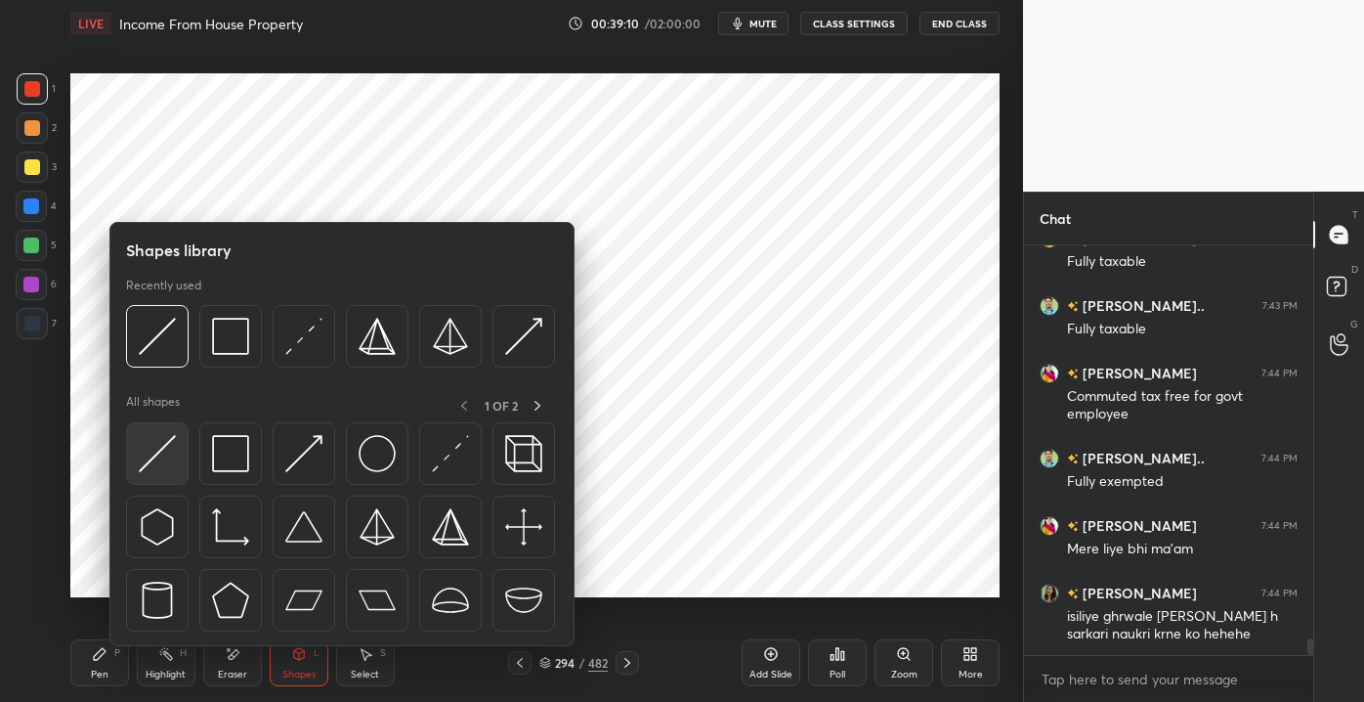
click at [158, 459] on img at bounding box center [157, 453] width 37 height 37
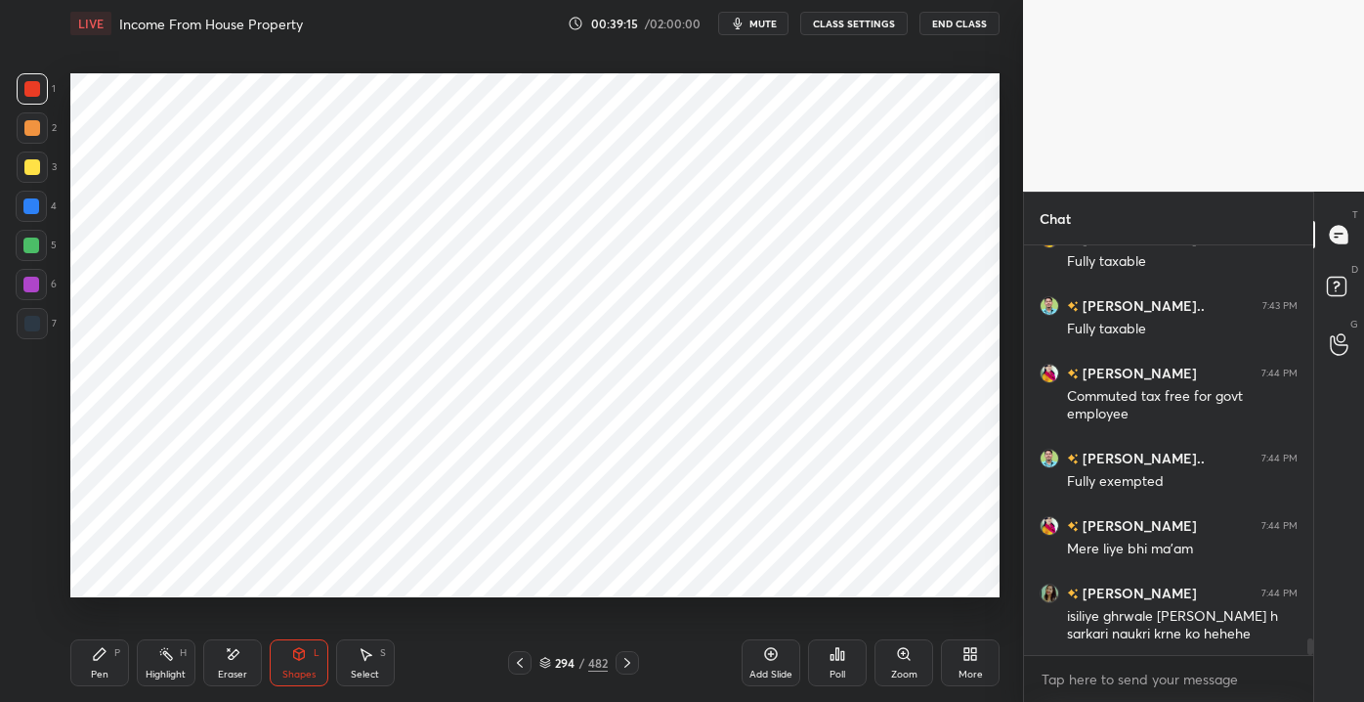
click at [99, 650] on icon at bounding box center [100, 654] width 16 height 16
click at [287, 678] on div "Shapes" at bounding box center [298, 674] width 33 height 10
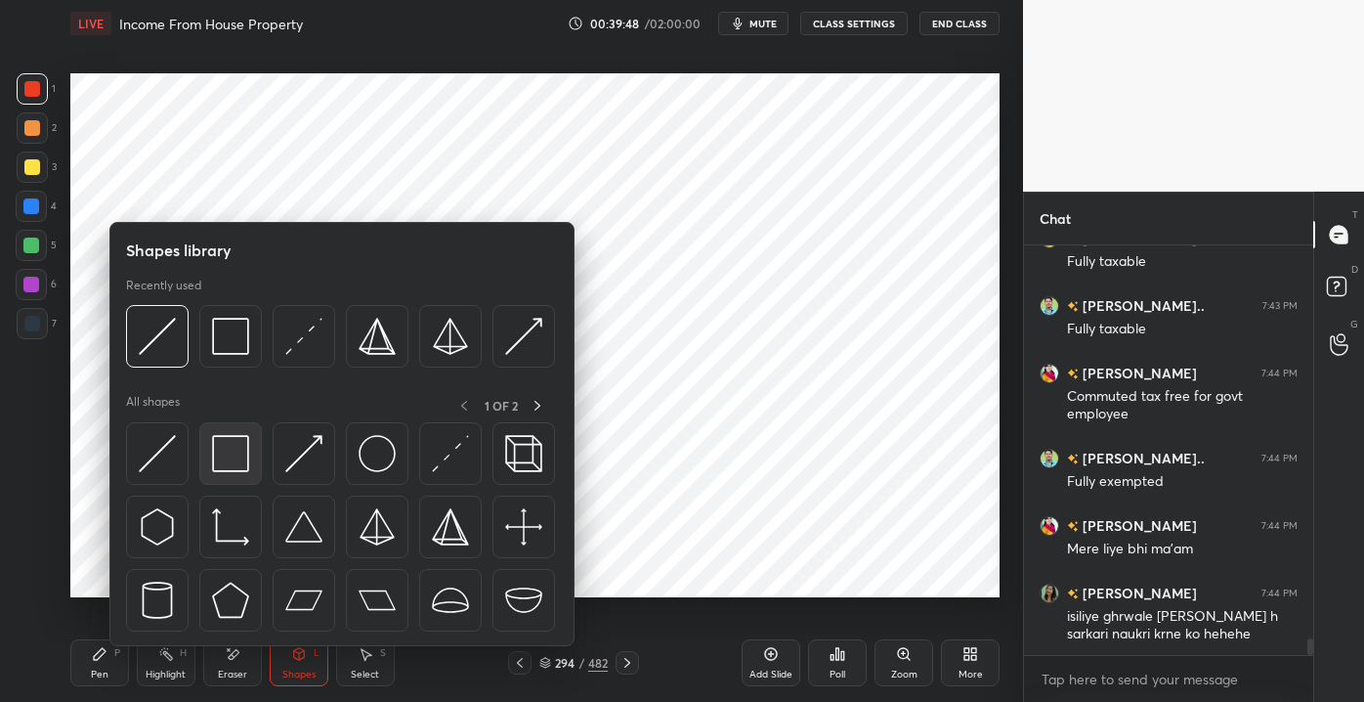
click at [233, 466] on img at bounding box center [230, 453] width 37 height 37
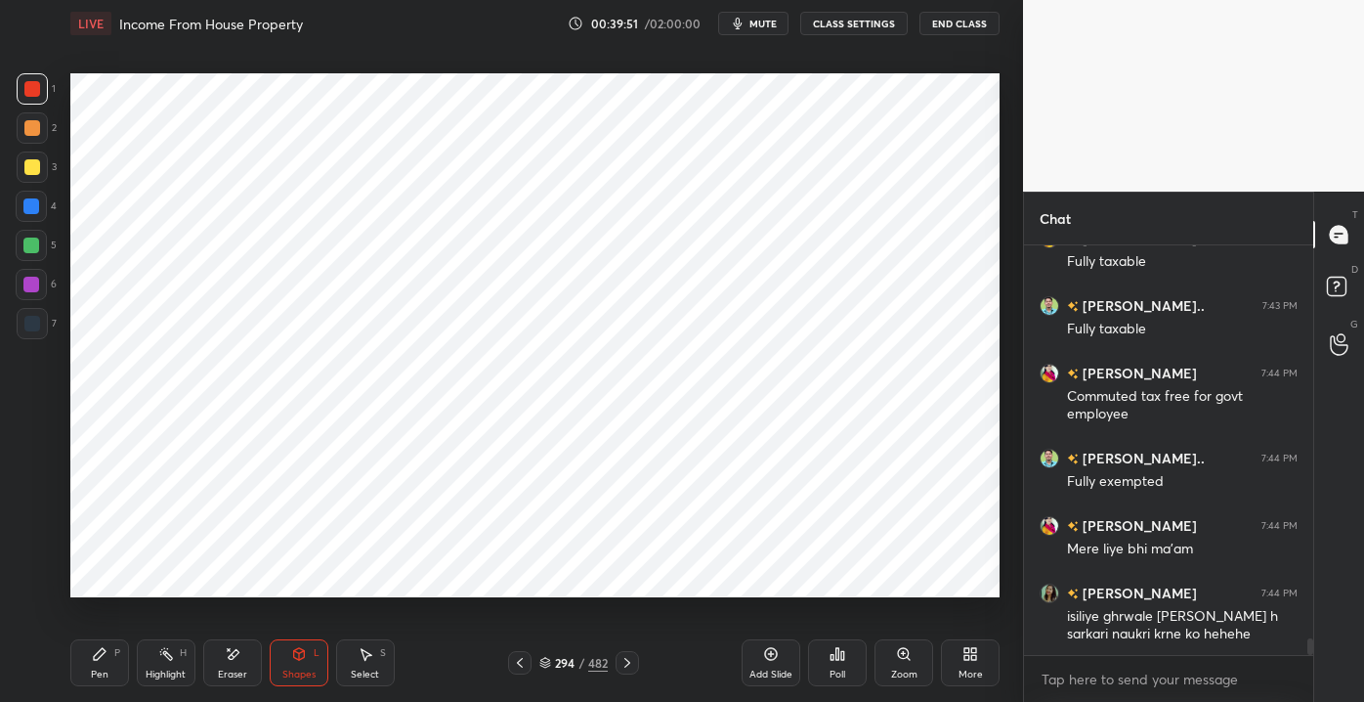
click at [99, 676] on div "Pen" at bounding box center [100, 674] width 18 height 10
click at [788, 665] on div "Add Slide" at bounding box center [771, 662] width 59 height 47
click at [39, 256] on div at bounding box center [31, 245] width 31 height 31
click at [221, 678] on div "Eraser" at bounding box center [232, 674] width 29 height 10
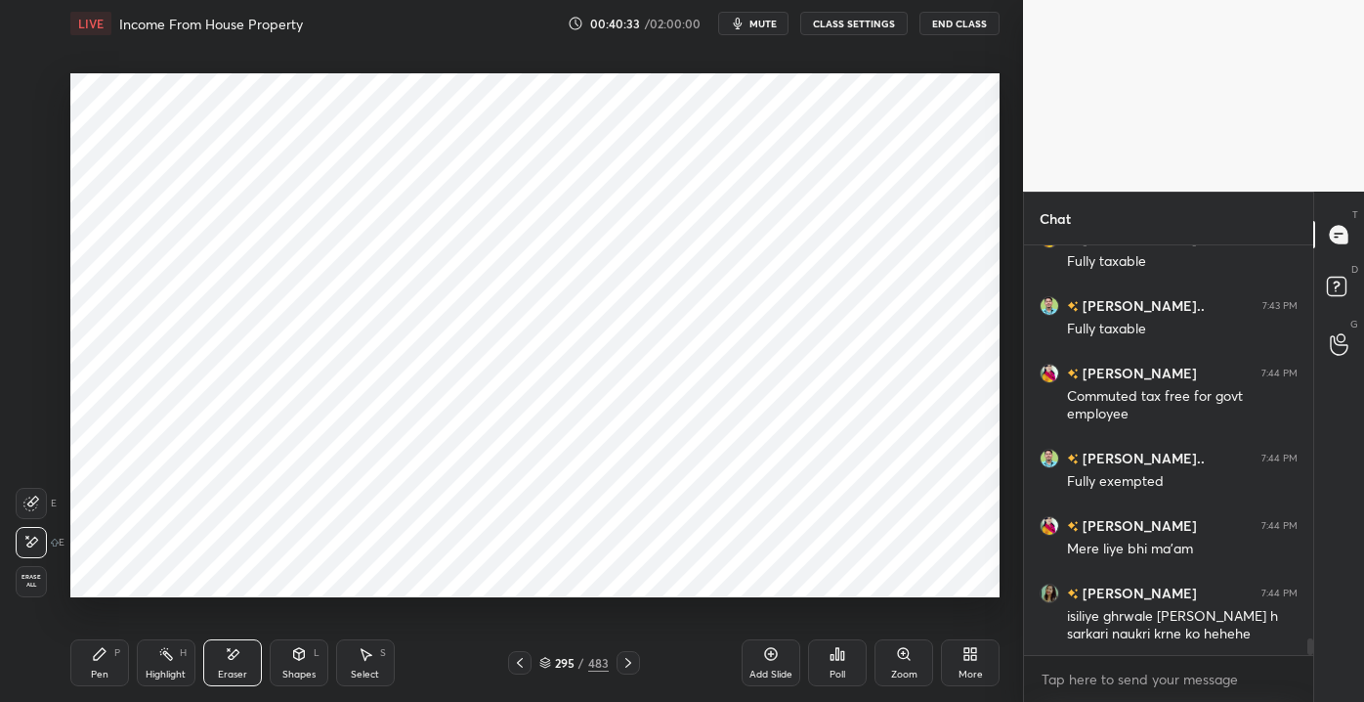
click at [83, 667] on div "Pen P" at bounding box center [99, 662] width 59 height 47
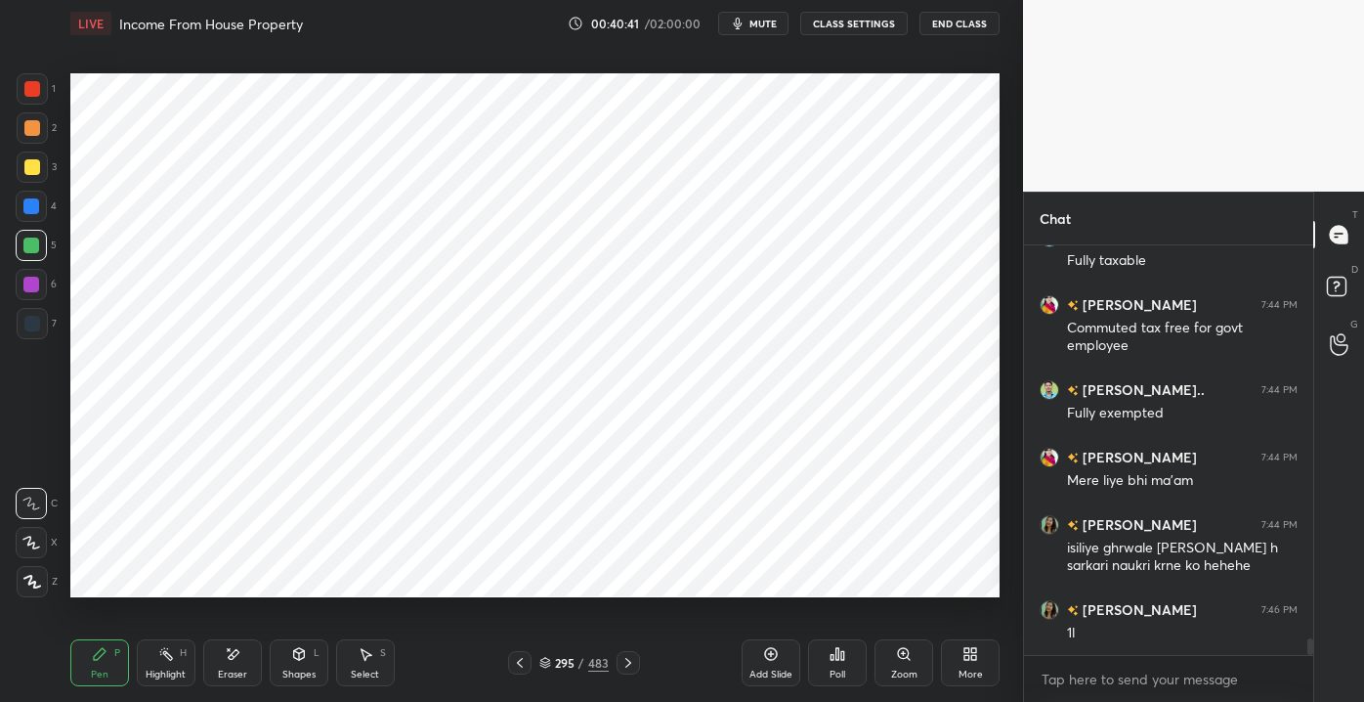
scroll to position [9770, 0]
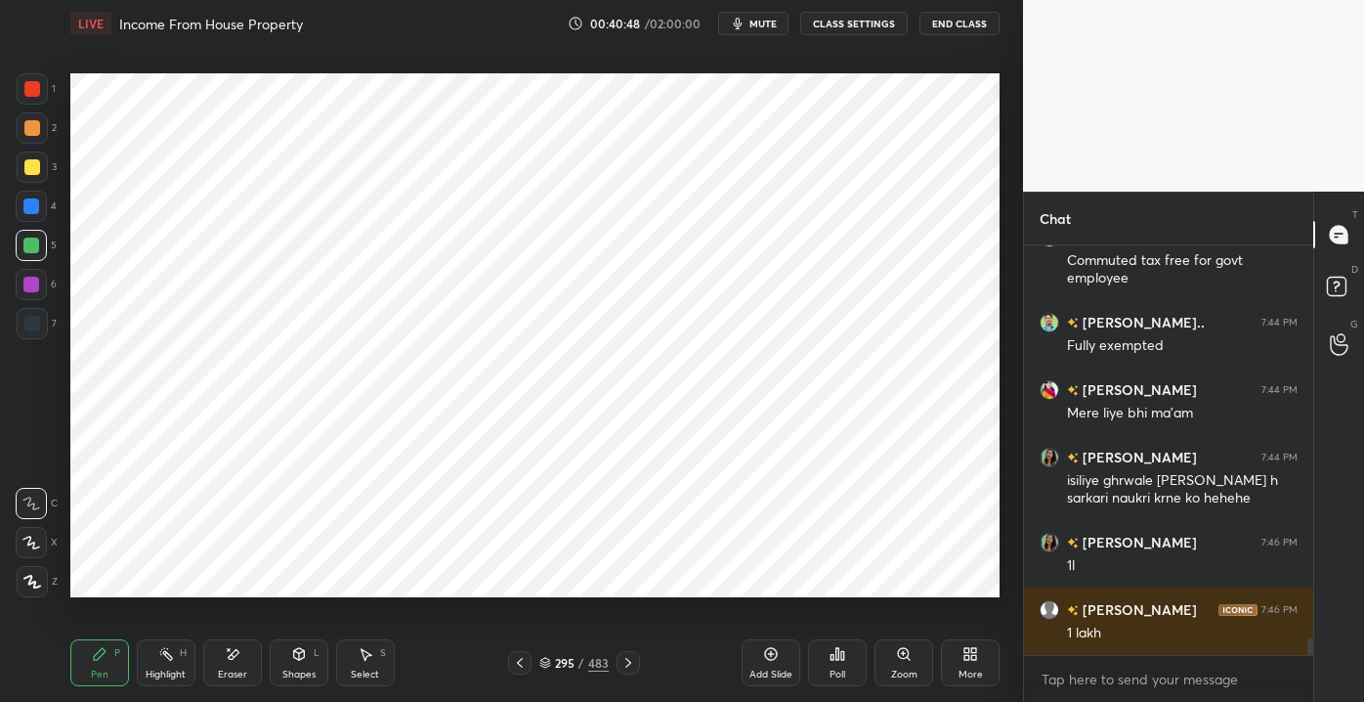
click at [25, 82] on div at bounding box center [32, 89] width 16 height 16
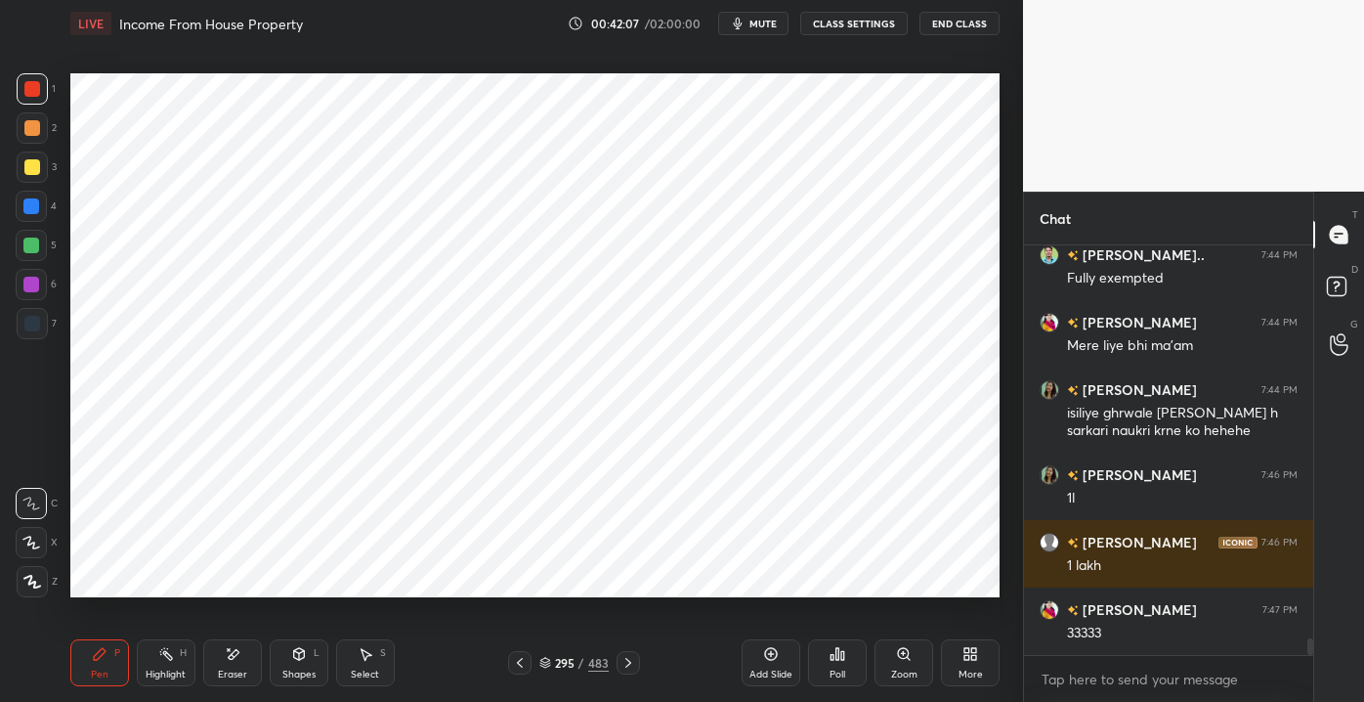
click at [1000, 438] on div "Setting up your live class Poll for secs No correct answer Start poll" at bounding box center [535, 335] width 945 height 577
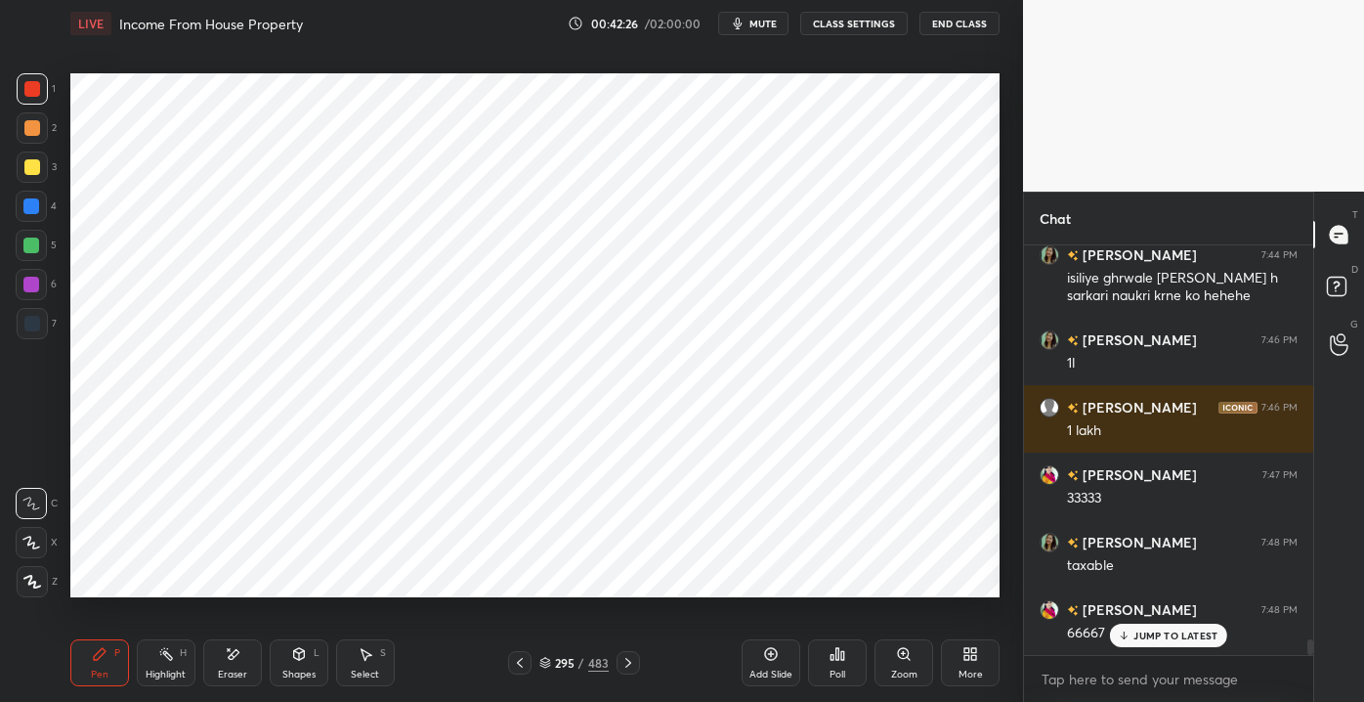
scroll to position [10039, 0]
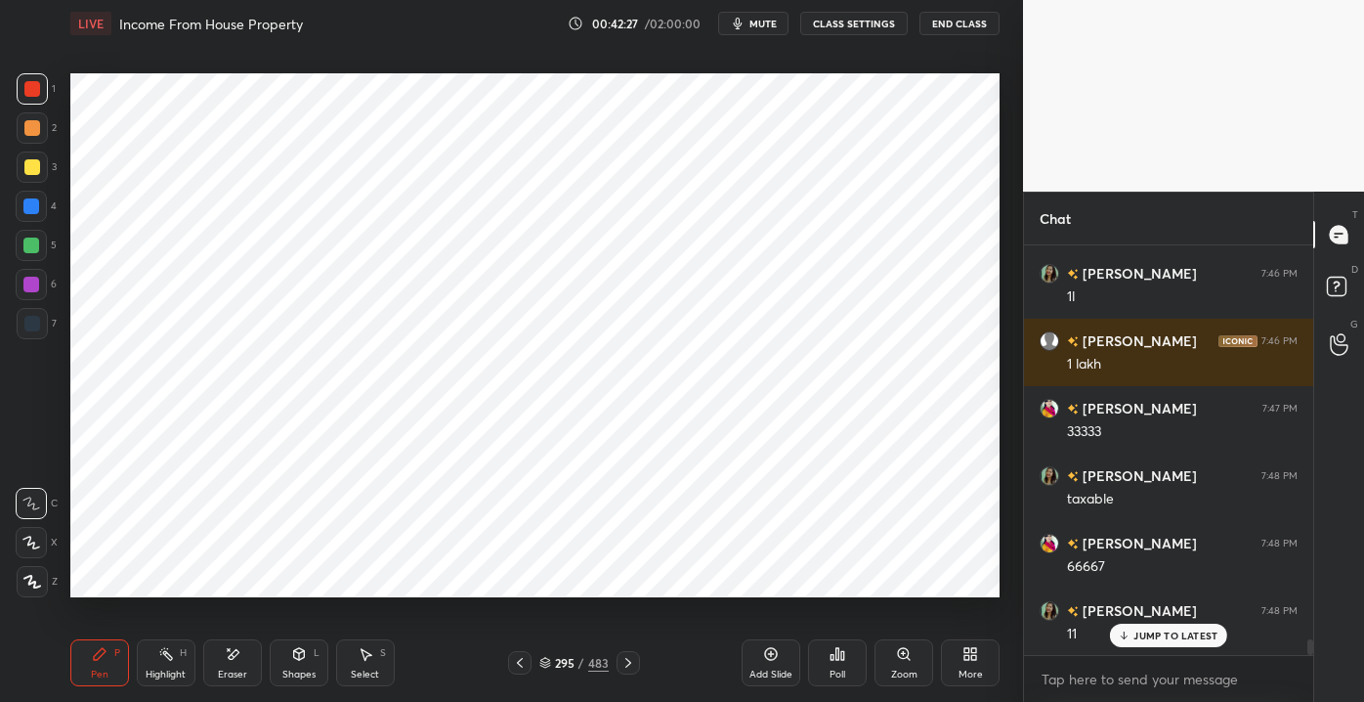
click at [1132, 629] on div "JUMP TO LATEST" at bounding box center [1168, 635] width 117 height 23
click at [970, 670] on div "More" at bounding box center [971, 674] width 24 height 10
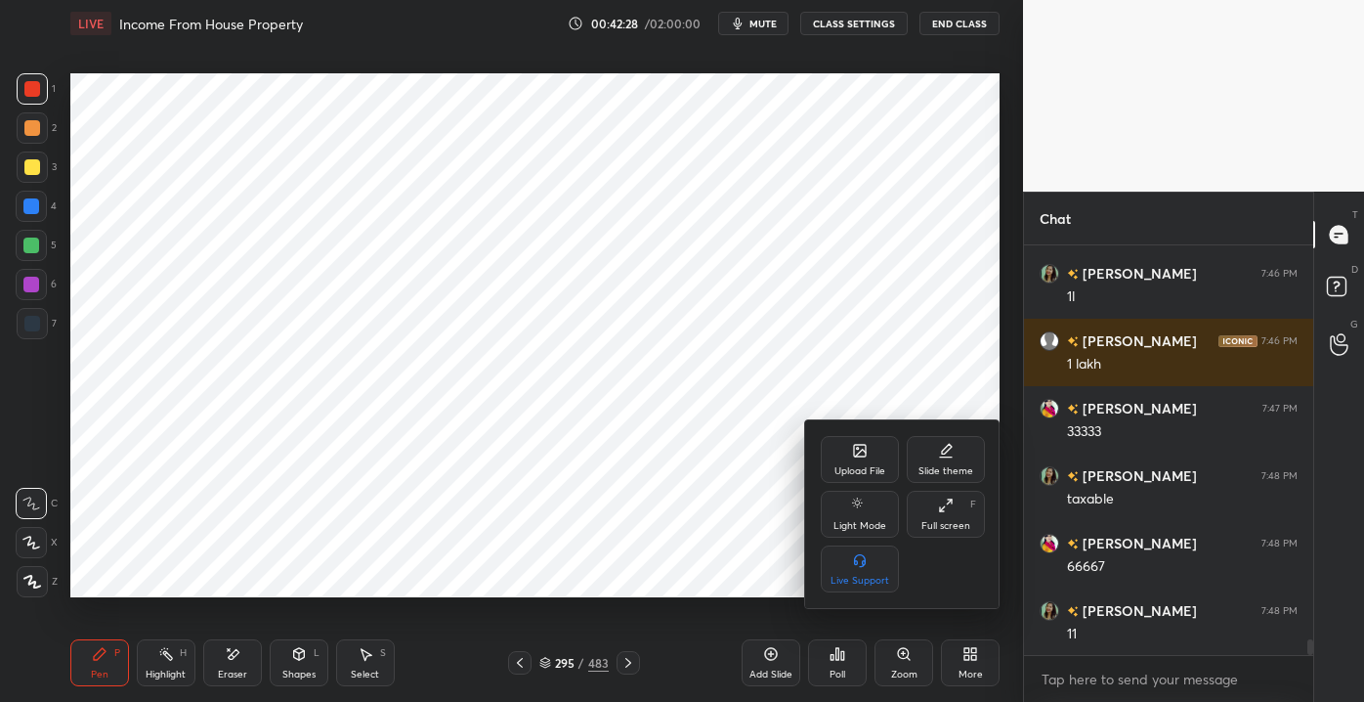
scroll to position [10106, 0]
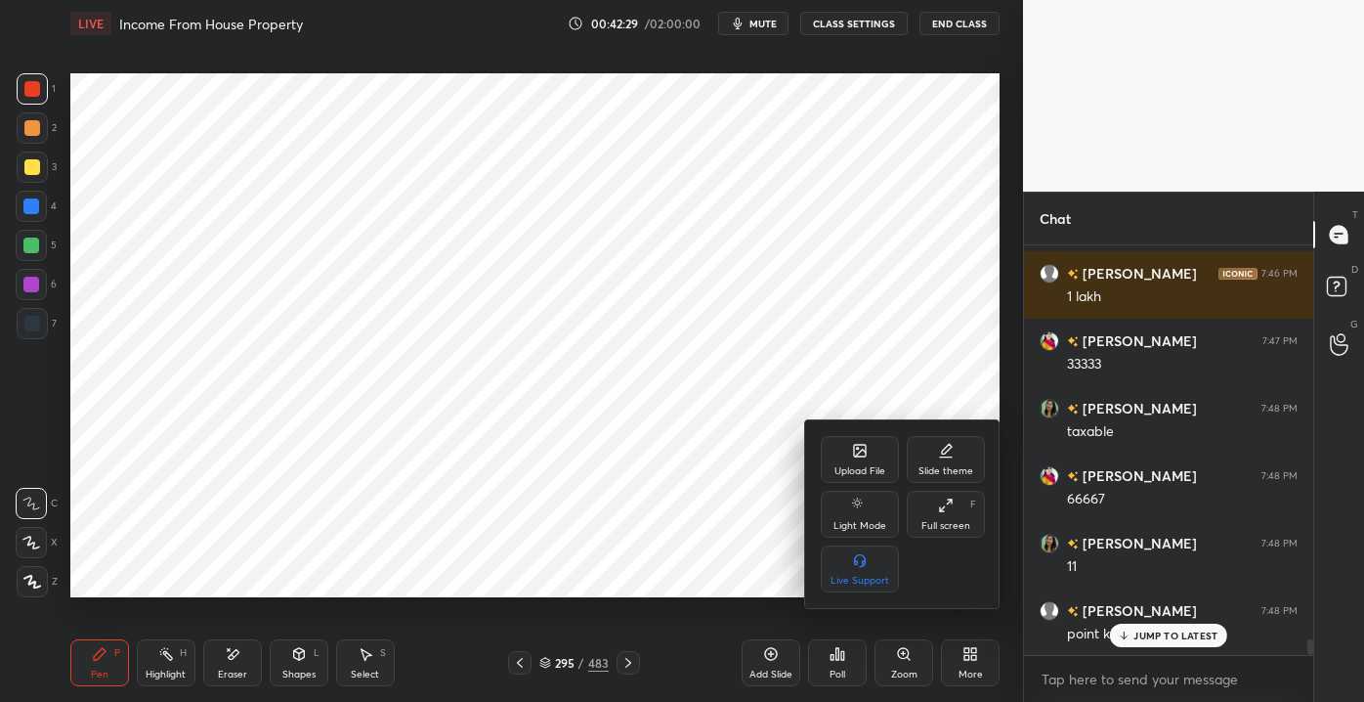
click at [861, 458] on div "Upload File" at bounding box center [860, 459] width 78 height 47
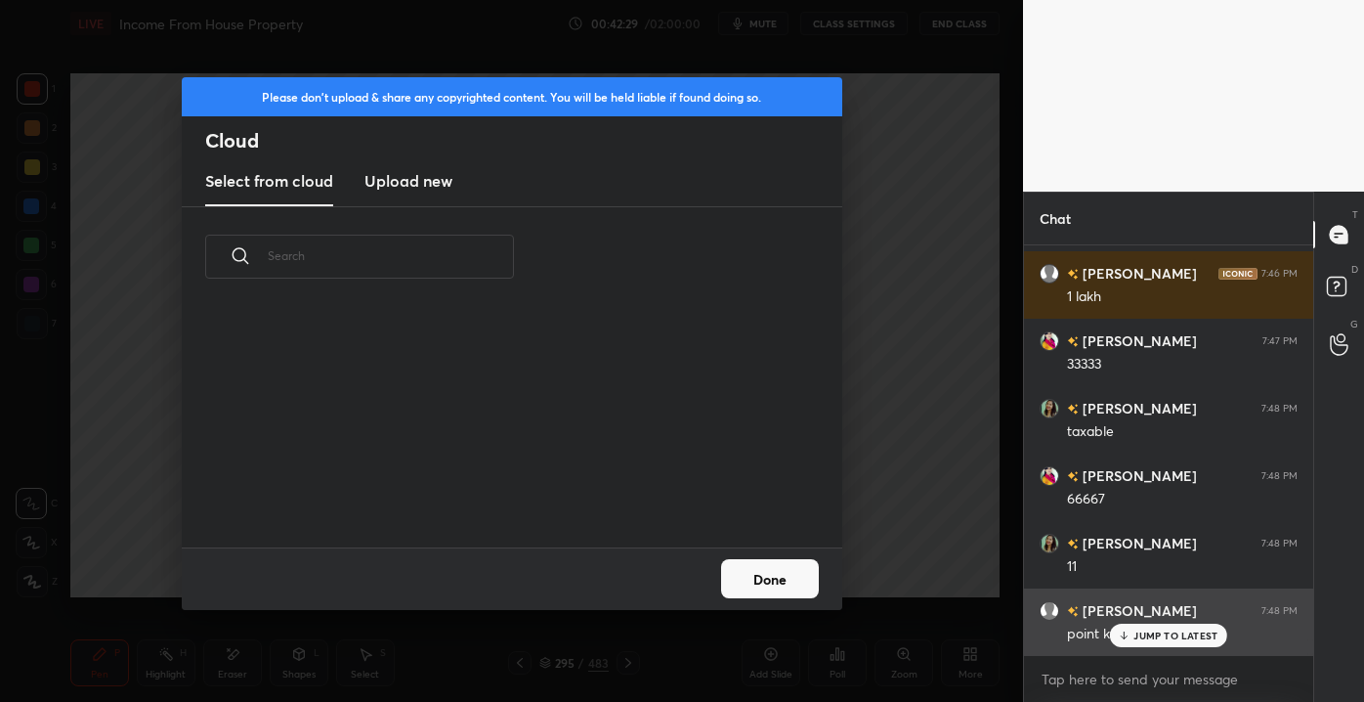
scroll to position [241, 627]
click at [1138, 622] on div "point kyu" at bounding box center [1182, 632] width 231 height 23
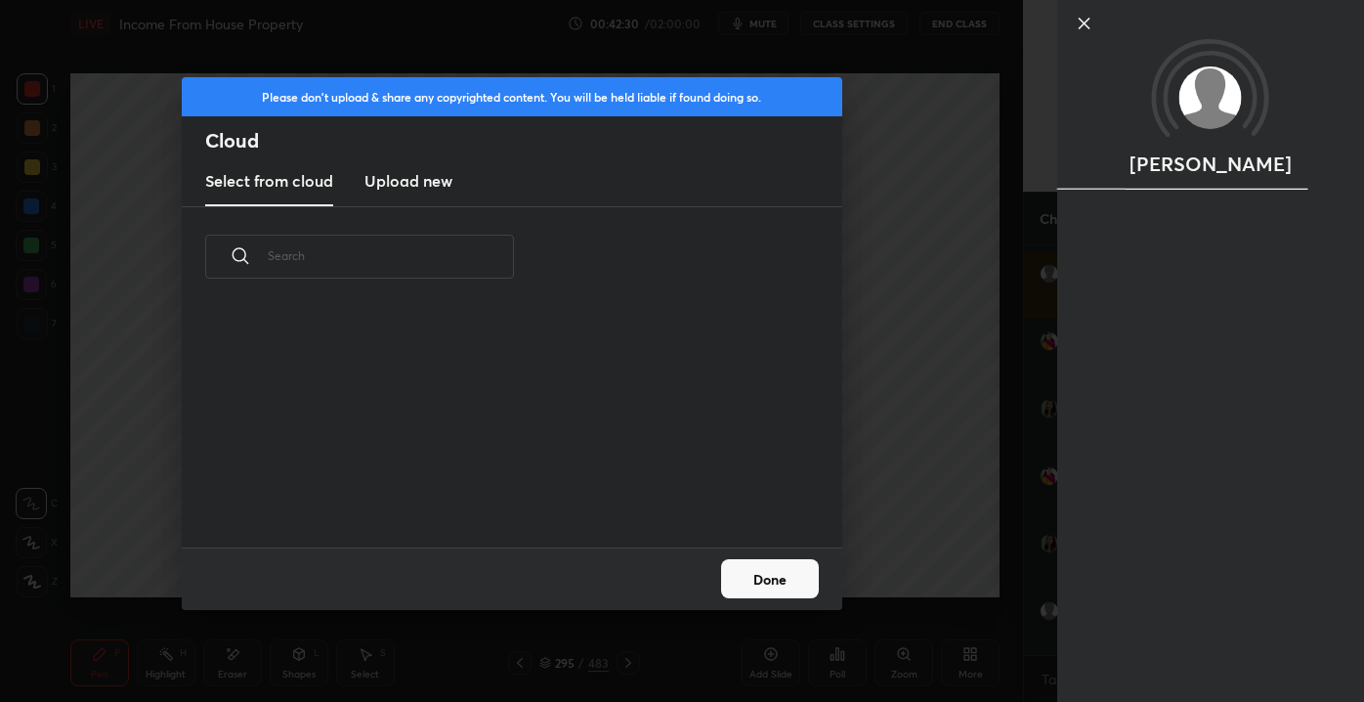
click at [1131, 632] on div "[PERSON_NAME]" at bounding box center [1210, 351] width 307 height 702
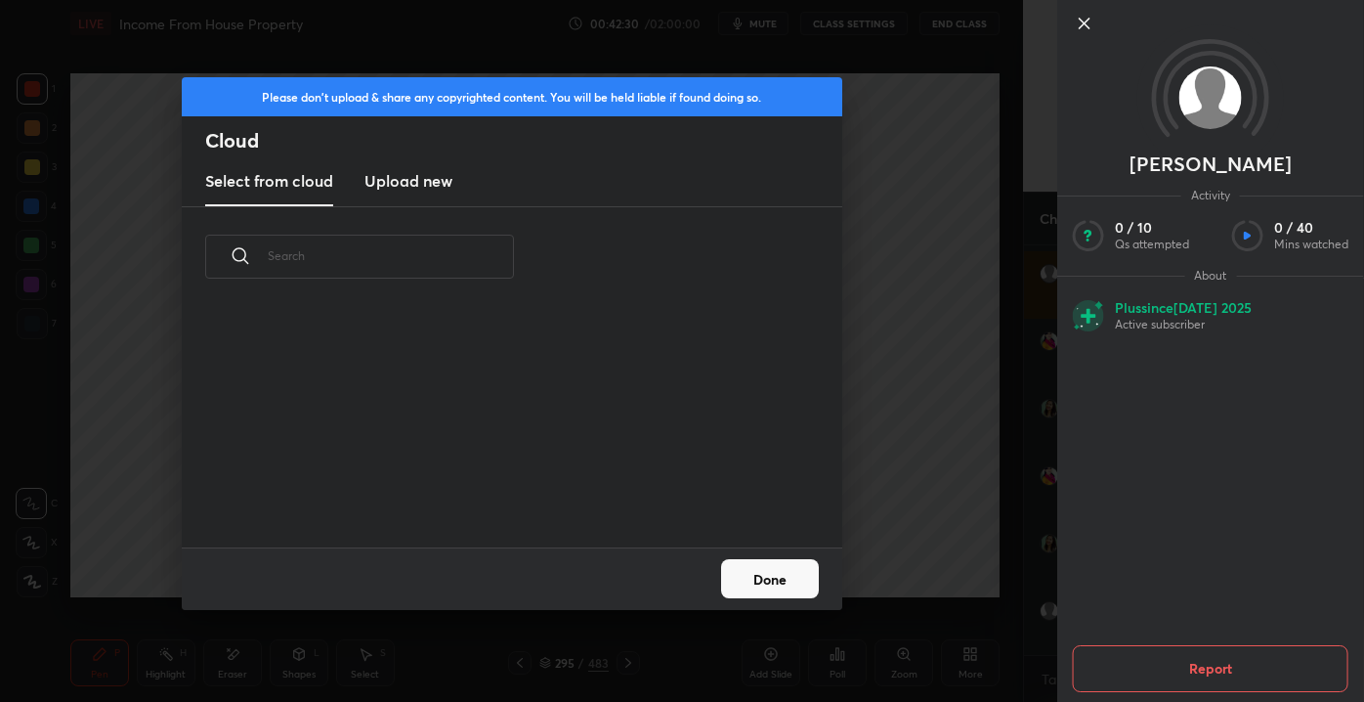
click at [1067, 553] on div "[PERSON_NAME] Activity 0 / 10 Qs attempted 0 / 40 Mins watched About Plus since…" at bounding box center [1210, 351] width 307 height 702
click at [1094, 16] on icon at bounding box center [1084, 23] width 23 height 23
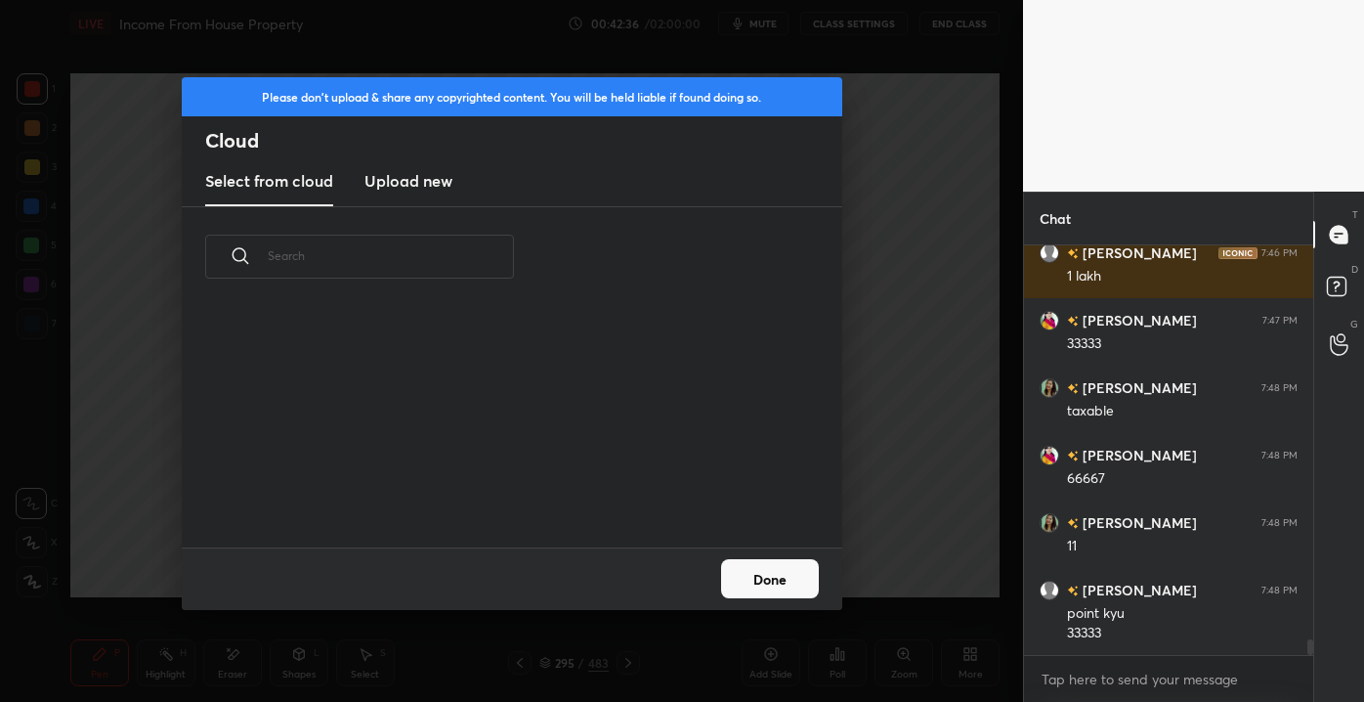
click at [868, 541] on div "Please don't upload & share any copyrighted content. You will be held liable if…" at bounding box center [511, 351] width 1023 height 702
click at [795, 577] on button "Done" at bounding box center [770, 578] width 98 height 39
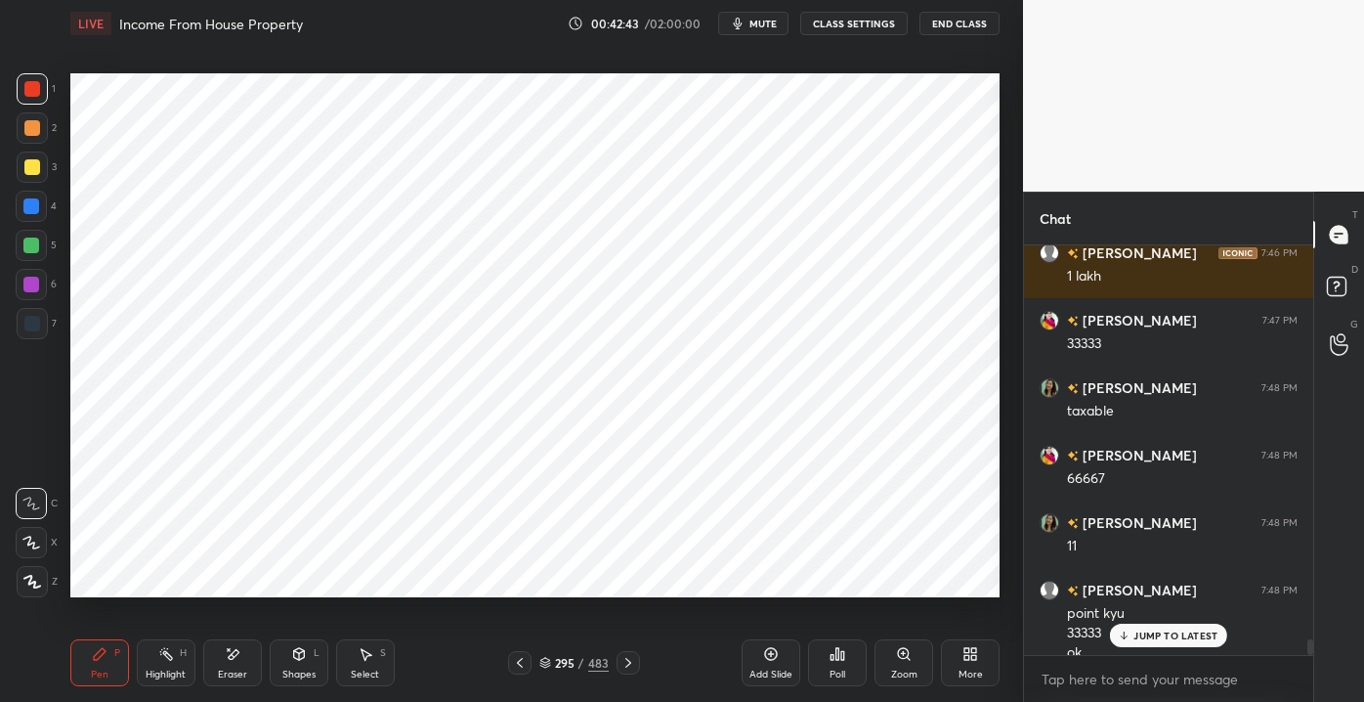
scroll to position [10145, 0]
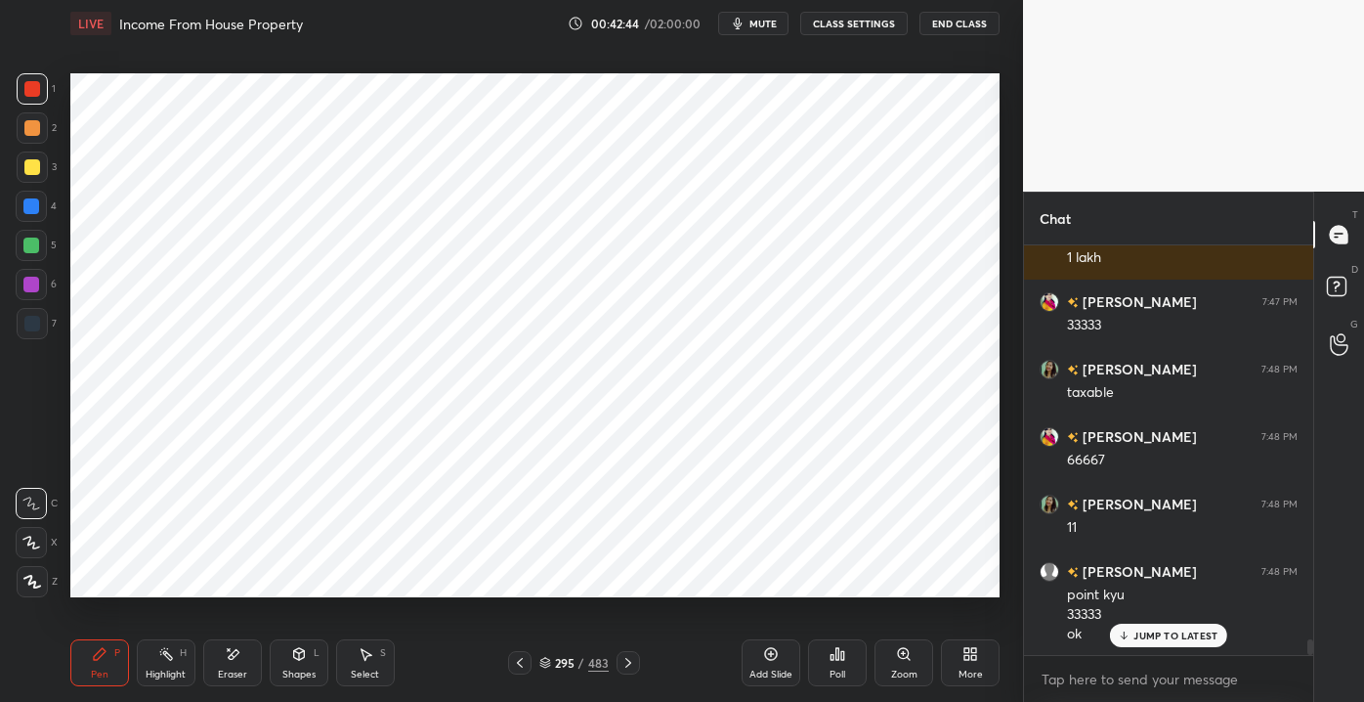
click at [948, 661] on div "More" at bounding box center [970, 662] width 59 height 47
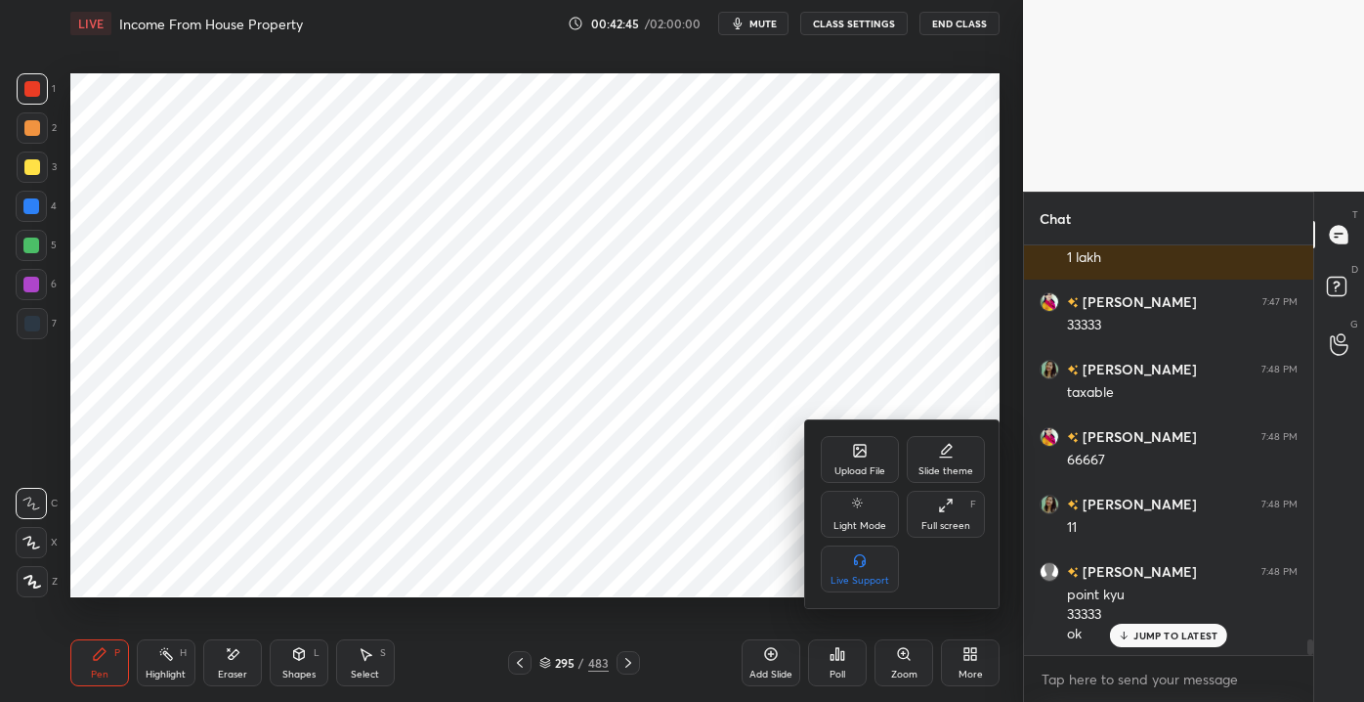
click at [863, 468] on div "Upload File" at bounding box center [860, 471] width 51 height 10
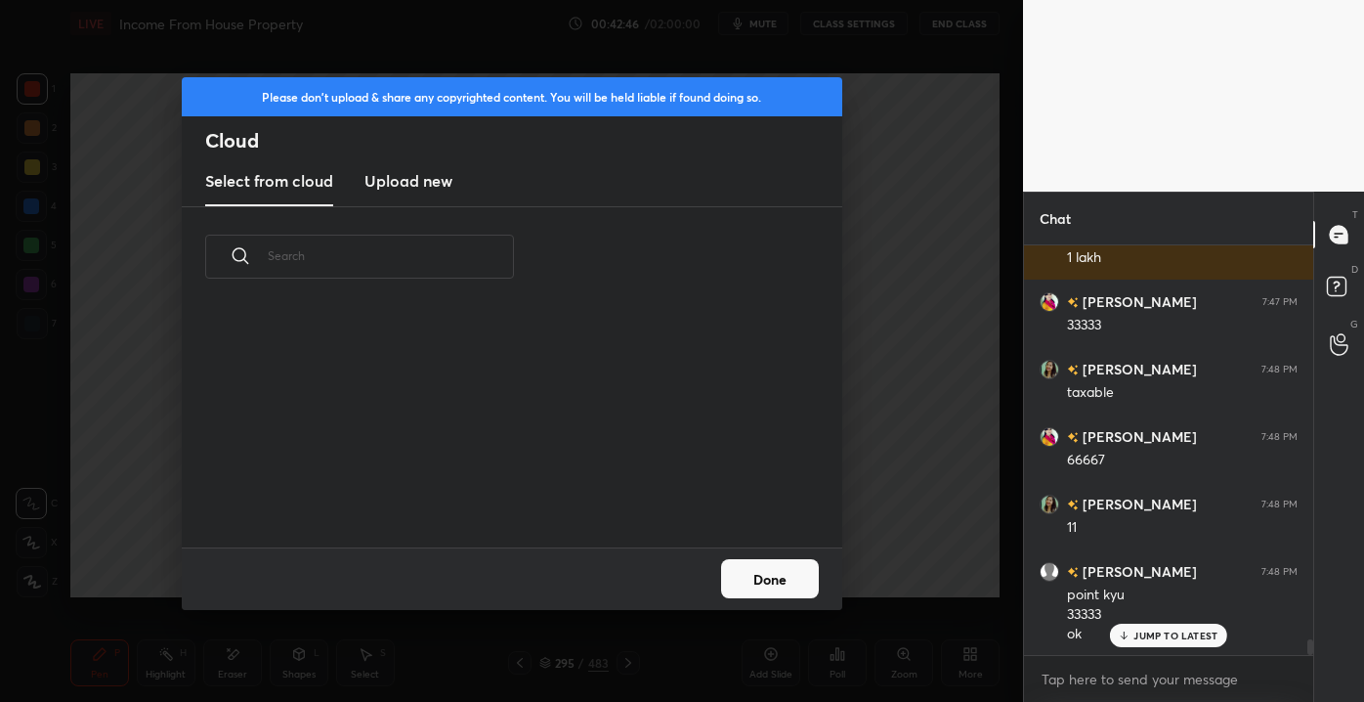
scroll to position [241, 627]
click at [391, 184] on h3 "Upload new" at bounding box center [409, 180] width 88 height 23
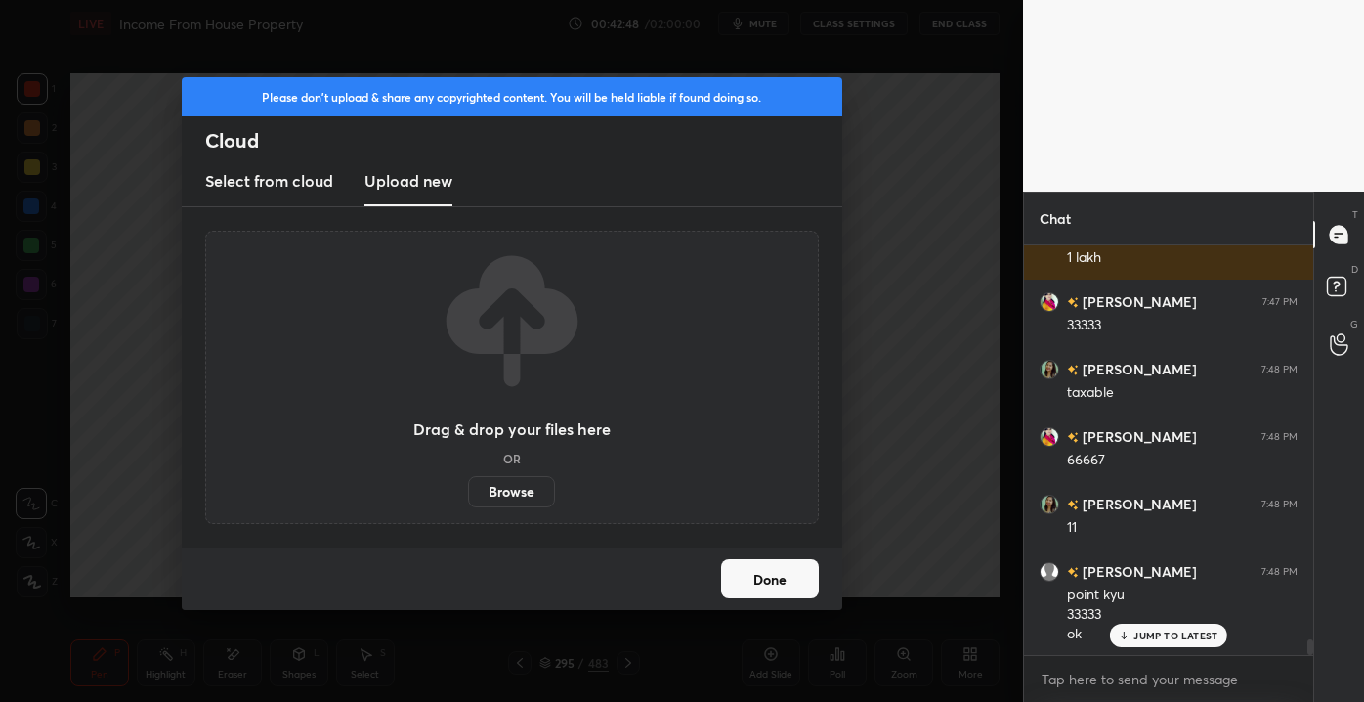
click at [516, 487] on label "Browse" at bounding box center [511, 491] width 87 height 31
click at [468, 487] on input "Browse" at bounding box center [468, 491] width 0 height 31
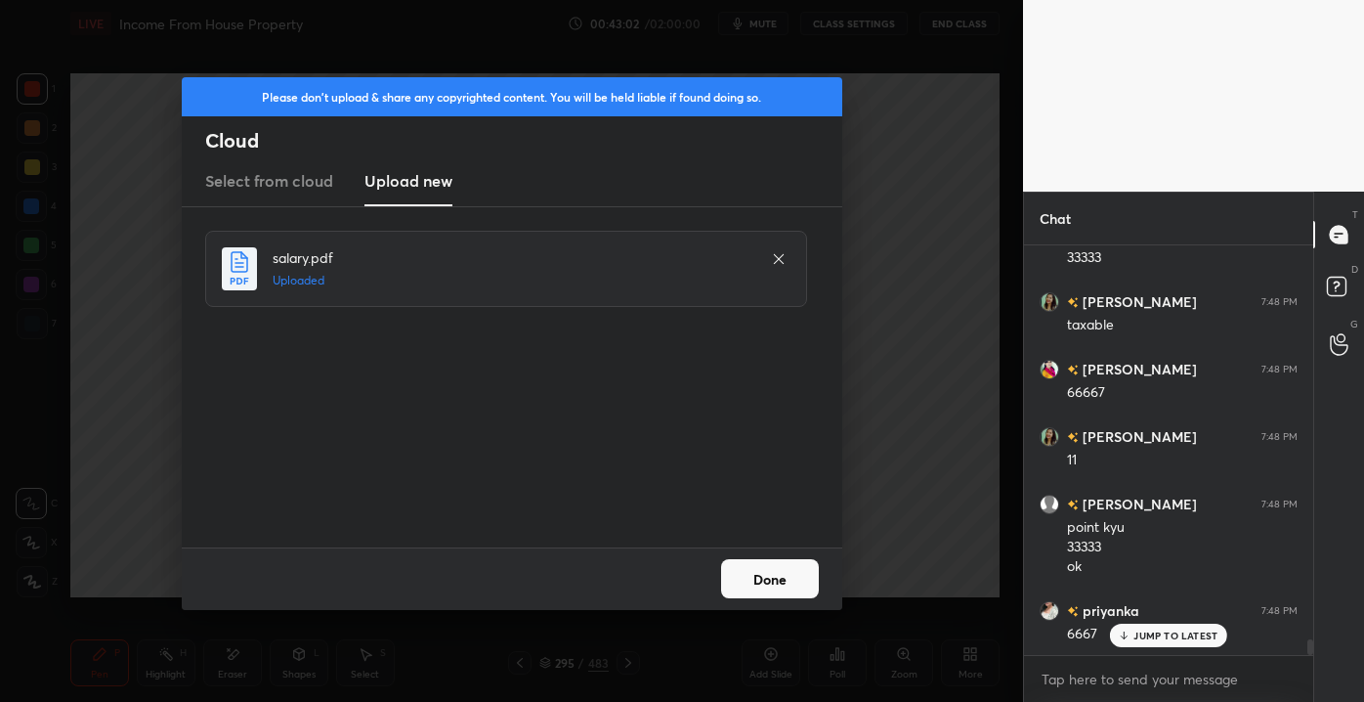
click at [768, 572] on button "Done" at bounding box center [770, 578] width 98 height 39
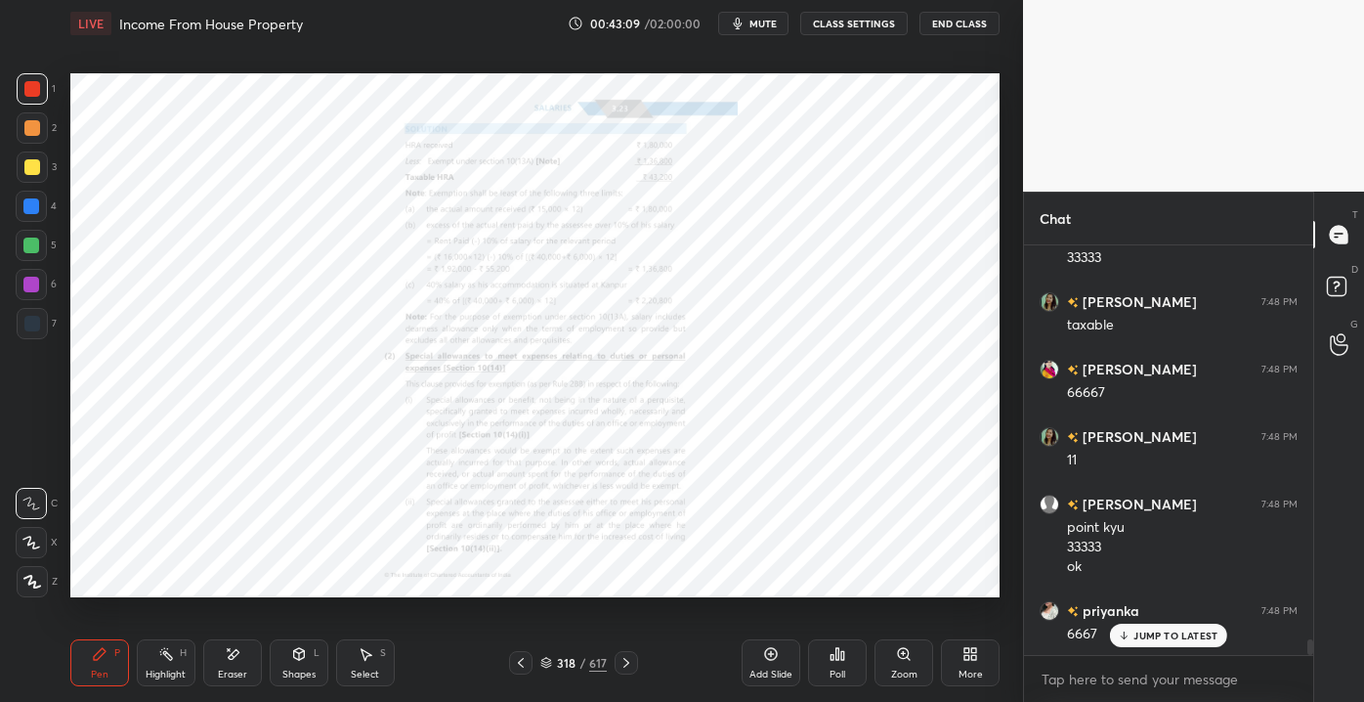
click at [583, 663] on div "/" at bounding box center [583, 663] width 6 height 12
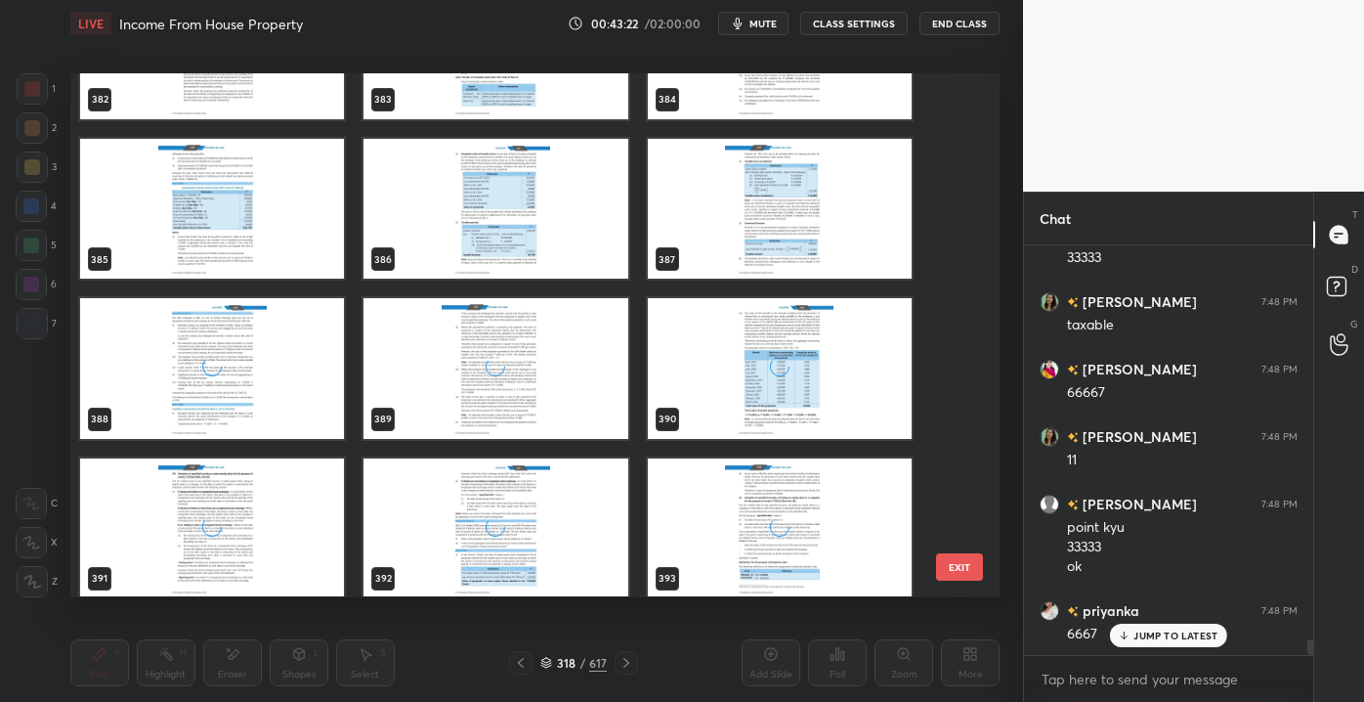
scroll to position [20430, 0]
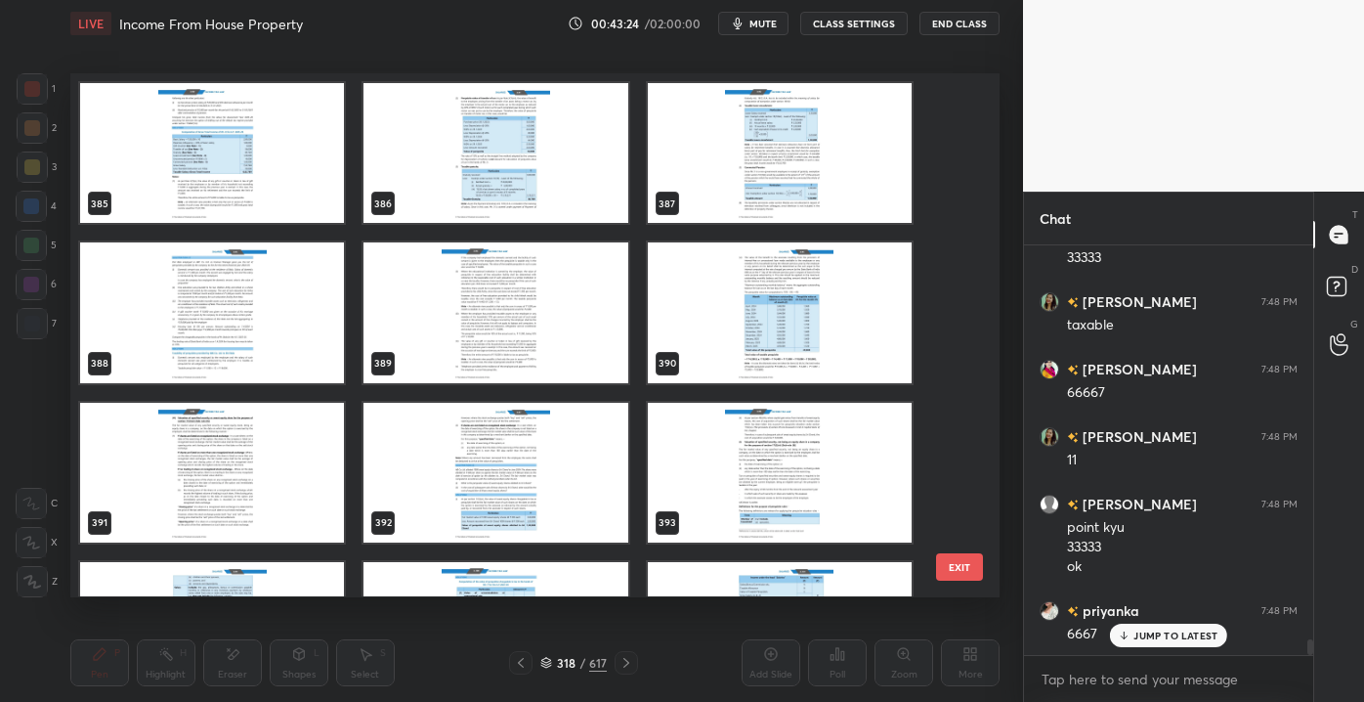
click at [456, 332] on img "grid" at bounding box center [496, 313] width 264 height 140
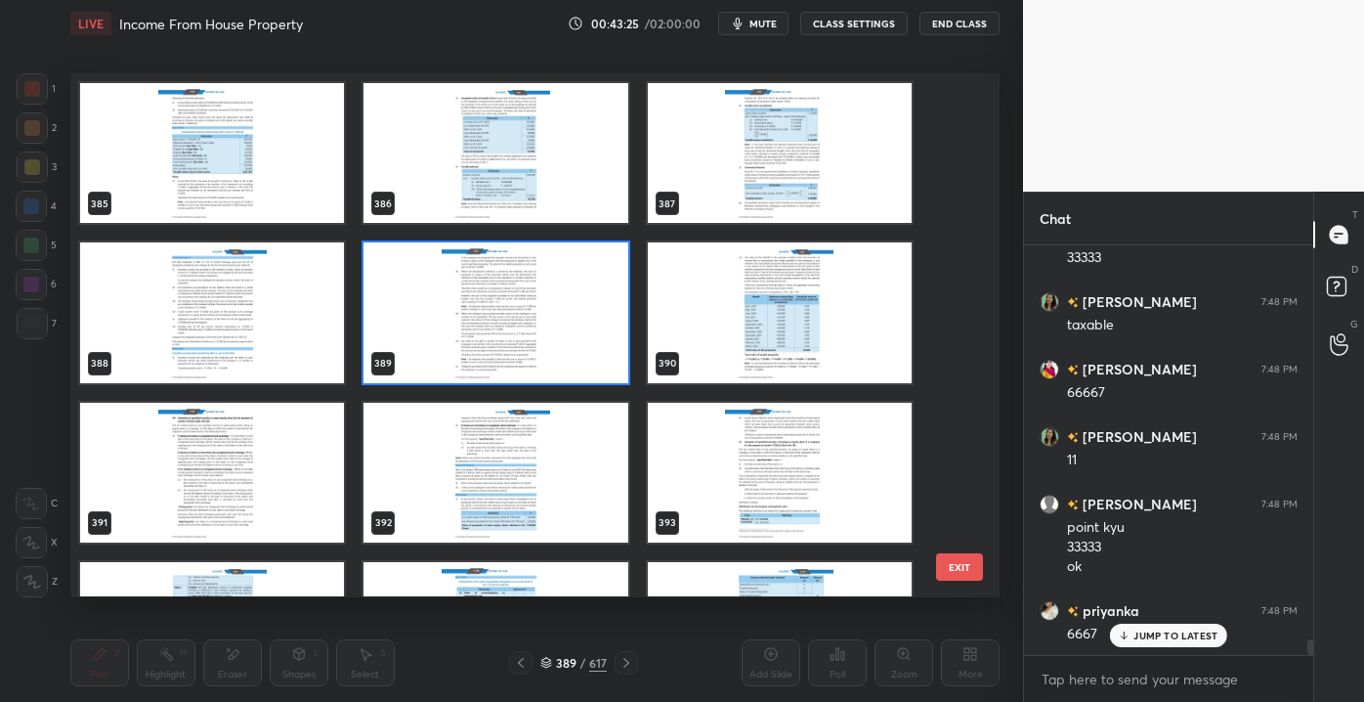
click at [949, 559] on button "EXIT" at bounding box center [959, 566] width 47 height 27
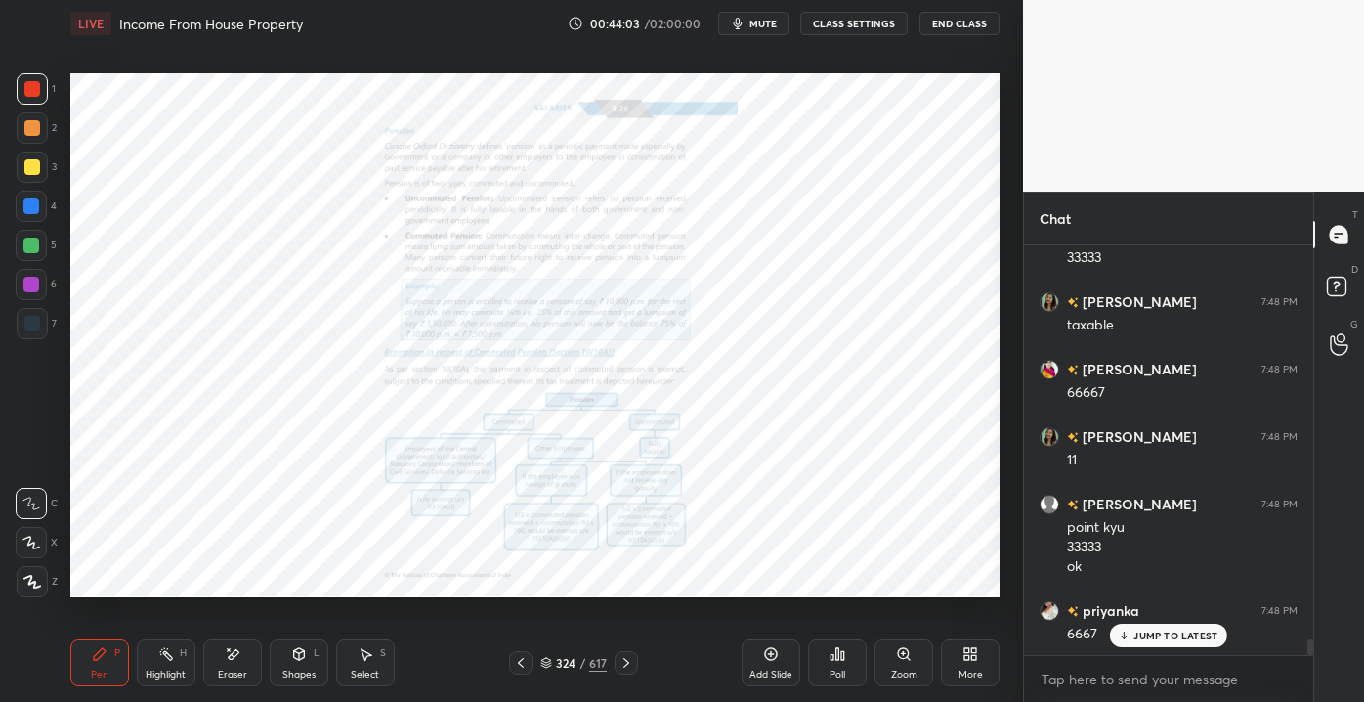
click at [898, 658] on icon at bounding box center [904, 654] width 16 height 16
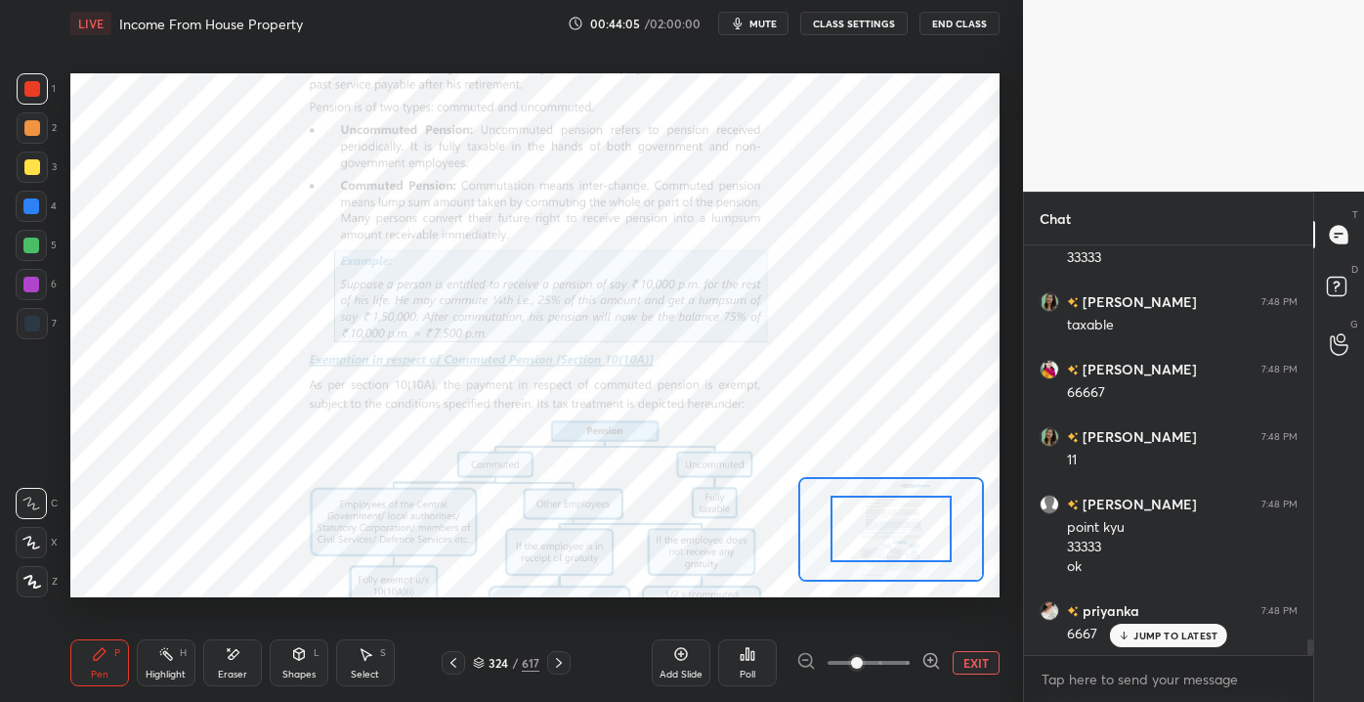
click at [977, 657] on button "EXIT" at bounding box center [976, 662] width 47 height 23
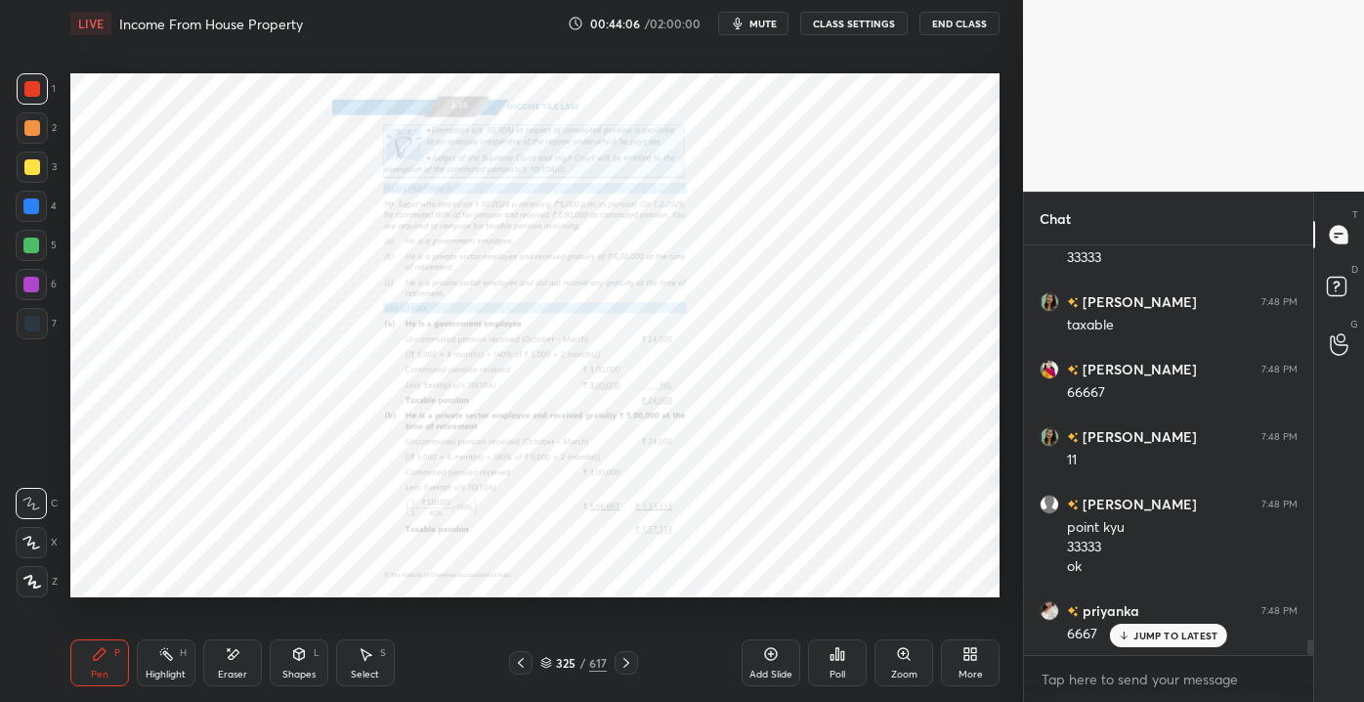
click at [901, 669] on div "Zoom" at bounding box center [904, 674] width 26 height 10
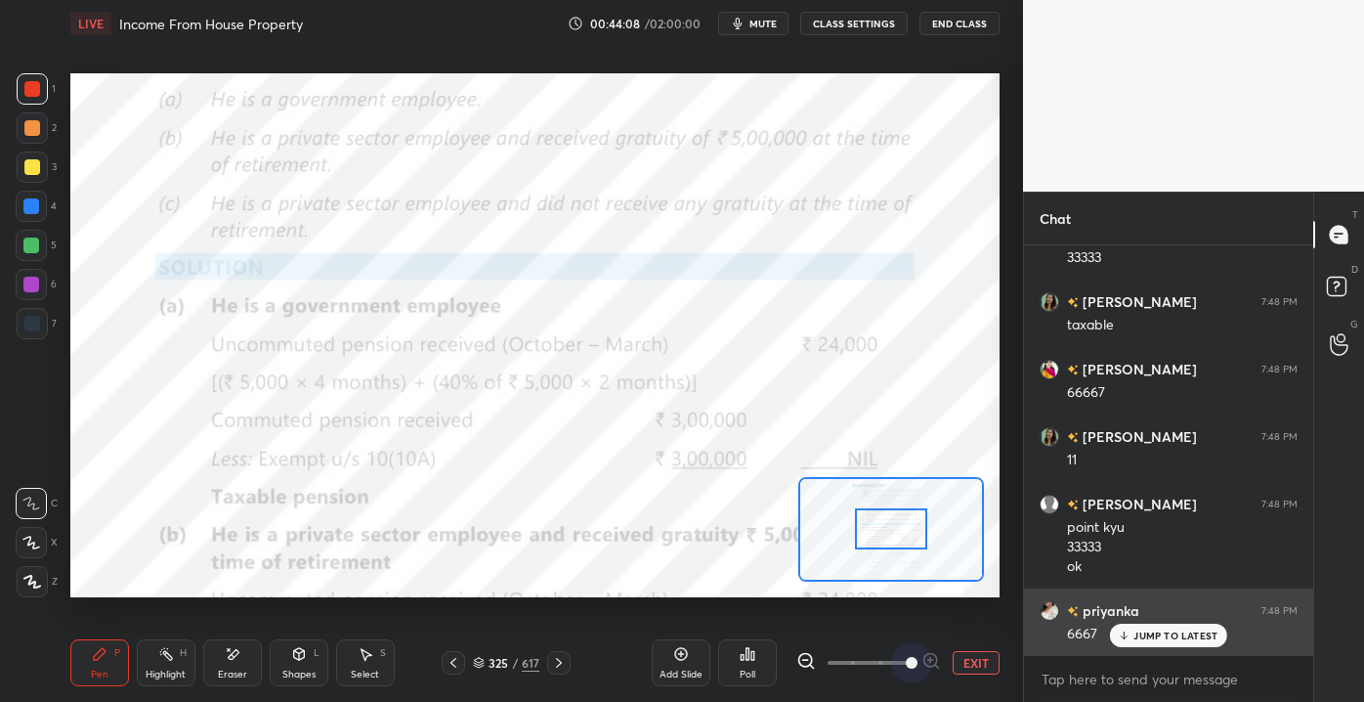
drag, startPoint x: 854, startPoint y: 658, endPoint x: 1034, endPoint y: 651, distance: 180.0
click at [1034, 651] on div "1 2 3 4 5 6 7 C X Z E E Erase all H H LIVE Income From House Property 00:44:08 …" at bounding box center [682, 351] width 1364 height 702
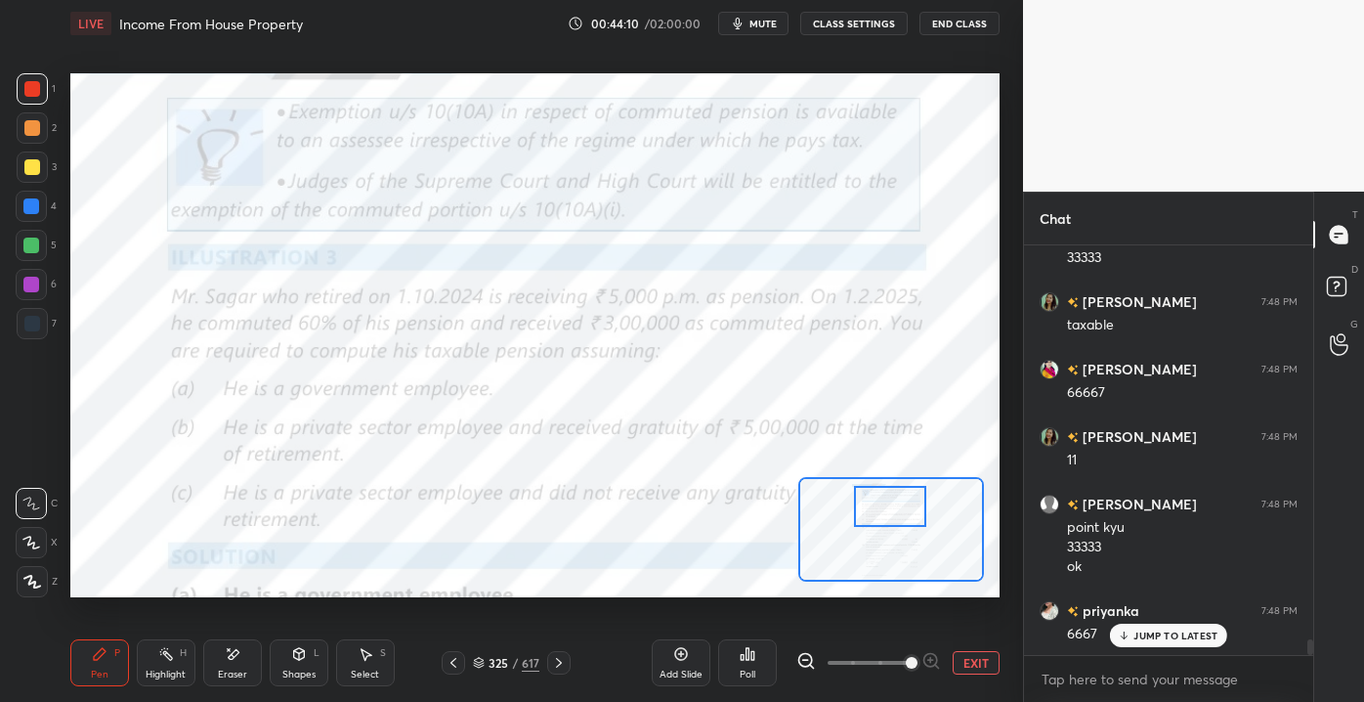
drag, startPoint x: 893, startPoint y: 534, endPoint x: 892, endPoint y: 512, distance: 21.5
click at [892, 512] on div at bounding box center [890, 506] width 73 height 40
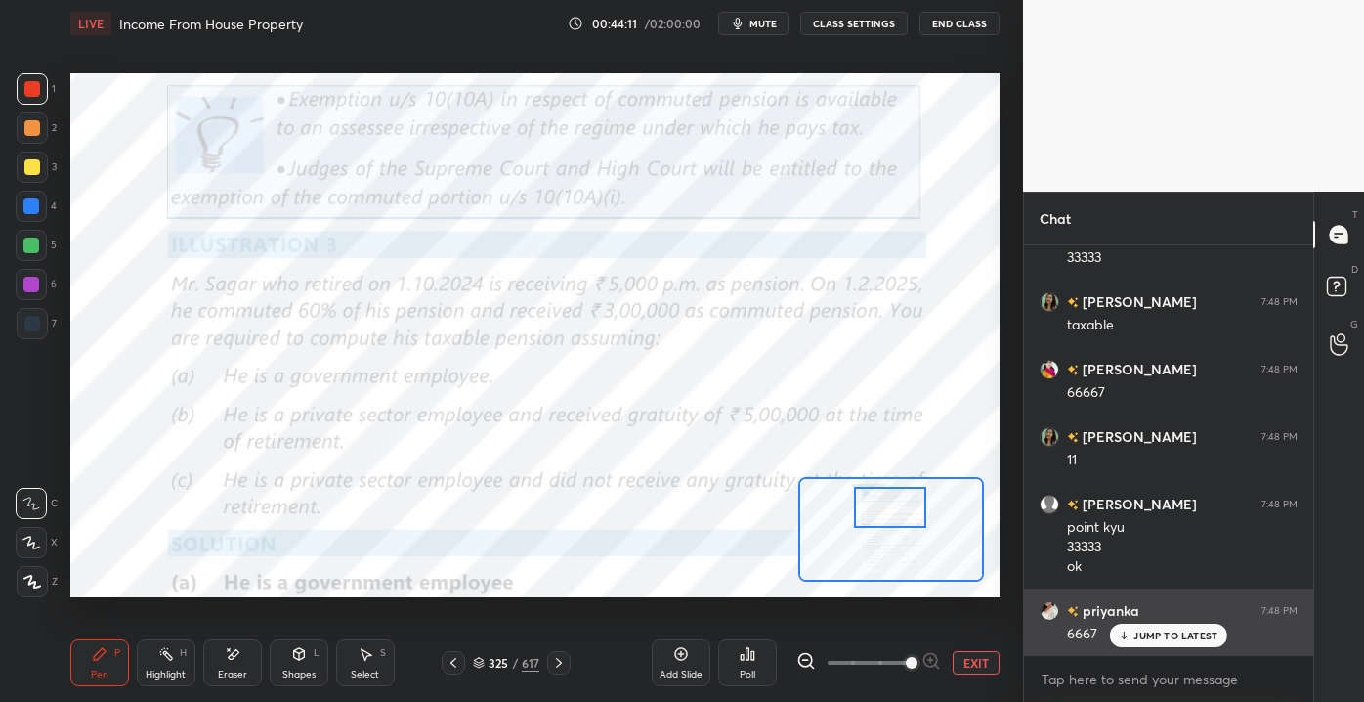
click at [1152, 650] on div "priyanka 7:48 PM 6667" at bounding box center [1168, 621] width 289 height 67
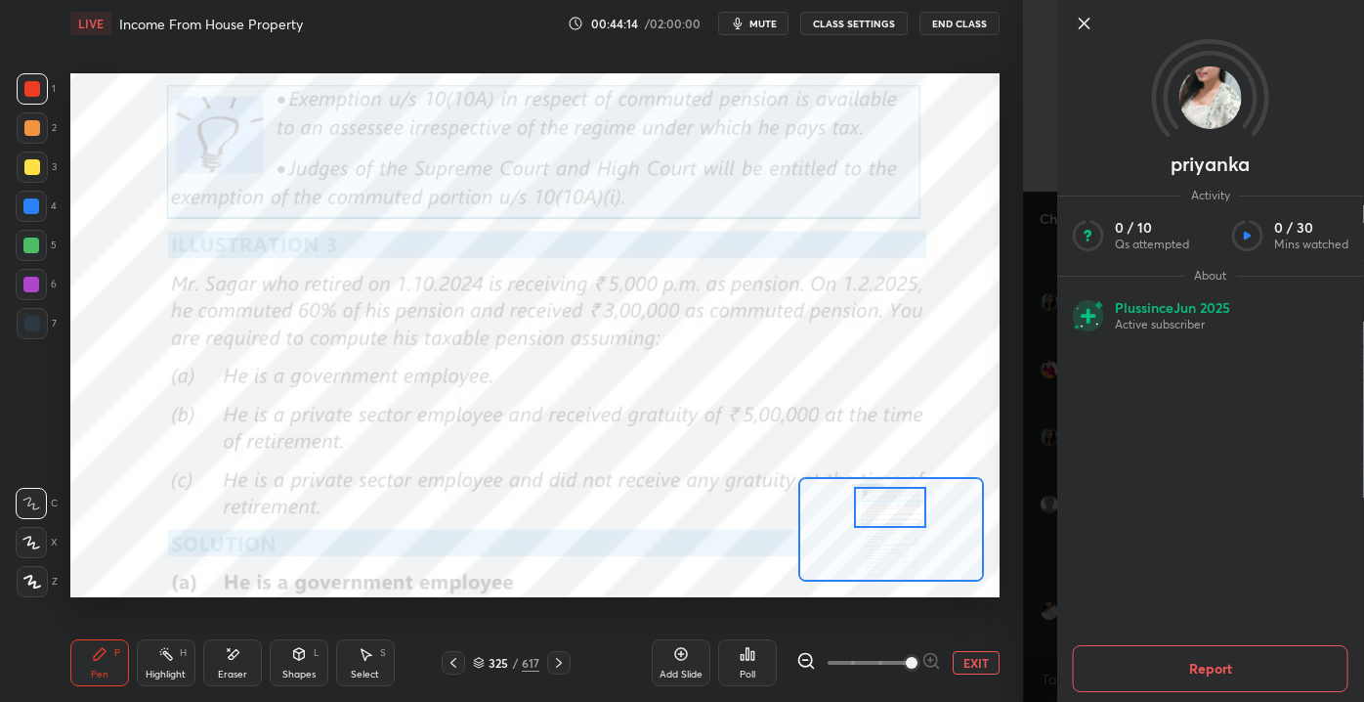
click at [311, 650] on div "Shapes L" at bounding box center [299, 662] width 59 height 47
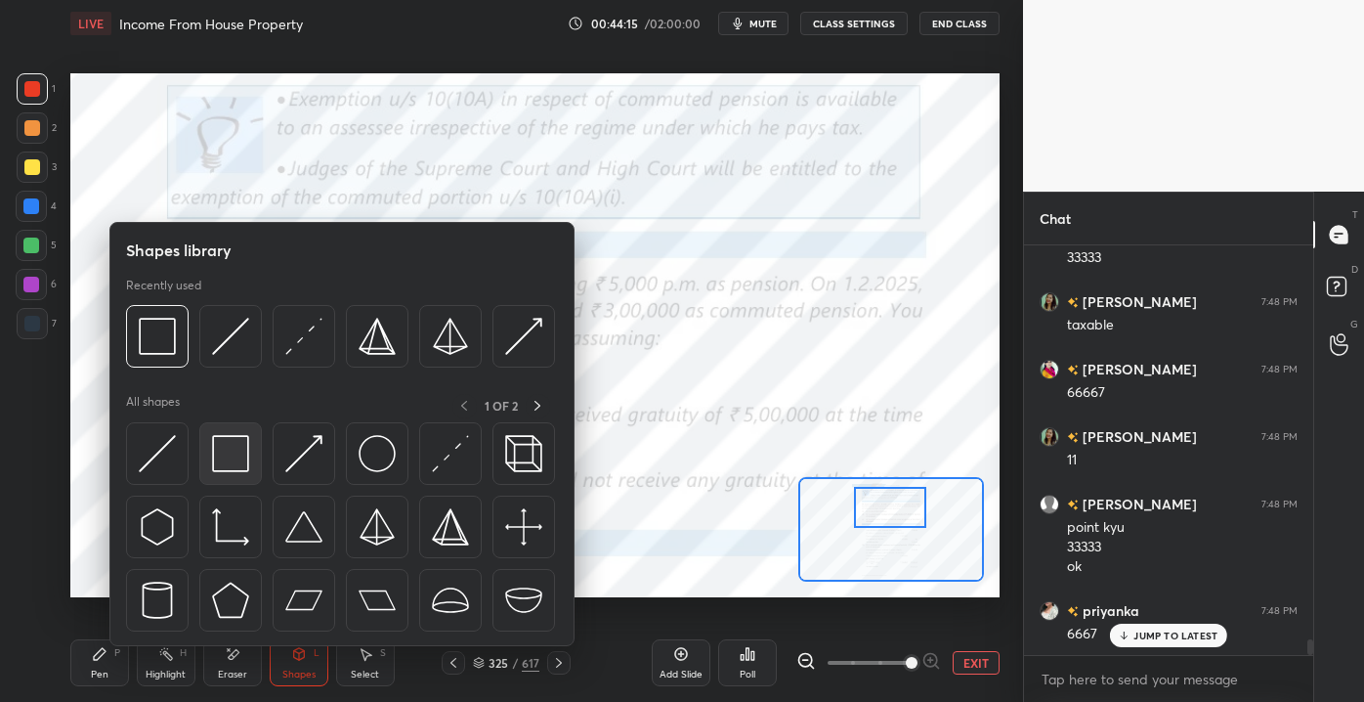
click at [235, 432] on div at bounding box center [230, 453] width 63 height 63
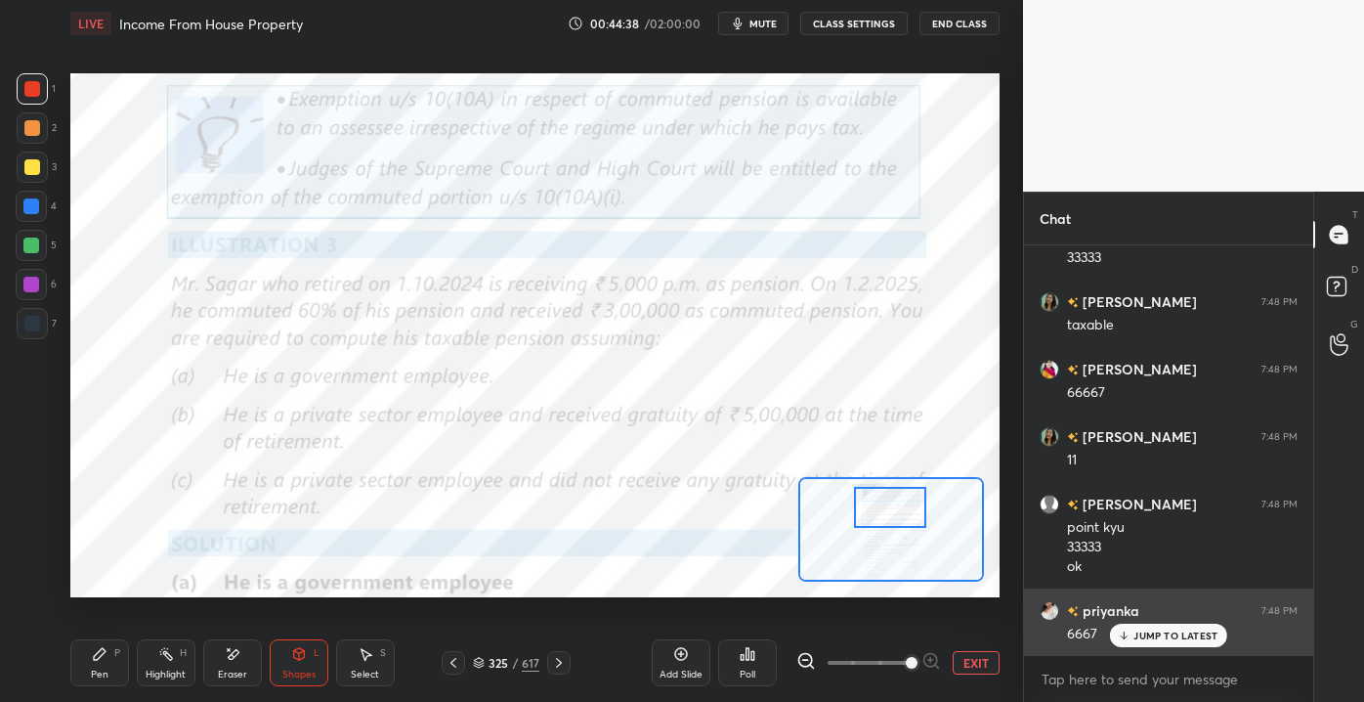
click at [1127, 633] on icon at bounding box center [1124, 635] width 13 height 12
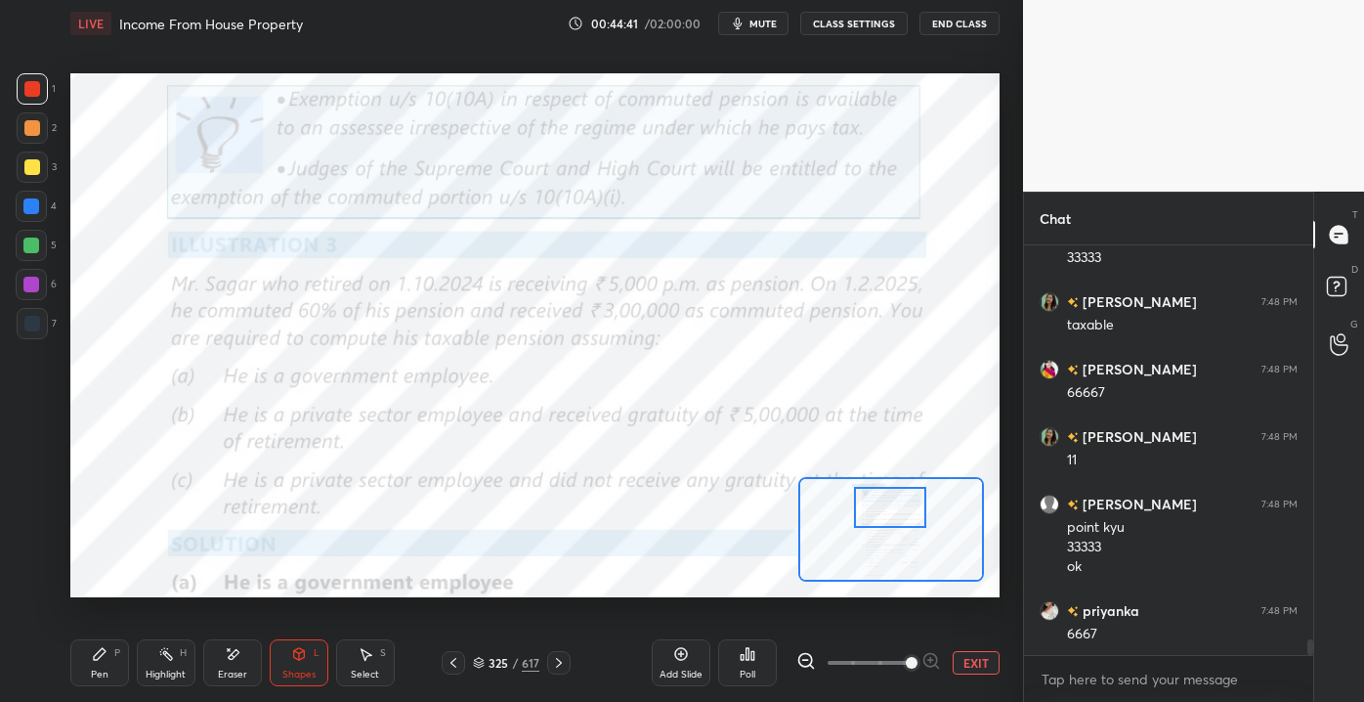
click at [92, 659] on icon at bounding box center [100, 654] width 16 height 16
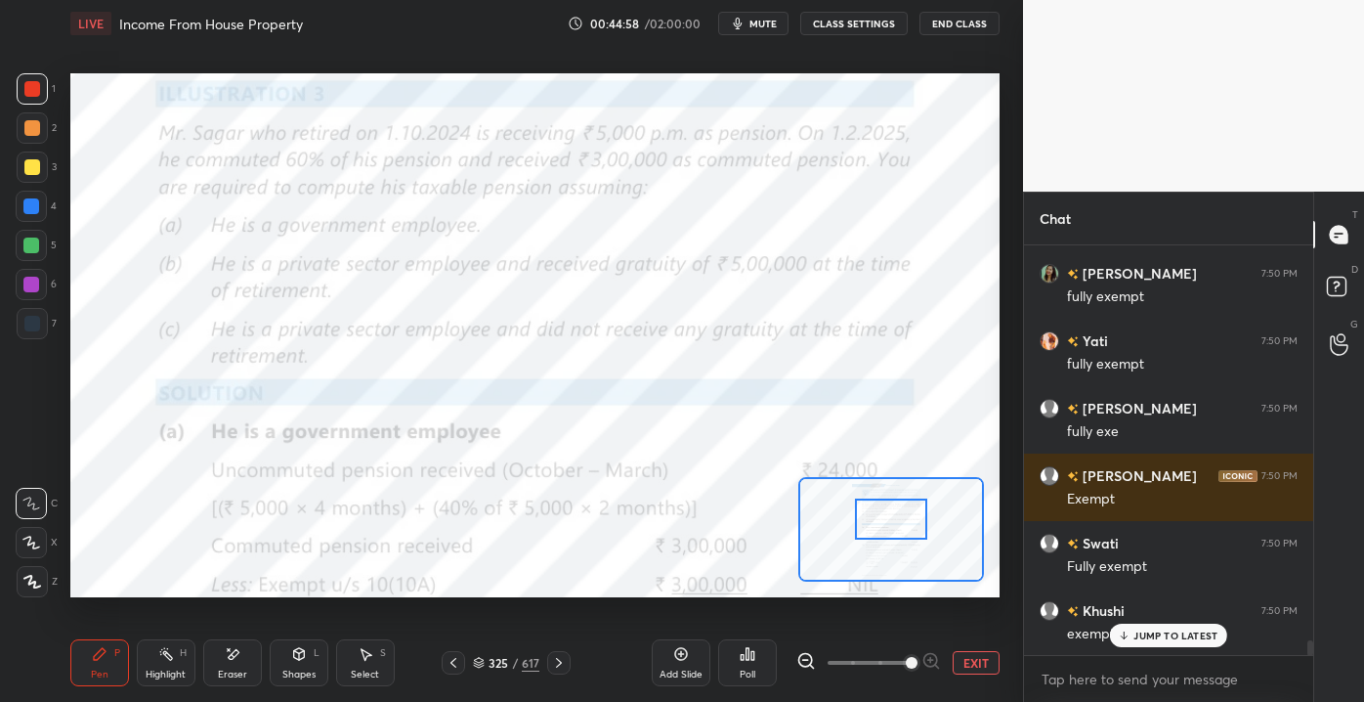
scroll to position [10685, 0]
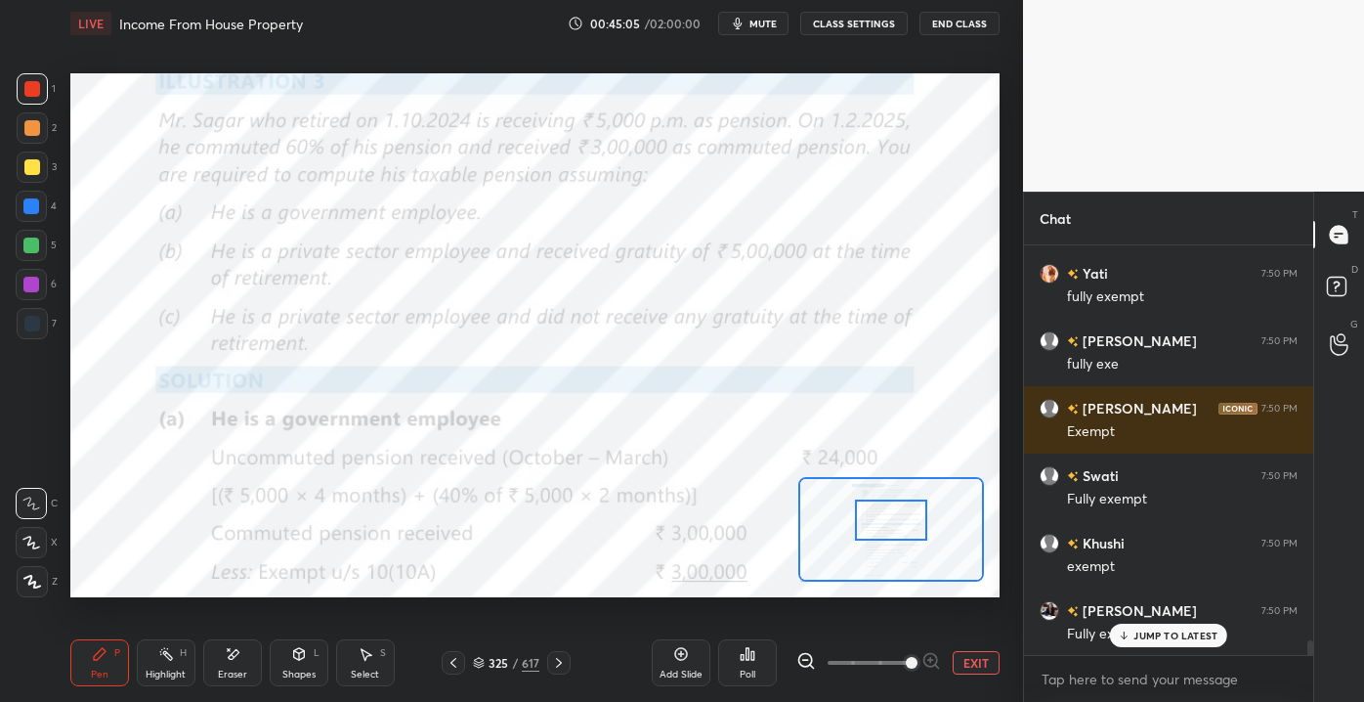
click at [873, 526] on div at bounding box center [891, 519] width 73 height 40
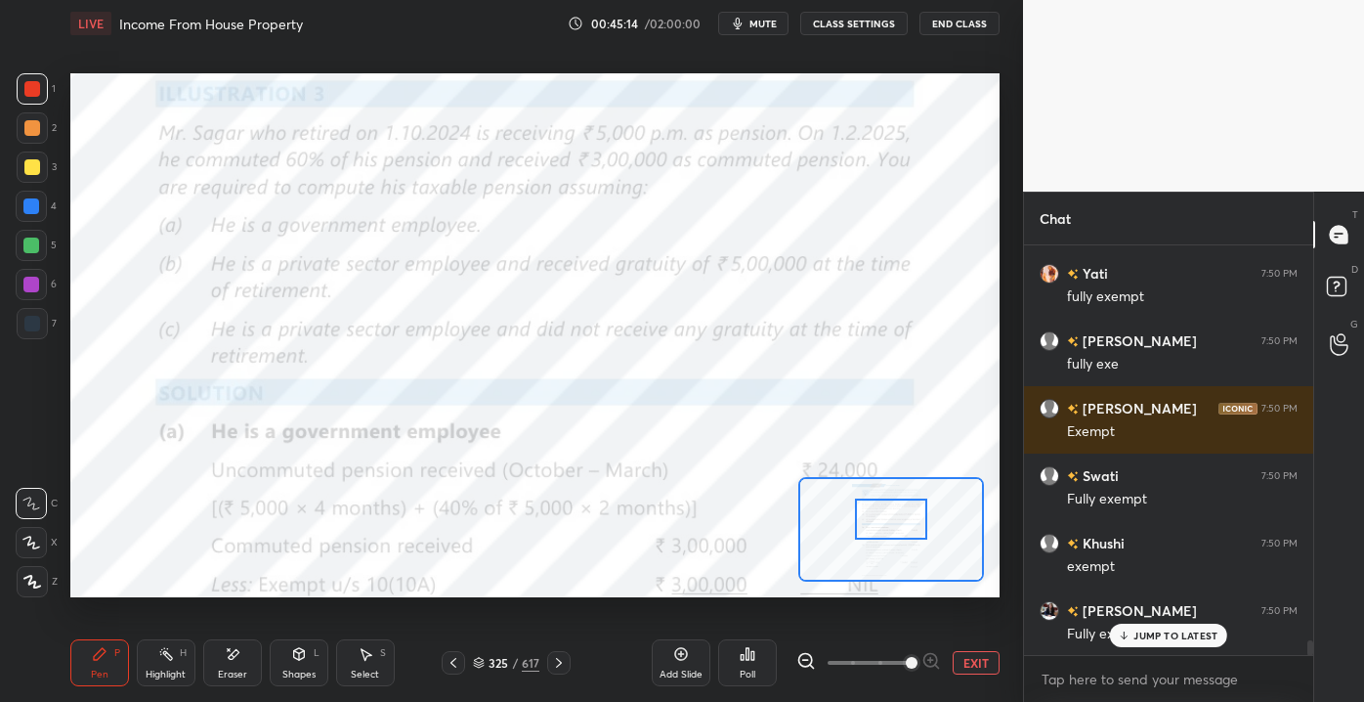
click at [232, 661] on icon at bounding box center [233, 654] width 16 height 17
click at [47, 582] on div "Erase all" at bounding box center [33, 581] width 35 height 31
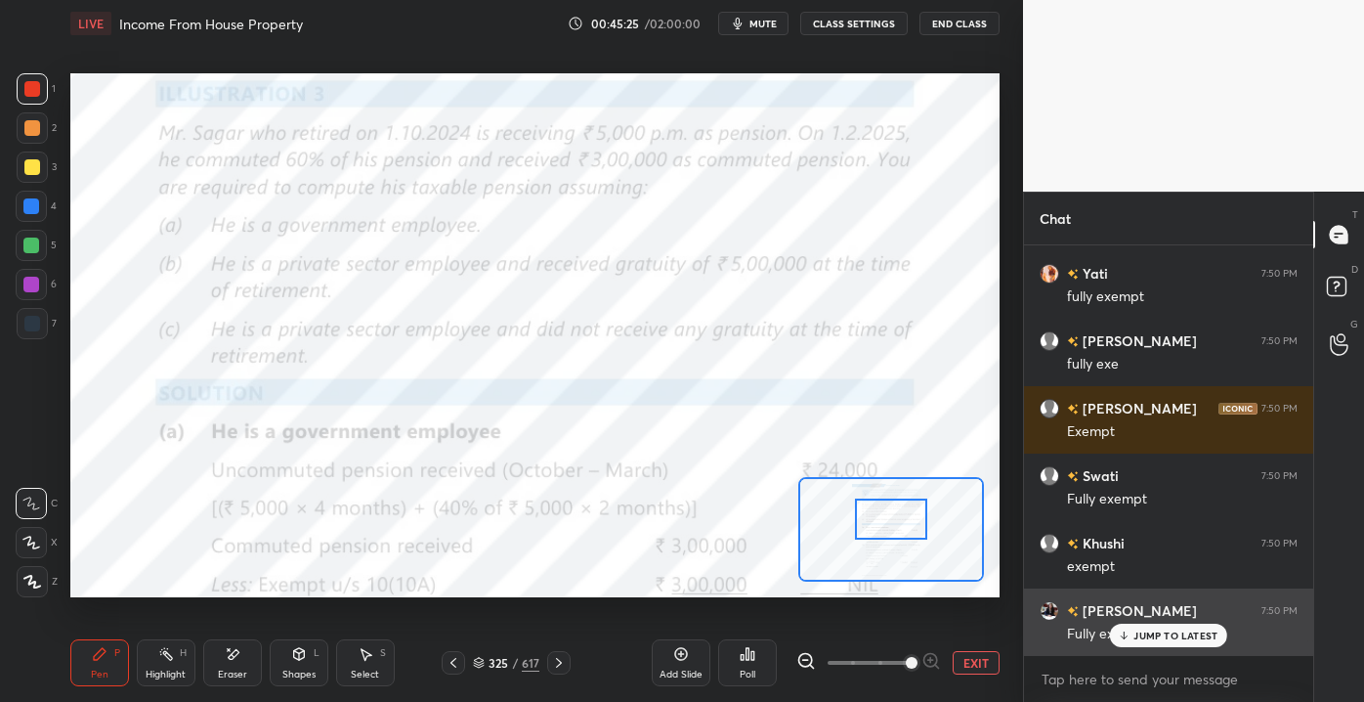
click at [1143, 634] on p "JUMP TO LATEST" at bounding box center [1176, 635] width 84 height 12
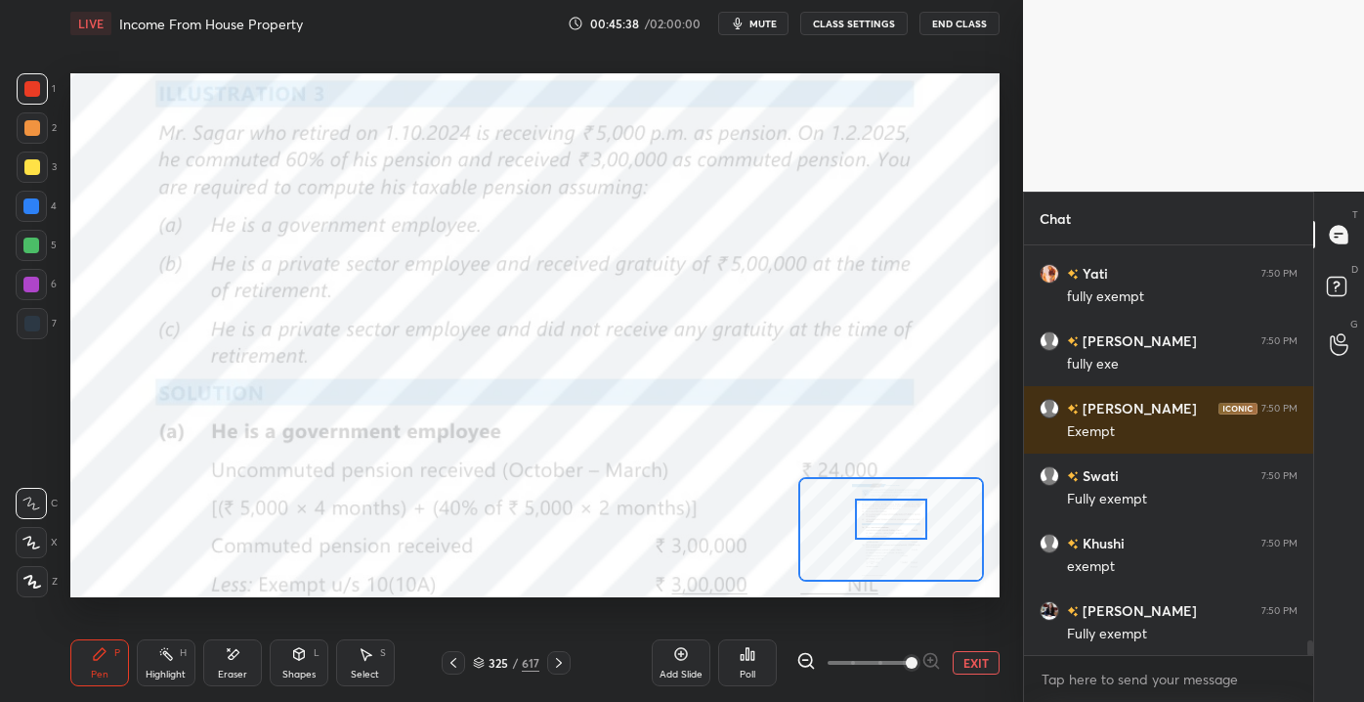
click at [965, 659] on button "EXIT" at bounding box center [976, 662] width 47 height 23
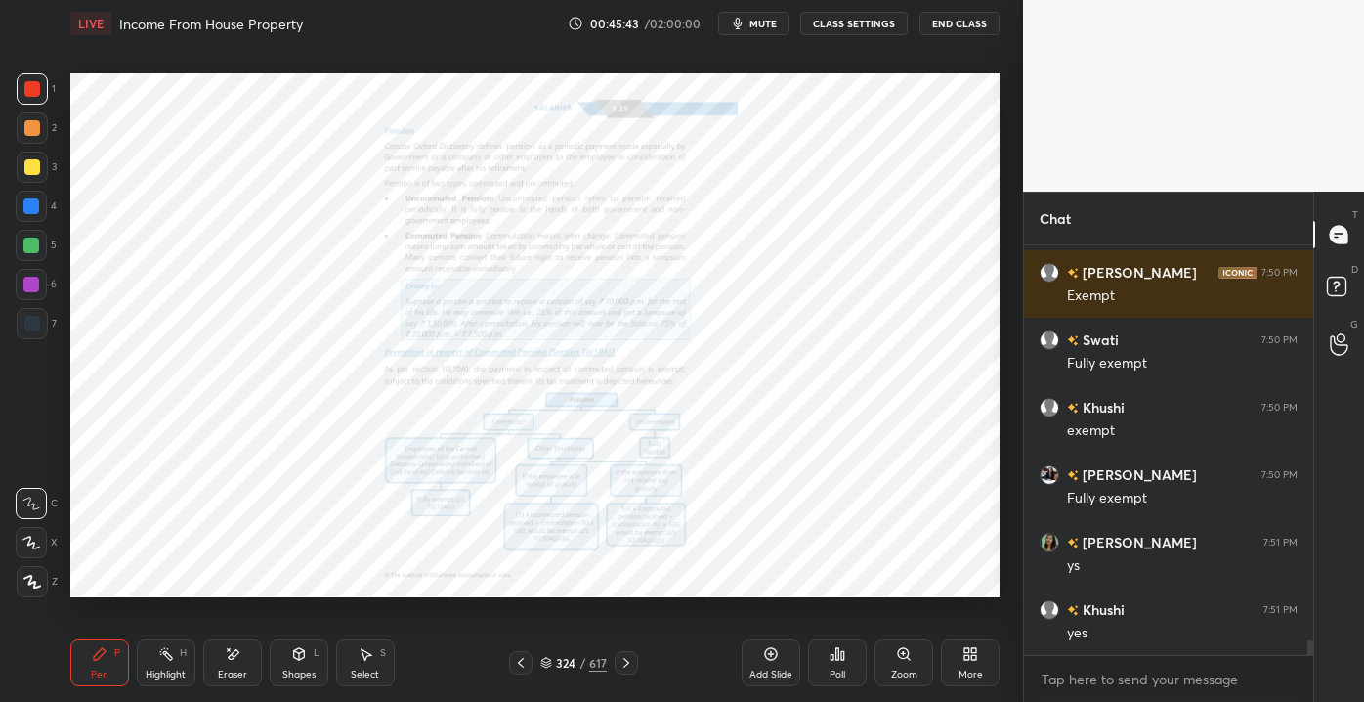
scroll to position [10888, 0]
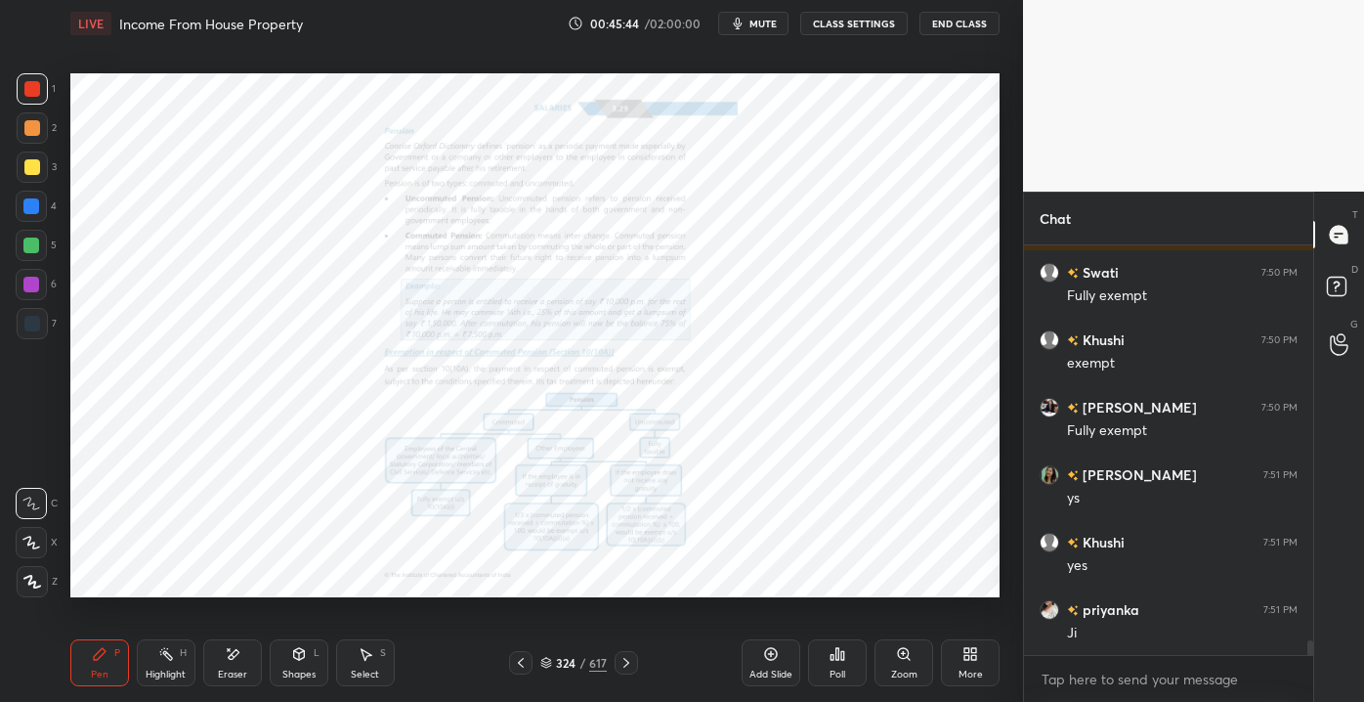
click at [904, 664] on div "Zoom" at bounding box center [904, 662] width 59 height 47
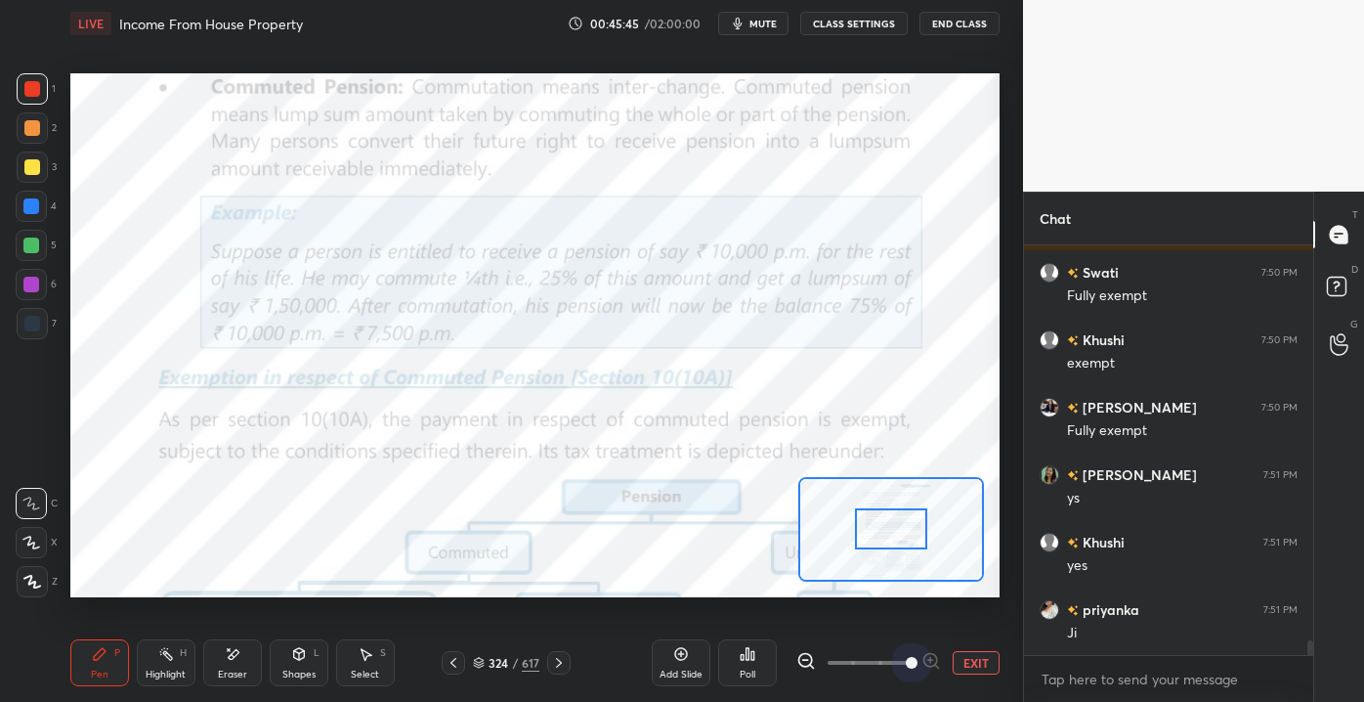
drag, startPoint x: 859, startPoint y: 660, endPoint x: 936, endPoint y: 659, distance: 77.2
click at [936, 662] on div at bounding box center [869, 662] width 145 height 23
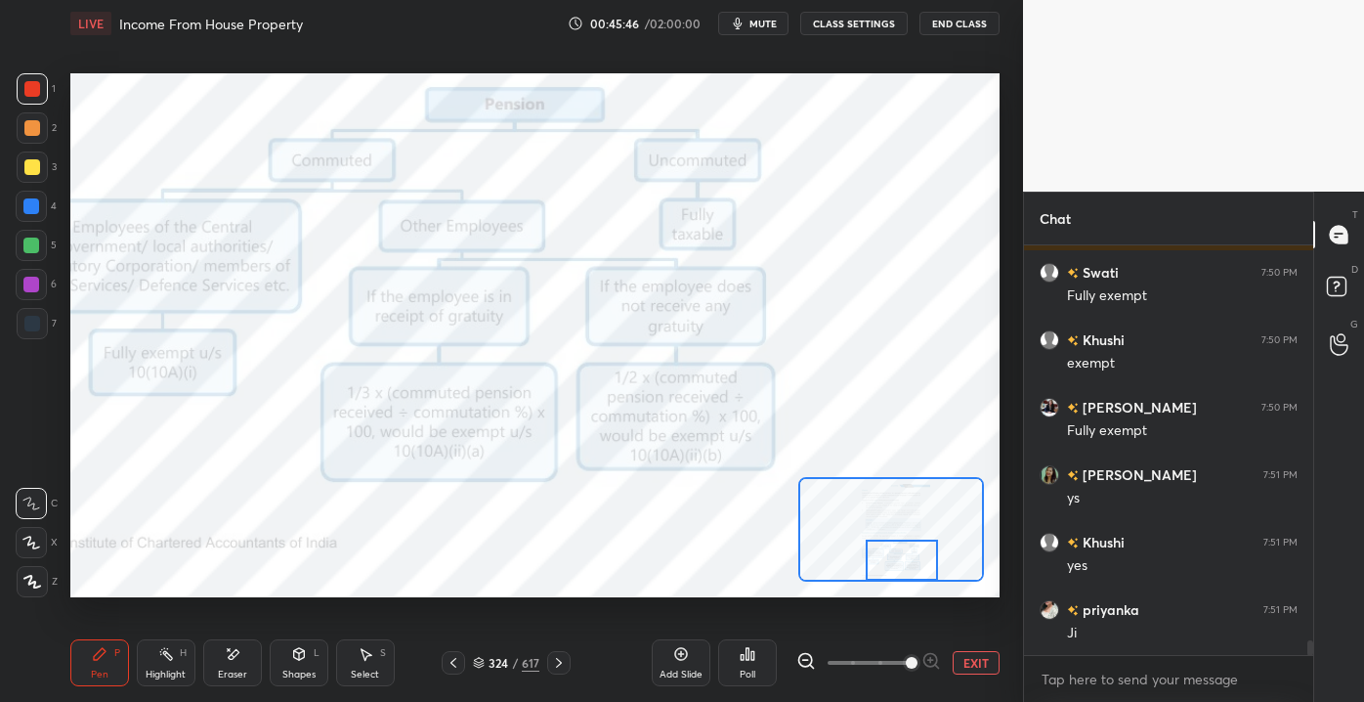
drag, startPoint x: 887, startPoint y: 524, endPoint x: 886, endPoint y: 561, distance: 37.2
click at [886, 564] on div at bounding box center [902, 559] width 73 height 40
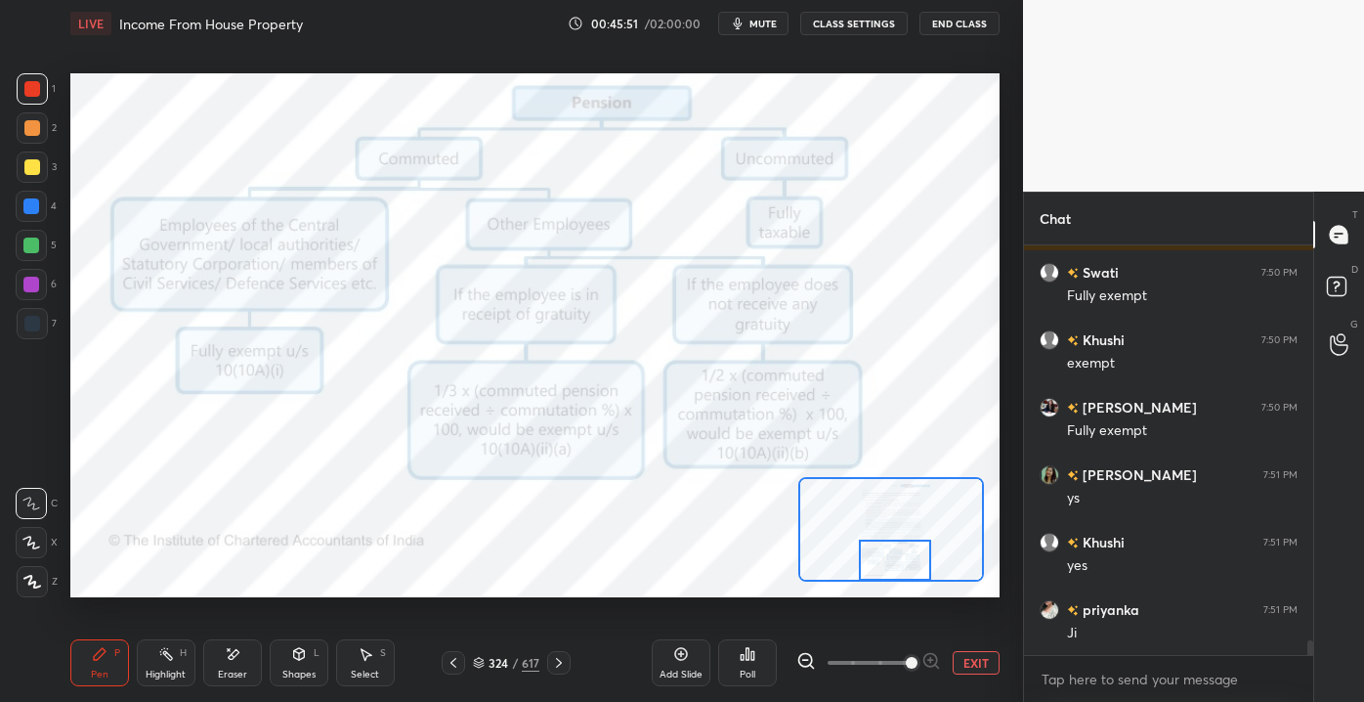
click at [974, 656] on button "EXIT" at bounding box center [976, 662] width 47 height 23
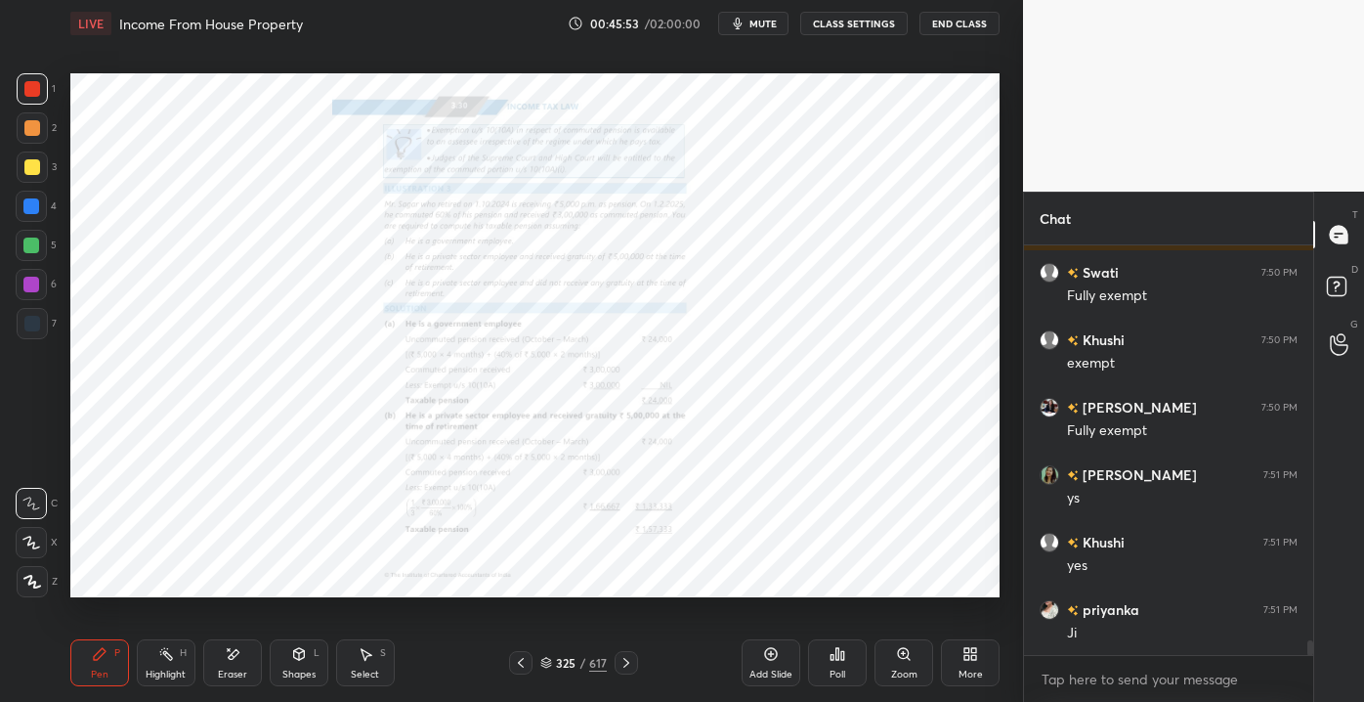
click at [900, 656] on icon at bounding box center [903, 653] width 11 height 11
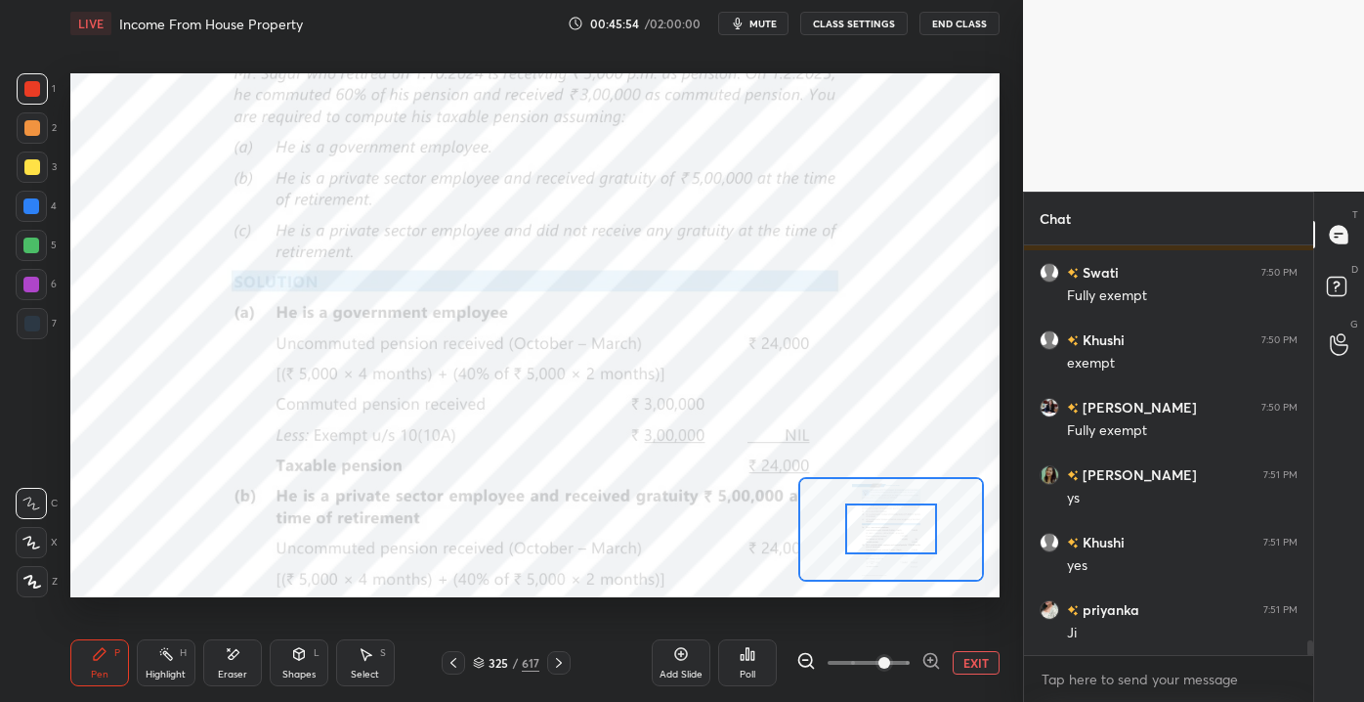
drag, startPoint x: 876, startPoint y: 657, endPoint x: 926, endPoint y: 649, distance: 51.4
click at [890, 657] on span at bounding box center [885, 663] width 12 height 12
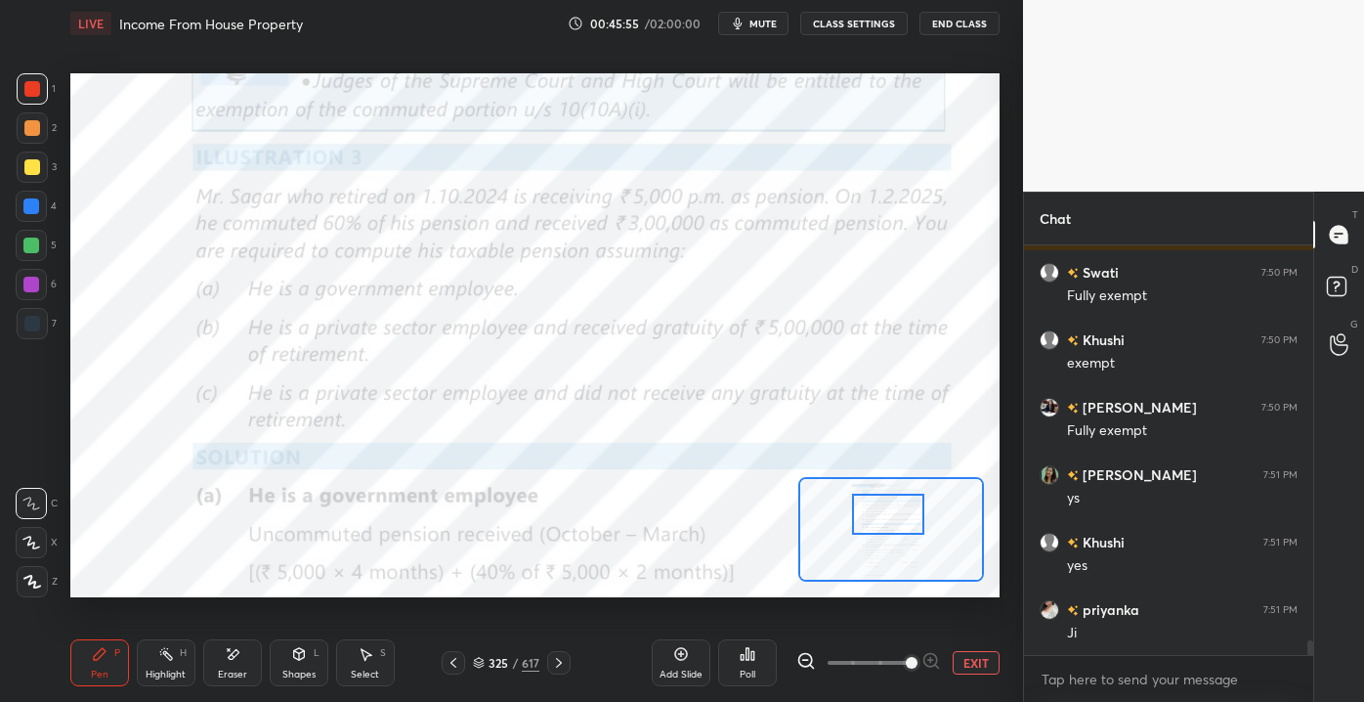
click at [868, 526] on div at bounding box center [888, 514] width 73 height 40
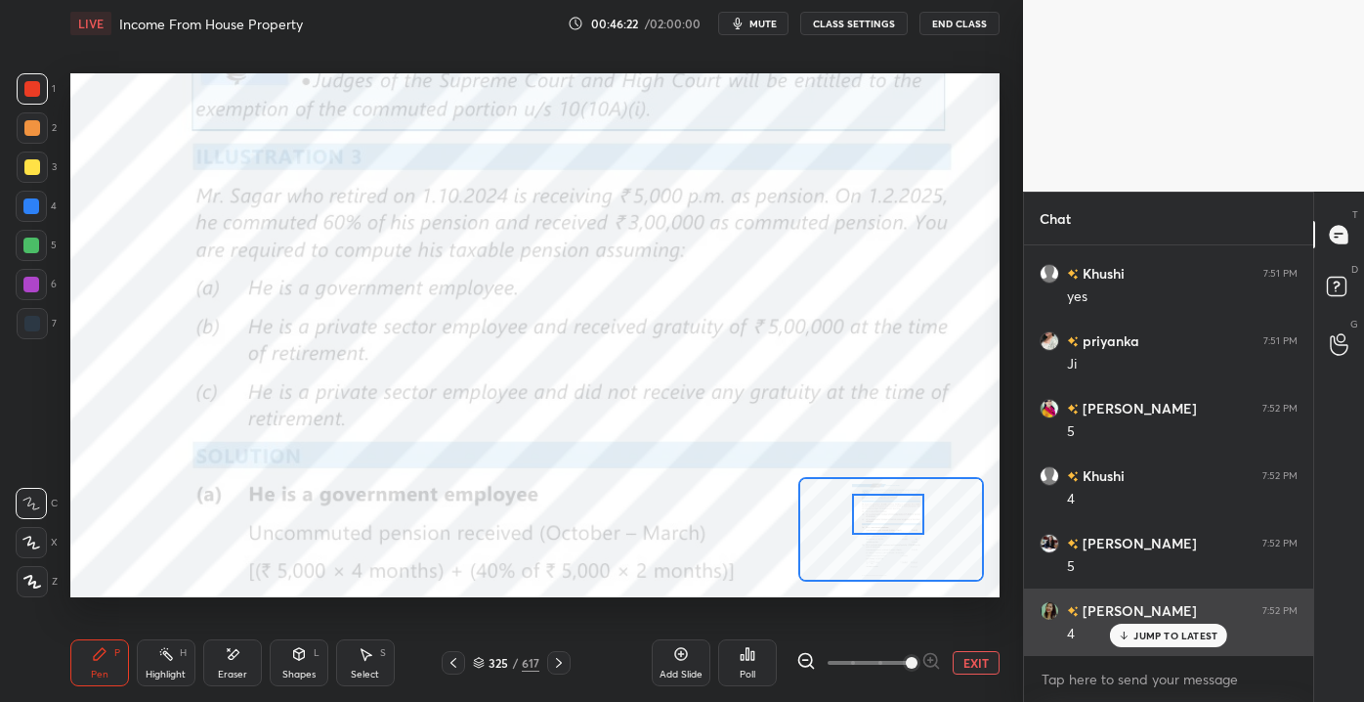
click at [1136, 639] on p "JUMP TO LATEST" at bounding box center [1176, 635] width 84 height 12
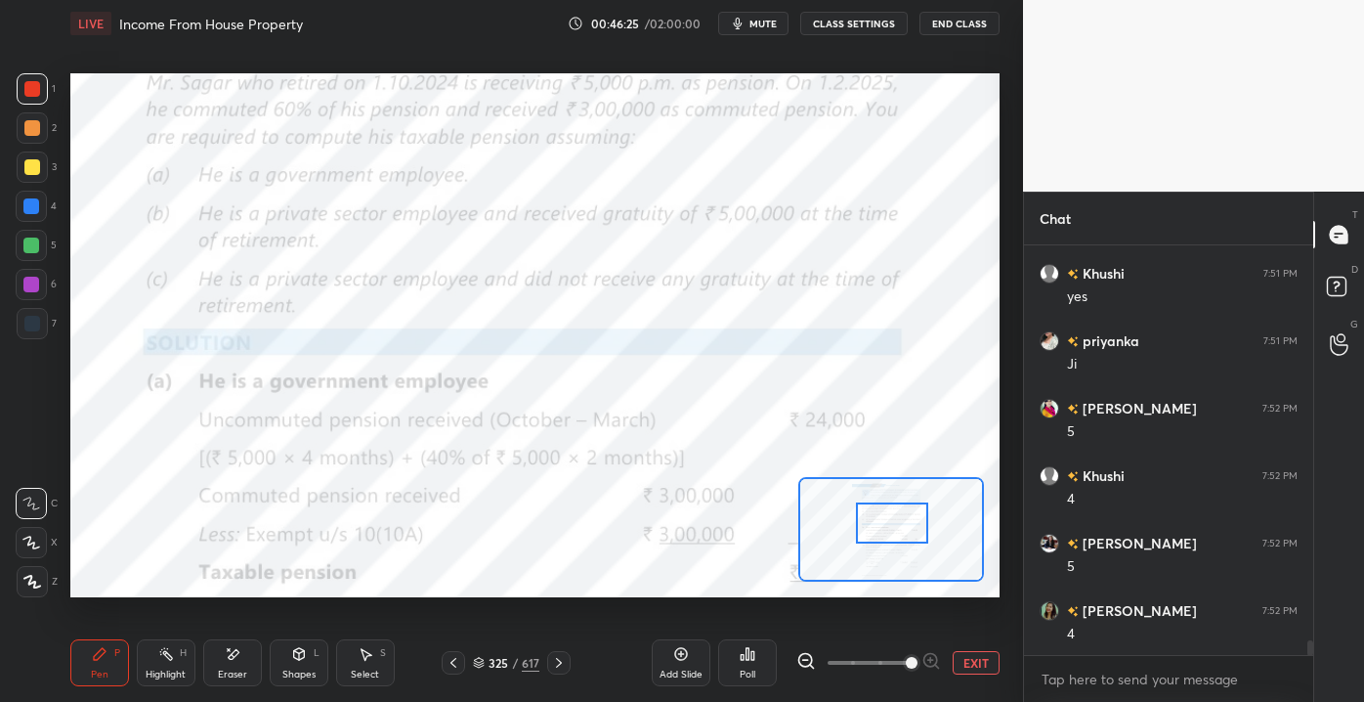
scroll to position [11224, 0]
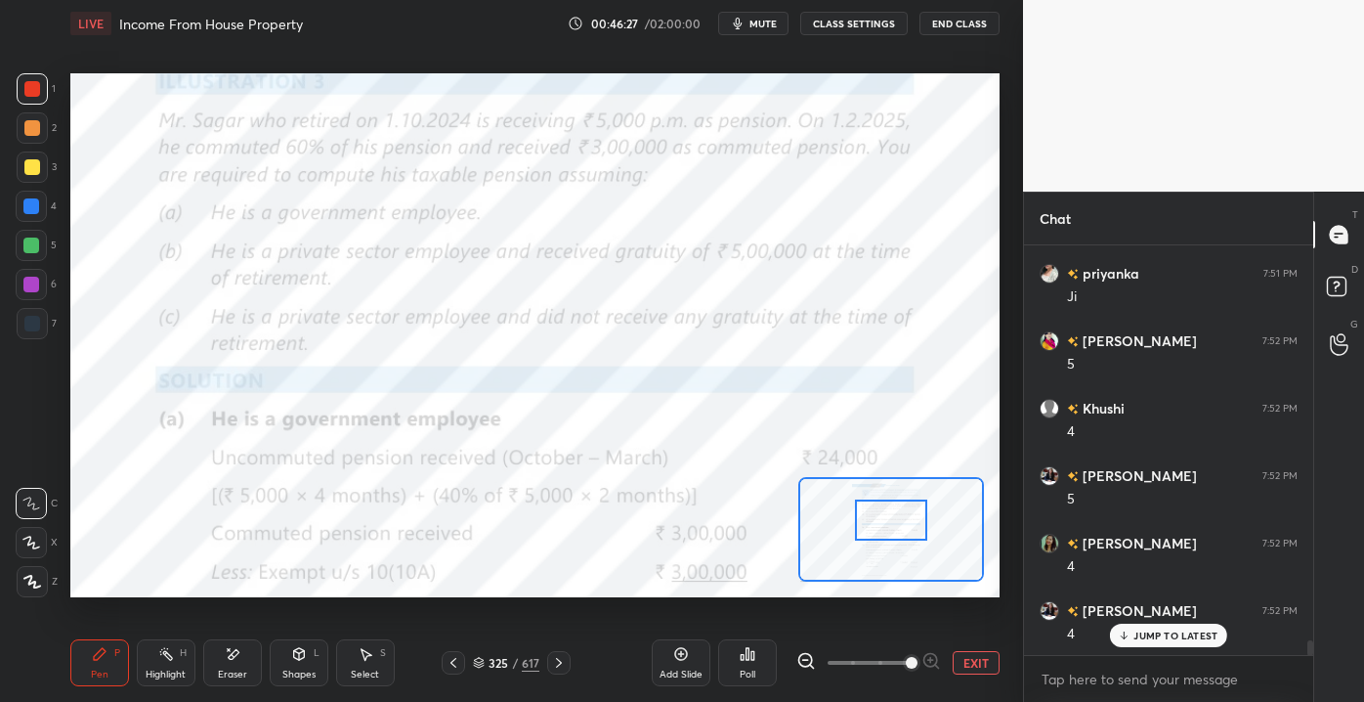
drag, startPoint x: 889, startPoint y: 516, endPoint x: 920, endPoint y: 536, distance: 36.1
click at [893, 522] on div at bounding box center [891, 519] width 73 height 40
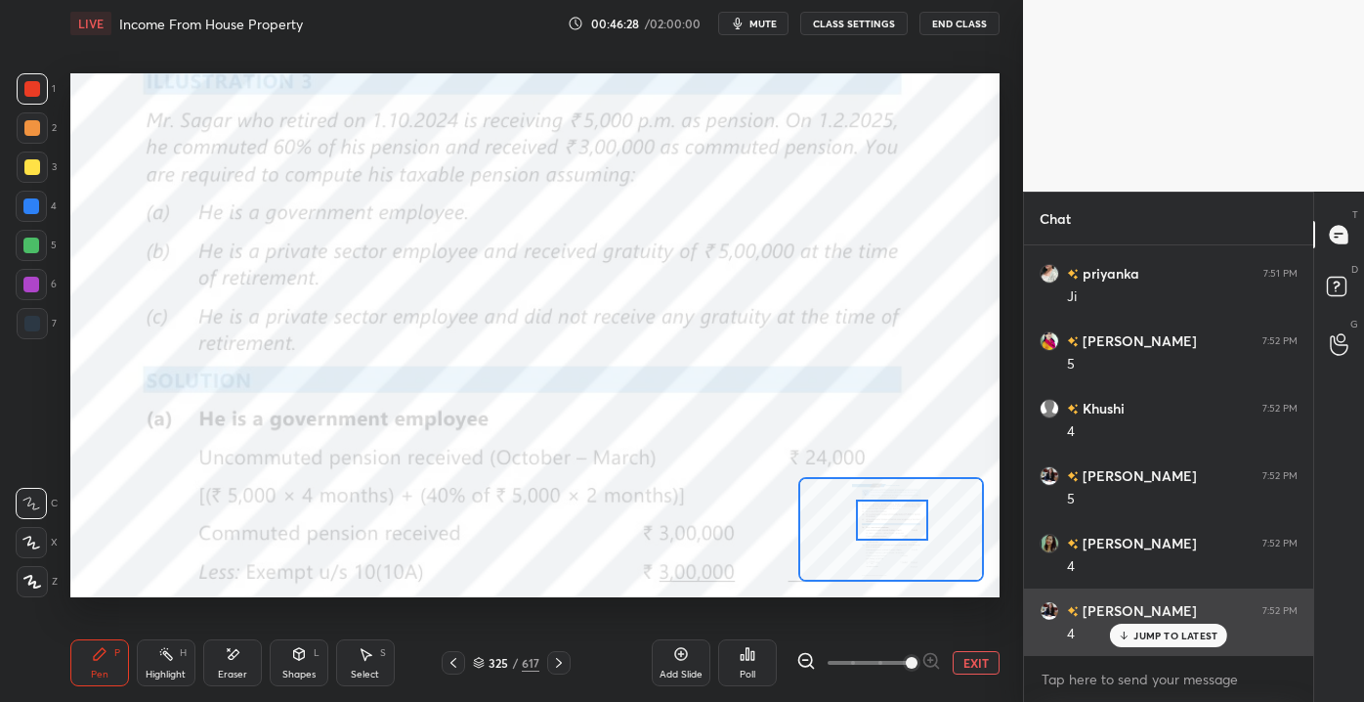
click at [1157, 629] on p "JUMP TO LATEST" at bounding box center [1176, 635] width 84 height 12
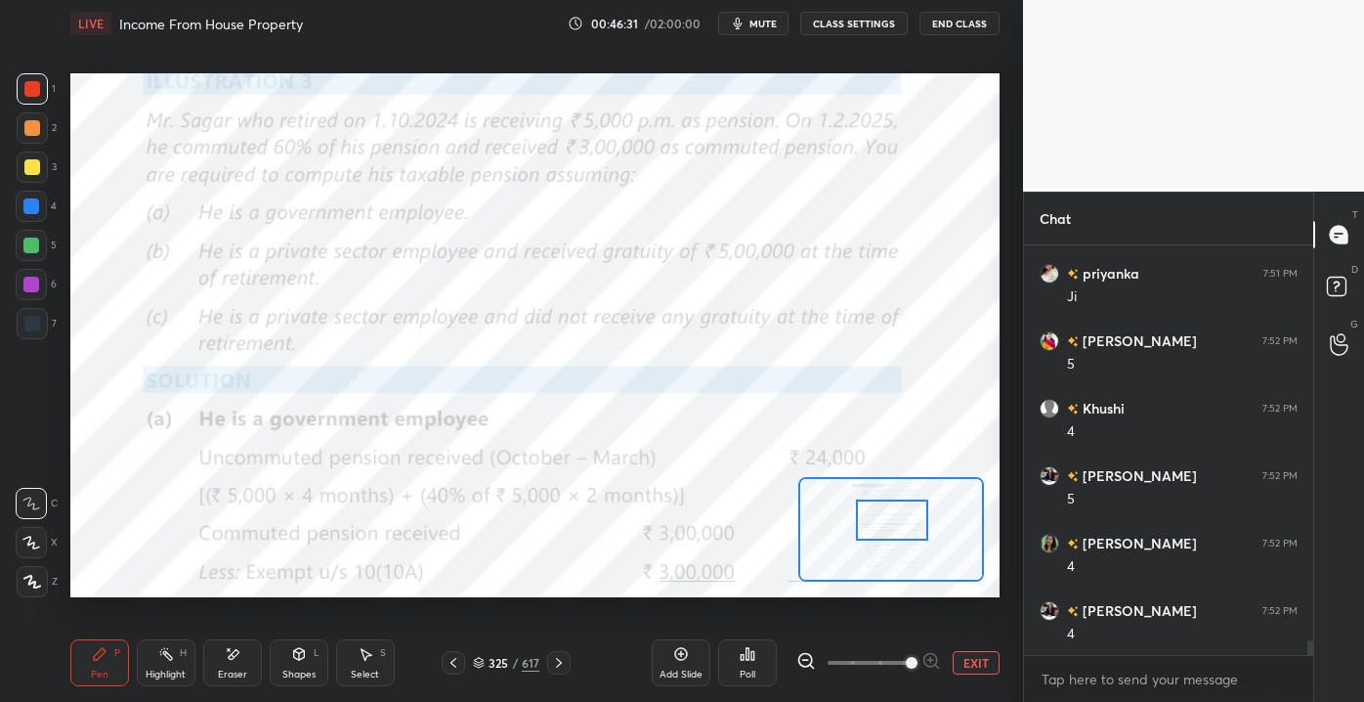
click at [232, 663] on div "Eraser" at bounding box center [232, 662] width 59 height 47
click at [21, 586] on span "Erase all" at bounding box center [31, 581] width 29 height 14
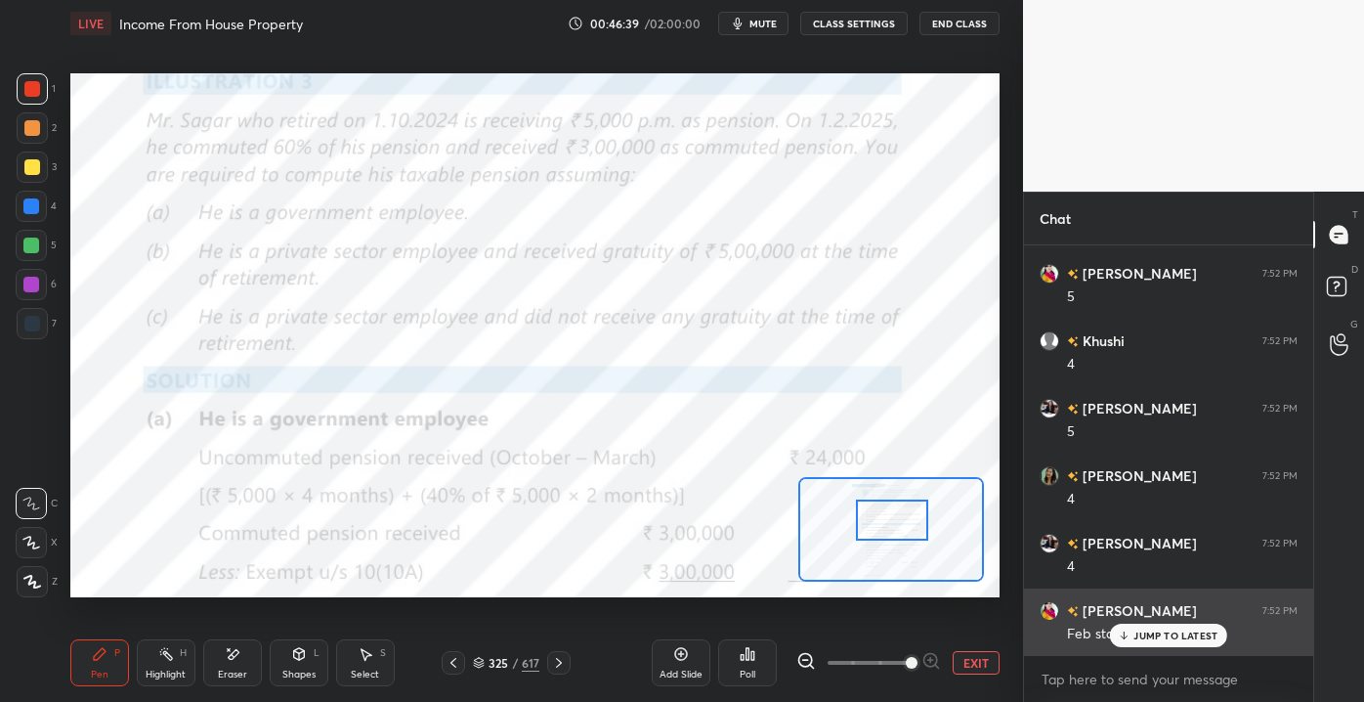
click at [1145, 629] on p "JUMP TO LATEST" at bounding box center [1176, 635] width 84 height 12
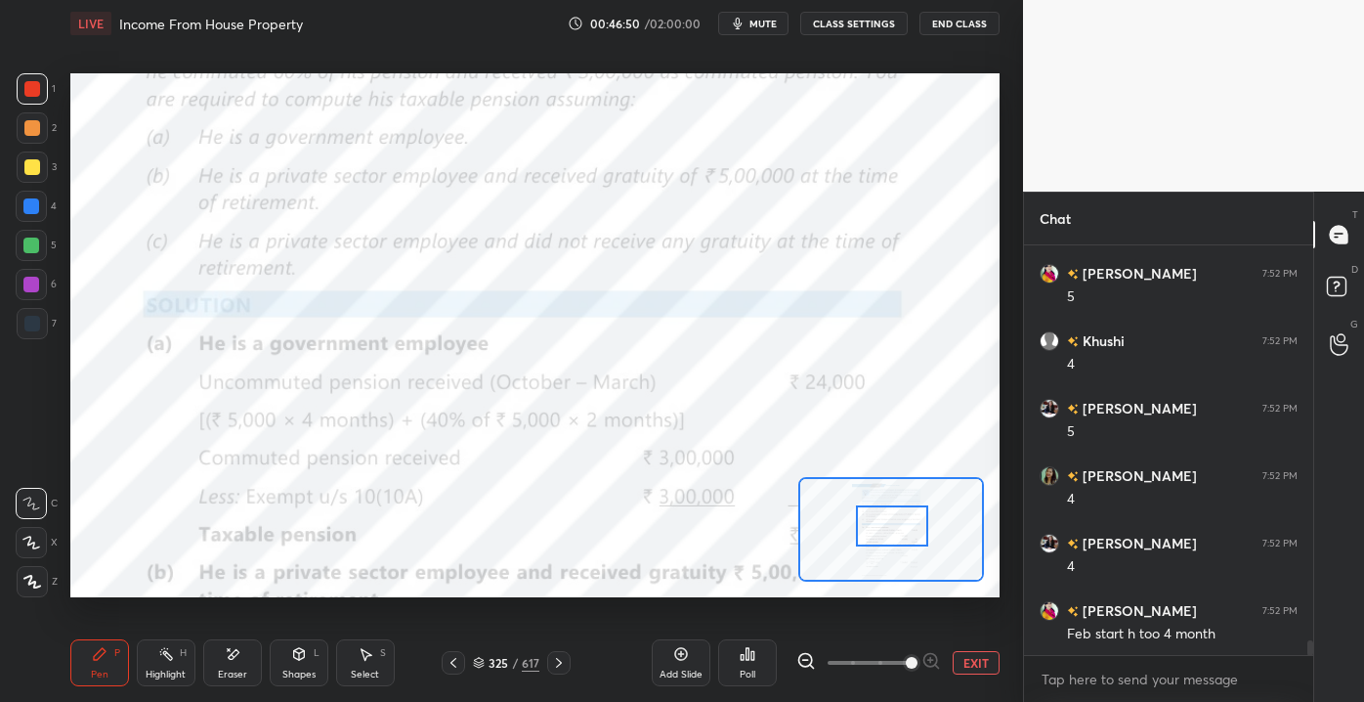
click at [896, 526] on div at bounding box center [892, 525] width 73 height 40
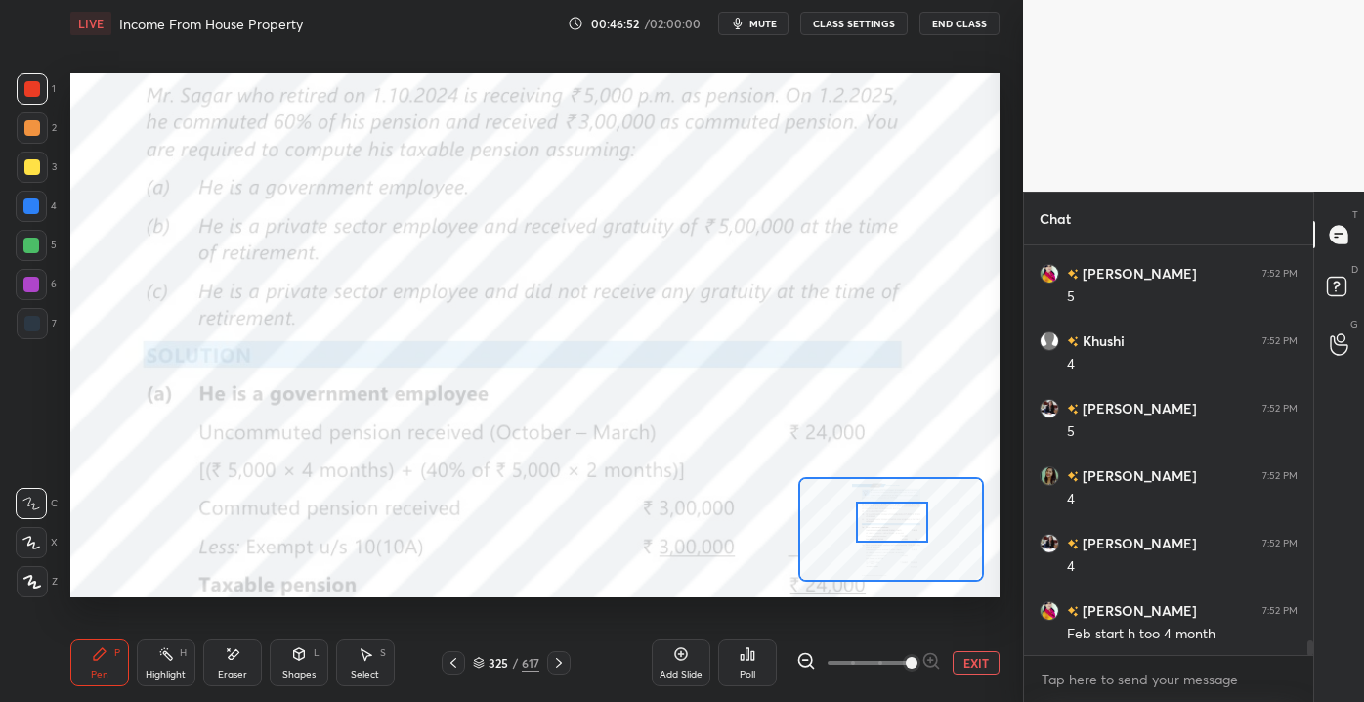
click at [914, 526] on div at bounding box center [892, 521] width 73 height 40
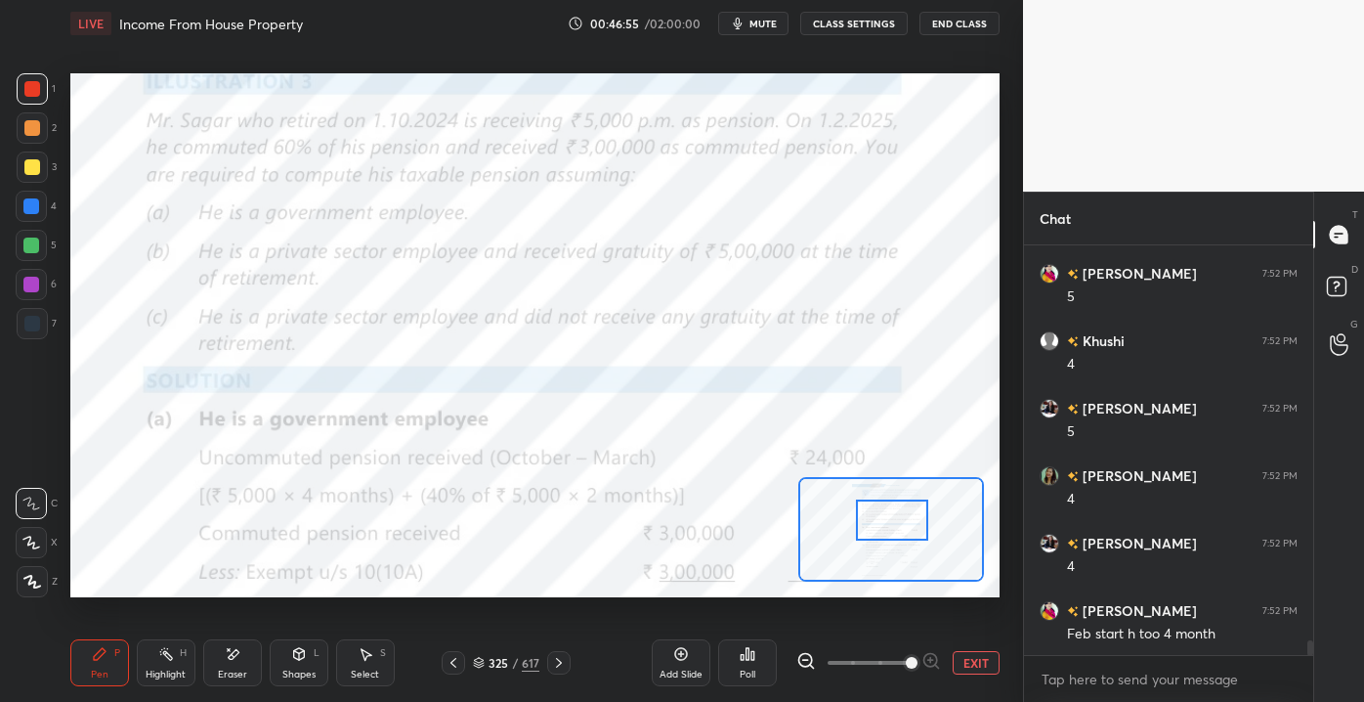
click at [912, 526] on div at bounding box center [892, 519] width 73 height 40
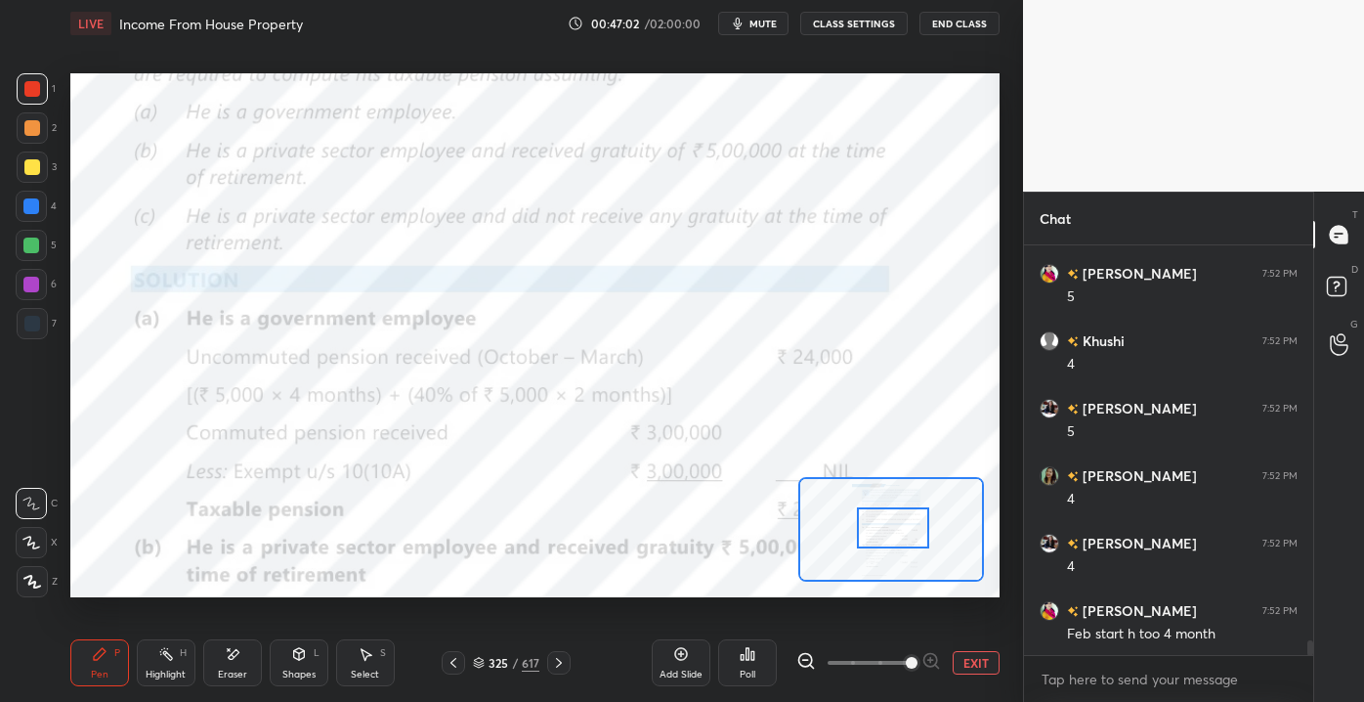
click at [885, 514] on div at bounding box center [893, 527] width 73 height 40
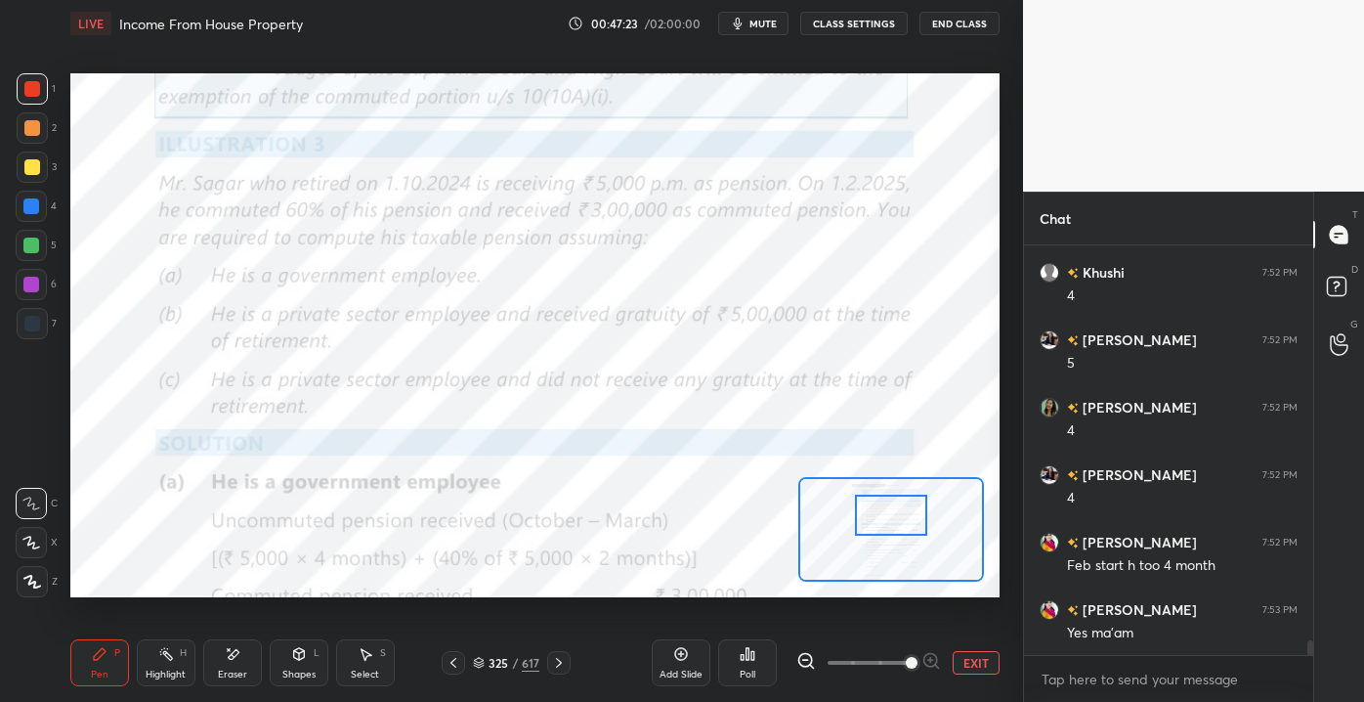
drag, startPoint x: 901, startPoint y: 532, endPoint x: 899, endPoint y: 520, distance: 11.9
click at [899, 520] on div at bounding box center [891, 515] width 73 height 40
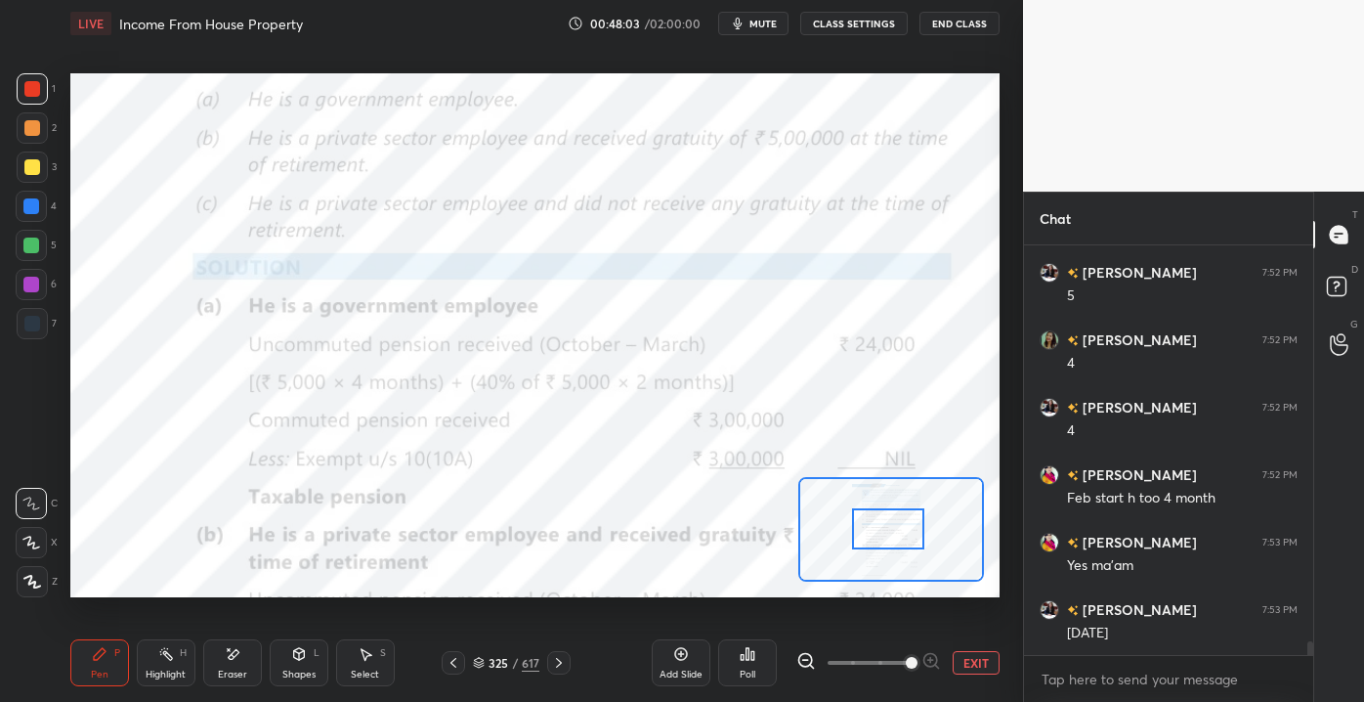
drag, startPoint x: 892, startPoint y: 520, endPoint x: 889, endPoint y: 534, distance: 14.0
click at [889, 534] on div at bounding box center [888, 528] width 73 height 40
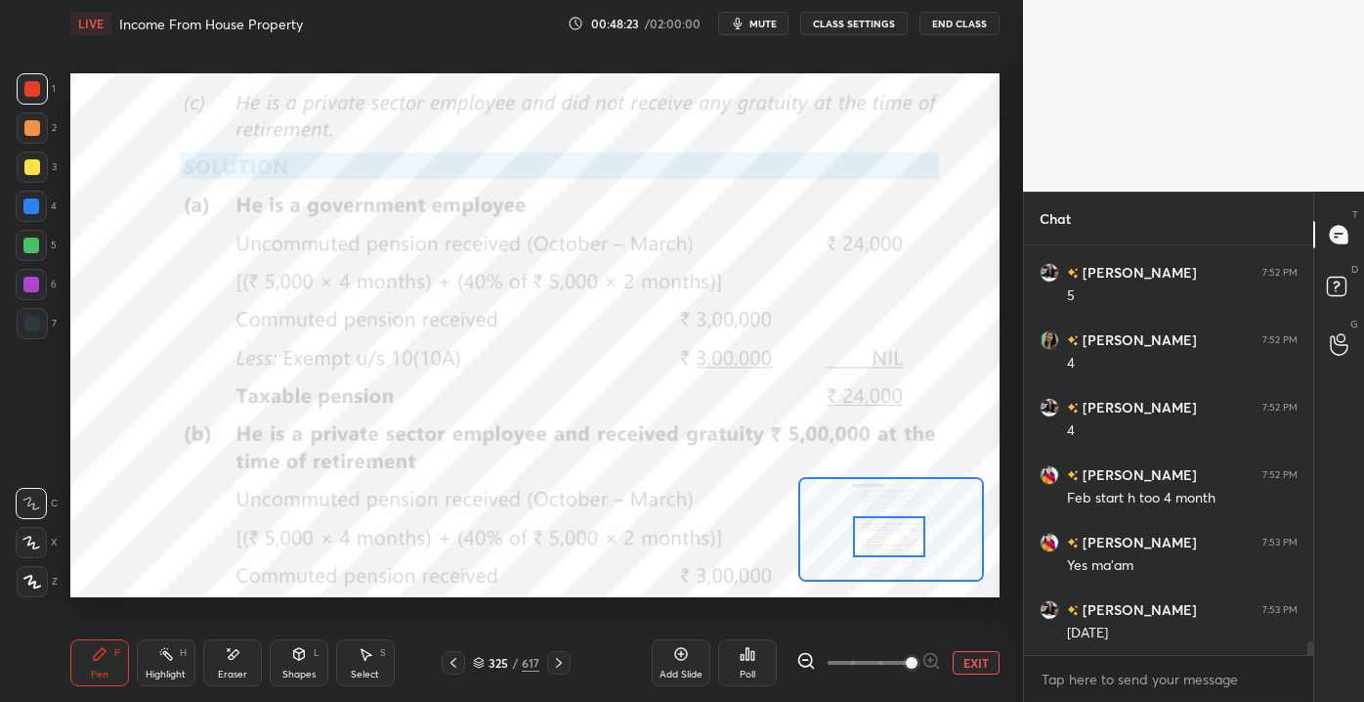
click at [891, 540] on div at bounding box center [889, 536] width 73 height 40
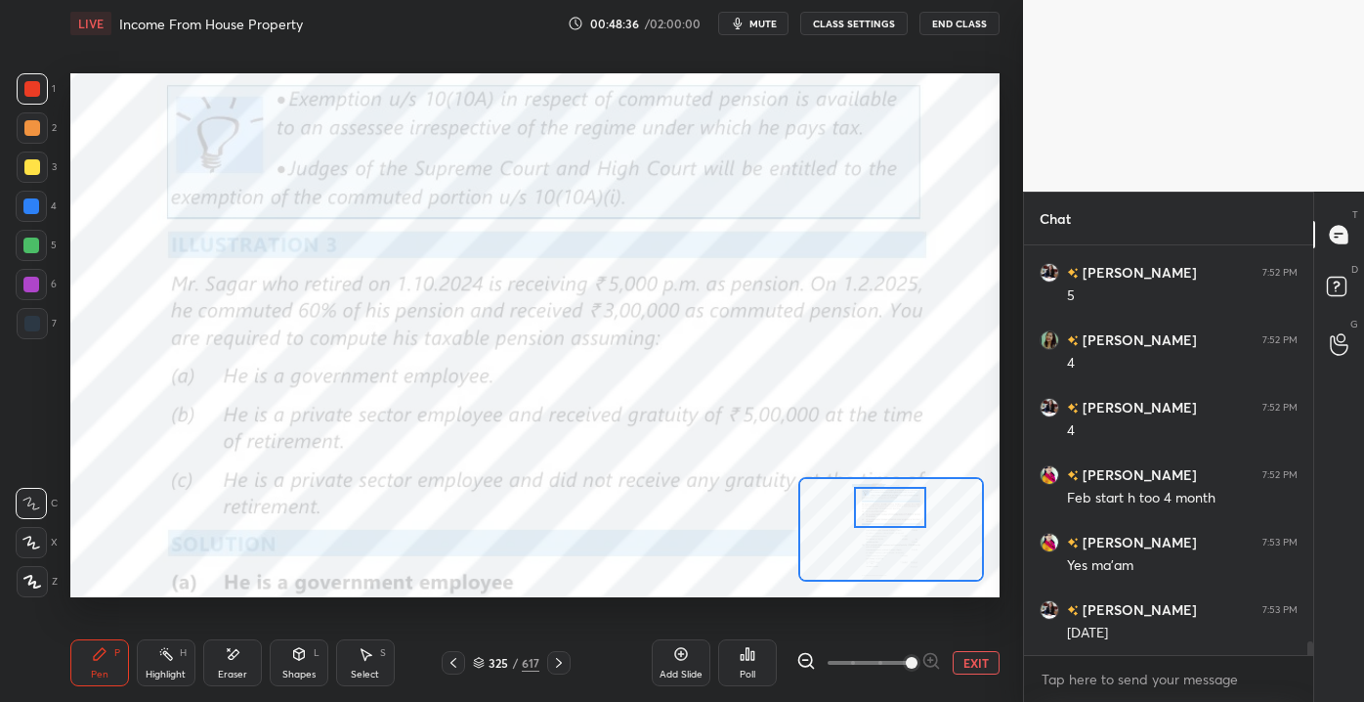
drag, startPoint x: 877, startPoint y: 521, endPoint x: 881, endPoint y: 497, distance: 23.8
click at [881, 497] on div at bounding box center [890, 507] width 73 height 40
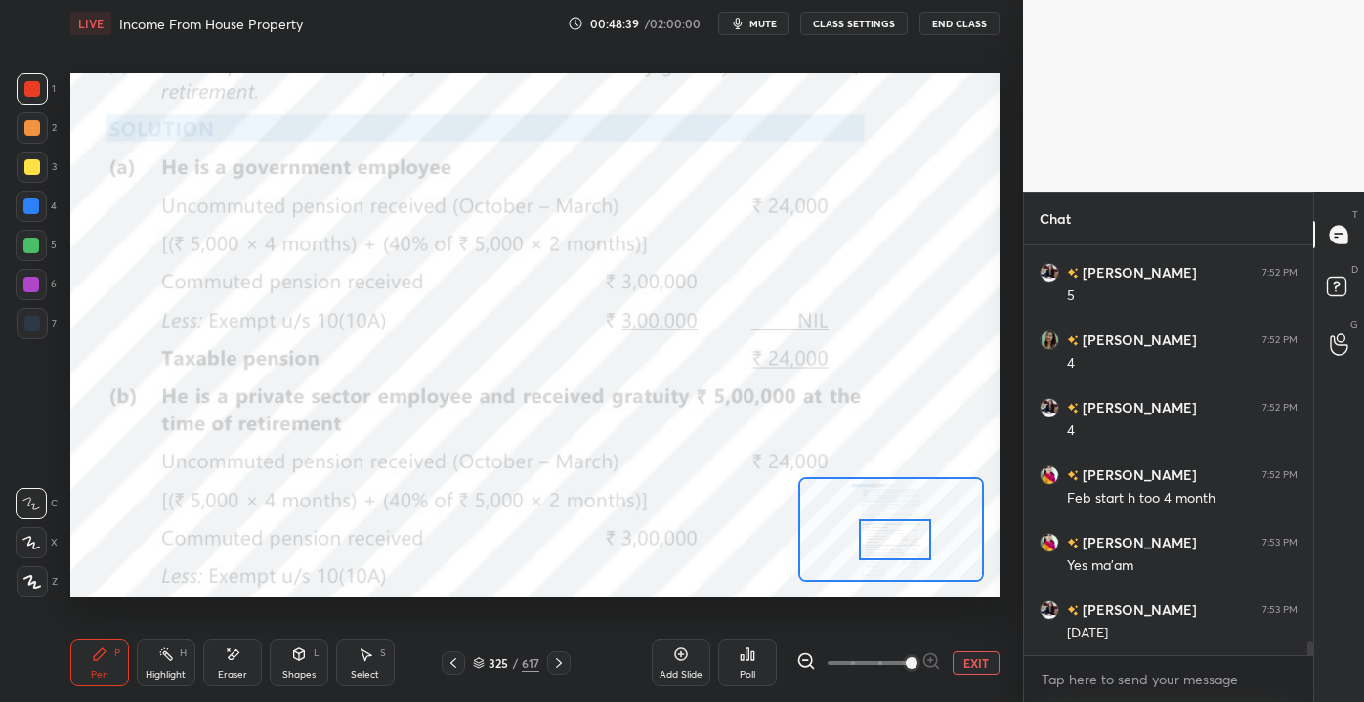
click at [885, 535] on div at bounding box center [895, 539] width 73 height 40
click at [977, 662] on button "EXIT" at bounding box center [976, 662] width 47 height 23
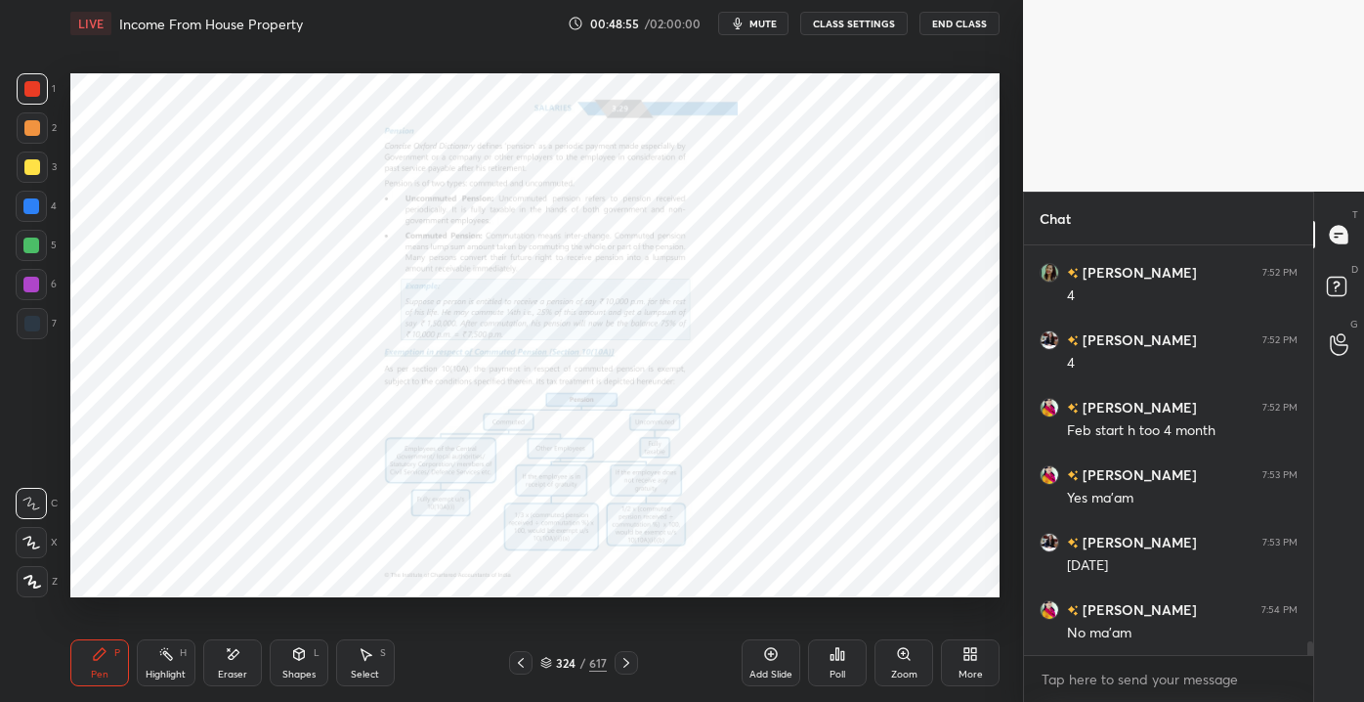
click at [892, 653] on div "Zoom" at bounding box center [904, 662] width 59 height 47
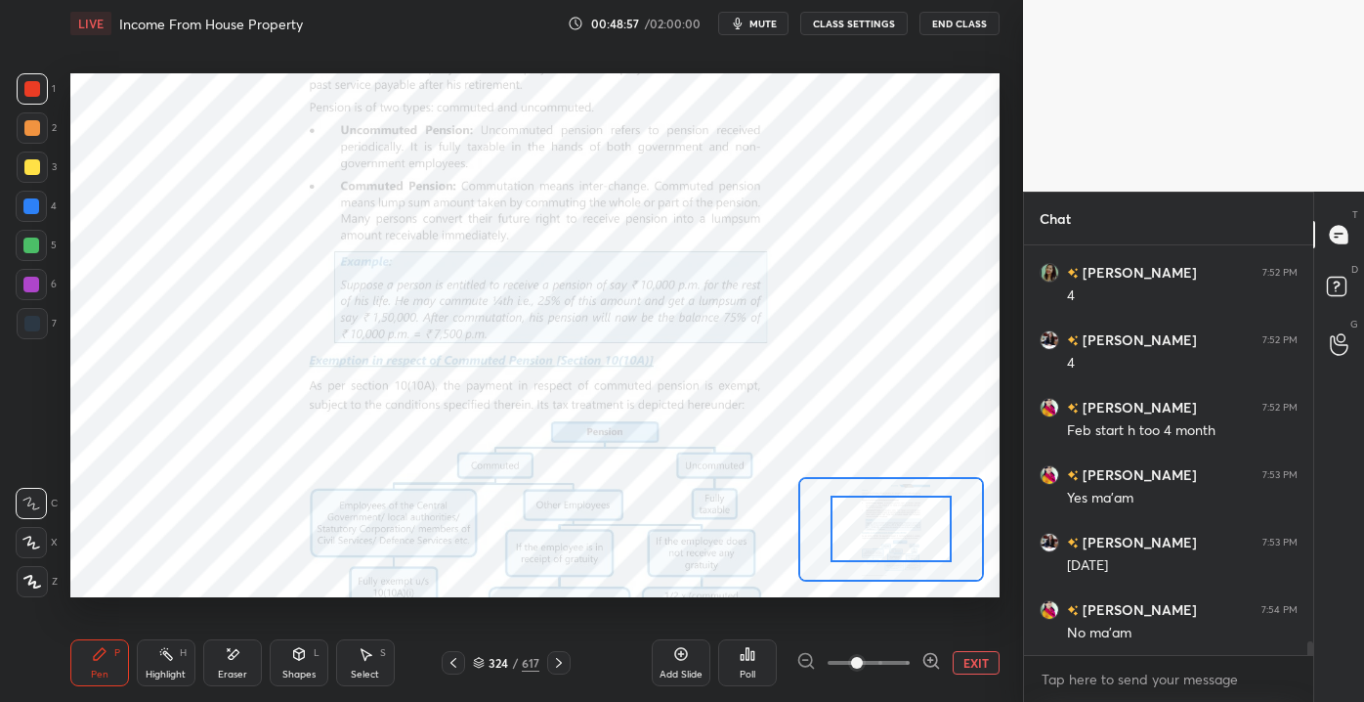
drag, startPoint x: 861, startPoint y: 654, endPoint x: 915, endPoint y: 643, distance: 54.8
click at [863, 657] on span at bounding box center [857, 663] width 12 height 12
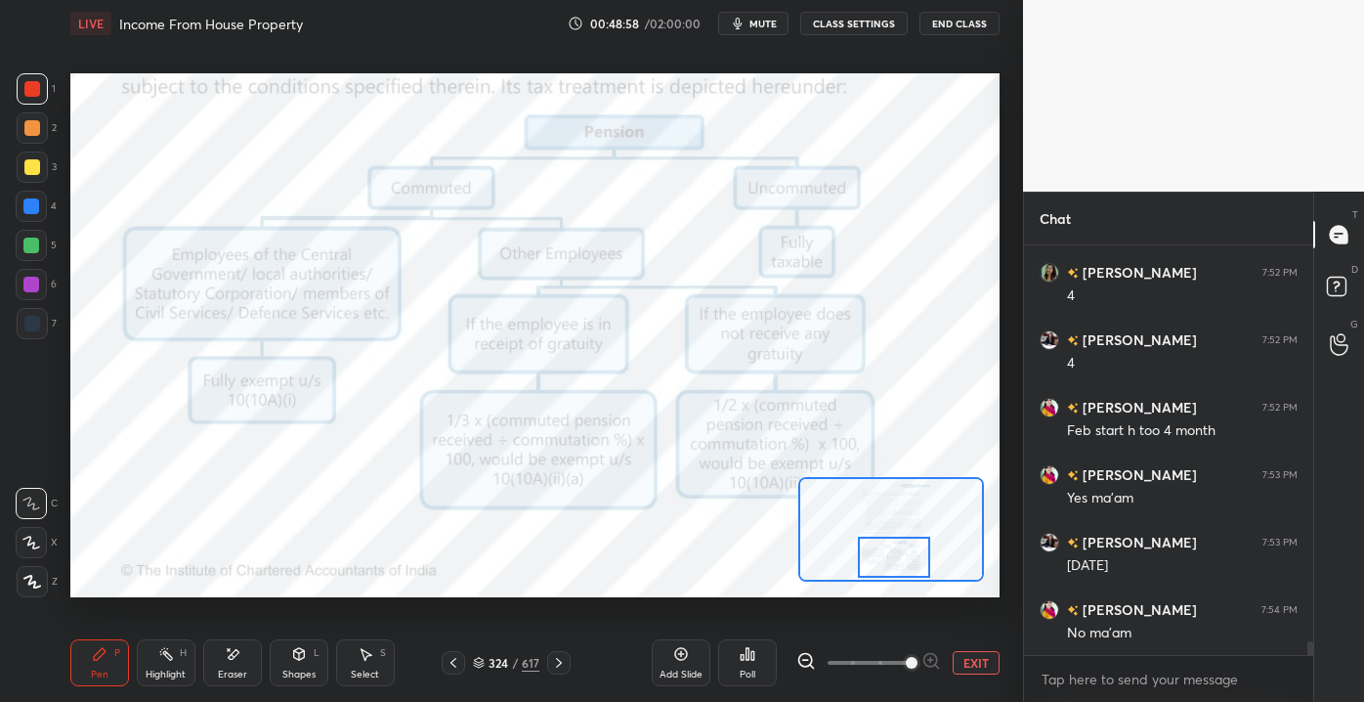
drag, startPoint x: 865, startPoint y: 528, endPoint x: 864, endPoint y: 557, distance: 29.3
click at [864, 557] on div at bounding box center [894, 557] width 73 height 40
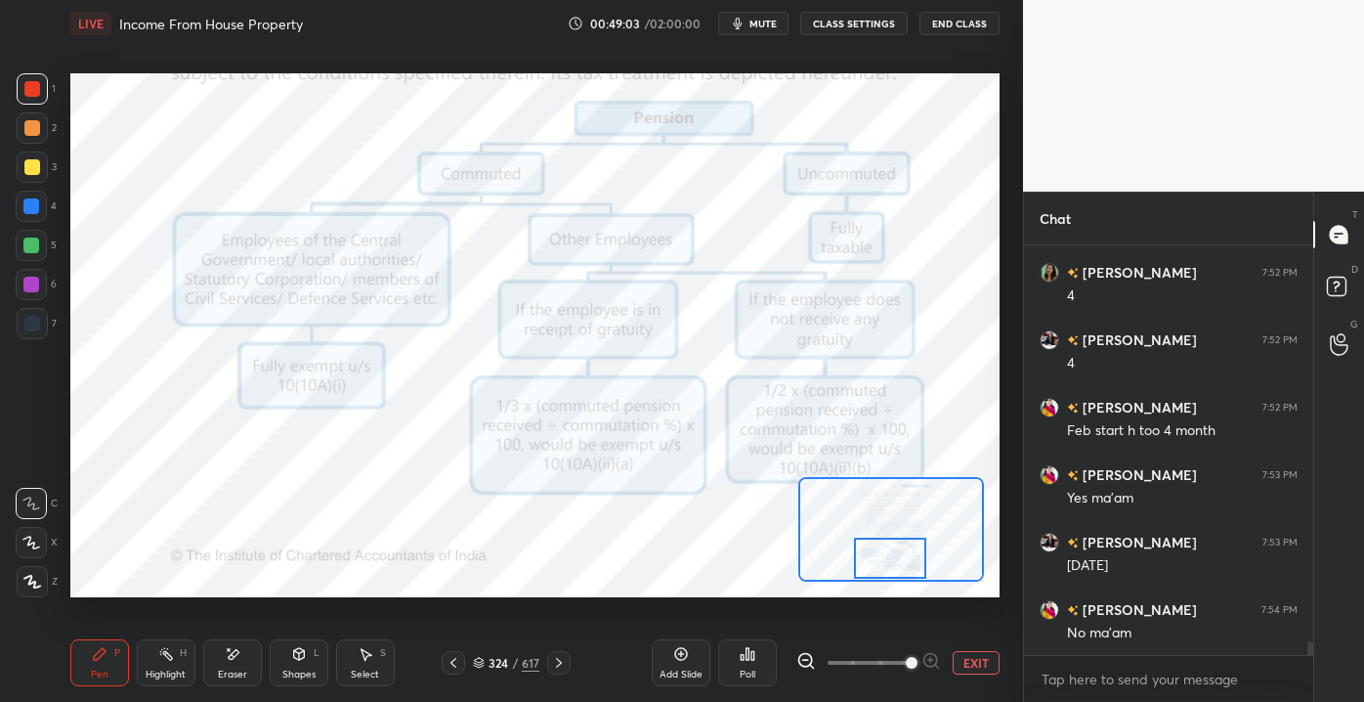
click at [978, 660] on button "EXIT" at bounding box center [976, 662] width 47 height 23
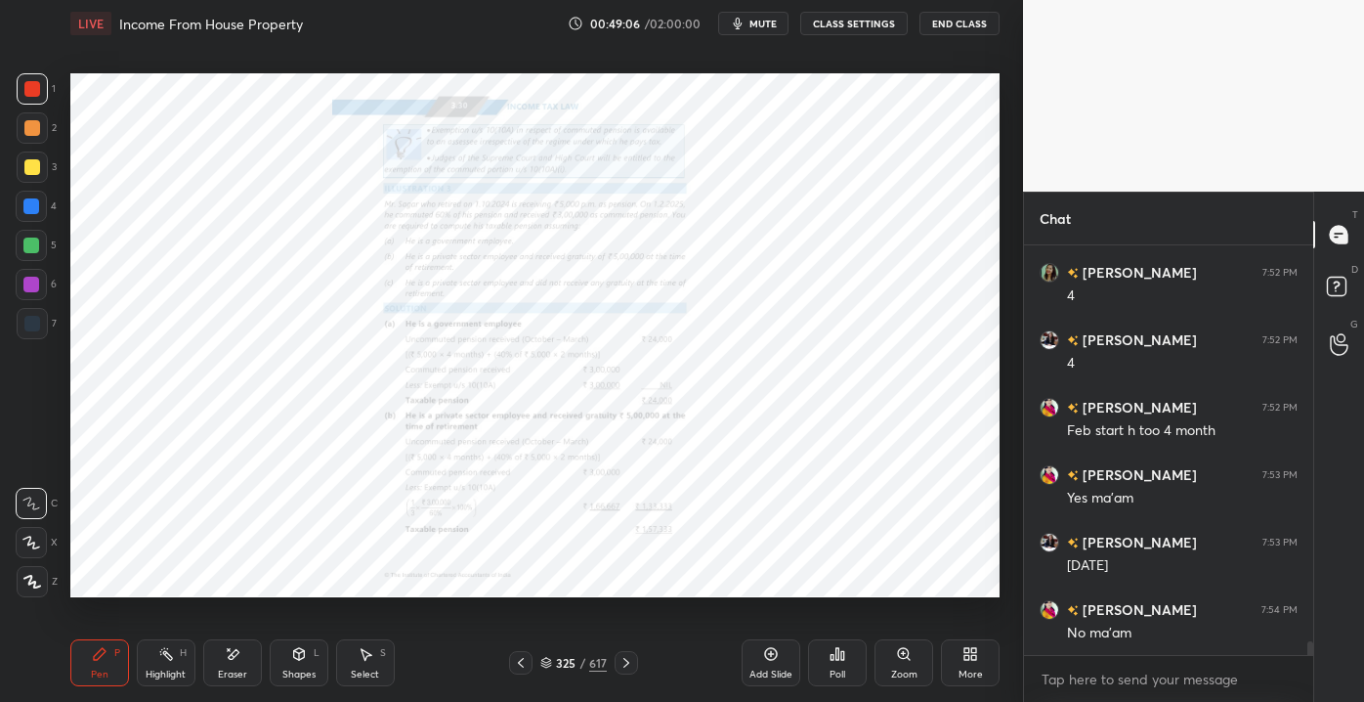
click at [907, 667] on div "Zoom" at bounding box center [904, 662] width 59 height 47
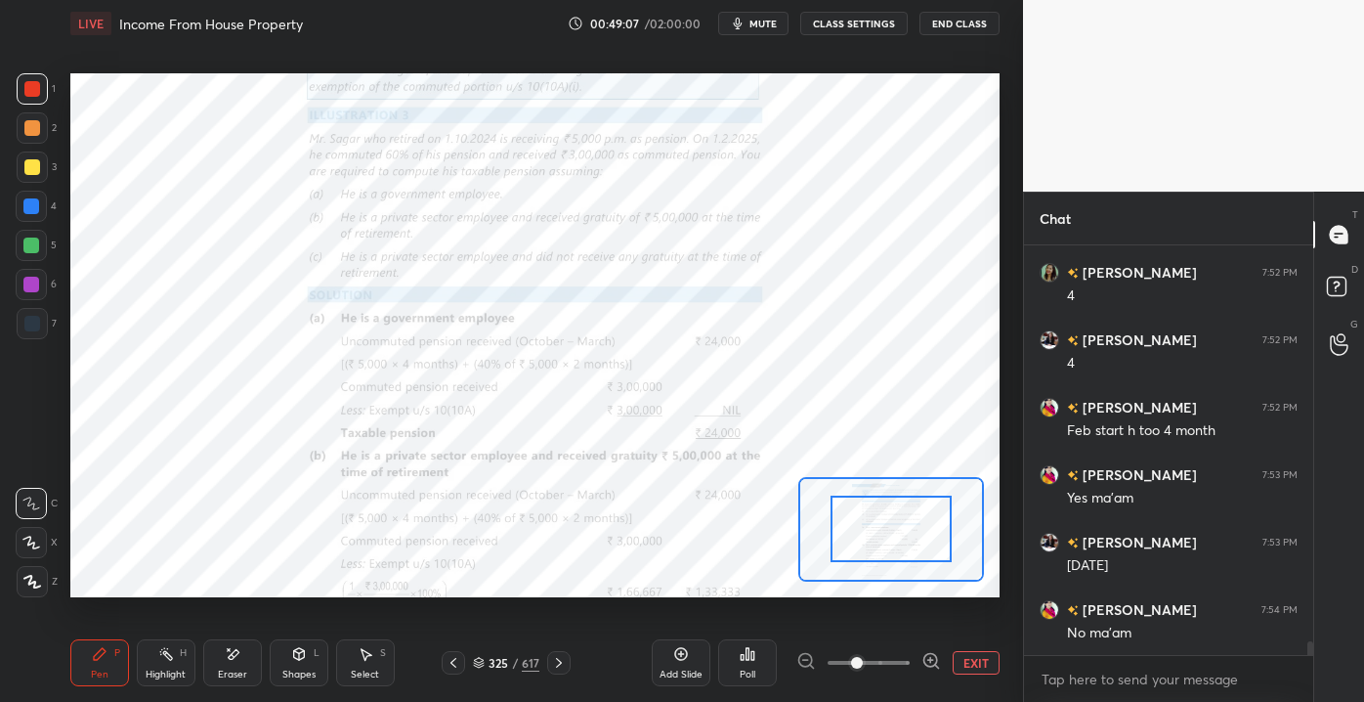
scroll to position [11562, 0]
drag, startPoint x: 857, startPoint y: 658, endPoint x: 878, endPoint y: 654, distance: 20.9
click at [863, 657] on span at bounding box center [857, 663] width 12 height 12
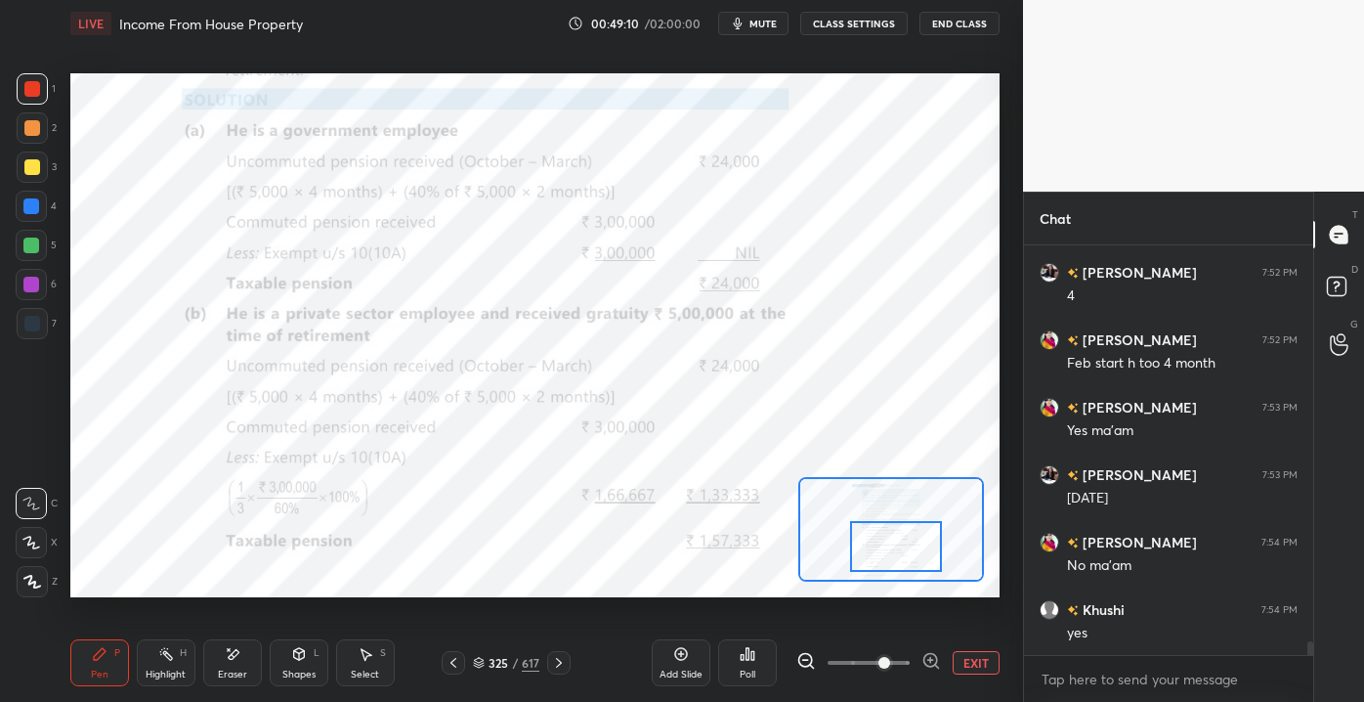
scroll to position [11630, 0]
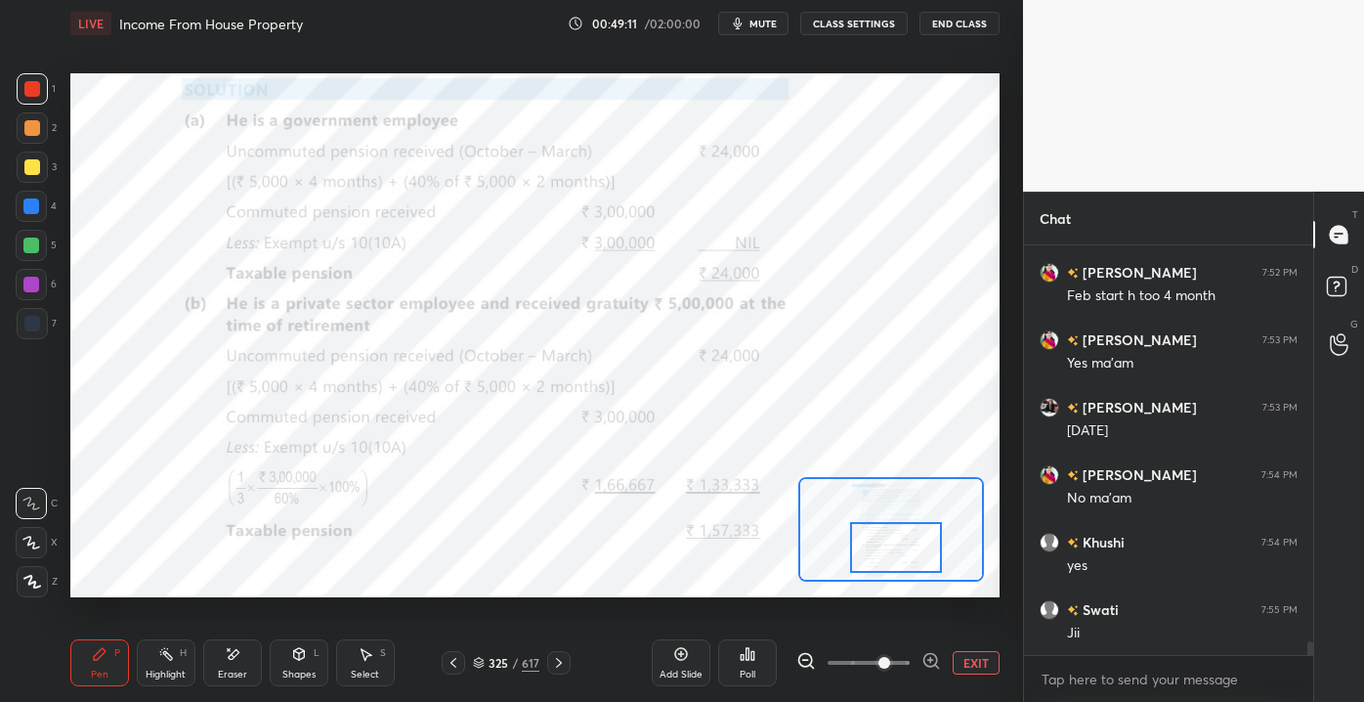
drag, startPoint x: 883, startPoint y: 539, endPoint x: 885, endPoint y: 554, distance: 14.8
click at [887, 558] on div at bounding box center [895, 547] width 91 height 51
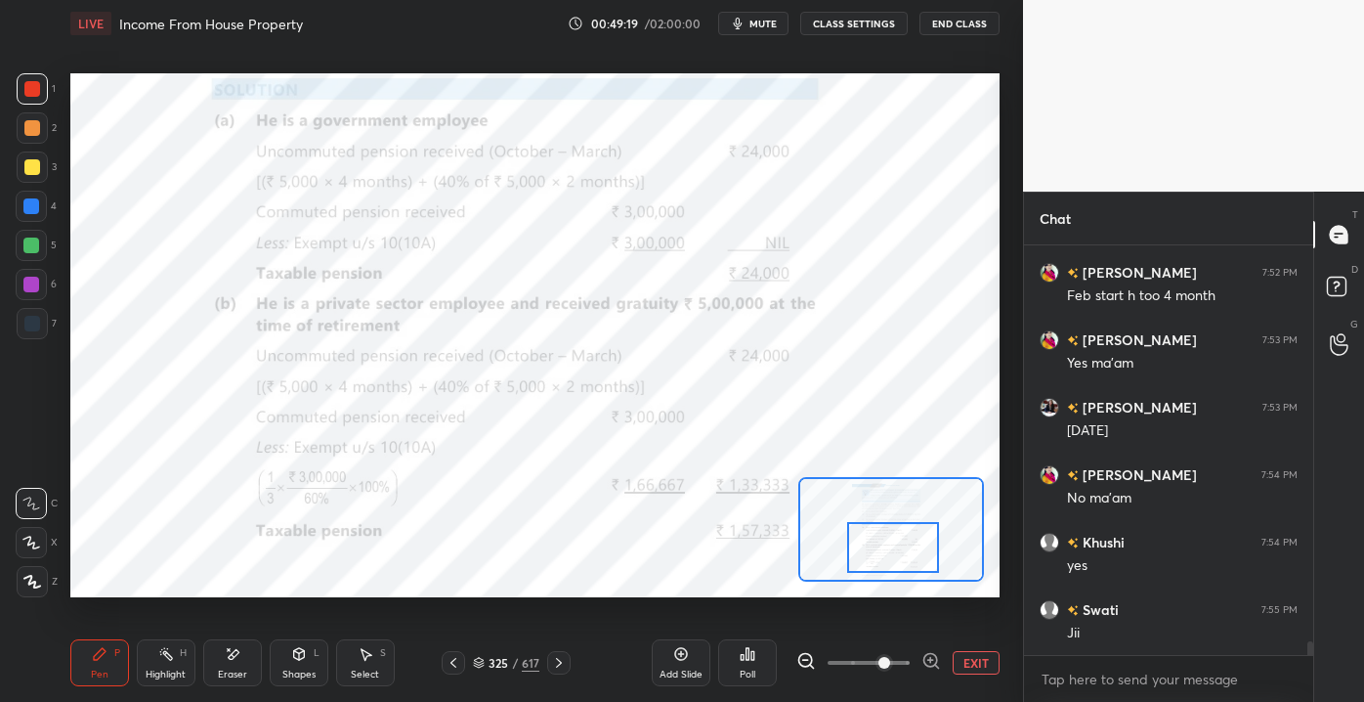
click at [883, 544] on div at bounding box center [892, 547] width 91 height 51
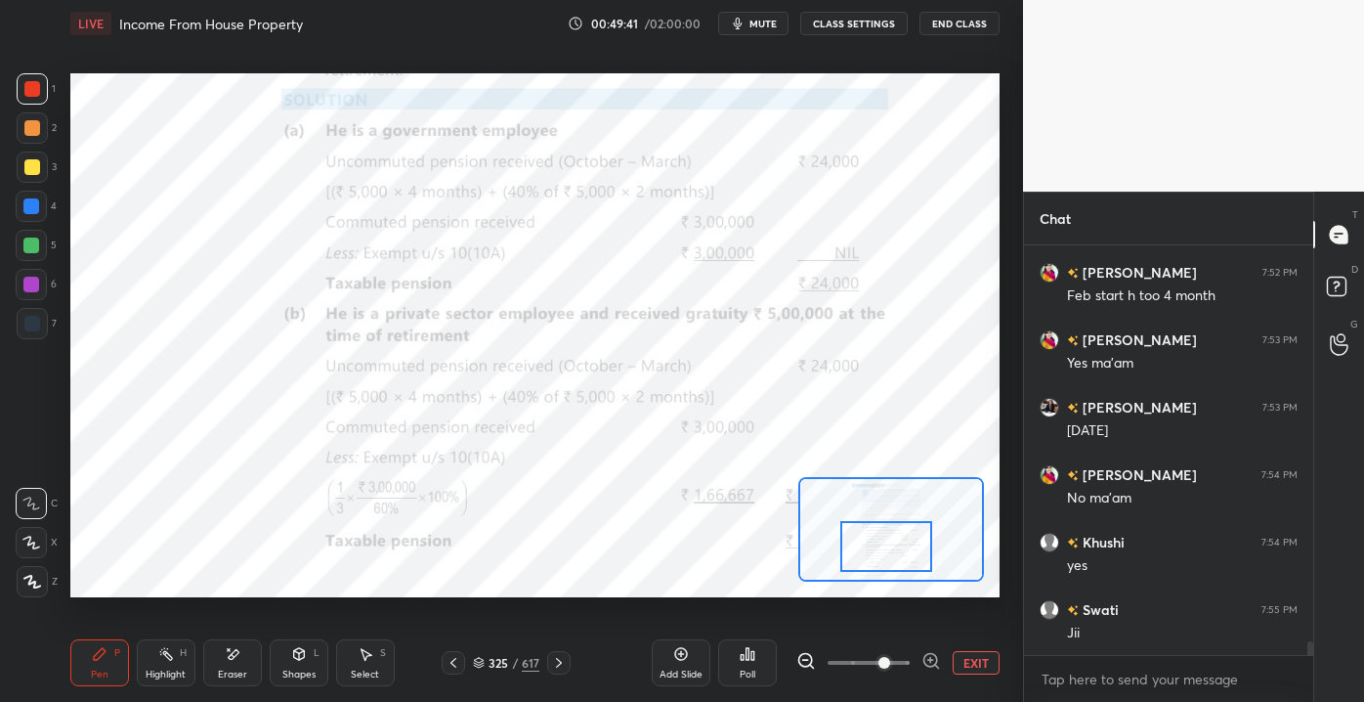
click at [856, 543] on div at bounding box center [885, 546] width 91 height 51
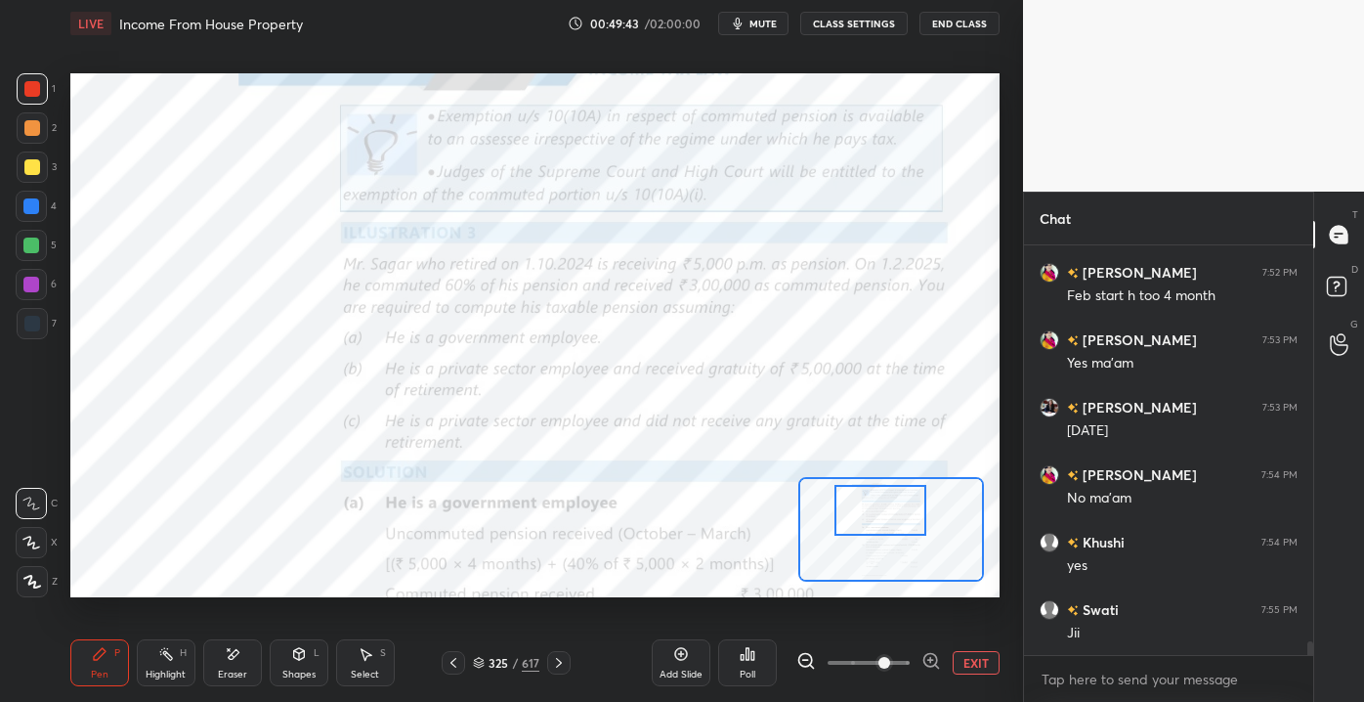
drag, startPoint x: 883, startPoint y: 538, endPoint x: 876, endPoint y: 503, distance: 36.0
click at [880, 508] on div at bounding box center [880, 510] width 91 height 51
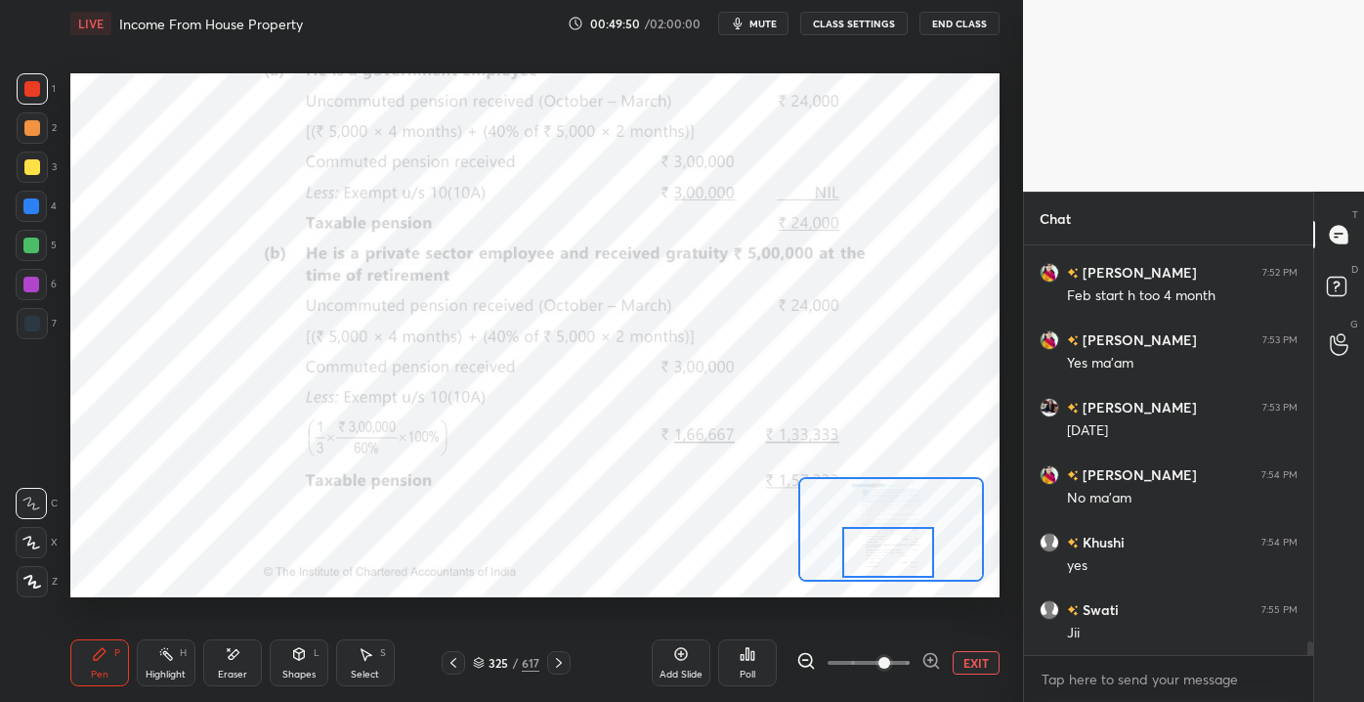
drag, startPoint x: 860, startPoint y: 517, endPoint x: 868, endPoint y: 561, distance: 44.7
click at [868, 561] on div at bounding box center [887, 552] width 91 height 51
click at [241, 670] on div "Eraser" at bounding box center [232, 674] width 29 height 10
click at [116, 657] on div "P" at bounding box center [117, 653] width 6 height 10
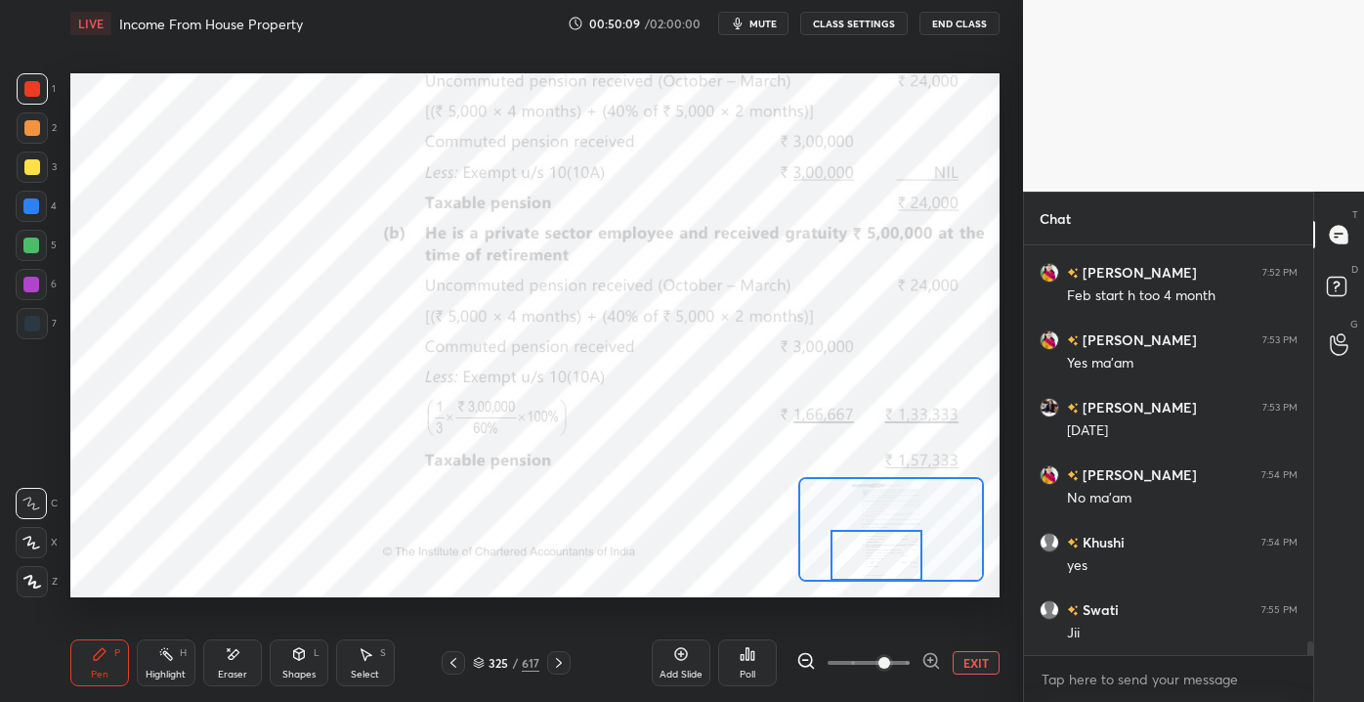
drag, startPoint x: 883, startPoint y: 559, endPoint x: 854, endPoint y: 567, distance: 29.4
click at [864, 577] on div at bounding box center [876, 555] width 91 height 51
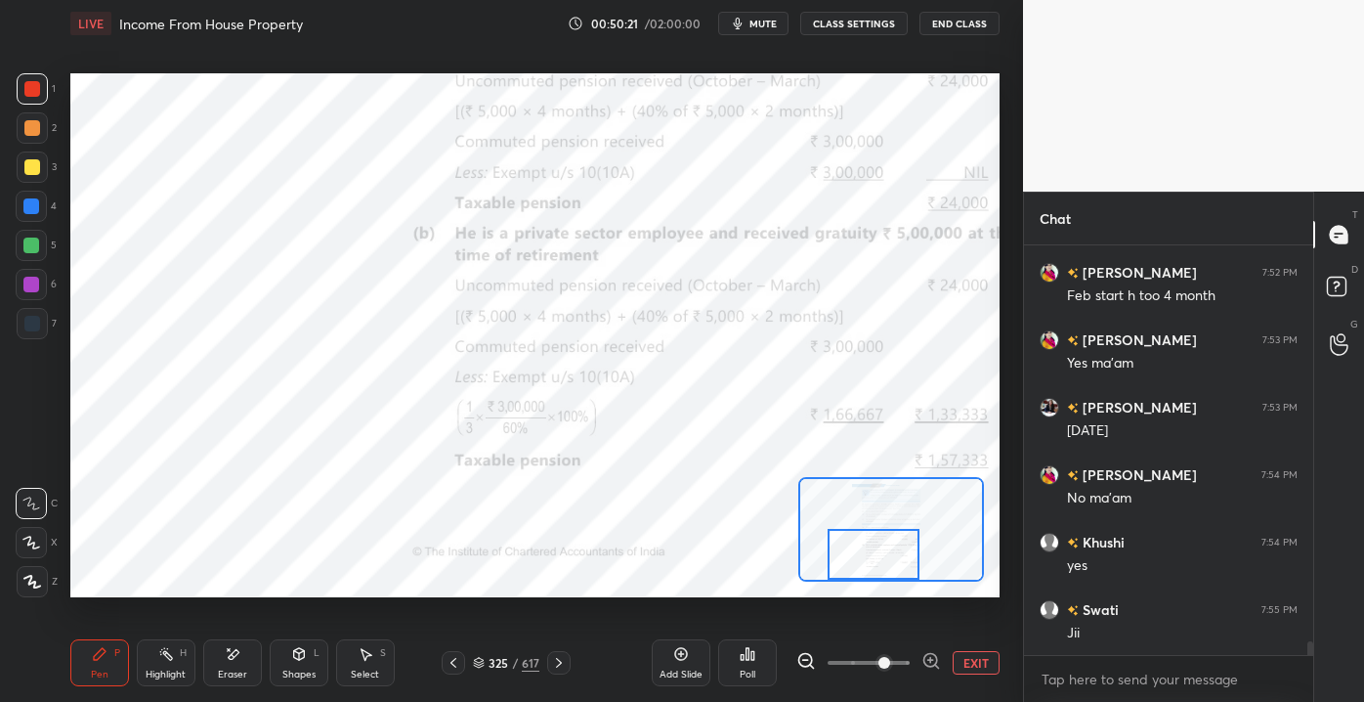
click at [884, 564] on div at bounding box center [873, 554] width 91 height 51
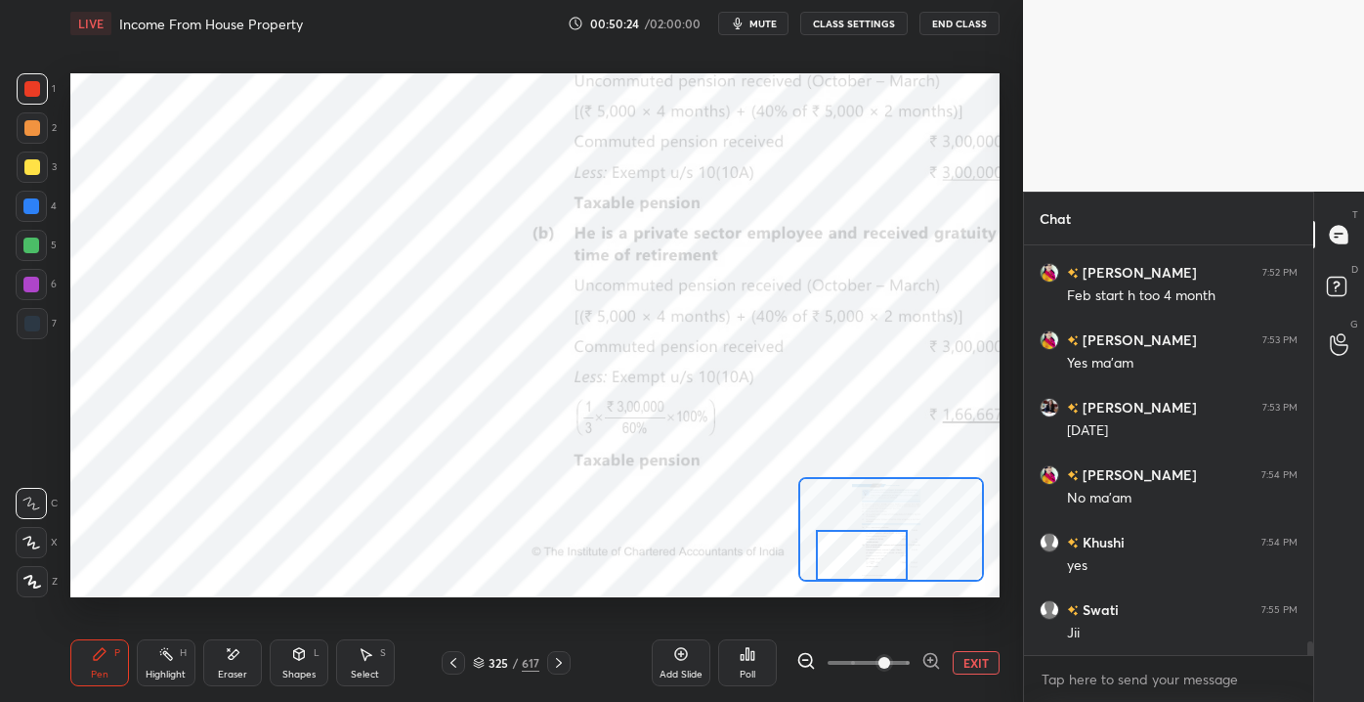
scroll to position [11677, 0]
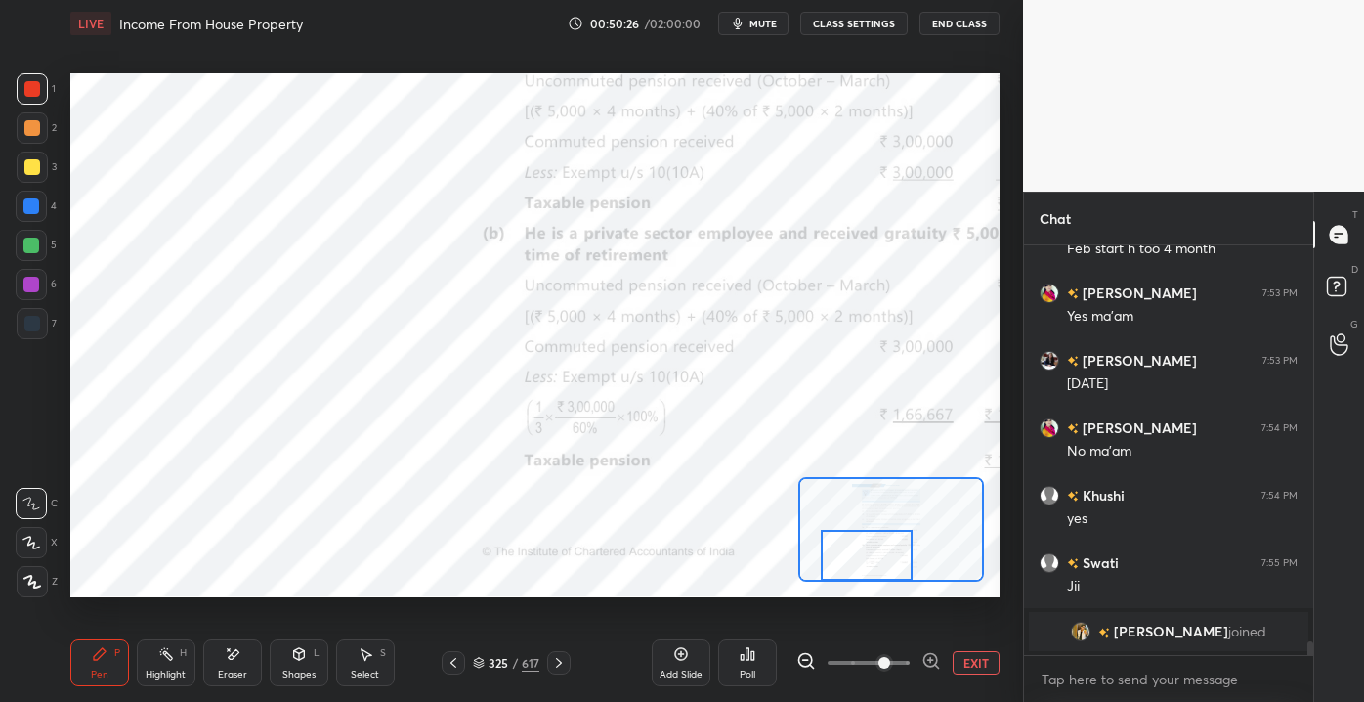
click at [882, 576] on div at bounding box center [866, 555] width 91 height 51
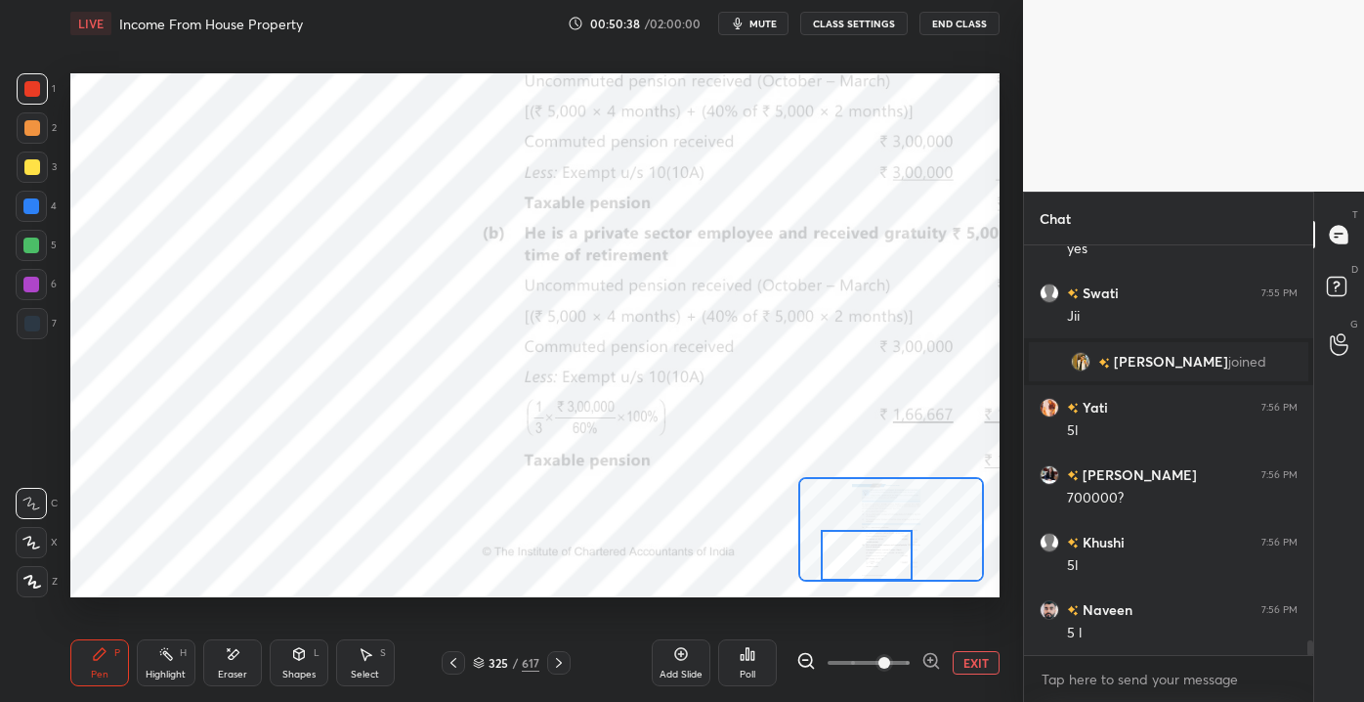
scroll to position [11255, 0]
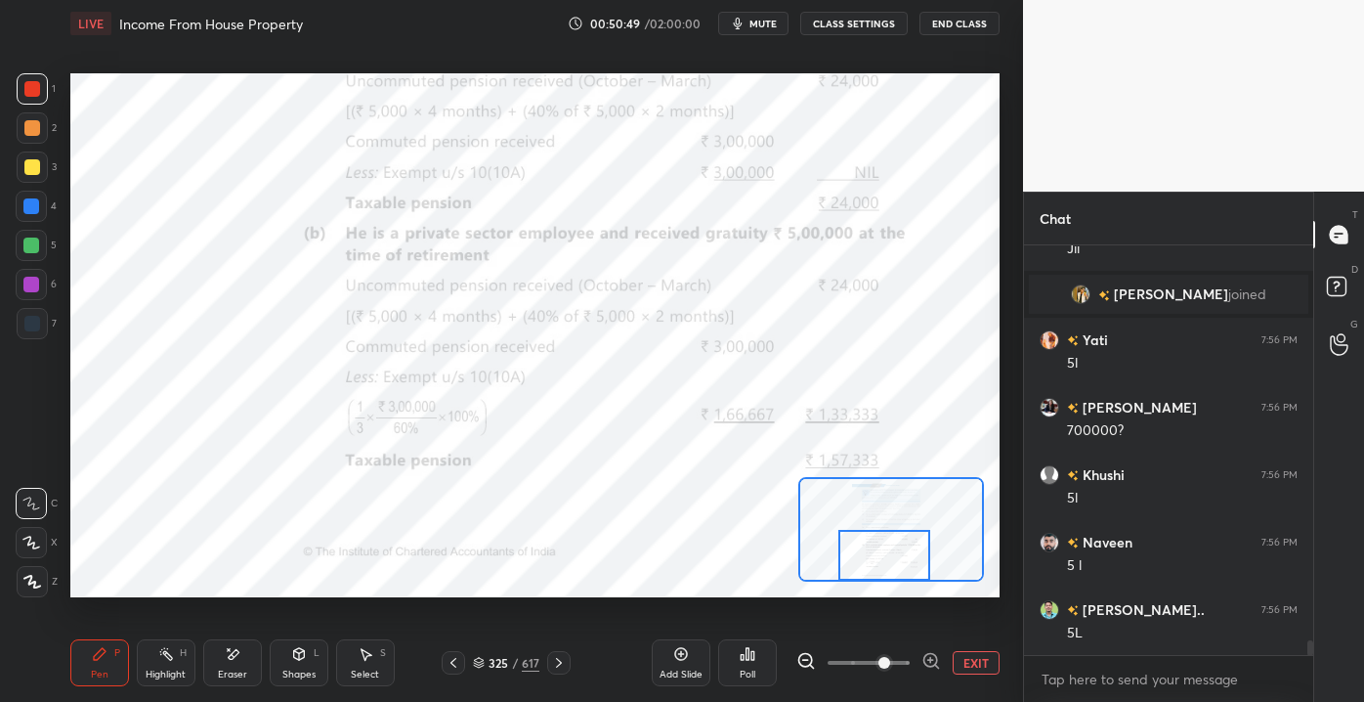
drag, startPoint x: 881, startPoint y: 549, endPoint x: 899, endPoint y: 553, distance: 19.0
click at [899, 553] on div at bounding box center [884, 555] width 91 height 51
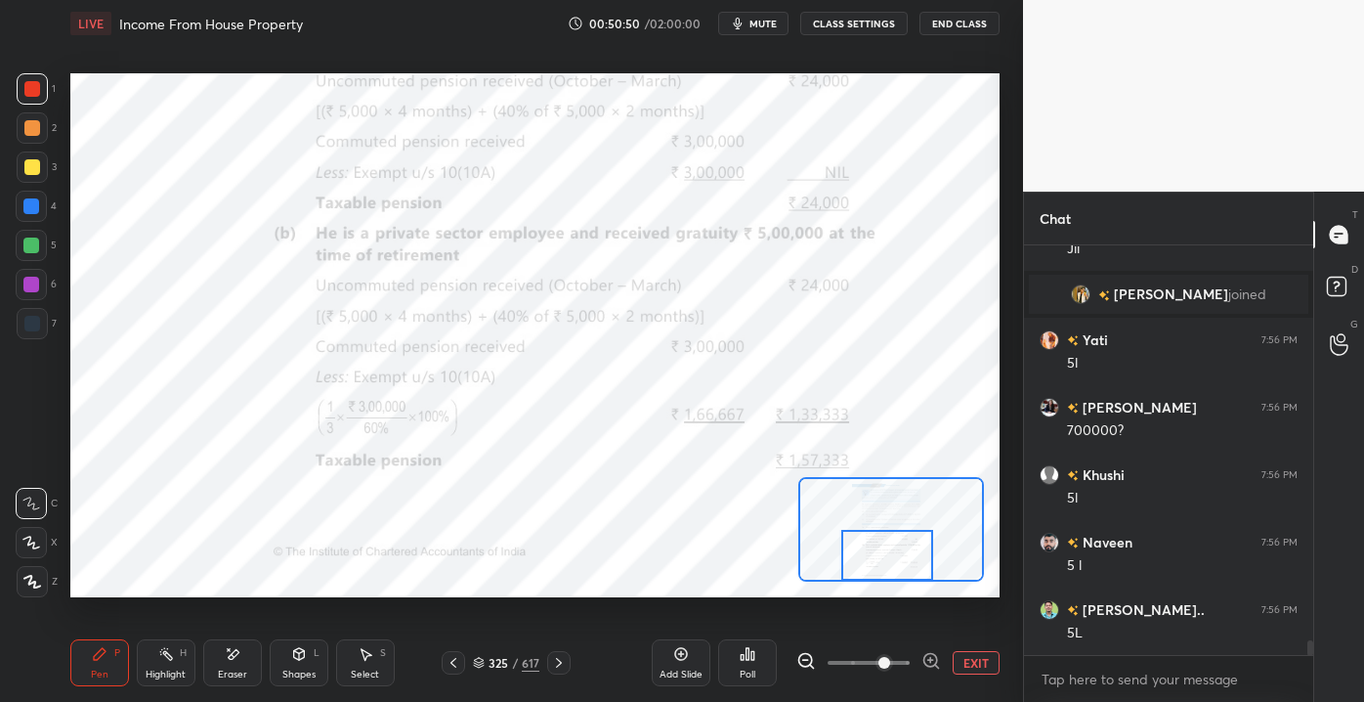
scroll to position [11321, 0]
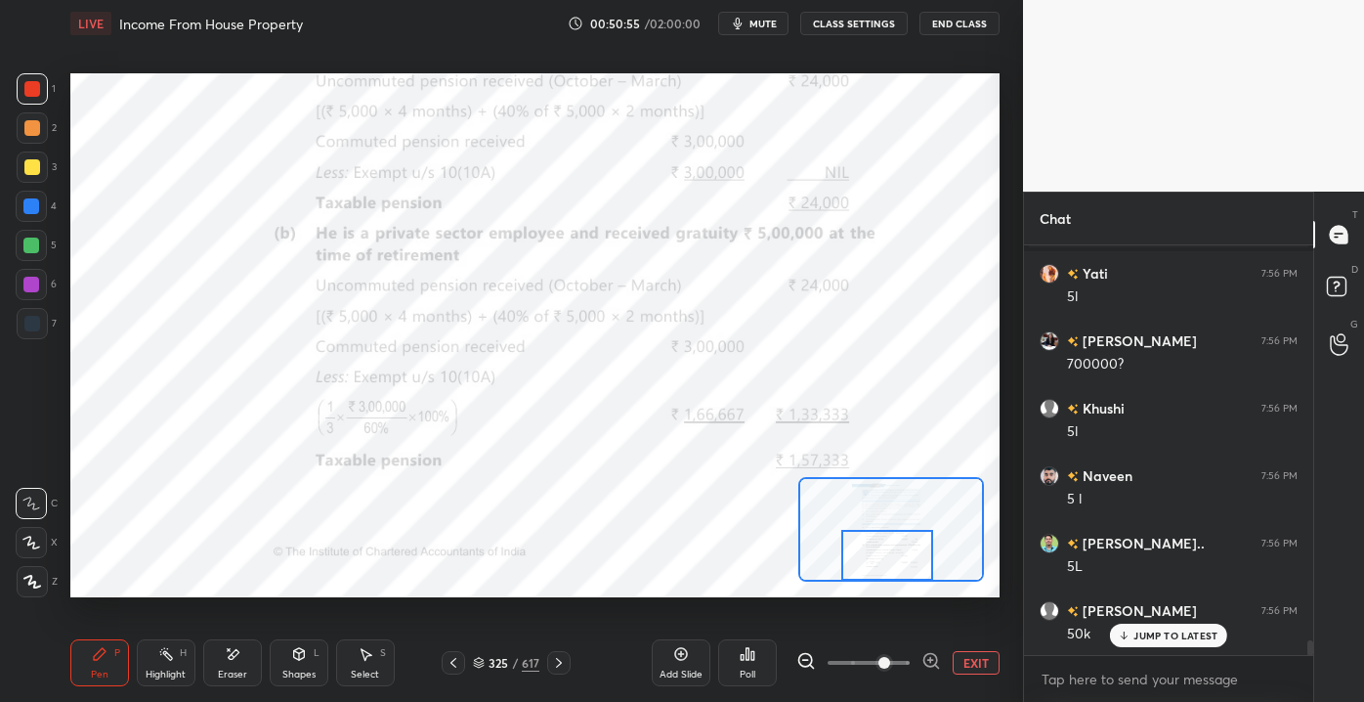
click at [1163, 637] on p "JUMP TO LATEST" at bounding box center [1176, 635] width 84 height 12
click at [992, 668] on button "EXIT" at bounding box center [976, 662] width 47 height 23
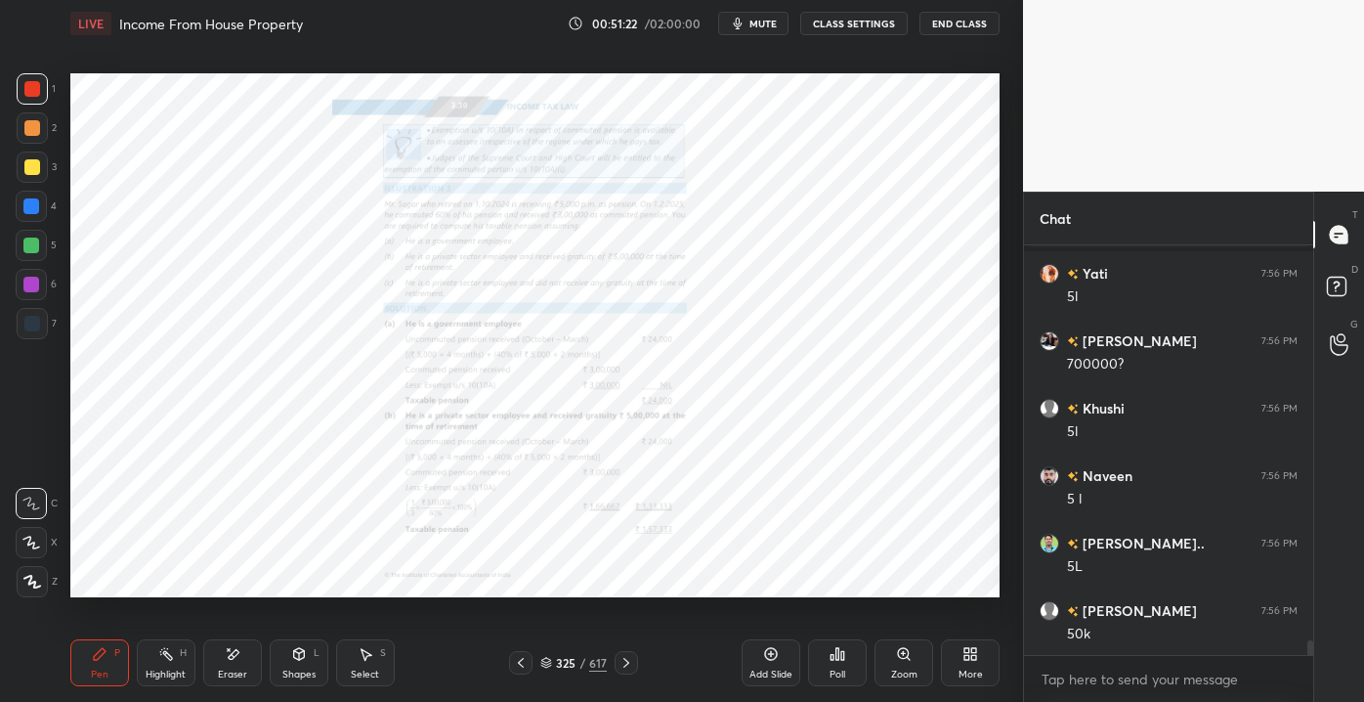
click at [912, 665] on div "Zoom" at bounding box center [904, 662] width 59 height 47
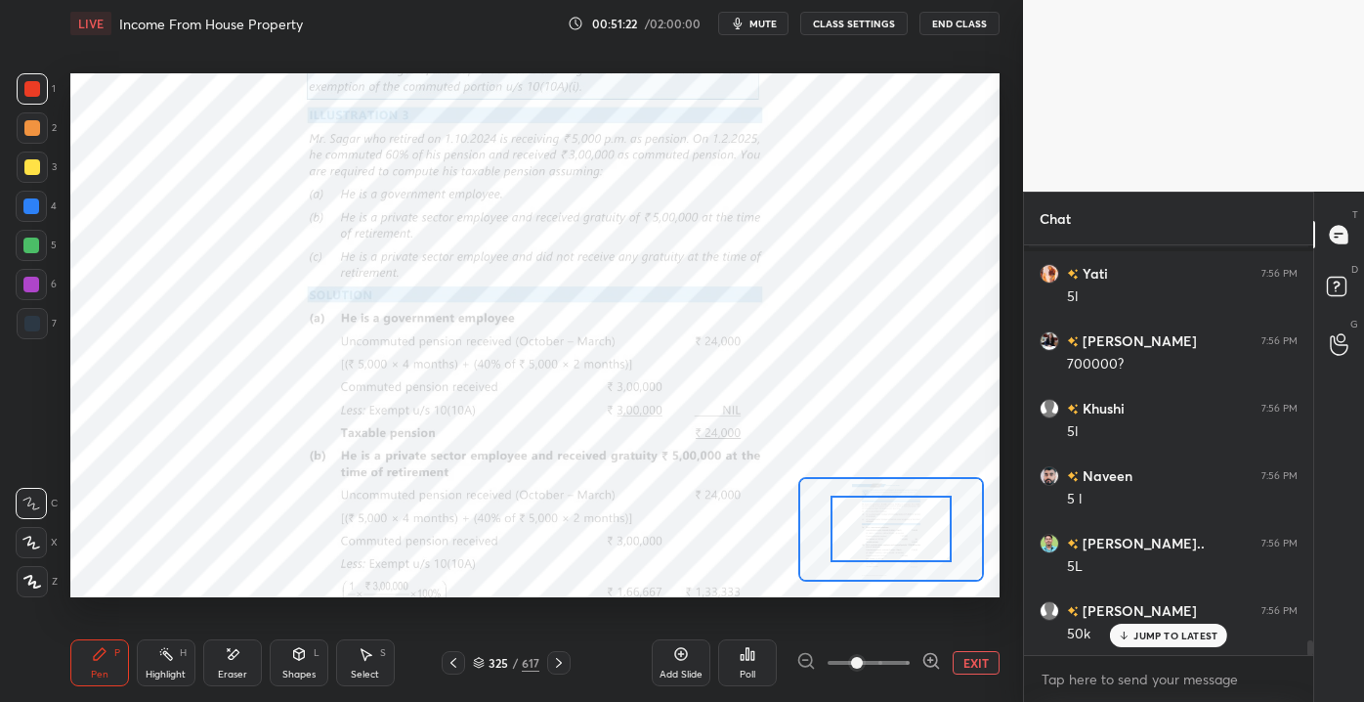
scroll to position [11368, 0]
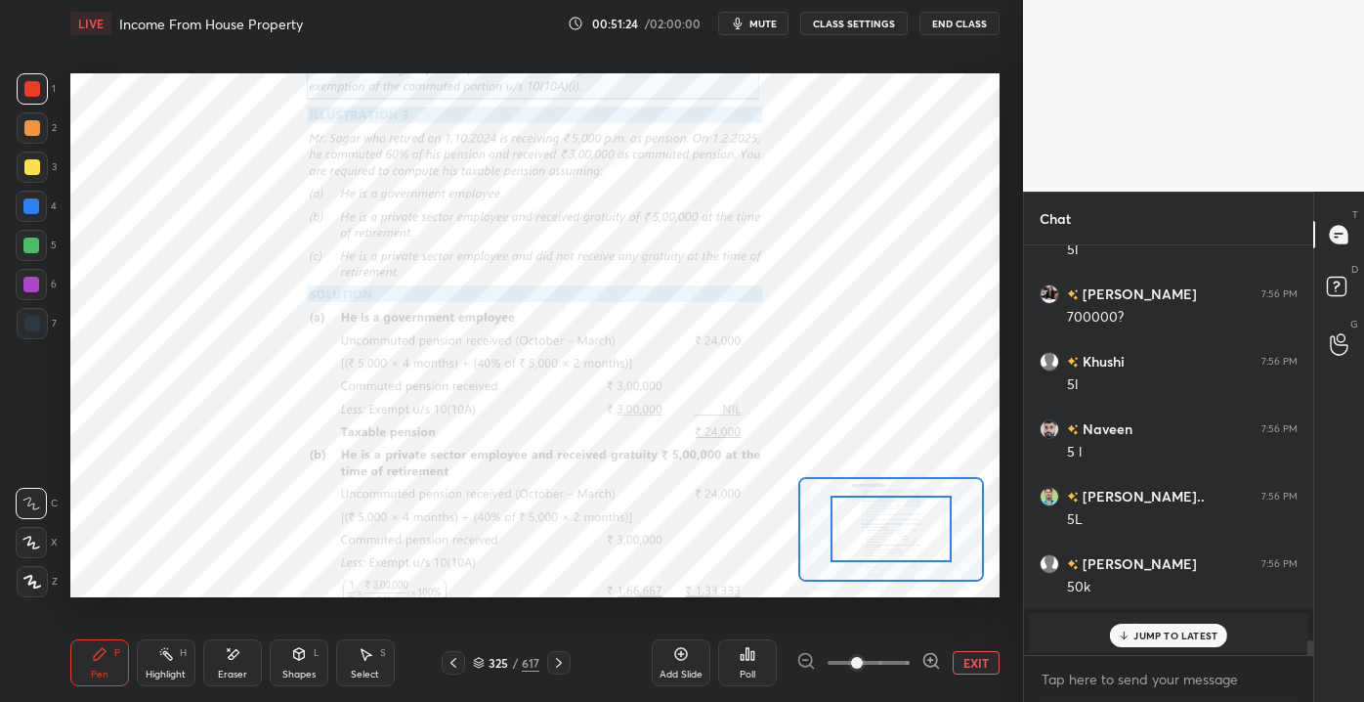
click at [1120, 629] on icon at bounding box center [1124, 635] width 13 height 12
click at [974, 651] on button "EXIT" at bounding box center [976, 662] width 47 height 23
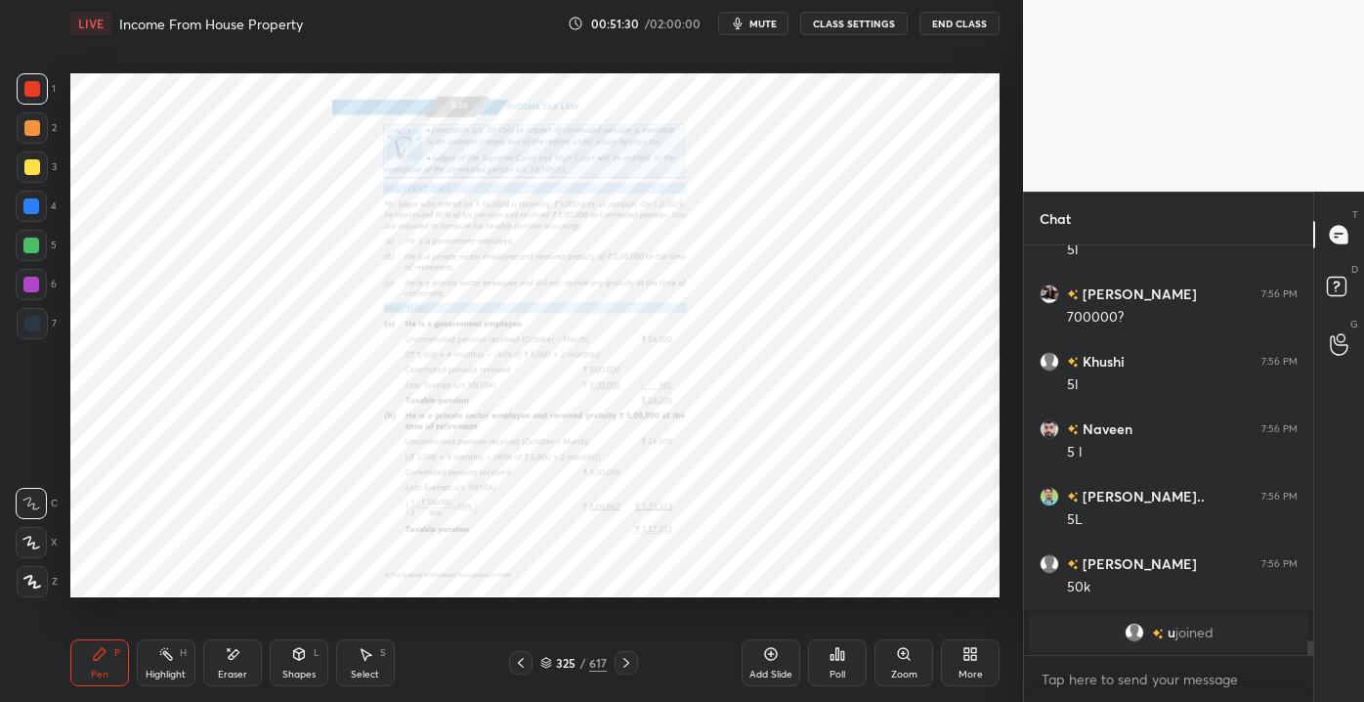
click at [904, 662] on icon at bounding box center [904, 654] width 16 height 16
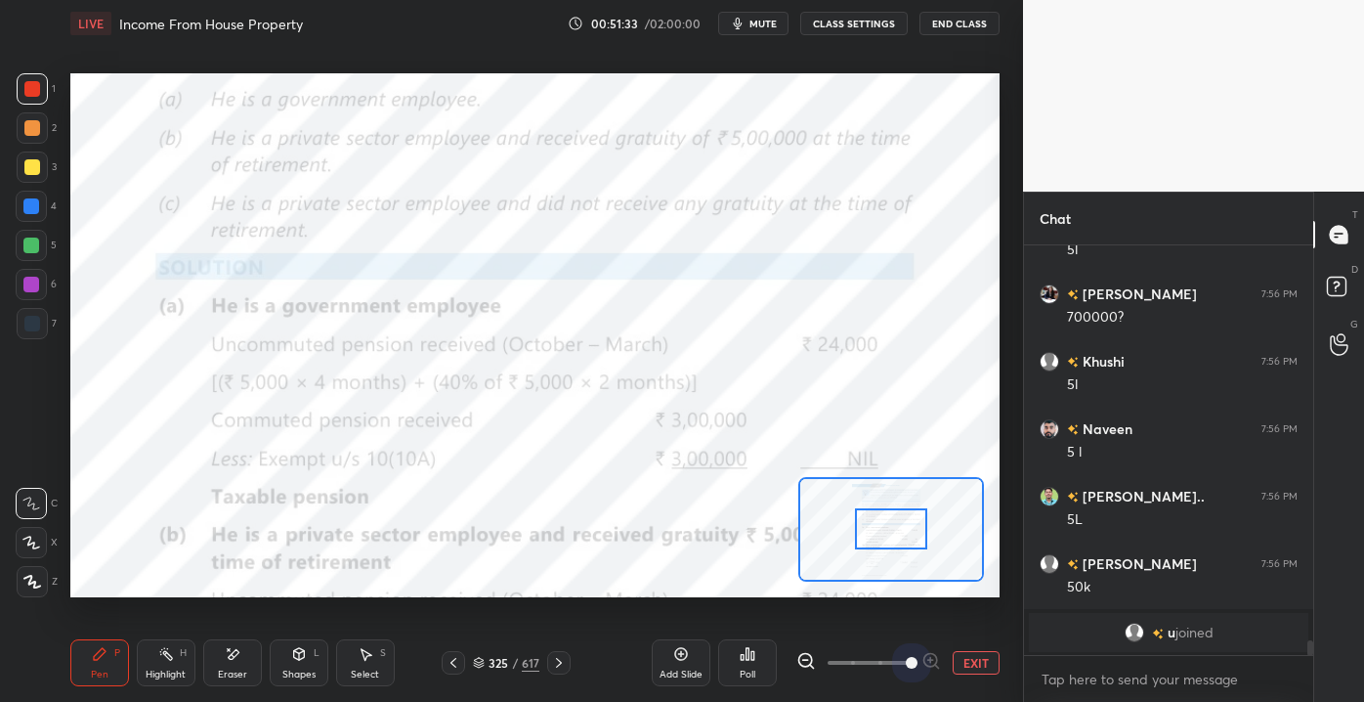
drag, startPoint x: 853, startPoint y: 658, endPoint x: 944, endPoint y: 657, distance: 90.9
click at [944, 657] on div "EXIT" at bounding box center [898, 662] width 203 height 23
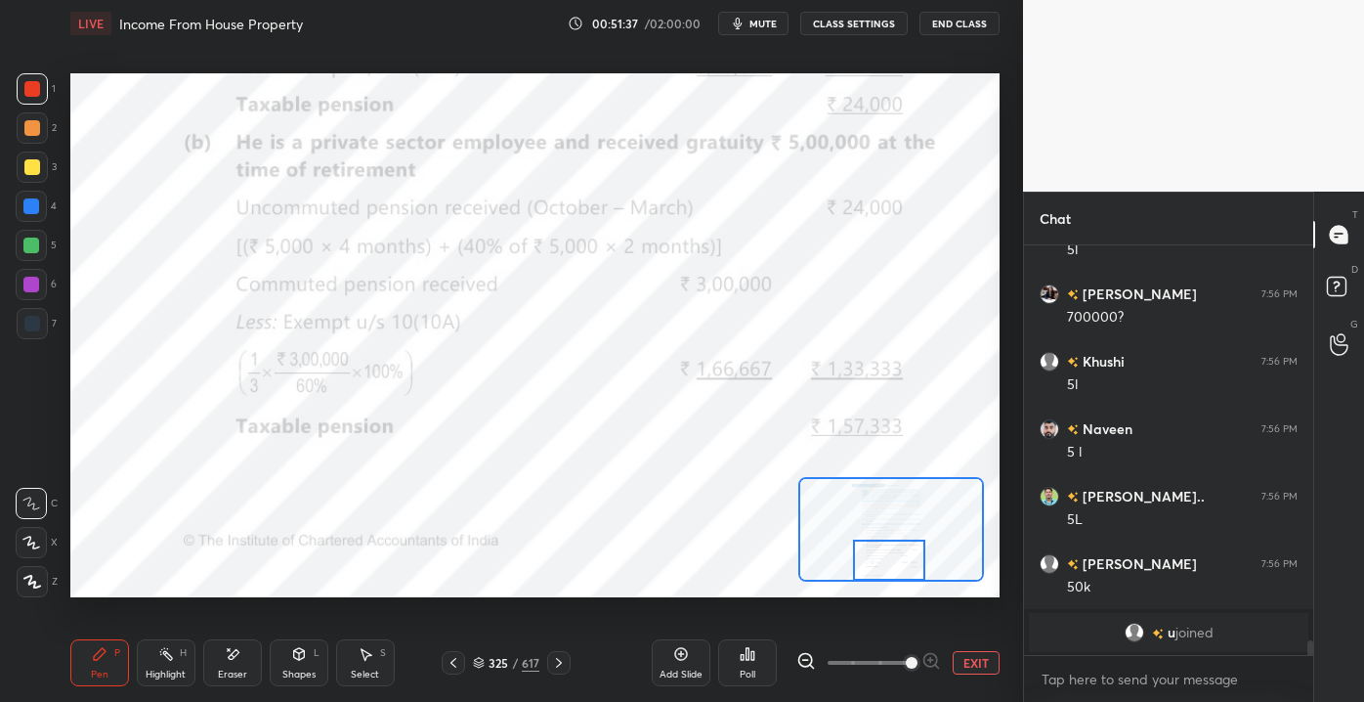
drag, startPoint x: 878, startPoint y: 533, endPoint x: 876, endPoint y: 571, distance: 38.2
click at [876, 571] on div at bounding box center [889, 559] width 73 height 40
click at [227, 661] on icon at bounding box center [233, 654] width 16 height 17
click at [21, 575] on span "Erase all" at bounding box center [31, 581] width 29 height 14
click at [197, 678] on div "Pen P Highlight H Eraser Shapes L Select S" at bounding box center [215, 662] width 291 height 47
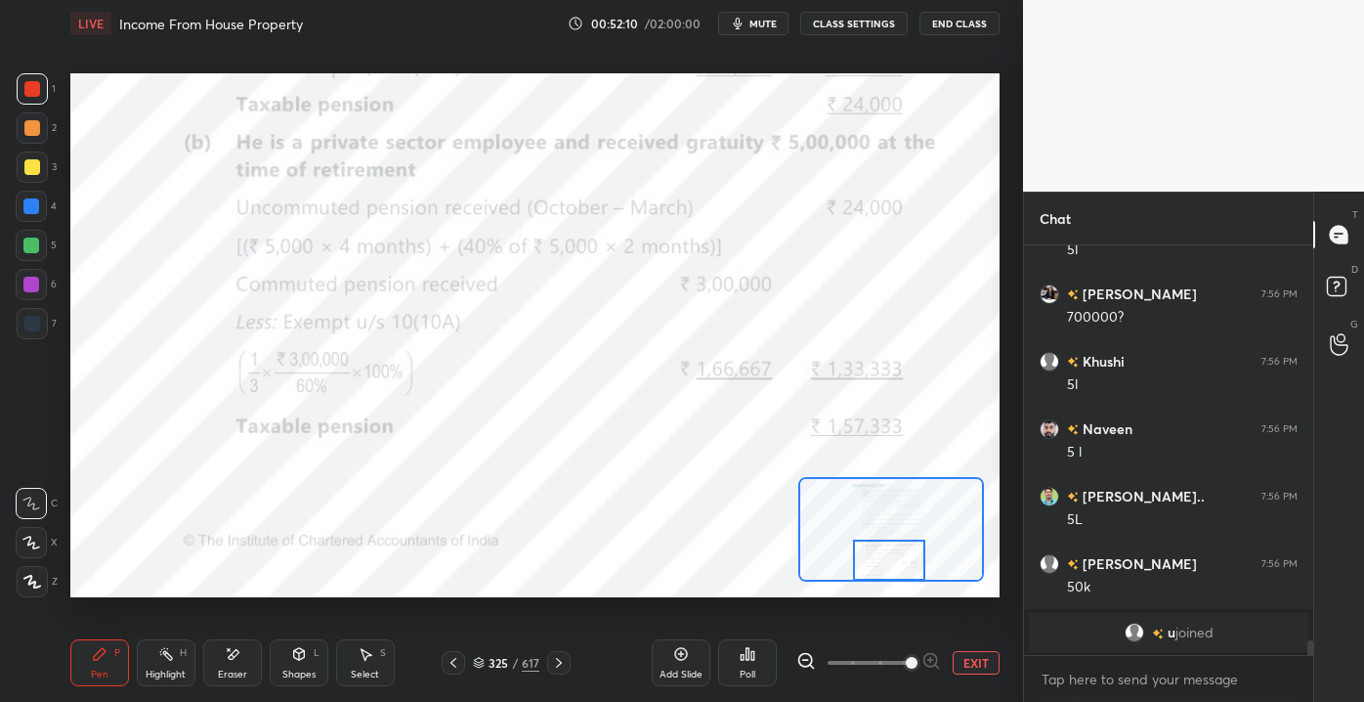
drag, startPoint x: 233, startPoint y: 681, endPoint x: 232, endPoint y: 671, distance: 9.8
click at [232, 678] on div "Eraser" at bounding box center [232, 662] width 59 height 47
click at [37, 580] on span "Erase all" at bounding box center [31, 581] width 29 height 14
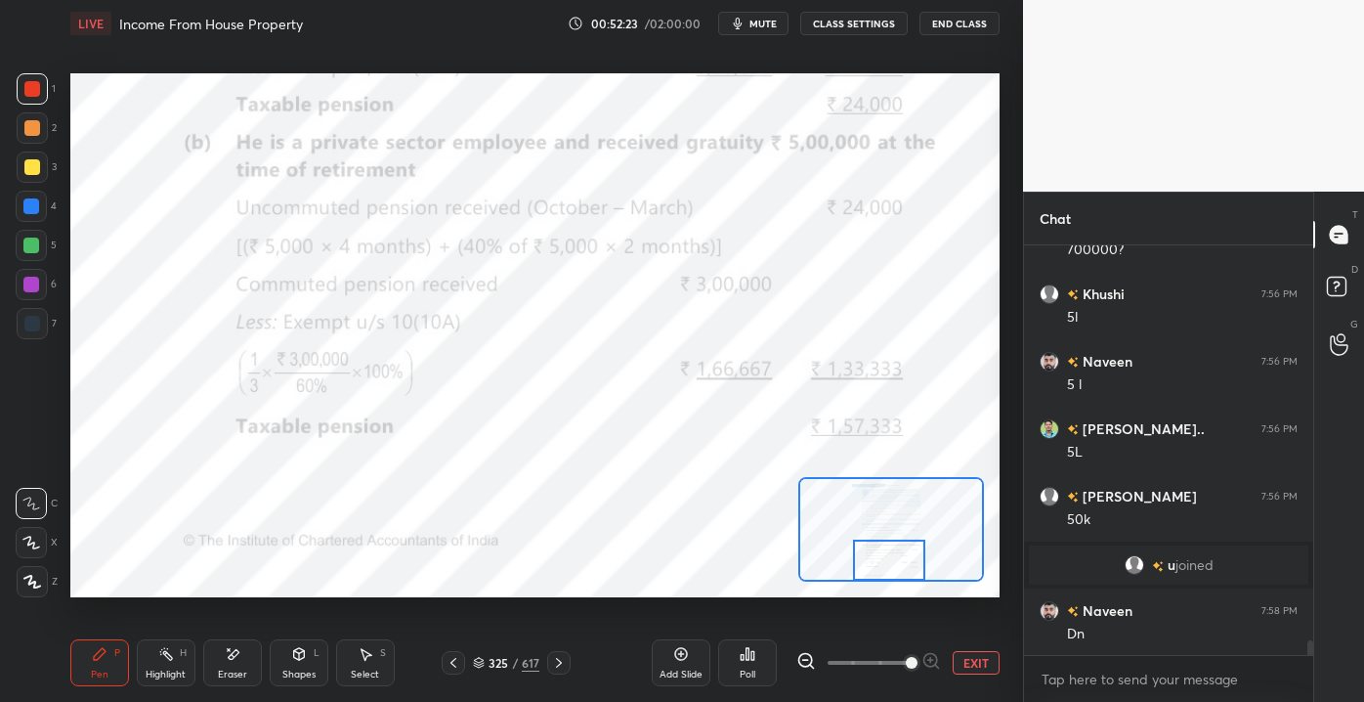
click at [990, 653] on button "EXIT" at bounding box center [976, 662] width 47 height 23
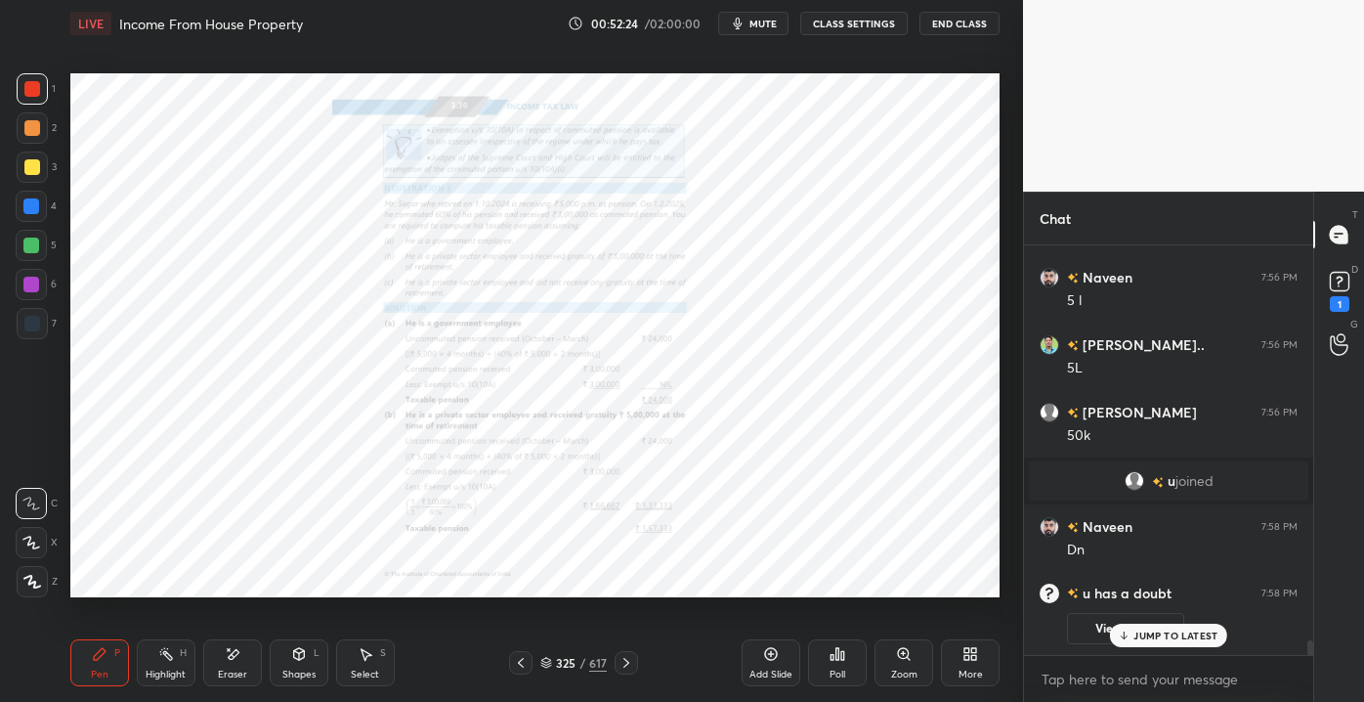
scroll to position [11384, 0]
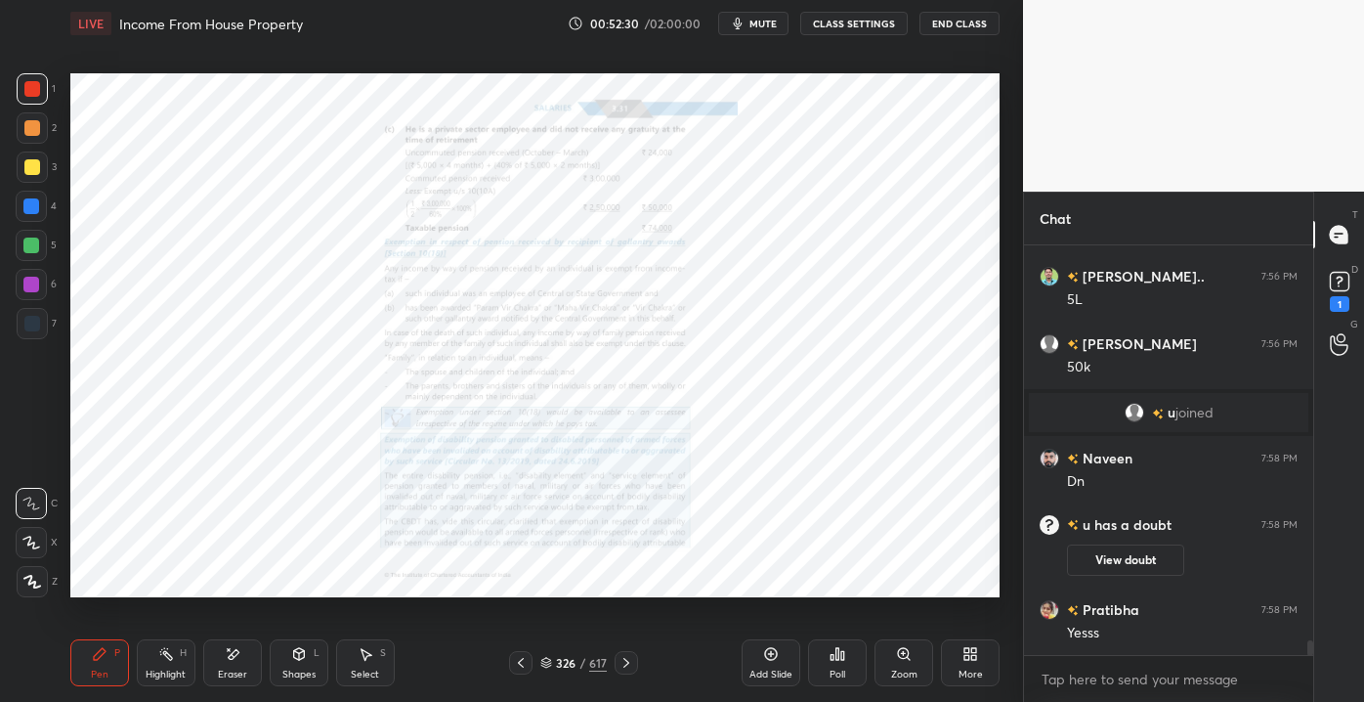
click at [915, 672] on div "Zoom" at bounding box center [904, 674] width 26 height 10
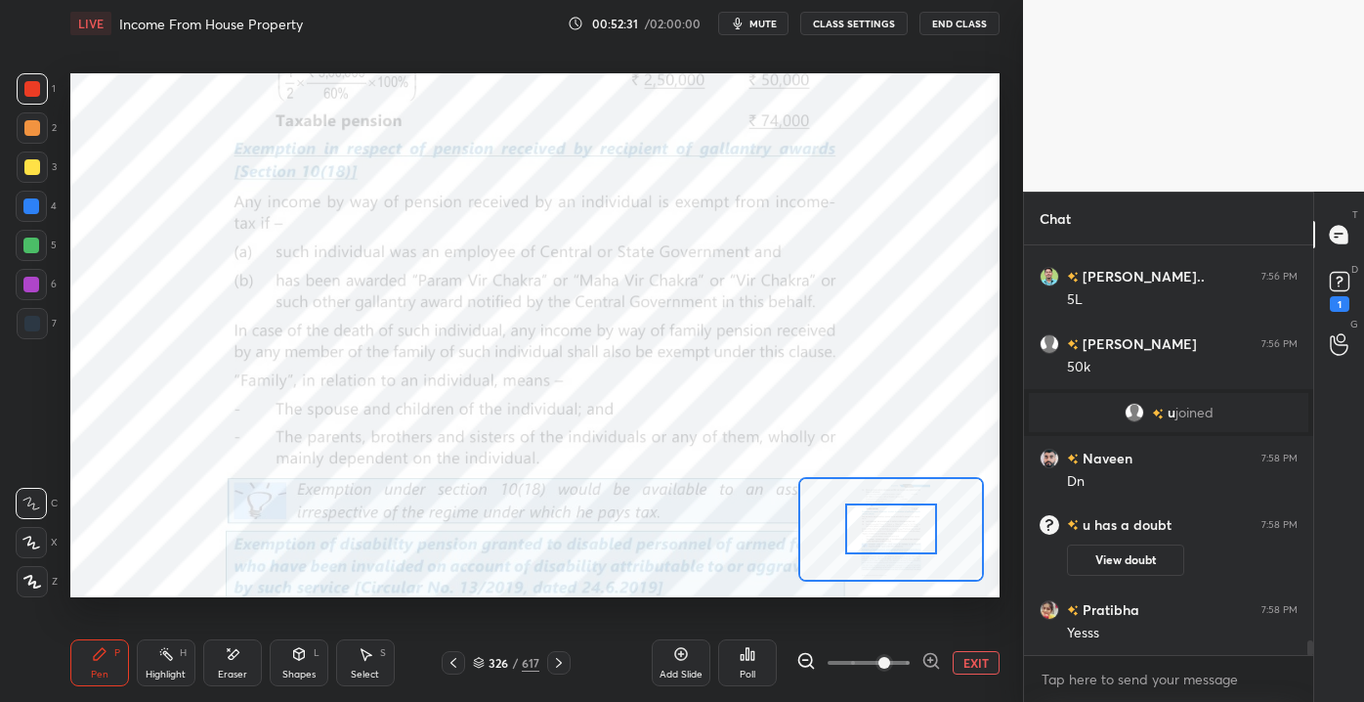
drag, startPoint x: 857, startPoint y: 662, endPoint x: 882, endPoint y: 663, distance: 24.5
click at [882, 663] on span at bounding box center [885, 663] width 12 height 12
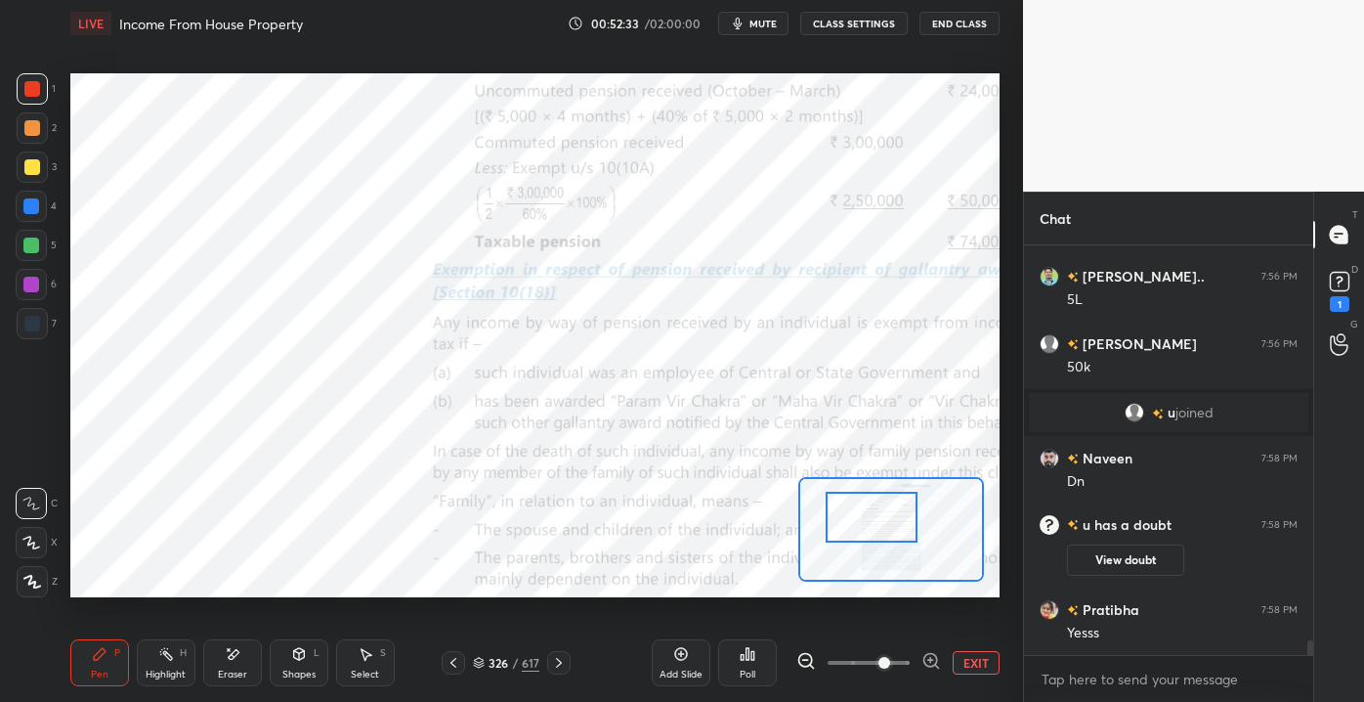
drag, startPoint x: 861, startPoint y: 536, endPoint x: 852, endPoint y: 528, distance: 11.8
click at [852, 528] on div at bounding box center [871, 517] width 91 height 51
click at [971, 658] on button "EXIT" at bounding box center [976, 662] width 47 height 23
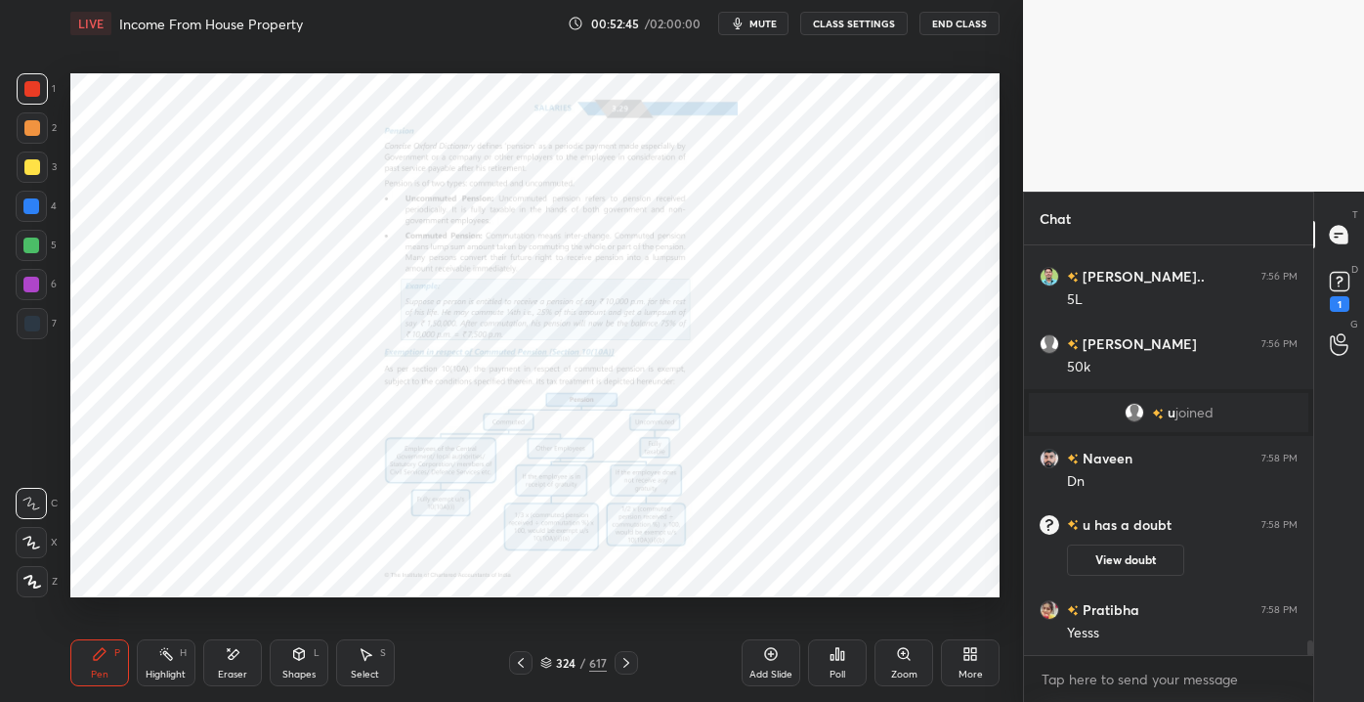
click at [896, 672] on div "Zoom" at bounding box center [904, 674] width 26 height 10
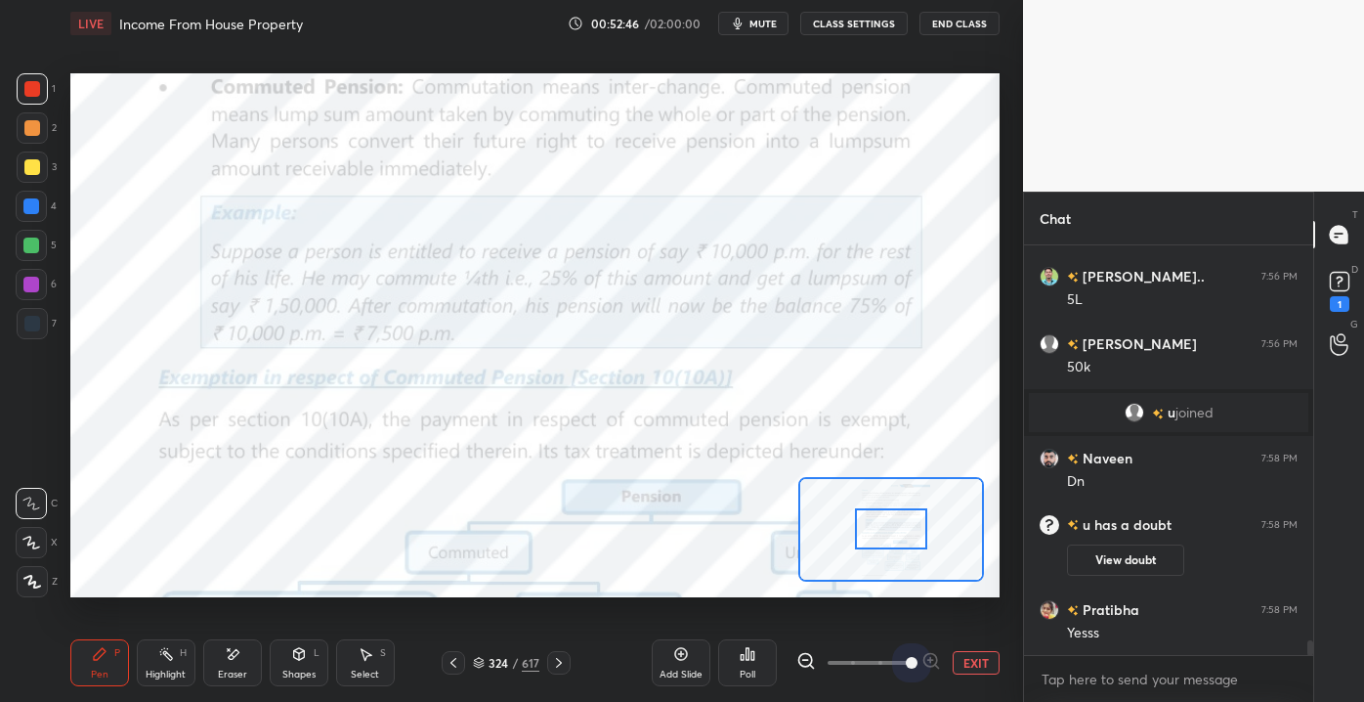
drag, startPoint x: 855, startPoint y: 658, endPoint x: 932, endPoint y: 658, distance: 77.2
click at [932, 658] on div at bounding box center [869, 662] width 145 height 23
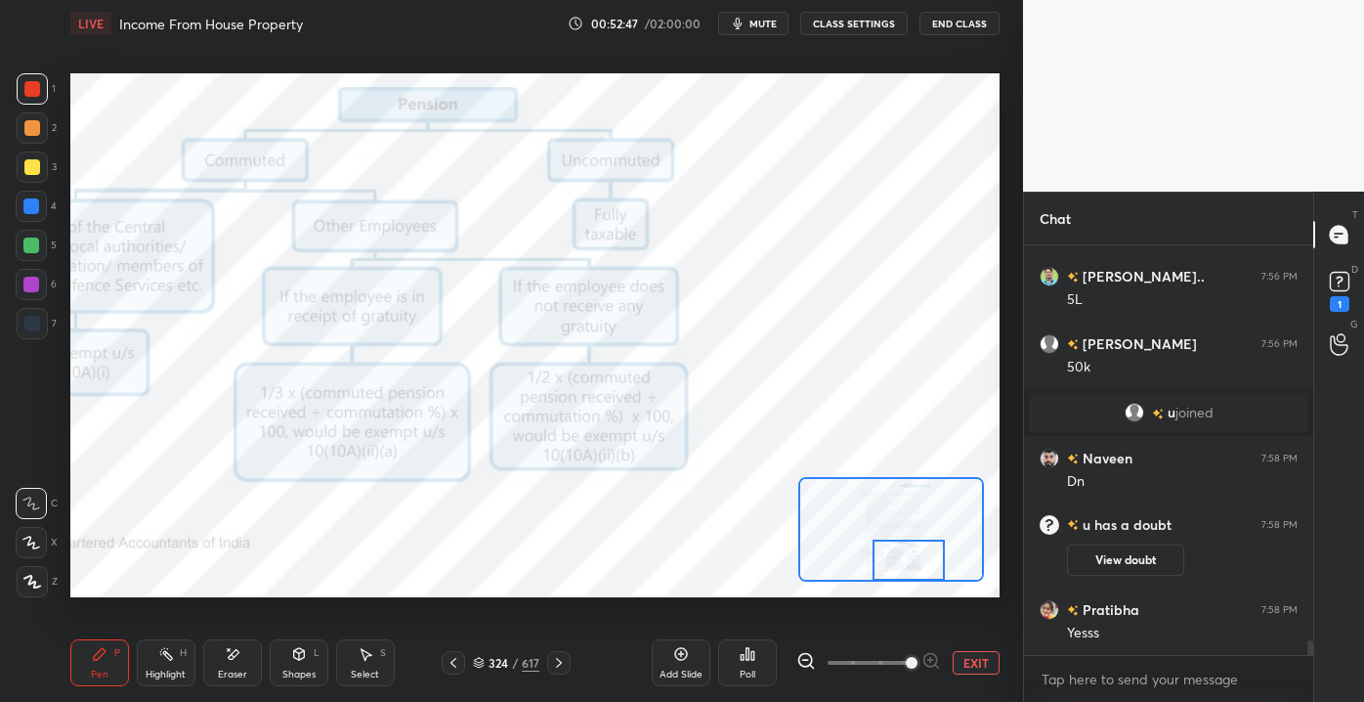
drag, startPoint x: 883, startPoint y: 527, endPoint x: 901, endPoint y: 579, distance: 54.7
click at [901, 579] on div at bounding box center [909, 559] width 73 height 40
click at [1331, 300] on div "1" at bounding box center [1340, 304] width 20 height 16
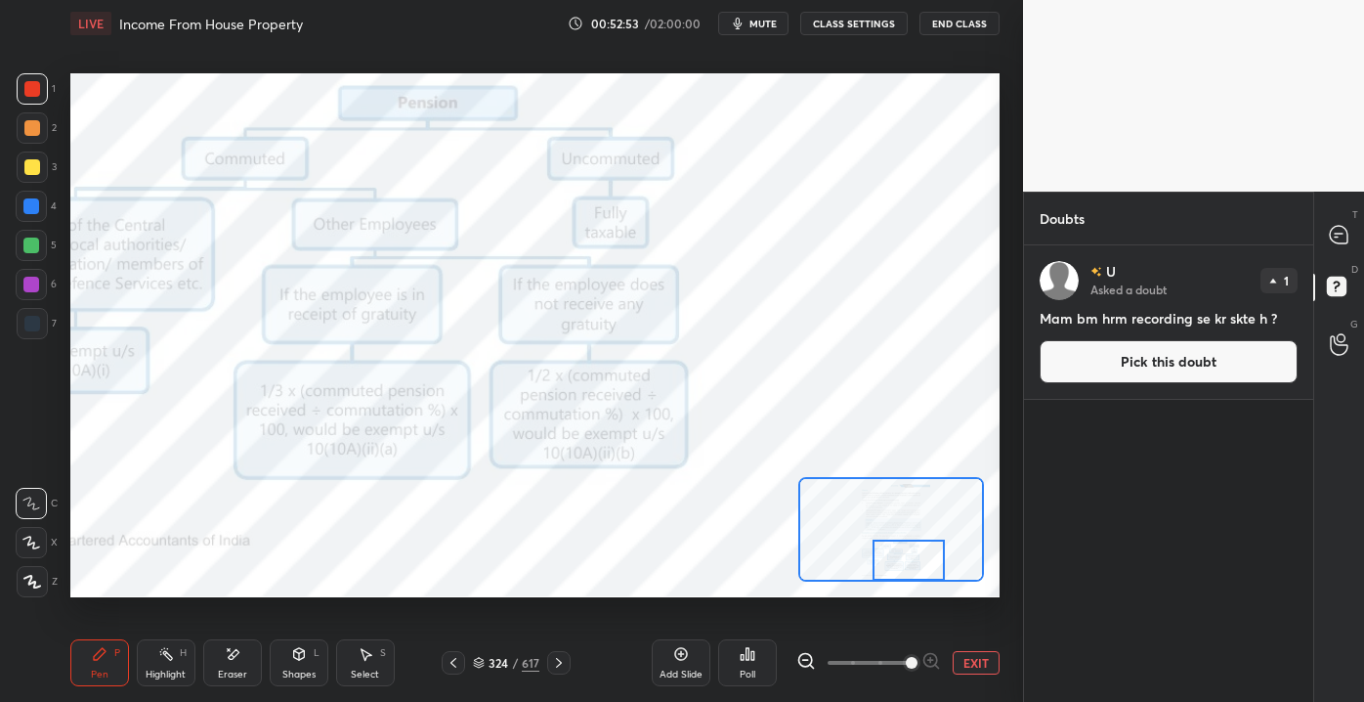
click at [1354, 256] on div "T Messages (T)" at bounding box center [1339, 234] width 50 height 55
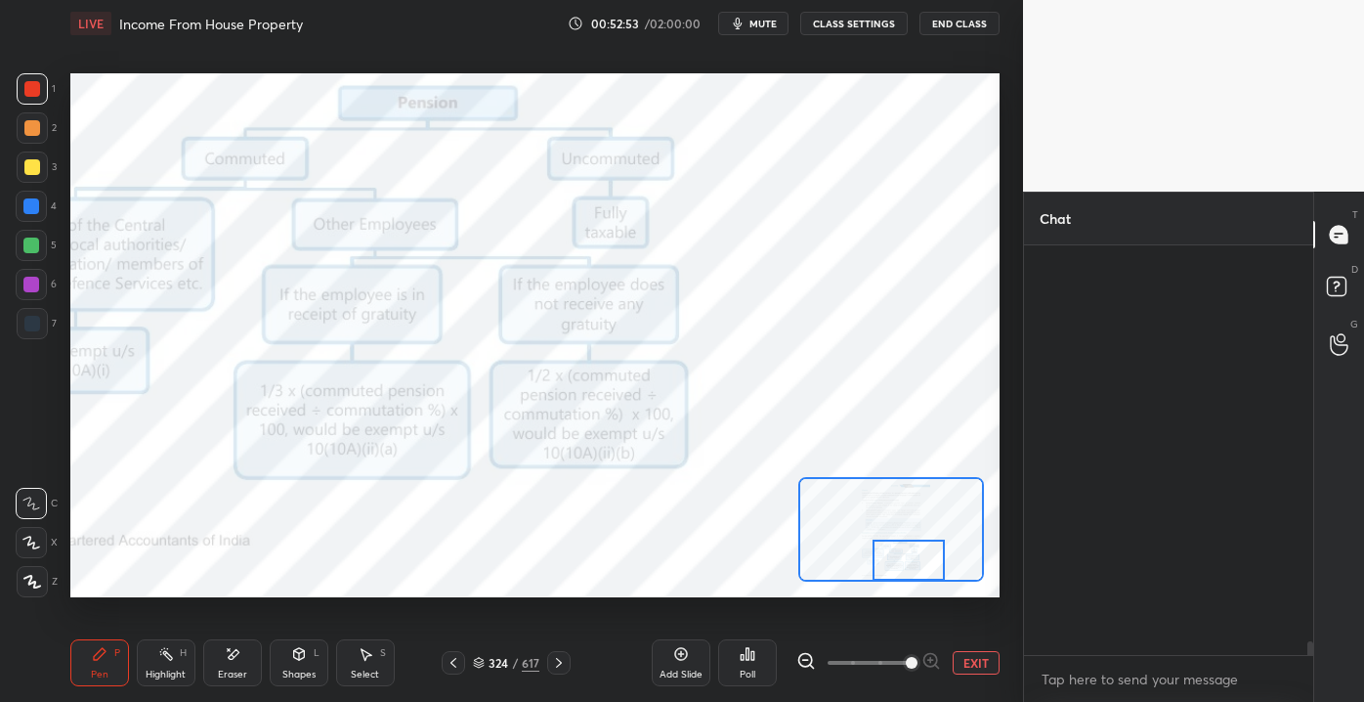
scroll to position [404, 283]
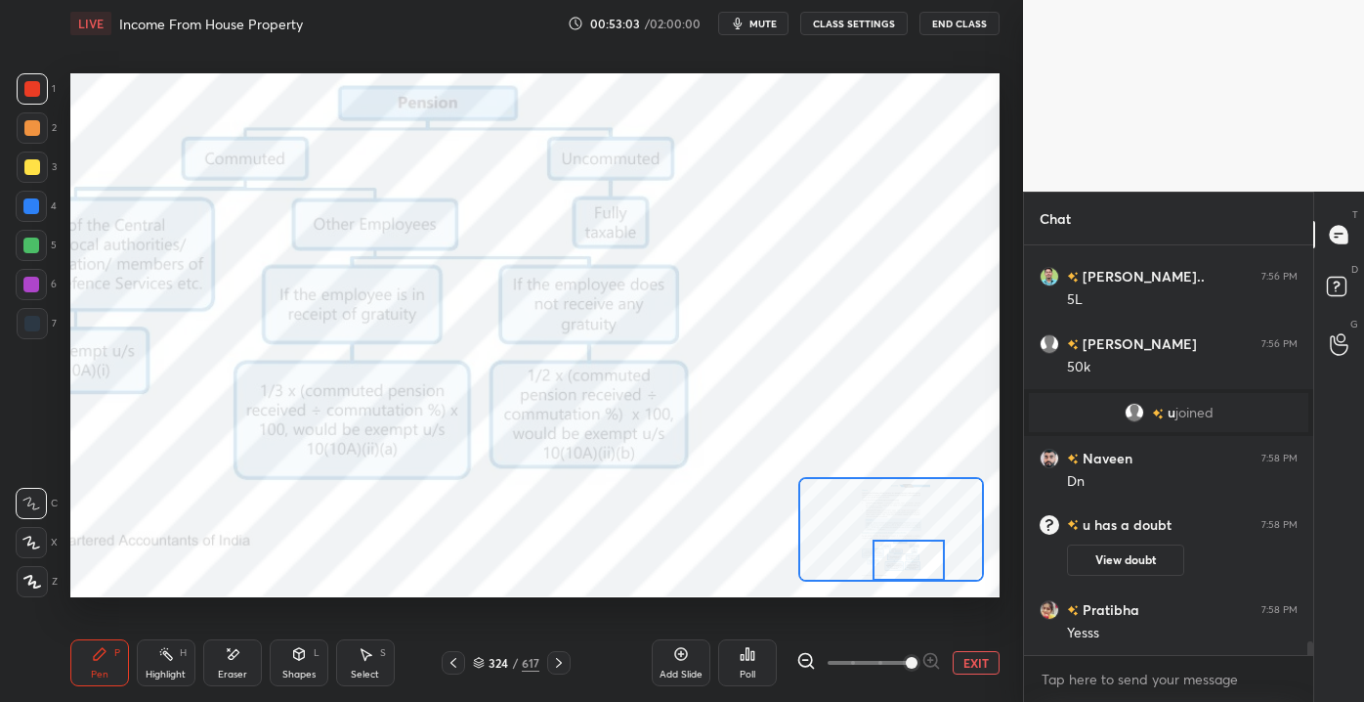
click at [225, 669] on div "Eraser" at bounding box center [232, 674] width 29 height 10
click at [41, 580] on span "Erase all" at bounding box center [31, 581] width 29 height 14
click at [1347, 361] on div "1" at bounding box center [1340, 358] width 20 height 16
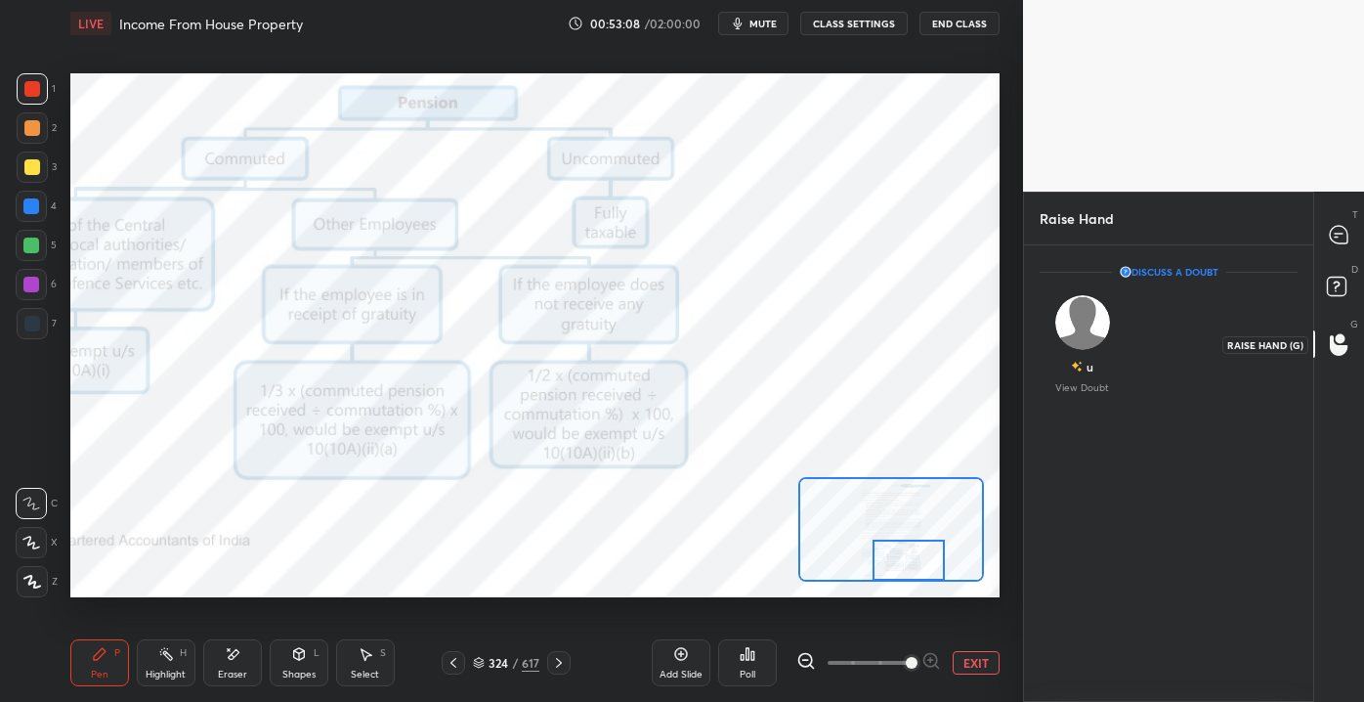
scroll to position [6, 5]
click at [1345, 249] on div at bounding box center [1339, 234] width 39 height 35
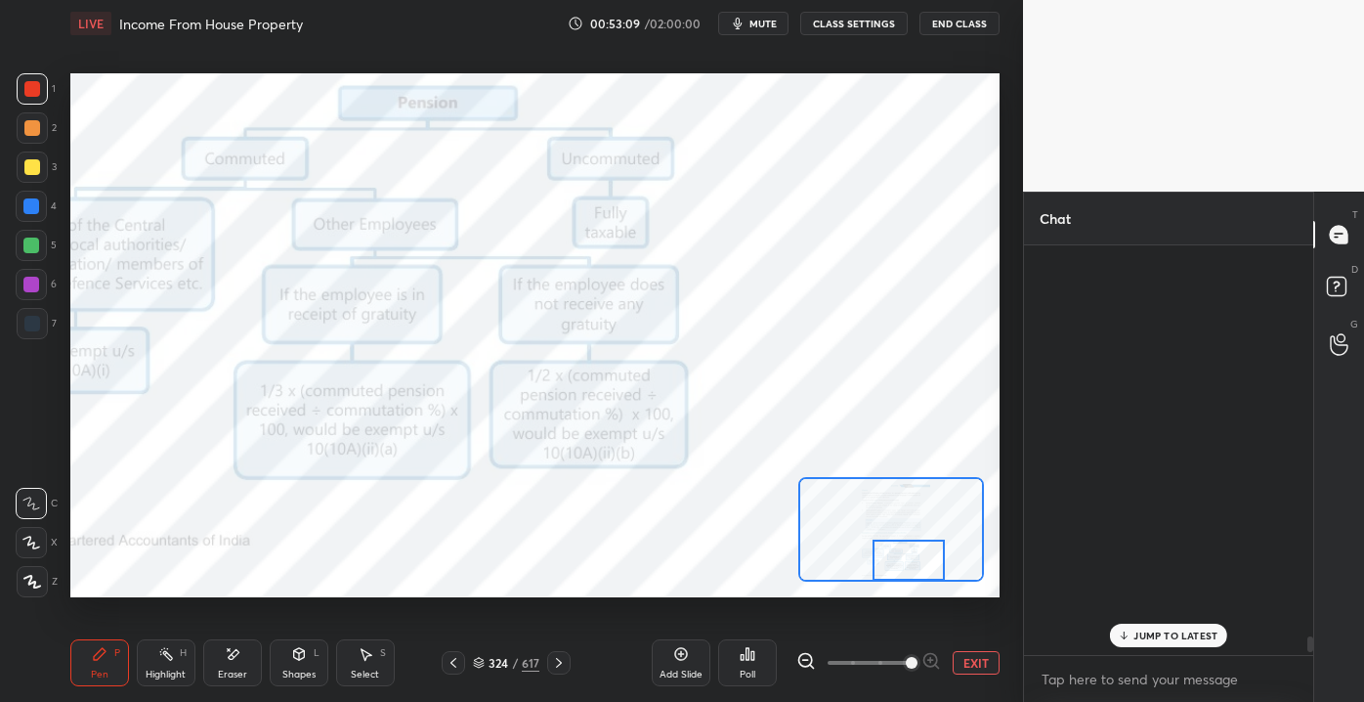
scroll to position [404, 283]
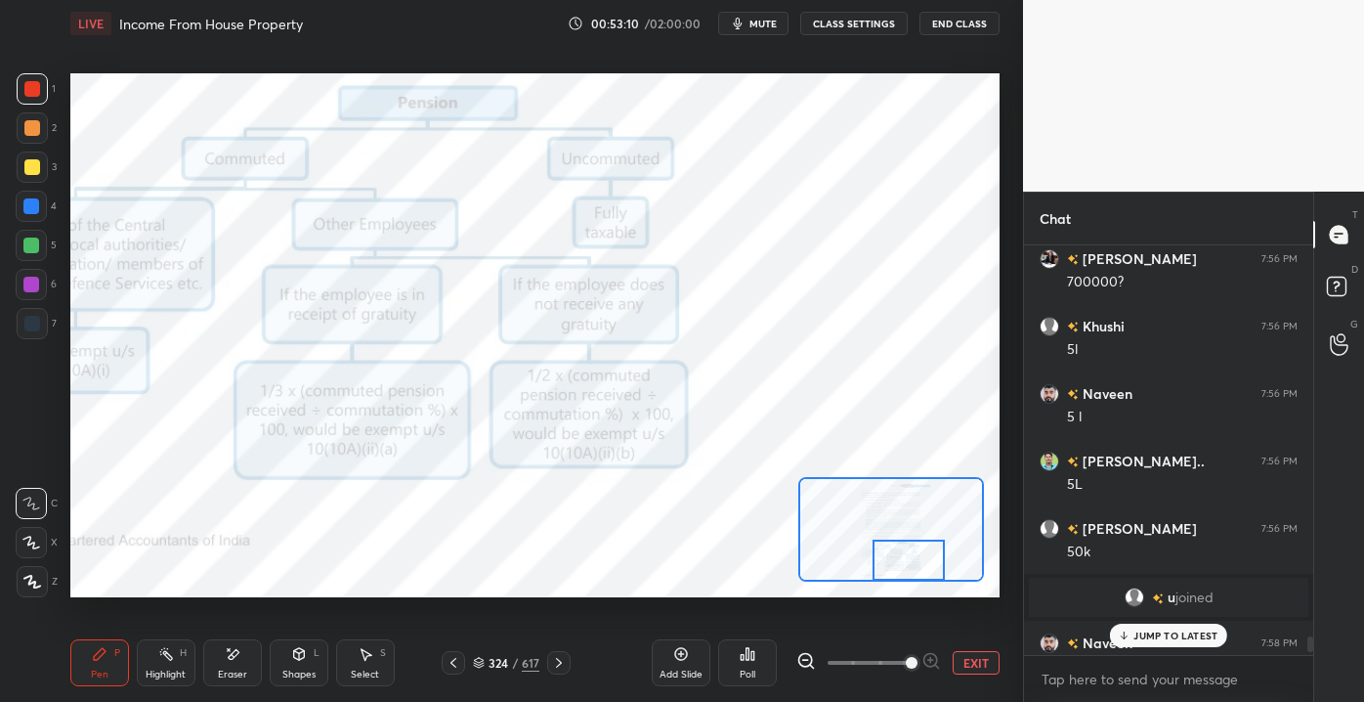
click at [1154, 634] on p "JUMP TO LATEST" at bounding box center [1176, 635] width 84 height 12
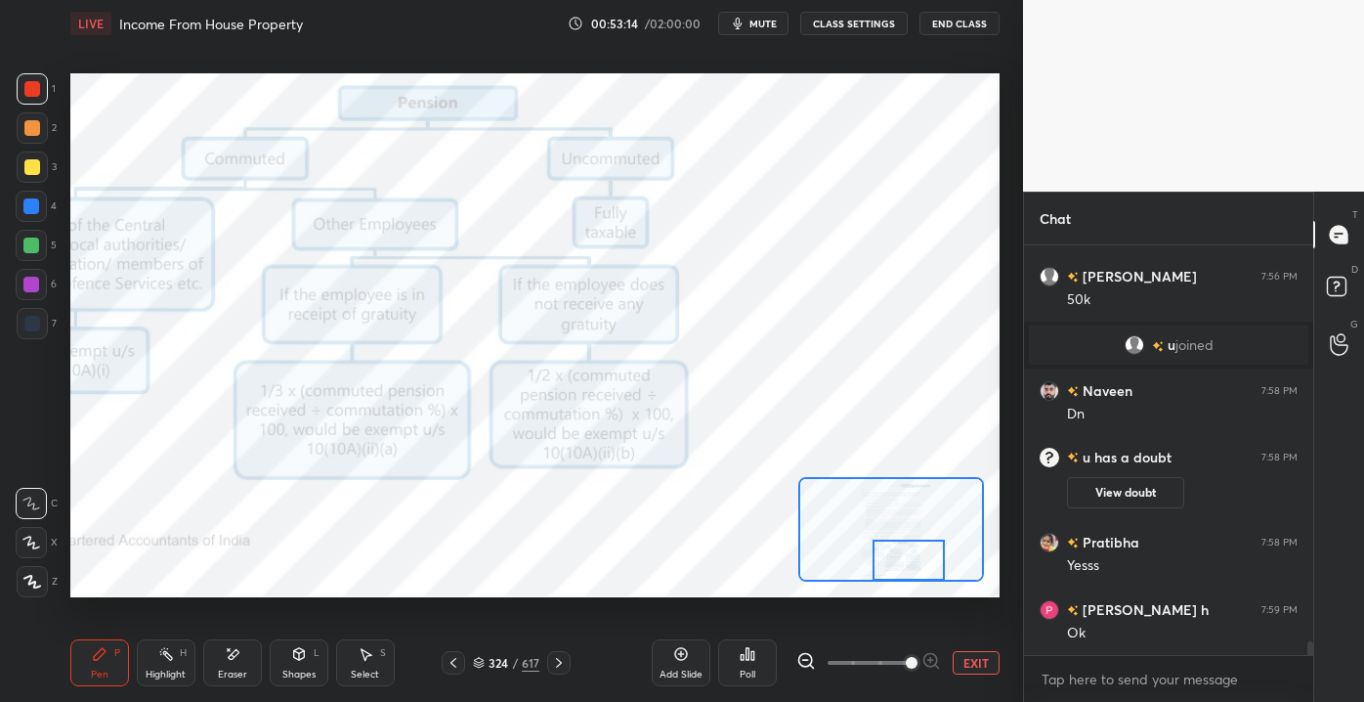
scroll to position [11993, 0]
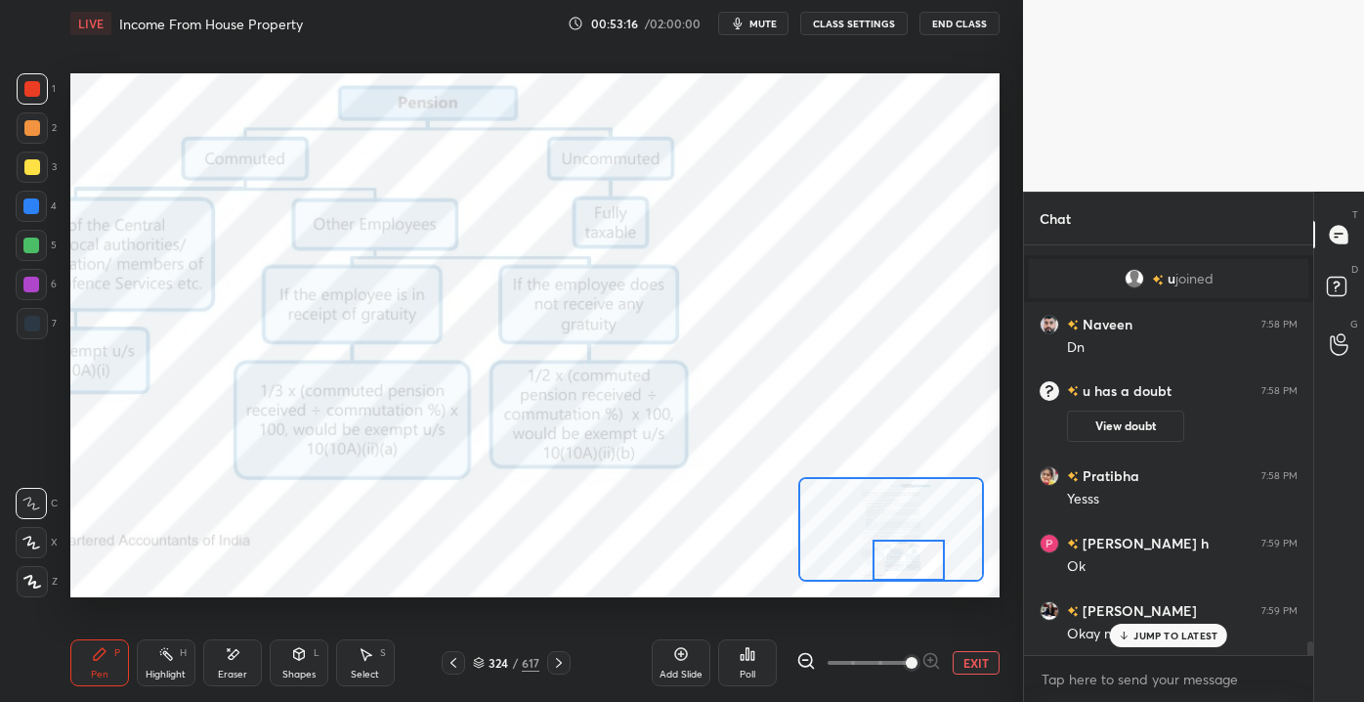
click at [1145, 642] on div "JUMP TO LATEST" at bounding box center [1168, 635] width 117 height 23
click at [837, 473] on div "Setting up your live class Poll for secs No correct answer Start poll" at bounding box center [534, 334] width 929 height 523
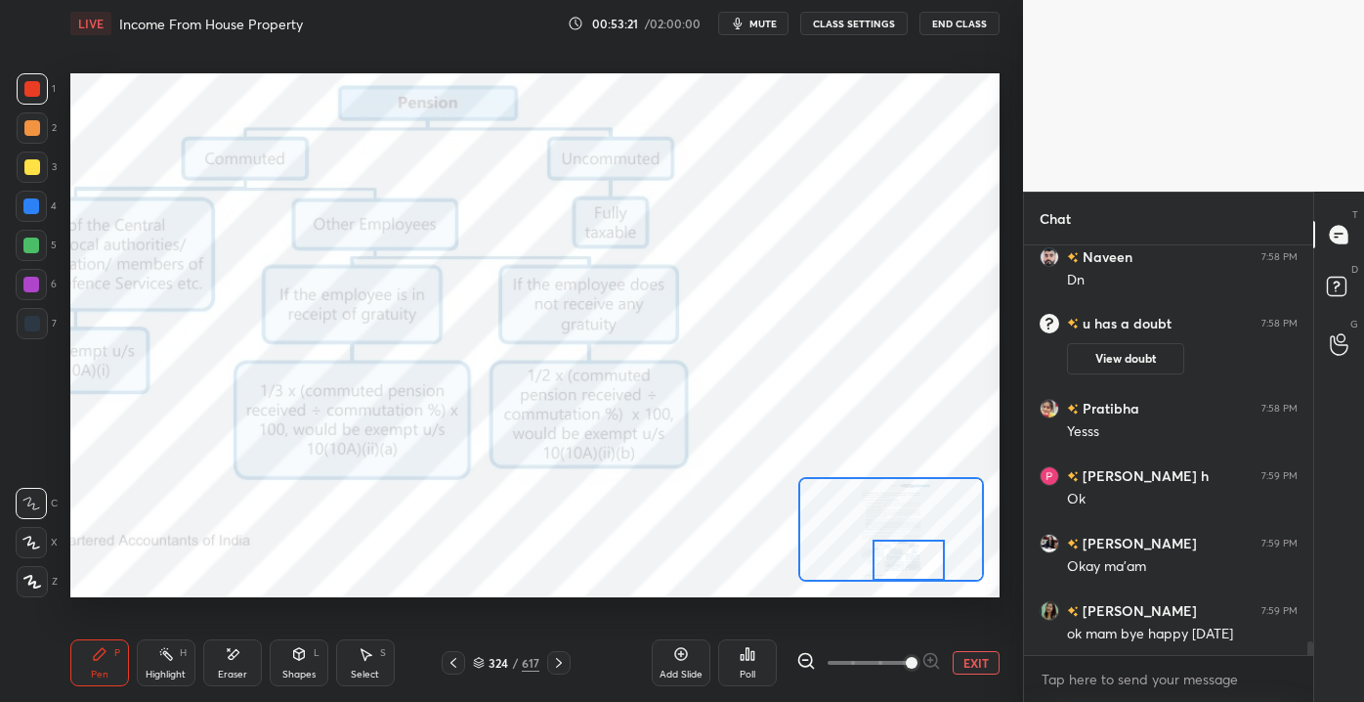
scroll to position [11615, 0]
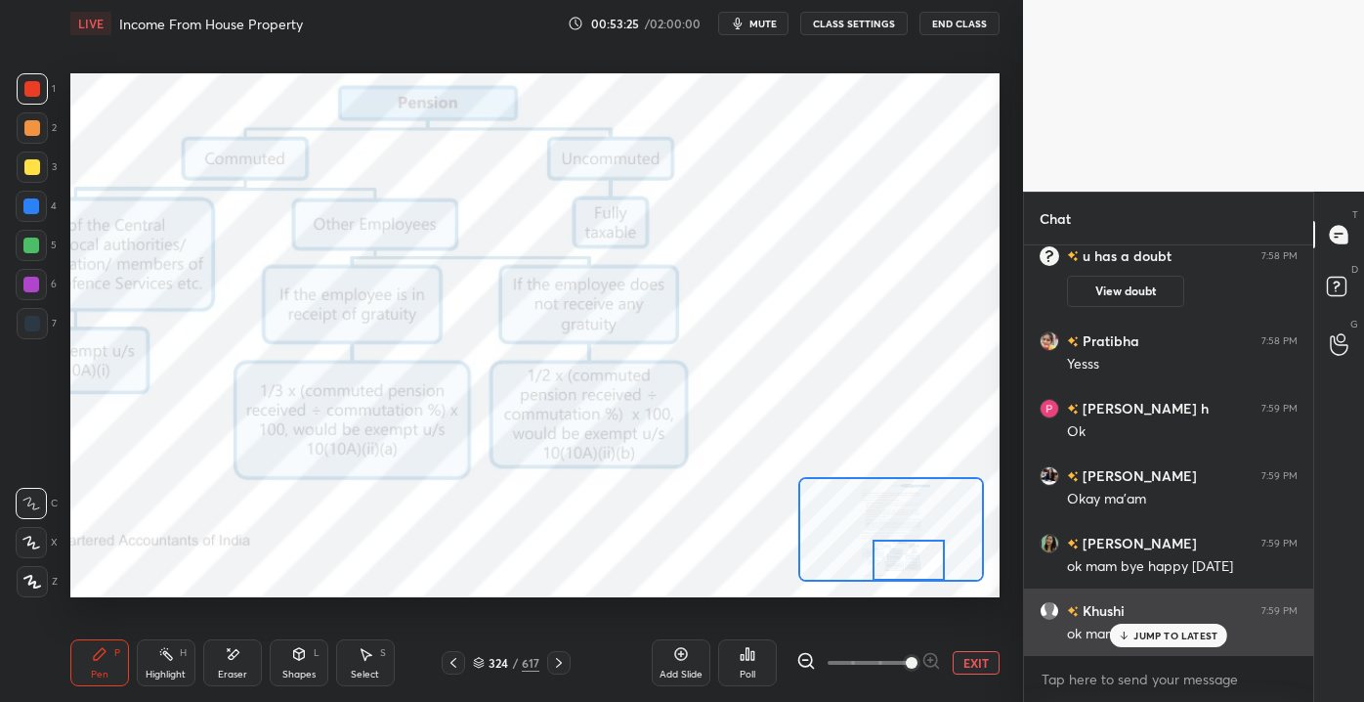
click at [1146, 641] on div "JUMP TO LATEST" at bounding box center [1168, 635] width 117 height 23
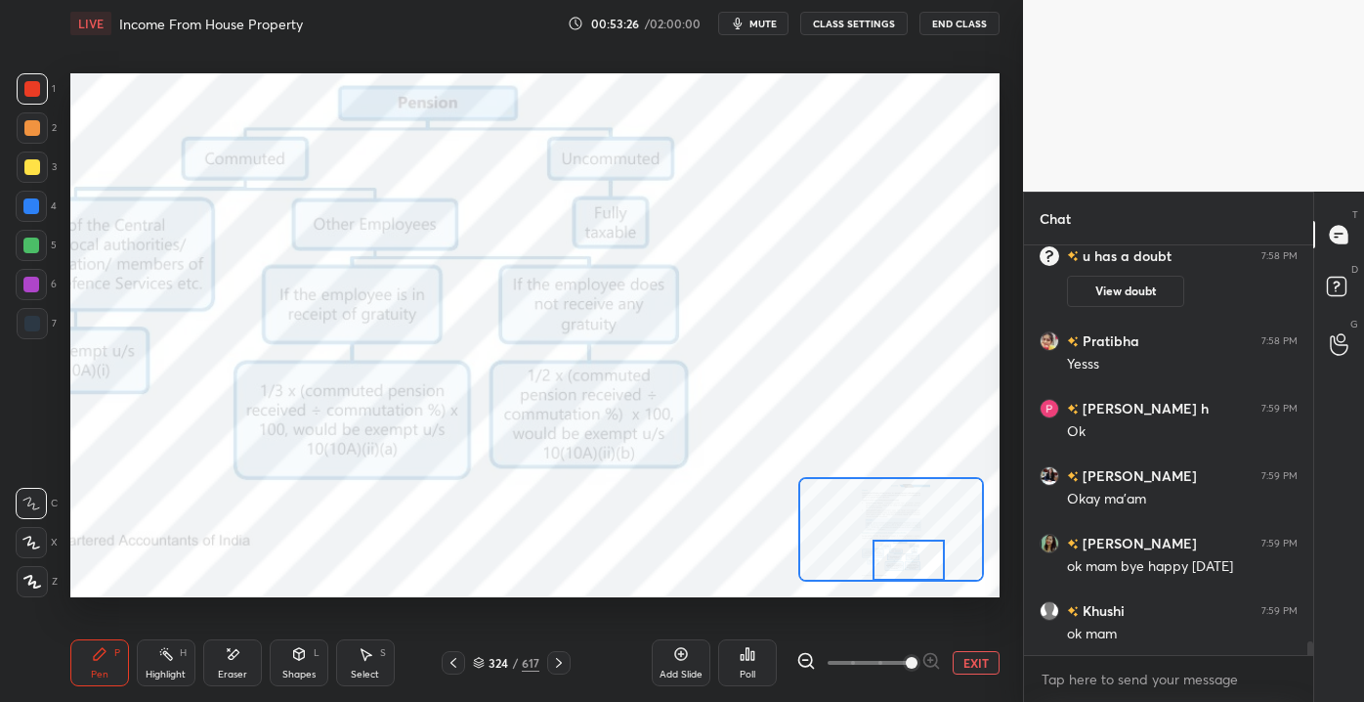
click at [211, 655] on div "Eraser" at bounding box center [232, 662] width 59 height 47
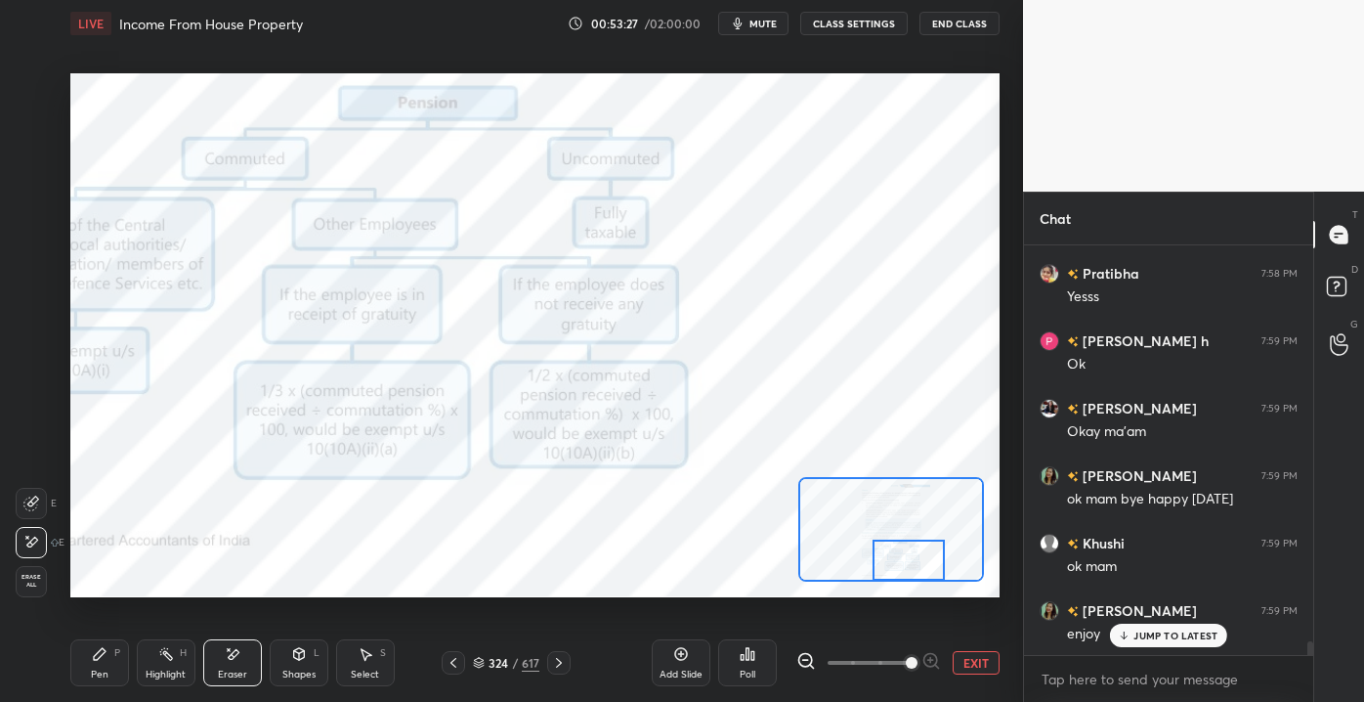
click at [52, 585] on div "E E Erase all" at bounding box center [40, 538] width 49 height 117
click at [47, 596] on div "Erase all" at bounding box center [33, 581] width 35 height 31
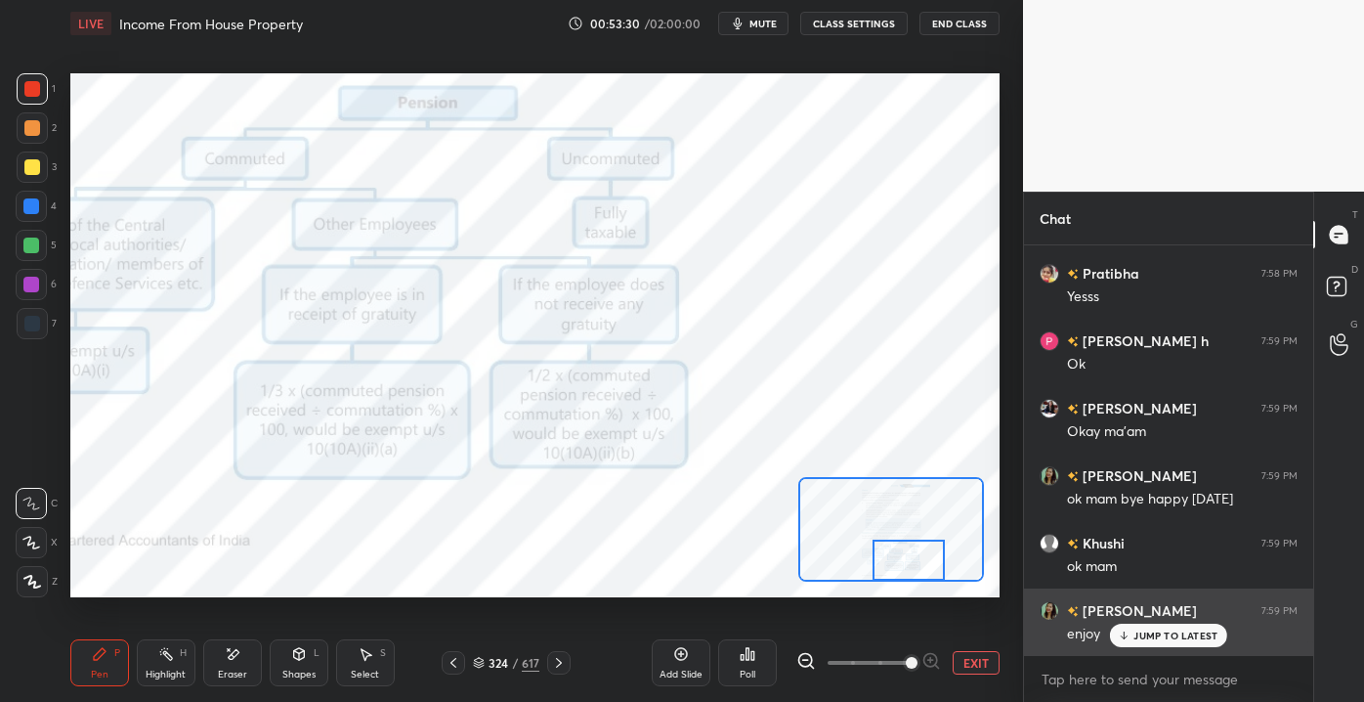
click at [1160, 642] on div "JUMP TO LATEST" at bounding box center [1168, 635] width 117 height 23
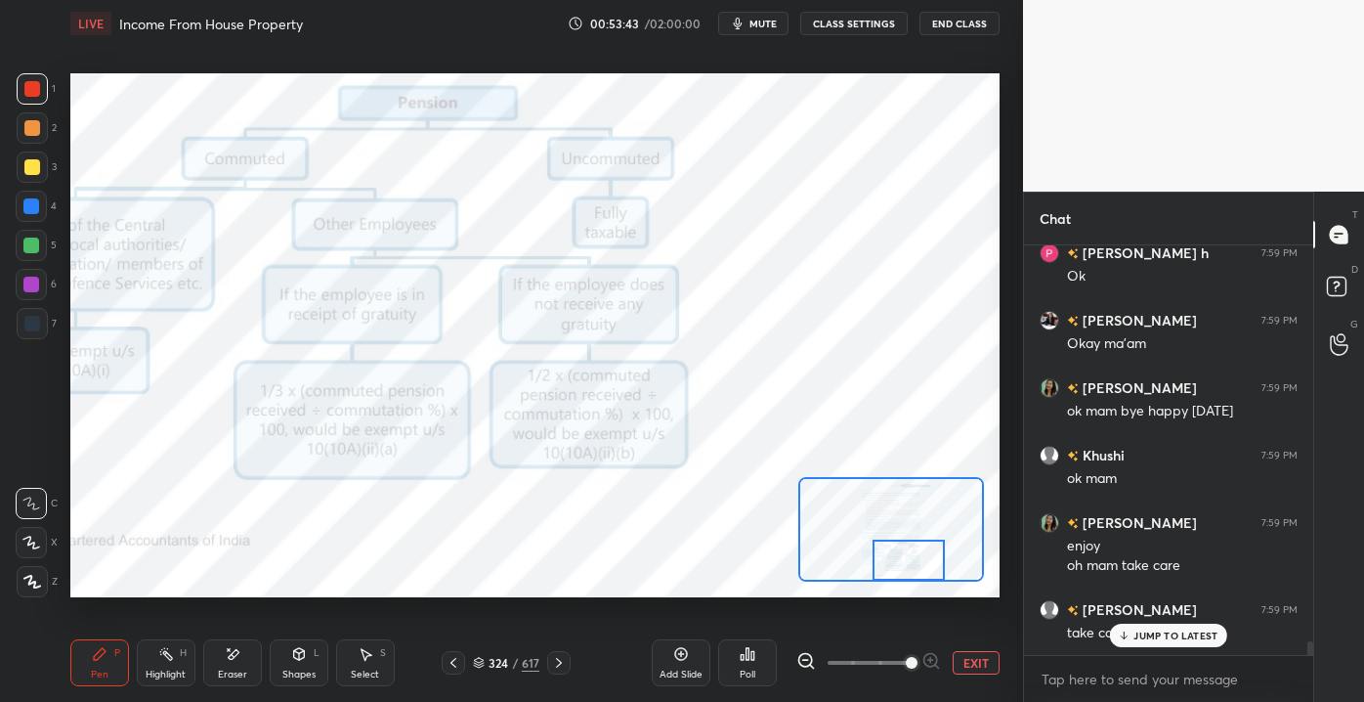
scroll to position [11837, 0]
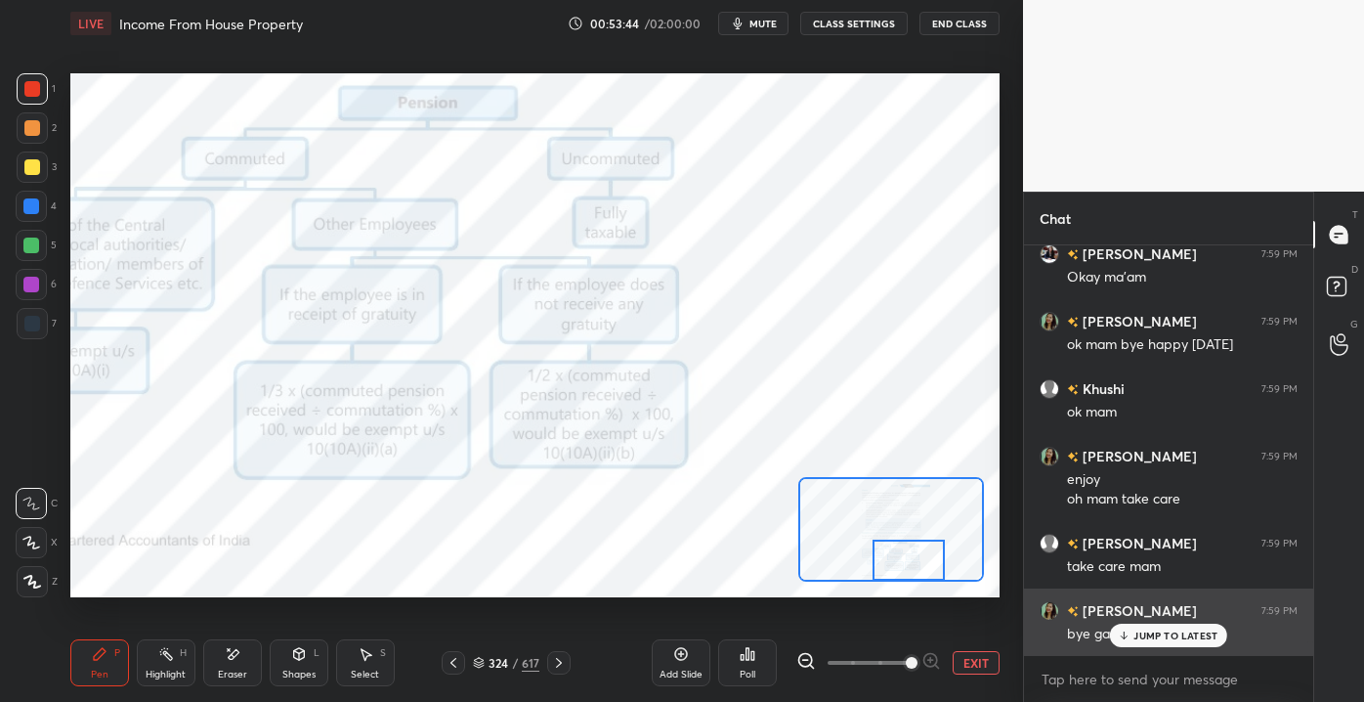
click at [1160, 634] on p "JUMP TO LATEST" at bounding box center [1176, 635] width 84 height 12
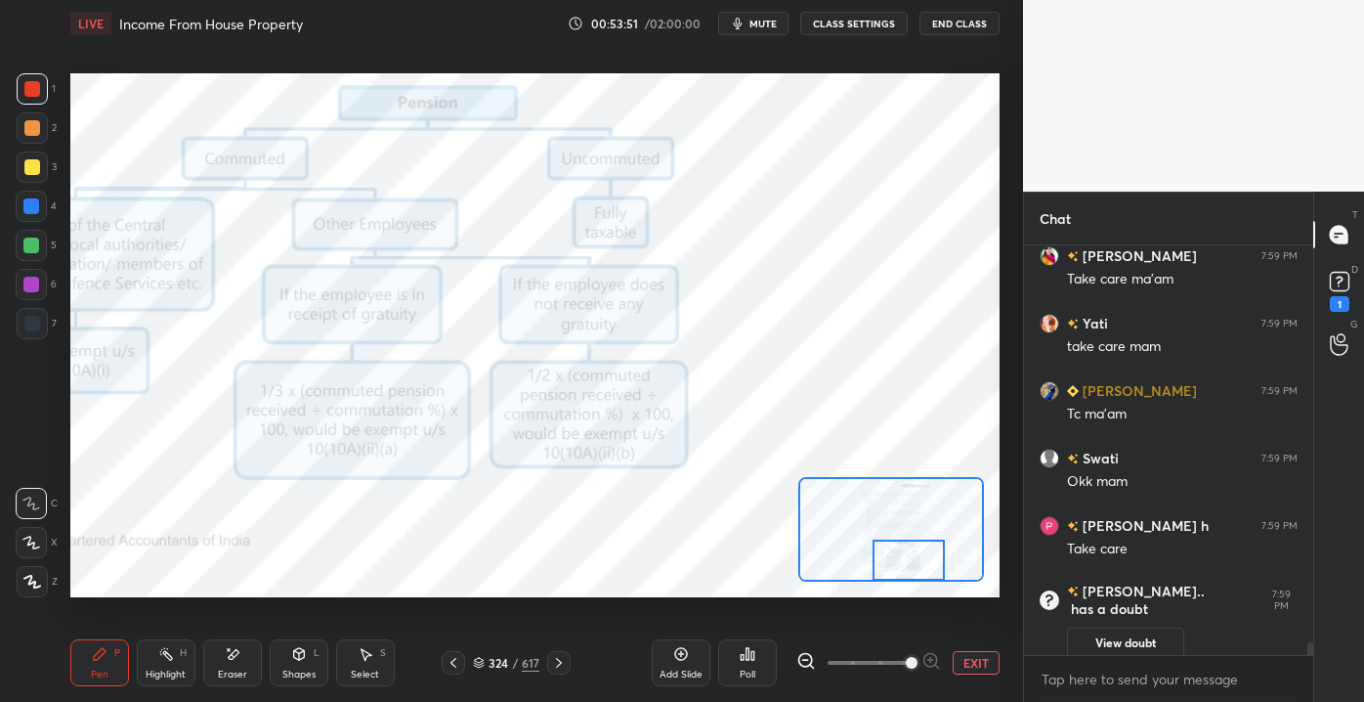
scroll to position [12259, 0]
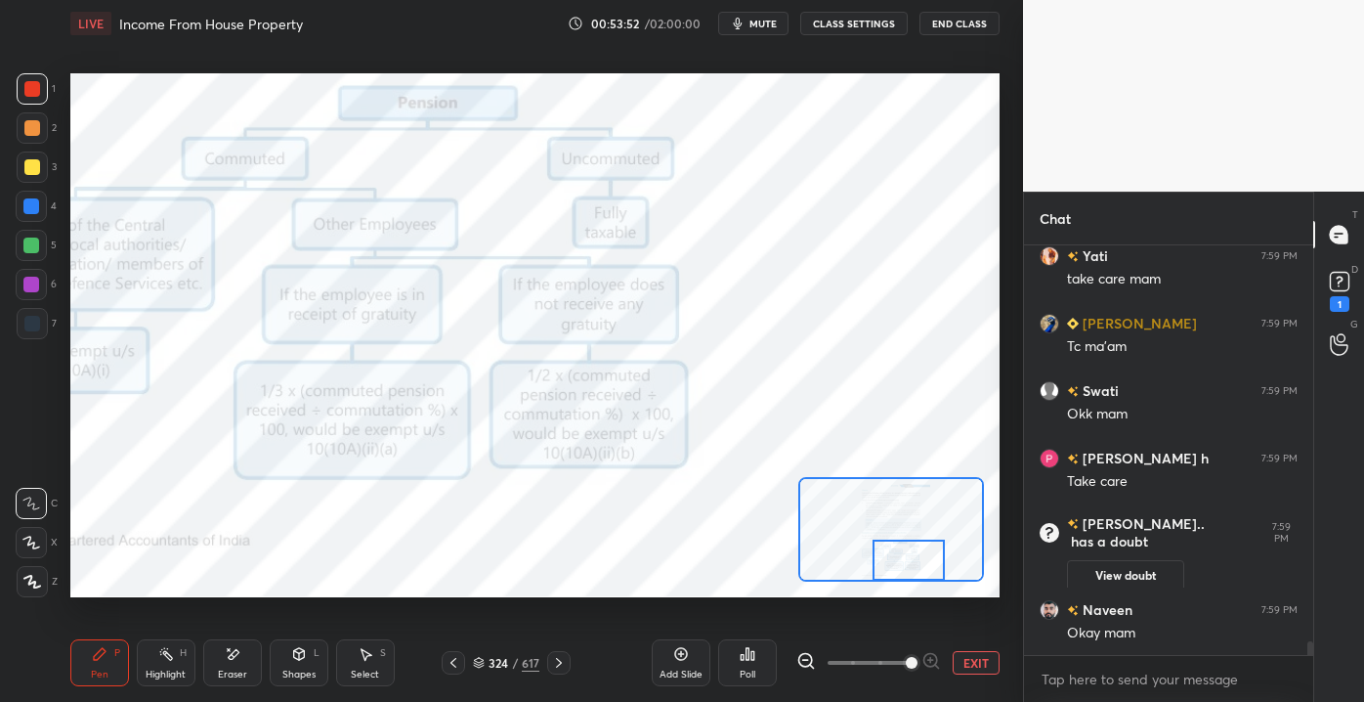
click at [1330, 304] on div "1" at bounding box center [1340, 304] width 20 height 16
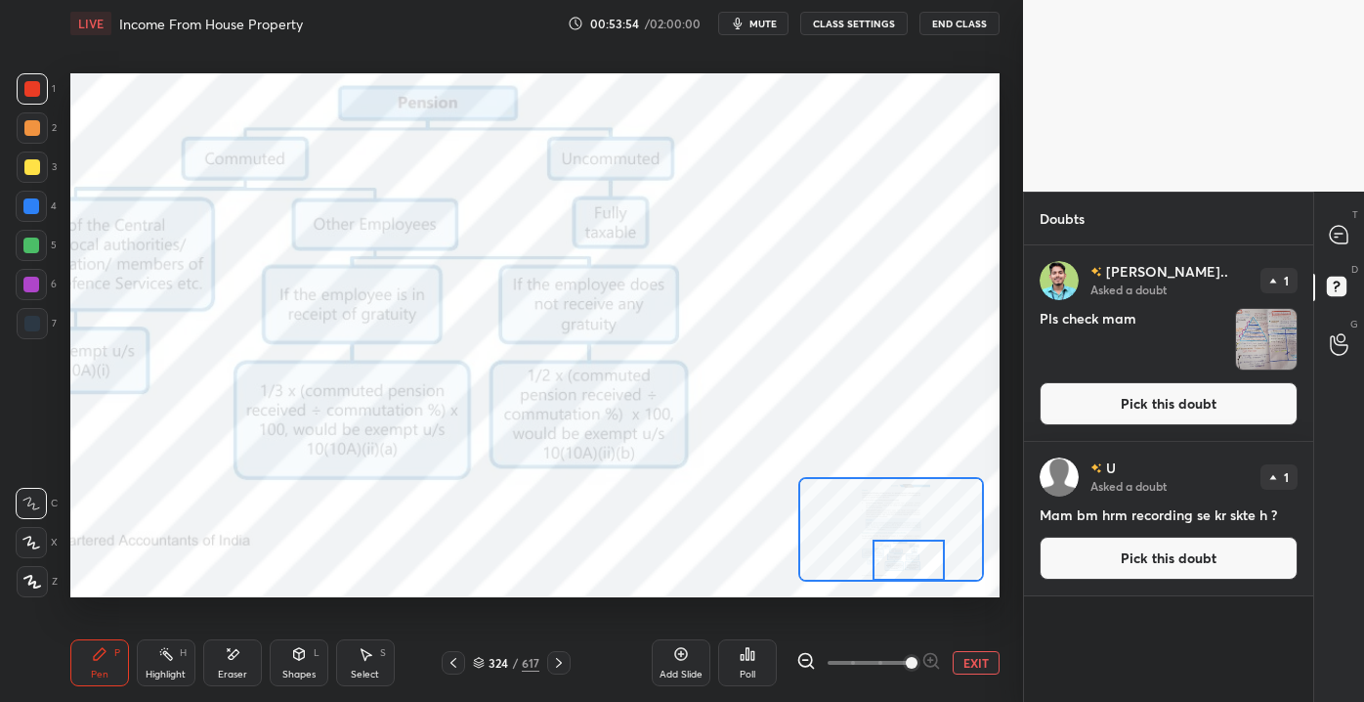
click at [1243, 416] on button "Pick this doubt" at bounding box center [1169, 403] width 258 height 43
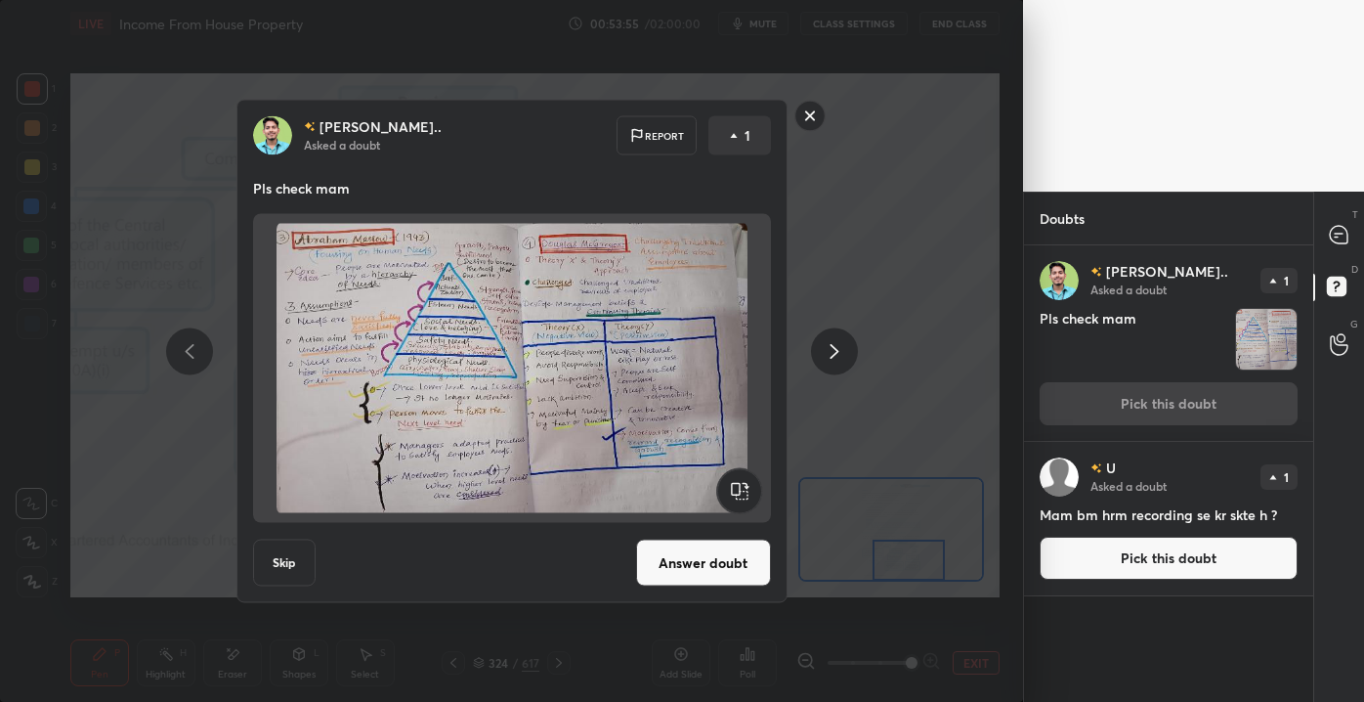
click at [696, 545] on button "Answer doubt" at bounding box center [703, 562] width 135 height 47
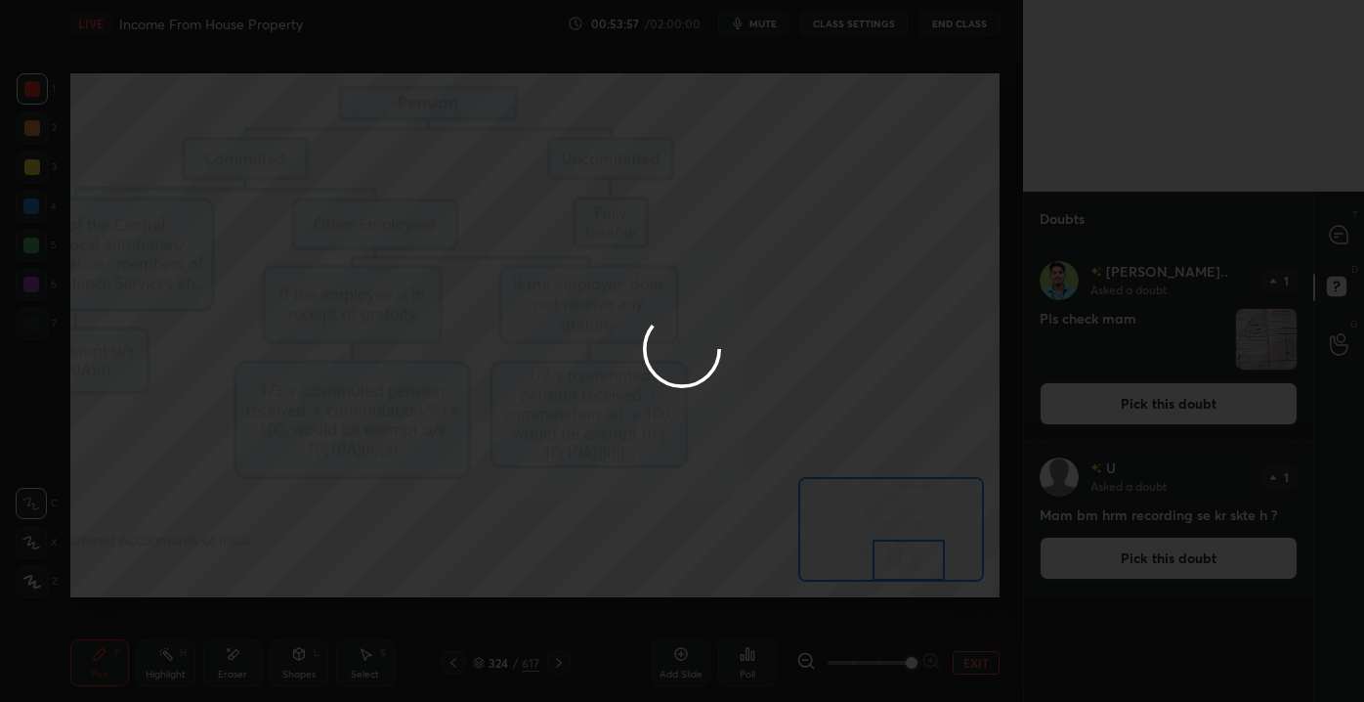
click at [1334, 237] on div at bounding box center [682, 351] width 1364 height 702
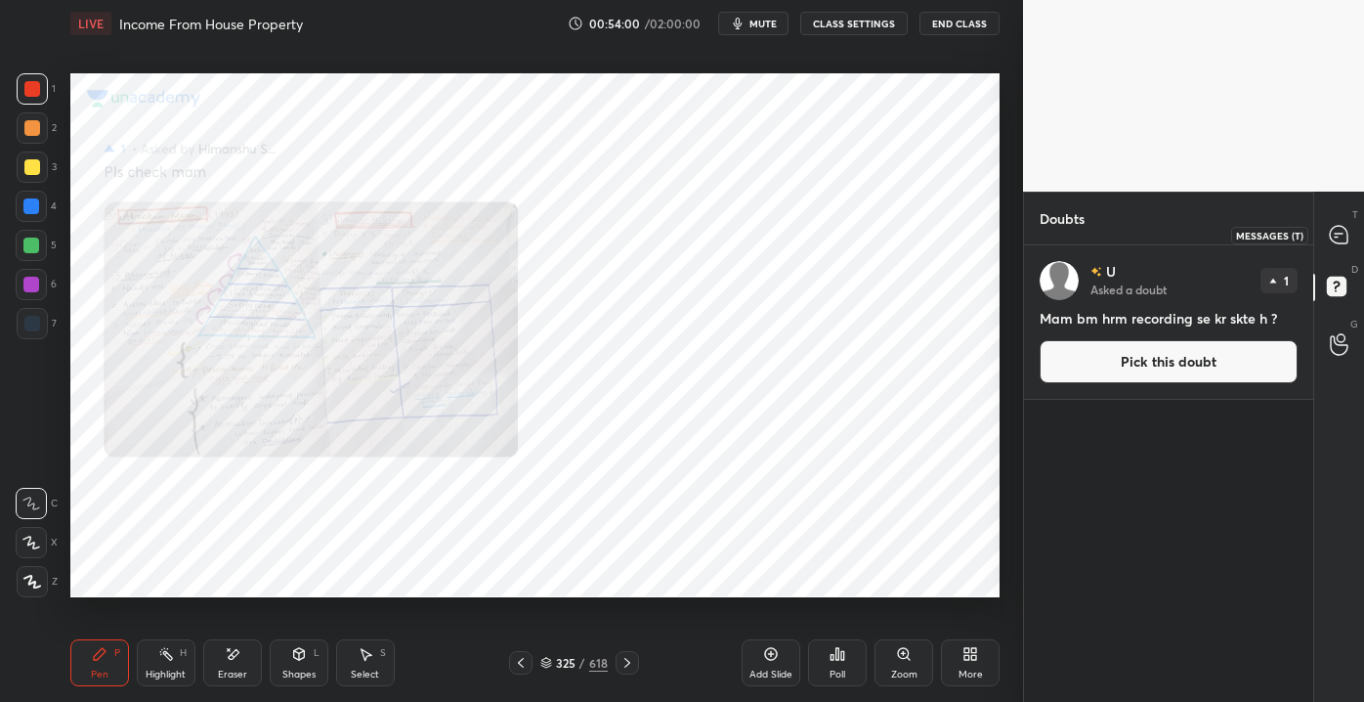
click at [1340, 240] on icon at bounding box center [1339, 235] width 18 height 18
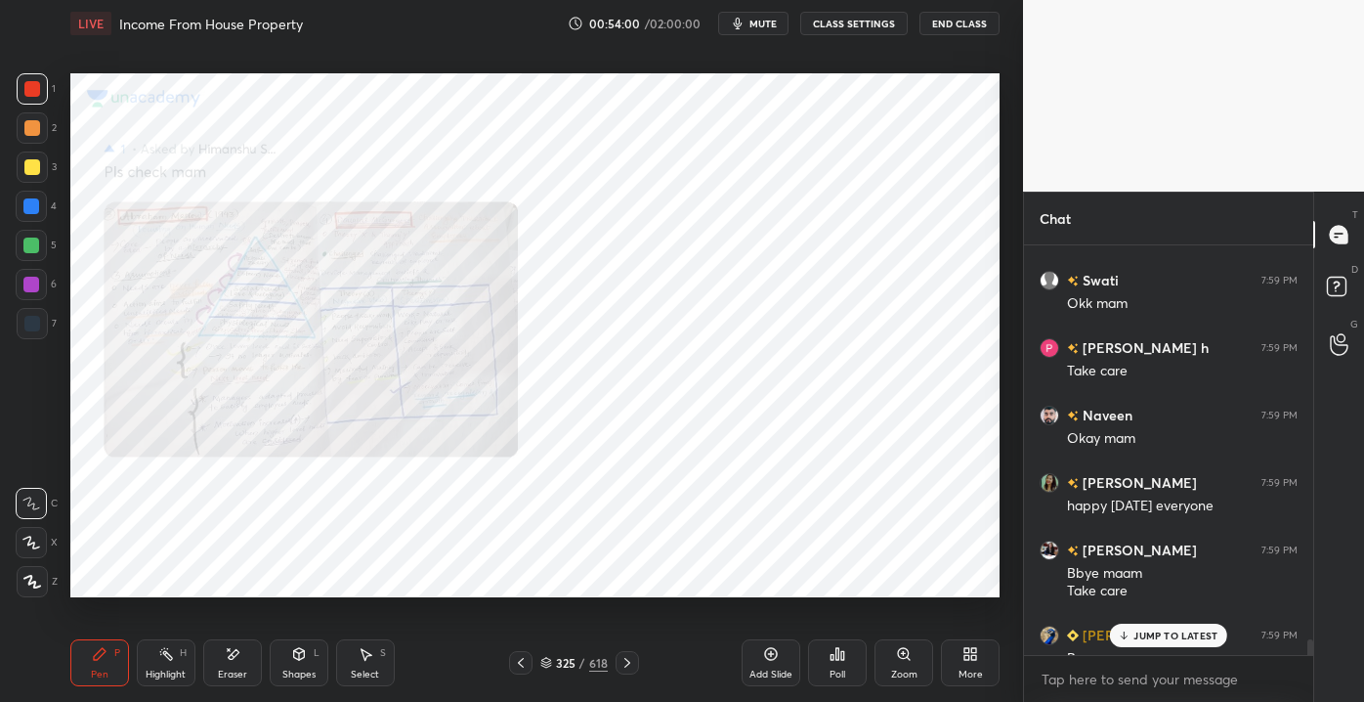
scroll to position [404, 283]
click at [1158, 647] on div "1 NEW MESSAGE" at bounding box center [1168, 635] width 116 height 23
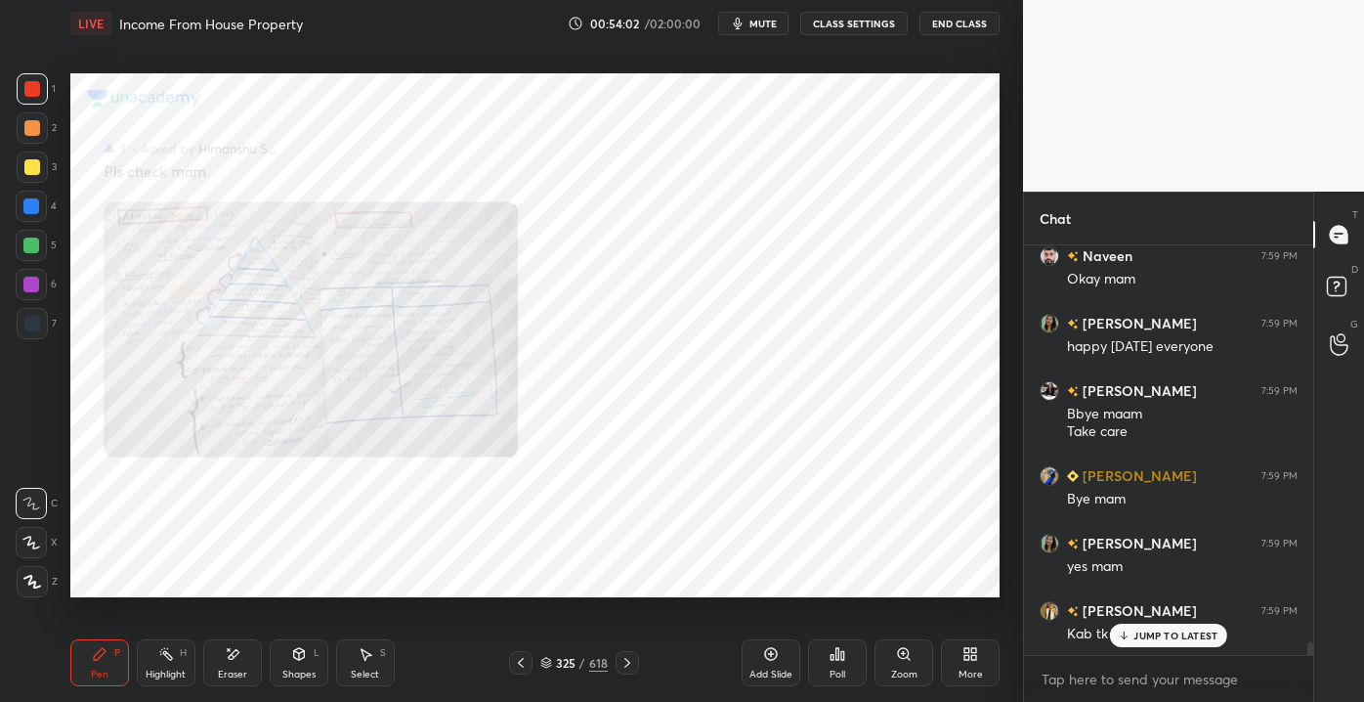
click at [1141, 639] on p "JUMP TO LATEST" at bounding box center [1176, 635] width 84 height 12
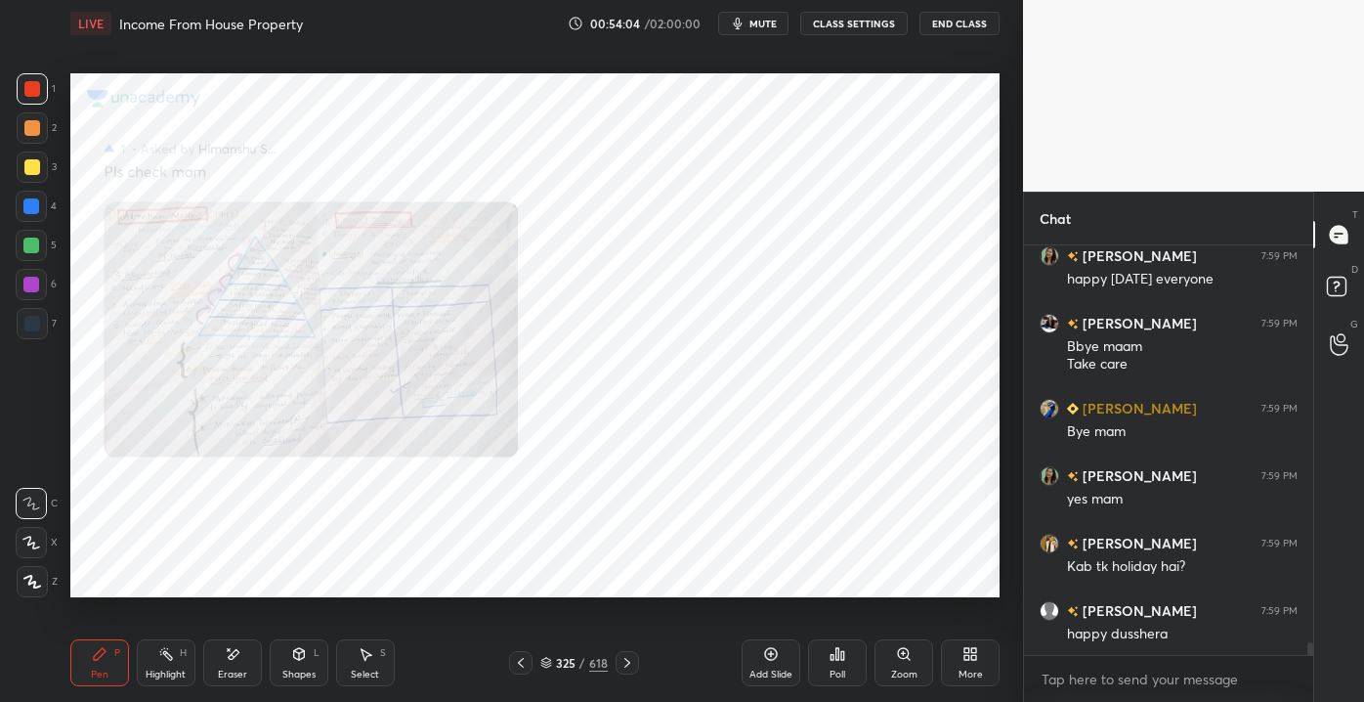
click at [895, 667] on div "Zoom" at bounding box center [904, 662] width 59 height 47
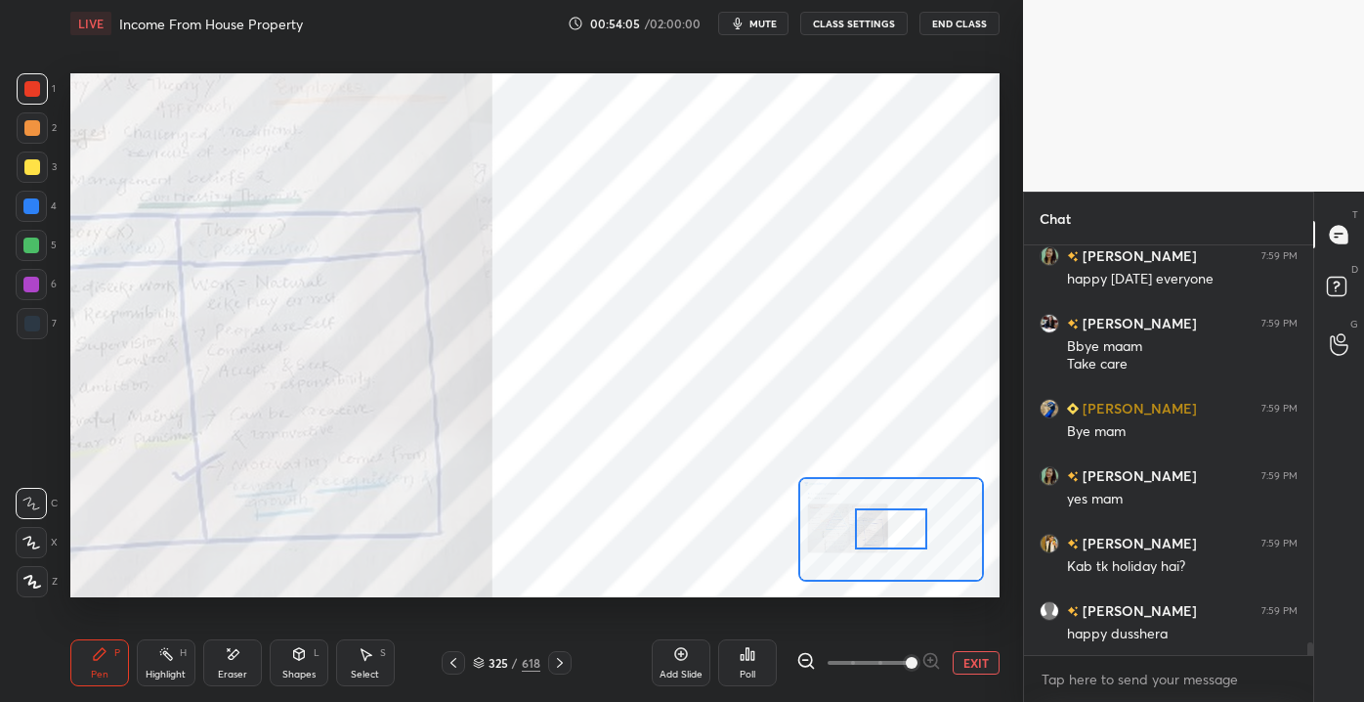
drag, startPoint x: 865, startPoint y: 663, endPoint x: 922, endPoint y: 661, distance: 56.7
click at [918, 661] on span at bounding box center [912, 663] width 12 height 12
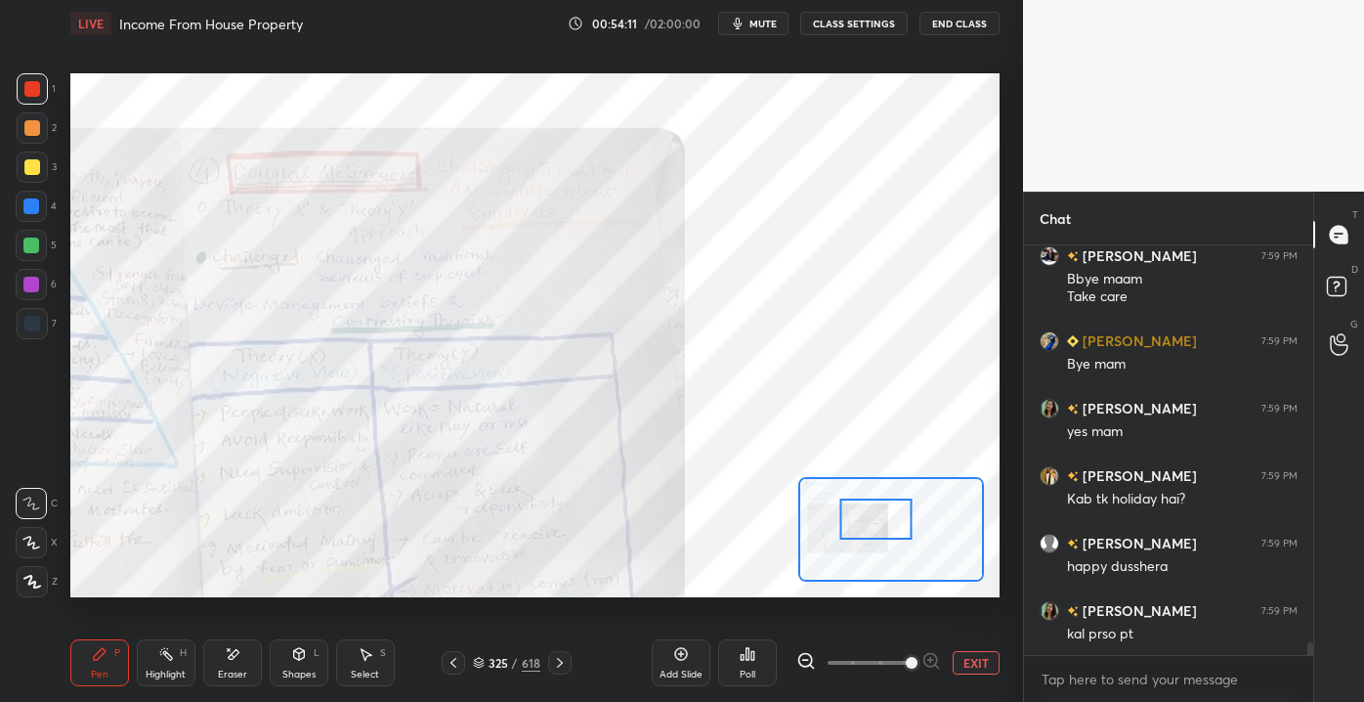
scroll to position [13190, 0]
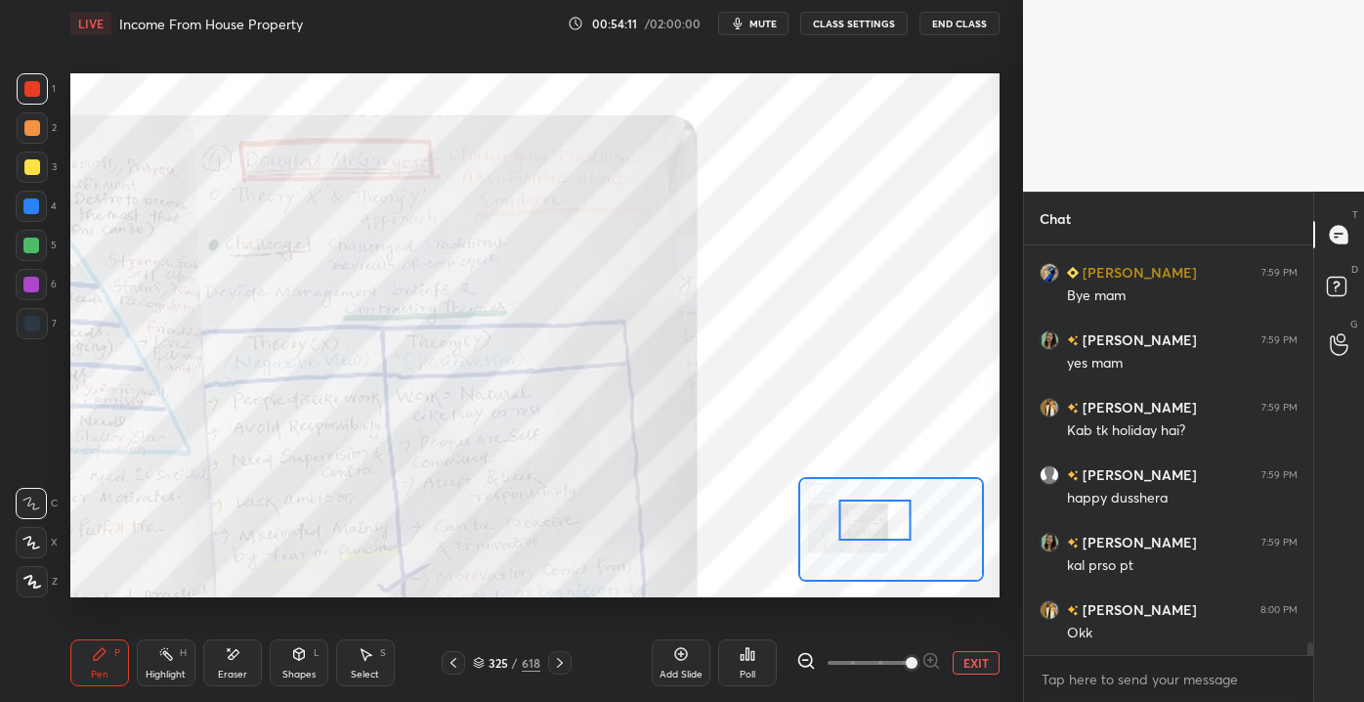
drag, startPoint x: 838, startPoint y: 538, endPoint x: 900, endPoint y: 538, distance: 62.5
click at [877, 514] on div at bounding box center [875, 519] width 73 height 40
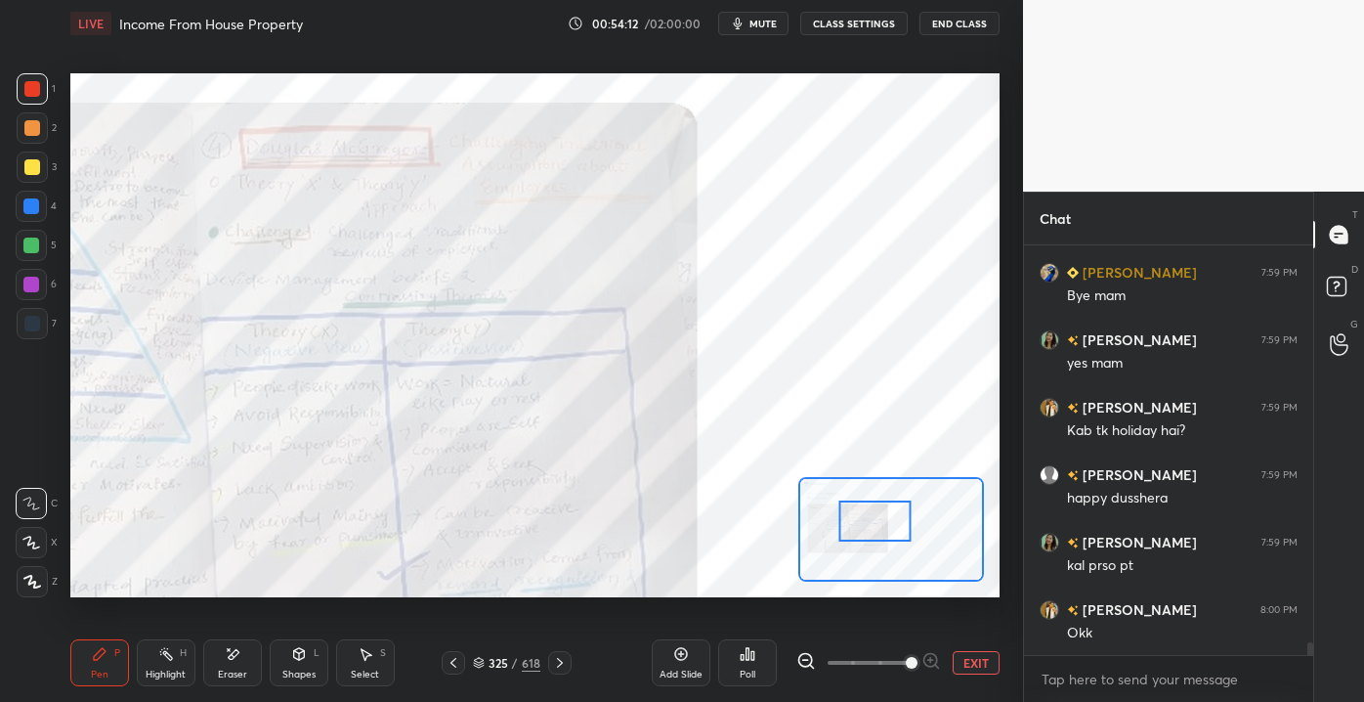
click at [975, 661] on button "EXIT" at bounding box center [976, 662] width 47 height 23
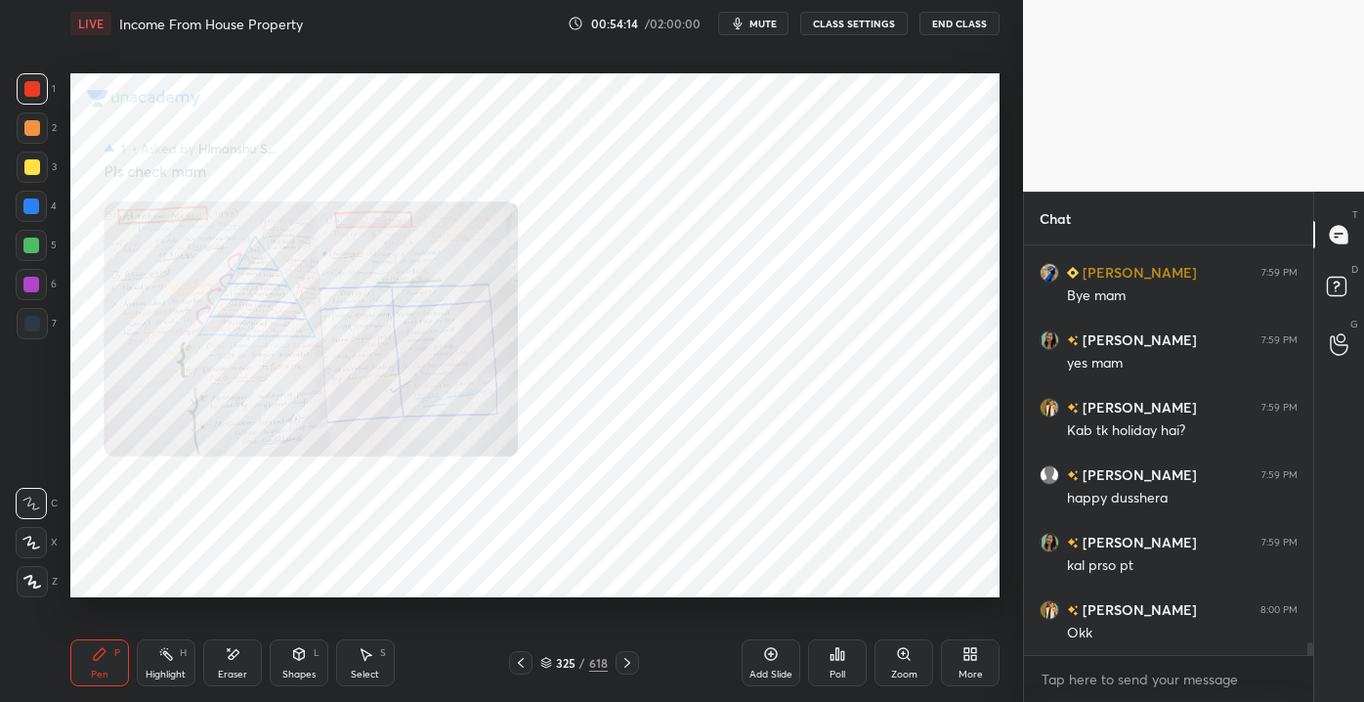
scroll to position [13257, 0]
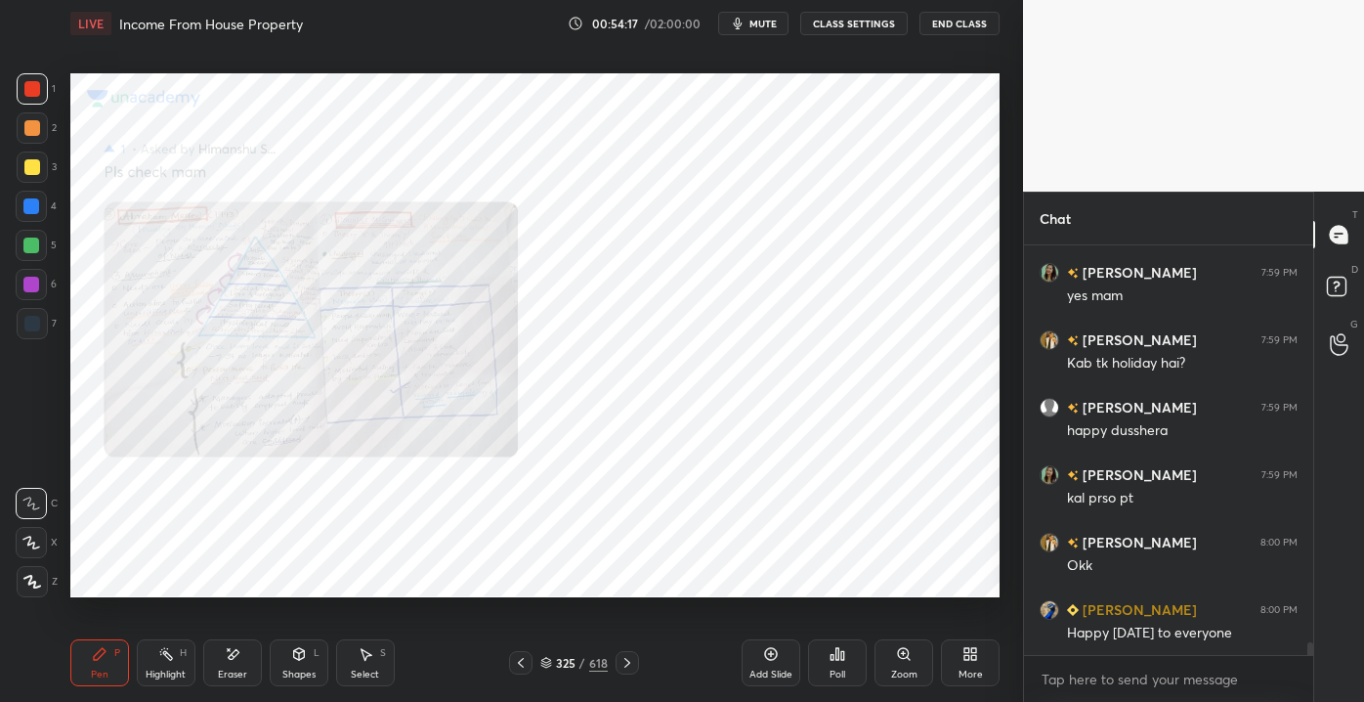
click at [943, 22] on button "End Class" at bounding box center [960, 23] width 80 height 23
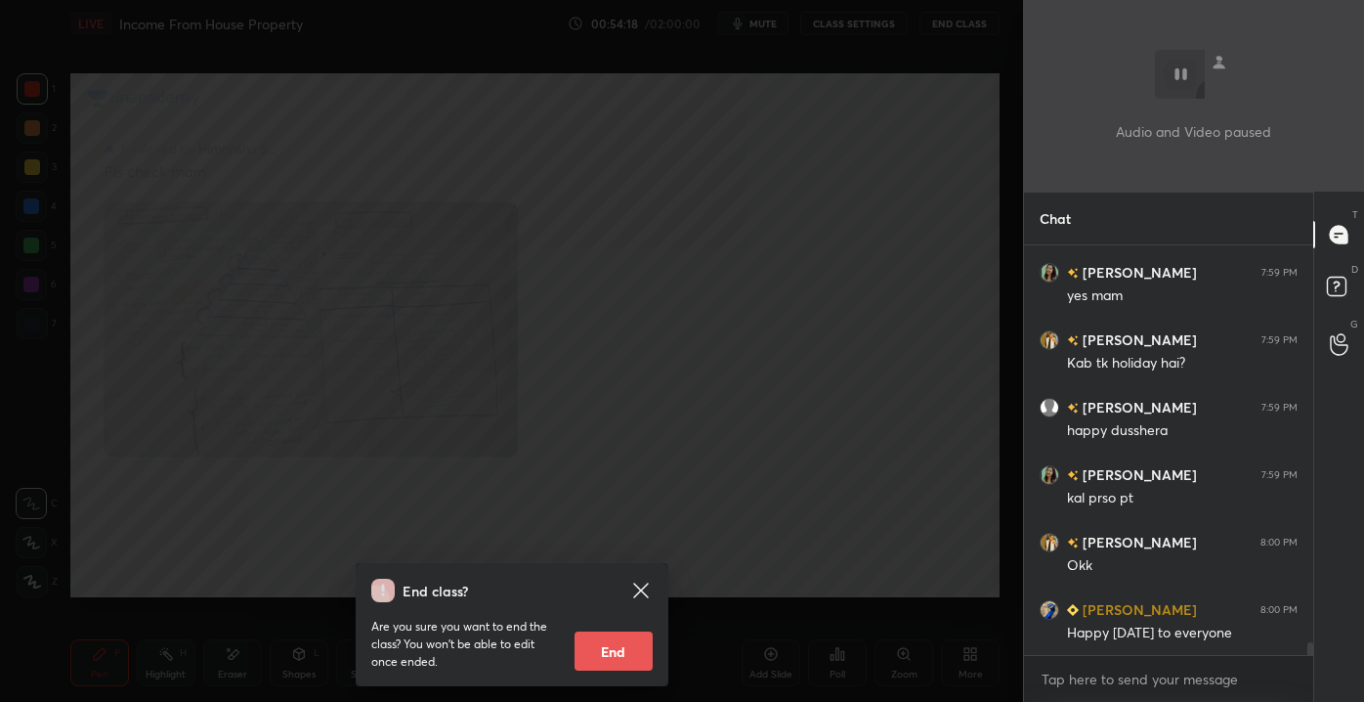
click at [604, 647] on button "End" at bounding box center [614, 650] width 78 height 39
type textarea "x"
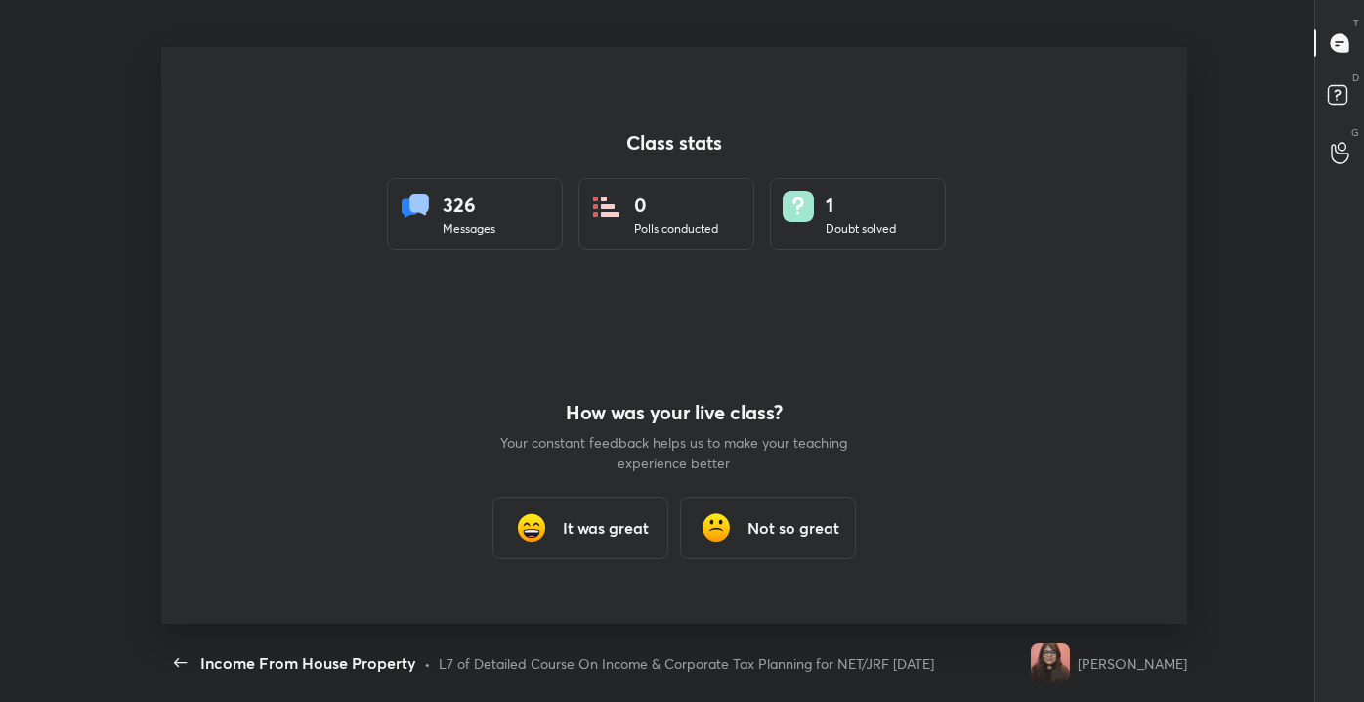
scroll to position [0, 0]
click at [1305, 152] on div "Class stats 326 Messages 0 Polls conducted 1 Doubt solved How was your live cla…" at bounding box center [674, 335] width 1349 height 577
